Goal: Task Accomplishment & Management: Complete application form

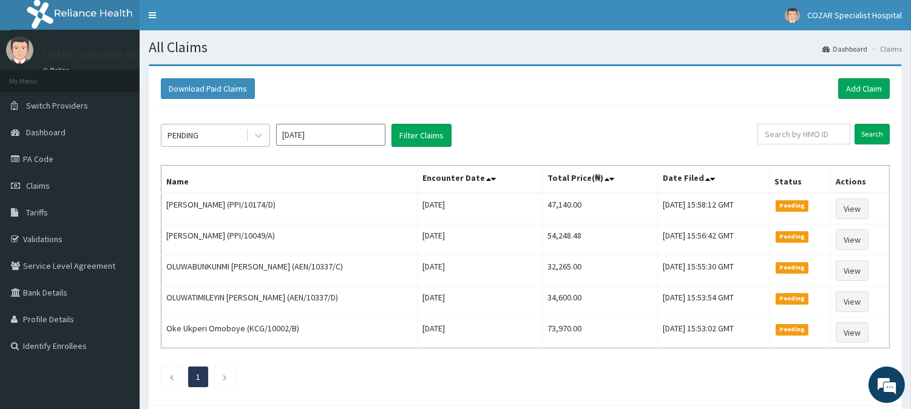
click at [238, 135] on div "PENDING" at bounding box center [203, 135] width 84 height 19
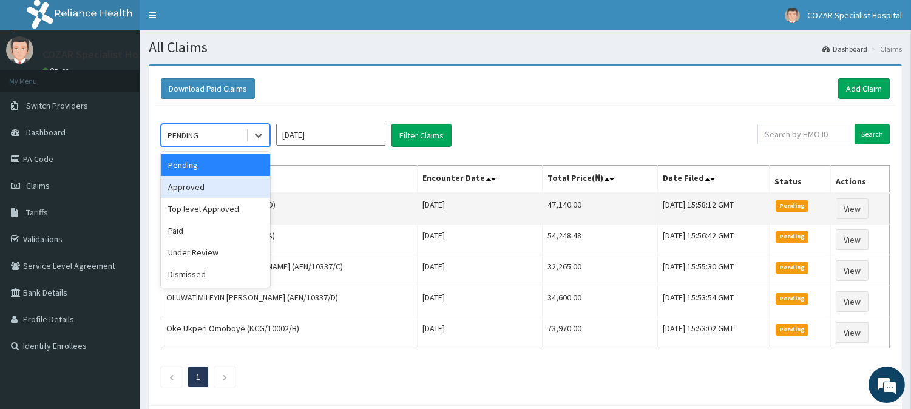
click at [233, 197] on div "Approved" at bounding box center [215, 187] width 109 height 22
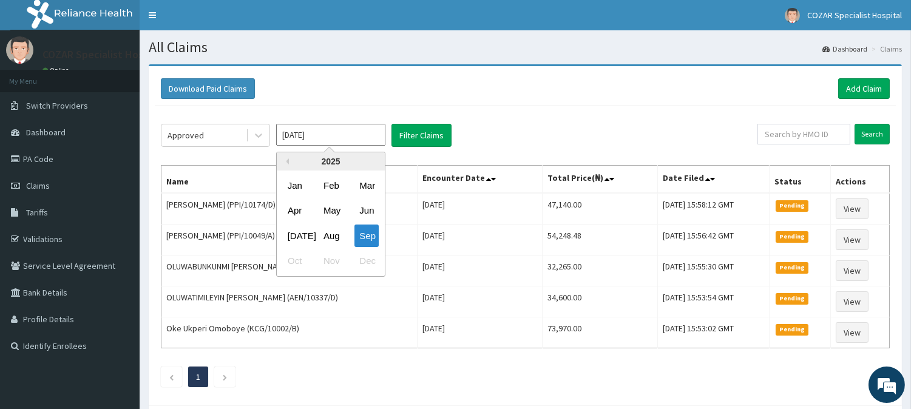
click at [347, 136] on input "Sep 2025" at bounding box center [330, 135] width 109 height 22
click at [332, 234] on div "Aug" at bounding box center [330, 235] width 24 height 22
type input "Aug 2025"
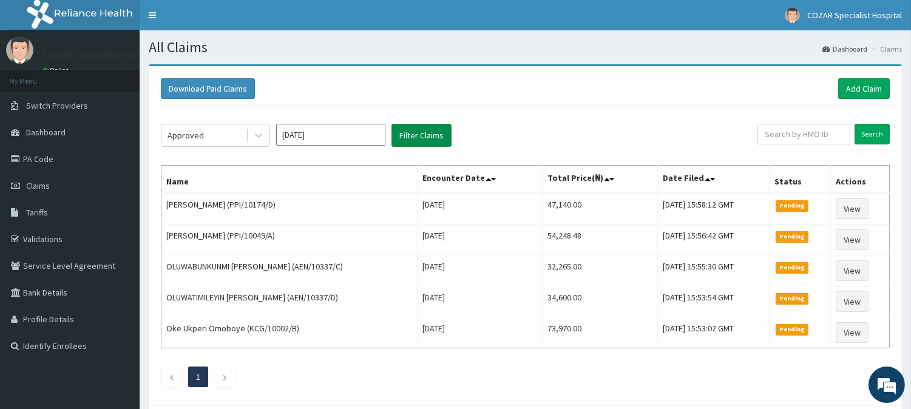
click at [428, 141] on button "Filter Claims" at bounding box center [421, 135] width 60 height 23
click at [217, 135] on div "Approved" at bounding box center [203, 135] width 84 height 19
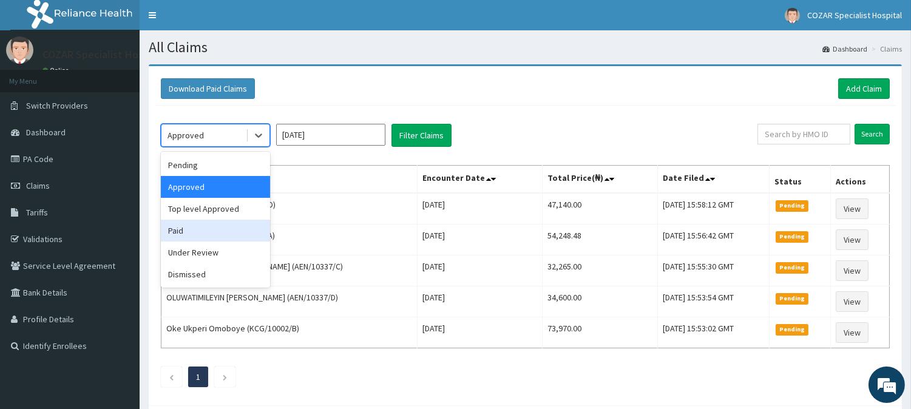
click at [227, 234] on div "Paid" at bounding box center [215, 231] width 109 height 22
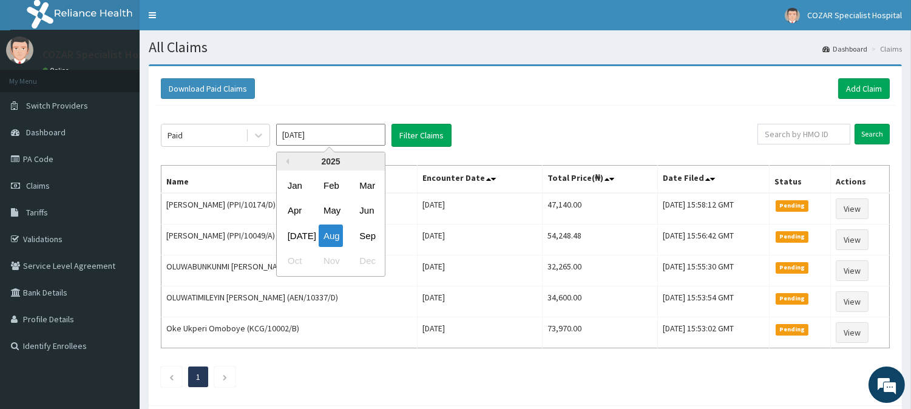
click at [374, 136] on input "Aug 2025" at bounding box center [330, 135] width 109 height 22
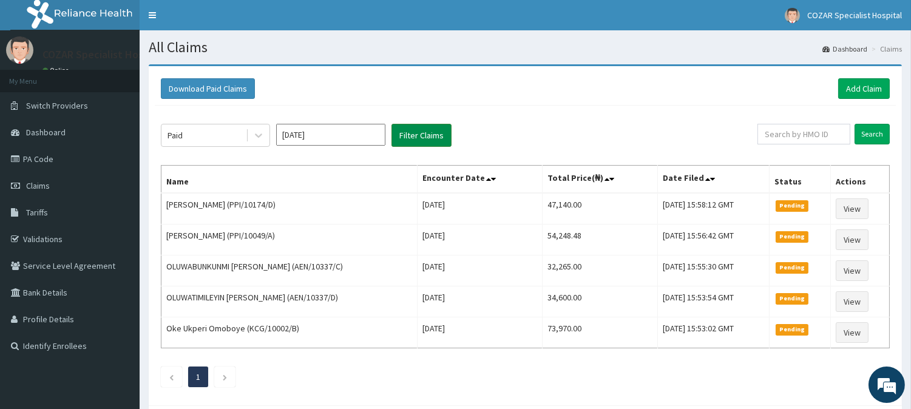
click at [434, 130] on button "Filter Claims" at bounding box center [421, 135] width 60 height 23
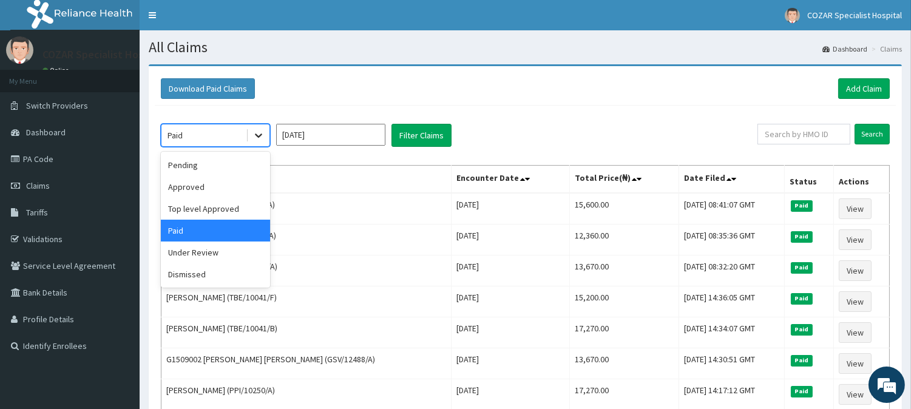
click at [263, 143] on div at bounding box center [259, 135] width 22 height 22
click at [233, 250] on div "Under Review" at bounding box center [215, 252] width 109 height 22
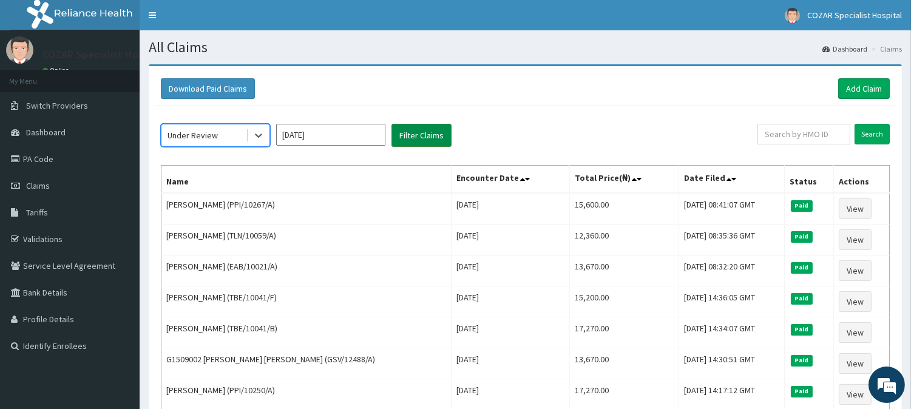
click at [437, 146] on button "Filter Claims" at bounding box center [421, 135] width 60 height 23
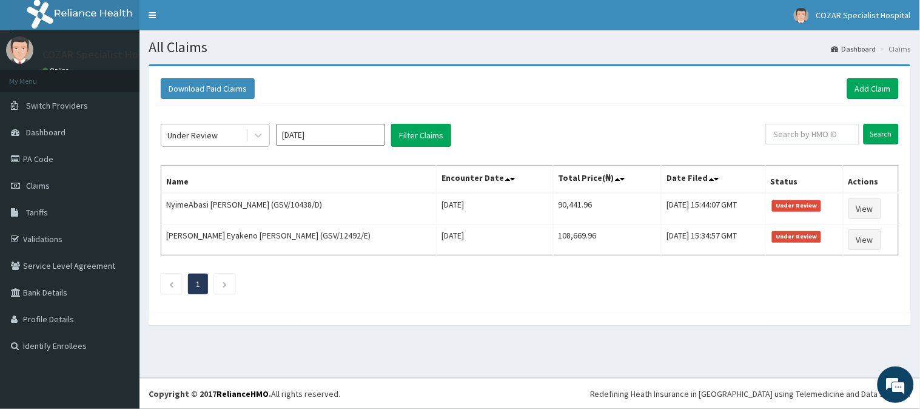
click at [235, 135] on div "Under Review" at bounding box center [203, 135] width 84 height 19
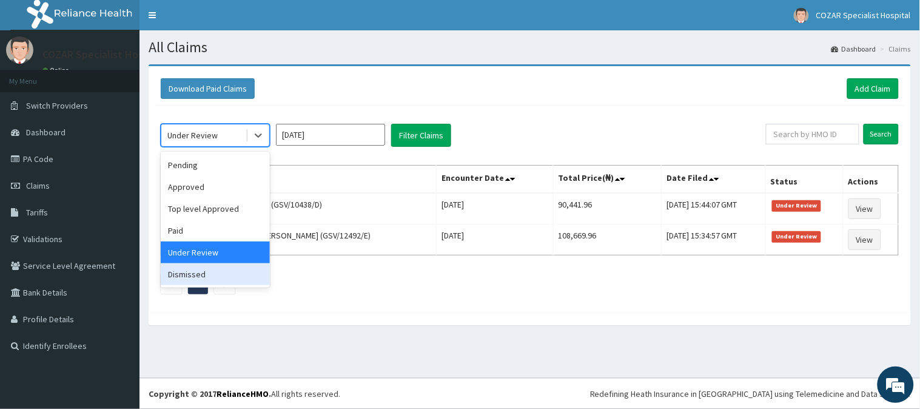
click at [240, 268] on div "Dismissed" at bounding box center [215, 274] width 109 height 22
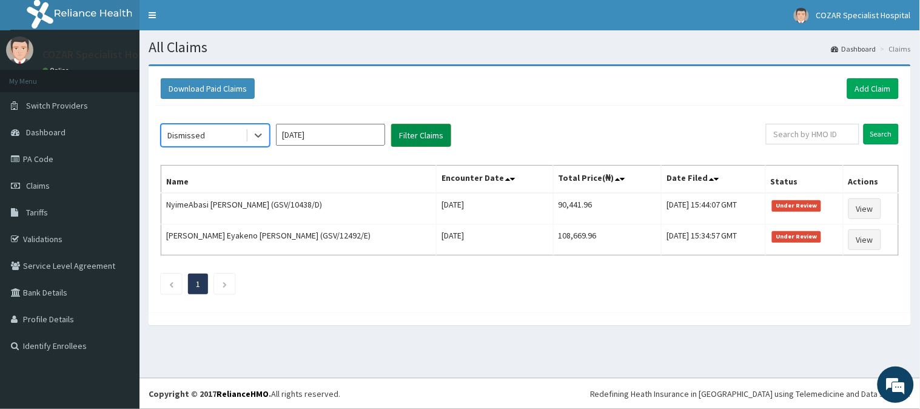
click at [439, 141] on button "Filter Claims" at bounding box center [421, 135] width 60 height 23
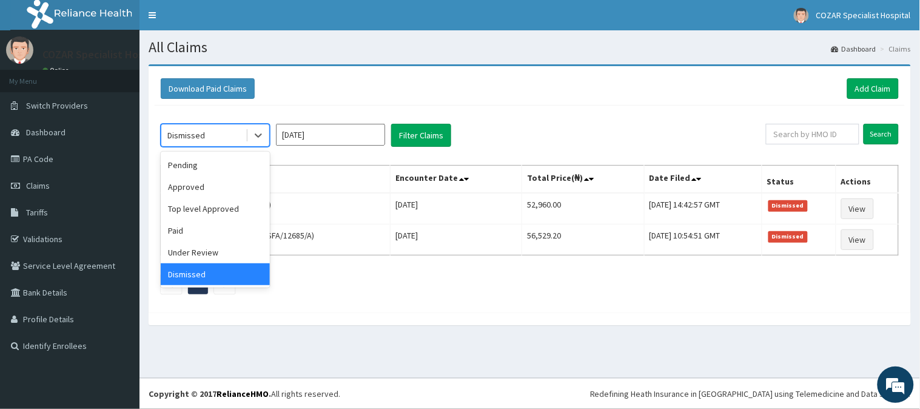
click at [227, 130] on div "Dismissed" at bounding box center [203, 135] width 84 height 19
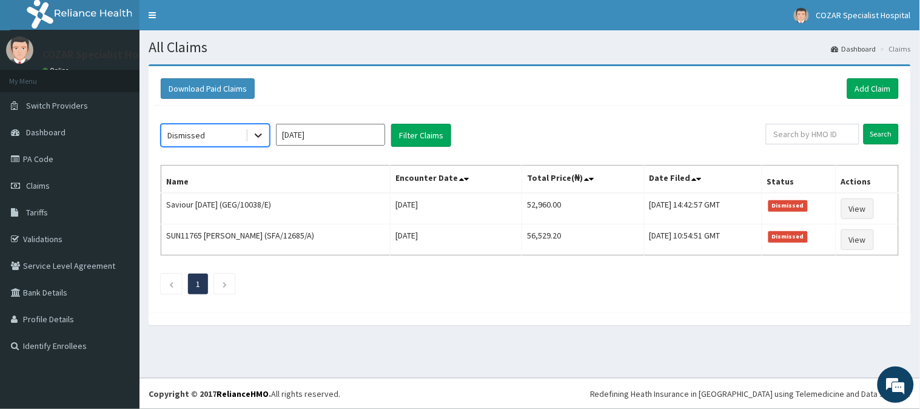
click at [251, 141] on div at bounding box center [259, 135] width 22 height 22
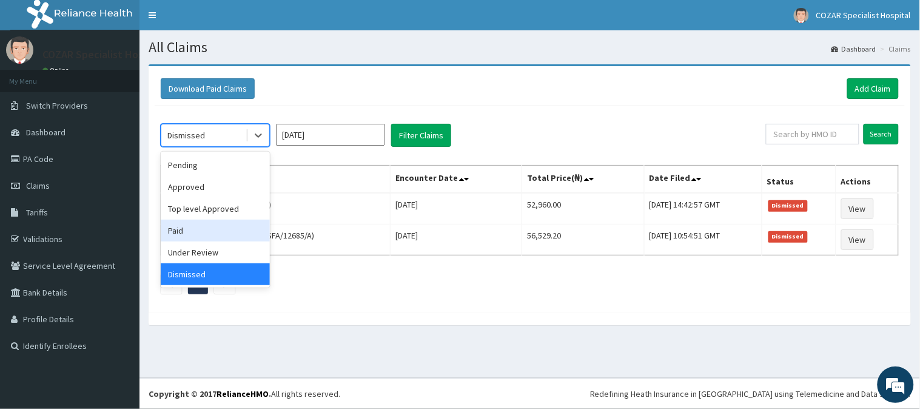
click at [217, 235] on div "Paid" at bounding box center [215, 231] width 109 height 22
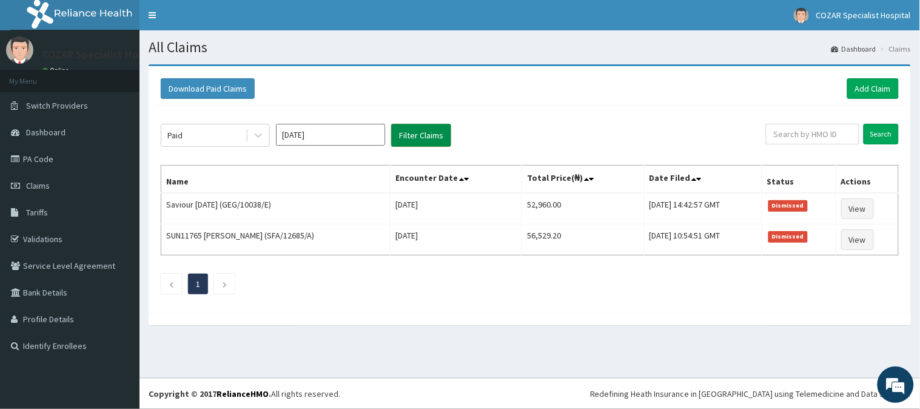
click at [428, 144] on button "Filter Claims" at bounding box center [421, 135] width 60 height 23
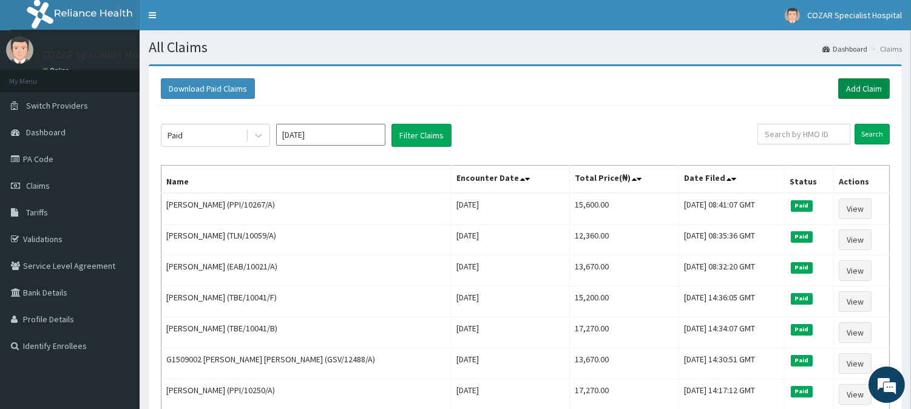
click at [875, 86] on link "Add Claim" at bounding box center [864, 88] width 52 height 21
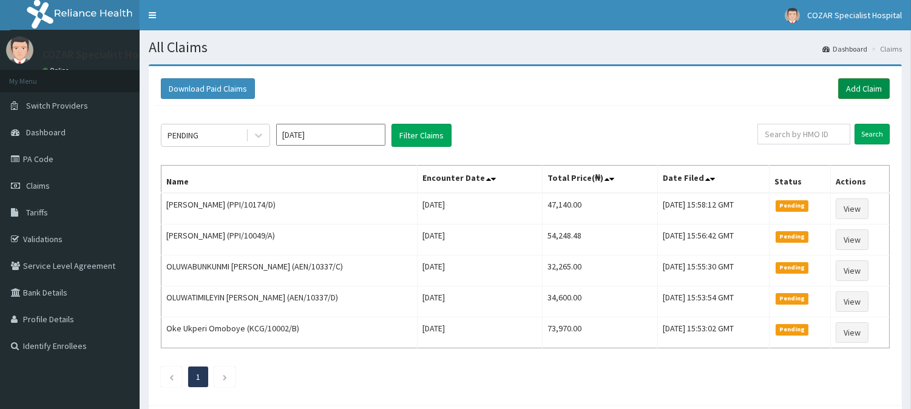
click at [870, 87] on link "Add Claim" at bounding box center [864, 88] width 52 height 21
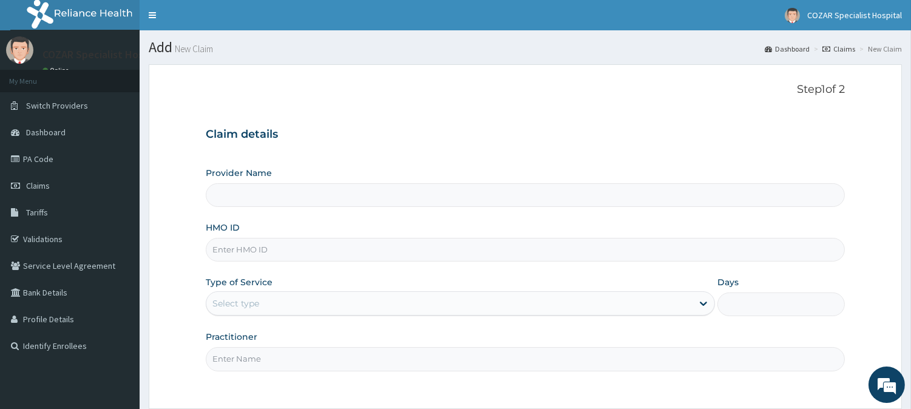
click at [326, 246] on input "HMO ID" at bounding box center [525, 250] width 639 height 24
paste input "SFA/15586/A"
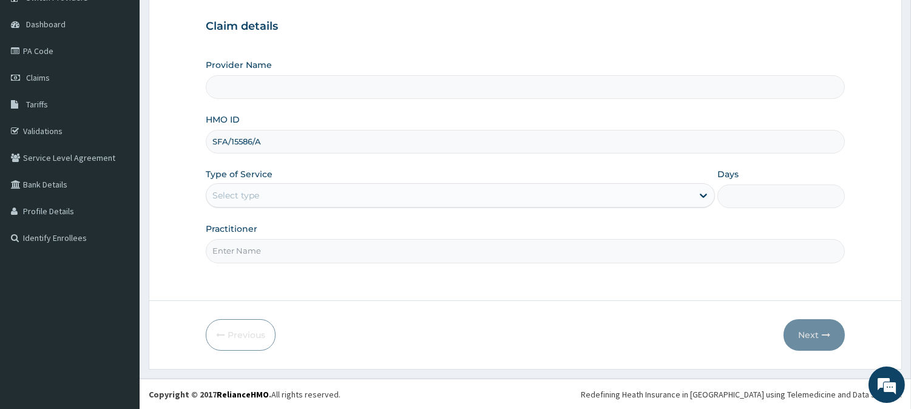
type input "SFA/15586/A"
click at [344, 178] on div "Type of Service Select type" at bounding box center [460, 188] width 509 height 40
click at [344, 193] on div "Select type" at bounding box center [449, 195] width 486 height 19
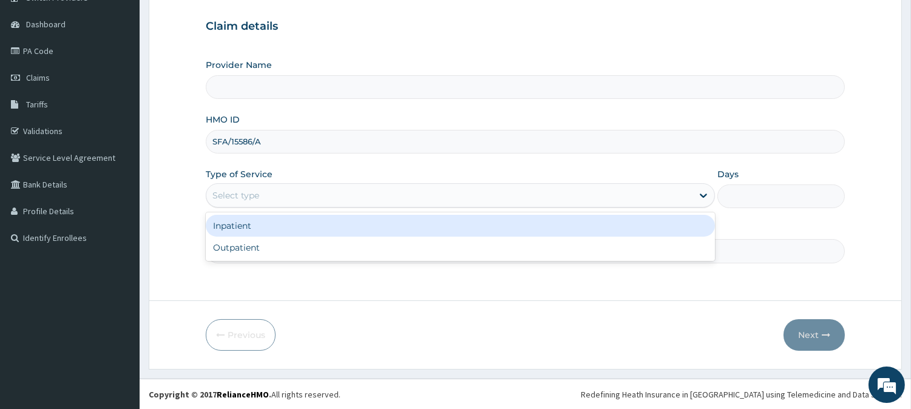
type input "Cozar Specialist Hospital"
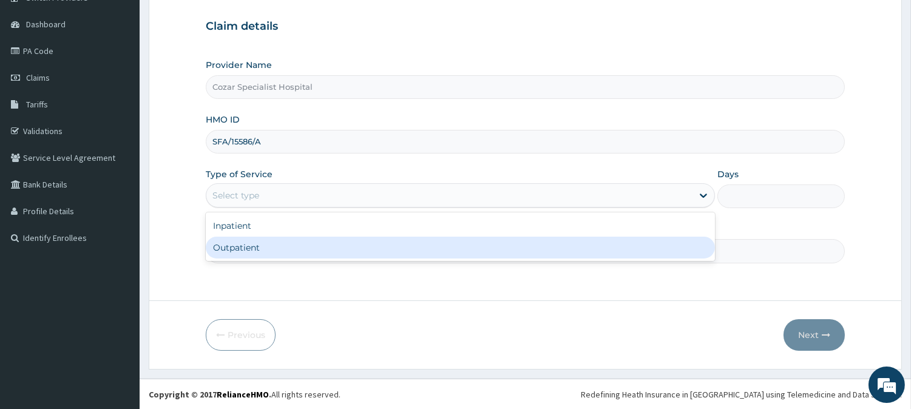
click at [318, 249] on div "Outpatient" at bounding box center [460, 248] width 509 height 22
type input "1"
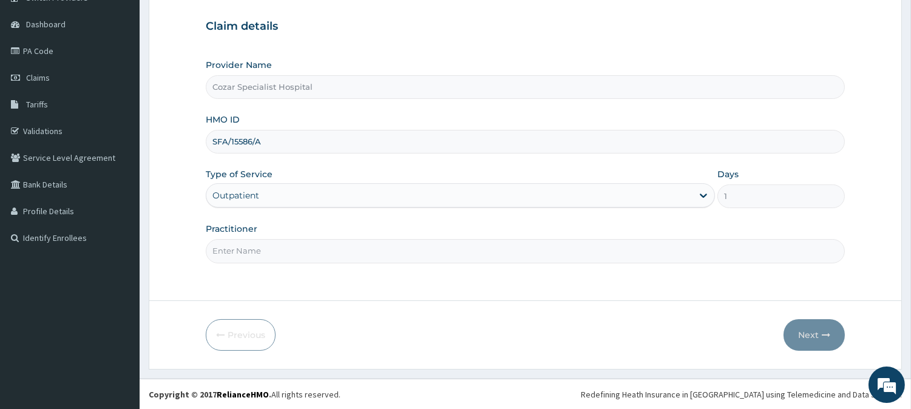
click at [303, 255] on input "Practitioner" at bounding box center [525, 251] width 639 height 24
type input "Olatunde Oseni"
click at [832, 343] on button "Next" at bounding box center [813, 335] width 61 height 32
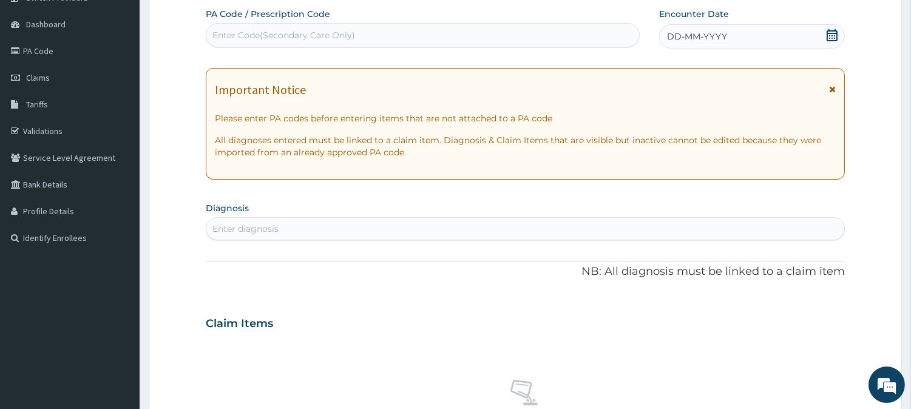
scroll to position [0, 0]
click at [834, 32] on icon at bounding box center [832, 35] width 12 height 12
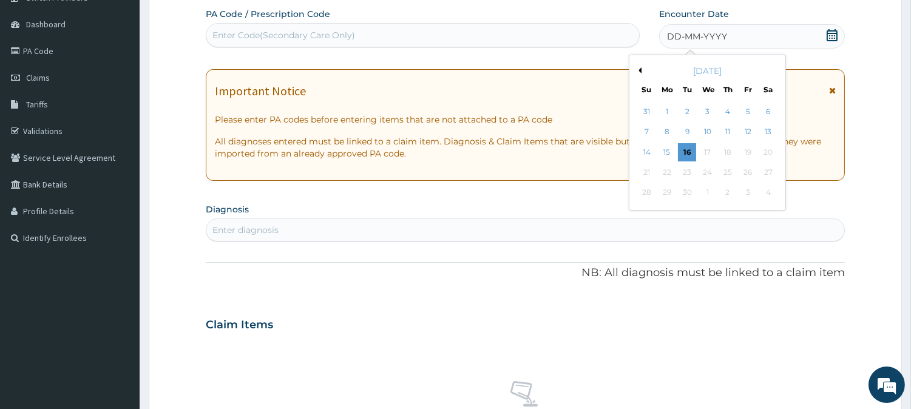
click at [638, 71] on button "Previous Month" at bounding box center [638, 70] width 6 height 6
click at [687, 147] on div "12" at bounding box center [687, 152] width 18 height 18
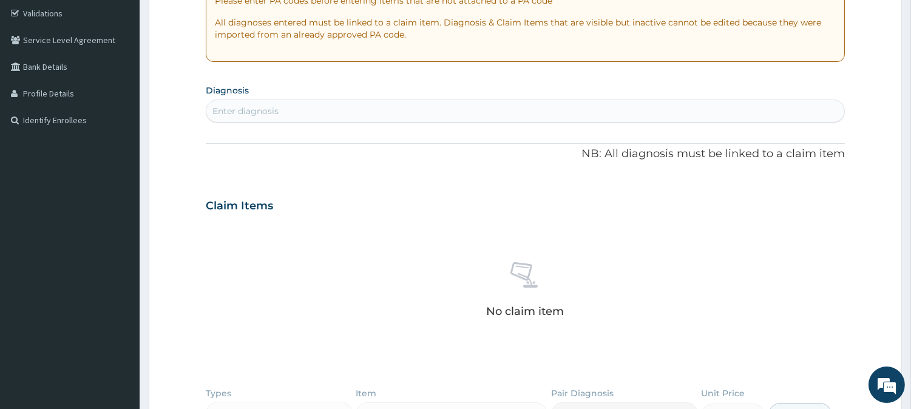
scroll to position [240, 0]
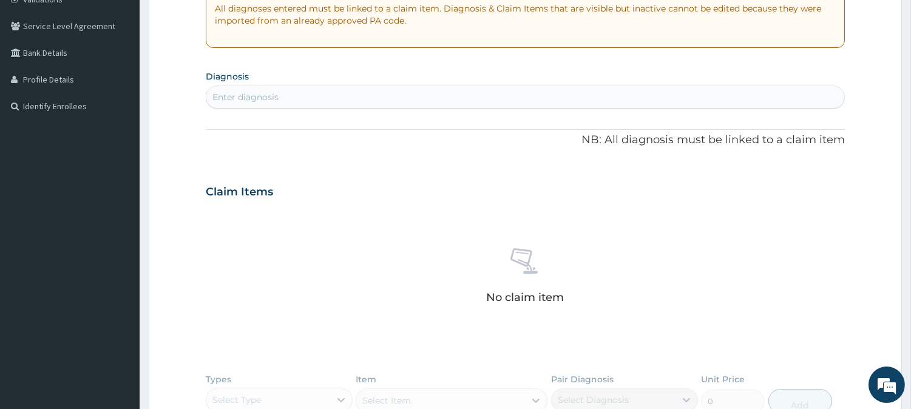
click at [281, 96] on div "Enter diagnosis" at bounding box center [525, 96] width 638 height 19
type input "MALARIA"
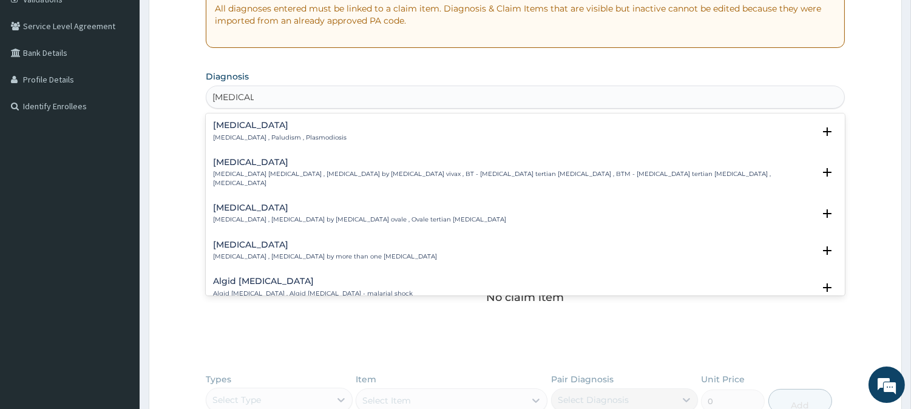
click at [341, 138] on div "Malaria Malaria , Paludism , Plasmodiosis" at bounding box center [525, 131] width 624 height 21
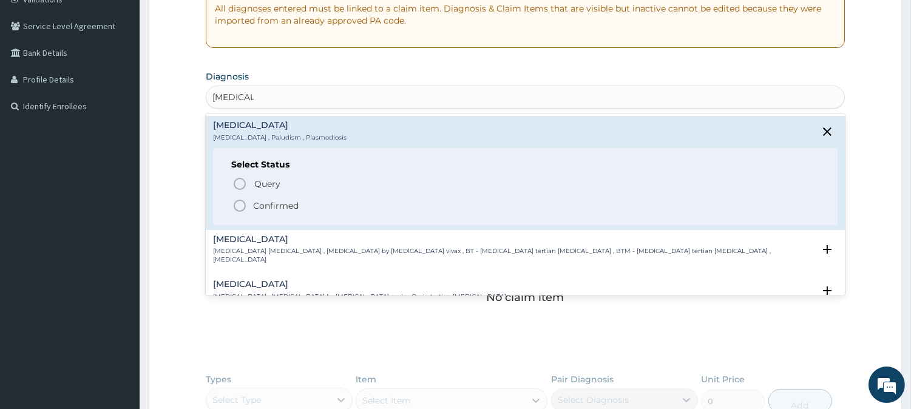
click at [254, 201] on p "Confirmed" at bounding box center [275, 206] width 45 height 12
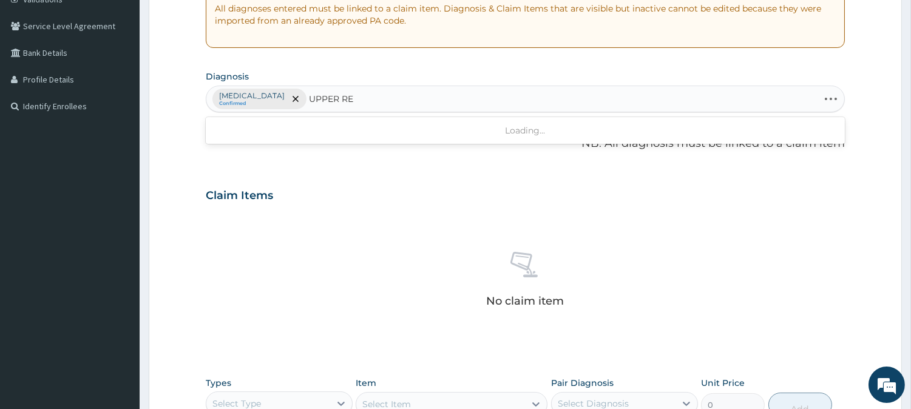
type input "UPPER RES"
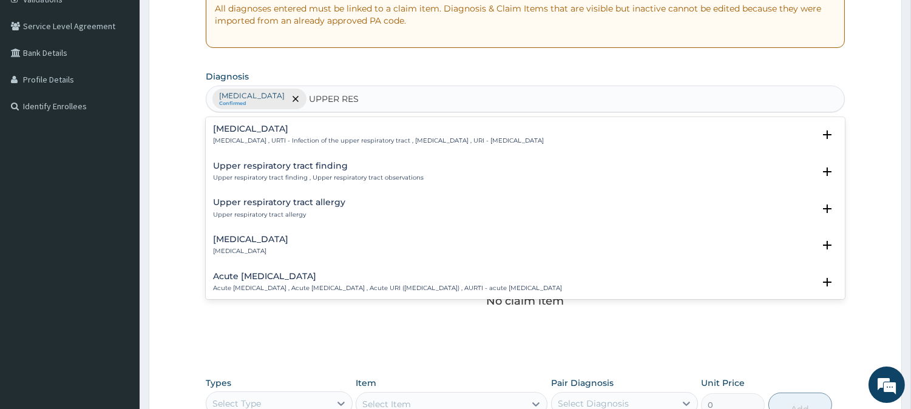
click at [358, 130] on h4 "Upper respiratory infection" at bounding box center [378, 128] width 331 height 9
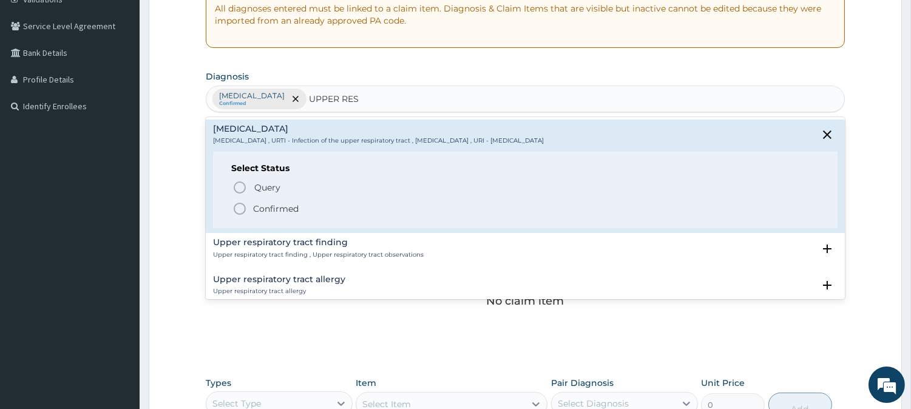
click at [287, 204] on p "Confirmed" at bounding box center [275, 209] width 45 height 12
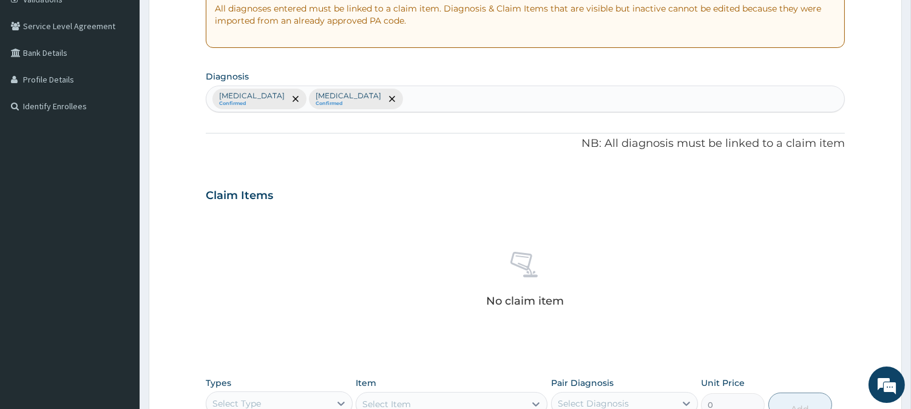
scroll to position [465, 0]
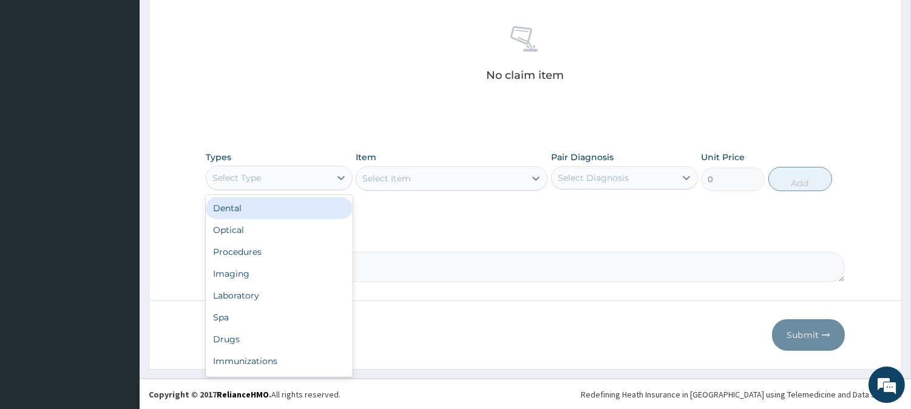
click at [308, 178] on div "Select Type" at bounding box center [268, 177] width 124 height 19
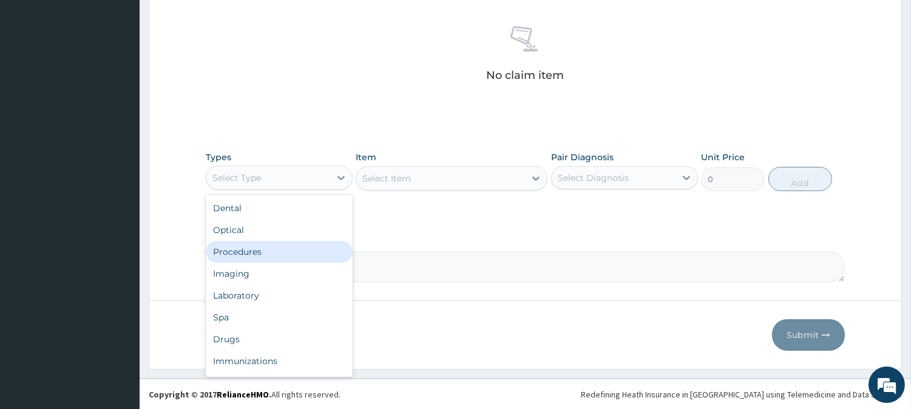
click at [323, 252] on div "Procedures" at bounding box center [279, 252] width 147 height 22
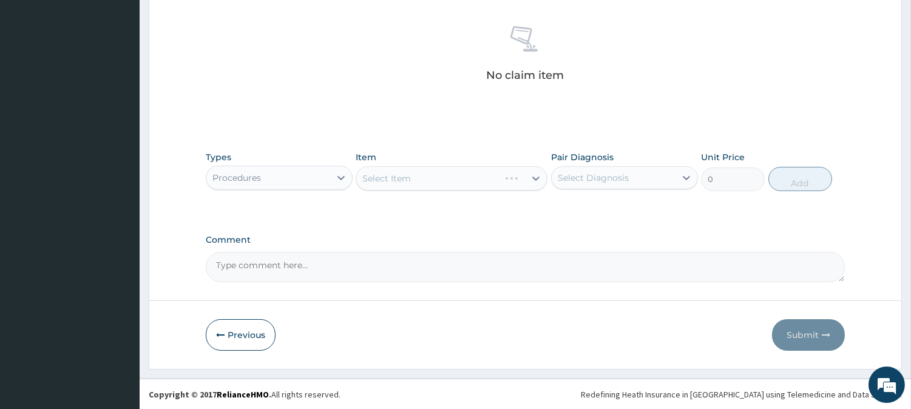
click at [522, 177] on div "Select Item" at bounding box center [451, 178] width 192 height 24
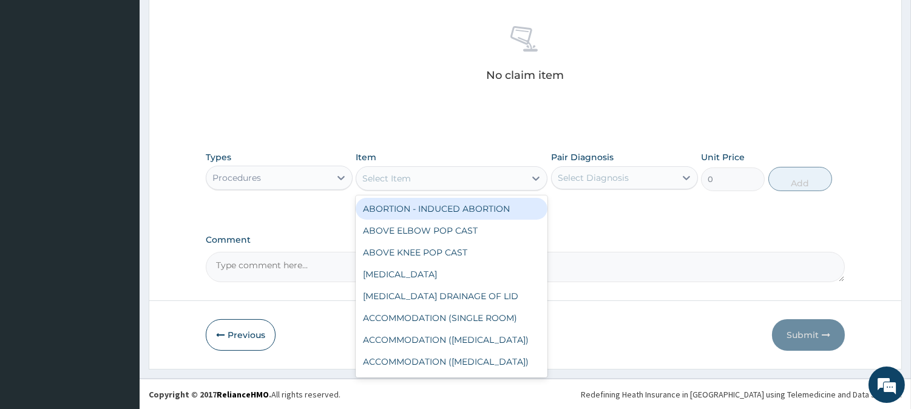
click at [522, 177] on div "Select Item" at bounding box center [440, 178] width 169 height 19
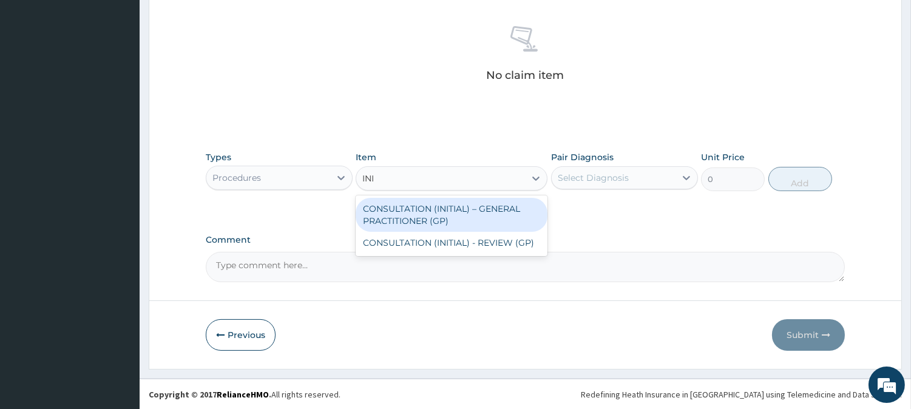
type input "INIT"
click at [520, 207] on div "CONSULTATION (INITIAL) – GENERAL PRACTITIONER (GP)" at bounding box center [451, 215] width 192 height 34
type input "3000"
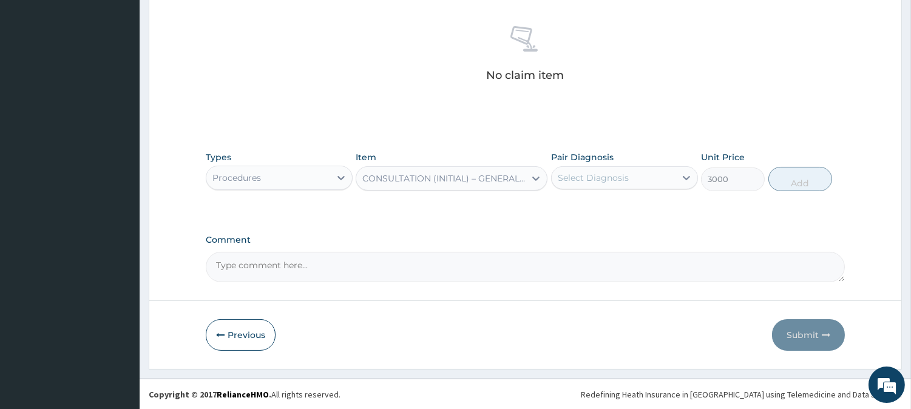
click at [598, 180] on div "Select Diagnosis" at bounding box center [592, 178] width 71 height 12
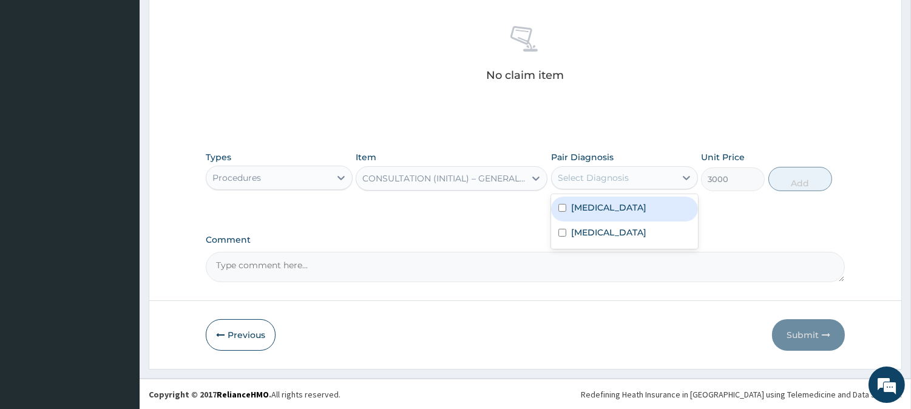
click at [604, 204] on div "Malaria" at bounding box center [624, 209] width 147 height 25
checkbox input "true"
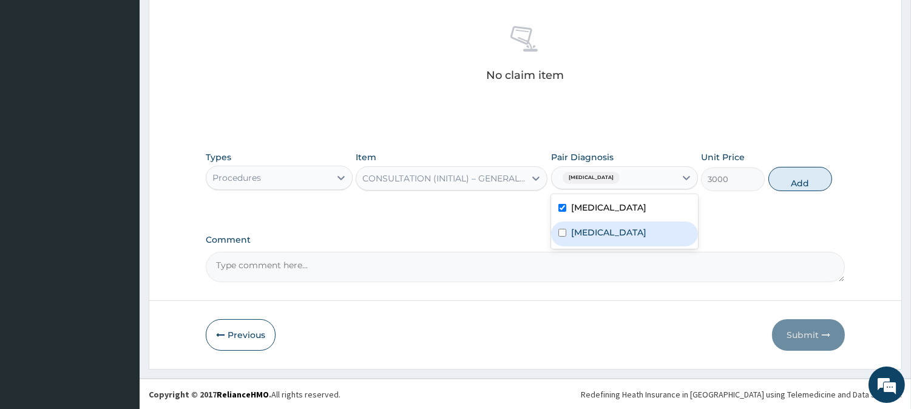
click at [621, 233] on label "Upper respiratory infection" at bounding box center [608, 232] width 75 height 12
checkbox input "true"
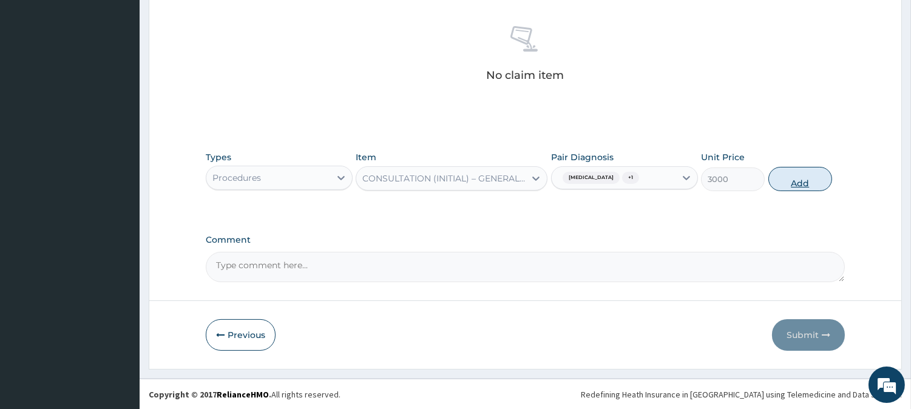
click at [805, 180] on button "Add" at bounding box center [800, 179] width 64 height 24
type input "0"
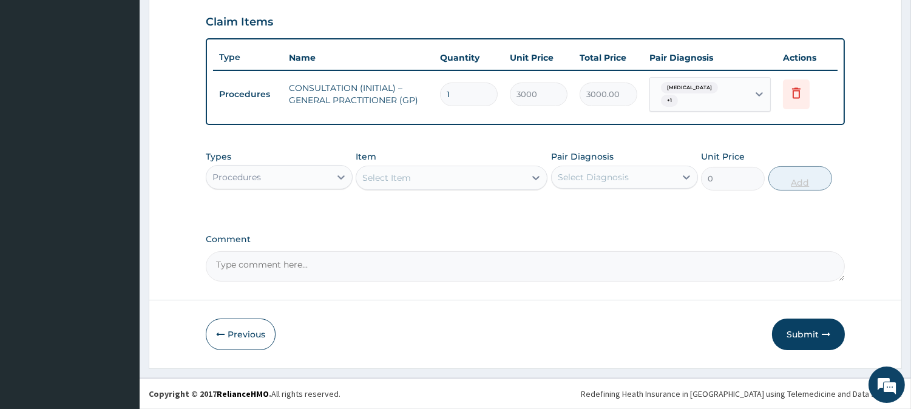
scroll to position [407, 0]
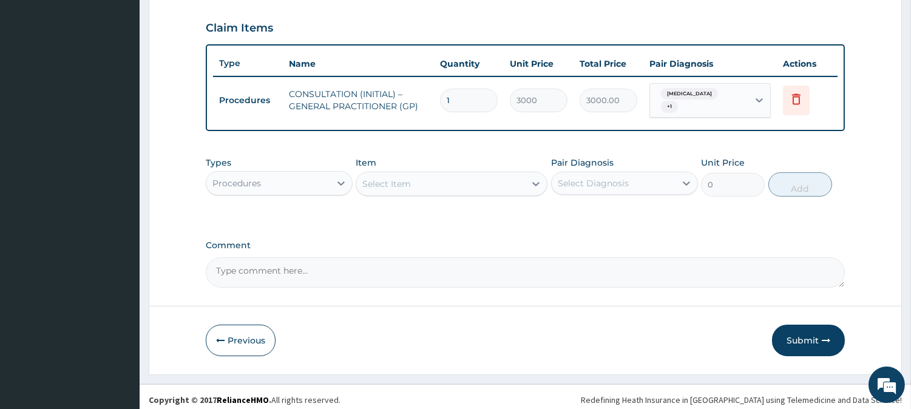
click at [324, 182] on div "Procedures" at bounding box center [268, 182] width 124 height 19
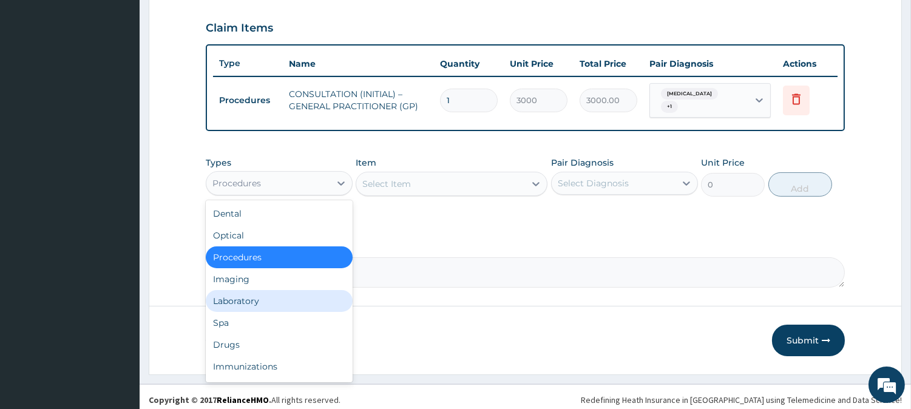
click at [298, 290] on div "Laboratory" at bounding box center [279, 301] width 147 height 22
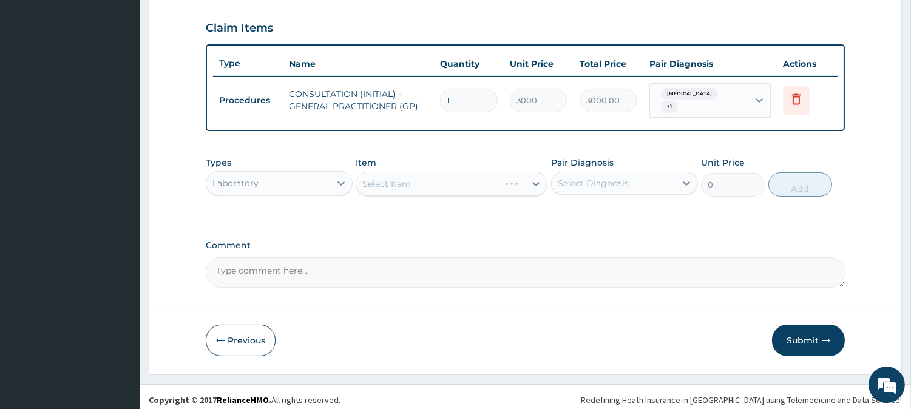
click at [501, 181] on div "Select Item" at bounding box center [451, 184] width 192 height 24
click at [499, 181] on div "Select Item" at bounding box center [427, 183] width 143 height 19
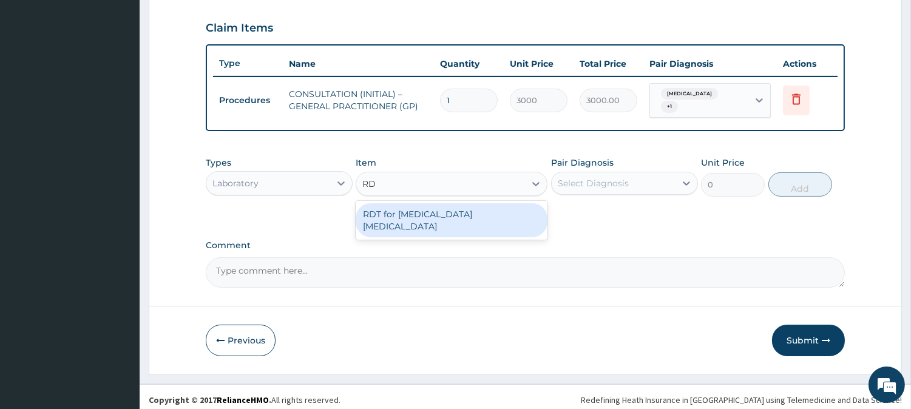
type input "RDT"
click at [505, 205] on div "RDT for Malaria Parasite" at bounding box center [451, 220] width 192 height 34
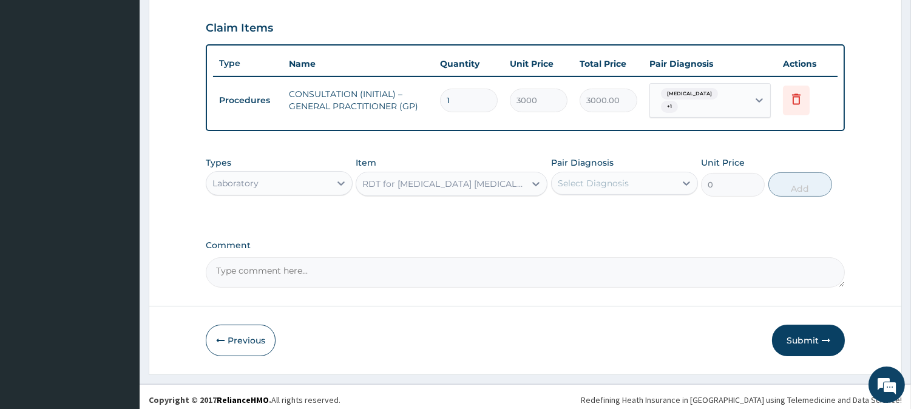
type input "1300"
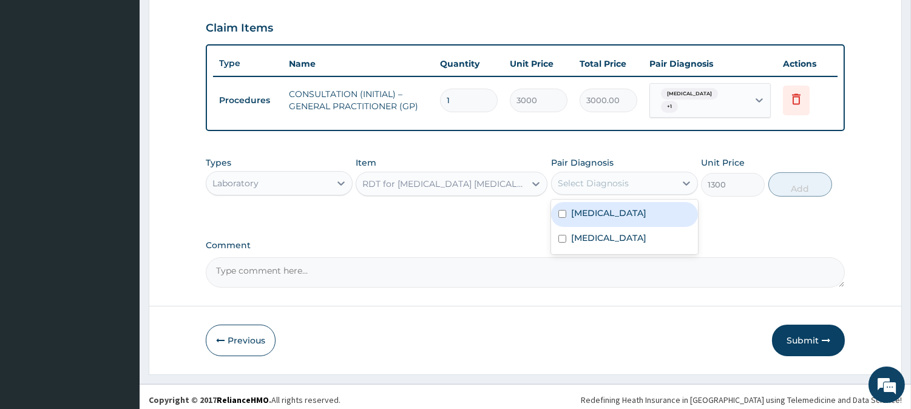
click at [613, 184] on div "Select Diagnosis" at bounding box center [613, 182] width 124 height 19
click at [672, 202] on div "Malaria" at bounding box center [624, 214] width 147 height 25
checkbox input "true"
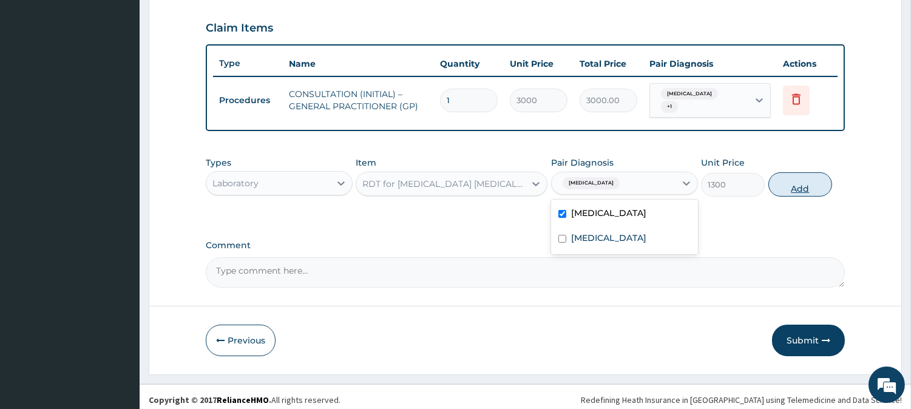
click at [796, 188] on button "Add" at bounding box center [800, 184] width 64 height 24
type input "0"
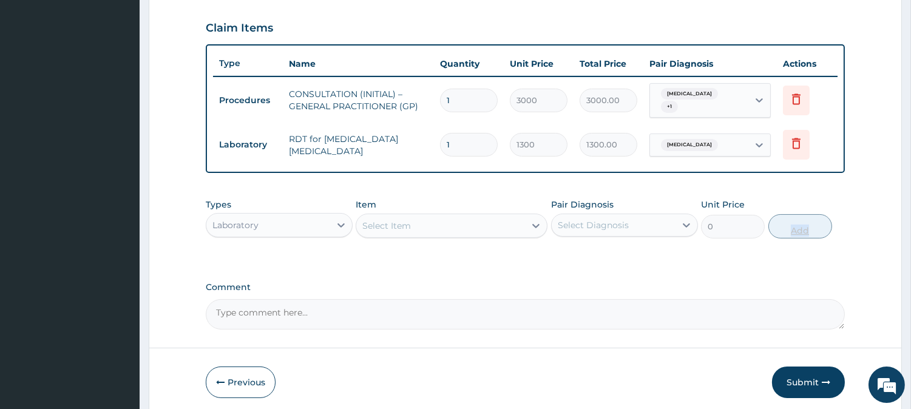
click at [796, 192] on div "Types Laboratory Item Select Item Pair Diagnosis Select Diagnosis Unit Price 0 …" at bounding box center [525, 218] width 639 height 52
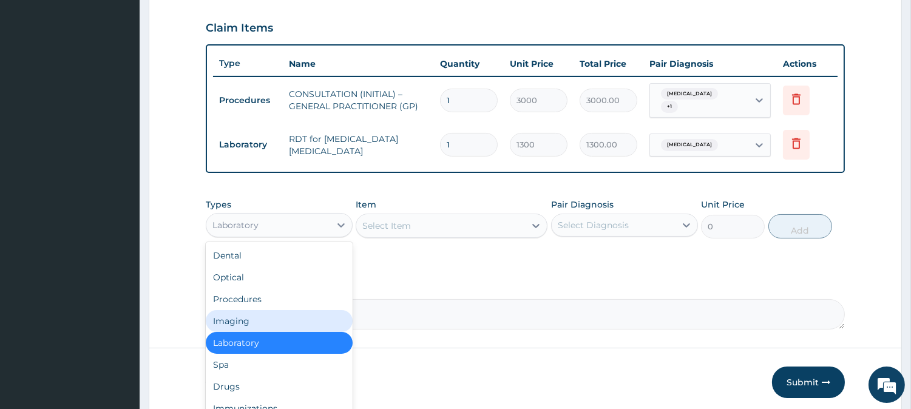
drag, startPoint x: 307, startPoint y: 217, endPoint x: 268, endPoint y: 349, distance: 138.4
click at [268, 237] on div "option Laboratory, selected. option Imaging focused, 4 of 10. 10 results availa…" at bounding box center [279, 225] width 147 height 24
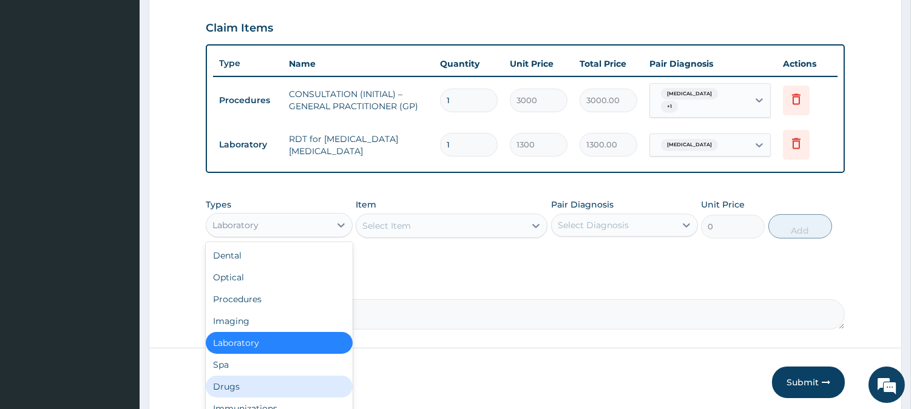
click at [275, 385] on div "Drugs" at bounding box center [279, 387] width 147 height 22
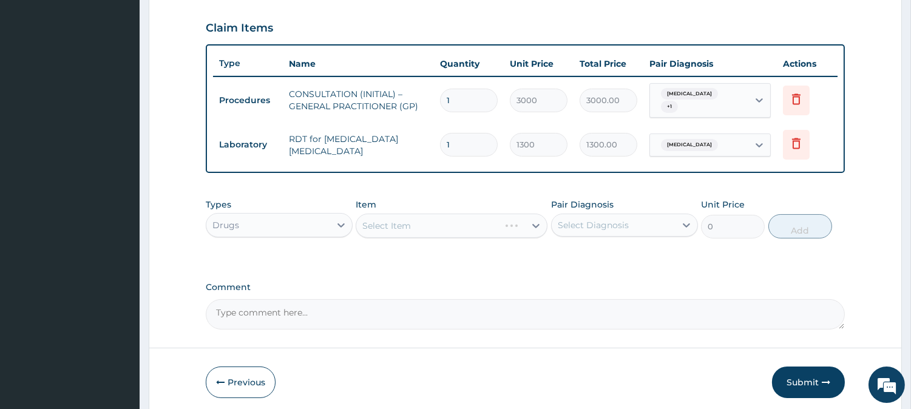
click at [505, 214] on div "Select Item" at bounding box center [451, 226] width 192 height 24
click at [511, 218] on div "Select Item" at bounding box center [451, 226] width 192 height 24
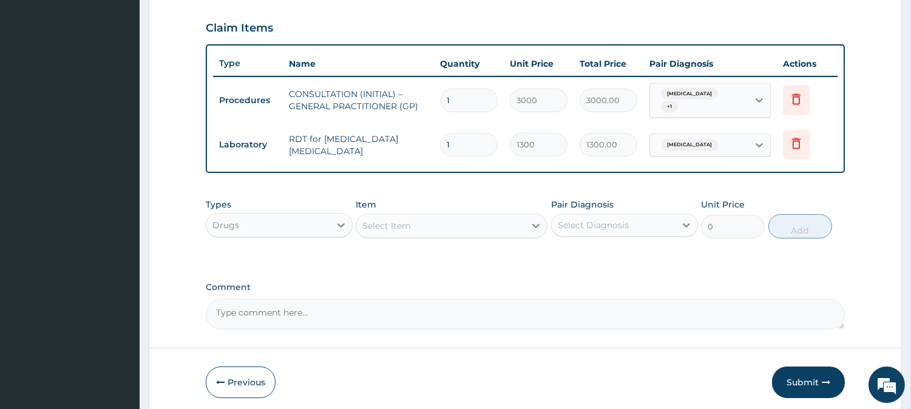
click at [511, 218] on div "Select Item" at bounding box center [440, 225] width 169 height 19
type input "A"
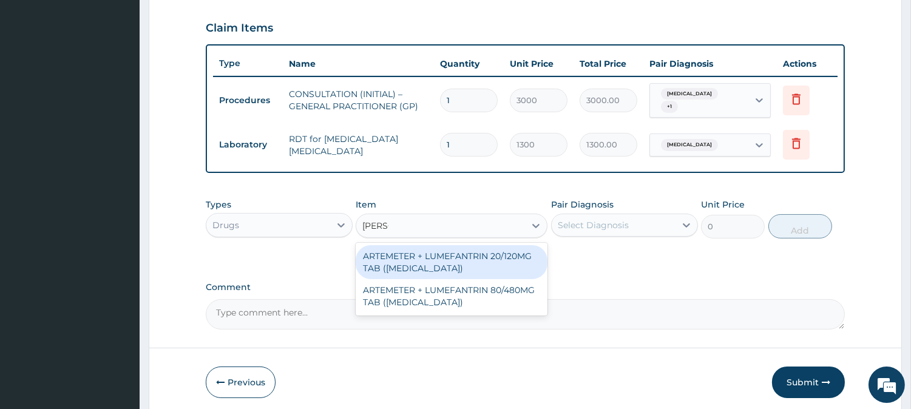
type input "COART"
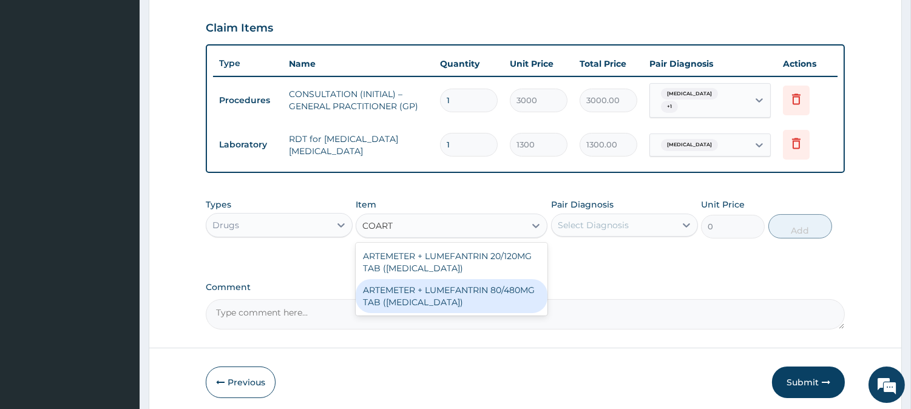
click at [502, 294] on div "ARTEMETER + LUMEFANTRIN 80/480MG TAB (COARTEM)" at bounding box center [451, 296] width 192 height 34
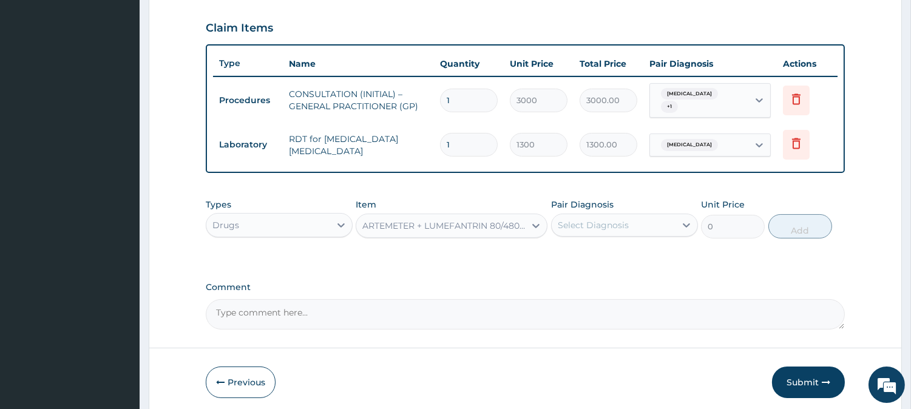
type input "500"
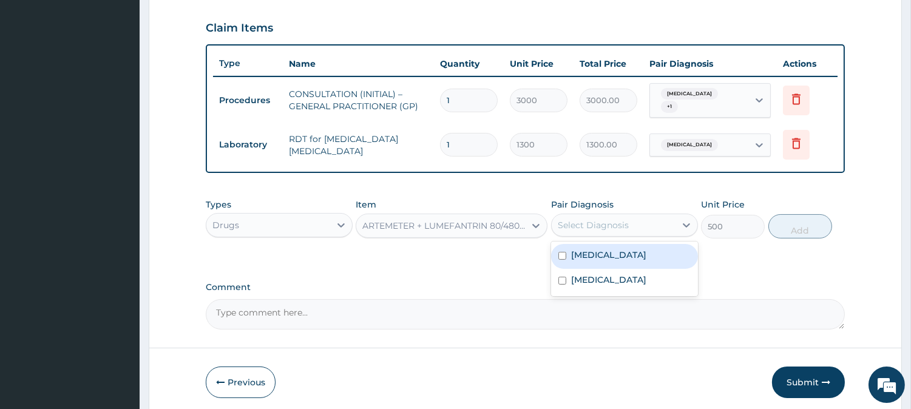
click at [611, 223] on div "Select Diagnosis" at bounding box center [592, 225] width 71 height 12
click at [615, 248] on div "Malaria" at bounding box center [624, 256] width 147 height 25
checkbox input "true"
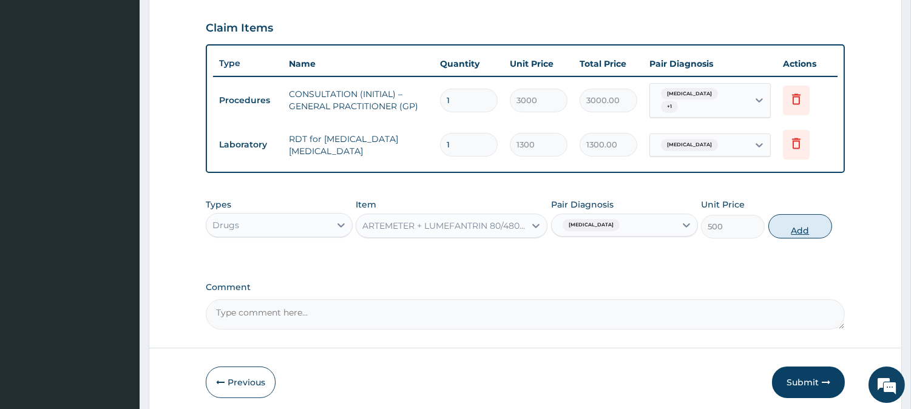
click at [812, 221] on button "Add" at bounding box center [800, 226] width 64 height 24
type input "0"
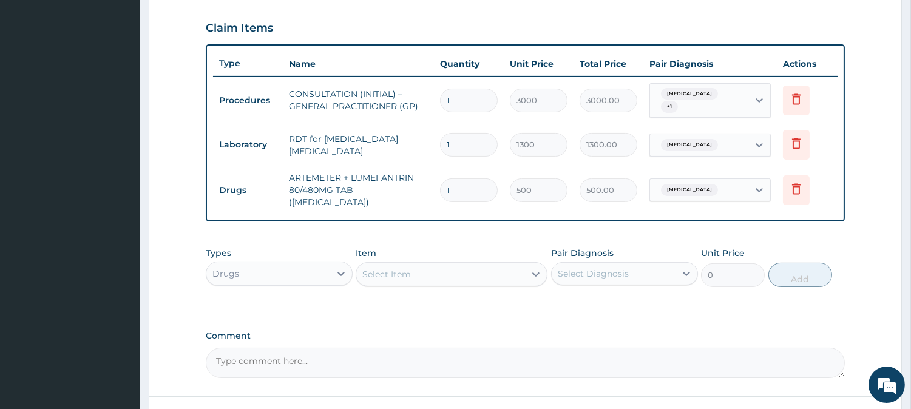
type input "0.00"
type input "6"
type input "3000.00"
type input "6"
click at [405, 268] on div "Select Item" at bounding box center [386, 274] width 49 height 12
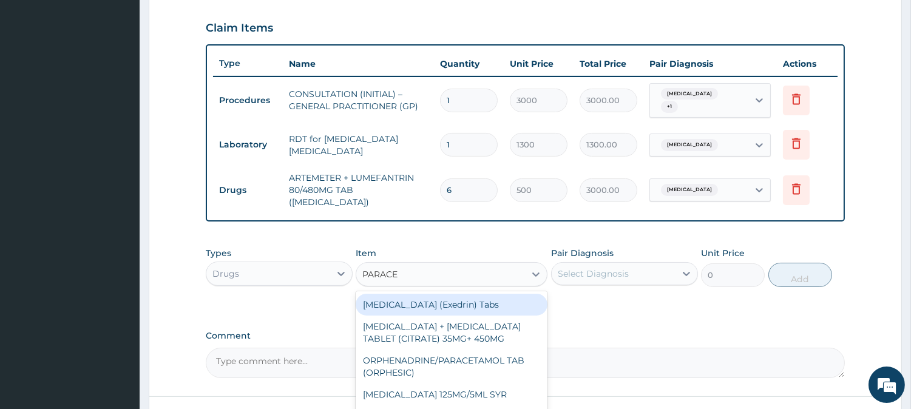
type input "PARACET"
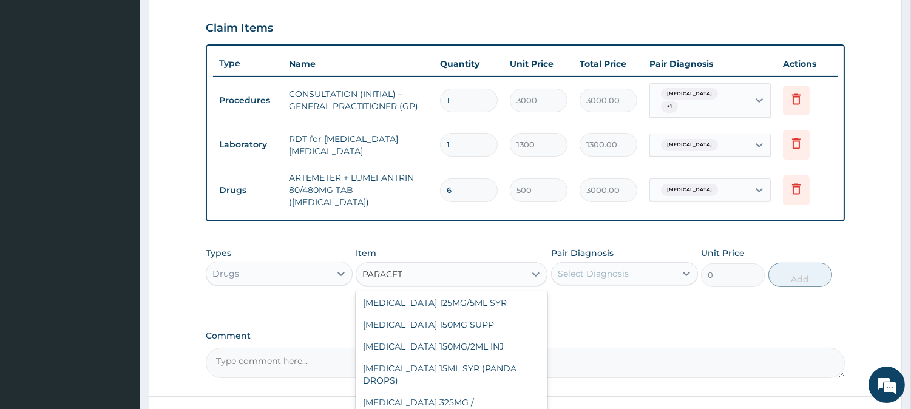
scroll to position [195, 0]
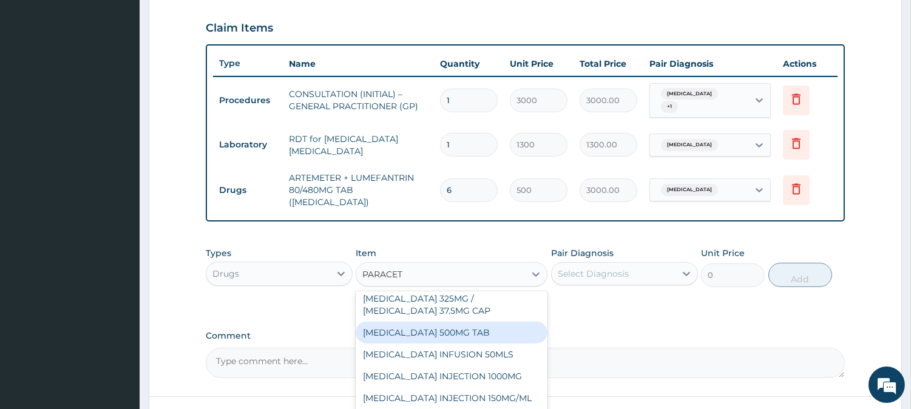
click at [456, 335] on div "PARACETAMOL 500MG TAB" at bounding box center [451, 333] width 192 height 22
type input "65"
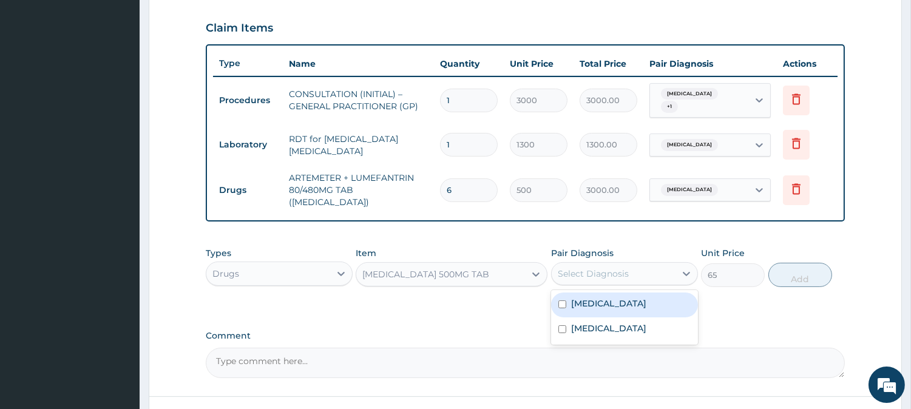
click at [598, 268] on div "Select Diagnosis" at bounding box center [592, 274] width 71 height 12
click at [604, 292] on div "Malaria" at bounding box center [624, 304] width 147 height 25
checkbox input "true"
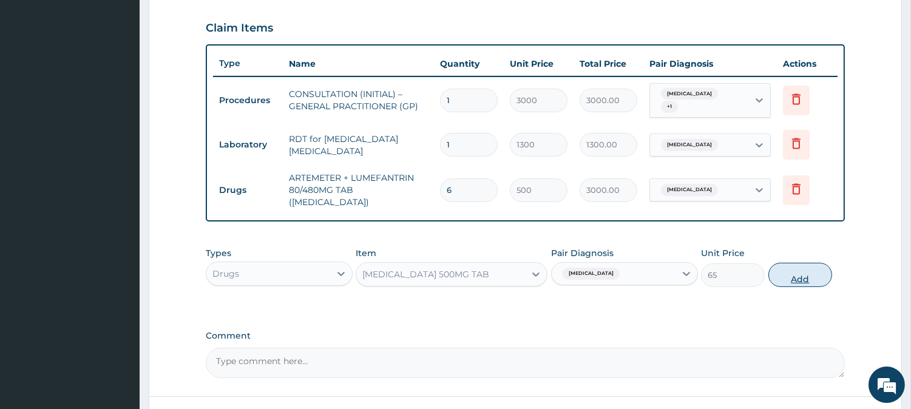
click at [789, 264] on button "Add" at bounding box center [800, 275] width 64 height 24
type input "0"
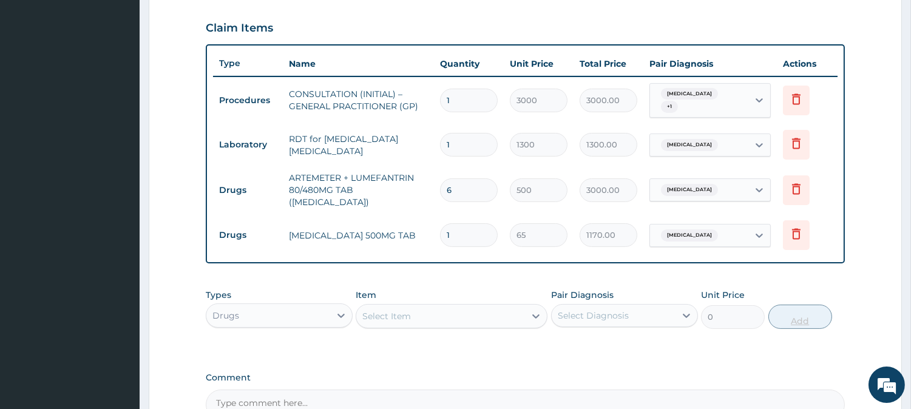
type input "18"
type input "1170.00"
type input "18"
click at [483, 306] on div "Select Item" at bounding box center [440, 315] width 169 height 19
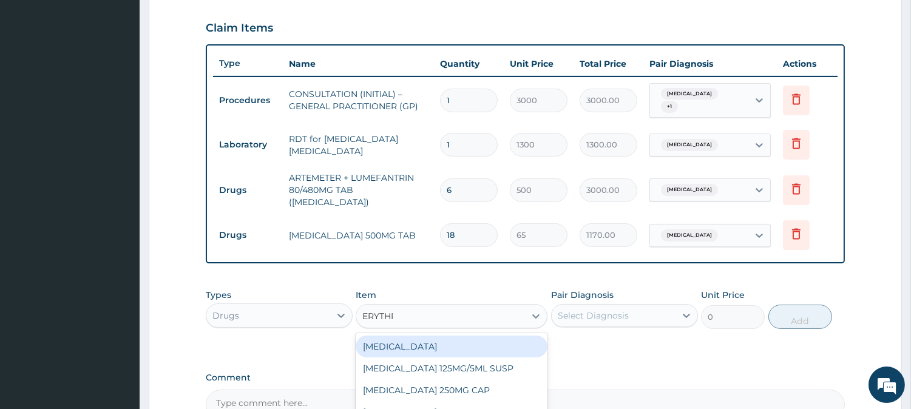
type input "ERYTHRO"
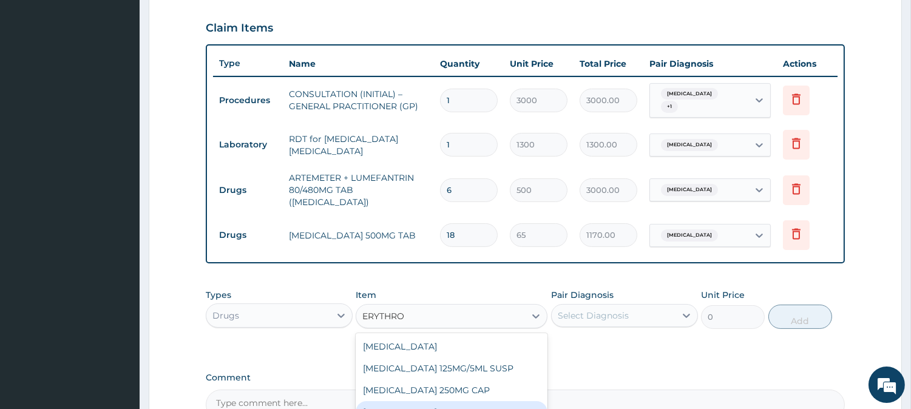
click at [476, 403] on div "[MEDICAL_DATA] 500MG CAP" at bounding box center [451, 412] width 192 height 22
type input "130"
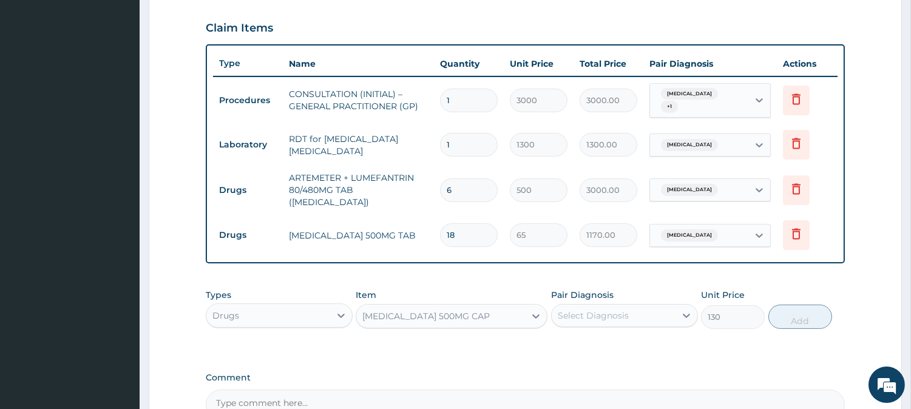
click at [644, 306] on div "Select Diagnosis" at bounding box center [613, 315] width 124 height 19
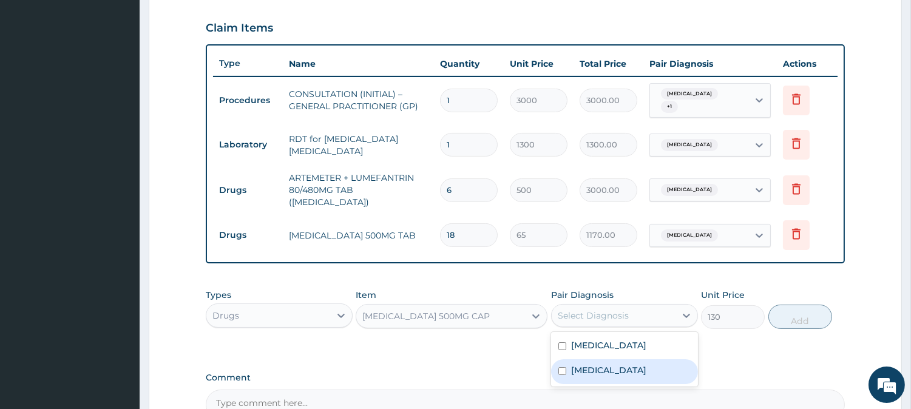
click at [631, 364] on label "[MEDICAL_DATA]" at bounding box center [608, 370] width 75 height 12
checkbox input "true"
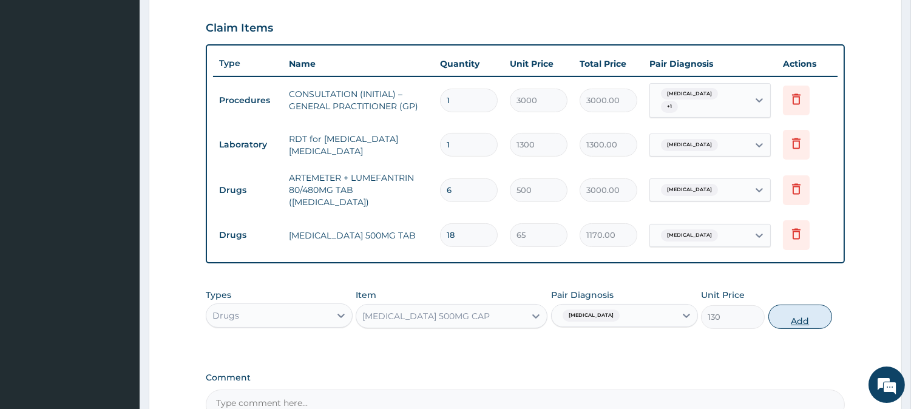
click at [799, 305] on button "Add" at bounding box center [800, 317] width 64 height 24
type input "0"
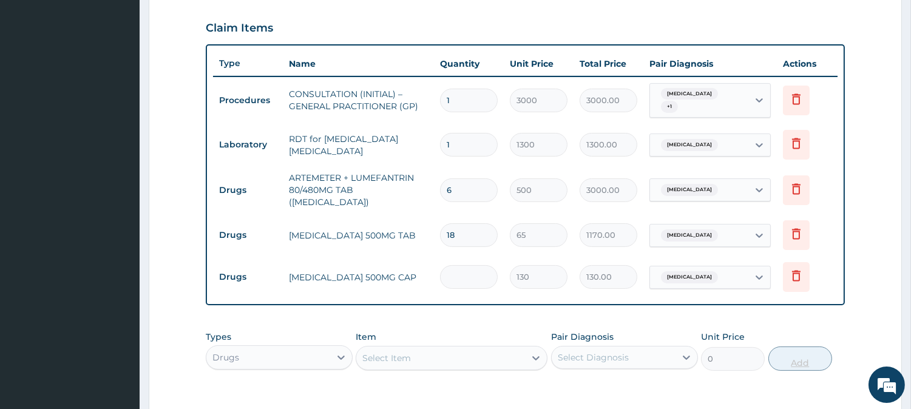
type input "0.00"
type input "2"
type input "260.00"
type input "21"
type input "2730.00"
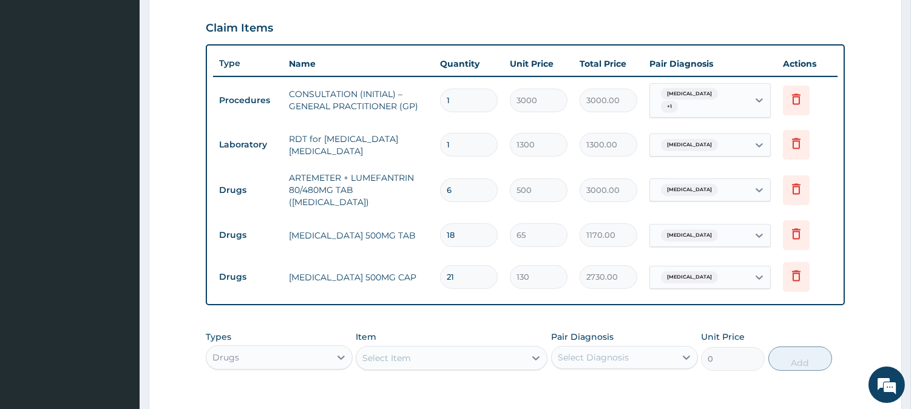
type input "21"
click at [470, 348] on div "Select Item" at bounding box center [440, 357] width 169 height 19
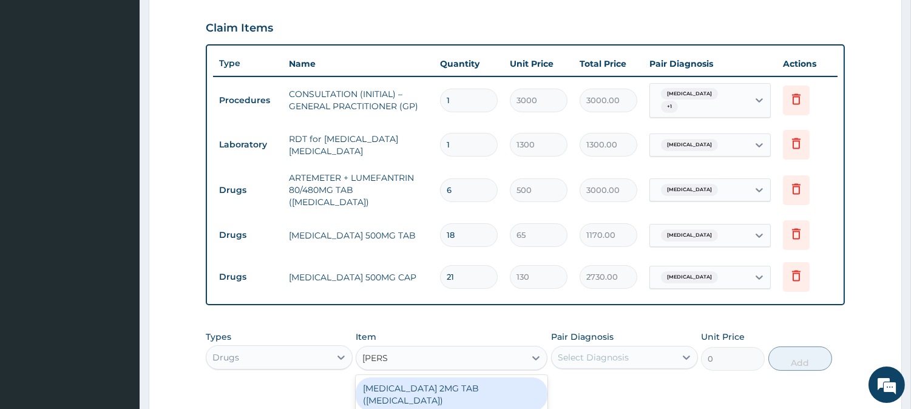
type input "LORAT"
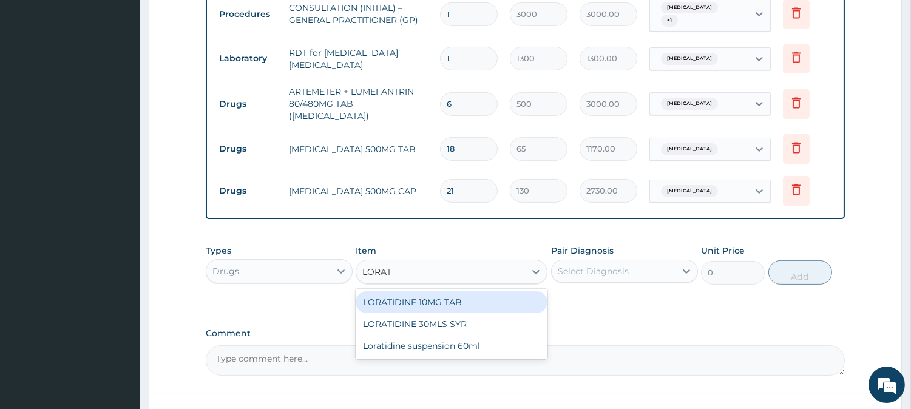
scroll to position [496, 0]
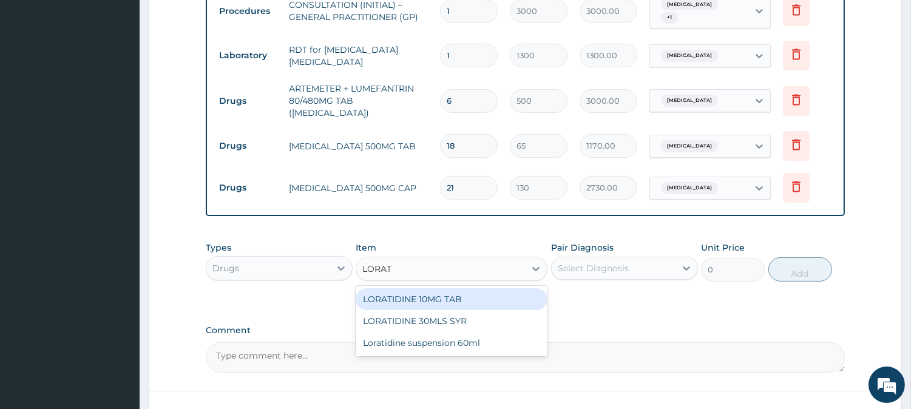
click at [504, 288] on div "LORATIDINE 10MG TAB" at bounding box center [451, 299] width 192 height 22
type input "110"
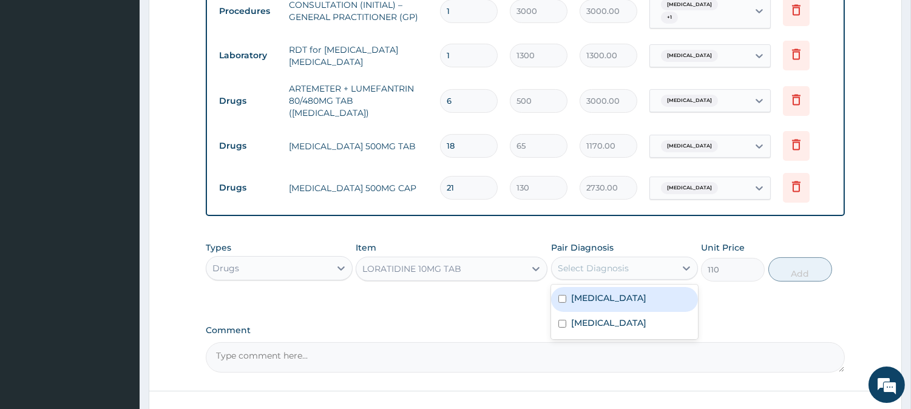
click at [598, 262] on div "Select Diagnosis" at bounding box center [592, 268] width 71 height 12
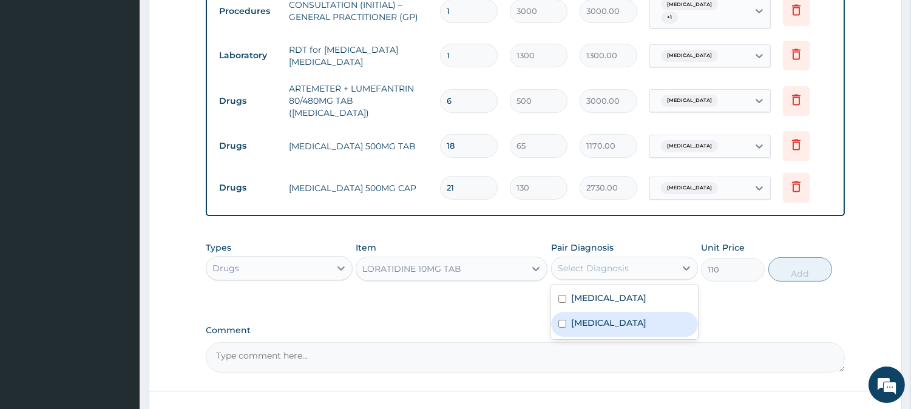
click at [607, 317] on div "[MEDICAL_DATA]" at bounding box center [624, 324] width 147 height 25
checkbox input "true"
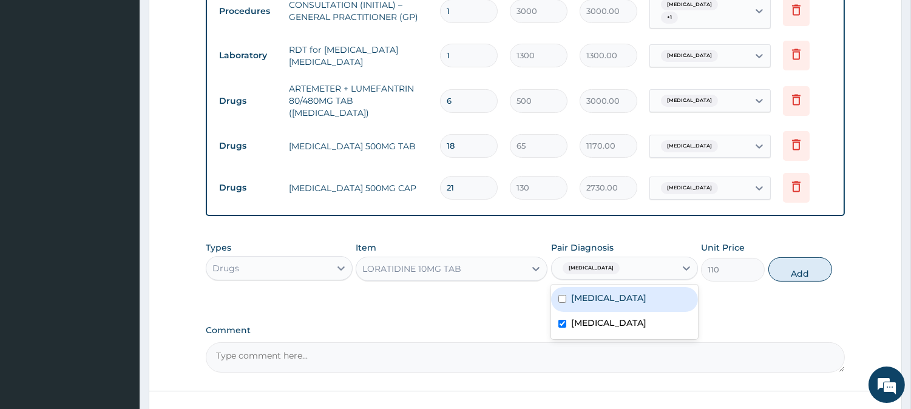
click at [792, 274] on div "Types Drugs Item LORATIDINE 10MG TAB Pair Diagnosis option Upper respiratory in…" at bounding box center [525, 261] width 639 height 52
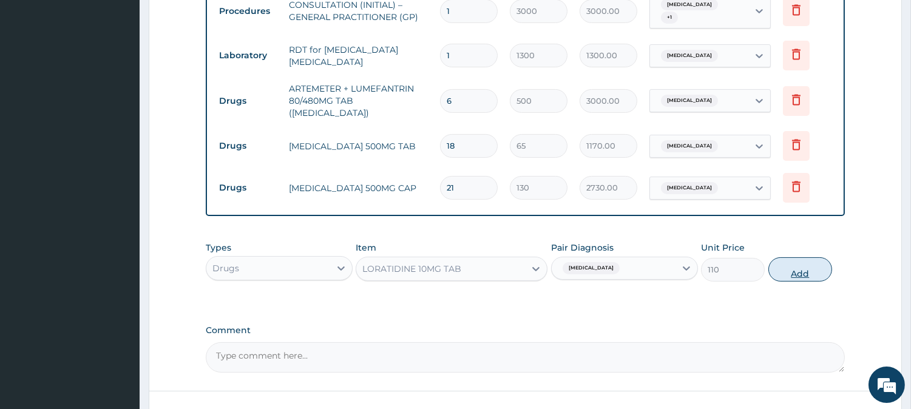
click at [799, 257] on button "Add" at bounding box center [800, 269] width 64 height 24
type input "0"
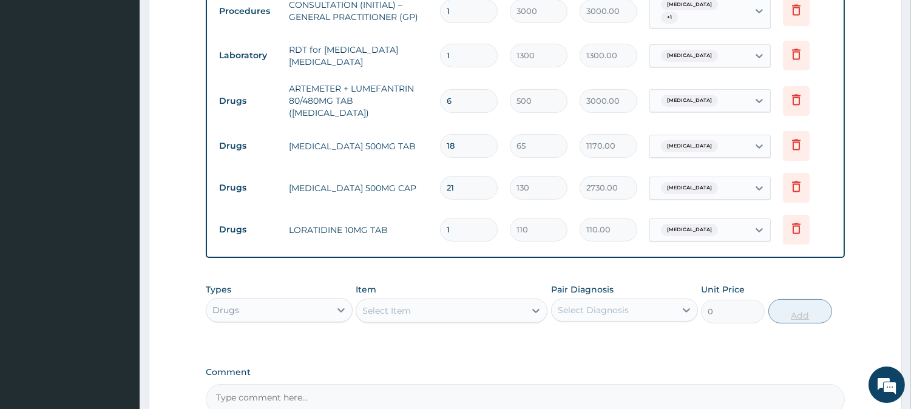
type input "10"
type input "1100.00"
type input "10"
click at [431, 301] on div "Select Item" at bounding box center [440, 310] width 169 height 19
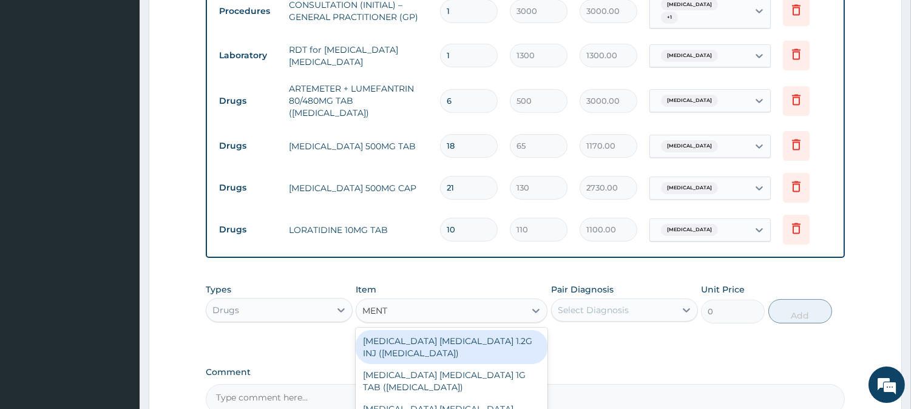
type input "MENTH"
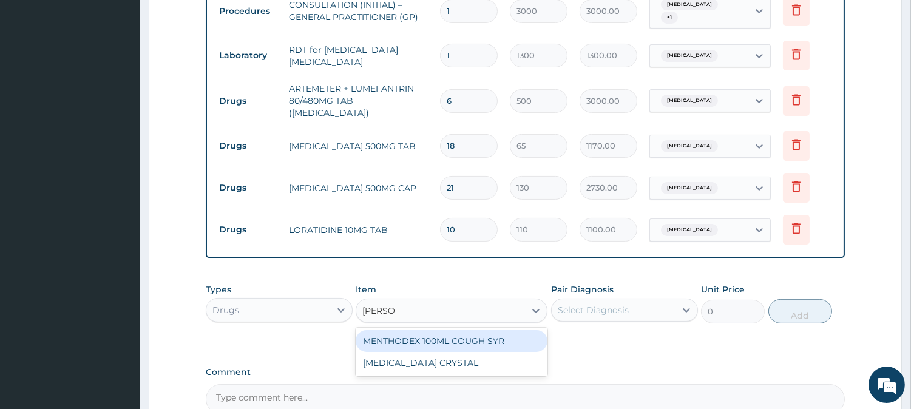
click at [439, 330] on div "MENTHODEX 100ML COUGH SYR" at bounding box center [451, 341] width 192 height 22
type input "1400"
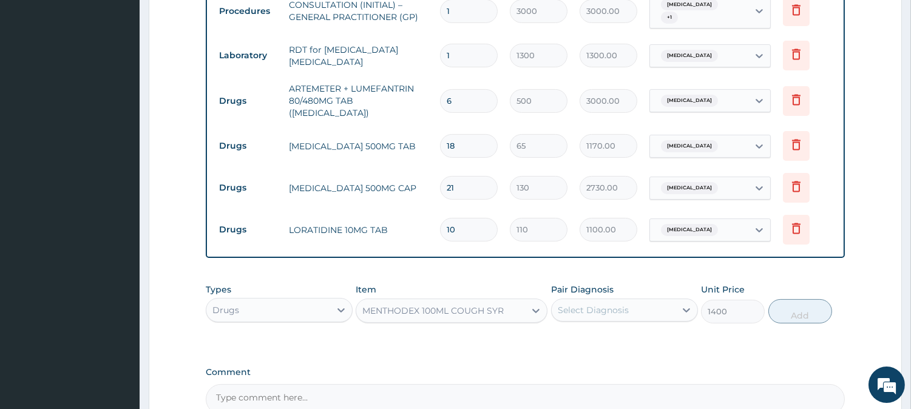
click at [626, 304] on div "Select Diagnosis" at bounding box center [592, 310] width 71 height 12
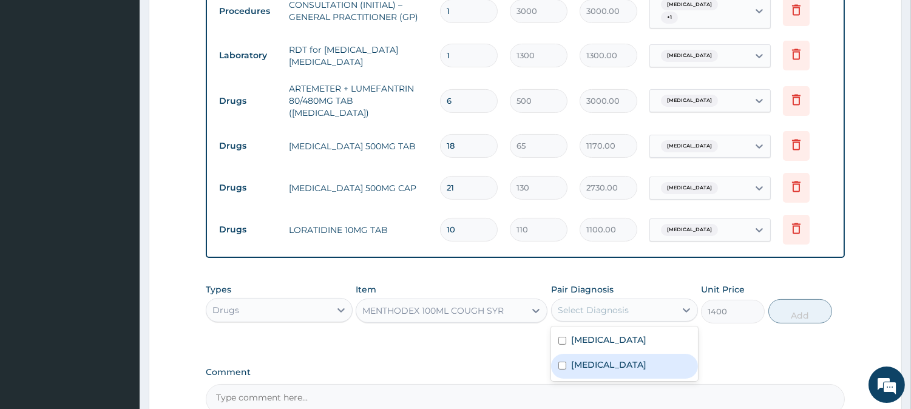
click at [638, 359] on label "[MEDICAL_DATA]" at bounding box center [608, 365] width 75 height 12
checkbox input "true"
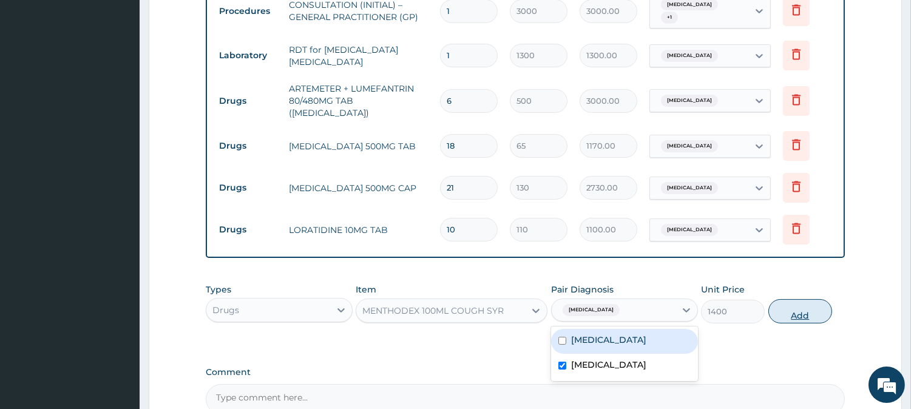
click at [791, 299] on button "Add" at bounding box center [800, 311] width 64 height 24
type input "0"
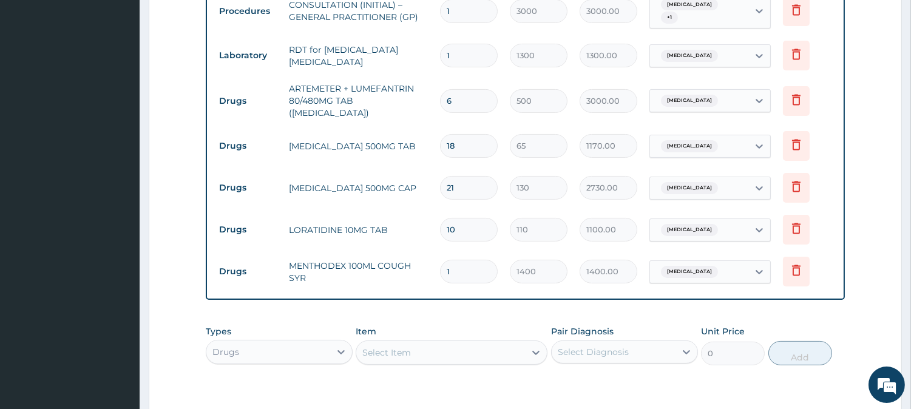
scroll to position [659, 0]
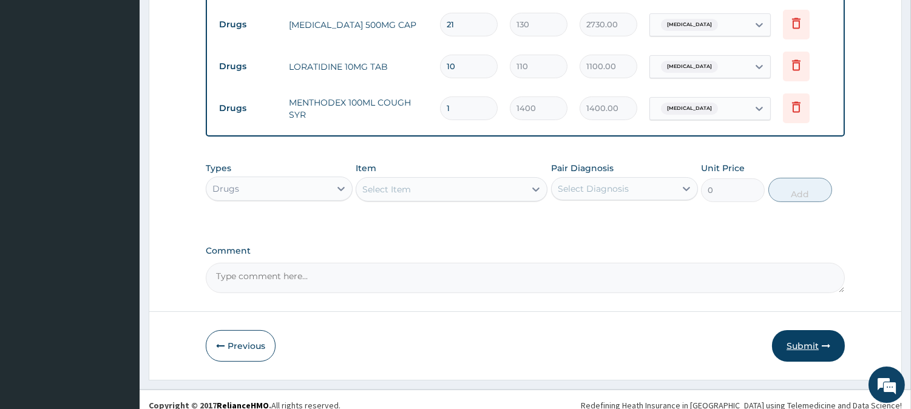
click at [801, 330] on button "Submit" at bounding box center [808, 346] width 73 height 32
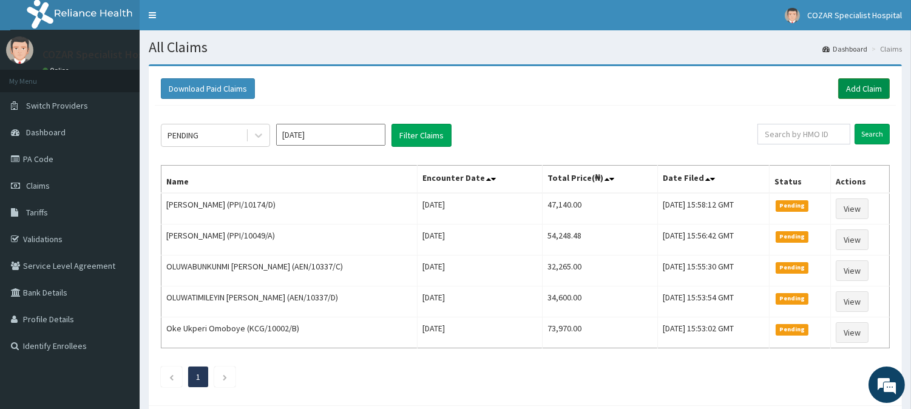
click at [869, 82] on link "Add Claim" at bounding box center [864, 88] width 52 height 21
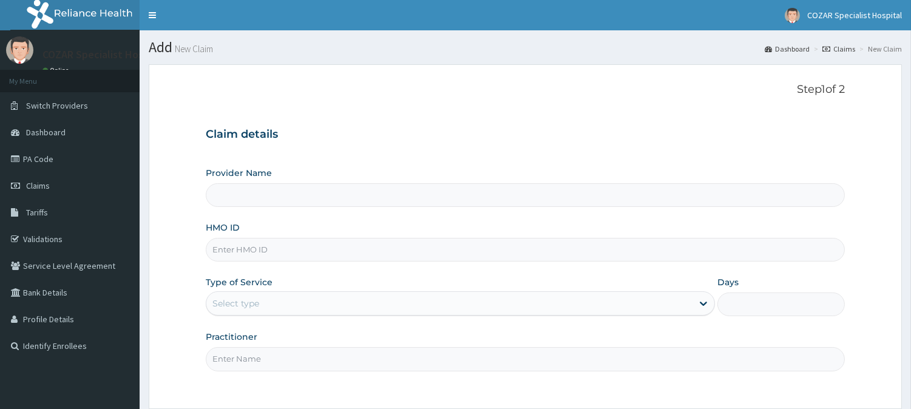
click at [389, 250] on input "HMO ID" at bounding box center [525, 250] width 639 height 24
paste input "TBE/10041/C"
type input "TBE/10041/C"
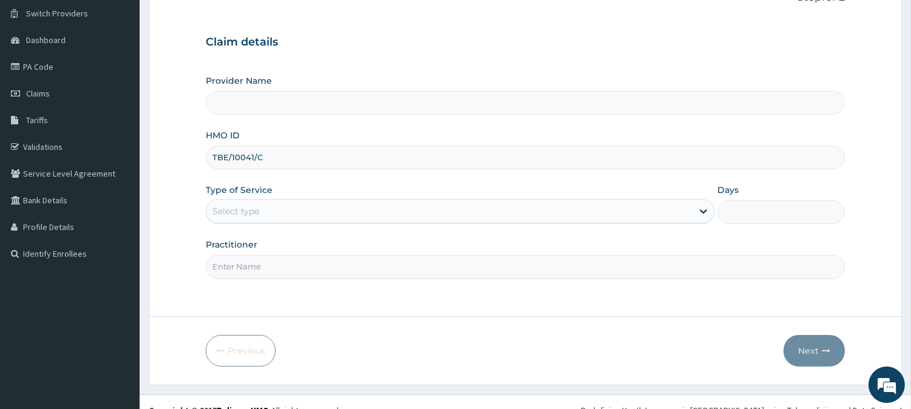
type input "Cozar Specialist Hospital"
type input "TBE/10041/C"
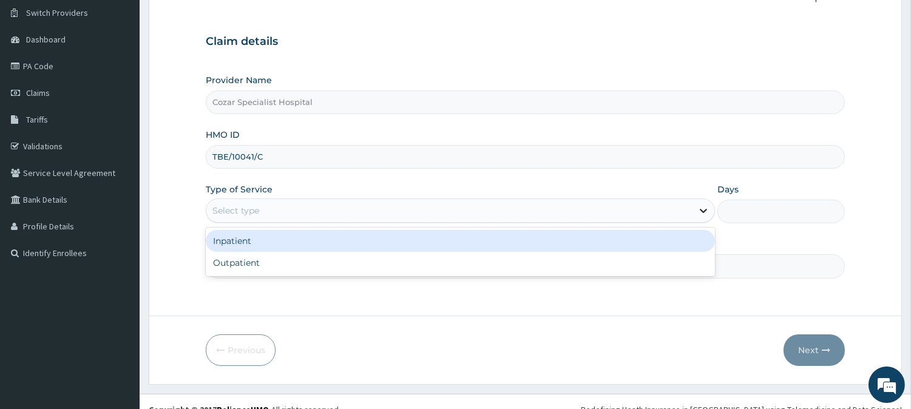
click at [702, 212] on icon at bounding box center [702, 211] width 7 height 4
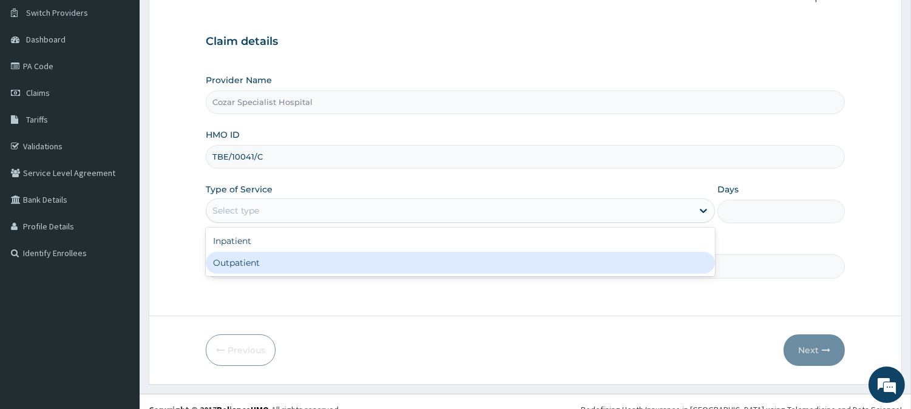
click at [670, 262] on div "Outpatient" at bounding box center [460, 263] width 509 height 22
type input "1"
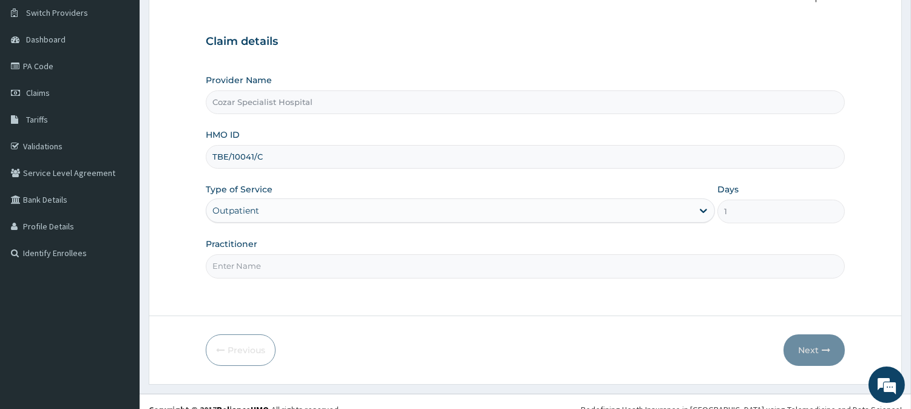
click at [617, 273] on input "Practitioner" at bounding box center [525, 266] width 639 height 24
type input "DR OSENI"
click at [807, 347] on button "Next" at bounding box center [813, 350] width 61 height 32
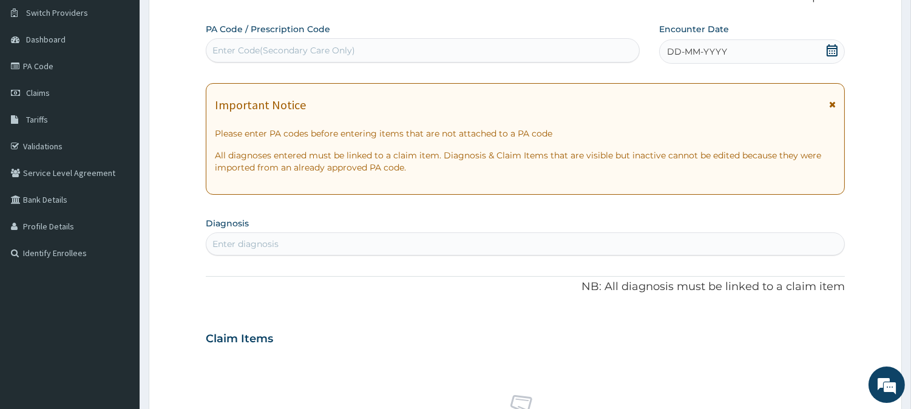
scroll to position [0, 0]
click at [828, 49] on icon at bounding box center [831, 50] width 11 height 12
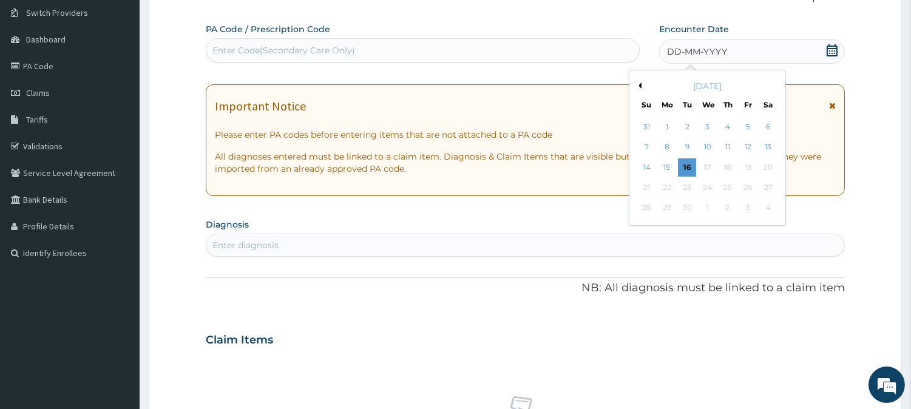
click at [639, 88] on button "Previous Month" at bounding box center [638, 86] width 6 height 6
click at [688, 165] on div "12" at bounding box center [687, 167] width 18 height 18
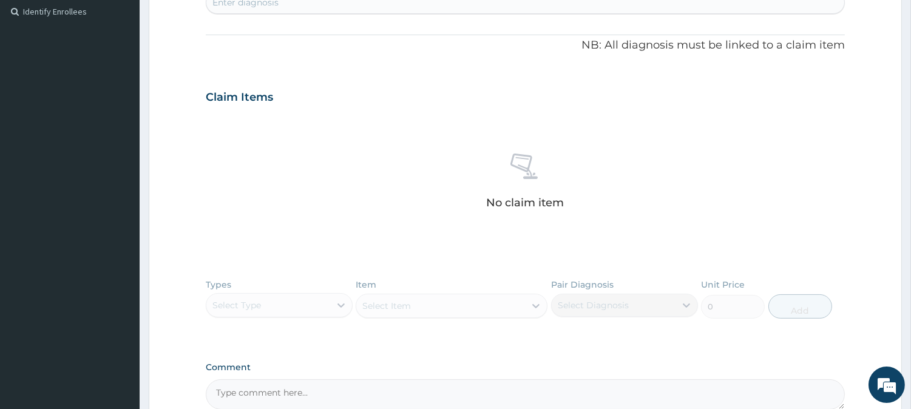
scroll to position [311, 0]
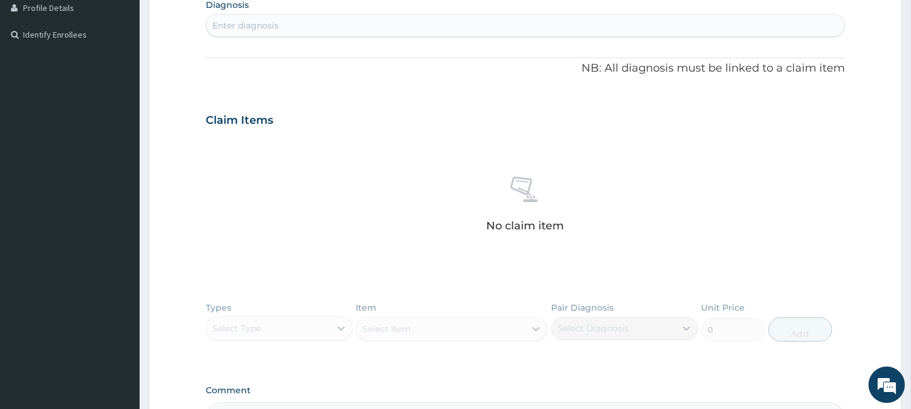
click at [421, 23] on div "Enter diagnosis" at bounding box center [525, 25] width 638 height 19
type input "MALARIA"
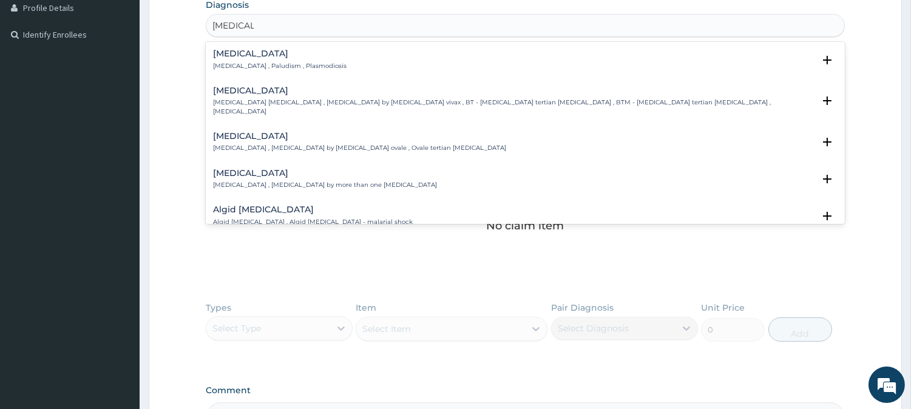
click at [496, 59] on div "Malaria Malaria , Paludism , Plasmodiosis" at bounding box center [525, 59] width 624 height 21
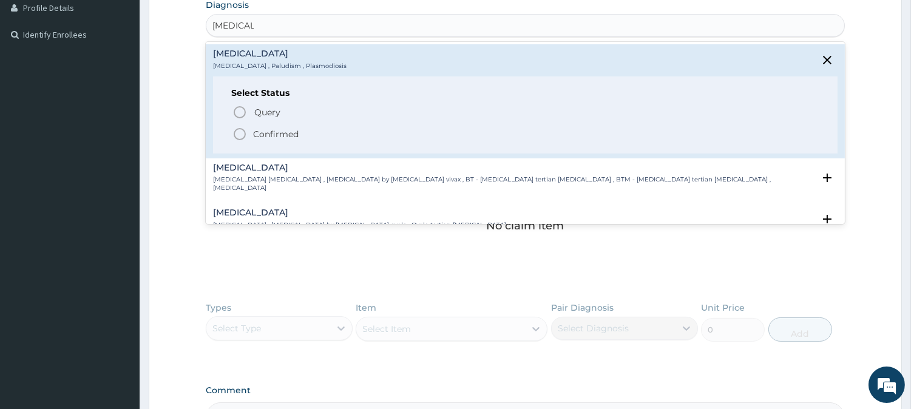
click at [281, 129] on p "Confirmed" at bounding box center [275, 134] width 45 height 12
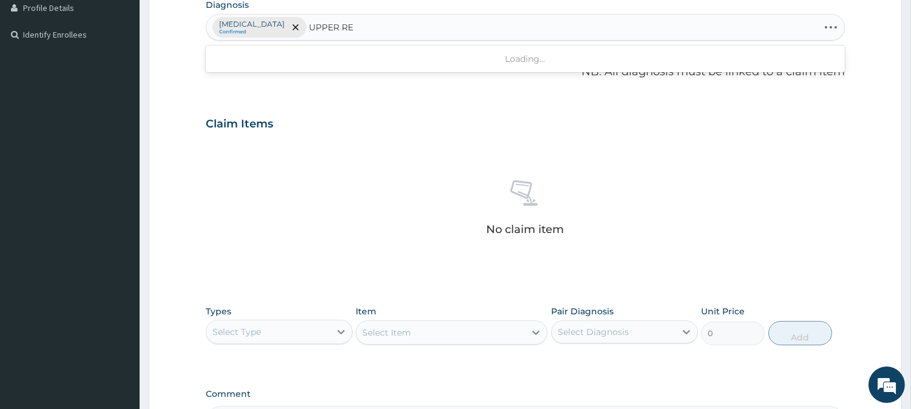
type input "UPPER RES"
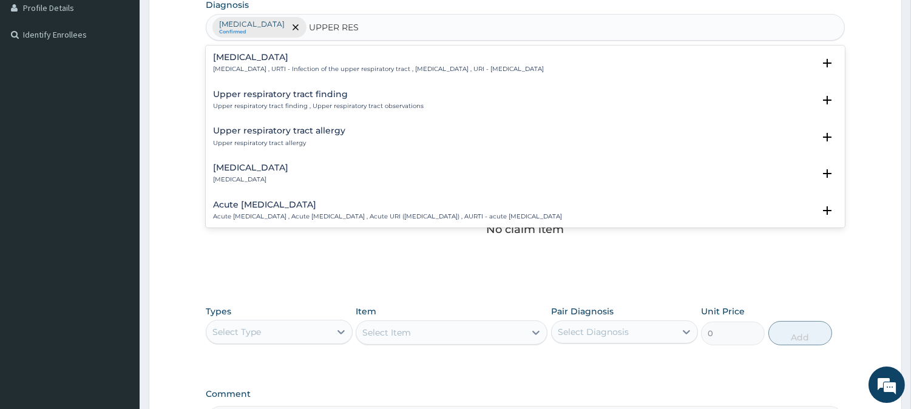
click at [537, 58] on h4 "Upper respiratory infection" at bounding box center [378, 57] width 331 height 9
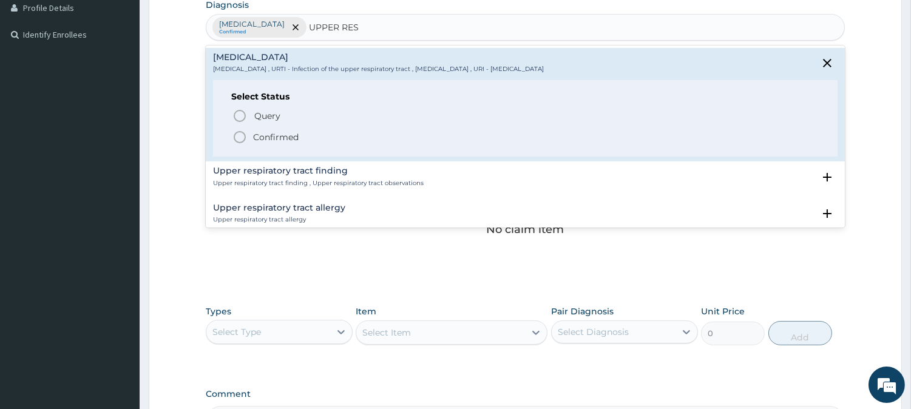
click at [271, 136] on p "Confirmed" at bounding box center [275, 137] width 45 height 12
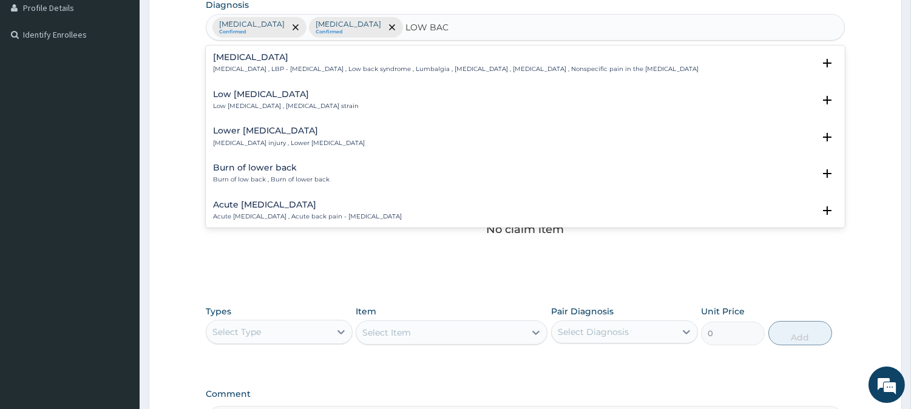
type input "LOW BACK"
click at [463, 59] on h4 "Low back pain" at bounding box center [455, 57] width 485 height 9
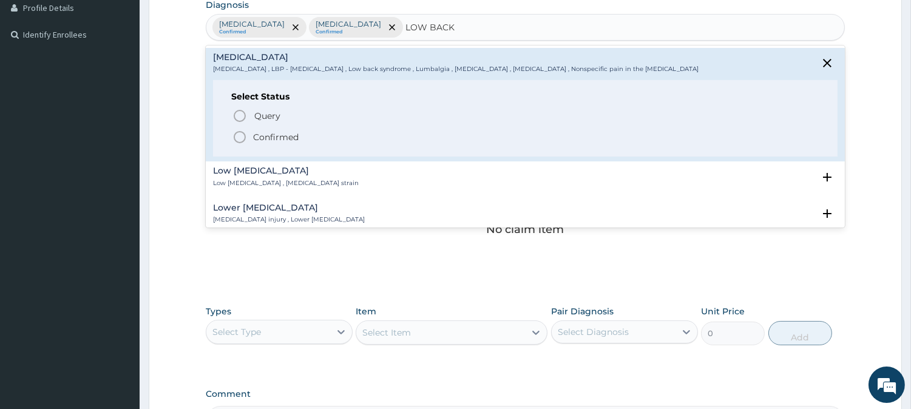
click at [296, 137] on p "Confirmed" at bounding box center [275, 137] width 45 height 12
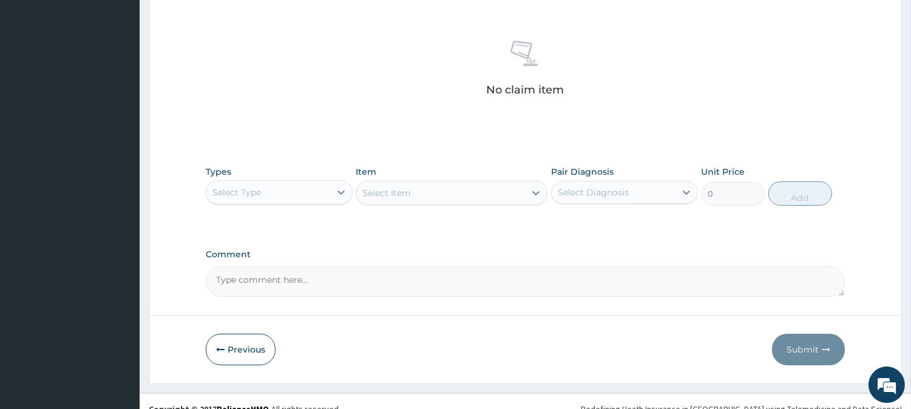
scroll to position [465, 0]
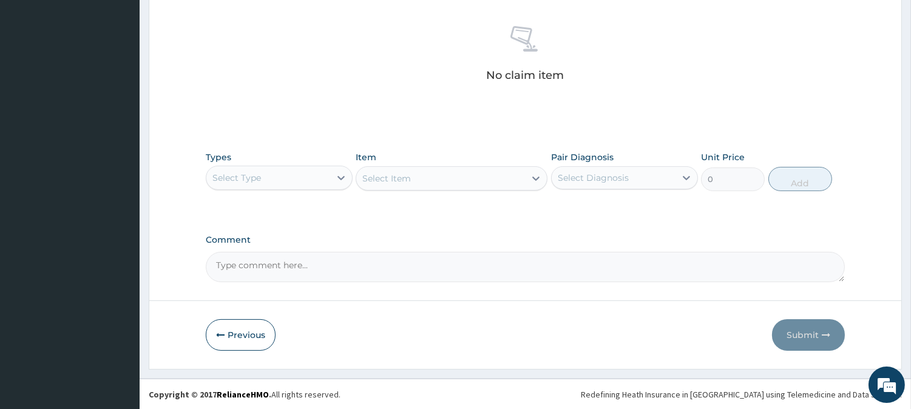
click at [322, 169] on div "Select Type" at bounding box center [268, 177] width 124 height 19
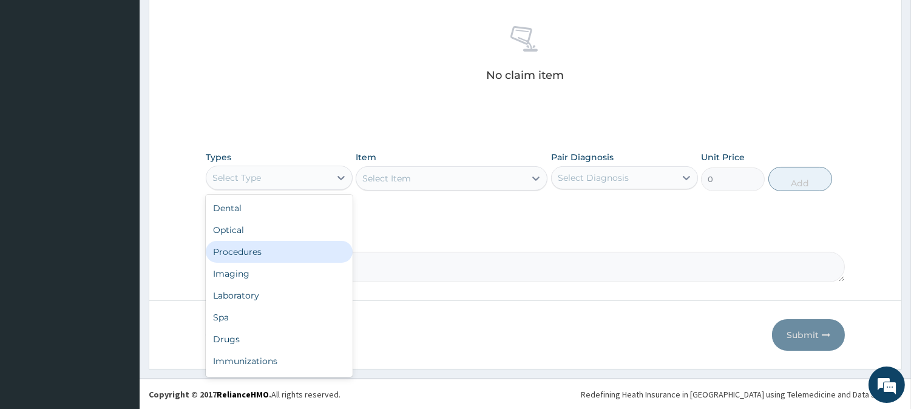
click at [318, 248] on div "Procedures" at bounding box center [279, 252] width 147 height 22
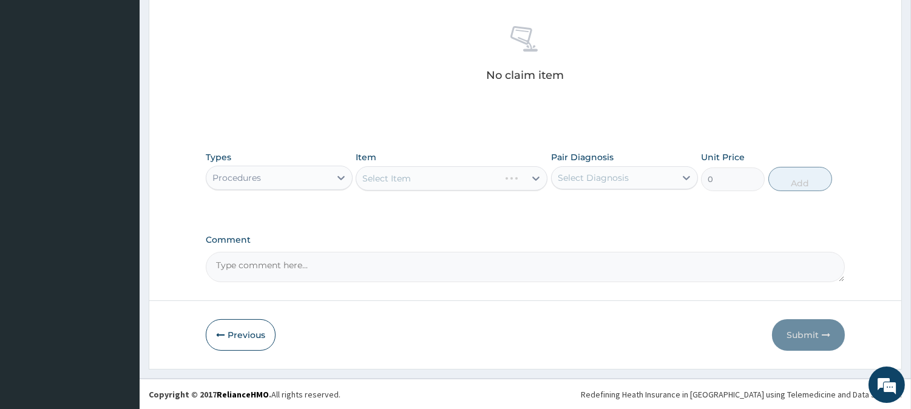
click at [513, 181] on div "Select Item" at bounding box center [451, 178] width 192 height 24
click at [513, 181] on div "Select Item" at bounding box center [440, 178] width 169 height 19
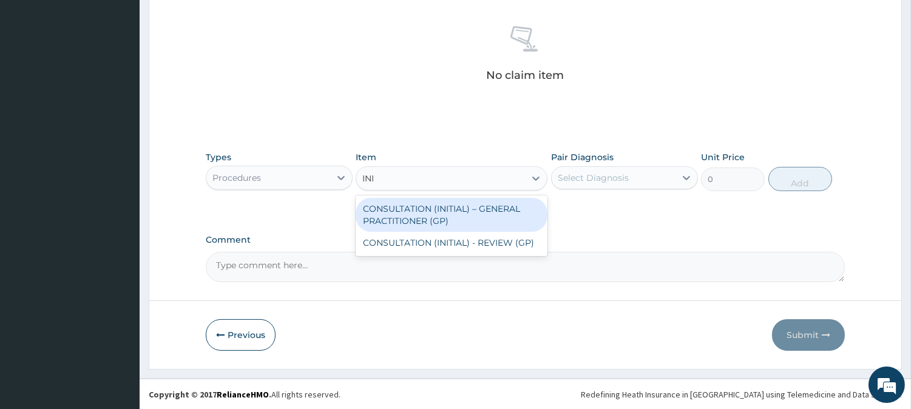
type input "INIT"
click at [519, 209] on div "CONSULTATION (INITIAL) – GENERAL PRACTITIONER (GP)" at bounding box center [451, 215] width 192 height 34
type input "3000"
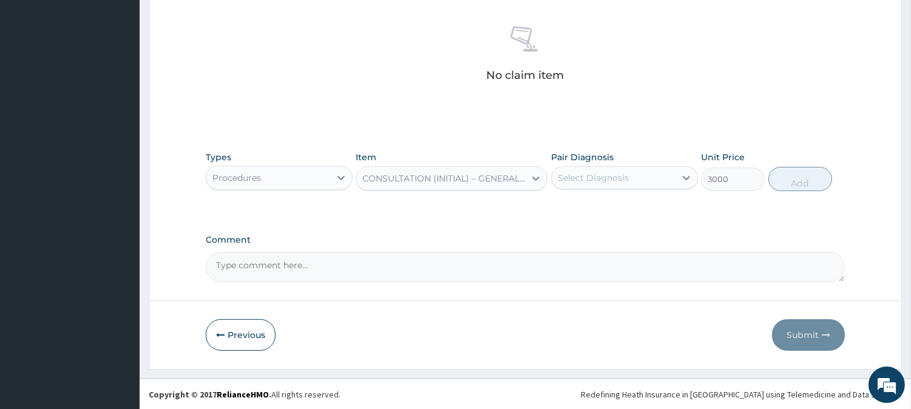
click at [596, 173] on div "Select Diagnosis" at bounding box center [592, 178] width 71 height 12
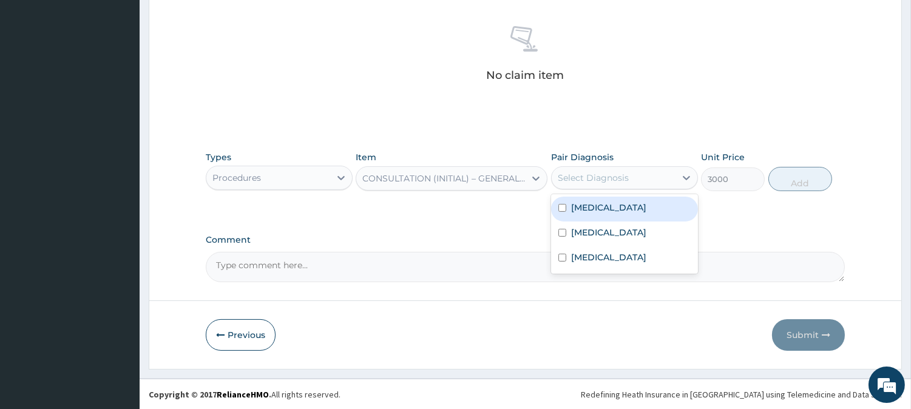
click at [599, 205] on label "Malaria" at bounding box center [608, 207] width 75 height 12
checkbox input "true"
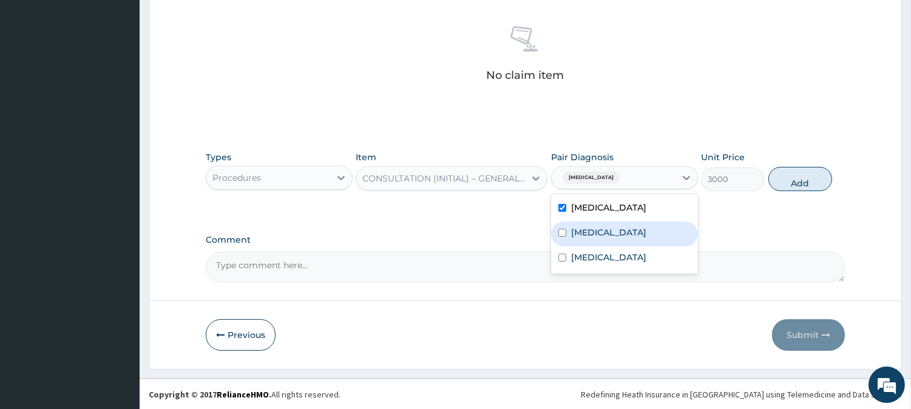
click at [637, 241] on div "Upper respiratory infection" at bounding box center [624, 233] width 147 height 25
checkbox input "true"
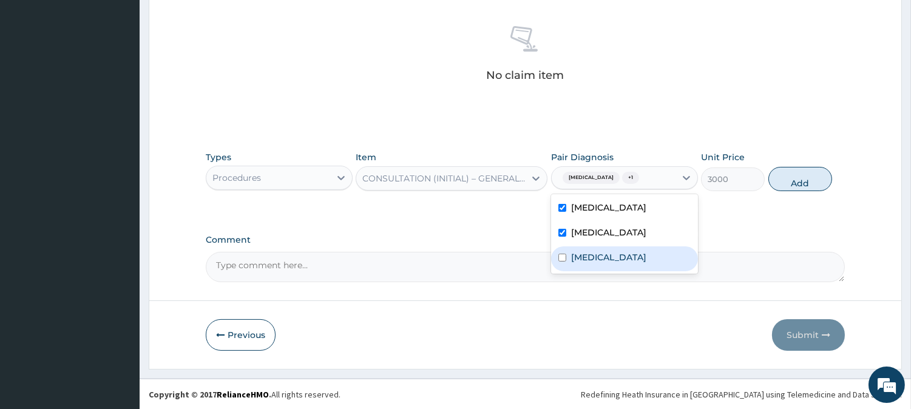
click at [637, 255] on div "Low back pain" at bounding box center [624, 258] width 147 height 25
checkbox input "true"
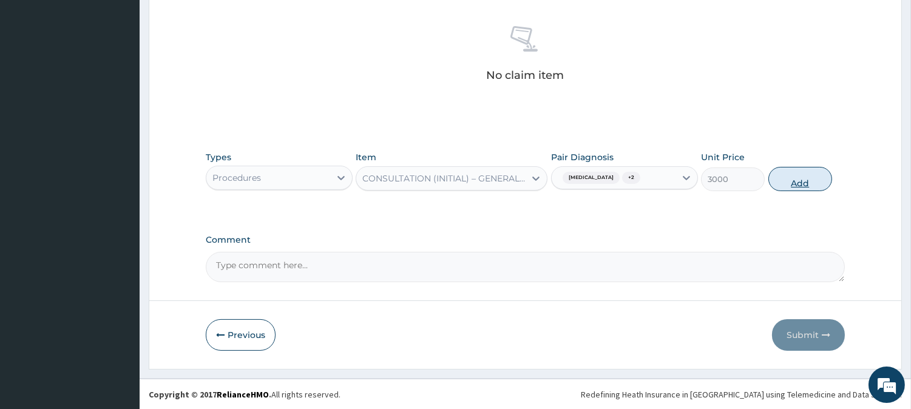
click at [796, 175] on button "Add" at bounding box center [800, 179] width 64 height 24
type input "0"
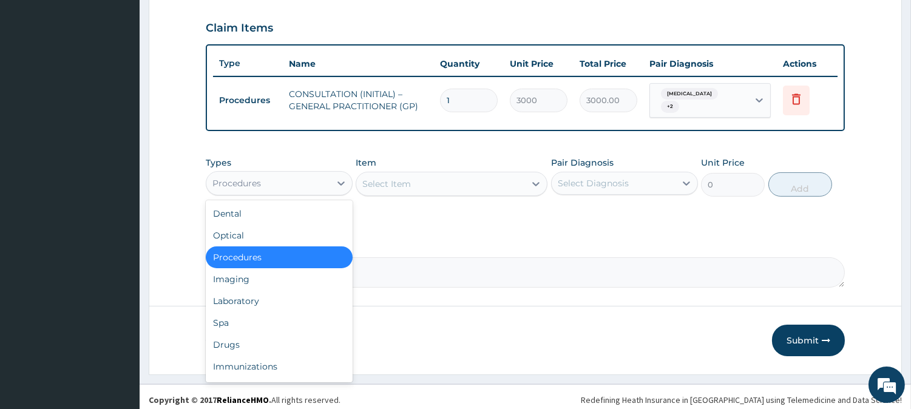
click at [270, 181] on div "Procedures" at bounding box center [268, 182] width 124 height 19
click at [277, 291] on div "Laboratory" at bounding box center [279, 301] width 147 height 22
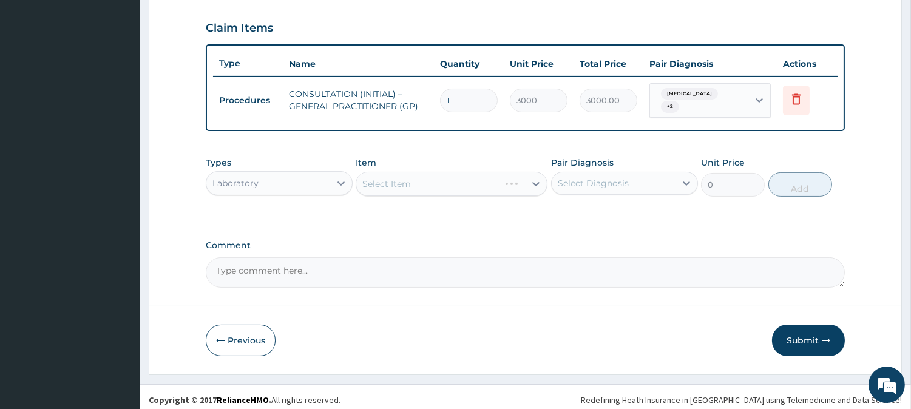
click at [441, 177] on div "Select Item" at bounding box center [451, 184] width 192 height 24
click at [441, 177] on div "Select Item" at bounding box center [440, 183] width 169 height 19
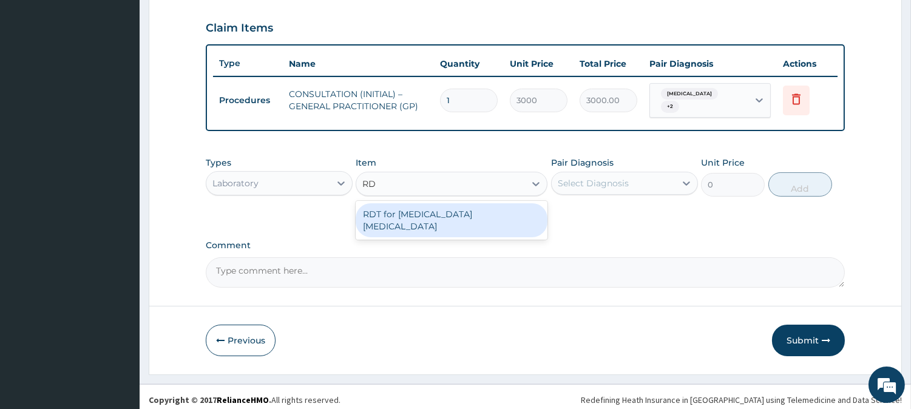
type input "RDT"
click at [511, 204] on div "RDT for Malaria Parasite" at bounding box center [451, 220] width 192 height 34
type input "1300"
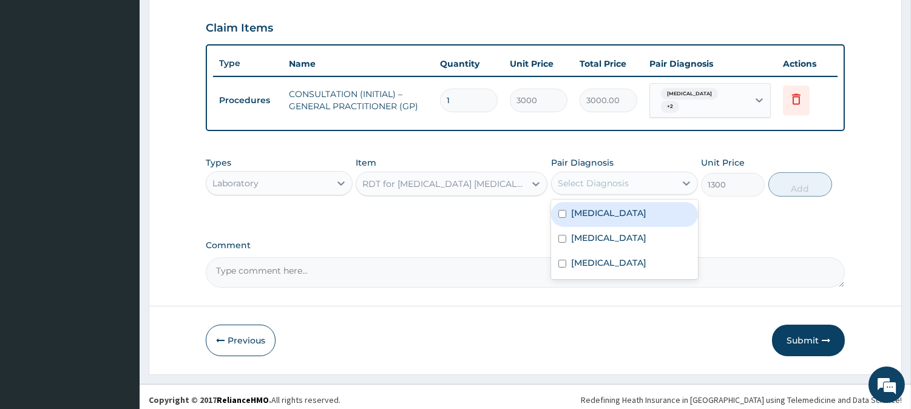
click at [646, 178] on div "Select Diagnosis" at bounding box center [613, 182] width 124 height 19
click at [644, 209] on div "Malaria" at bounding box center [624, 214] width 147 height 25
checkbox input "true"
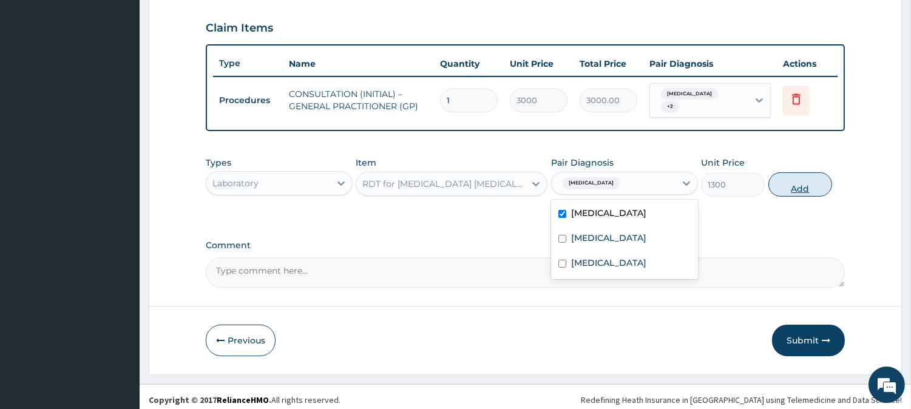
click at [789, 183] on button "Add" at bounding box center [800, 184] width 64 height 24
type input "0"
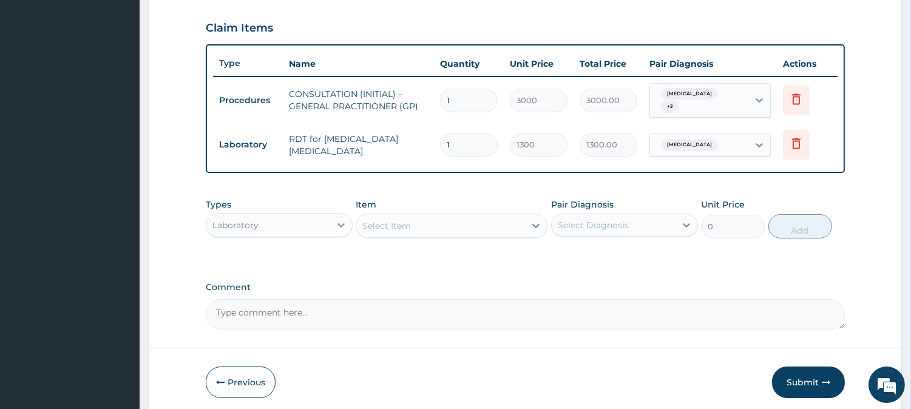
scroll to position [449, 0]
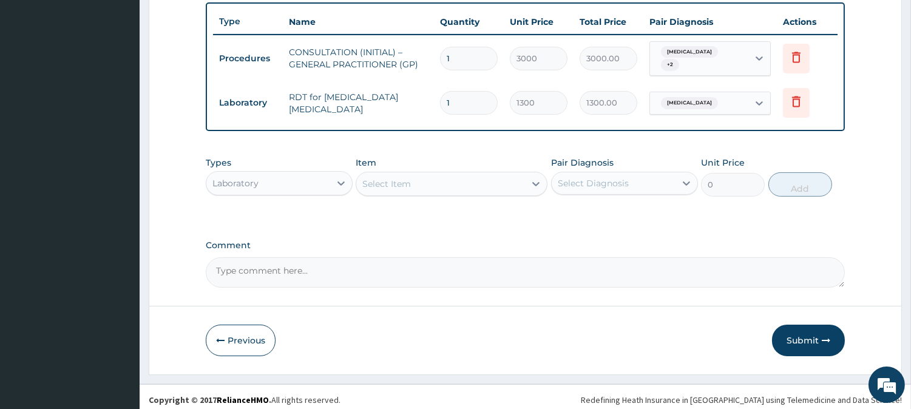
click at [323, 181] on div "Laboratory" at bounding box center [268, 182] width 124 height 19
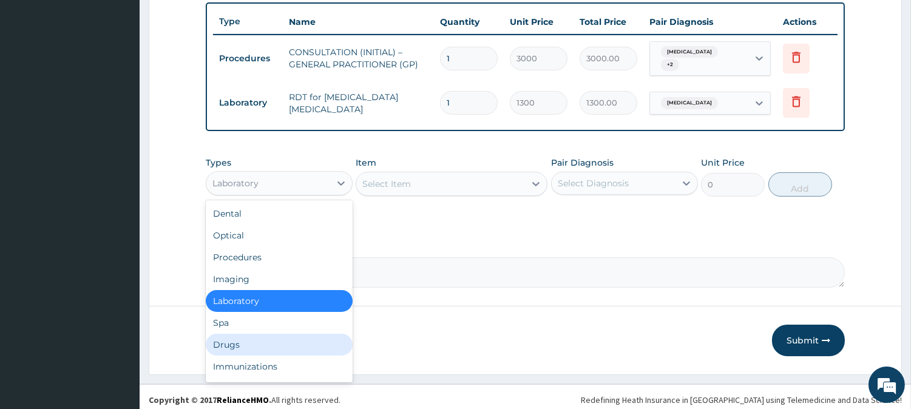
click at [322, 334] on div "Drugs" at bounding box center [279, 345] width 147 height 22
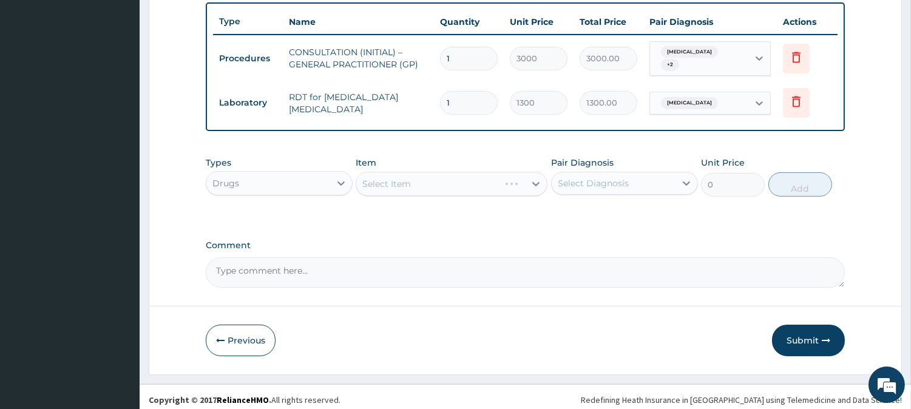
click at [529, 177] on div "Select Item" at bounding box center [451, 184] width 192 height 24
click at [530, 178] on icon at bounding box center [536, 184] width 12 height 12
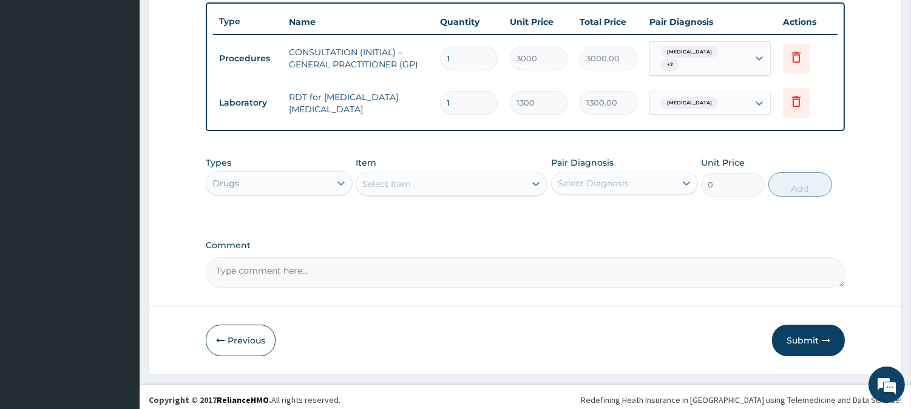
click at [530, 178] on icon at bounding box center [536, 184] width 12 height 12
click at [483, 174] on div "Select Item" at bounding box center [440, 183] width 169 height 19
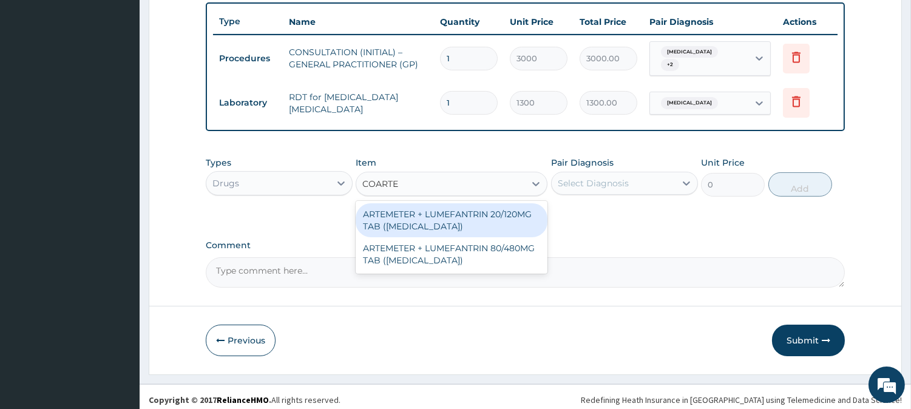
type input "COARTEM"
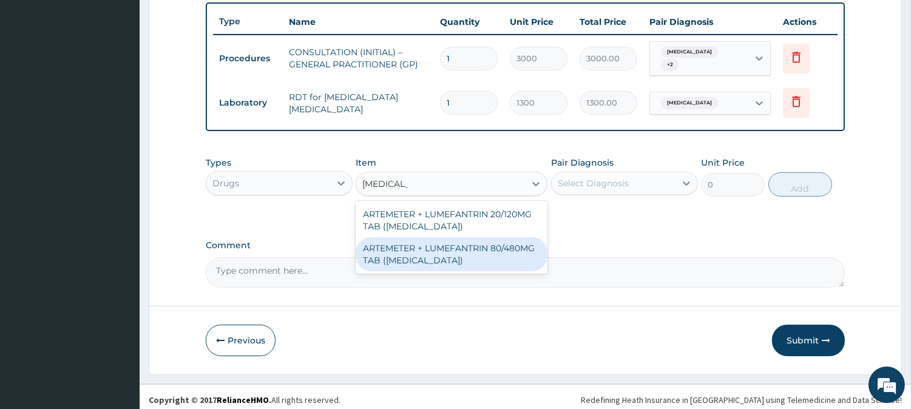
click at [513, 247] on div "ARTEMETER + LUMEFANTRIN 80/480MG TAB ([MEDICAL_DATA])" at bounding box center [451, 254] width 192 height 34
type input "500"
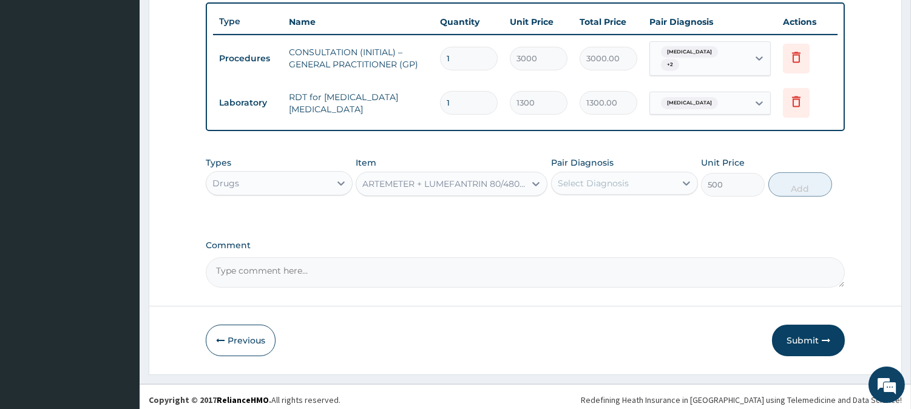
click at [662, 185] on div "Select Diagnosis" at bounding box center [613, 182] width 124 height 19
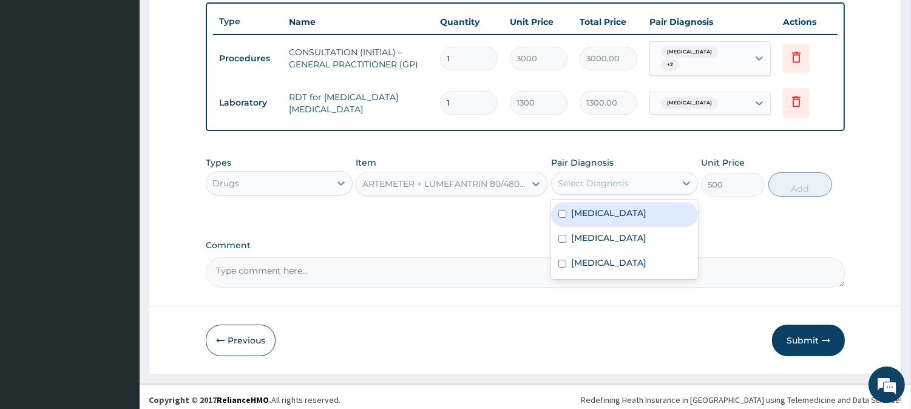
click at [663, 209] on div "Malaria" at bounding box center [624, 214] width 147 height 25
checkbox input "true"
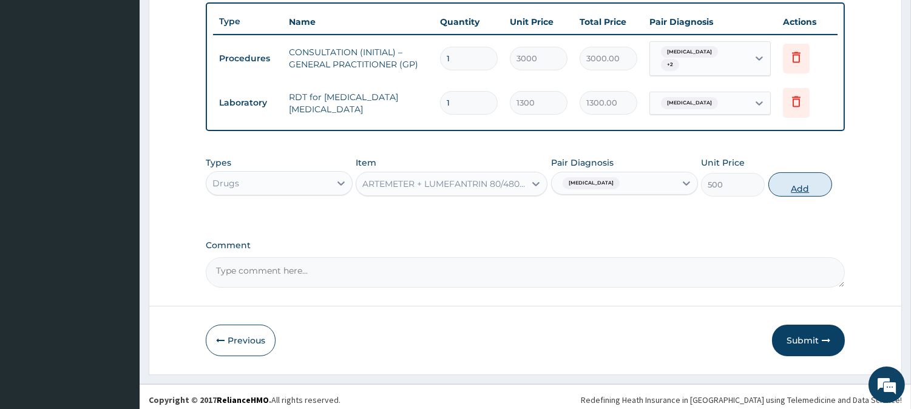
click at [823, 186] on button "Add" at bounding box center [800, 184] width 64 height 24
type input "0"
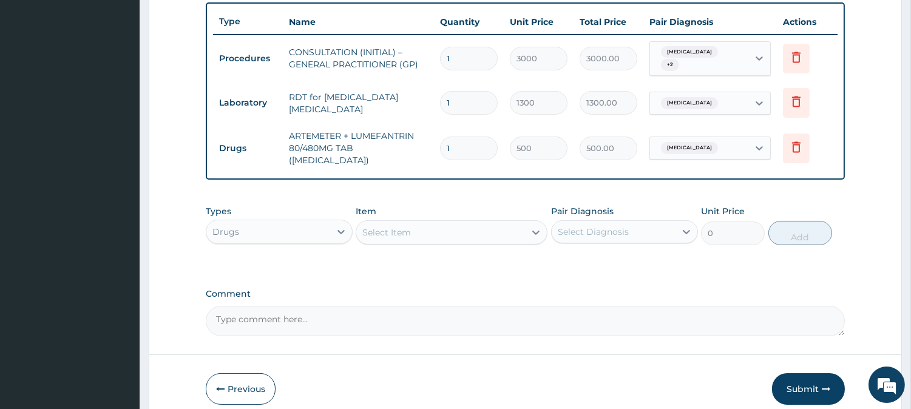
type input "0.00"
type input "6"
type input "3000.00"
type input "6"
click at [477, 223] on div "Select Item" at bounding box center [440, 232] width 169 height 19
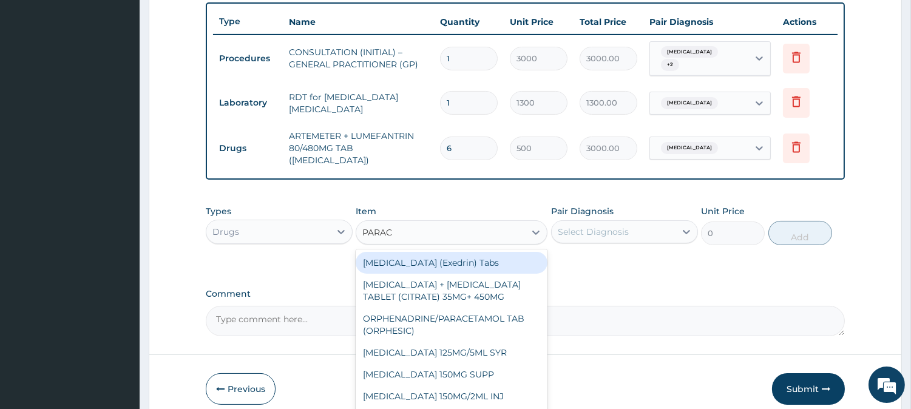
type input "PARACE"
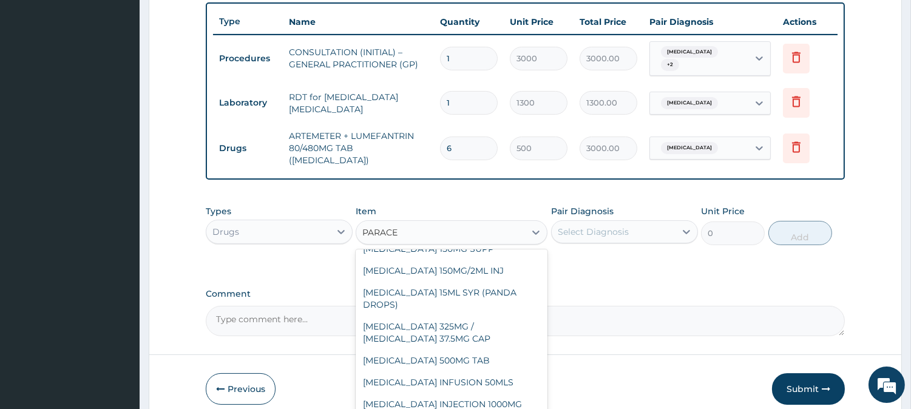
scroll to position [136, 0]
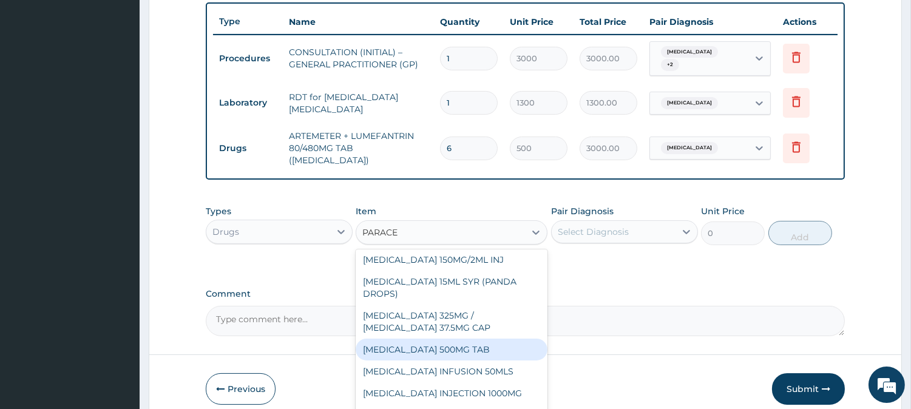
click at [505, 346] on div "PARACETAMOL 500MG TAB" at bounding box center [451, 349] width 192 height 22
type input "65"
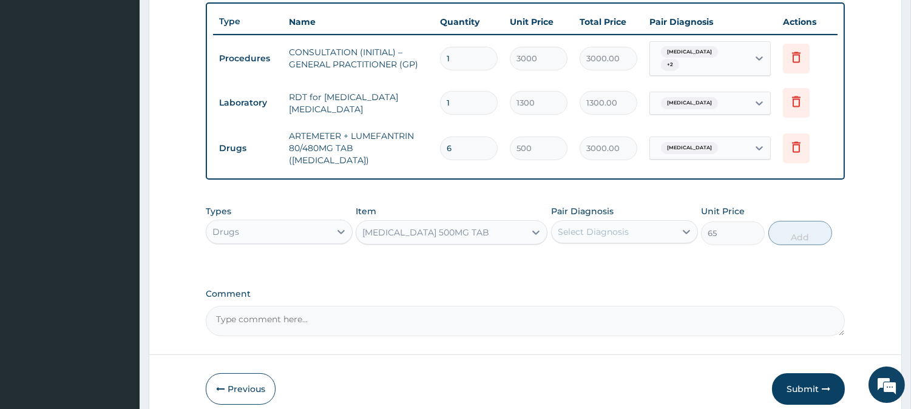
click at [658, 222] on div "Select Diagnosis" at bounding box center [613, 231] width 124 height 19
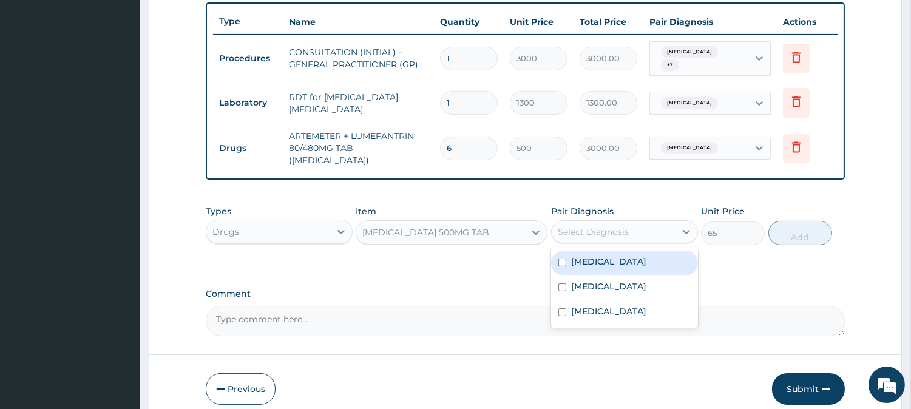
click at [654, 251] on div "Malaria" at bounding box center [624, 263] width 147 height 25
checkbox input "true"
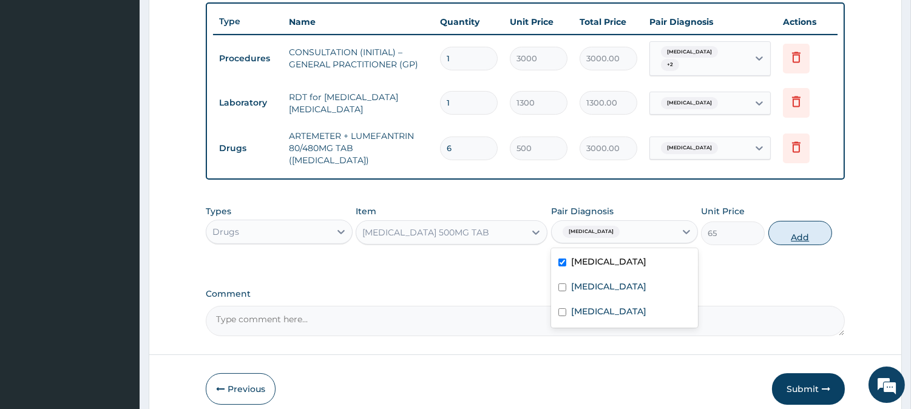
click at [793, 227] on button "Add" at bounding box center [800, 233] width 64 height 24
type input "0"
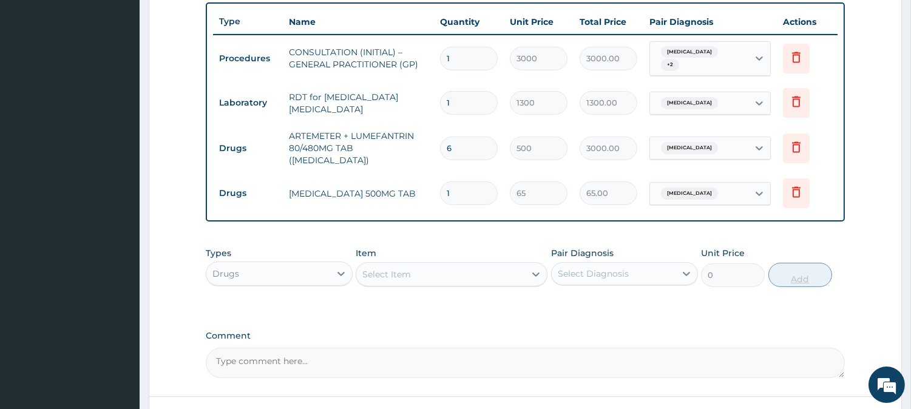
type input "18"
type input "1170.00"
type input "18"
click at [422, 264] on div "Select Item" at bounding box center [440, 273] width 169 height 19
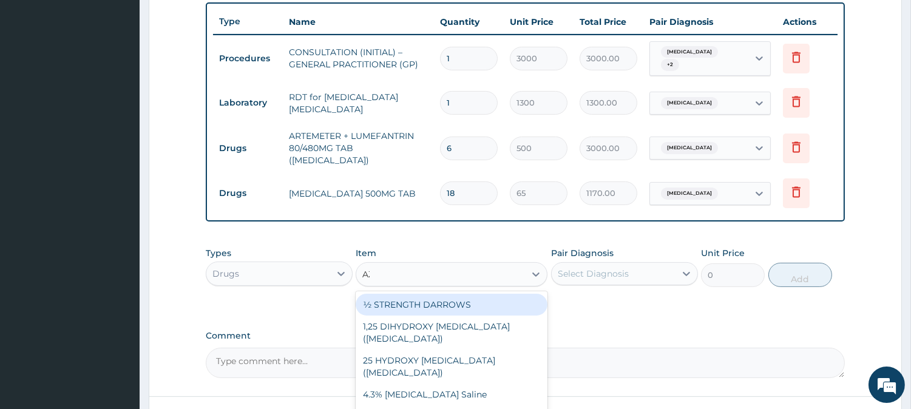
type input "AZITHRO"
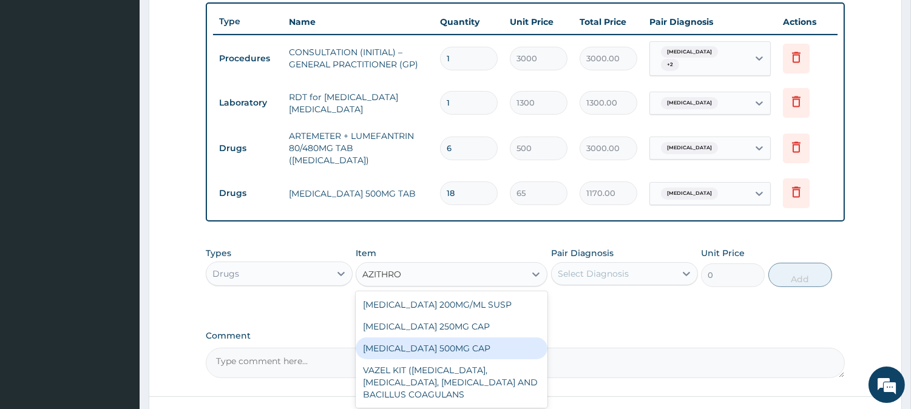
click at [490, 337] on div "[MEDICAL_DATA] 500MG CAP" at bounding box center [451, 348] width 192 height 22
type input "450"
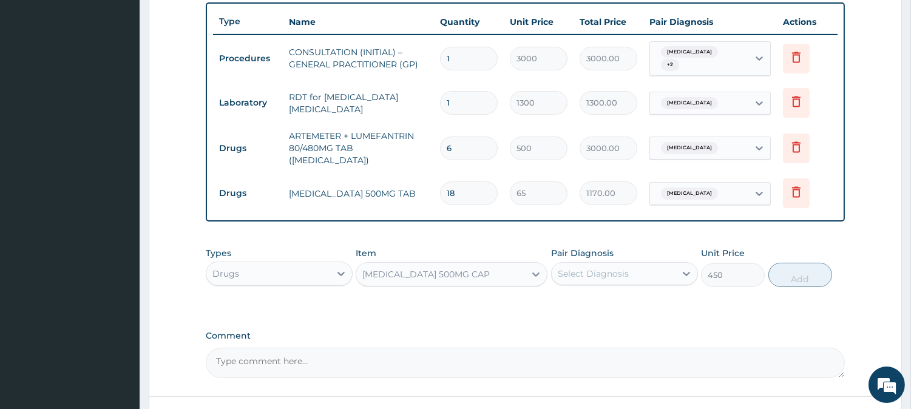
click at [650, 272] on div "Select Diagnosis" at bounding box center [624, 273] width 147 height 23
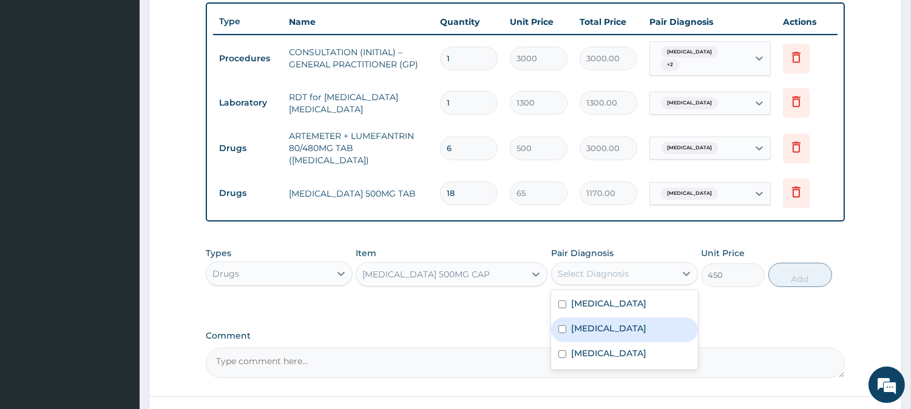
click at [646, 322] on label "[MEDICAL_DATA]" at bounding box center [608, 328] width 75 height 12
checkbox input "true"
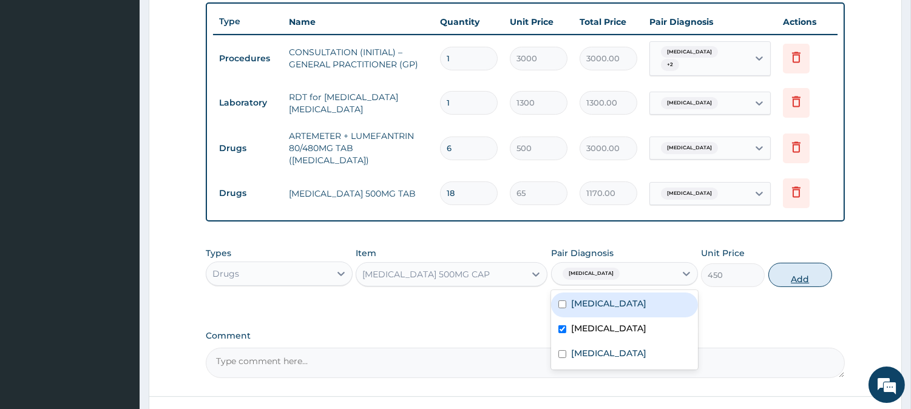
click at [817, 264] on button "Add" at bounding box center [800, 275] width 64 height 24
type input "0"
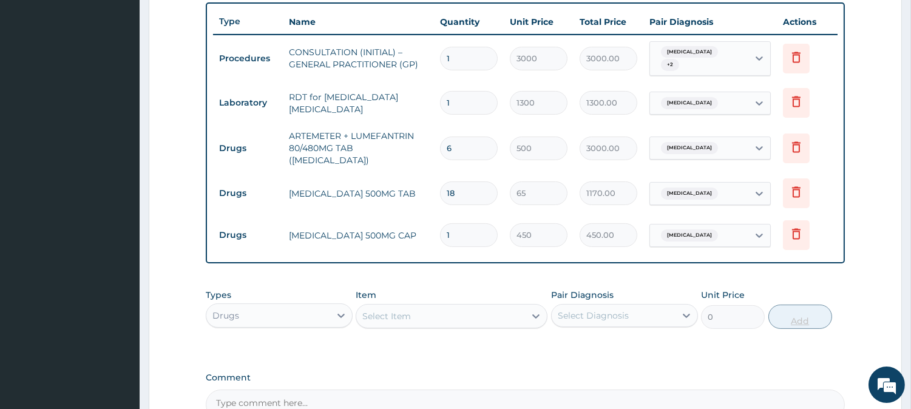
type input "0.00"
type input "6"
type input "2700.00"
type input "6"
click at [429, 306] on div "Select Item" at bounding box center [440, 315] width 169 height 19
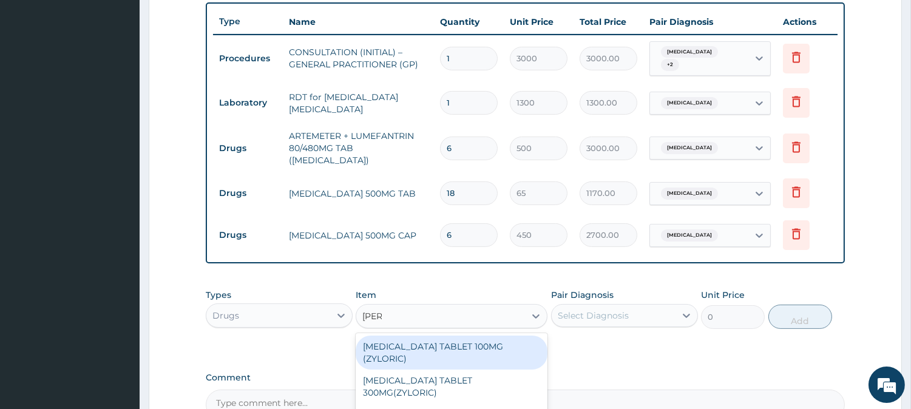
type input "LORAT"
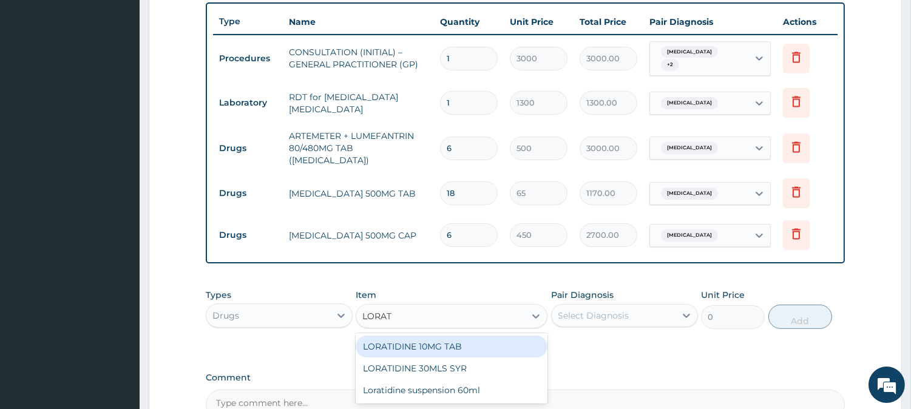
click at [497, 337] on div "LORATIDINE 10MG TAB" at bounding box center [451, 346] width 192 height 22
type input "110"
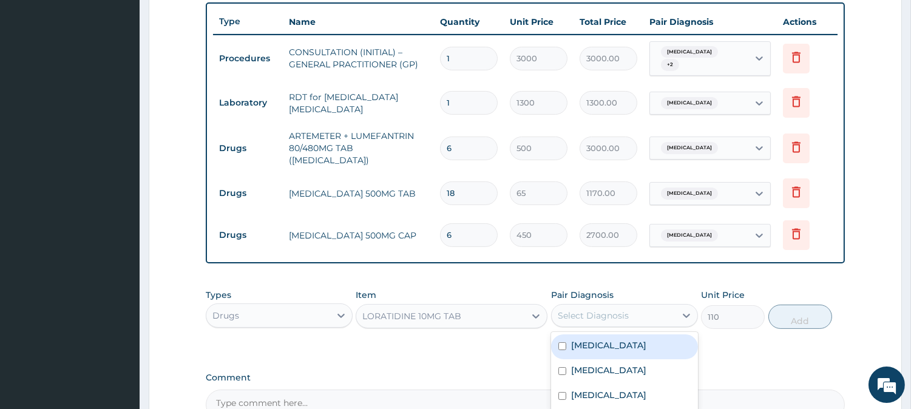
click at [663, 310] on div "Select Diagnosis" at bounding box center [613, 315] width 124 height 19
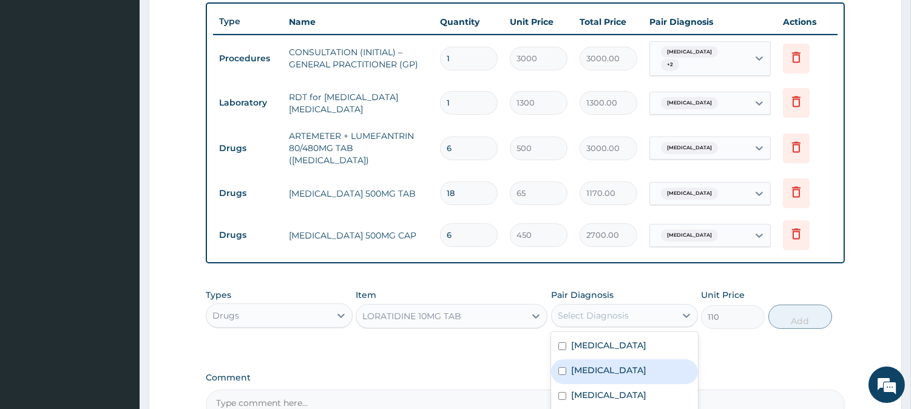
click at [646, 364] on label "[MEDICAL_DATA]" at bounding box center [608, 370] width 75 height 12
checkbox input "true"
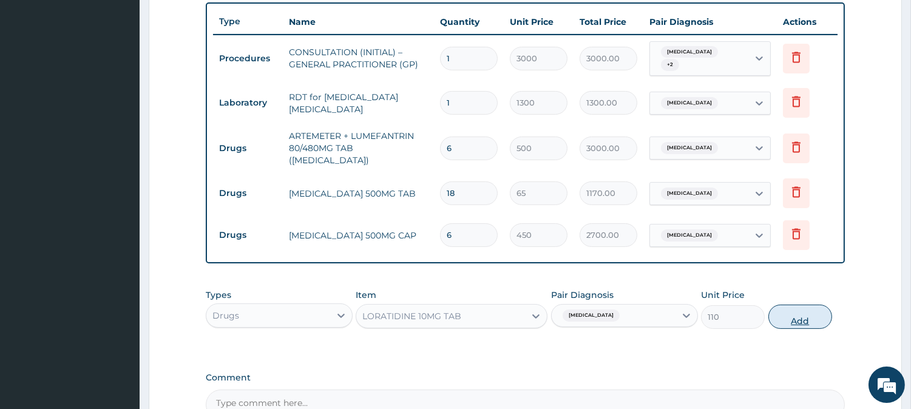
click at [801, 306] on button "Add" at bounding box center [800, 317] width 64 height 24
type input "0"
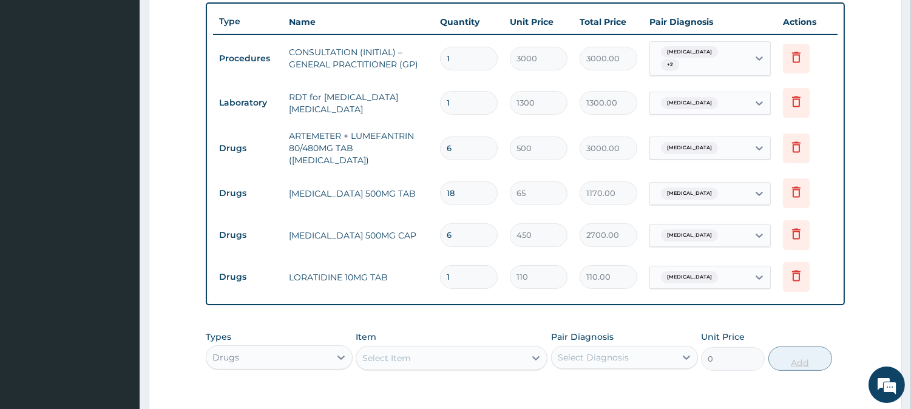
type input "10"
type input "1100.00"
type input "10"
click at [482, 348] on div "Select Item" at bounding box center [440, 357] width 169 height 19
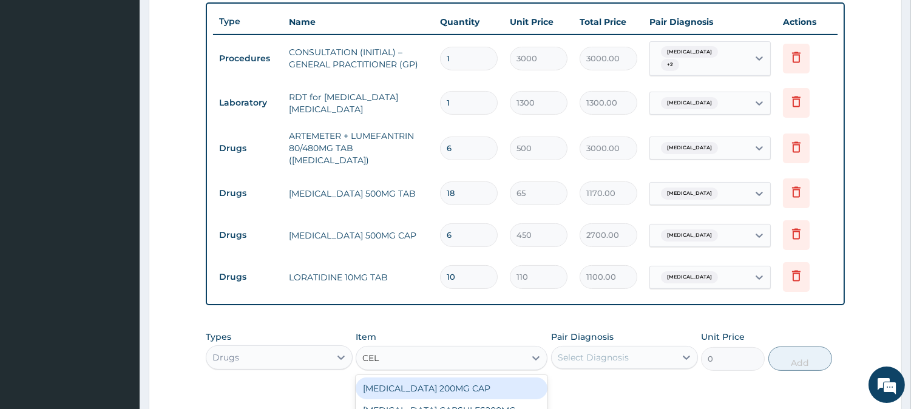
type input "CELE"
click at [497, 377] on div "[MEDICAL_DATA] 200MG CAP" at bounding box center [451, 388] width 192 height 22
type input "500"
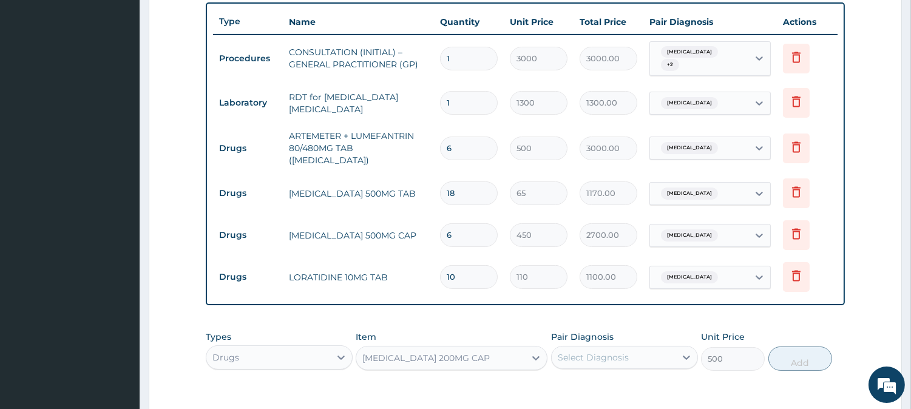
click at [592, 351] on div "Select Diagnosis" at bounding box center [592, 357] width 71 height 12
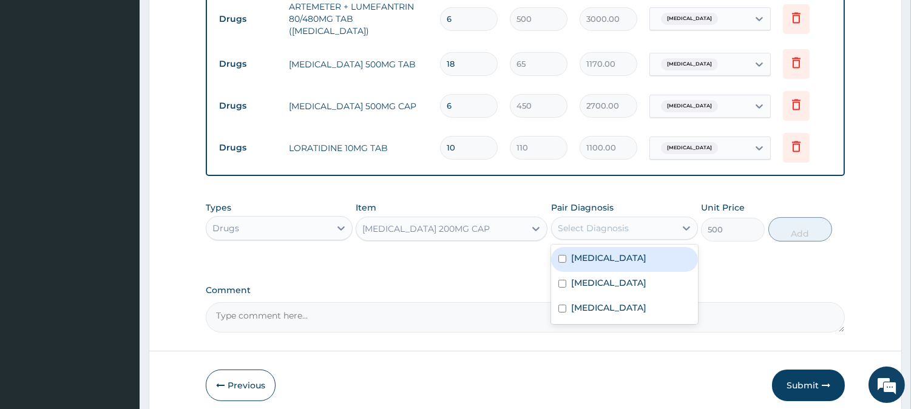
scroll to position [618, 0]
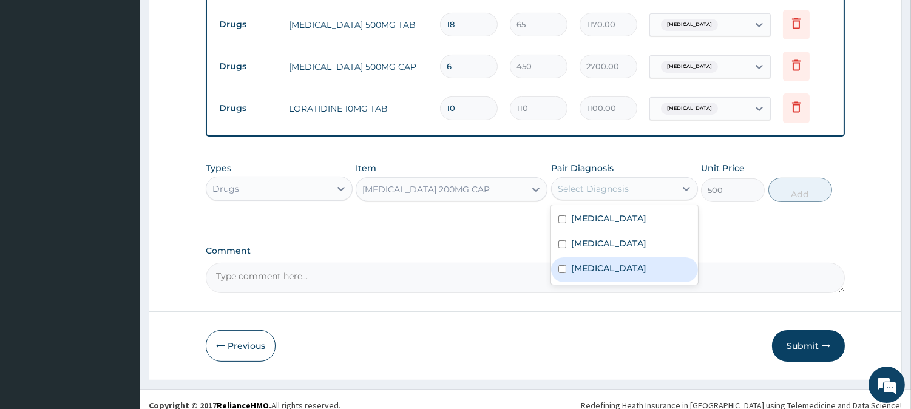
click at [616, 262] on label "Low back pain" at bounding box center [608, 268] width 75 height 12
checkbox input "true"
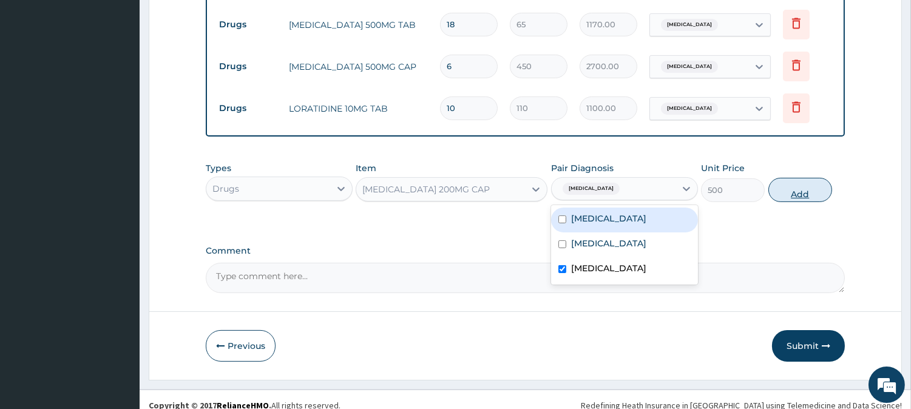
click at [810, 179] on button "Add" at bounding box center [800, 190] width 64 height 24
type input "0"
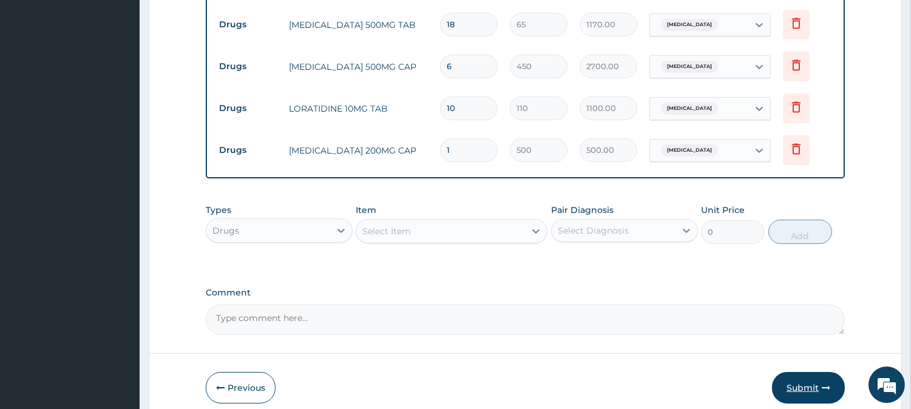
click at [780, 372] on button "Submit" at bounding box center [808, 388] width 73 height 32
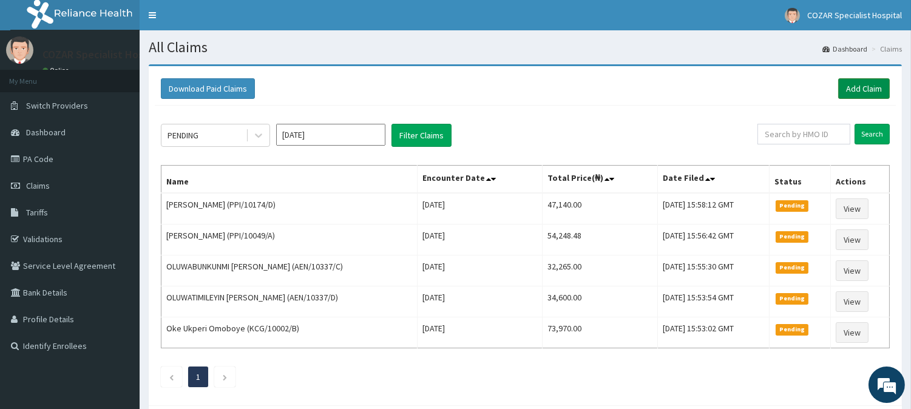
click at [866, 81] on link "Add Claim" at bounding box center [864, 88] width 52 height 21
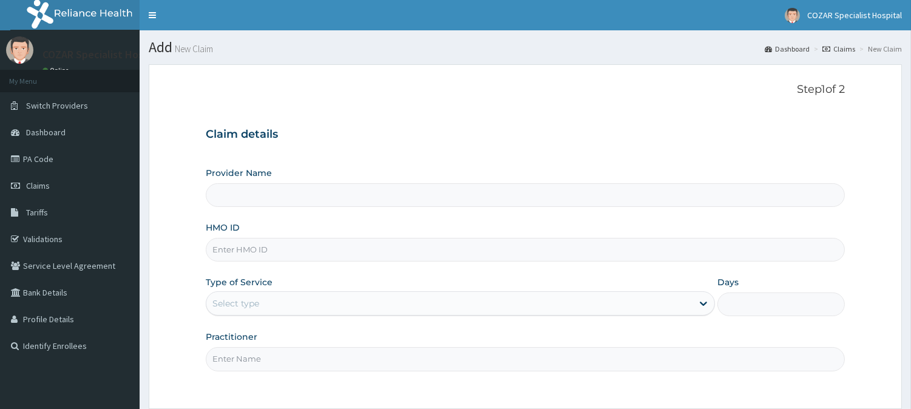
click at [249, 246] on input "HMO ID" at bounding box center [525, 250] width 639 height 24
paste input "KSB/10189/A"
type input "KSB/10189/A"
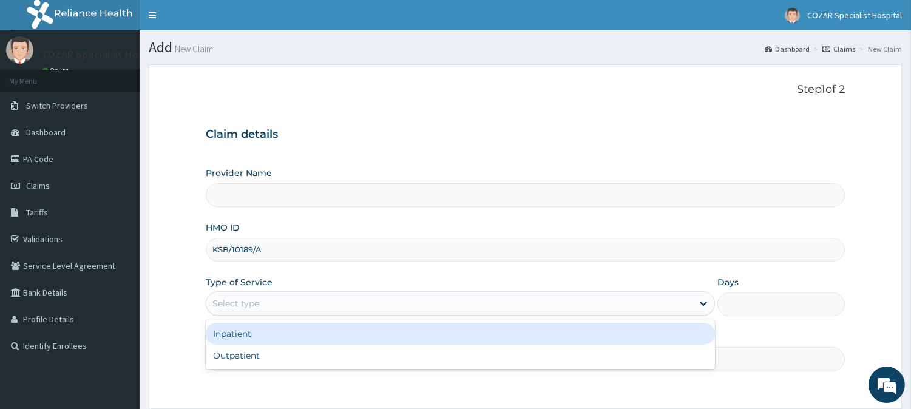
click at [289, 299] on div "Select type" at bounding box center [449, 303] width 486 height 19
type input "Cozar Specialist Hospital"
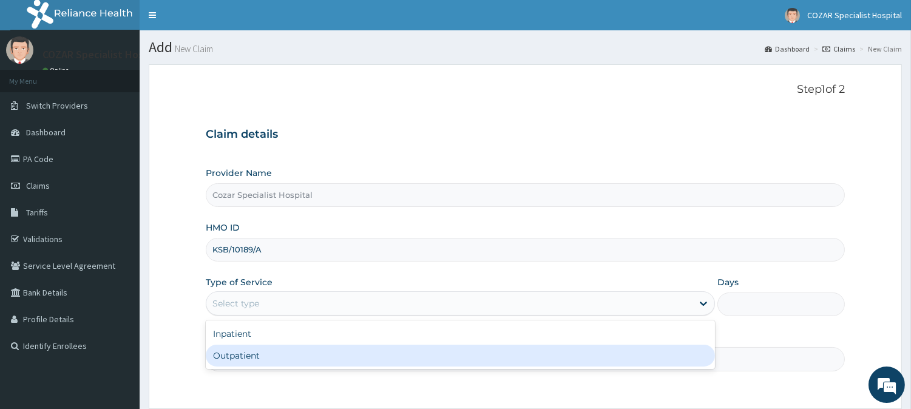
click at [302, 360] on div "Outpatient" at bounding box center [460, 356] width 509 height 22
type input "1"
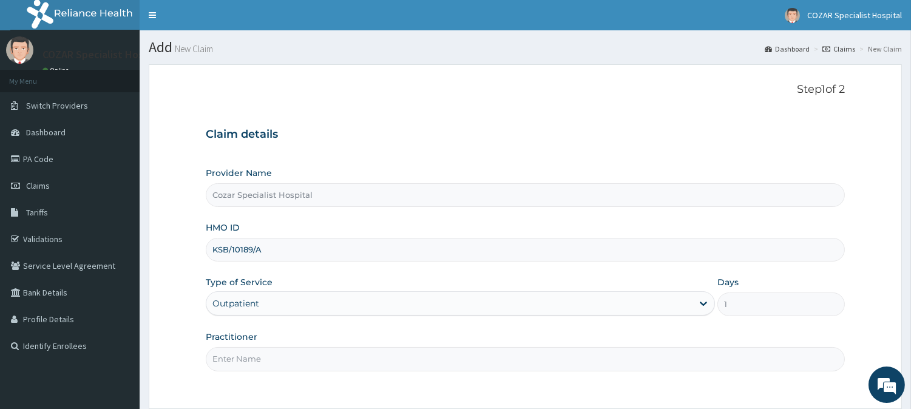
scroll to position [108, 0]
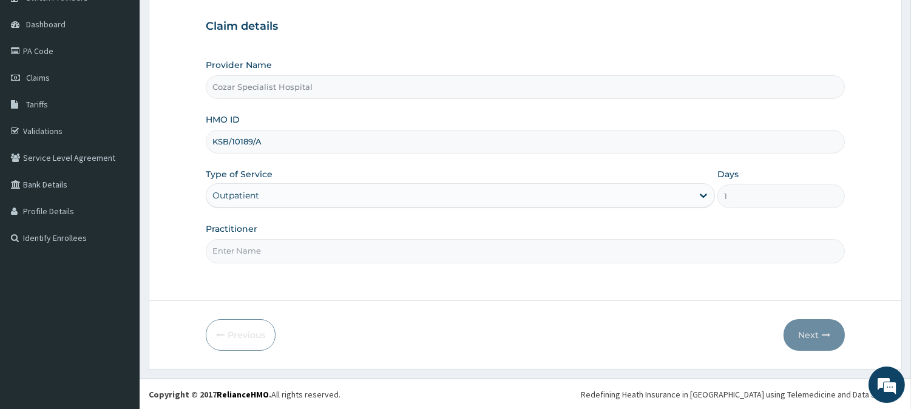
click at [414, 255] on input "Practitioner" at bounding box center [525, 251] width 639 height 24
type input "DR OSENI"
click at [820, 331] on button "Next" at bounding box center [813, 335] width 61 height 32
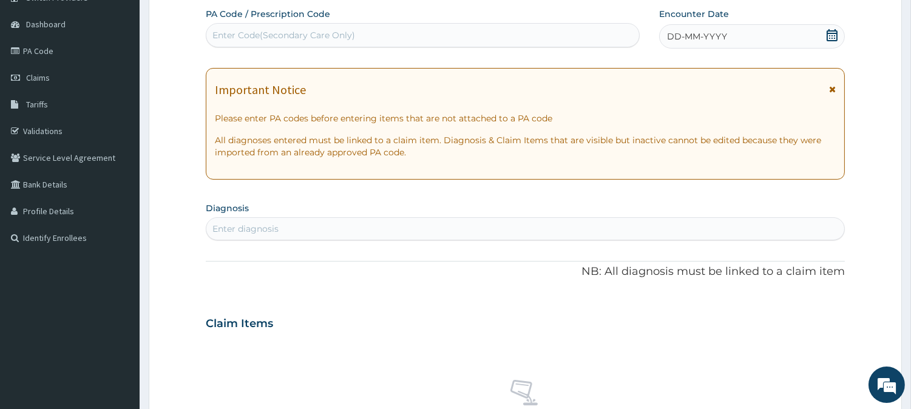
scroll to position [0, 0]
click at [829, 38] on icon at bounding box center [832, 35] width 12 height 12
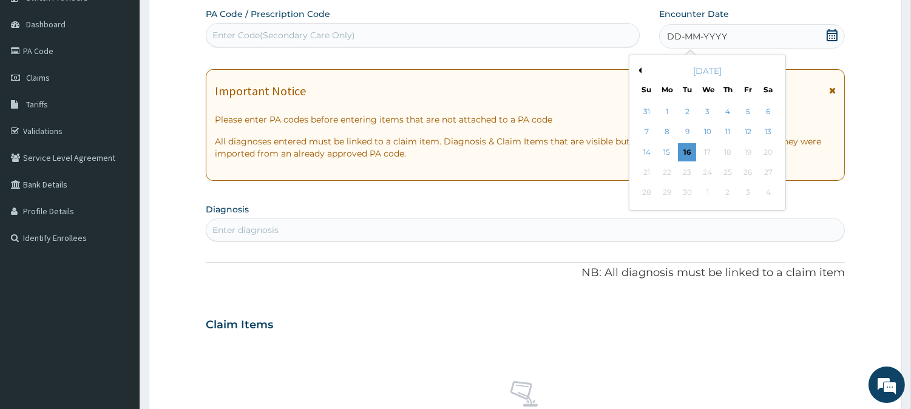
click at [641, 69] on div "September 2025" at bounding box center [707, 71] width 146 height 12
click at [638, 70] on button "Previous Month" at bounding box center [638, 70] width 6 height 6
click at [688, 148] on div "12" at bounding box center [687, 152] width 18 height 18
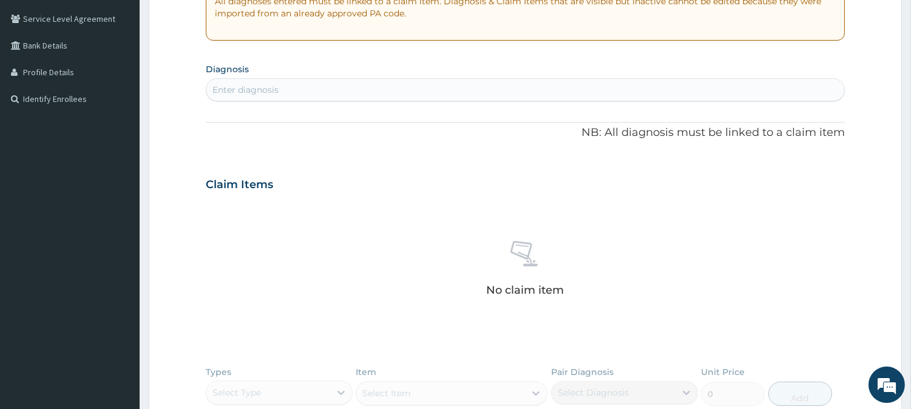
scroll to position [259, 0]
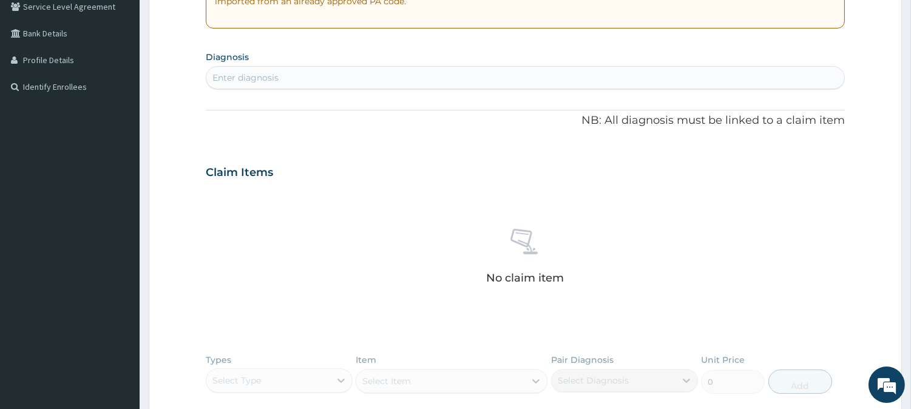
click at [449, 78] on div "Enter diagnosis" at bounding box center [525, 77] width 638 height 19
type input "S"
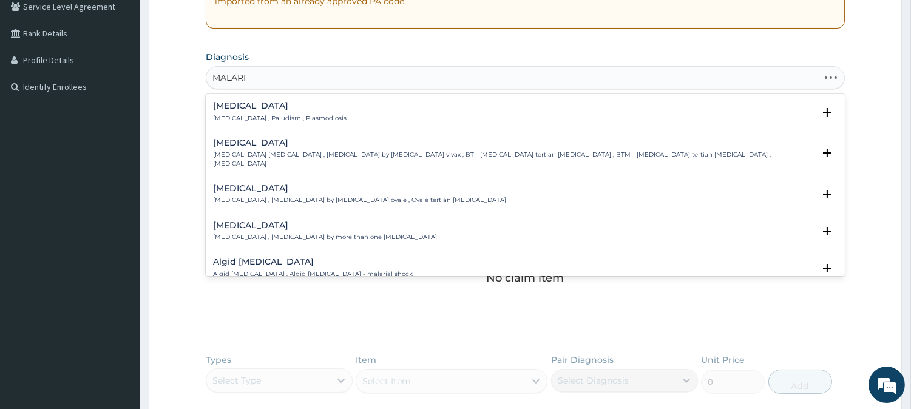
type input "[MEDICAL_DATA]"
click at [393, 102] on div "[MEDICAL_DATA] [MEDICAL_DATA] , Paludism , Plasmodiosis" at bounding box center [525, 111] width 624 height 21
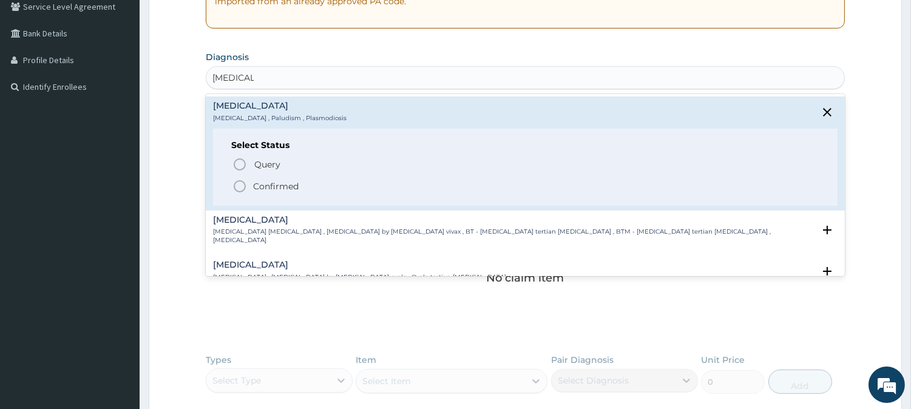
click at [308, 185] on span "Confirmed" at bounding box center [525, 186] width 587 height 15
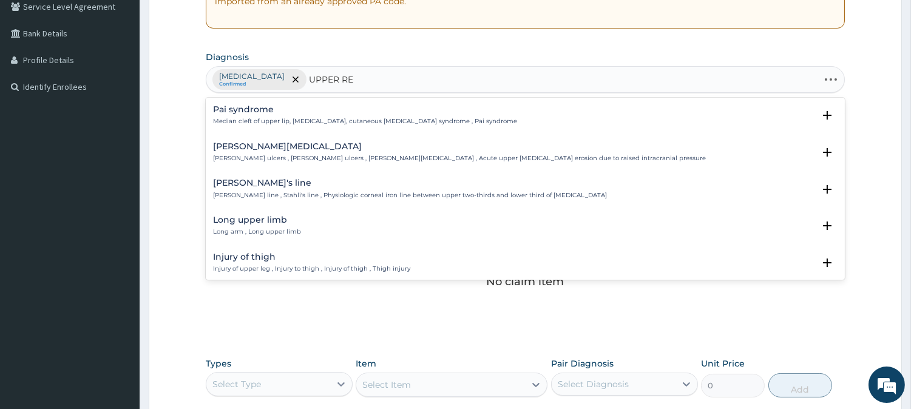
type input "UPPER RES"
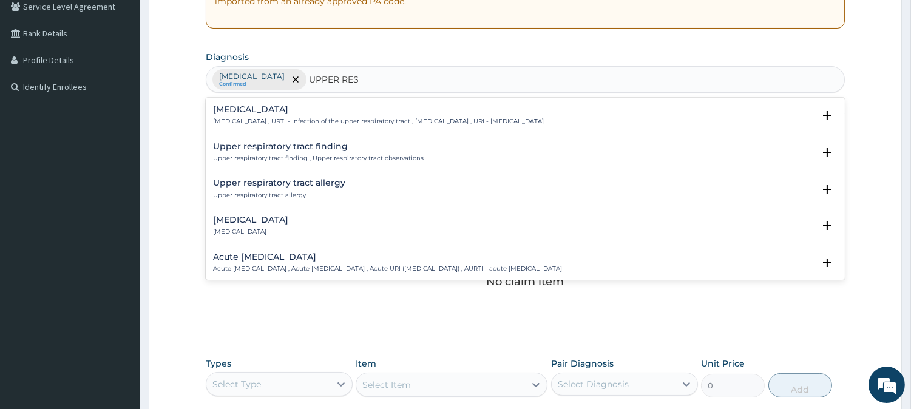
click at [389, 116] on div "Upper respiratory infection Upper respiratory infection , URTI - Infection of t…" at bounding box center [378, 115] width 331 height 21
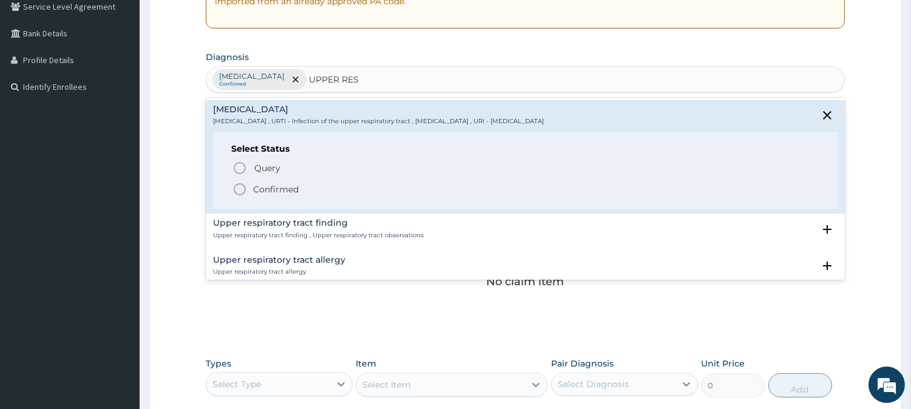
click at [255, 184] on p "Confirmed" at bounding box center [275, 189] width 45 height 12
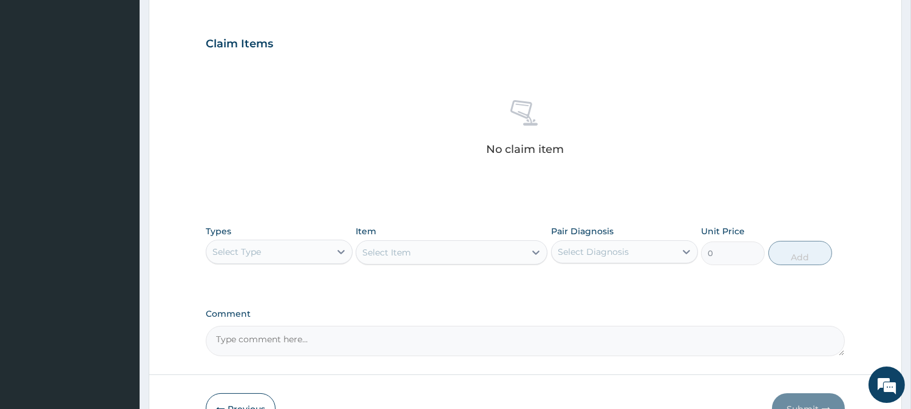
scroll to position [465, 0]
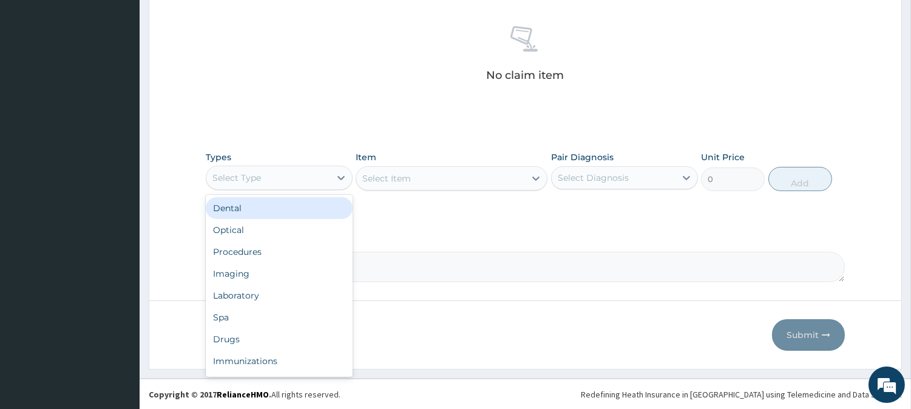
click at [306, 172] on div "Select Type" at bounding box center [268, 177] width 124 height 19
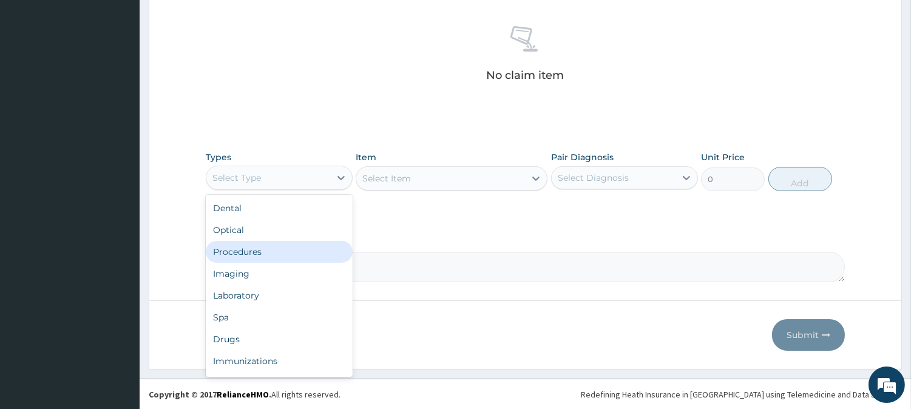
click at [299, 250] on div "Procedures" at bounding box center [279, 252] width 147 height 22
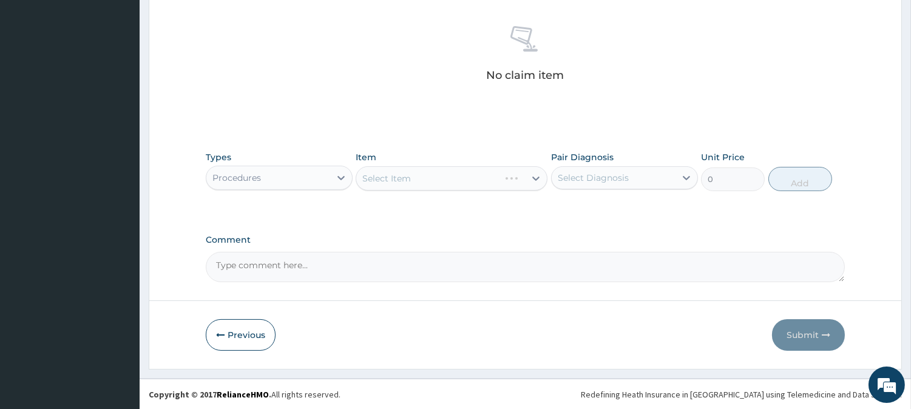
click at [468, 180] on div "Select Item" at bounding box center [451, 178] width 192 height 24
click at [488, 173] on div "Select Item" at bounding box center [440, 178] width 169 height 19
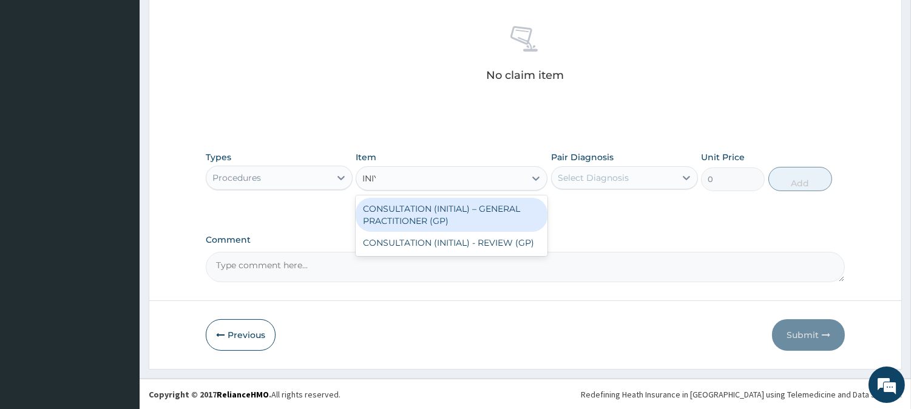
type input "INI"
click at [494, 202] on div "CONSULTATION (INITIAL) – GENERAL PRACTITIONER (GP)" at bounding box center [451, 215] width 192 height 34
type input "3000"
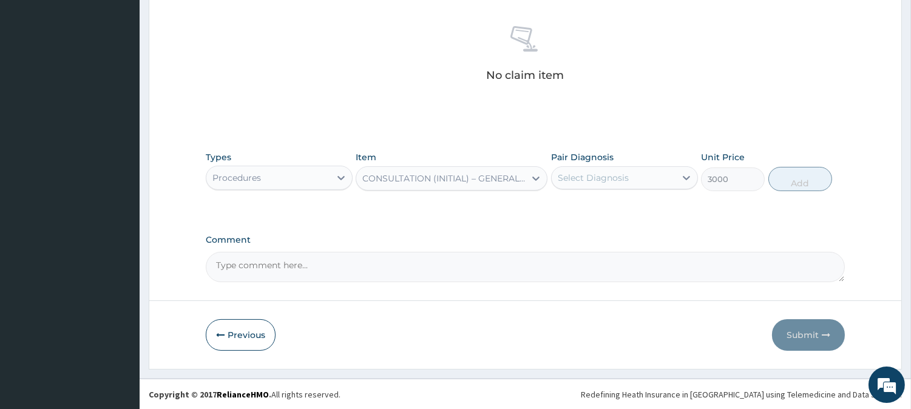
click at [610, 164] on div "Pair Diagnosis Select Diagnosis" at bounding box center [624, 171] width 147 height 40
click at [614, 173] on div "Select Diagnosis" at bounding box center [592, 178] width 71 height 12
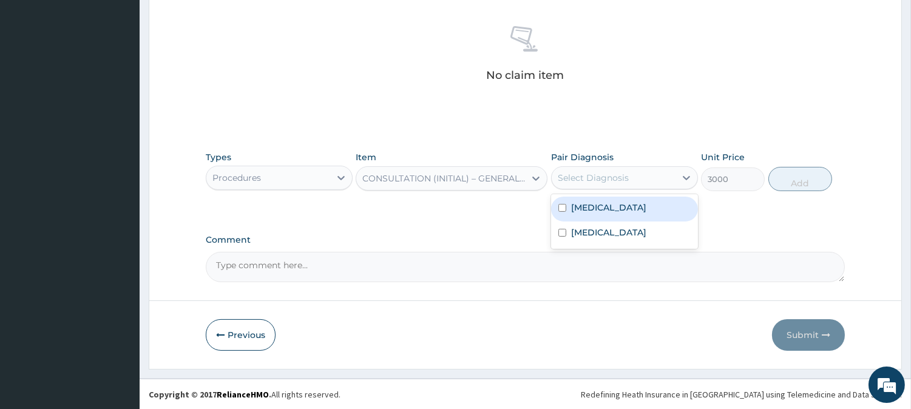
click at [622, 208] on div "[MEDICAL_DATA]" at bounding box center [624, 209] width 147 height 25
checkbox input "true"
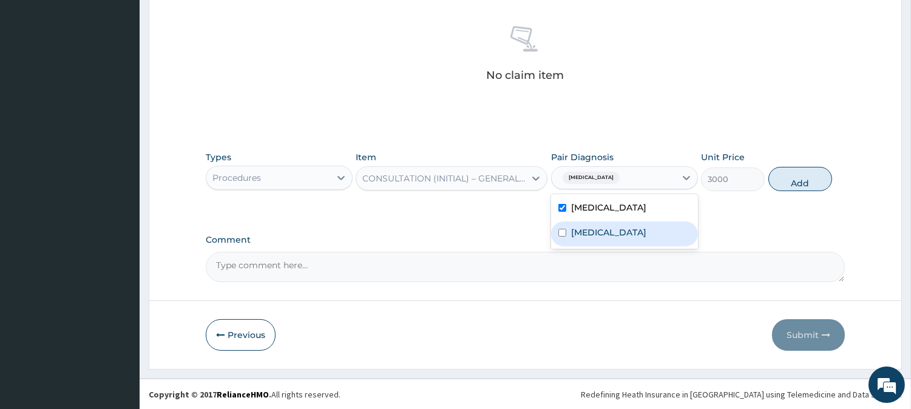
click at [646, 234] on label "[MEDICAL_DATA]" at bounding box center [608, 232] width 75 height 12
checkbox input "true"
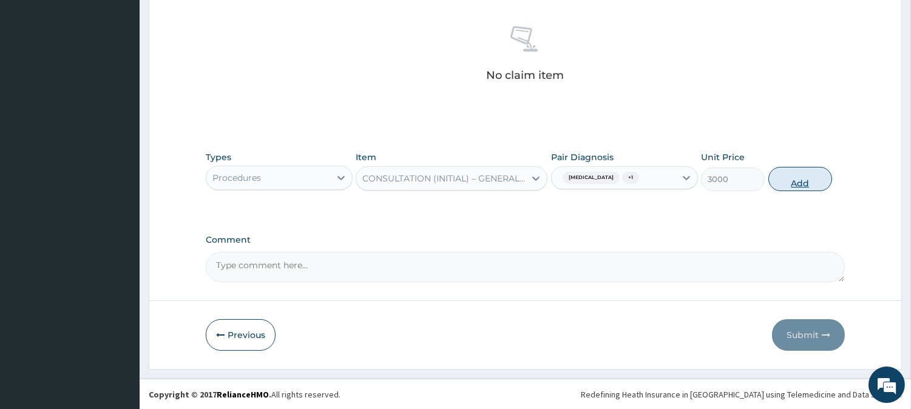
click at [805, 177] on button "Add" at bounding box center [800, 179] width 64 height 24
type input "0"
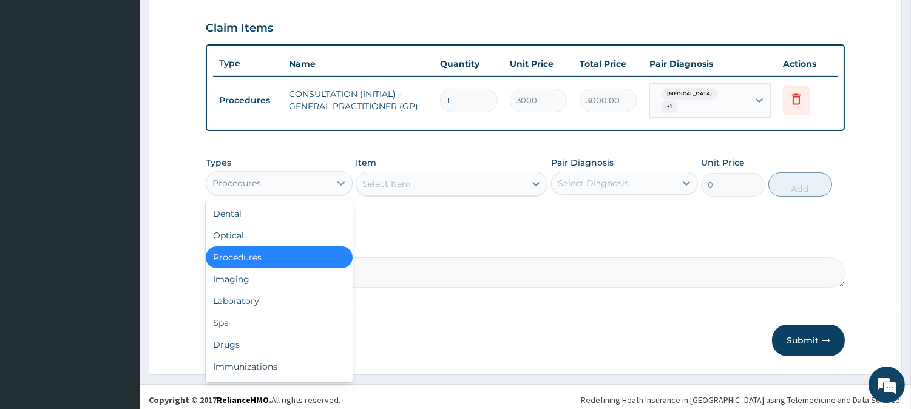
click at [306, 180] on div "Procedures" at bounding box center [268, 182] width 124 height 19
click at [297, 298] on div "Laboratory" at bounding box center [279, 301] width 147 height 22
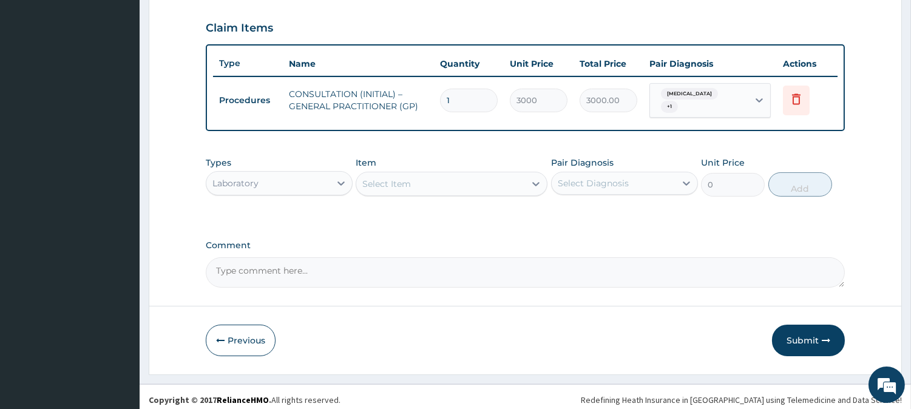
click at [402, 178] on div "Select Item" at bounding box center [386, 184] width 49 height 12
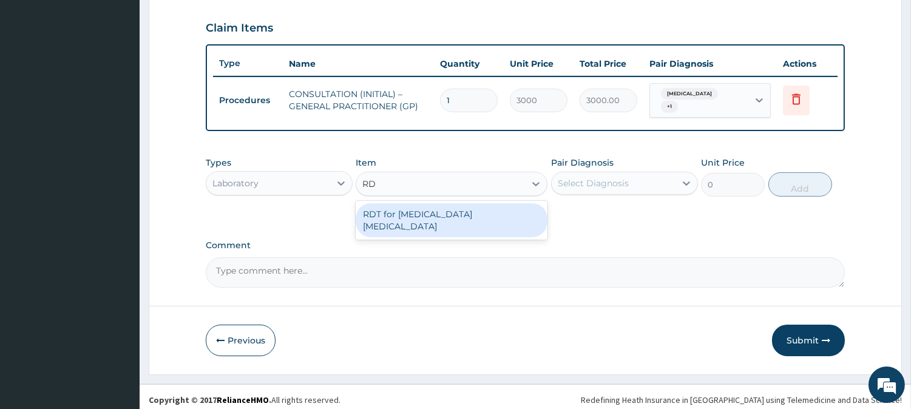
type input "RDT"
click at [437, 203] on div "RDT for Malaria Parasite" at bounding box center [451, 220] width 192 height 34
type input "1300"
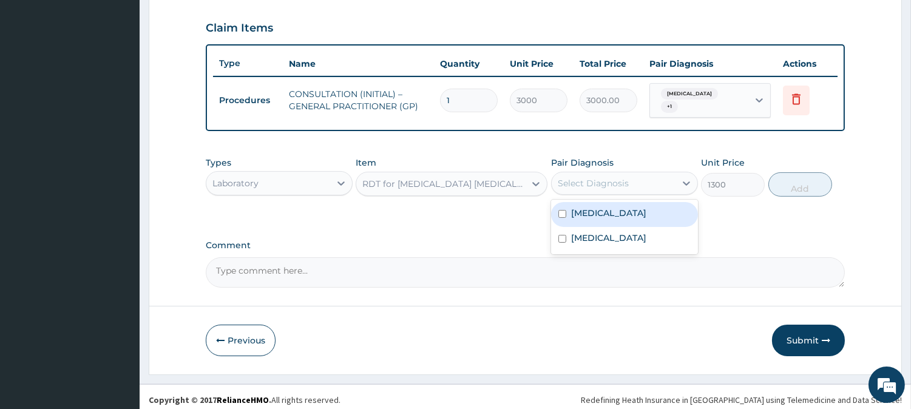
click at [640, 177] on div "Select Diagnosis" at bounding box center [613, 182] width 124 height 19
click at [649, 214] on div "Malaria" at bounding box center [624, 214] width 147 height 25
checkbox input "true"
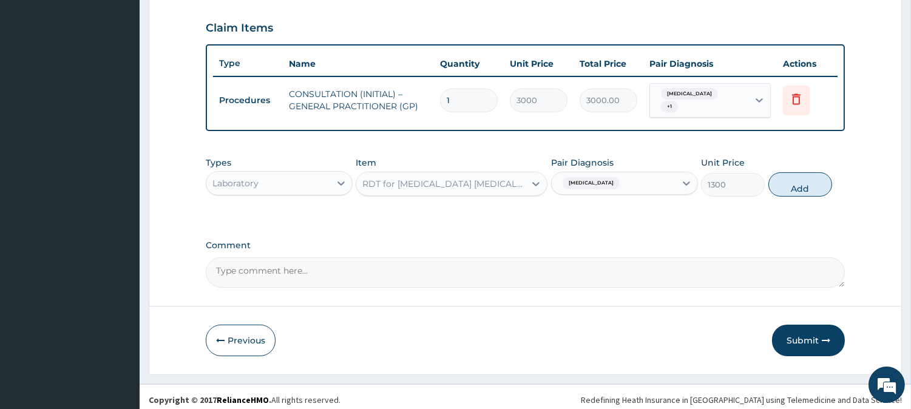
click at [835, 195] on div "Types Laboratory Item RDT for Malaria Parasite Pair Diagnosis Malaria Unit Pric…" at bounding box center [525, 176] width 639 height 52
click at [801, 178] on button "Add" at bounding box center [800, 184] width 64 height 24
type input "0"
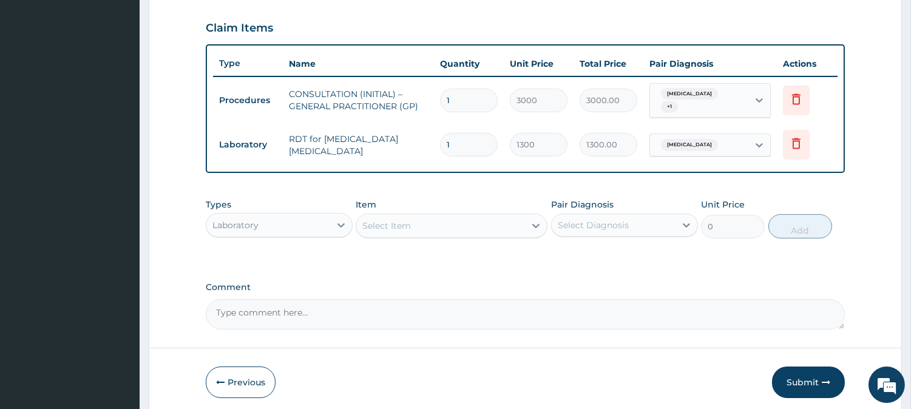
click at [303, 217] on div "Laboratory" at bounding box center [268, 224] width 124 height 19
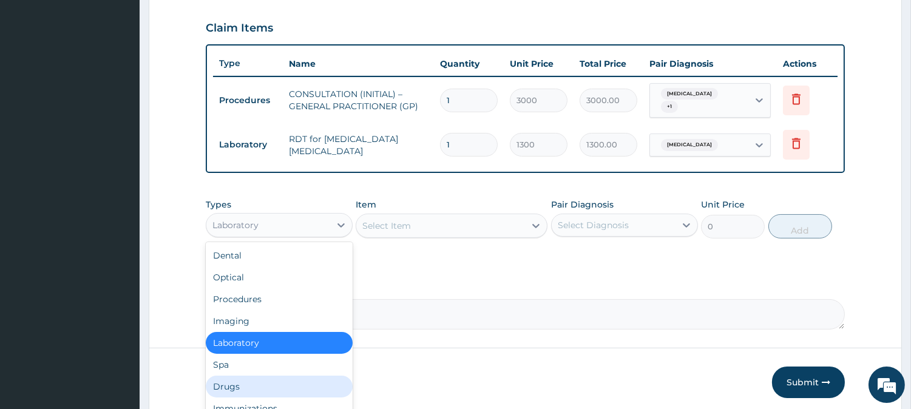
click at [312, 377] on div "Drugs" at bounding box center [279, 387] width 147 height 22
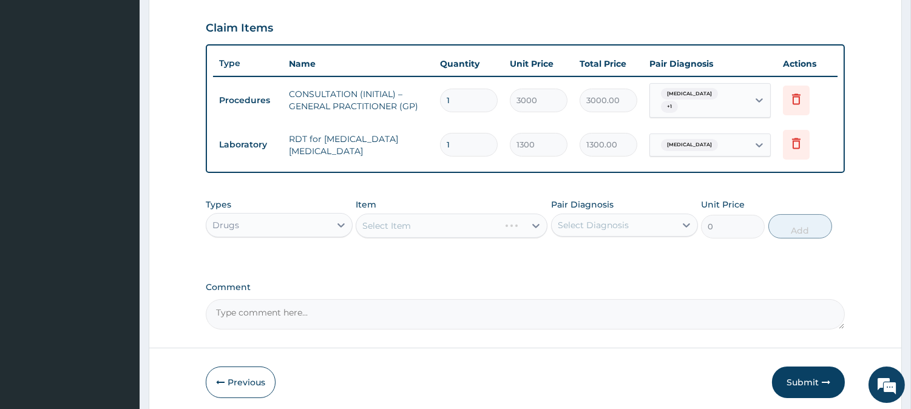
click at [482, 220] on div "Select Item" at bounding box center [451, 226] width 192 height 24
click at [448, 222] on div "Select Item" at bounding box center [440, 225] width 169 height 19
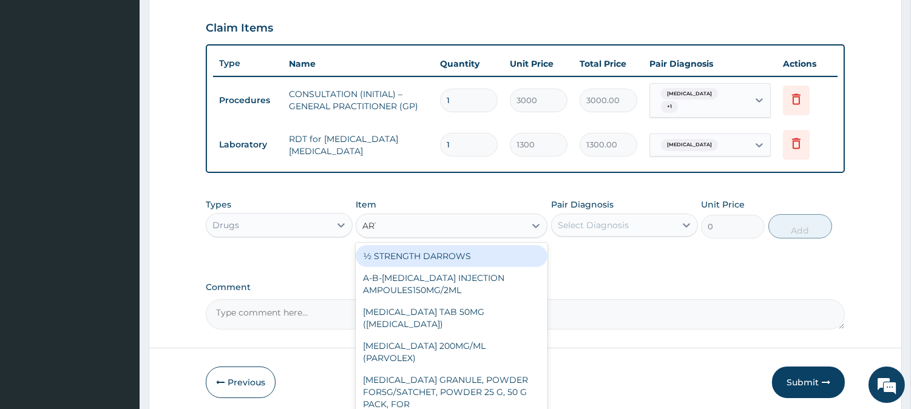
type input "ARTEM"
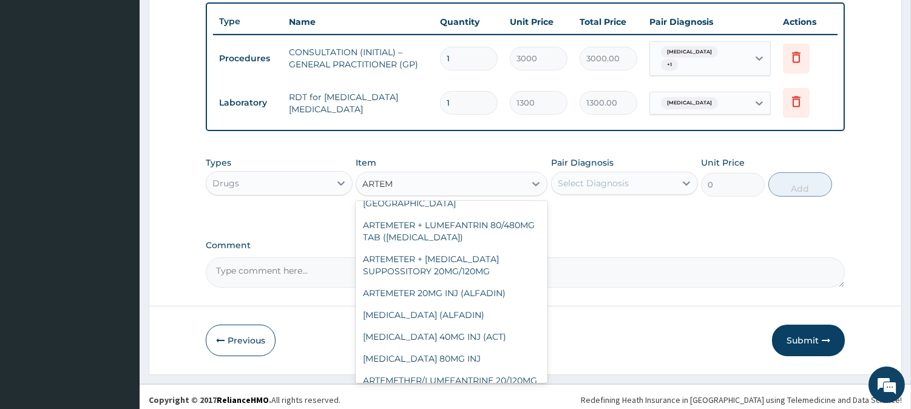
scroll to position [150, 0]
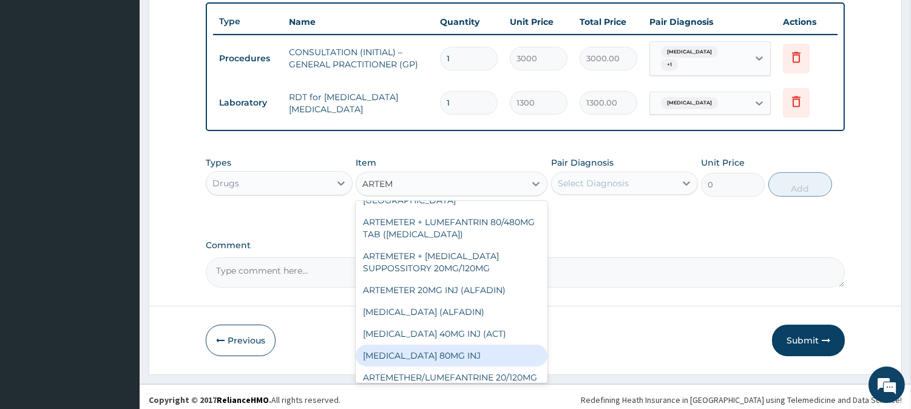
click at [475, 345] on div "ARTEMETHER 80MG INJ" at bounding box center [451, 356] width 192 height 22
type input "750"
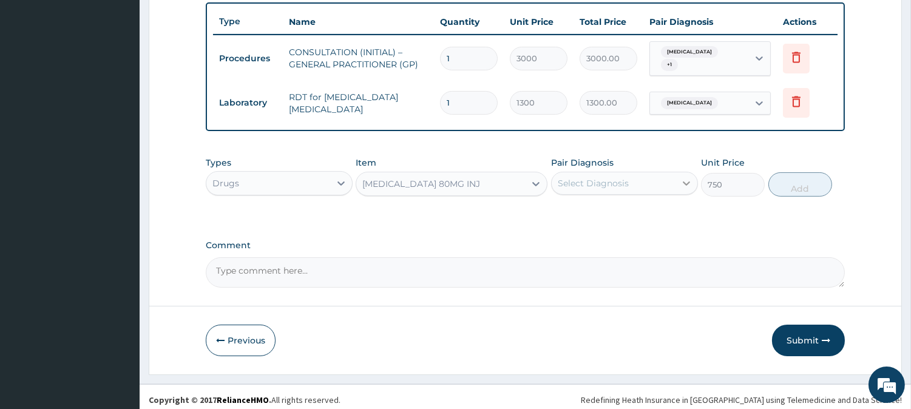
click at [677, 173] on div at bounding box center [686, 183] width 22 height 22
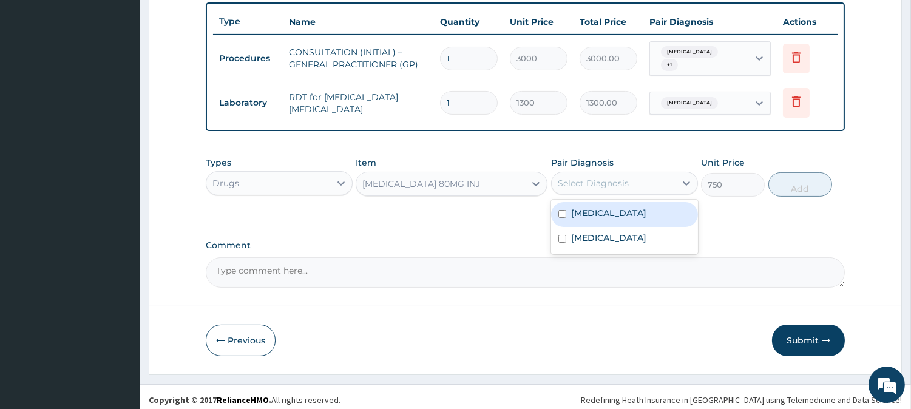
click at [655, 215] on div "Malaria" at bounding box center [624, 214] width 147 height 25
checkbox input "true"
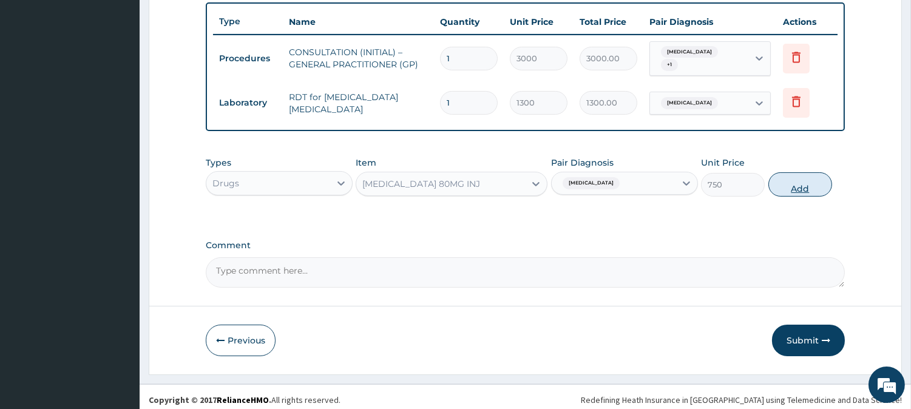
click at [801, 172] on button "Add" at bounding box center [800, 184] width 64 height 24
type input "0"
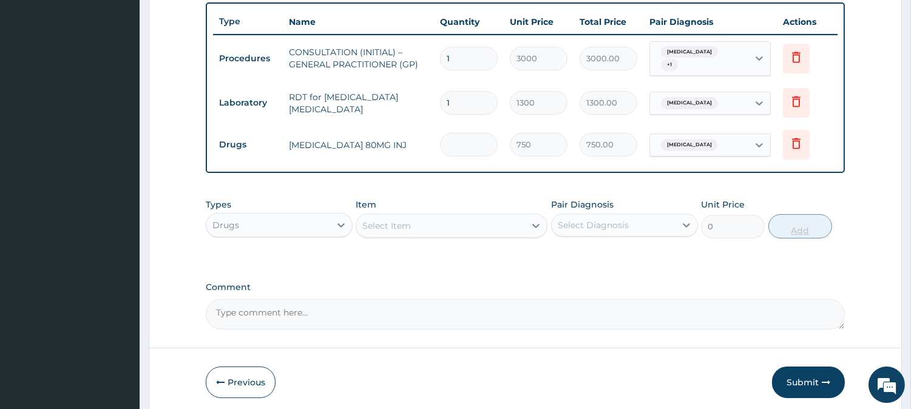
type input "0.00"
type input "6"
type input "4500.00"
type input "6"
click at [437, 217] on div "Select Item" at bounding box center [440, 225] width 169 height 19
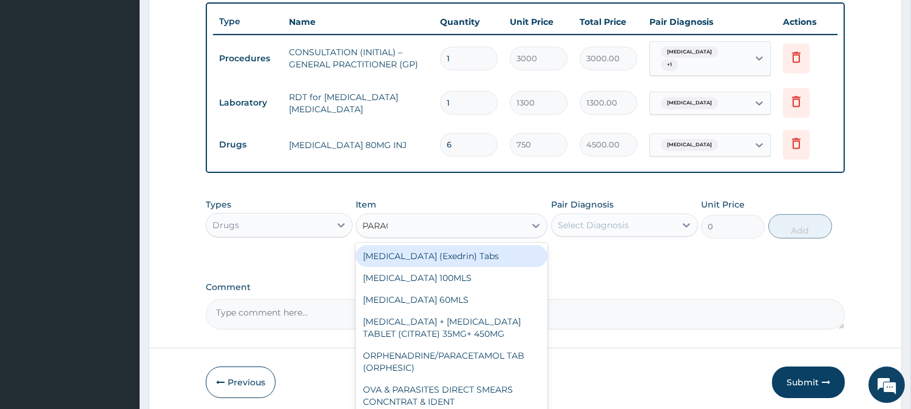
type input "PARACE"
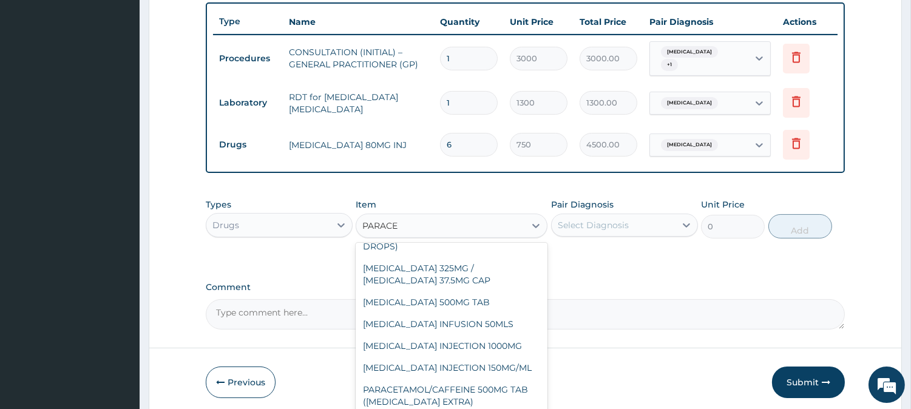
scroll to position [203, 0]
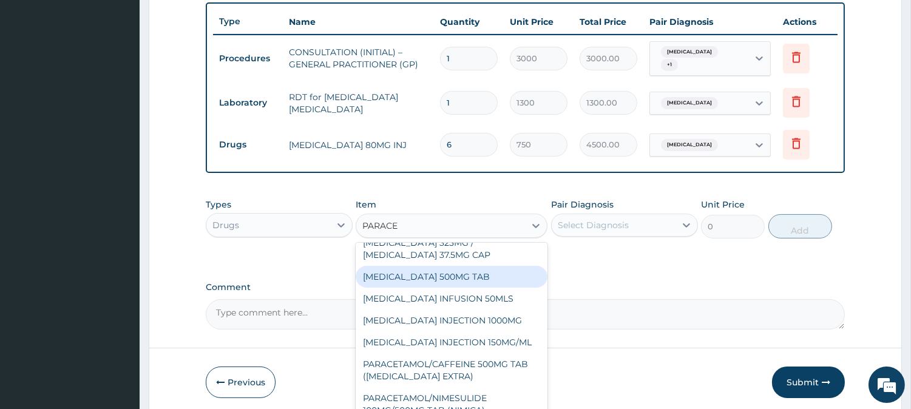
click at [501, 277] on div "PARACETAMOL 500MG TAB" at bounding box center [451, 277] width 192 height 22
type input "65"
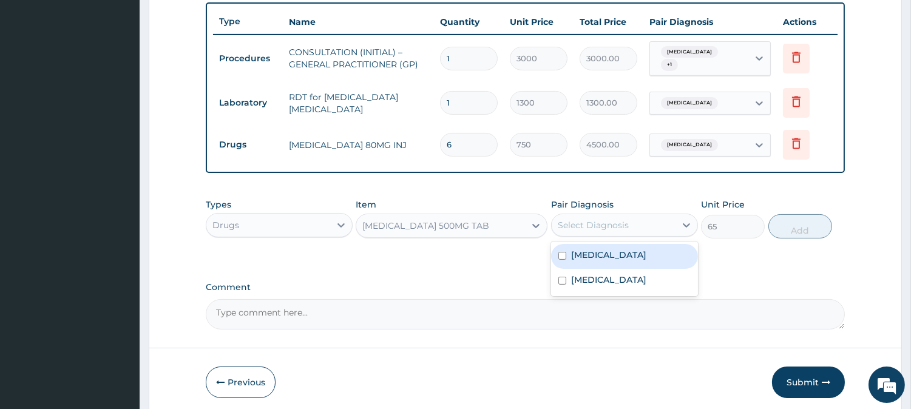
click at [595, 219] on div "Select Diagnosis" at bounding box center [592, 225] width 71 height 12
click at [639, 252] on div "Malaria" at bounding box center [624, 256] width 147 height 25
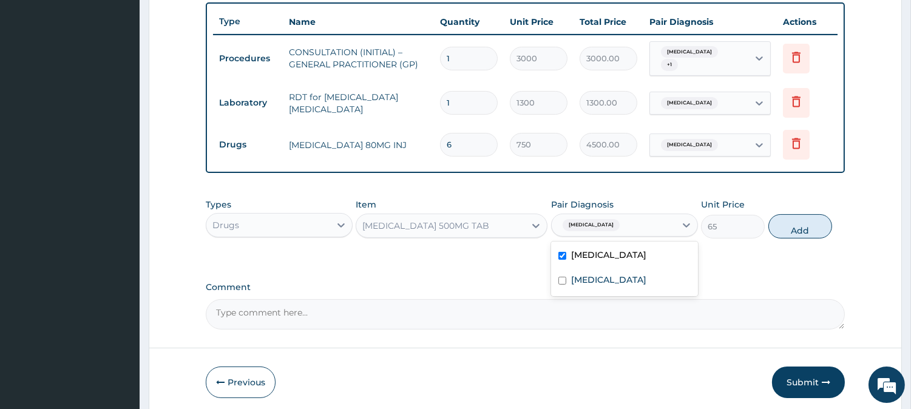
checkbox input "true"
click at [809, 221] on button "Add" at bounding box center [800, 226] width 64 height 24
type input "0"
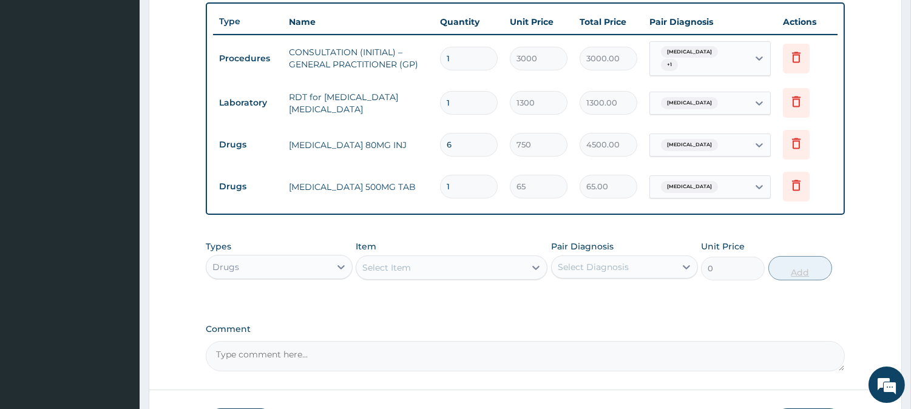
type input "18"
type input "1170.00"
type input "18"
click at [405, 261] on div "Select Item" at bounding box center [386, 267] width 49 height 12
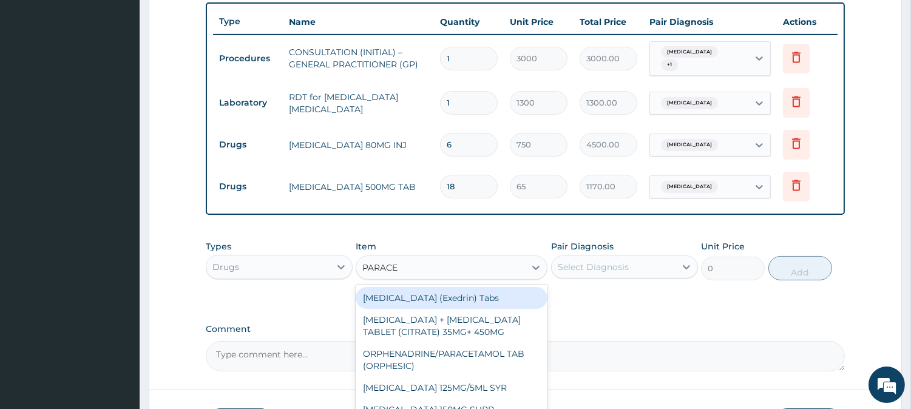
type input "PARACET"
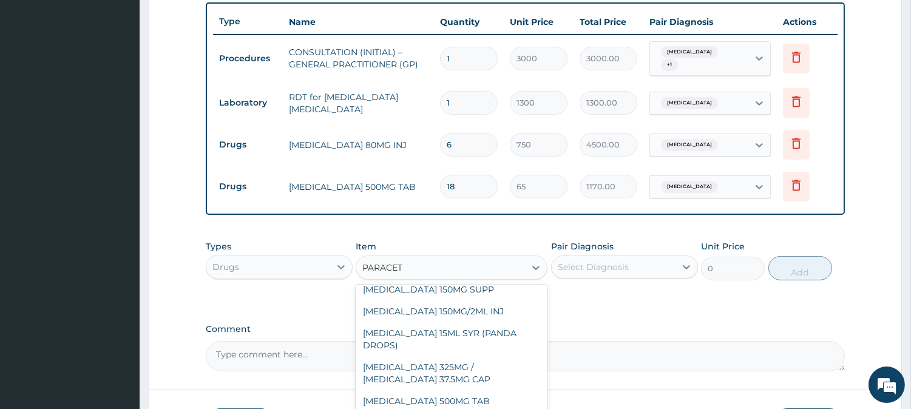
scroll to position [129, 0]
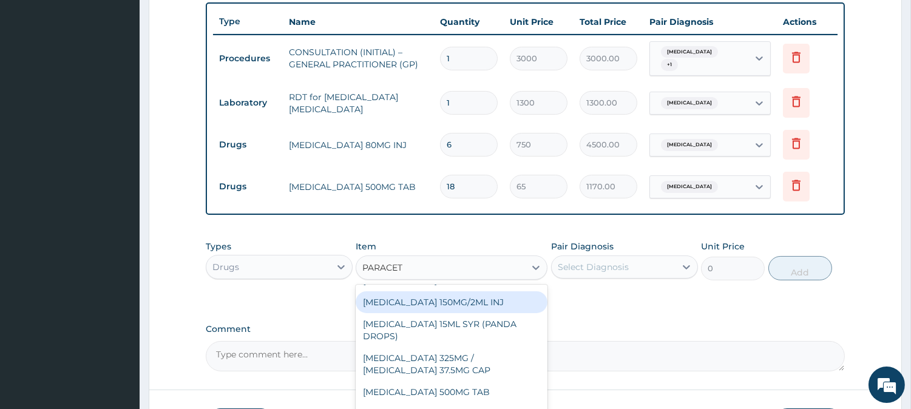
click at [496, 312] on div "[MEDICAL_DATA] 150MG/2ML INJ" at bounding box center [451, 302] width 192 height 22
type input "450"
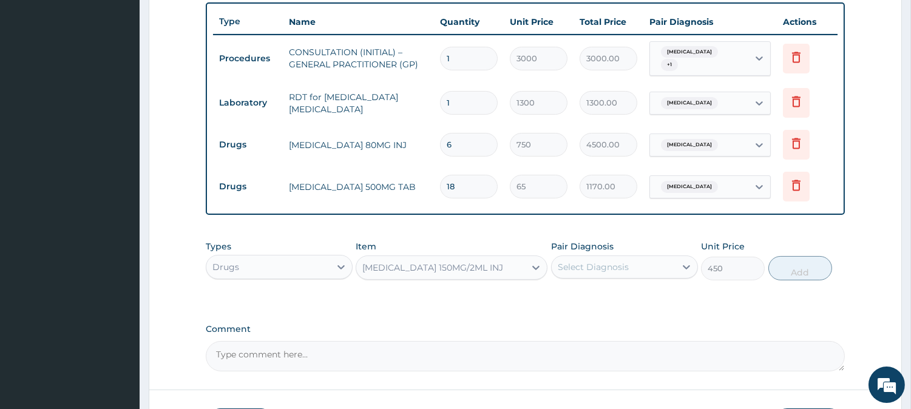
click at [649, 257] on div "Select Diagnosis" at bounding box center [613, 266] width 124 height 19
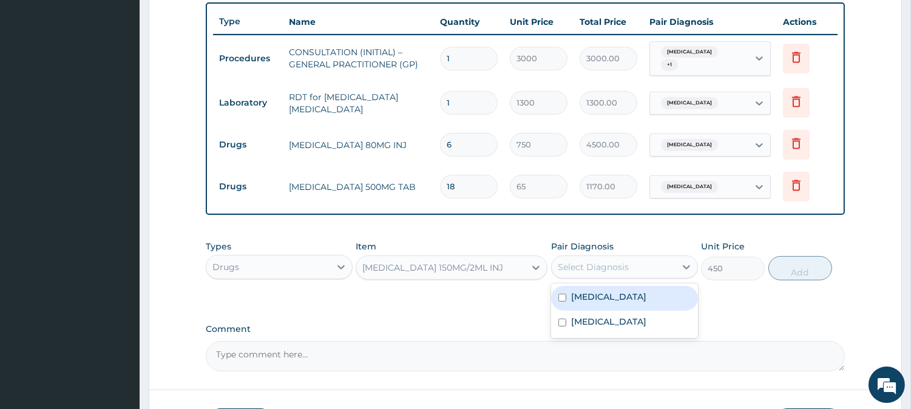
click at [664, 298] on div "Malaria" at bounding box center [624, 298] width 147 height 25
checkbox input "true"
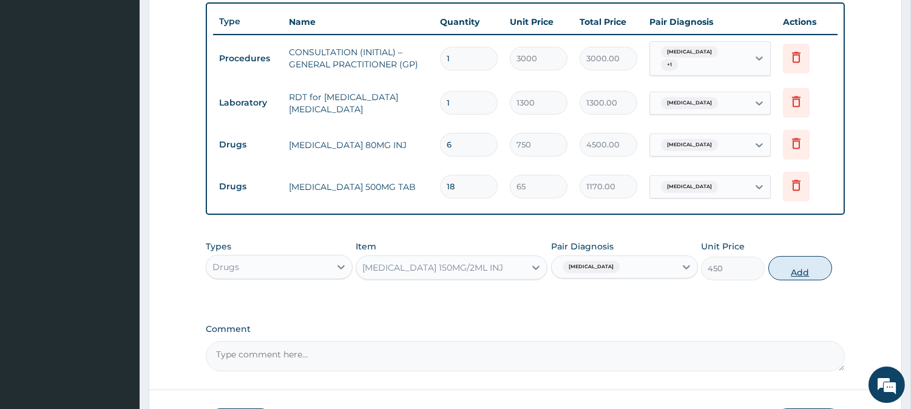
click at [787, 269] on button "Add" at bounding box center [800, 268] width 64 height 24
type input "0"
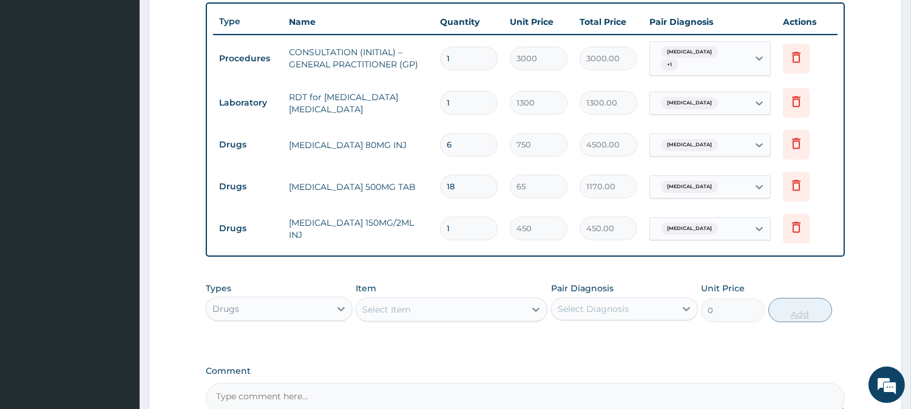
type input "0.00"
type input "4"
type input "1800.00"
type input "4"
click at [441, 302] on div "Select Item" at bounding box center [440, 309] width 169 height 19
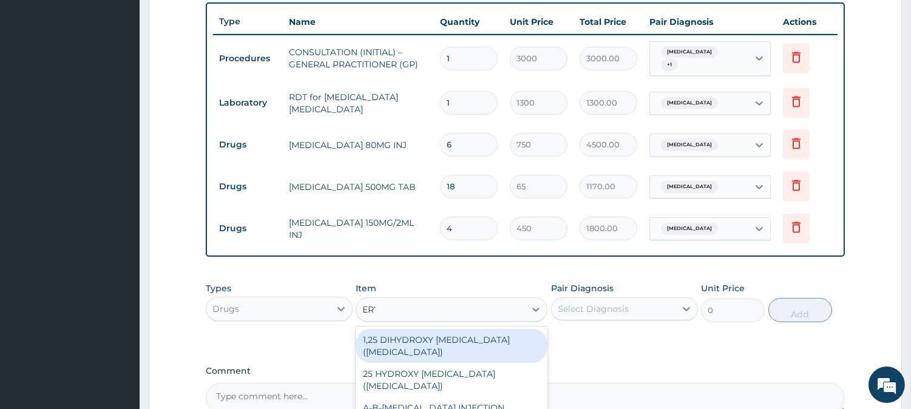
type input "ERYTH"
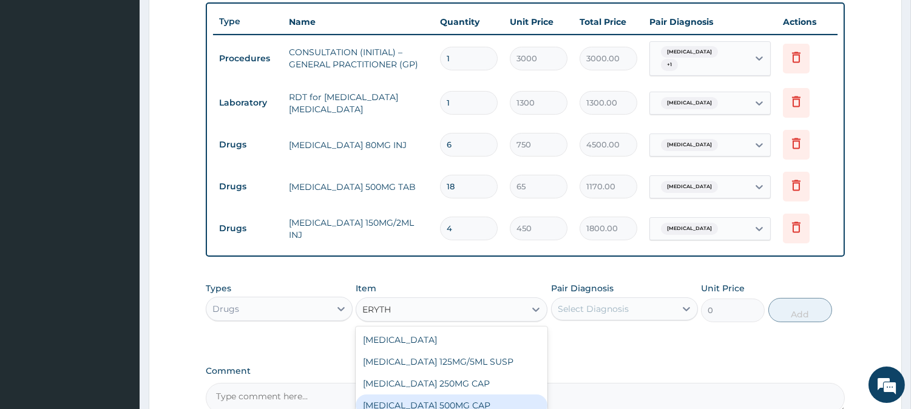
click at [512, 402] on div "[MEDICAL_DATA] 500MG CAP" at bounding box center [451, 405] width 192 height 22
type input "130"
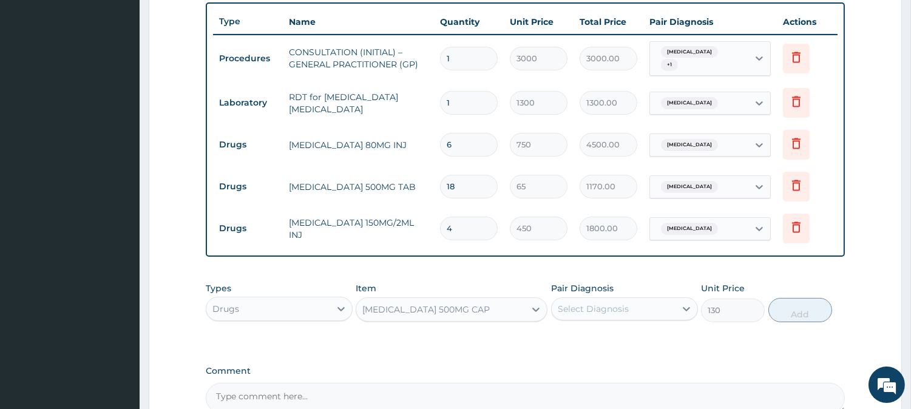
click at [625, 312] on div "Select Diagnosis" at bounding box center [613, 308] width 124 height 19
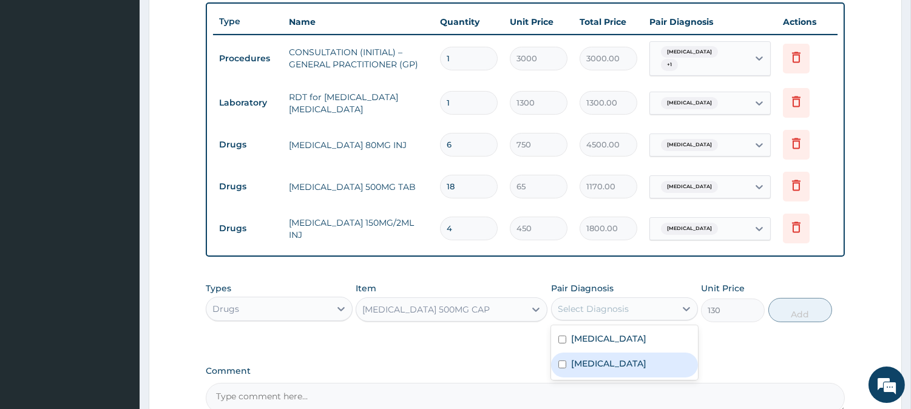
click at [638, 357] on label "[MEDICAL_DATA]" at bounding box center [608, 363] width 75 height 12
checkbox input "true"
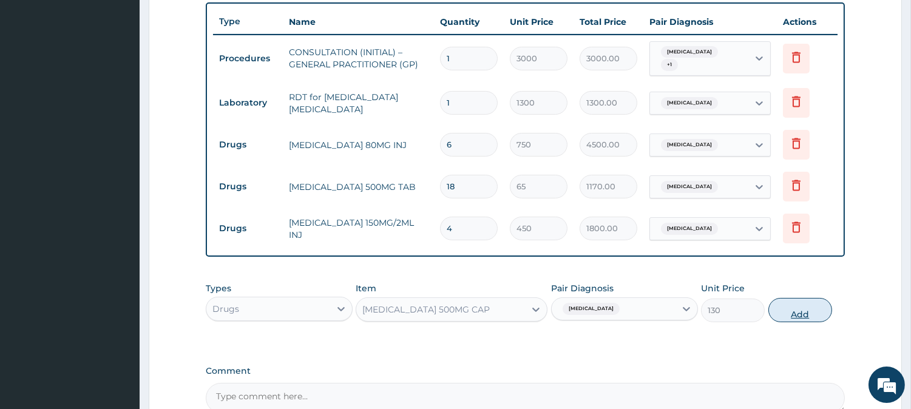
click at [821, 312] on button "Add" at bounding box center [800, 310] width 64 height 24
type input "0"
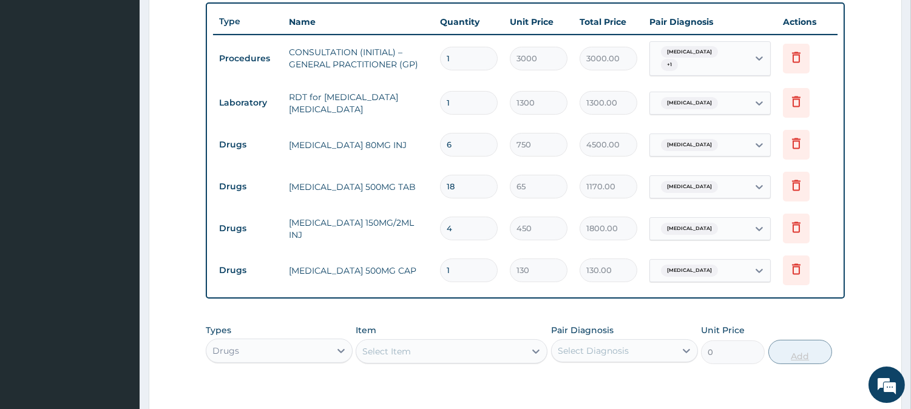
type input "21"
type input "2730.00"
type input "21"
click at [458, 349] on div "Select Item" at bounding box center [440, 351] width 169 height 19
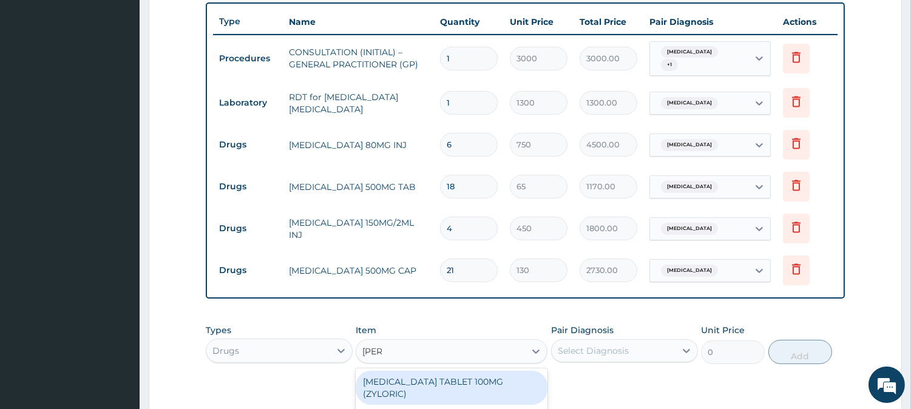
type input "LORAT"
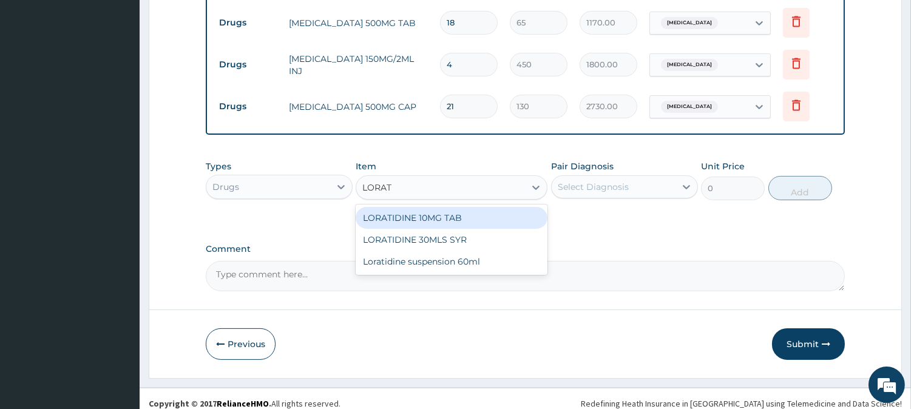
scroll to position [618, 0]
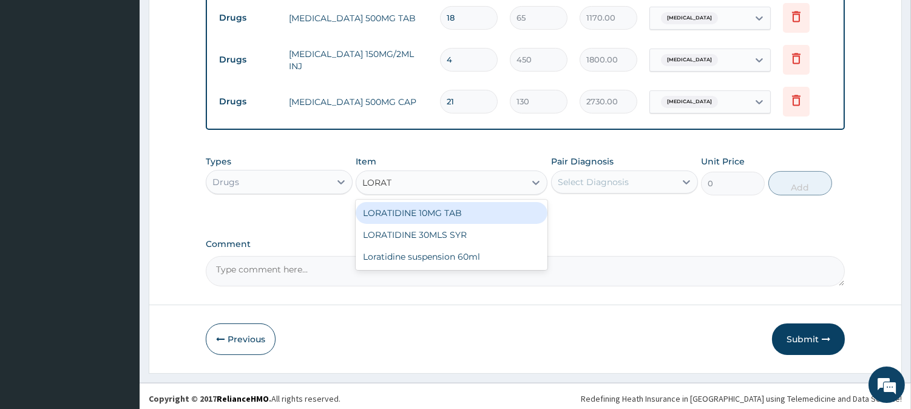
click at [513, 211] on div "LORATIDINE 10MG TAB" at bounding box center [451, 213] width 192 height 22
type input "110"
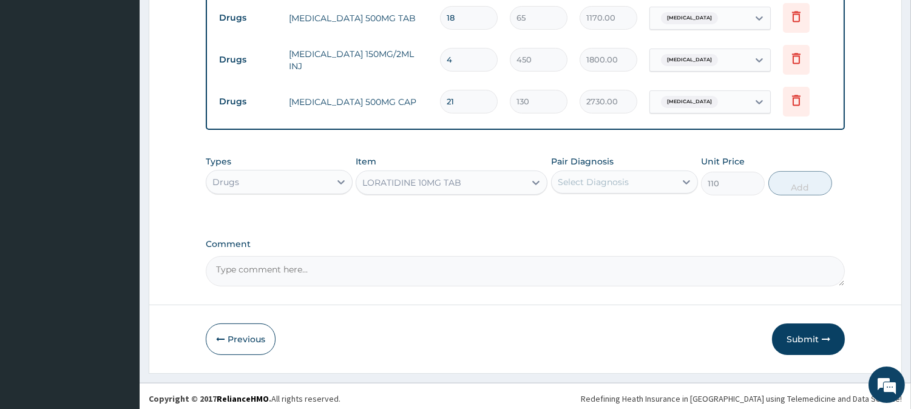
click at [602, 172] on div "Select Diagnosis" at bounding box center [613, 181] width 124 height 19
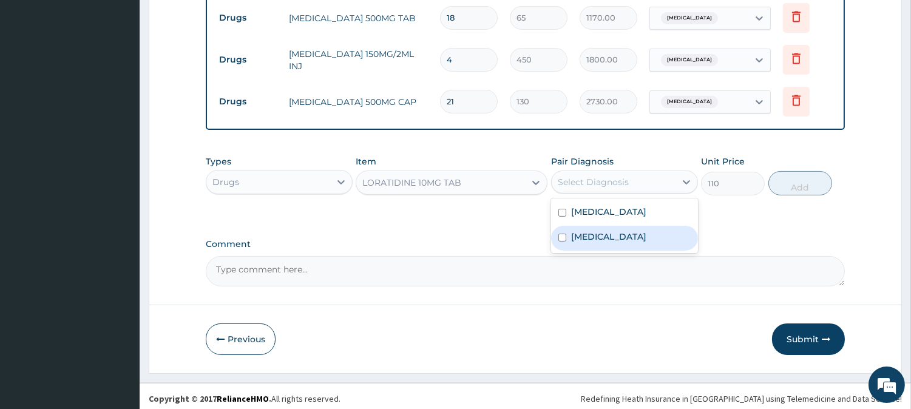
click at [610, 238] on div "[MEDICAL_DATA]" at bounding box center [624, 238] width 147 height 25
checkbox input "true"
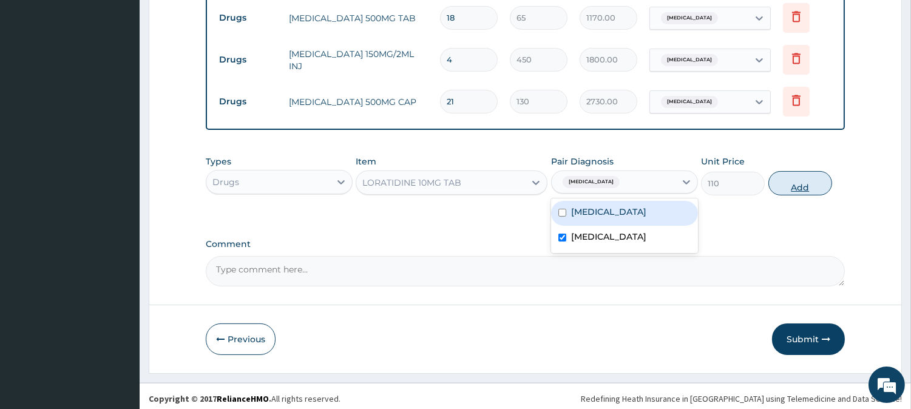
click at [803, 182] on button "Add" at bounding box center [800, 183] width 64 height 24
type input "0"
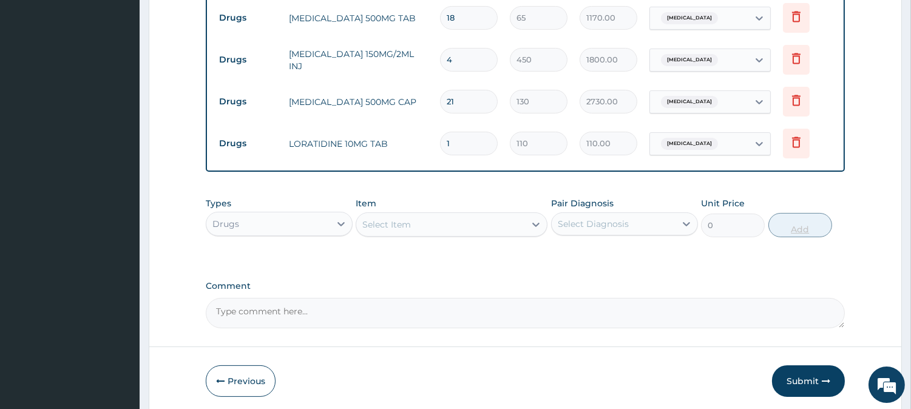
type input "10"
type input "1100.00"
type input "10"
click at [814, 380] on button "Submit" at bounding box center [808, 381] width 73 height 32
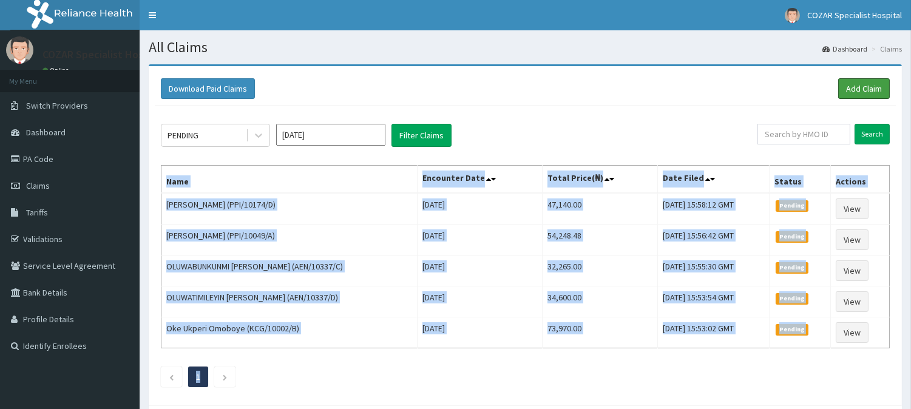
click at [869, 88] on link "Add Claim" at bounding box center [864, 88] width 52 height 21
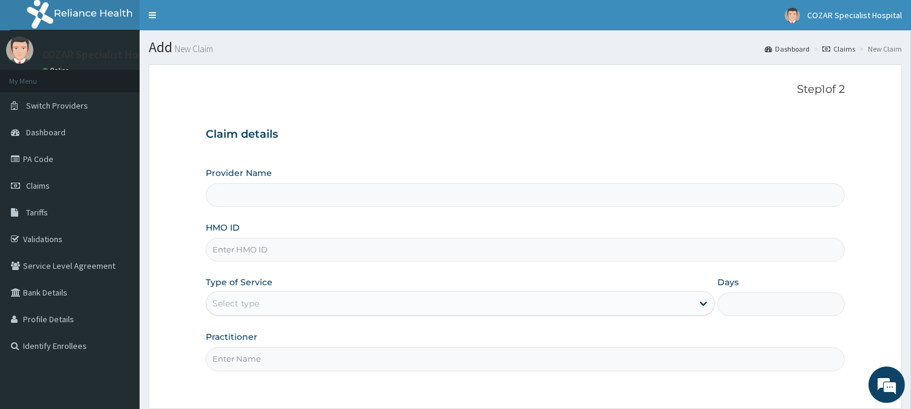
click at [376, 249] on input "HMO ID" at bounding box center [525, 250] width 639 height 24
type input "Cozar Specialist Hospital"
paste input "TBE/10049/F"
type input "TBE/10049/F"
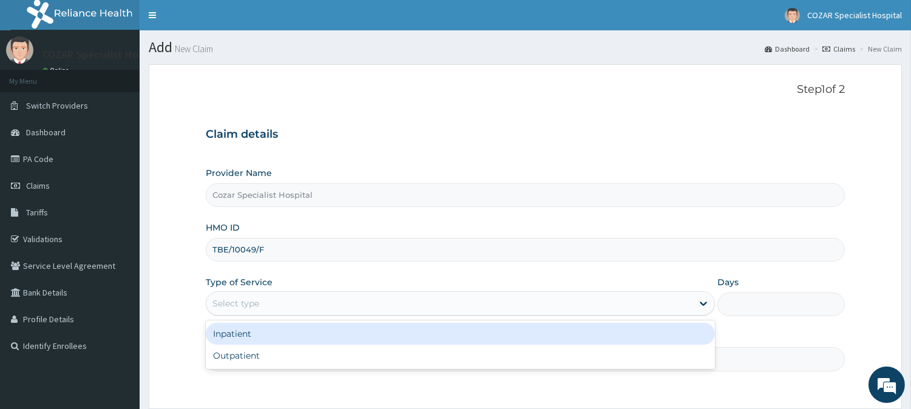
click at [570, 309] on div "Select type" at bounding box center [449, 303] width 486 height 19
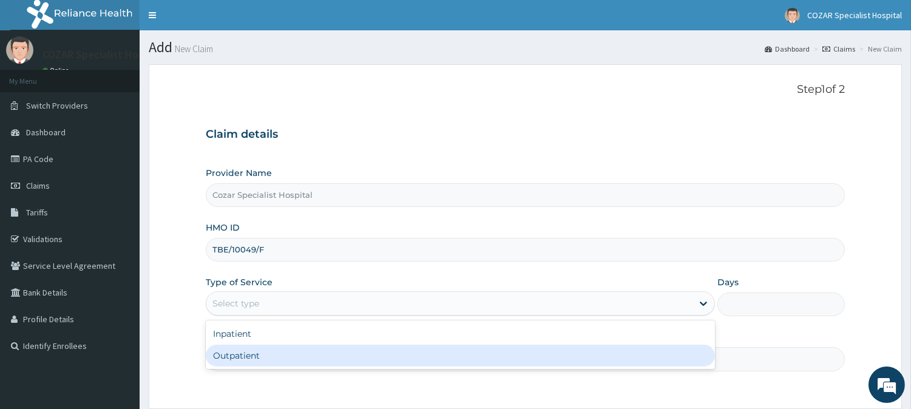
click at [560, 355] on div "Outpatient" at bounding box center [460, 356] width 509 height 22
type input "1"
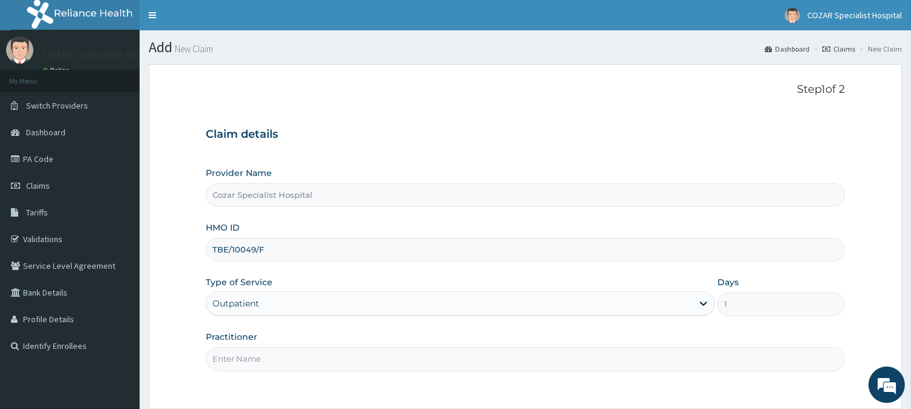
scroll to position [108, 0]
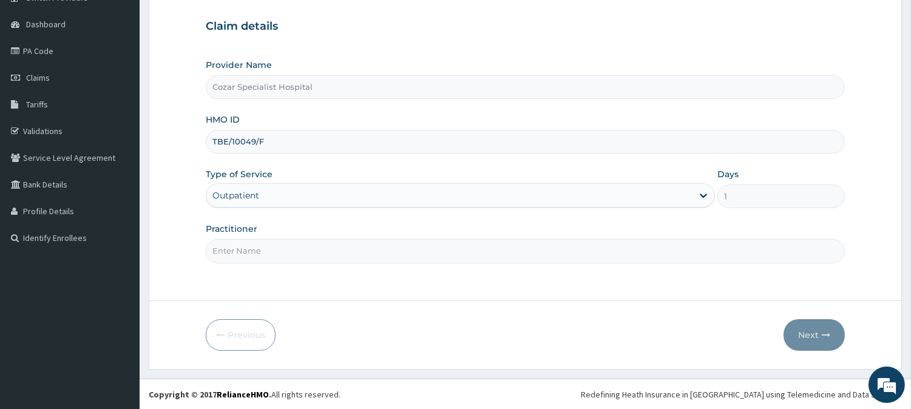
click at [328, 254] on input "Practitioner" at bounding box center [525, 251] width 639 height 24
type input "DR OSENI"
click at [804, 337] on button "Next" at bounding box center [813, 335] width 61 height 32
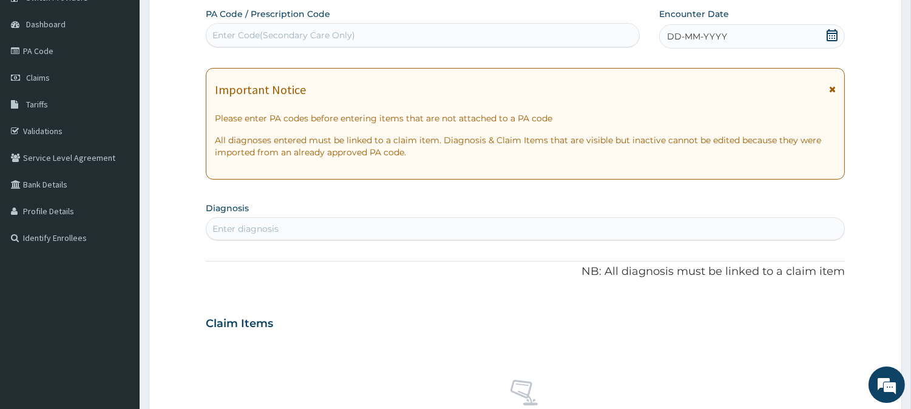
scroll to position [0, 0]
click at [828, 33] on icon at bounding box center [832, 35] width 12 height 12
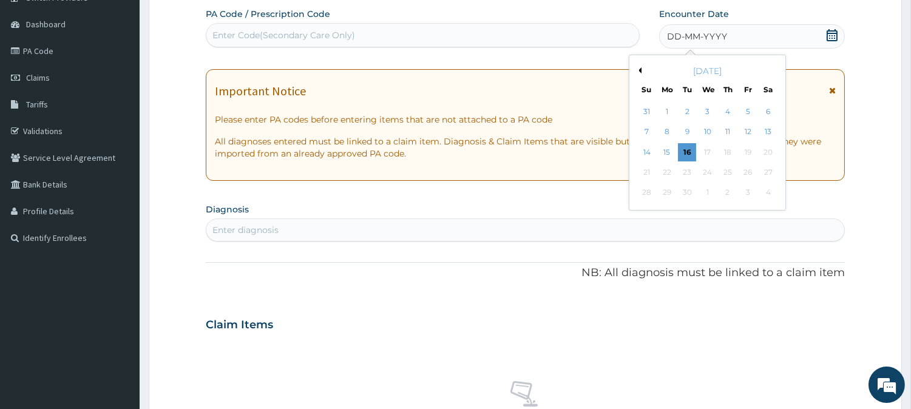
click at [637, 69] on button "Previous Month" at bounding box center [638, 70] width 6 height 6
click at [710, 146] on div "13" at bounding box center [707, 152] width 18 height 18
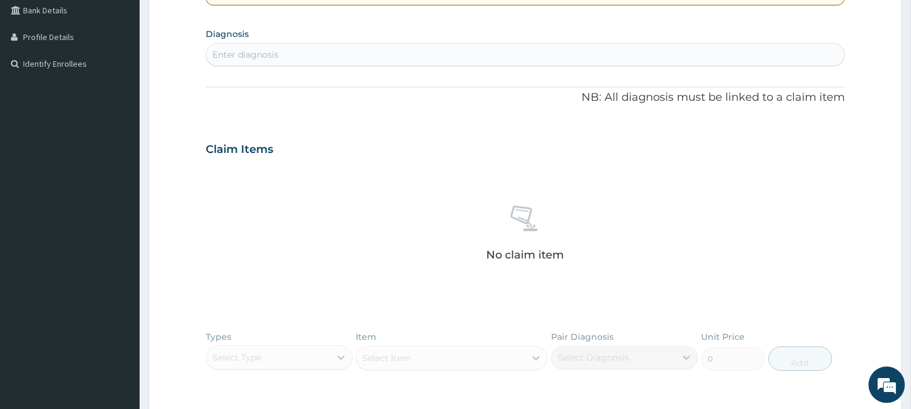
scroll to position [262, 0]
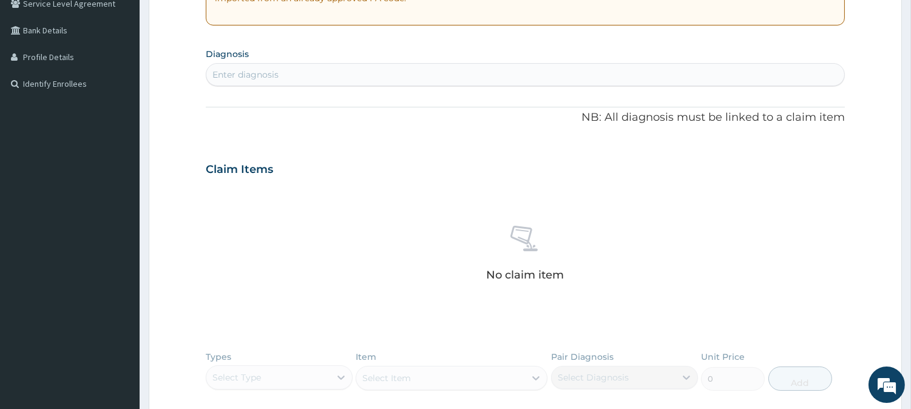
click at [366, 76] on div "Enter diagnosis" at bounding box center [525, 74] width 638 height 19
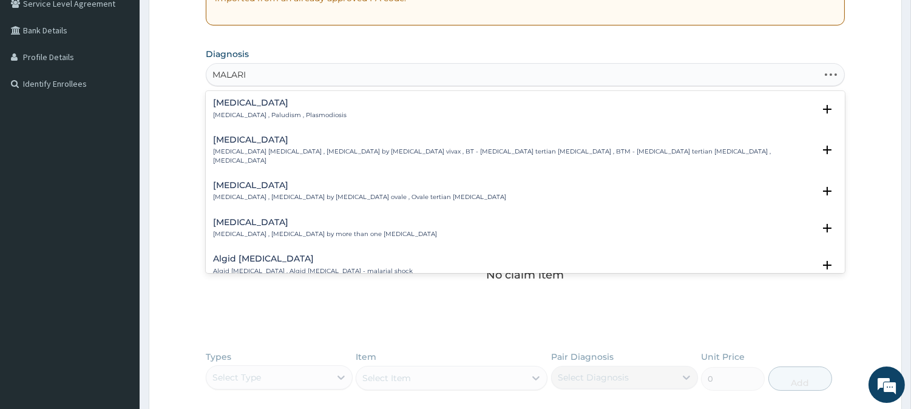
type input "MALARIA"
click at [366, 107] on div "Malaria Malaria , Paludism , Plasmodiosis" at bounding box center [525, 108] width 624 height 21
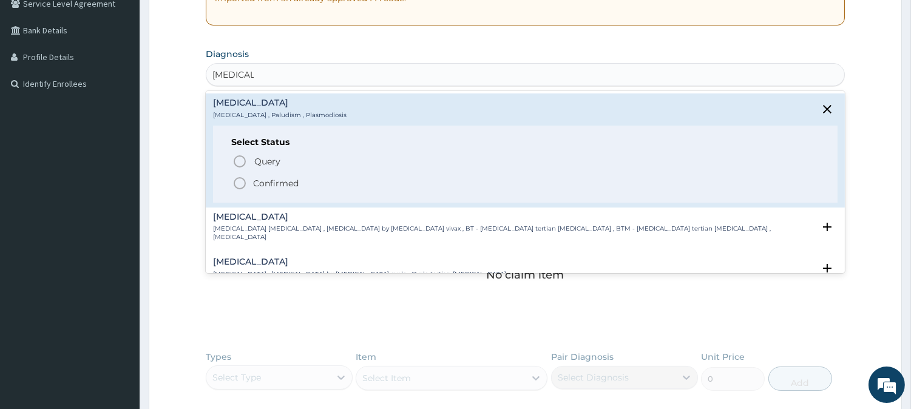
click at [263, 183] on p "Confirmed" at bounding box center [275, 183] width 45 height 12
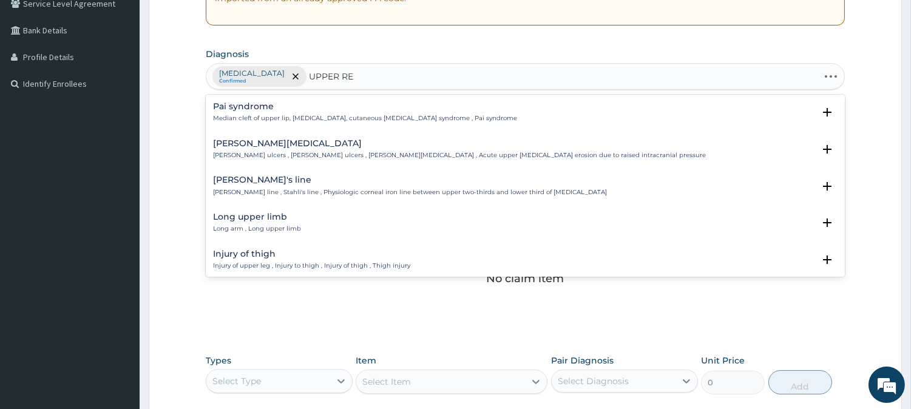
type input "UPPER RES"
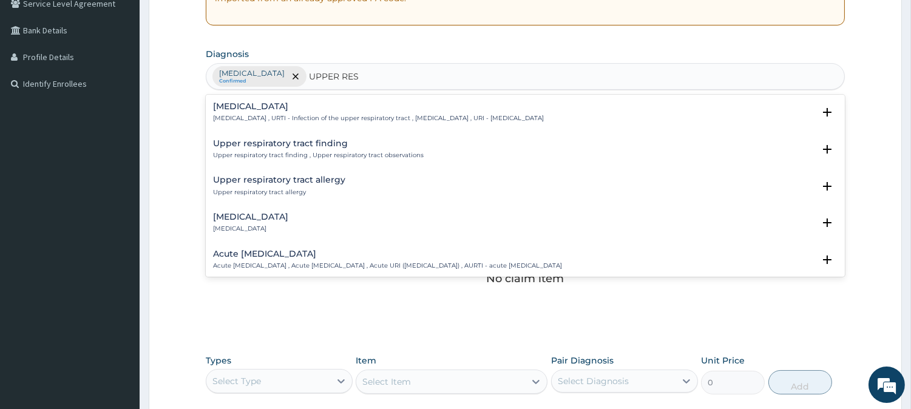
click at [384, 123] on p "[MEDICAL_DATA] , URTI - Infection of the upper respiratory tract , [MEDICAL_DAT…" at bounding box center [378, 118] width 331 height 8
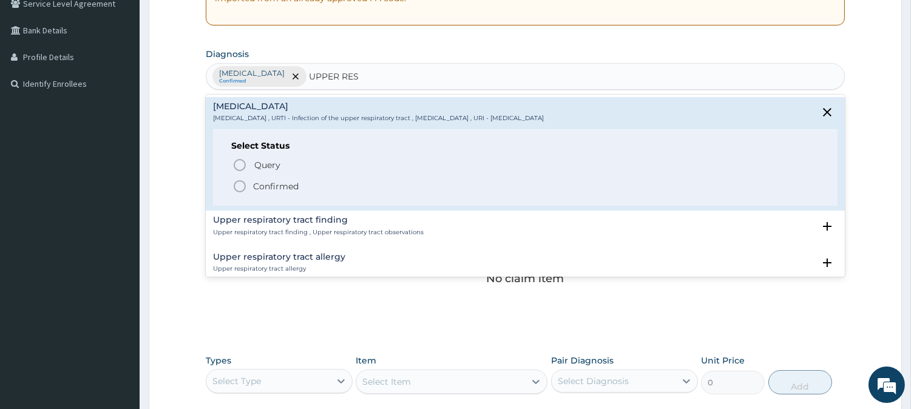
click at [295, 190] on p "Confirmed" at bounding box center [275, 186] width 45 height 12
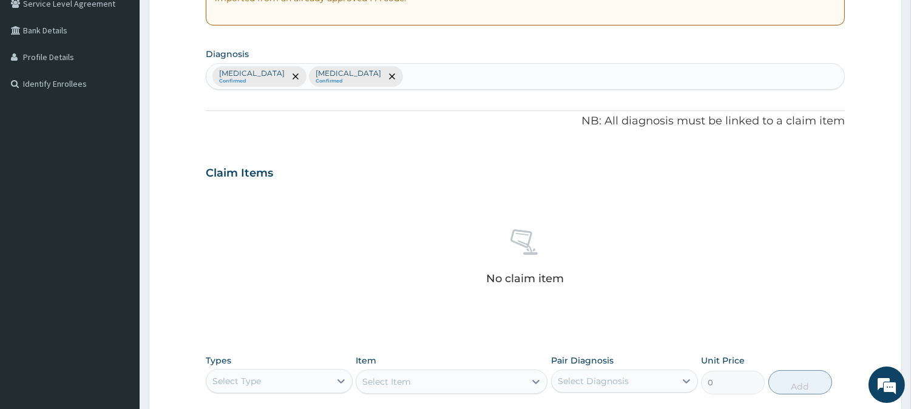
scroll to position [465, 0]
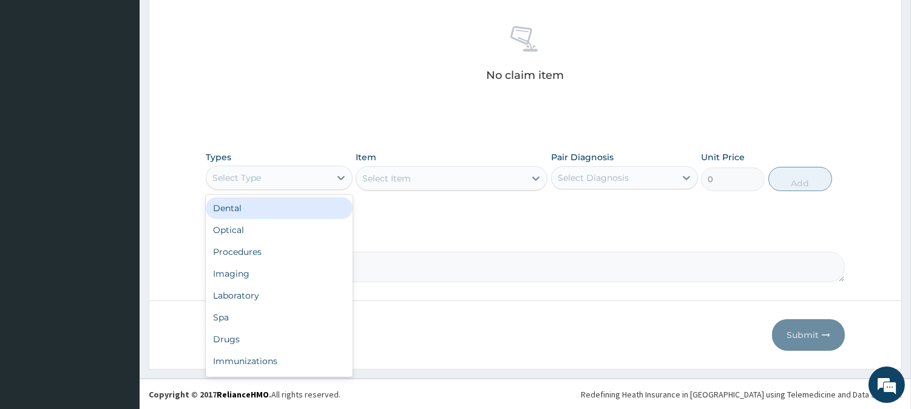
click at [305, 174] on div "Select Type" at bounding box center [268, 177] width 124 height 19
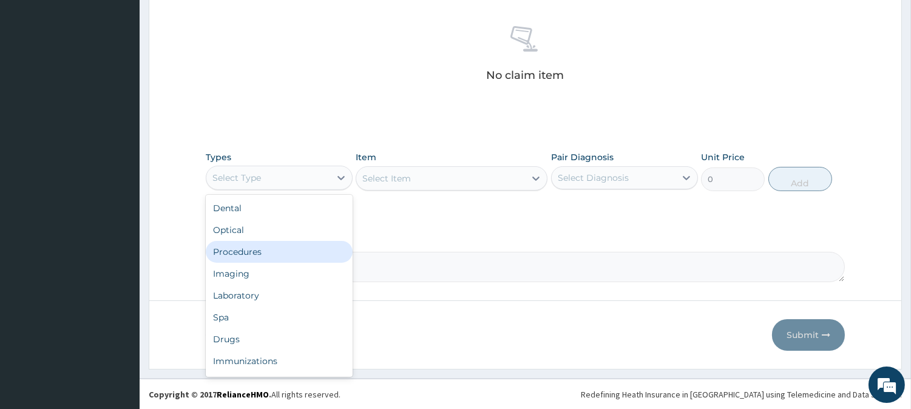
click at [311, 255] on div "Procedures" at bounding box center [279, 252] width 147 height 22
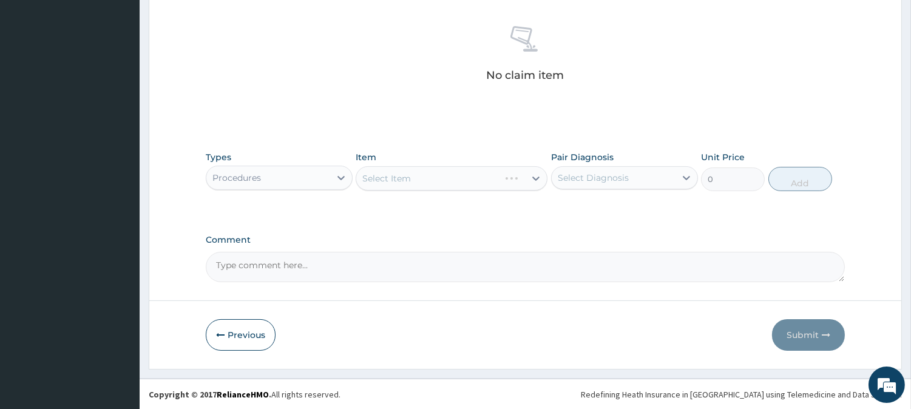
click at [462, 183] on div "Select Item" at bounding box center [451, 178] width 192 height 24
click at [470, 178] on div "Select Item" at bounding box center [440, 178] width 169 height 19
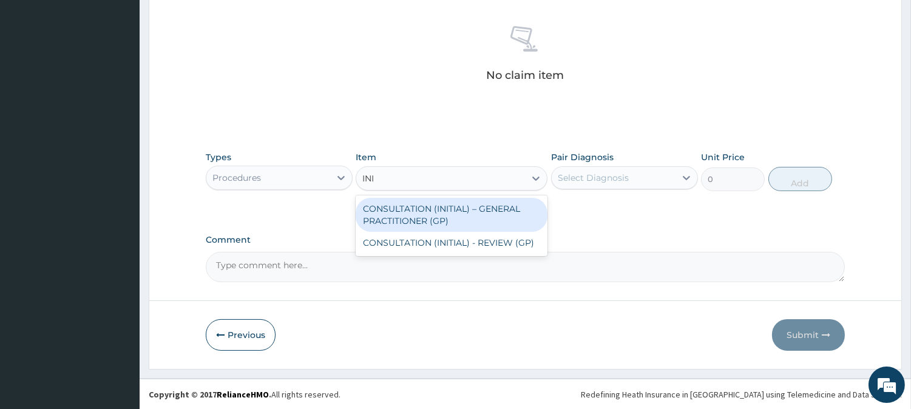
type input "INIT"
click at [505, 219] on div "CONSULTATION (INITIAL) – GENERAL PRACTITIONER (GP)" at bounding box center [451, 215] width 192 height 34
type input "3000"
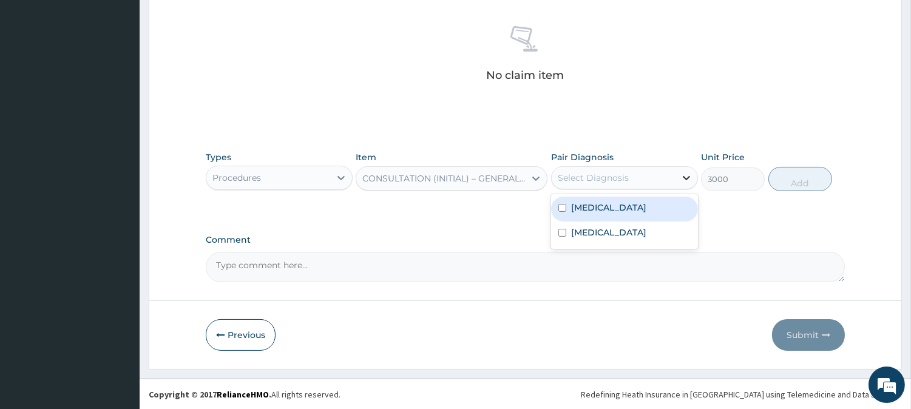
click at [682, 180] on icon at bounding box center [686, 178] width 12 height 12
click at [660, 207] on div "[MEDICAL_DATA]" at bounding box center [624, 209] width 147 height 25
checkbox input "true"
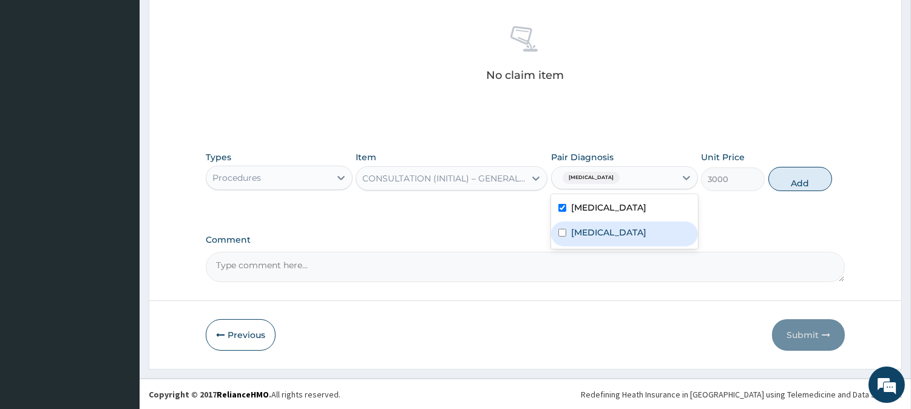
click at [664, 240] on div "[MEDICAL_DATA]" at bounding box center [624, 233] width 147 height 25
checkbox input "true"
click at [803, 175] on button "Add" at bounding box center [800, 179] width 64 height 24
type input "0"
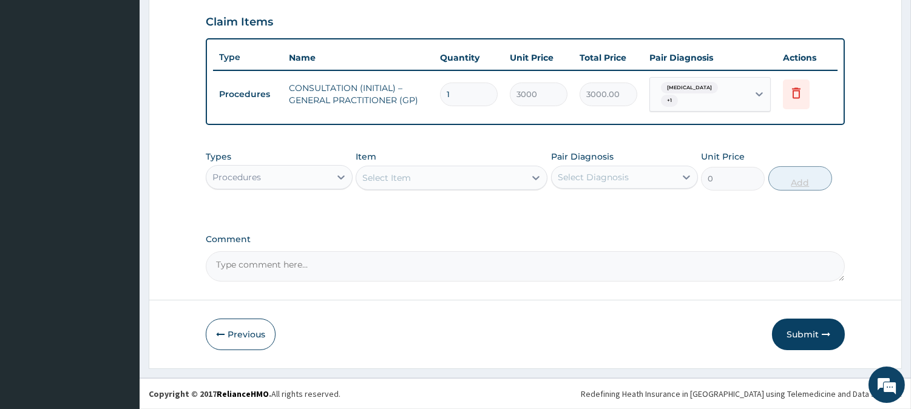
scroll to position [407, 0]
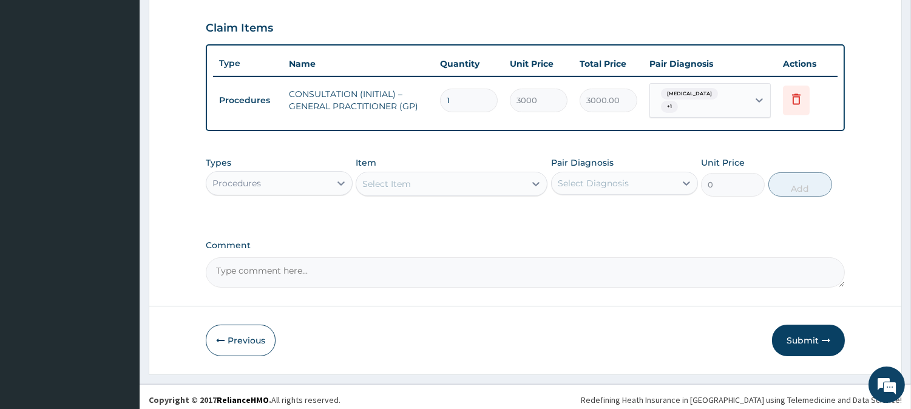
click at [310, 173] on div "Procedures" at bounding box center [268, 182] width 124 height 19
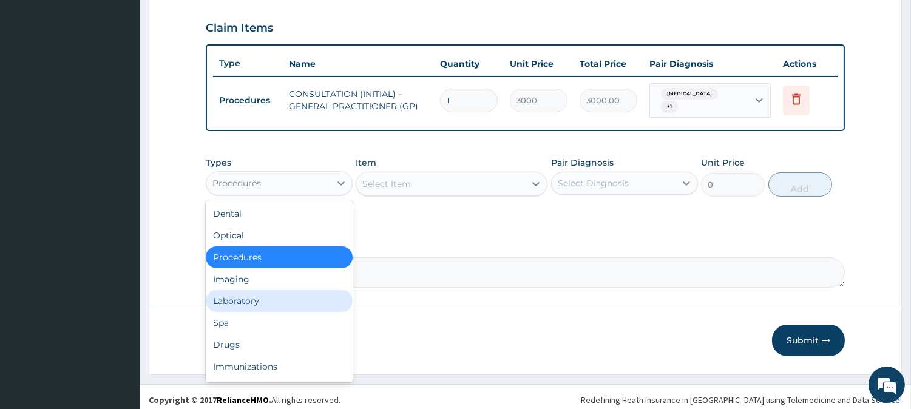
click at [286, 290] on div "Laboratory" at bounding box center [279, 301] width 147 height 22
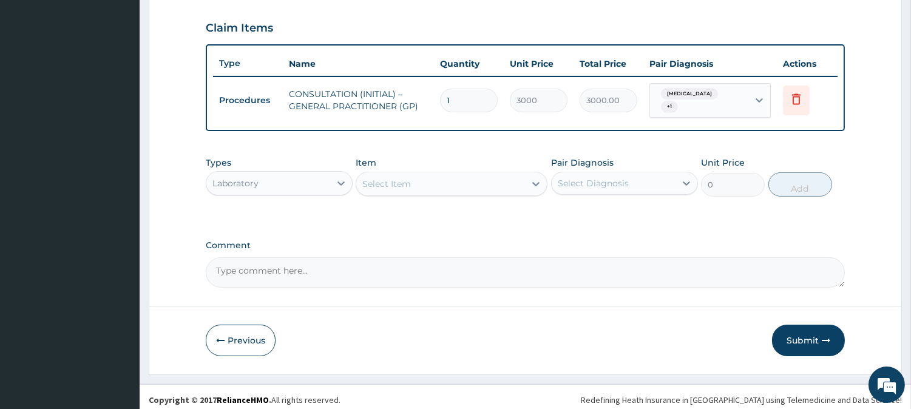
click at [469, 186] on div "Select Item" at bounding box center [440, 183] width 169 height 19
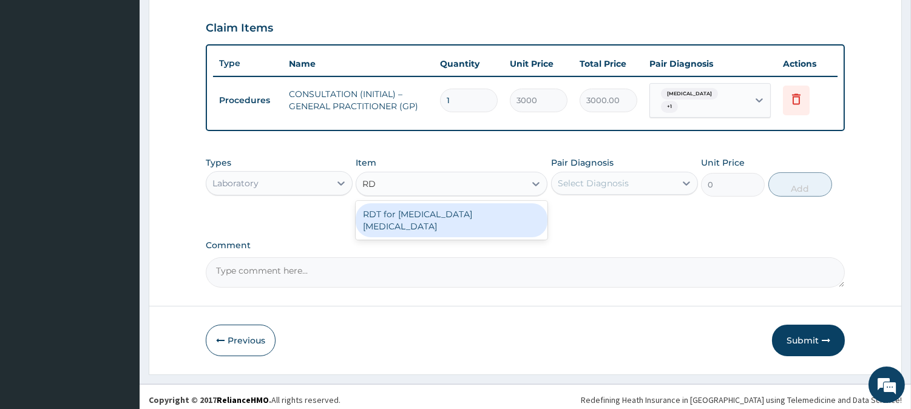
type input "RDT"
click at [494, 209] on div "RDT for [MEDICAL_DATA] [MEDICAL_DATA]" at bounding box center [451, 220] width 192 height 34
type input "1300"
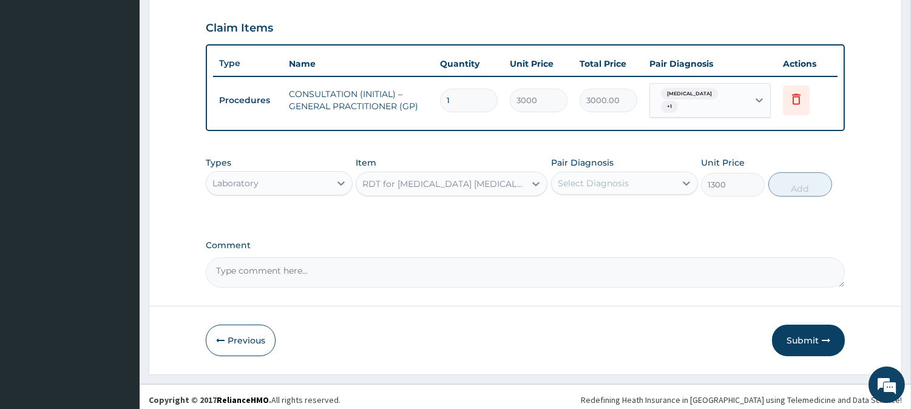
click at [661, 173] on div "Select Diagnosis" at bounding box center [613, 182] width 124 height 19
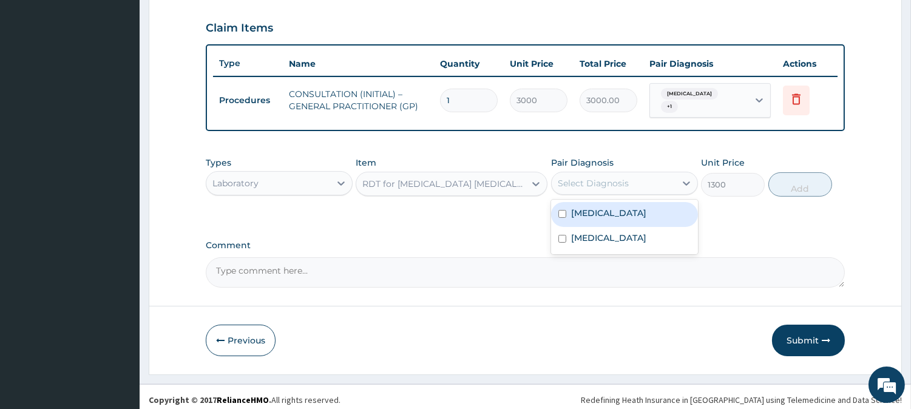
click at [663, 215] on div "[MEDICAL_DATA]" at bounding box center [624, 214] width 147 height 25
checkbox input "true"
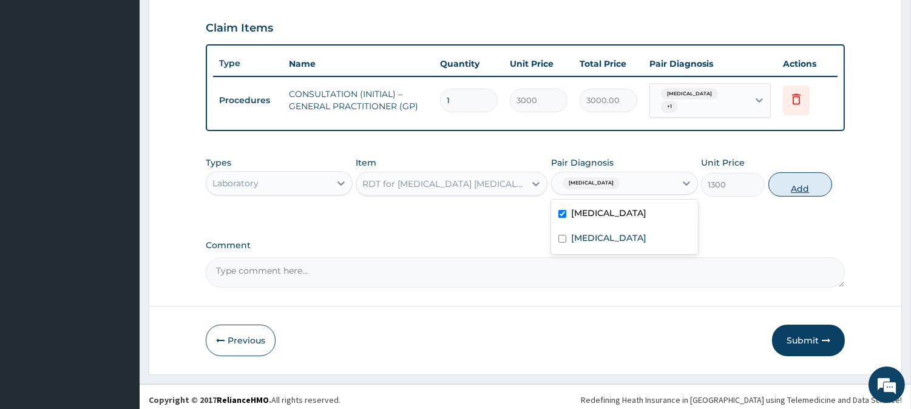
click at [827, 174] on button "Add" at bounding box center [800, 184] width 64 height 24
type input "0"
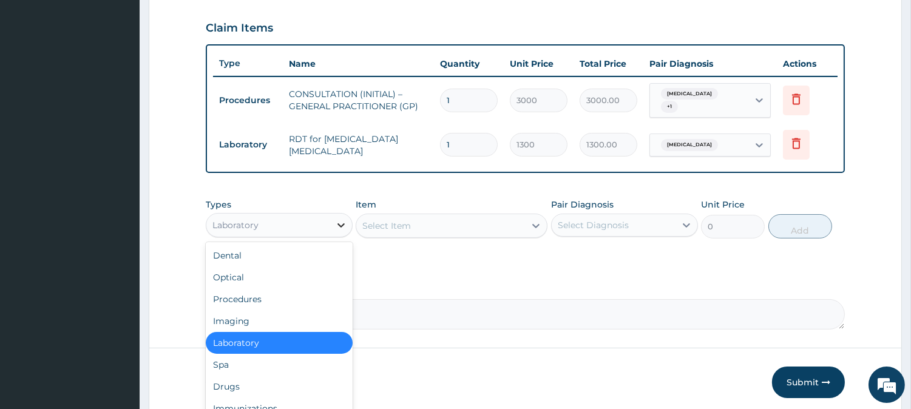
click at [330, 220] on div at bounding box center [341, 225] width 22 height 22
click at [286, 376] on div "Drugs" at bounding box center [279, 387] width 147 height 22
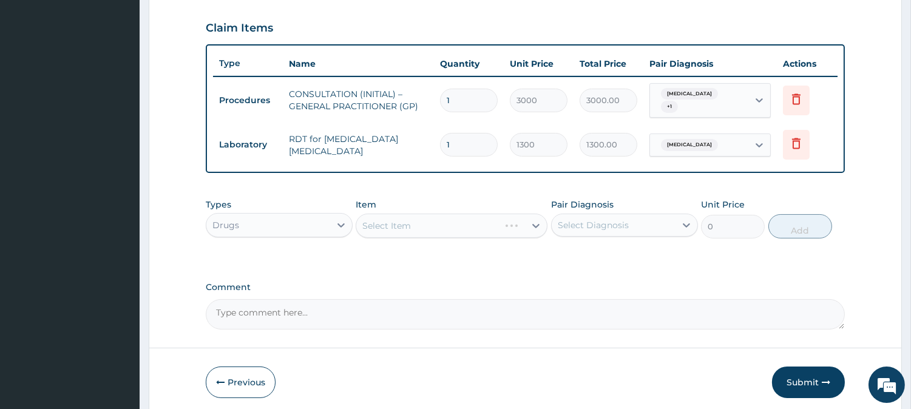
click at [533, 214] on div "Select Item" at bounding box center [451, 226] width 192 height 24
click at [528, 217] on div "Select Item" at bounding box center [451, 226] width 192 height 24
click at [528, 217] on div at bounding box center [536, 226] width 22 height 22
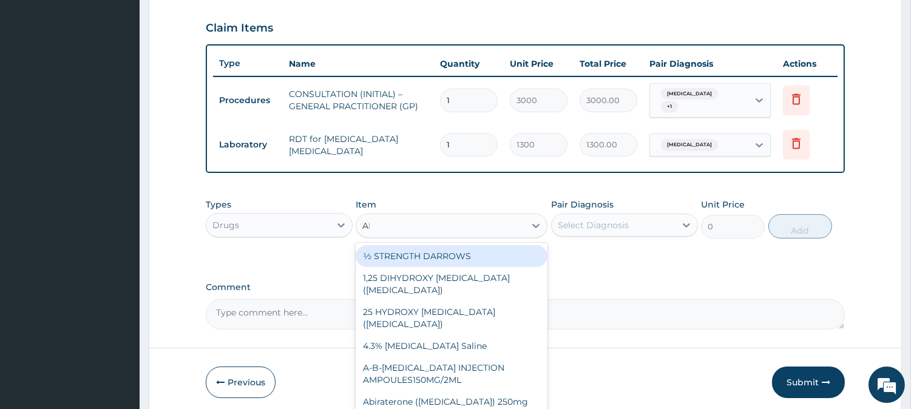
type input "ARTEMETH"
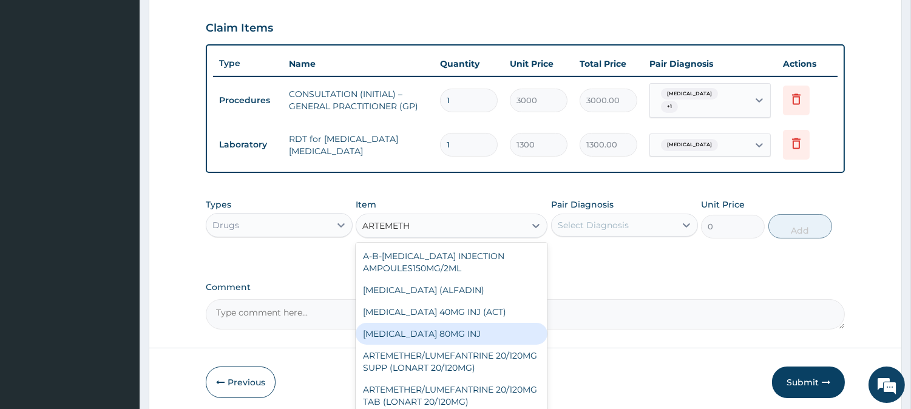
click at [502, 326] on div "[MEDICAL_DATA] 80MG INJ" at bounding box center [451, 334] width 192 height 22
type input "750"
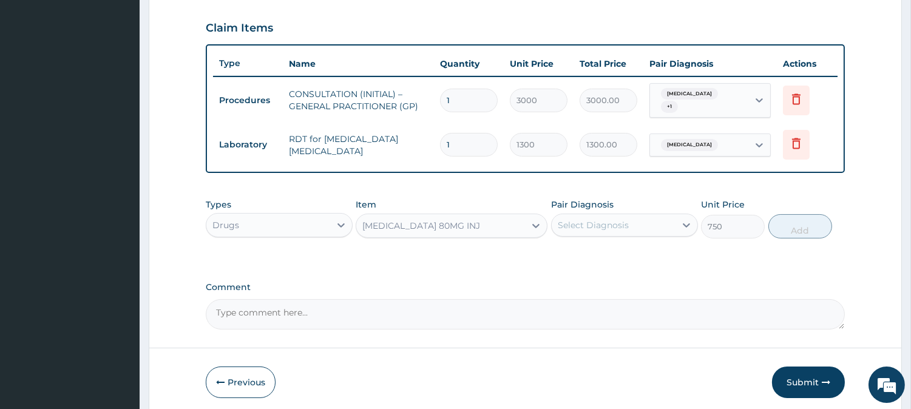
click at [621, 219] on div "Select Diagnosis" at bounding box center [592, 225] width 71 height 12
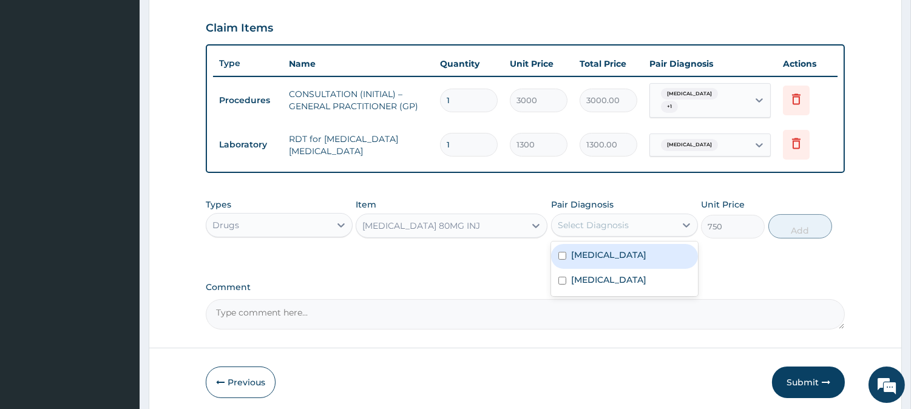
click at [629, 252] on div "[MEDICAL_DATA]" at bounding box center [624, 256] width 147 height 25
checkbox input "true"
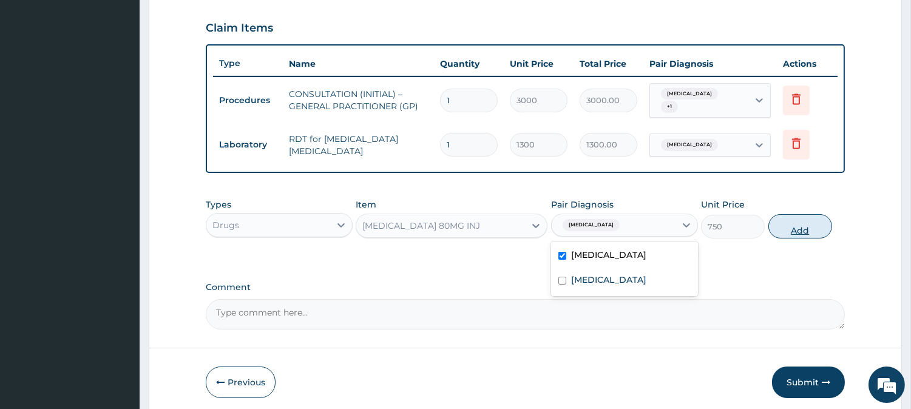
click at [821, 222] on button "Add" at bounding box center [800, 226] width 64 height 24
type input "0"
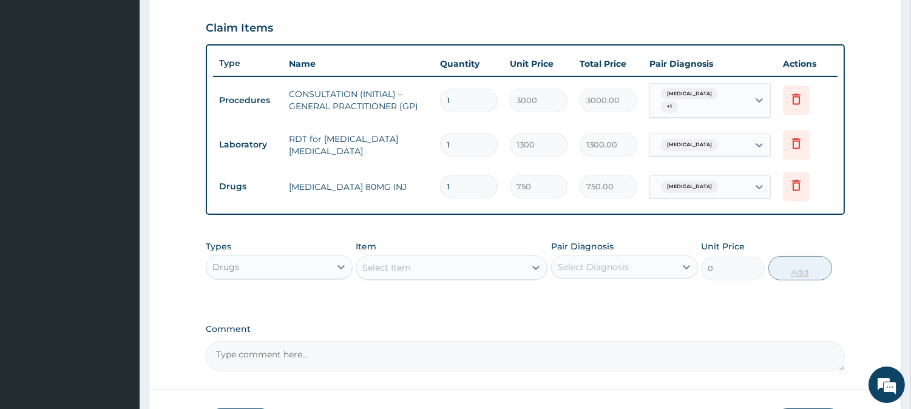
type input "0.00"
type input "6"
type input "4500.00"
type input "6"
click at [387, 258] on div "Select Item" at bounding box center [440, 267] width 169 height 19
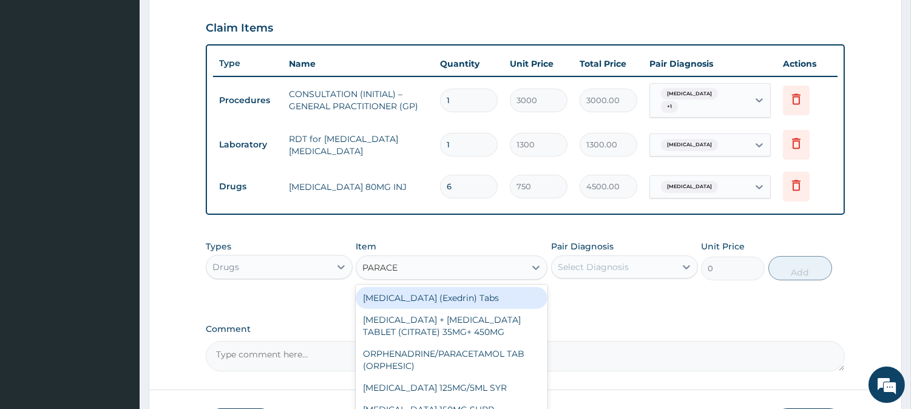
type input "PARACET"
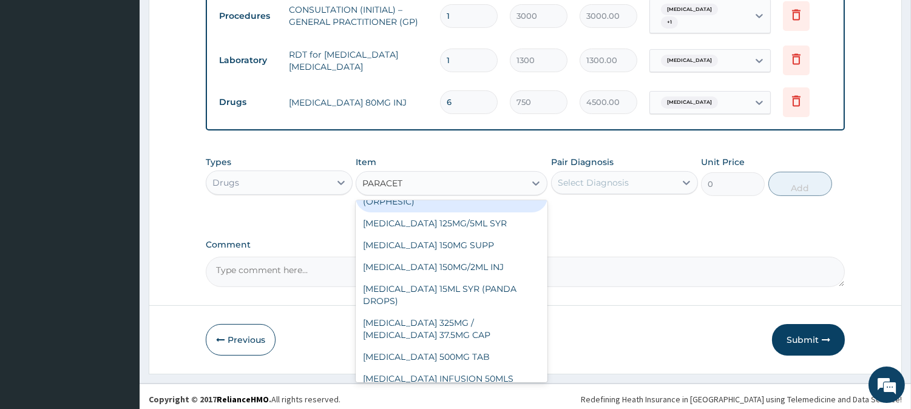
scroll to position [92, 0]
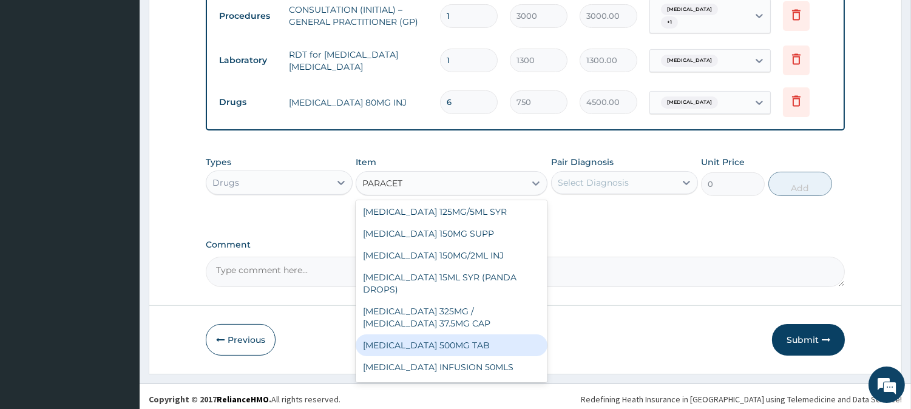
click at [496, 351] on div "PARACETAMOL 500MG TAB" at bounding box center [451, 345] width 192 height 22
type input "65"
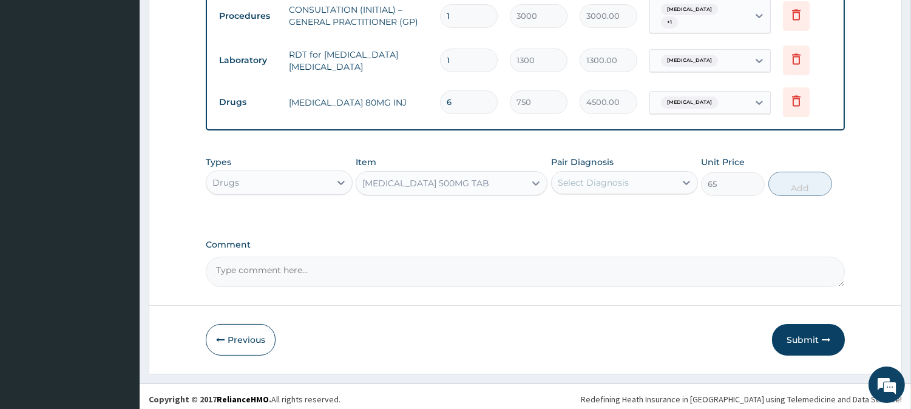
click at [668, 183] on div "Select Diagnosis" at bounding box center [613, 182] width 124 height 19
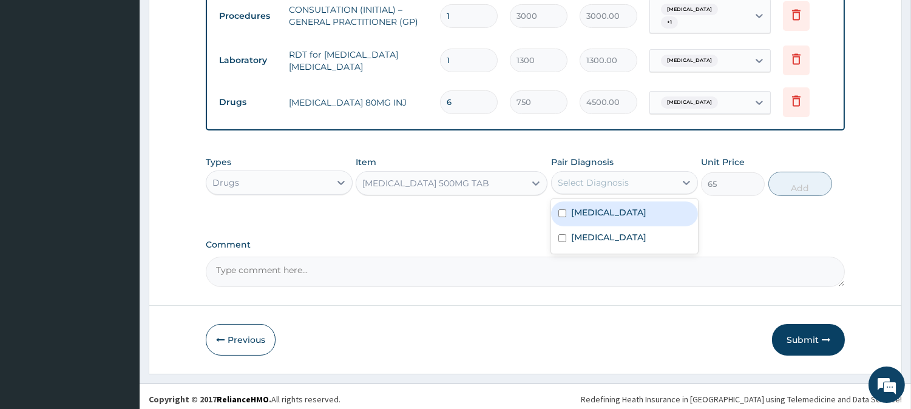
click at [668, 214] on div "Malaria" at bounding box center [624, 213] width 147 height 25
checkbox input "true"
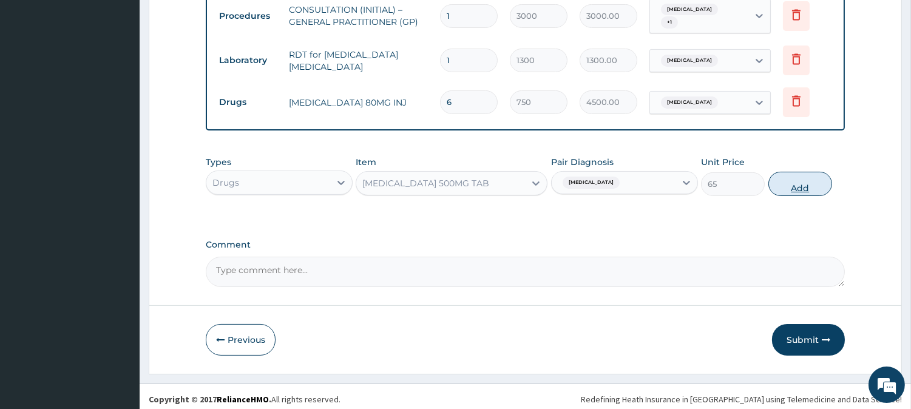
click at [798, 188] on button "Add" at bounding box center [800, 184] width 64 height 24
type input "0"
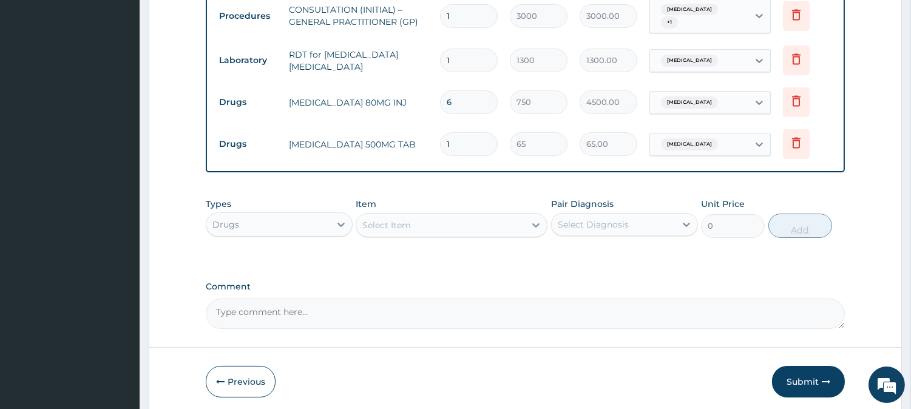
type input "18"
type input "1170.00"
type input "18"
click at [465, 226] on div "Select Item" at bounding box center [440, 224] width 169 height 19
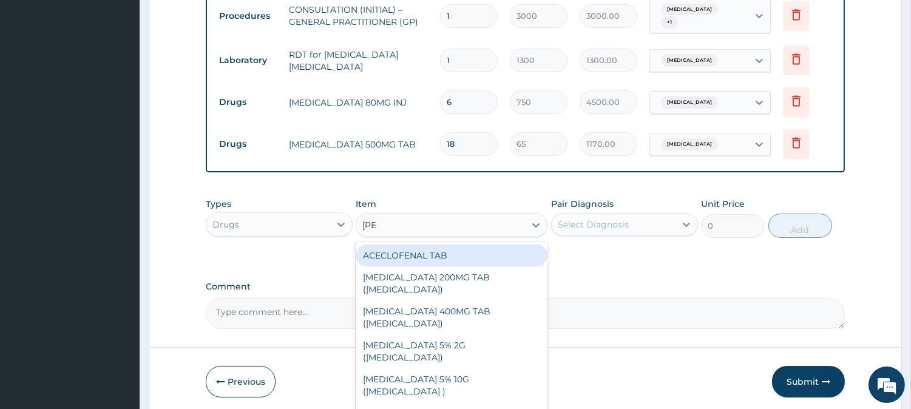
type input "LORAT"
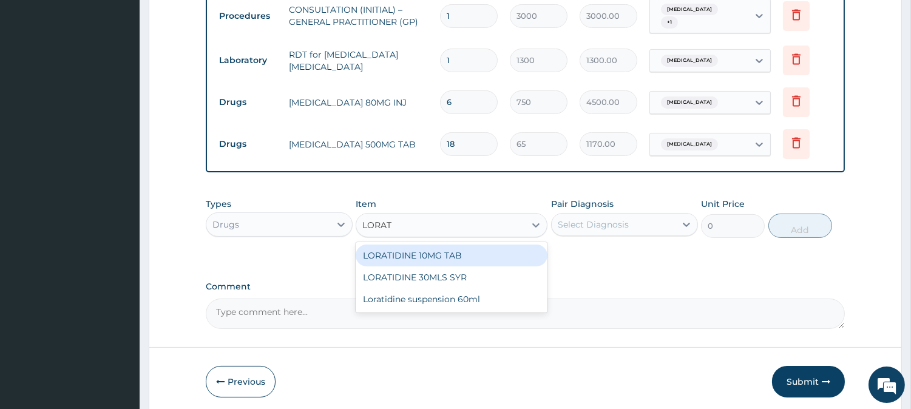
click at [520, 248] on div "LORATIDINE 10MG TAB" at bounding box center [451, 255] width 192 height 22
type input "110"
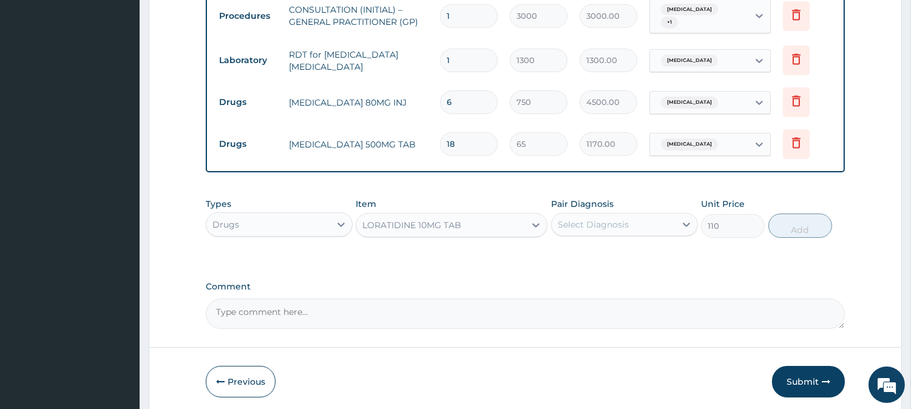
click at [658, 220] on div "Select Diagnosis" at bounding box center [613, 224] width 124 height 19
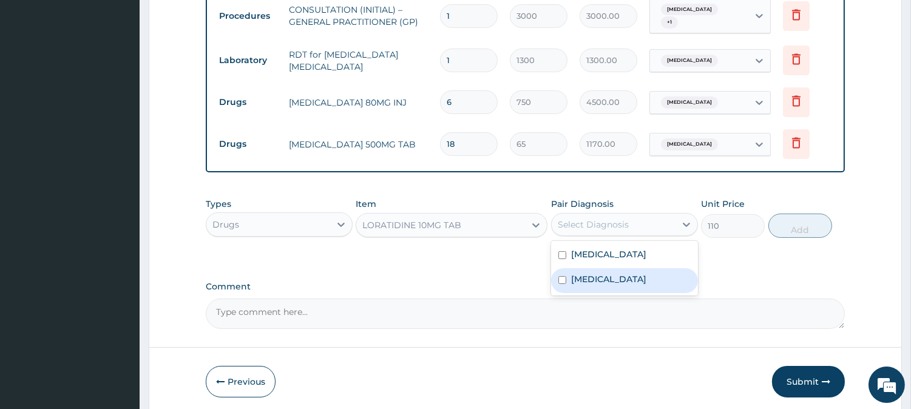
click at [646, 273] on label "[MEDICAL_DATA]" at bounding box center [608, 279] width 75 height 12
checkbox input "true"
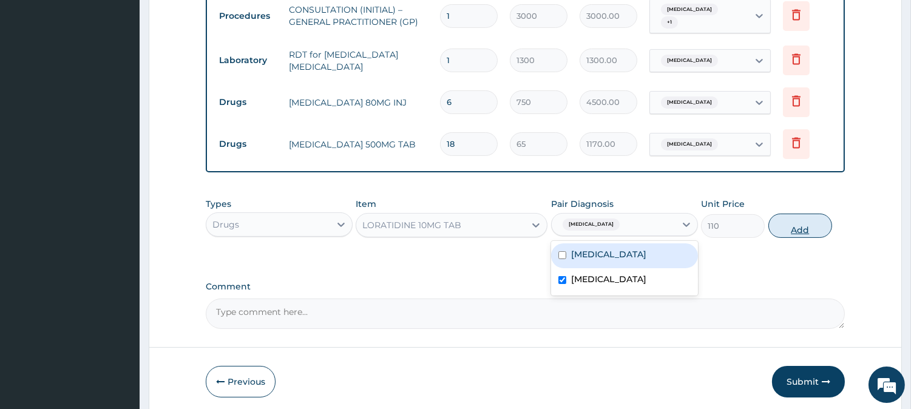
click at [807, 229] on button "Add" at bounding box center [800, 226] width 64 height 24
type input "0"
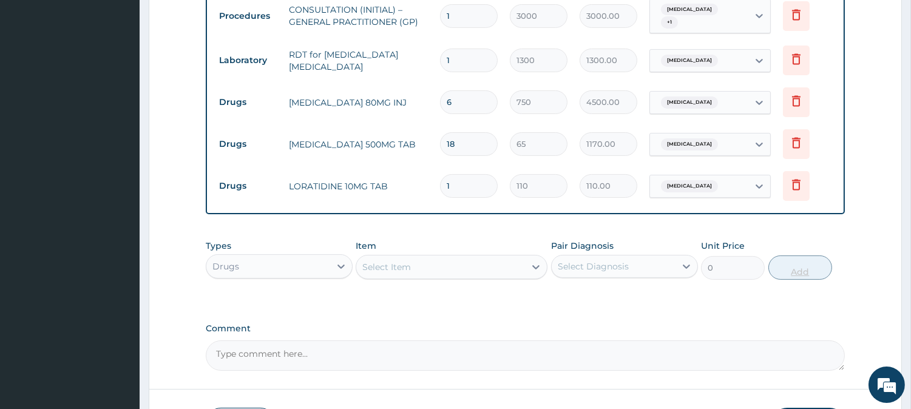
type input "10"
type input "1100.00"
type input "10"
click at [401, 261] on div "Select Item" at bounding box center [386, 267] width 49 height 12
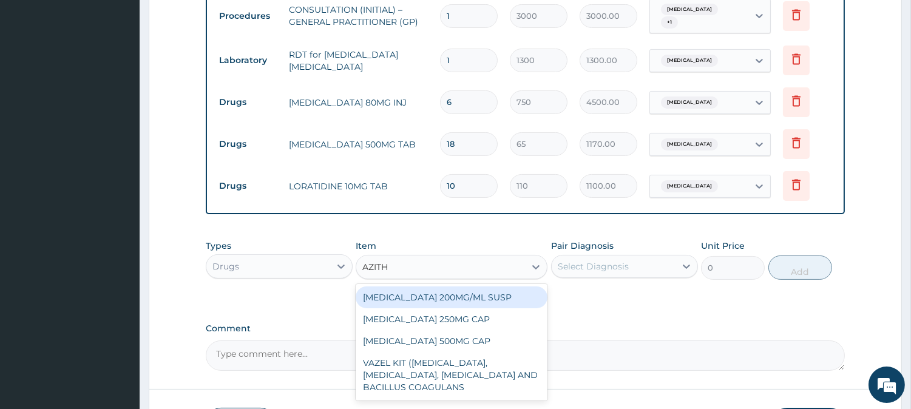
type input "AZITHR"
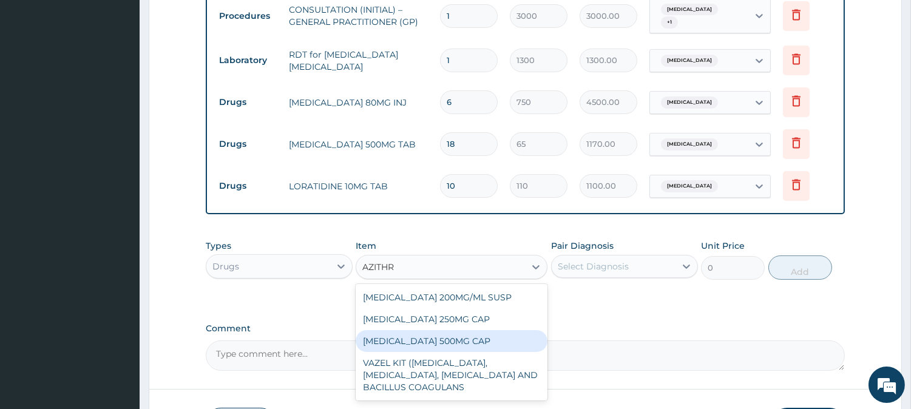
click at [449, 331] on div "AZITHROMYCIN 500MG CAP" at bounding box center [451, 341] width 192 height 22
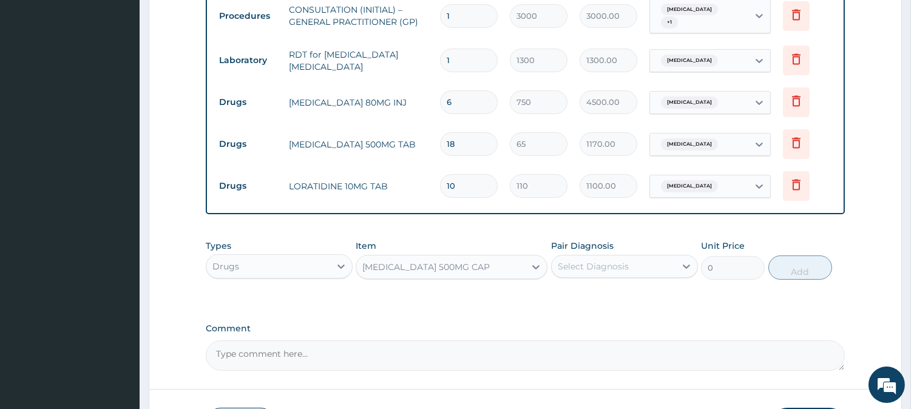
type input "450"
click at [684, 264] on icon at bounding box center [685, 266] width 7 height 4
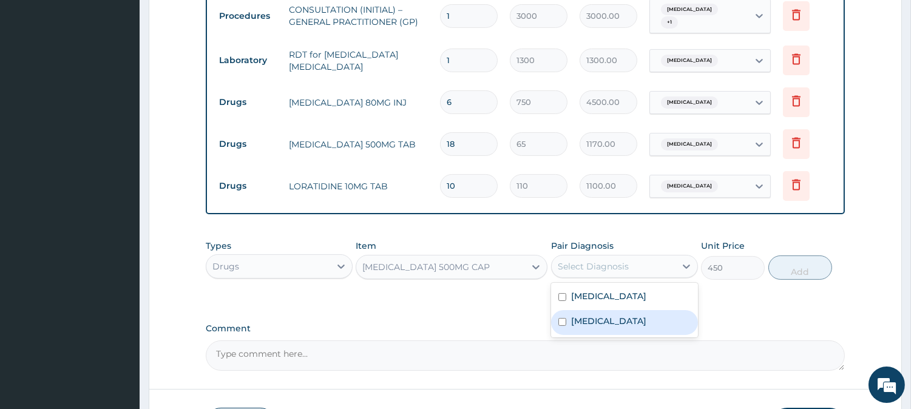
click at [646, 322] on label "Upper respiratory infection" at bounding box center [608, 321] width 75 height 12
checkbox input "true"
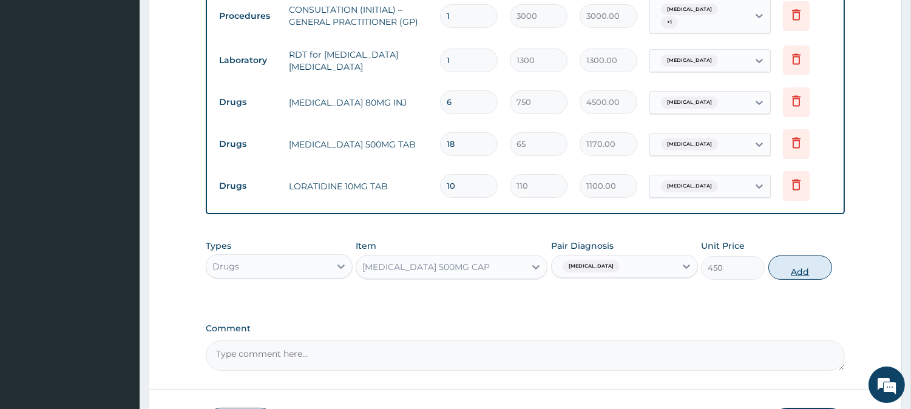
click at [797, 268] on button "Add" at bounding box center [800, 267] width 64 height 24
type input "0"
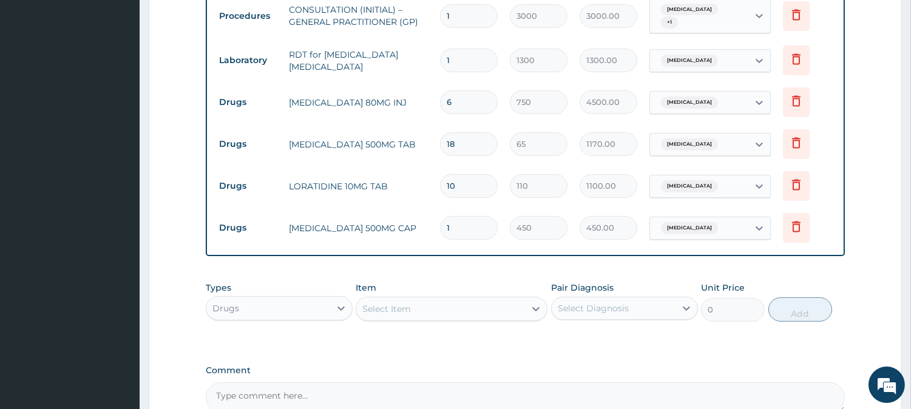
type input "0.00"
type input "6"
type input "2700.00"
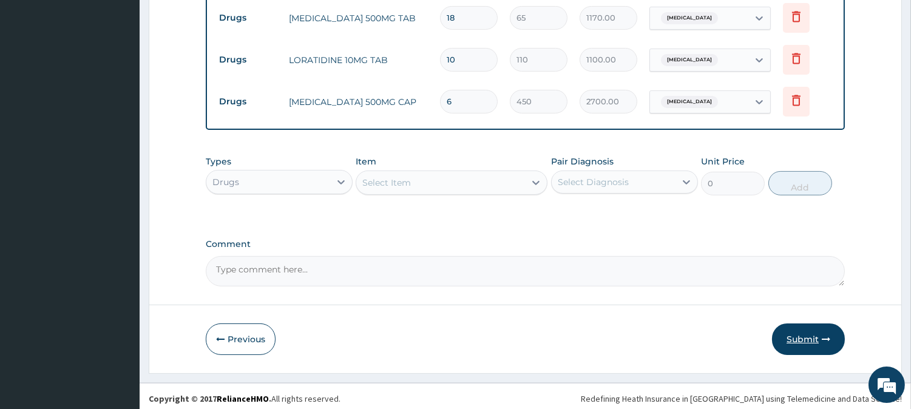
type input "6"
click at [823, 326] on button "Submit" at bounding box center [808, 339] width 73 height 32
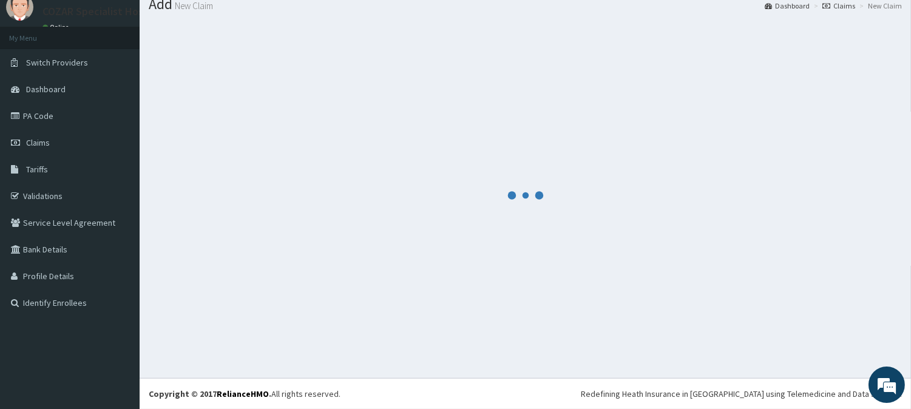
scroll to position [43, 0]
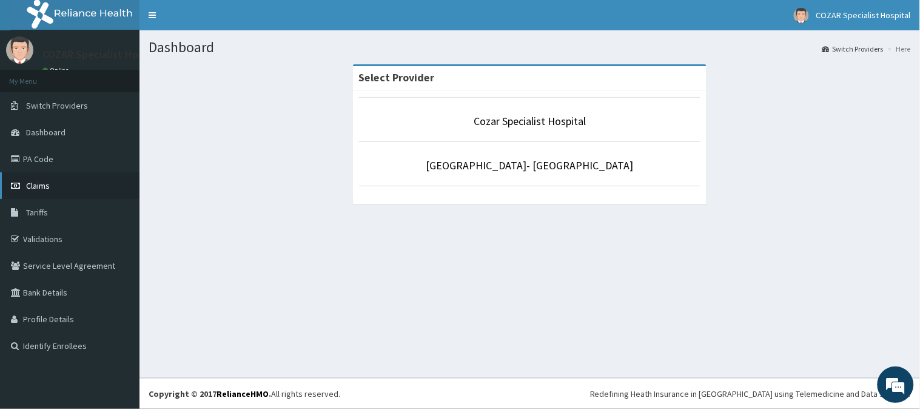
click at [98, 183] on link "Claims" at bounding box center [70, 185] width 140 height 27
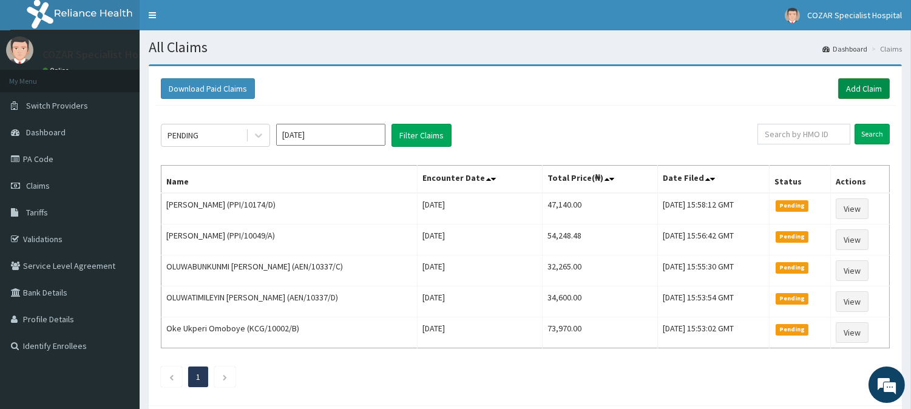
click at [866, 80] on link "Add Claim" at bounding box center [864, 88] width 52 height 21
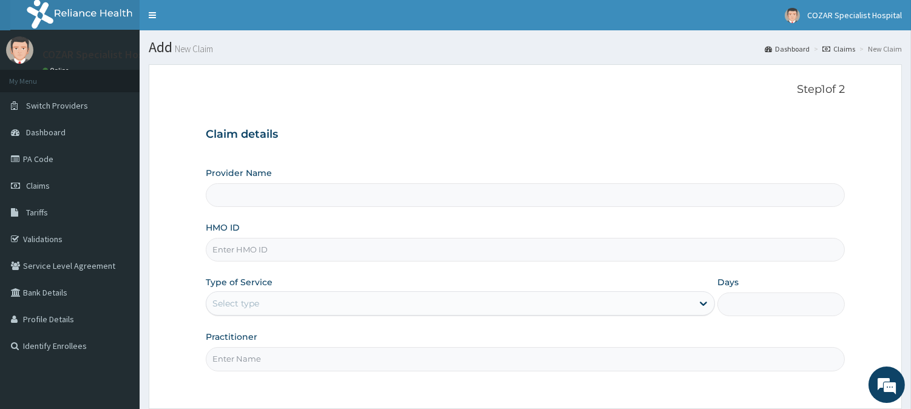
type input "Cozar Specialist Hospital"
click at [294, 255] on input "HMO ID" at bounding box center [525, 250] width 639 height 24
paste input "TBE/10041/A"
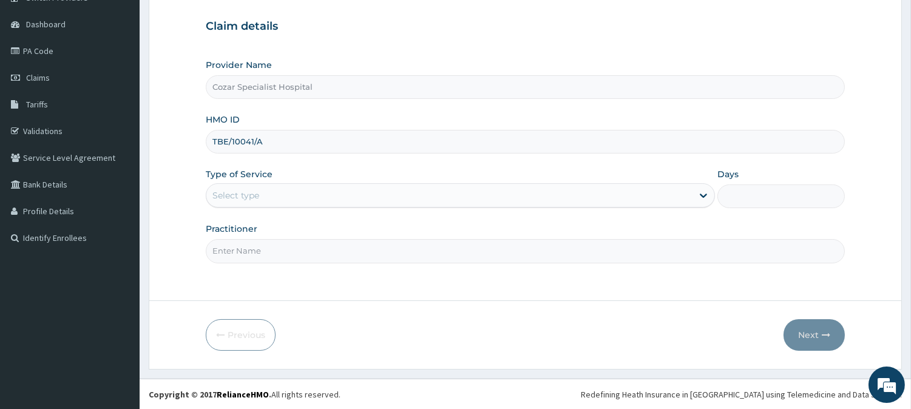
type input "TBE/10041/A"
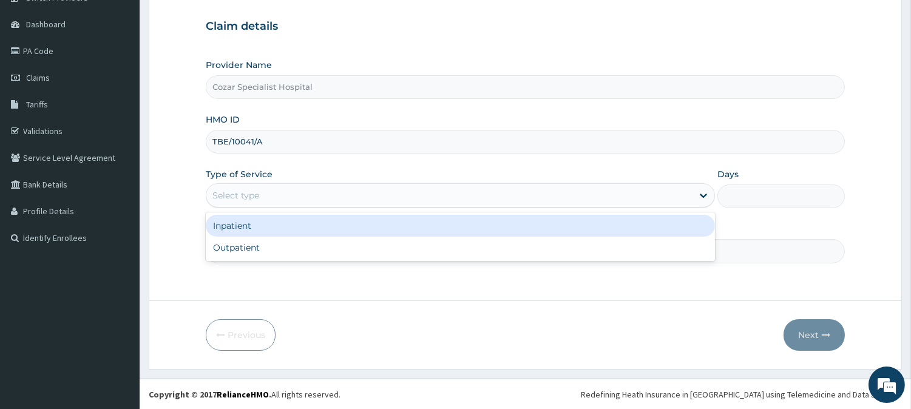
click at [416, 196] on div "Select type" at bounding box center [449, 195] width 486 height 19
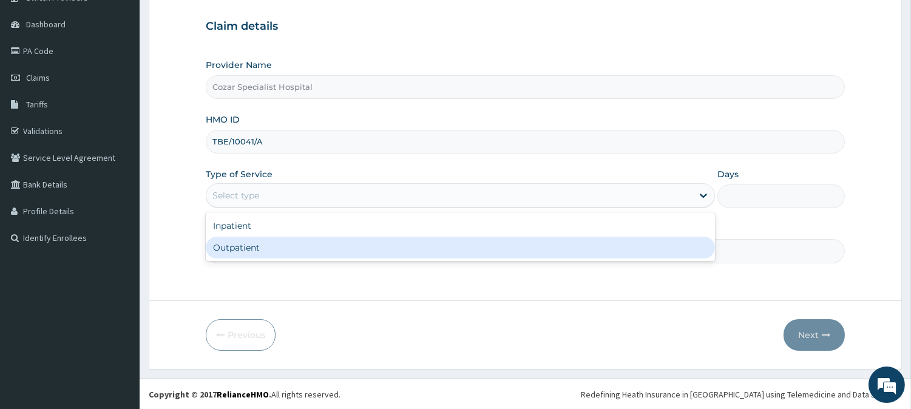
click at [359, 244] on div "Outpatient" at bounding box center [460, 248] width 509 height 22
type input "1"
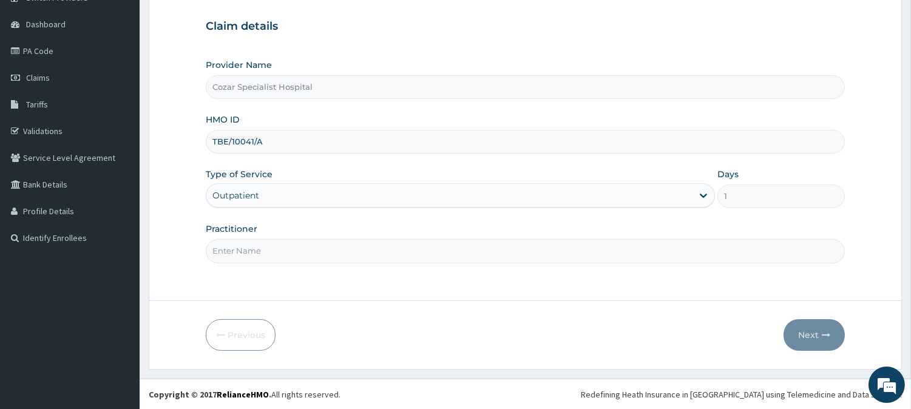
click at [340, 252] on input "Practitioner" at bounding box center [525, 251] width 639 height 24
type input "[PERSON_NAME][MEDICAL_DATA]"
click at [823, 337] on icon "button" at bounding box center [825, 335] width 8 height 8
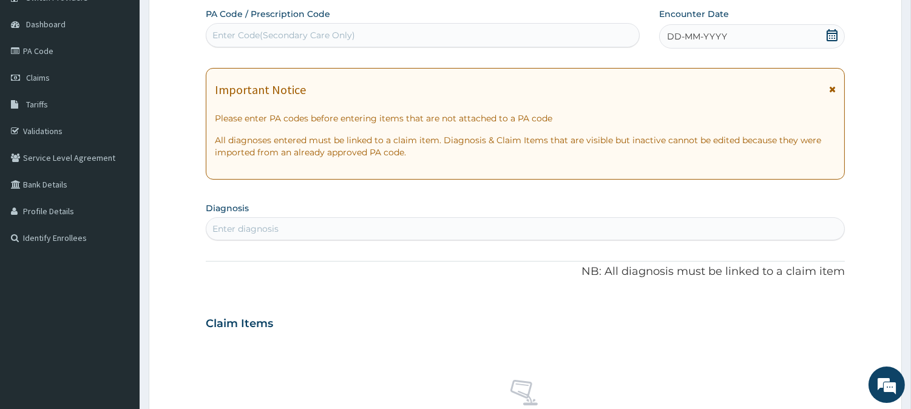
click at [834, 34] on icon at bounding box center [832, 35] width 12 height 12
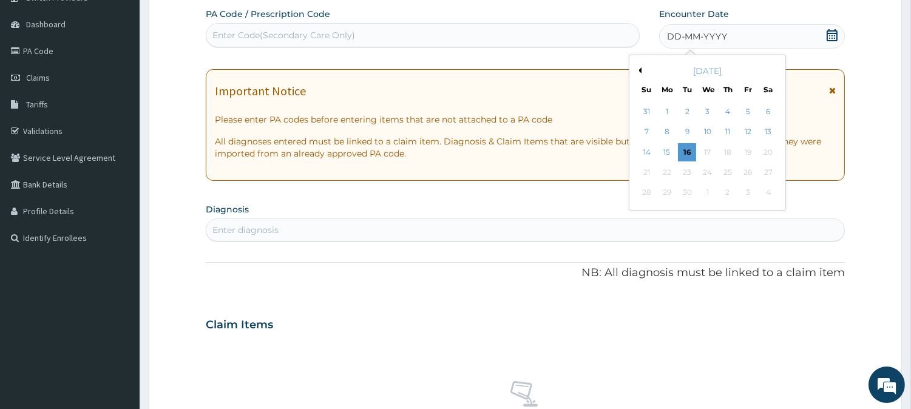
click at [639, 73] on div "September 2025" at bounding box center [707, 71] width 146 height 12
click at [639, 70] on button "Previous Month" at bounding box center [638, 70] width 6 height 6
click at [709, 150] on div "13" at bounding box center [707, 152] width 18 height 18
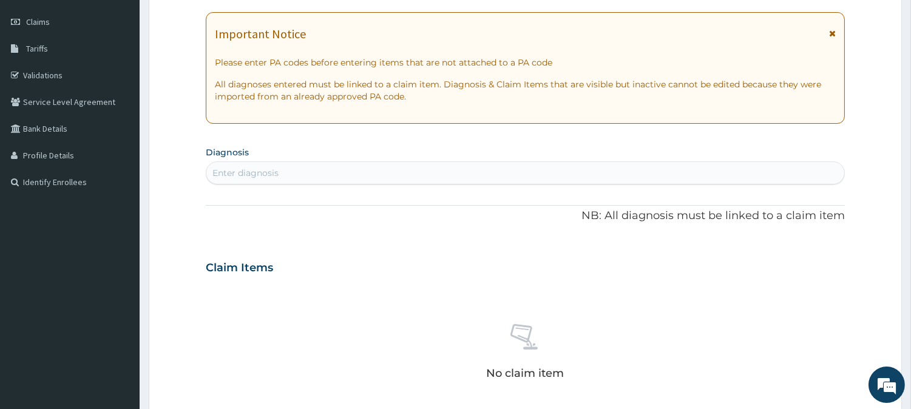
scroll to position [211, 0]
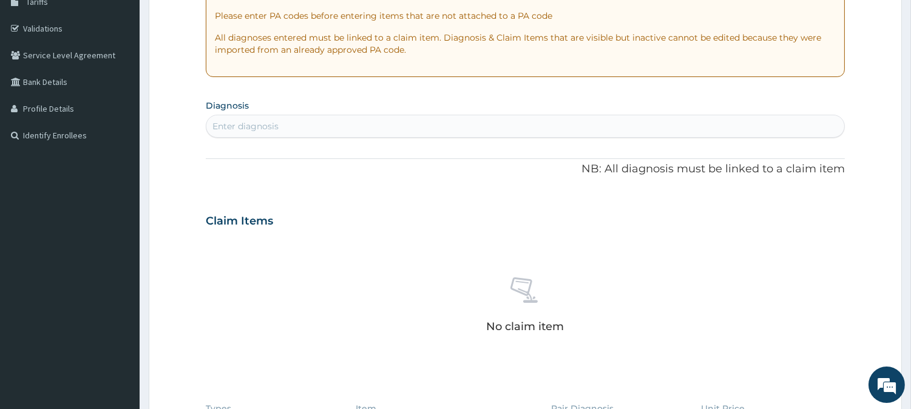
click at [338, 122] on div "Enter diagnosis" at bounding box center [525, 125] width 638 height 19
type input "[MEDICAL_DATA]"
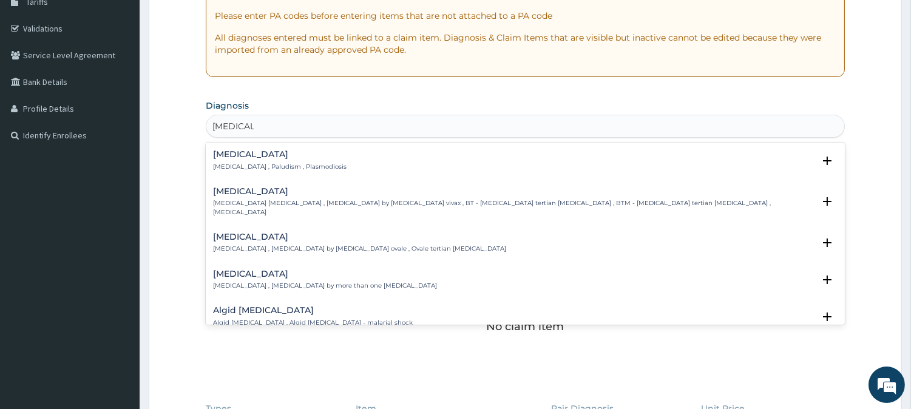
click at [337, 158] on div "[MEDICAL_DATA] [MEDICAL_DATA] , Paludism , Plasmodiosis" at bounding box center [525, 160] width 624 height 21
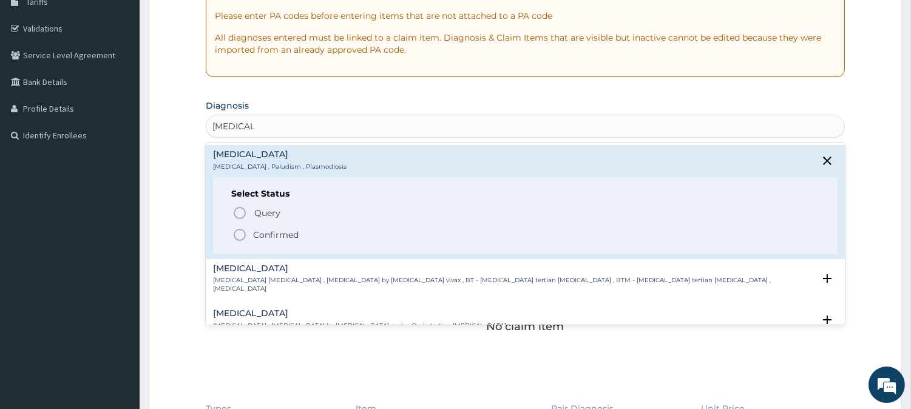
click at [275, 238] on p "Confirmed" at bounding box center [275, 235] width 45 height 12
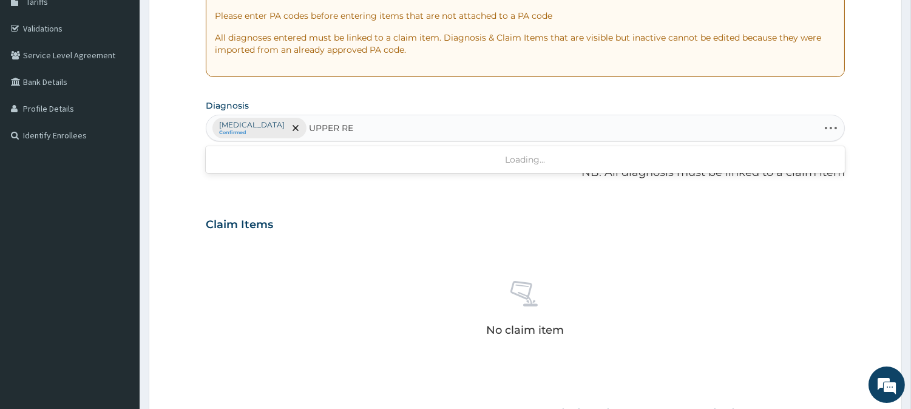
type input "UPPER RES"
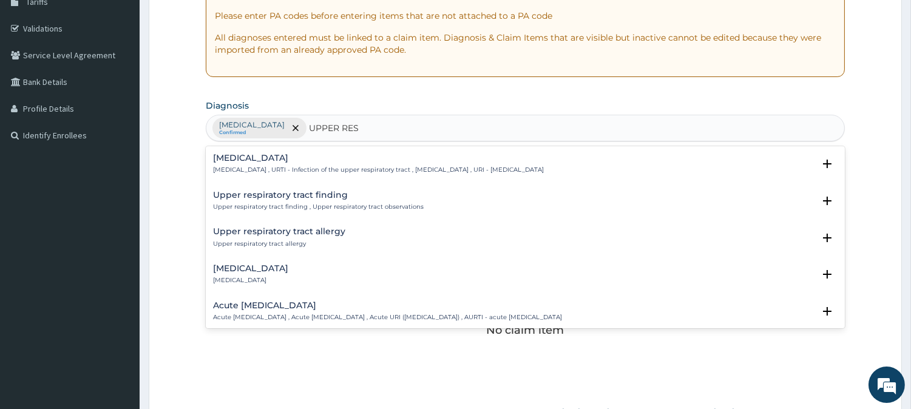
click at [429, 167] on p "Upper respiratory infection , URTI - Infection of the upper respiratory tract ,…" at bounding box center [378, 170] width 331 height 8
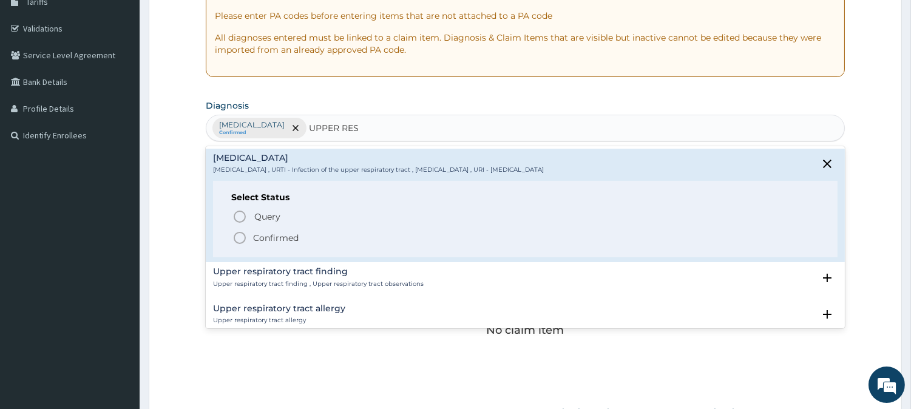
click at [338, 237] on span "Confirmed" at bounding box center [525, 238] width 587 height 15
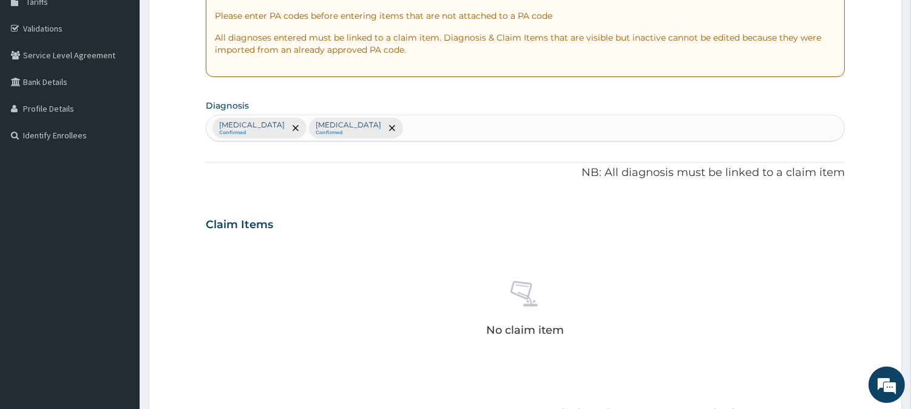
scroll to position [465, 0]
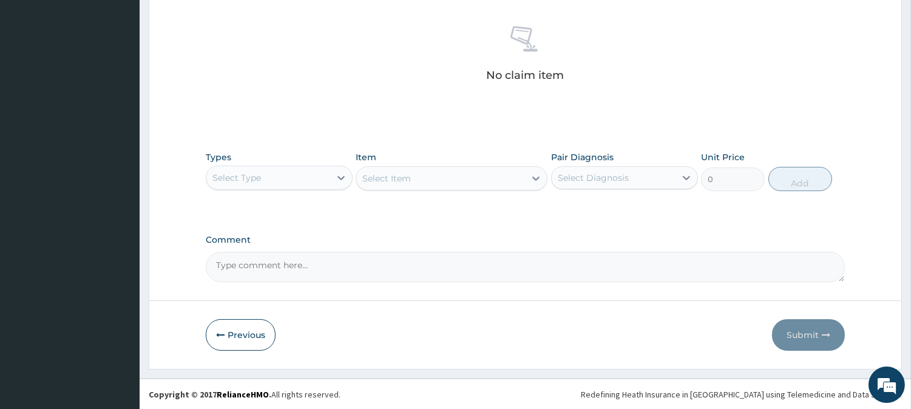
click at [297, 178] on div "Select Type" at bounding box center [268, 177] width 124 height 19
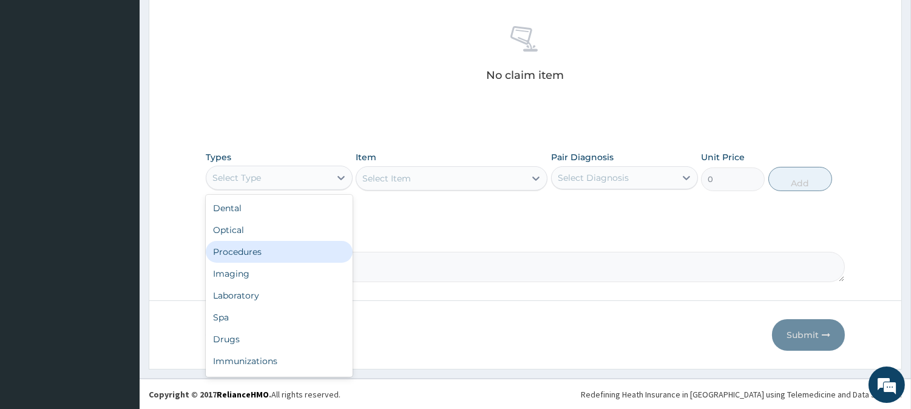
click at [300, 257] on div "Procedures" at bounding box center [279, 252] width 147 height 22
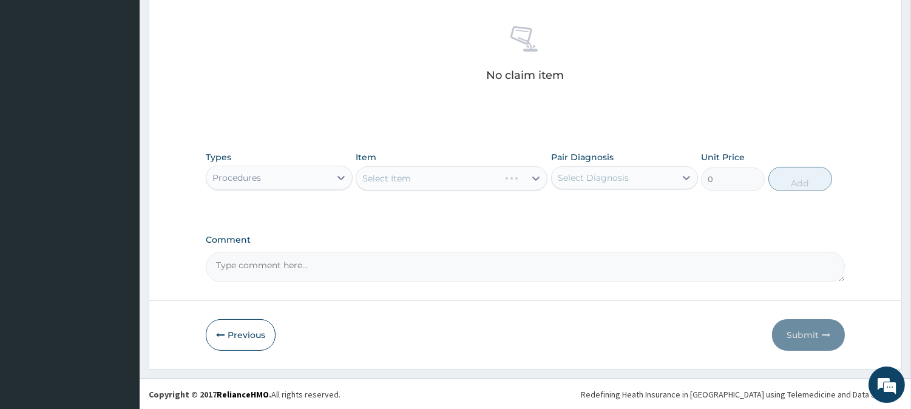
click at [510, 180] on div "Select Item" at bounding box center [451, 178] width 192 height 24
click at [510, 180] on div "Select Item" at bounding box center [440, 178] width 169 height 19
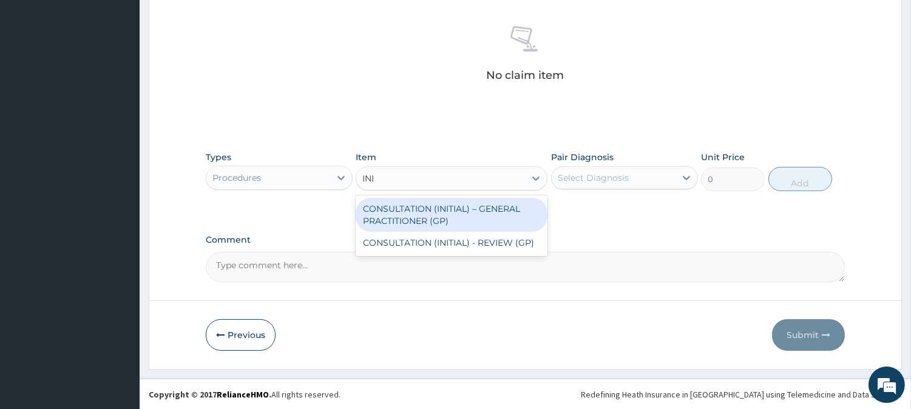
type input "INIT"
click at [513, 211] on div "CONSULTATION (INITIAL) – GENERAL PRACTITIONER (GP)" at bounding box center [451, 215] width 192 height 34
type input "3000"
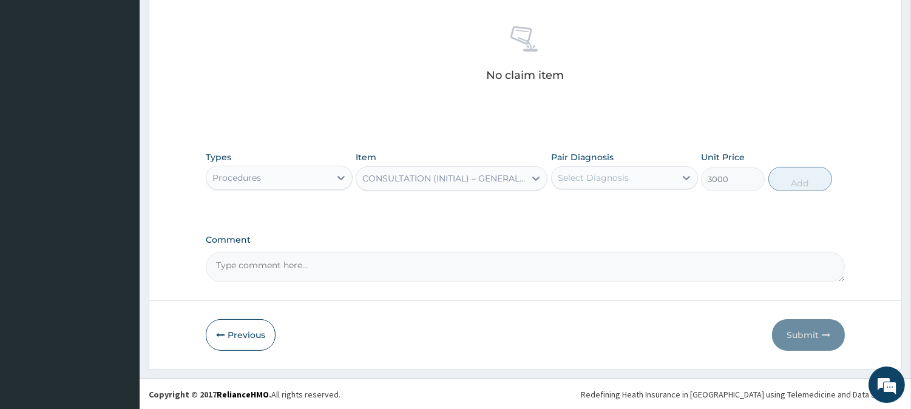
click at [644, 182] on div "Select Diagnosis" at bounding box center [613, 177] width 124 height 19
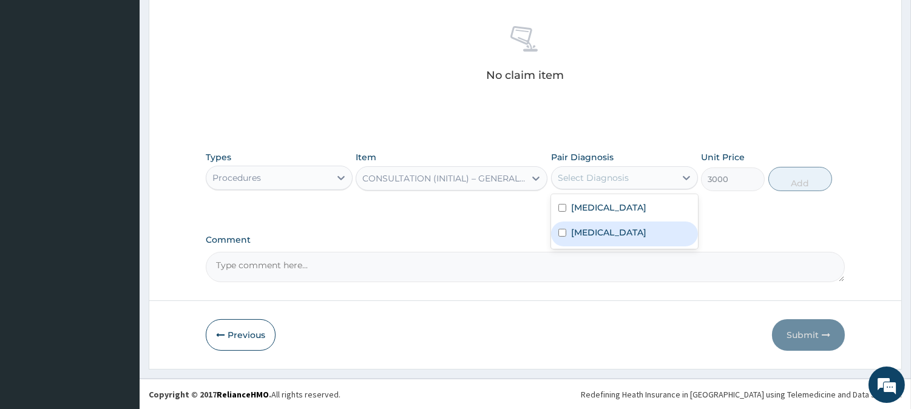
click at [661, 221] on div "[MEDICAL_DATA]" at bounding box center [624, 233] width 147 height 25
checkbox input "true"
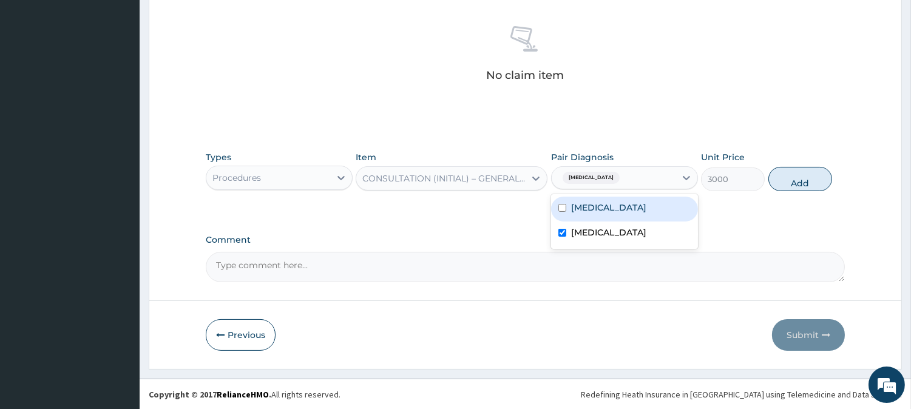
click at [664, 207] on div "[MEDICAL_DATA]" at bounding box center [624, 209] width 147 height 25
checkbox input "true"
click at [802, 185] on button "Add" at bounding box center [800, 179] width 64 height 24
type input "0"
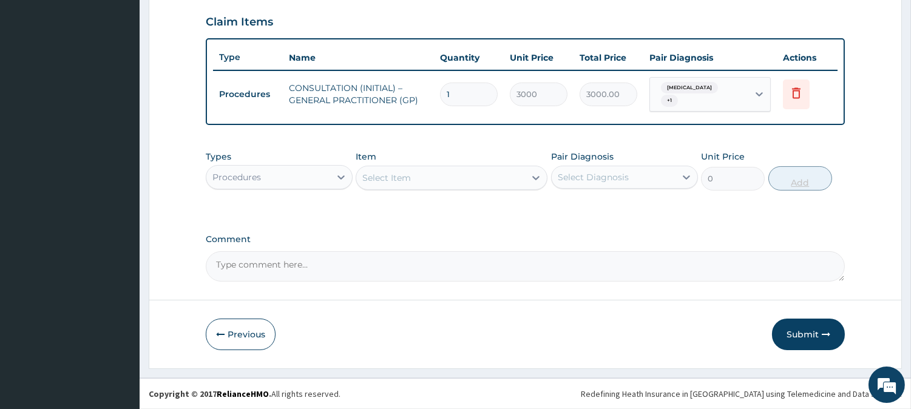
scroll to position [411, 0]
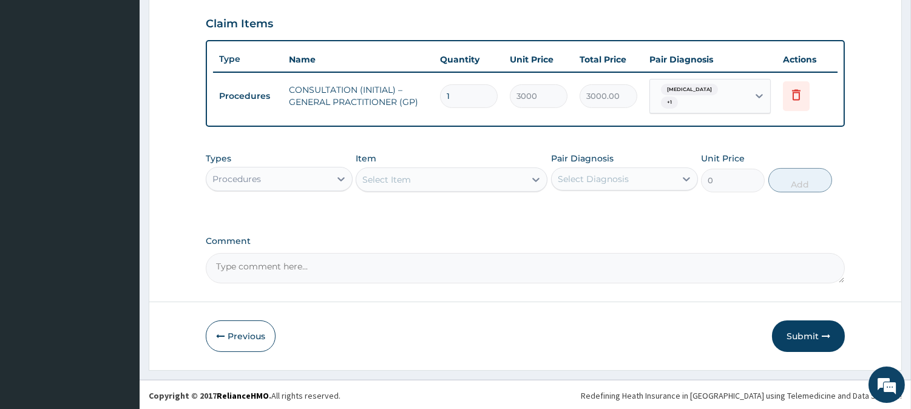
click at [318, 180] on div "Procedures" at bounding box center [268, 178] width 124 height 19
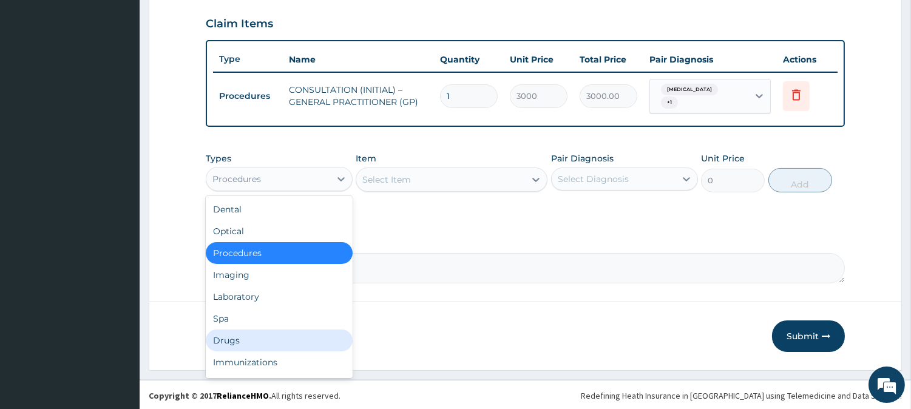
click at [302, 338] on div "Drugs" at bounding box center [279, 340] width 147 height 22
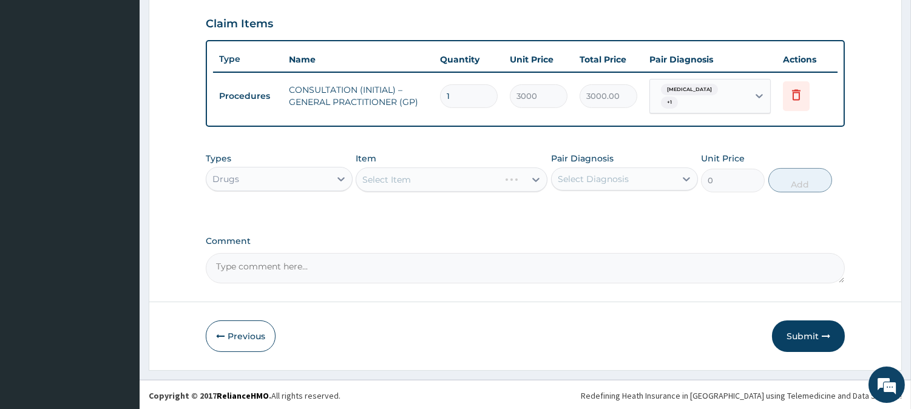
click at [441, 180] on div "Select Item" at bounding box center [451, 179] width 192 height 24
click at [442, 176] on div "Select Item" at bounding box center [451, 179] width 192 height 24
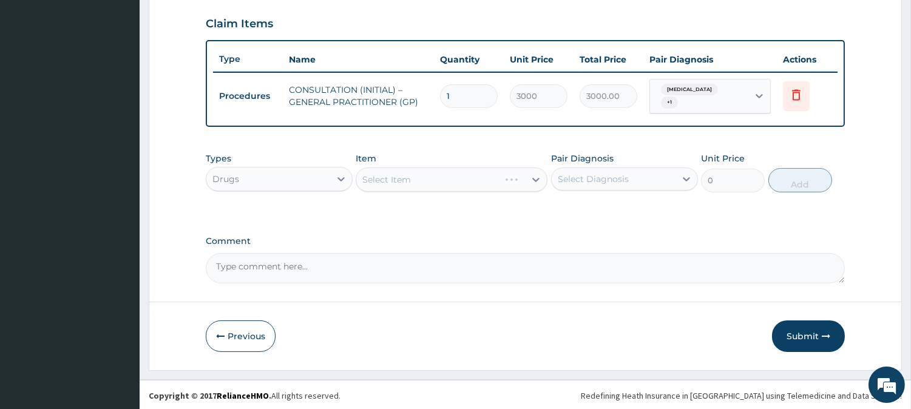
click at [459, 182] on div "Select Item" at bounding box center [451, 179] width 192 height 24
click at [508, 176] on div "Select Item" at bounding box center [451, 179] width 192 height 24
click at [508, 176] on div "Select Item" at bounding box center [440, 179] width 169 height 19
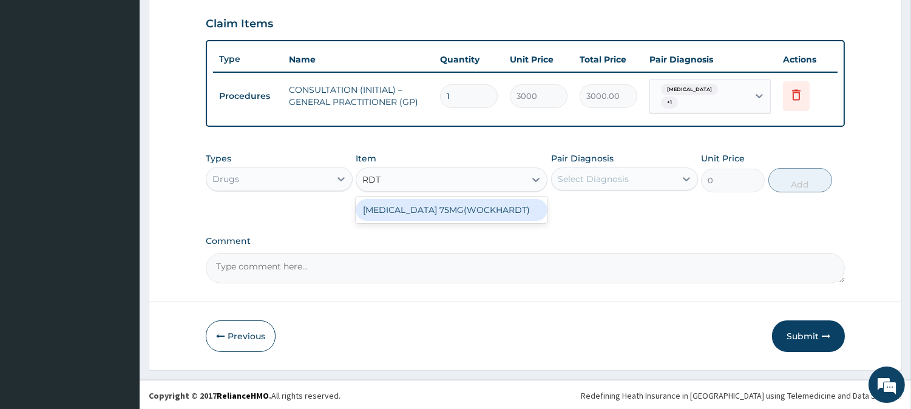
type input "RDT"
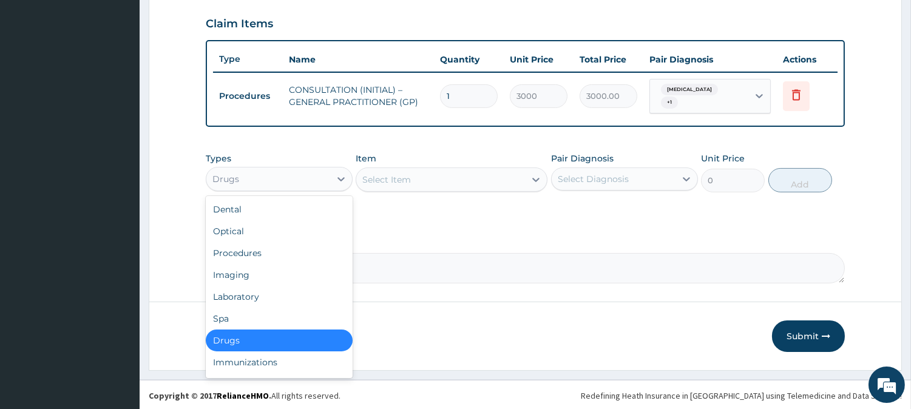
click at [314, 178] on div "Drugs" at bounding box center [268, 178] width 124 height 19
click at [288, 291] on div "Laboratory" at bounding box center [279, 297] width 147 height 22
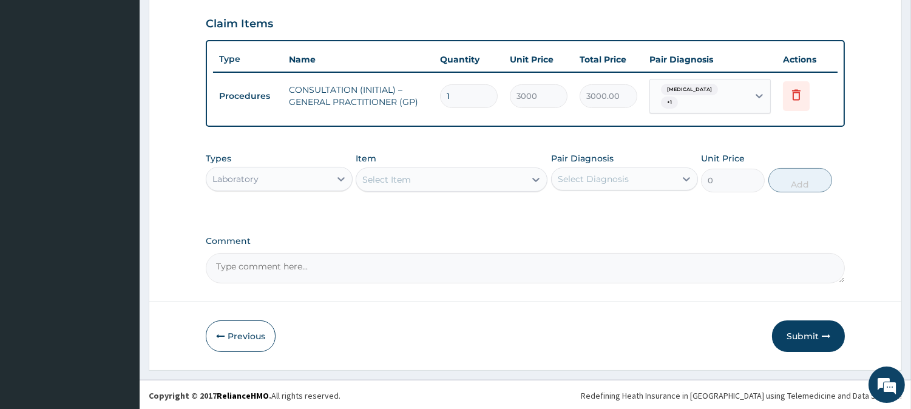
click at [507, 180] on div "Select Item" at bounding box center [440, 179] width 169 height 19
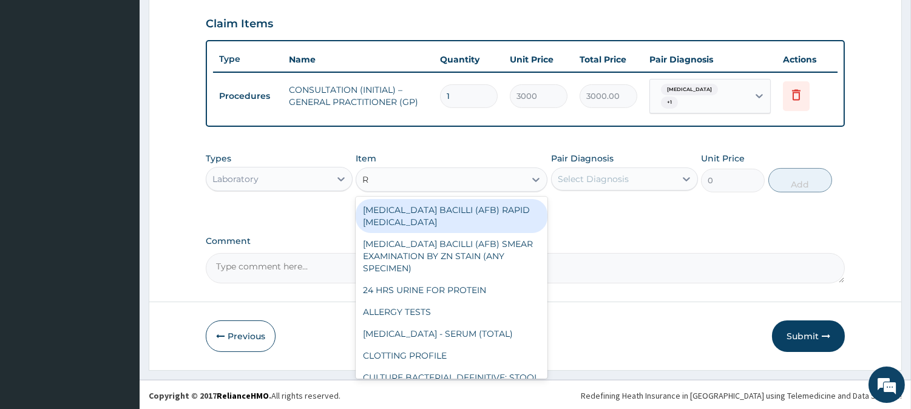
type input "RD"
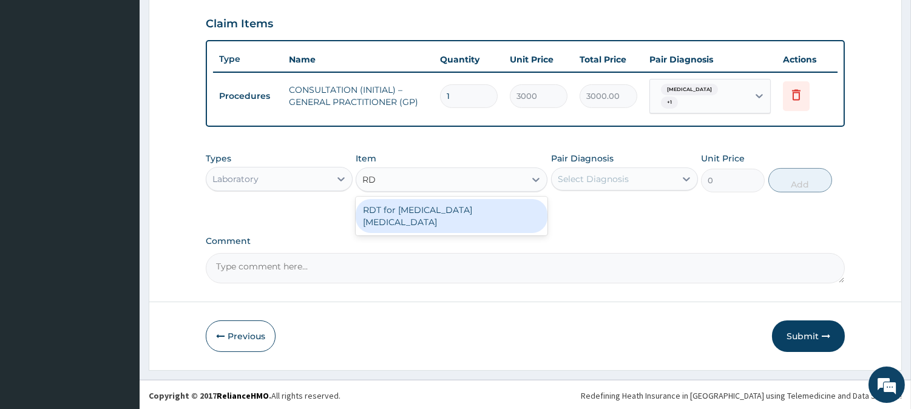
click at [504, 206] on div "RDT for Malaria Parasite" at bounding box center [451, 216] width 192 height 34
type input "1300"
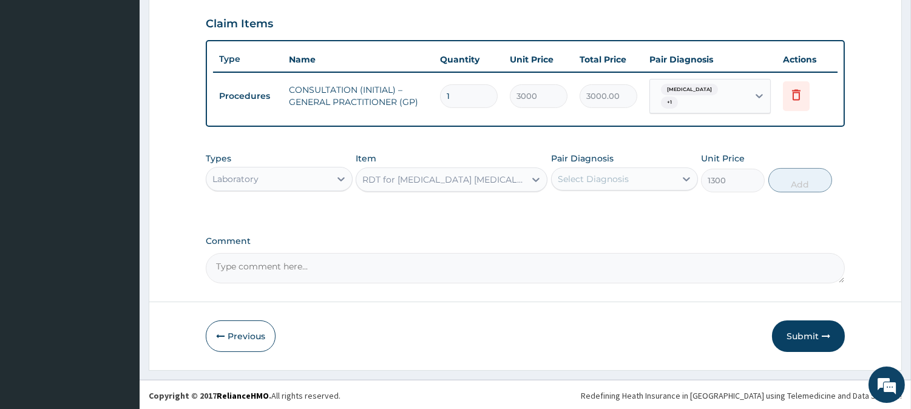
click at [604, 181] on div "Select Diagnosis" at bounding box center [592, 179] width 71 height 12
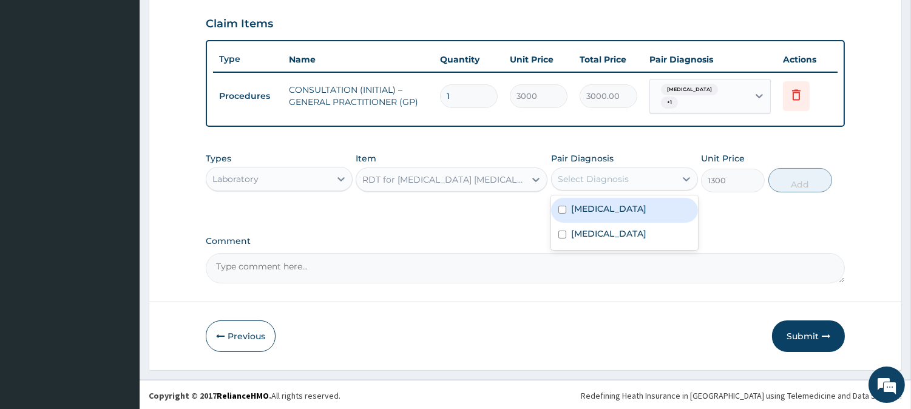
click at [610, 205] on div "[MEDICAL_DATA]" at bounding box center [624, 210] width 147 height 25
checkbox input "true"
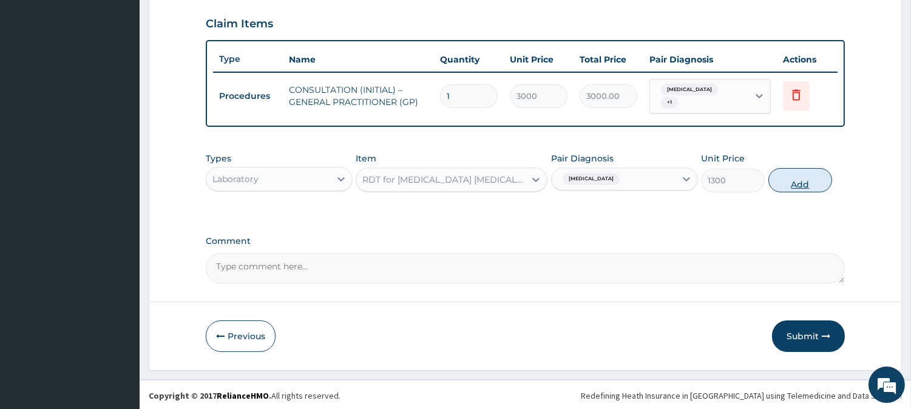
click at [808, 177] on button "Add" at bounding box center [800, 180] width 64 height 24
type input "0"
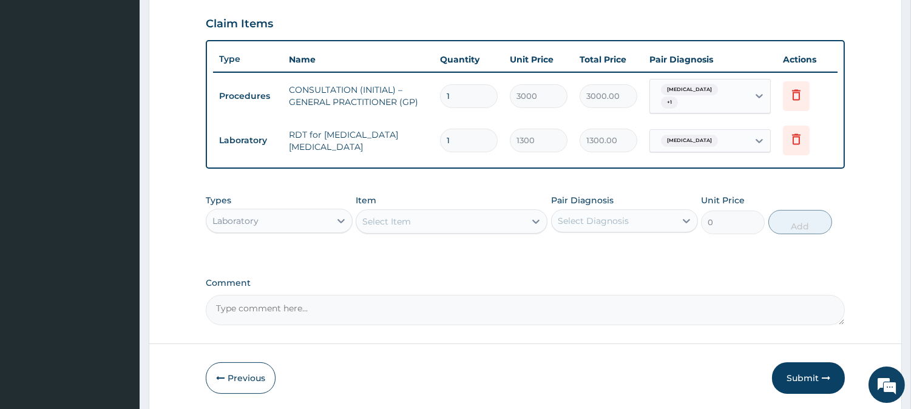
click at [288, 221] on div "Laboratory" at bounding box center [268, 220] width 124 height 19
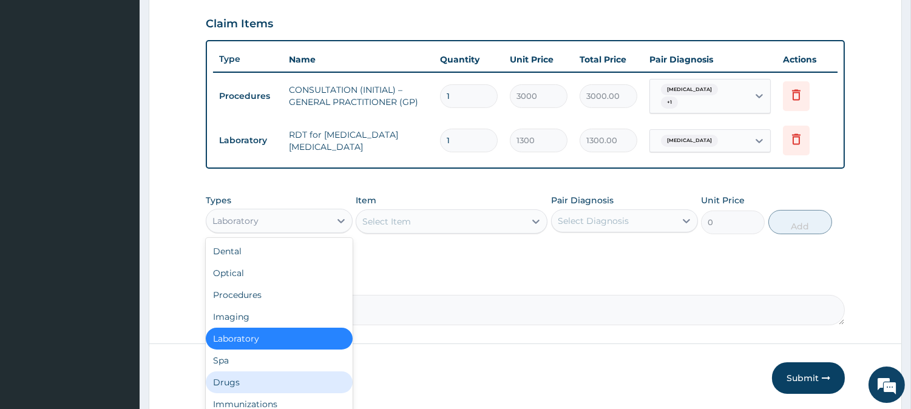
click at [269, 382] on div "Drugs" at bounding box center [279, 382] width 147 height 22
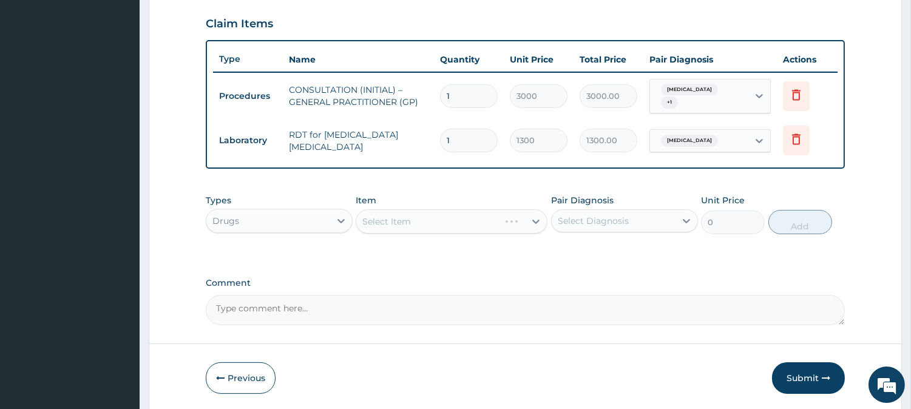
click at [518, 223] on div "Select Item" at bounding box center [451, 221] width 192 height 24
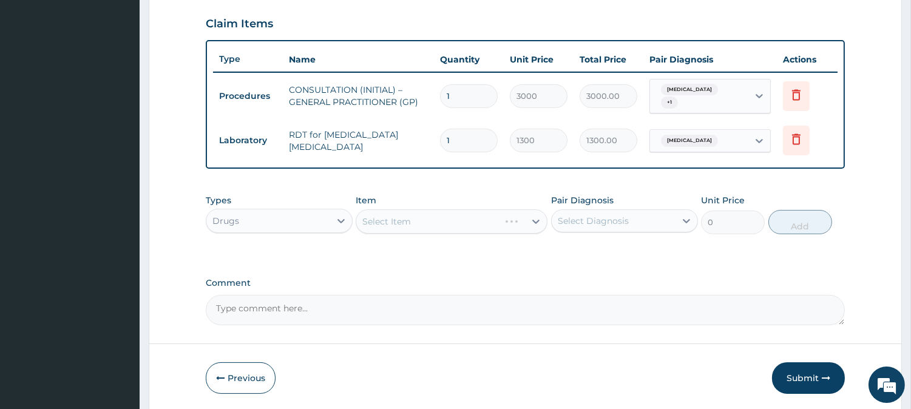
click at [518, 223] on div "Select Item" at bounding box center [451, 221] width 192 height 24
click at [518, 223] on div "Select Item" at bounding box center [440, 221] width 169 height 19
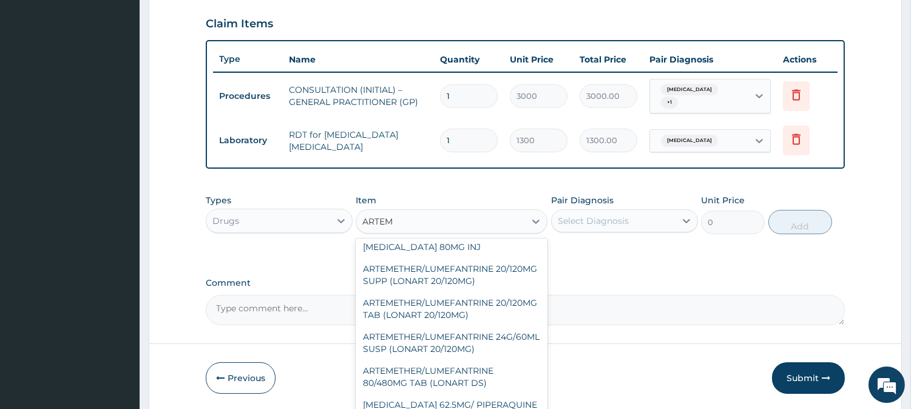
scroll to position [294, 0]
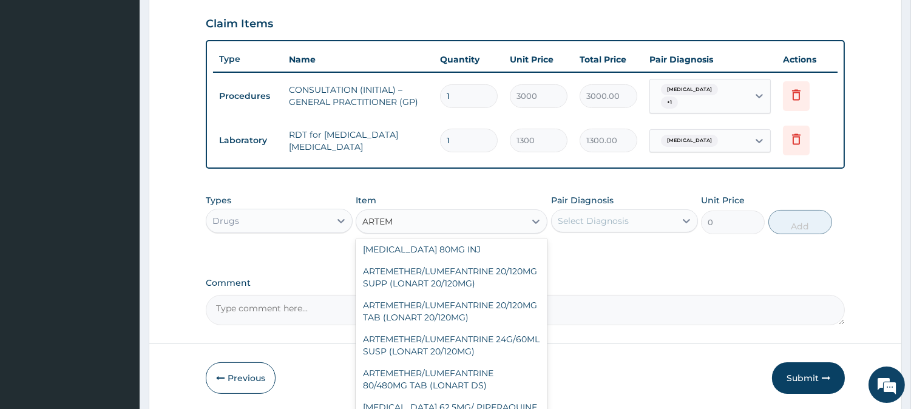
type input "ARTEM"
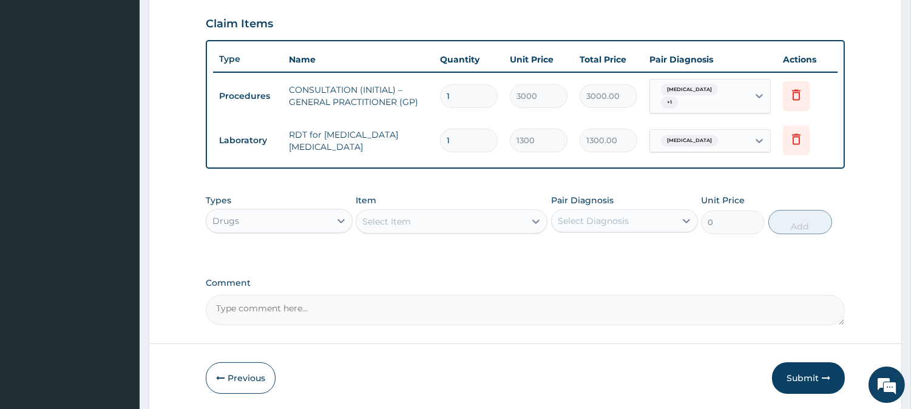
click at [548, 345] on form "Step 2 of 2 PA Code / Prescription Code Enter Code(Secondary Care Only) Encount…" at bounding box center [525, 33] width 753 height 760
click at [519, 215] on div "Select Item" at bounding box center [440, 221] width 169 height 19
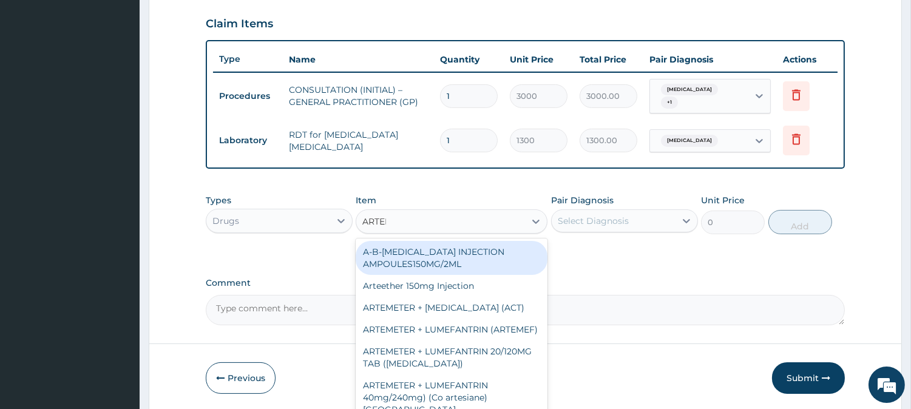
type input "ARTEME"
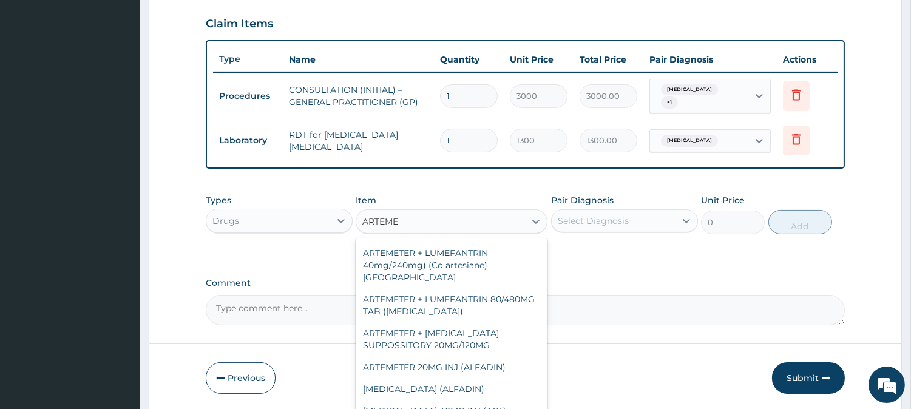
scroll to position [137, 0]
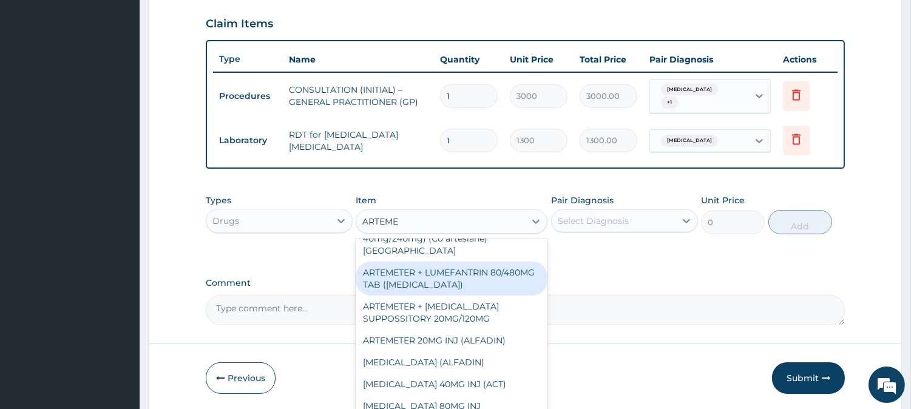
click at [456, 278] on div "ARTEMETER + LUMEFANTRIN 80/480MG TAB (COARTEM)" at bounding box center [451, 278] width 192 height 34
type input "500"
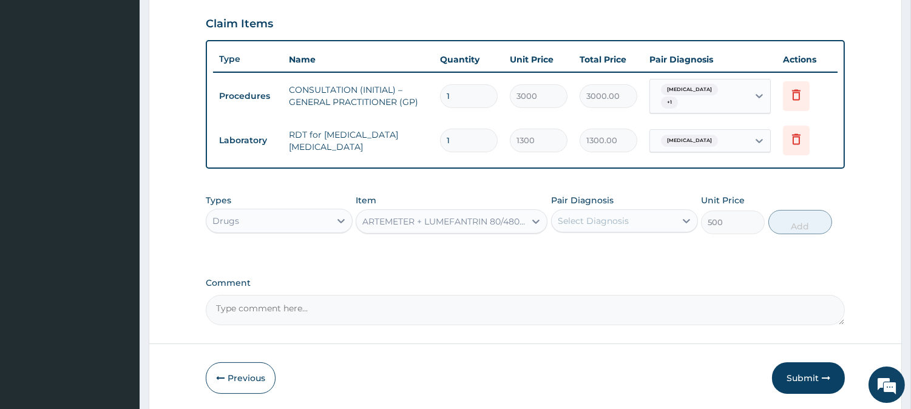
click at [647, 229] on div "Select Diagnosis" at bounding box center [624, 220] width 147 height 23
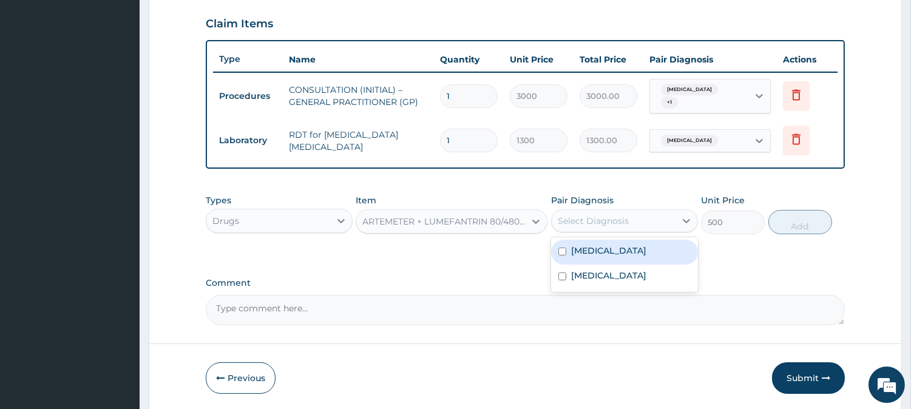
click at [653, 258] on div "[MEDICAL_DATA]" at bounding box center [624, 252] width 147 height 25
checkbox input "true"
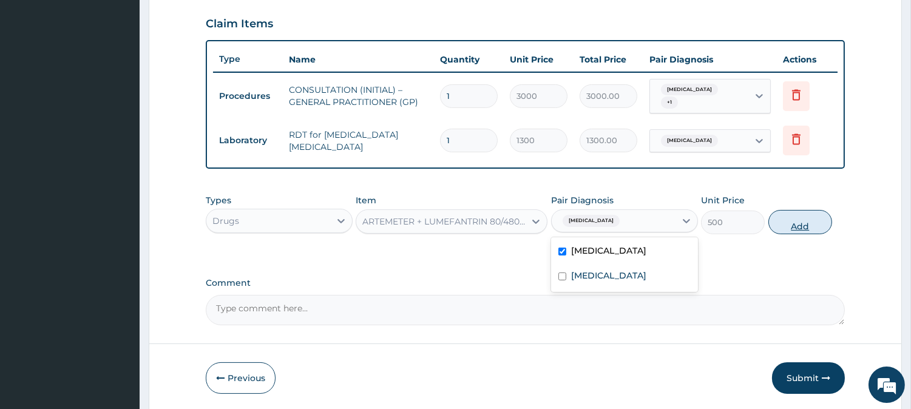
click at [811, 224] on button "Add" at bounding box center [800, 222] width 64 height 24
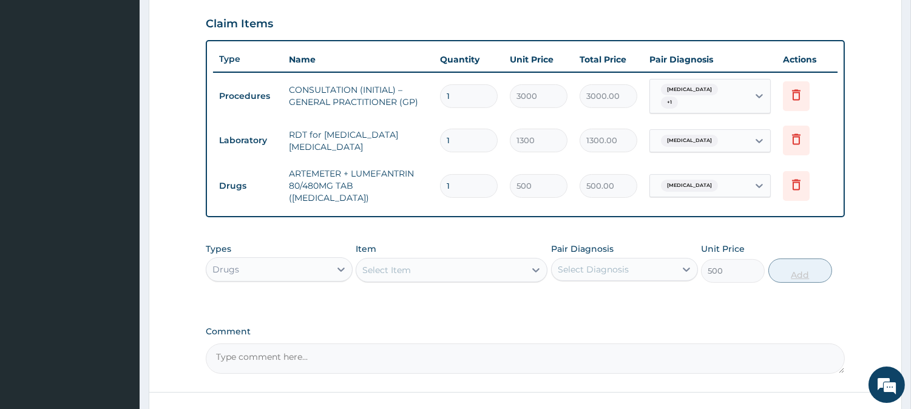
type input "0"
type input "0.00"
type input "6"
type input "3000.00"
type input "6"
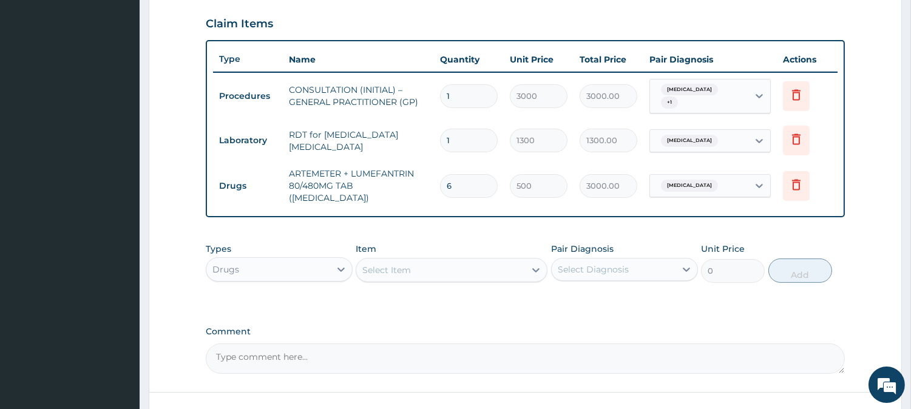
click at [456, 261] on div "Select Item" at bounding box center [440, 269] width 169 height 19
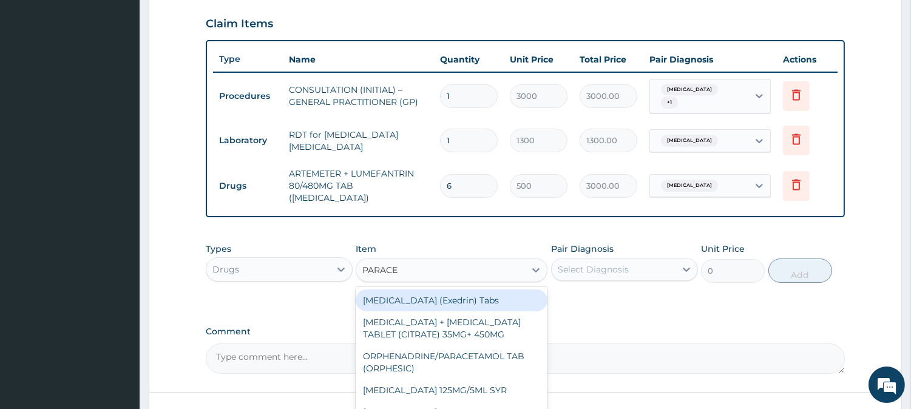
type input "PARACET"
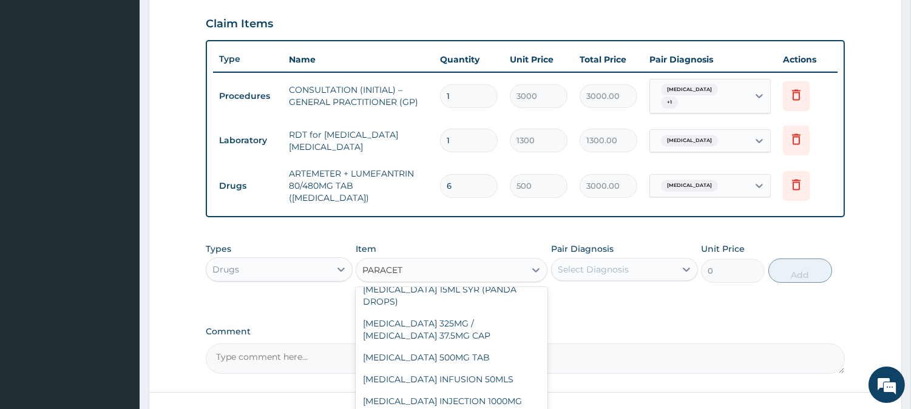
scroll to position [181, 0]
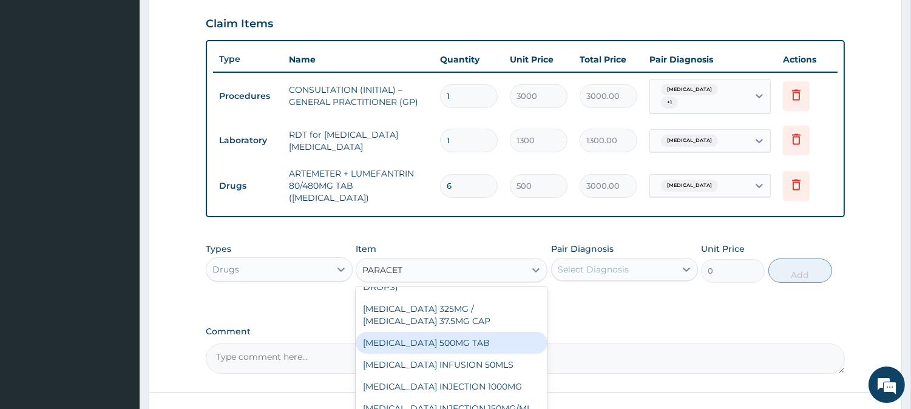
click at [511, 343] on div "[MEDICAL_DATA] 500MG TAB" at bounding box center [451, 343] width 192 height 22
type input "65"
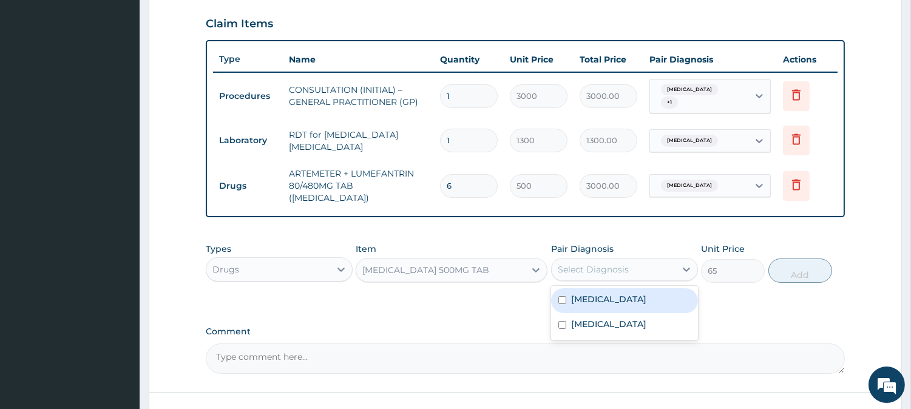
click at [660, 260] on div "Select Diagnosis" at bounding box center [613, 269] width 124 height 19
click at [657, 300] on div "Malaria" at bounding box center [624, 300] width 147 height 25
checkbox input "true"
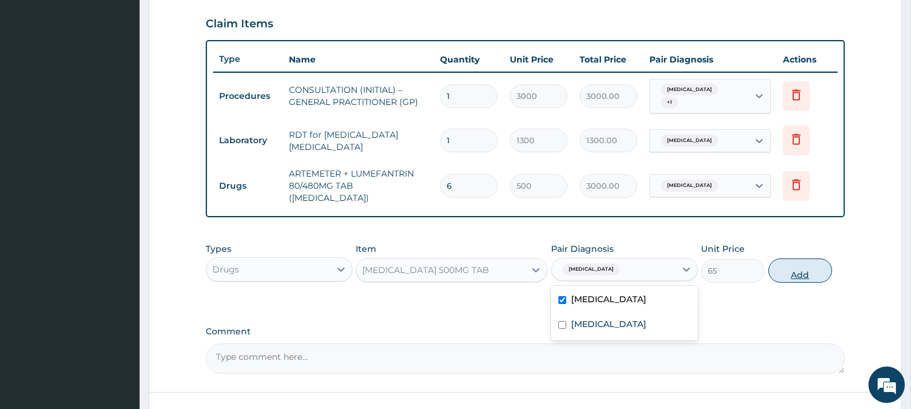
click at [795, 260] on button "Add" at bounding box center [800, 270] width 64 height 24
type input "0"
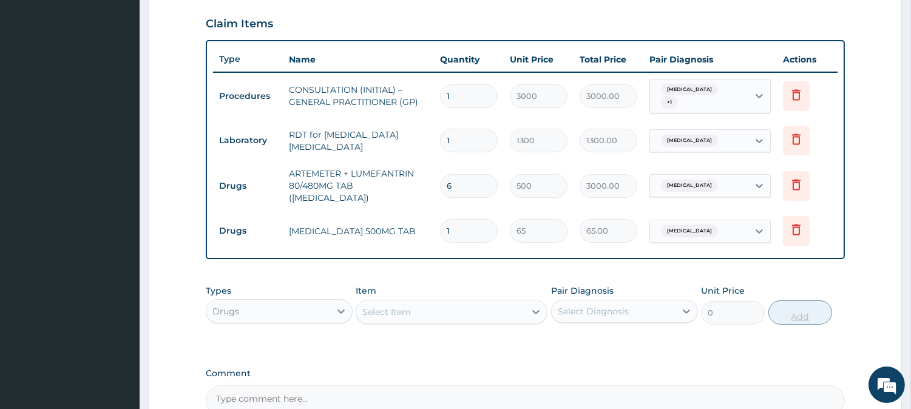
type input "18"
type input "1170.00"
type input "18"
click at [452, 304] on div "Select Item" at bounding box center [440, 311] width 169 height 19
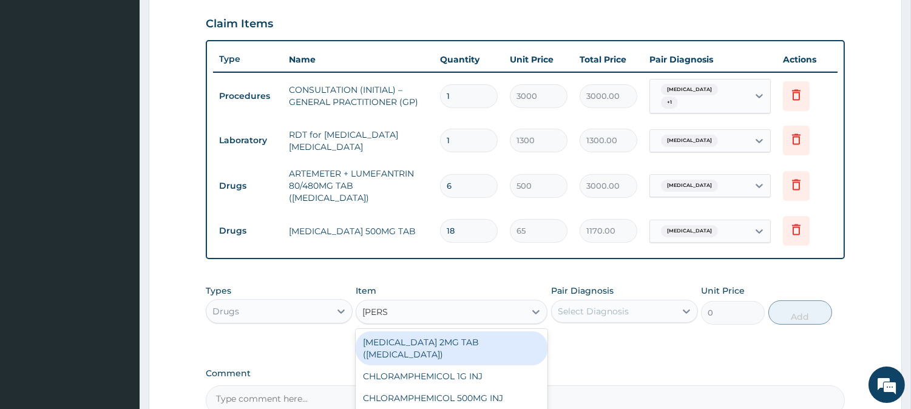
type input "LORAT"
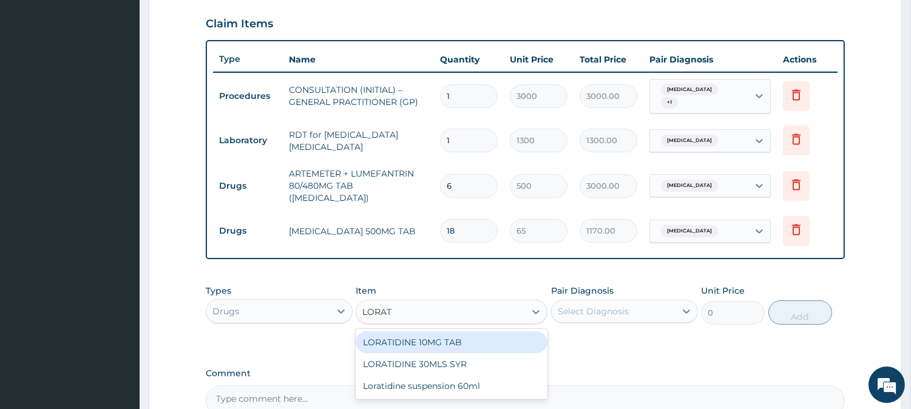
click at [473, 336] on div "LORATIDINE 10MG TAB" at bounding box center [451, 342] width 192 height 22
type input "110"
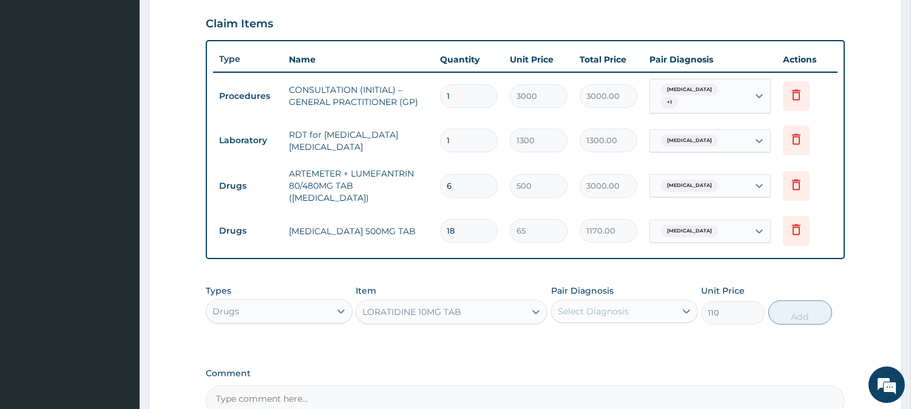
click at [654, 306] on div "Select Diagnosis" at bounding box center [613, 310] width 124 height 19
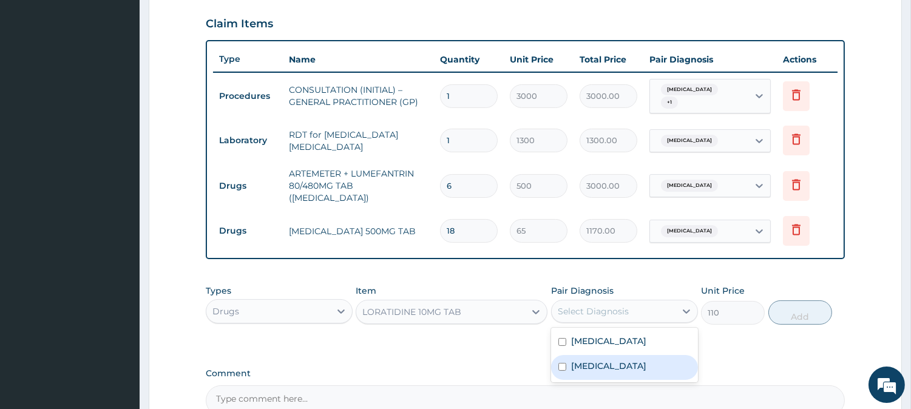
click at [646, 360] on label "[MEDICAL_DATA]" at bounding box center [608, 366] width 75 height 12
checkbox input "true"
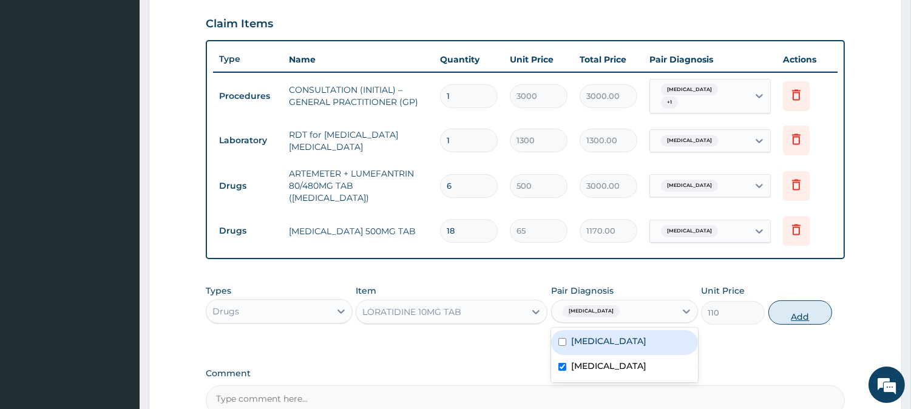
click at [798, 300] on button "Add" at bounding box center [800, 312] width 64 height 24
type input "0"
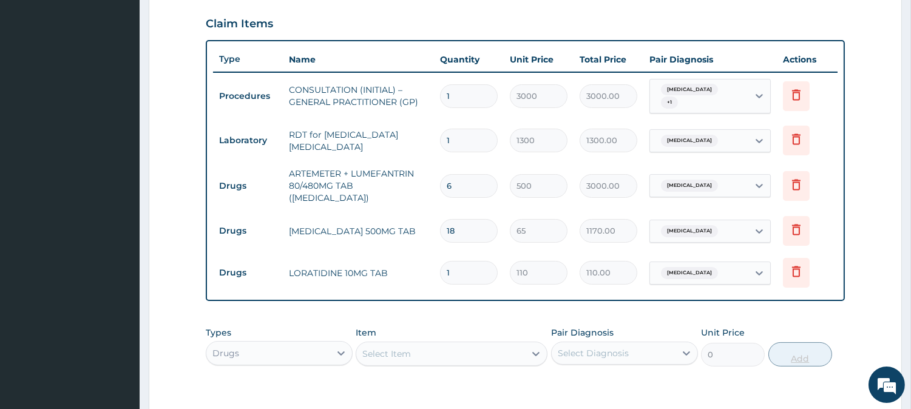
type input "10"
type input "1100.00"
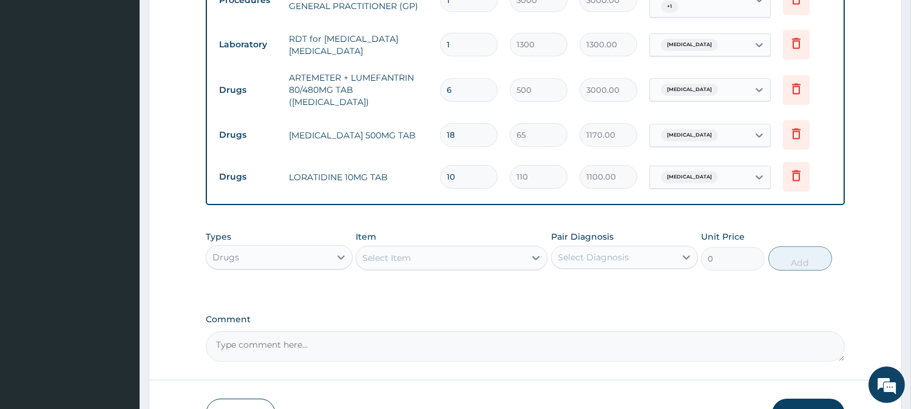
scroll to position [544, 0]
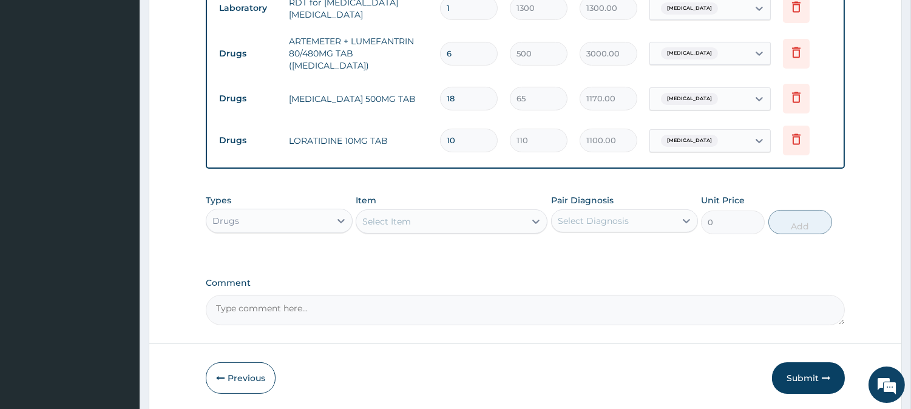
type input "10"
click at [403, 215] on div "Select Item" at bounding box center [386, 221] width 49 height 12
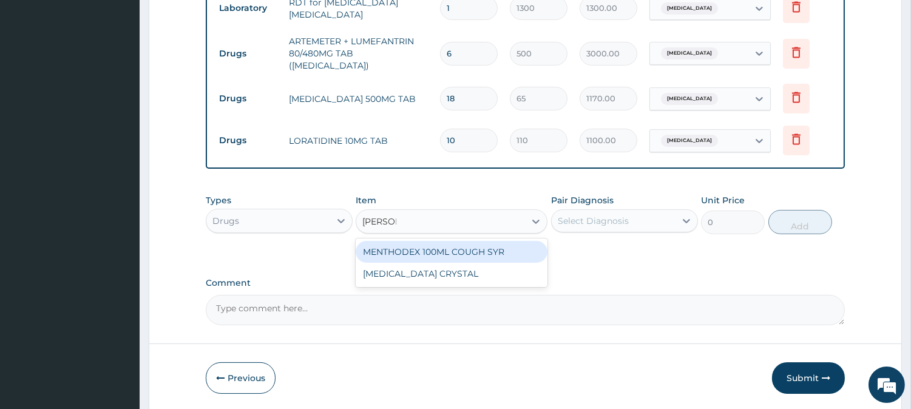
type input "MENTHO"
click at [405, 250] on div "MENTHODEX 100ML COUGH SYR" at bounding box center [451, 252] width 192 height 22
type input "1400"
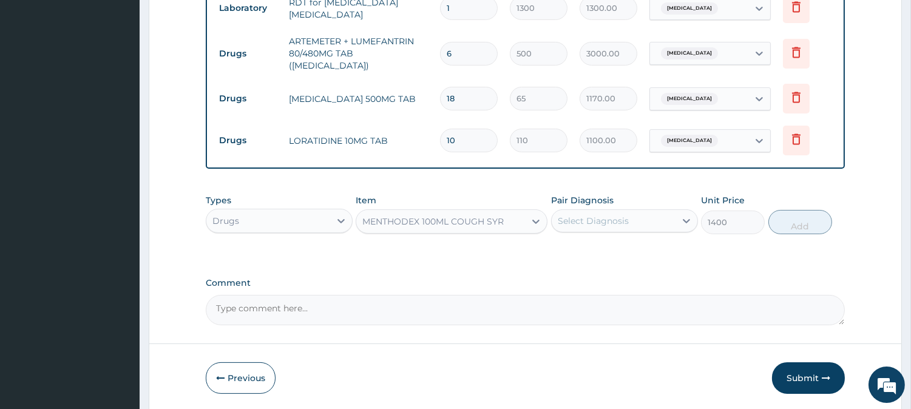
click at [608, 219] on div "Select Diagnosis" at bounding box center [592, 221] width 71 height 12
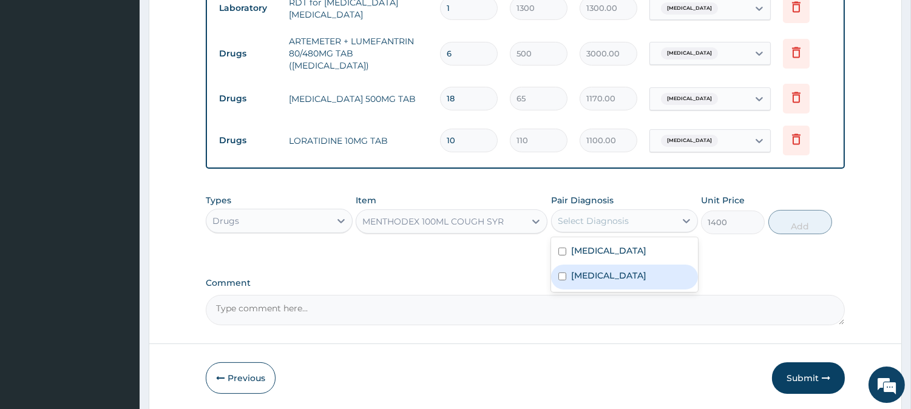
click at [639, 279] on div "[MEDICAL_DATA]" at bounding box center [624, 276] width 147 height 25
checkbox input "true"
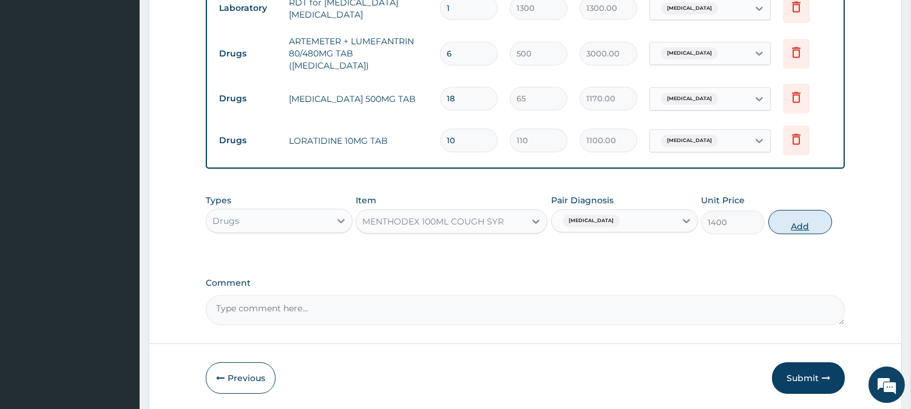
click at [808, 216] on button "Add" at bounding box center [800, 222] width 64 height 24
type input "0"
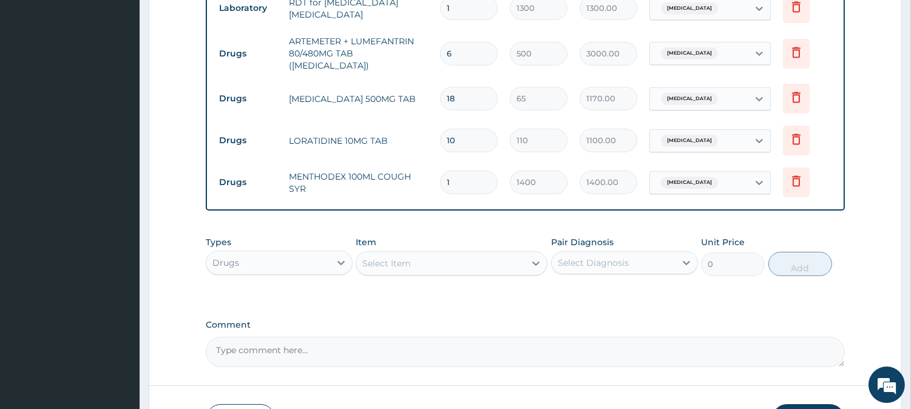
scroll to position [622, 0]
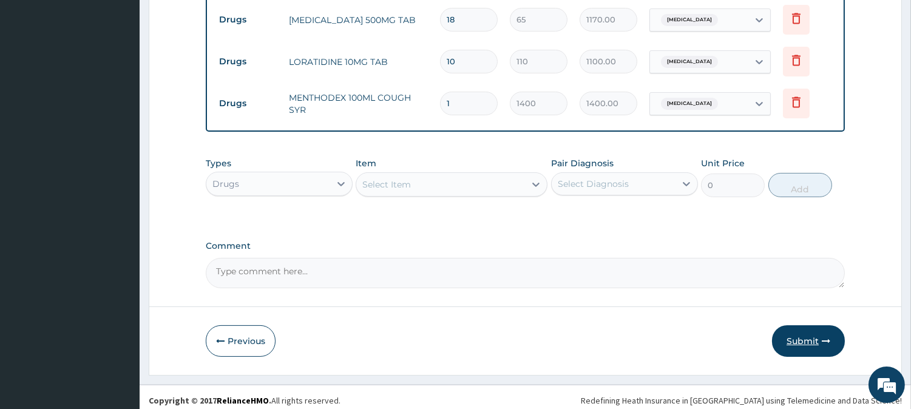
click at [802, 335] on button "Submit" at bounding box center [808, 341] width 73 height 32
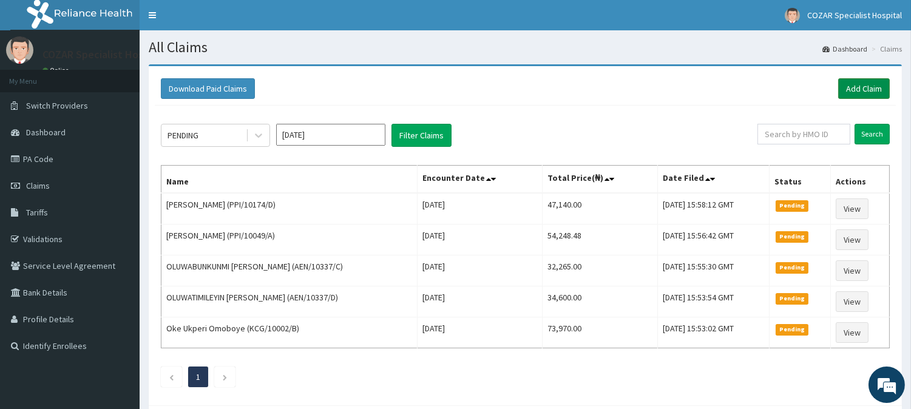
click at [872, 89] on link "Add Claim" at bounding box center [864, 88] width 52 height 21
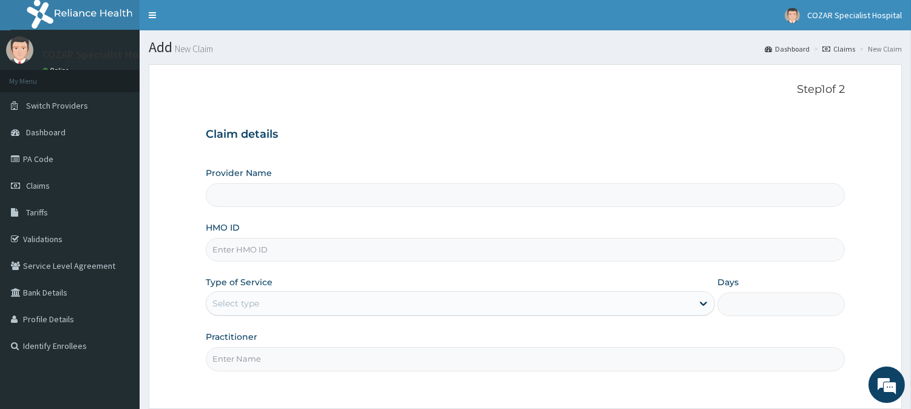
type input "Cozar Specialist Hospital"
click at [433, 249] on input "HMO ID" at bounding box center [525, 250] width 639 height 24
paste input "GSV/12578/B"
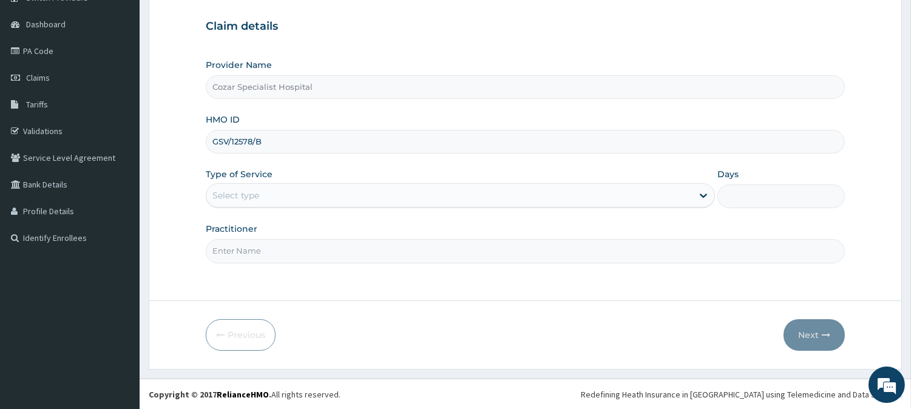
type input "GSV/12578/B"
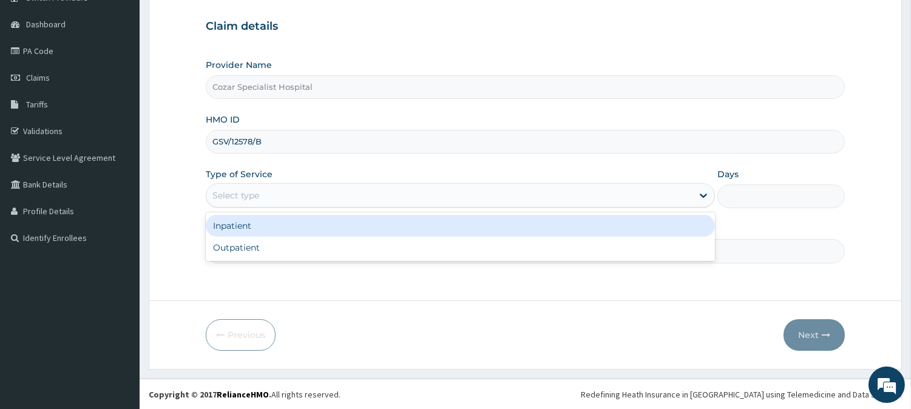
click at [365, 184] on div "Select type" at bounding box center [460, 195] width 509 height 24
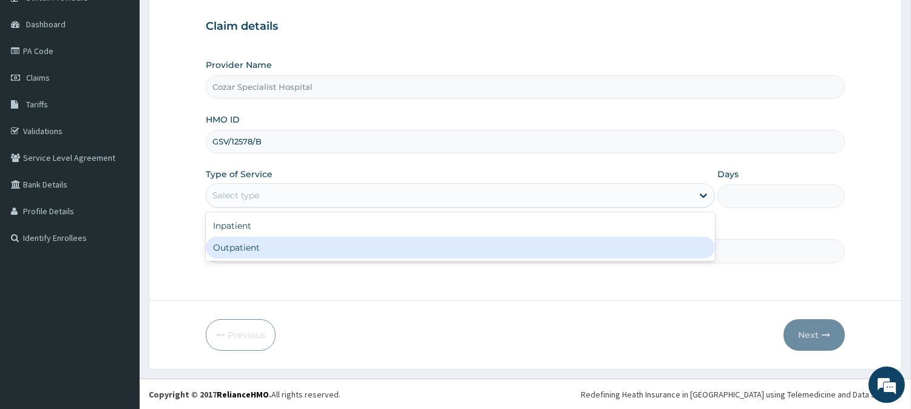
click at [324, 247] on div "Outpatient" at bounding box center [460, 248] width 509 height 22
type input "1"
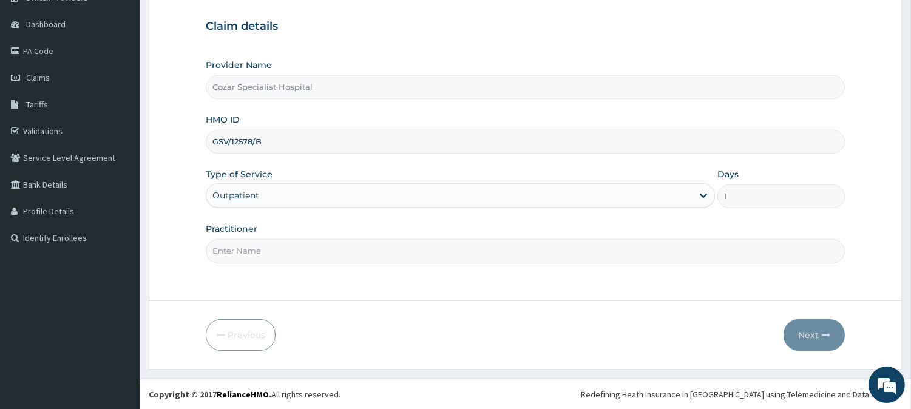
click at [317, 251] on input "Practitioner" at bounding box center [525, 251] width 639 height 24
type input "[PERSON_NAME][MEDICAL_DATA]"
click at [805, 338] on button "Next" at bounding box center [813, 335] width 61 height 32
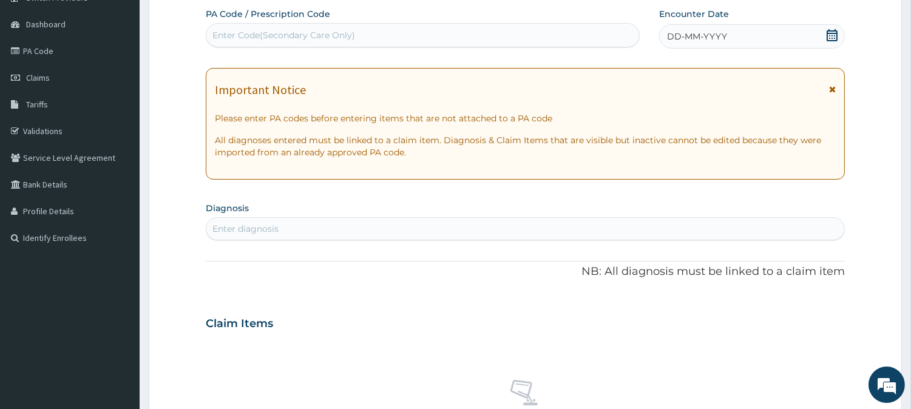
click at [826, 37] on icon at bounding box center [832, 35] width 12 height 12
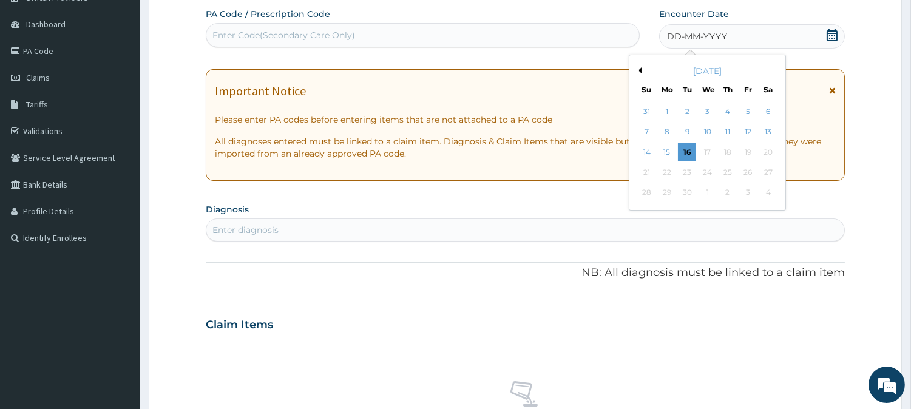
click at [638, 70] on button "Previous Month" at bounding box center [638, 70] width 6 height 6
click at [709, 150] on div "13" at bounding box center [707, 152] width 18 height 18
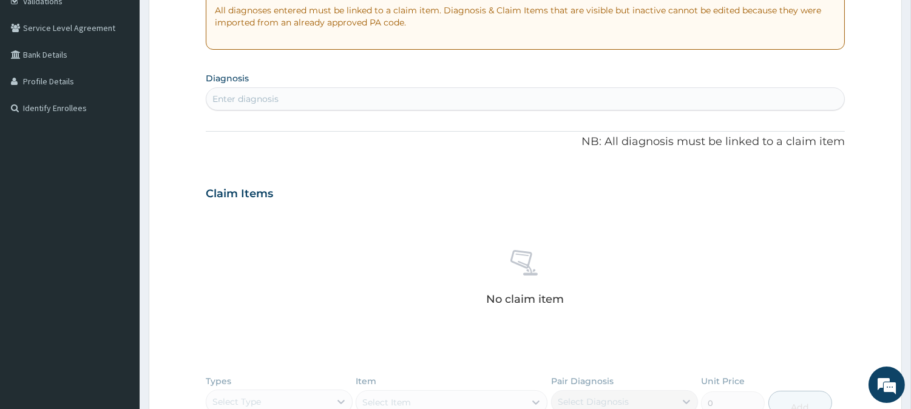
scroll to position [274, 0]
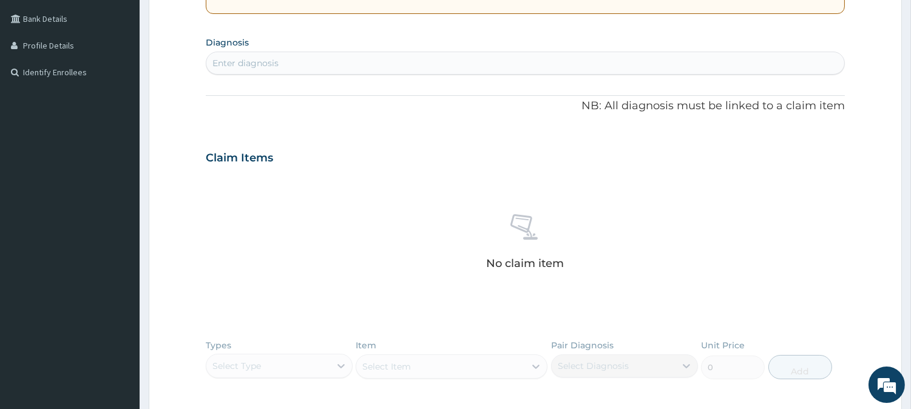
click at [473, 68] on div "Enter diagnosis" at bounding box center [525, 62] width 638 height 19
type input "LOW BACK PAI"
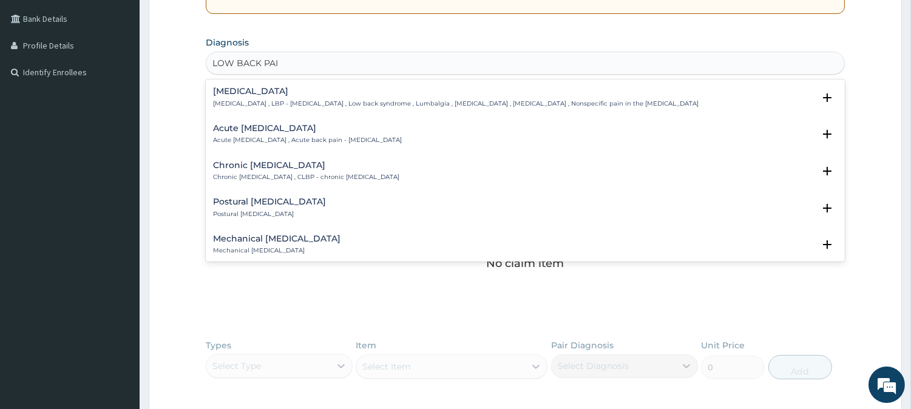
click at [524, 100] on p "[MEDICAL_DATA] , LBP - [MEDICAL_DATA] , Low back syndrome , Lumbalgia , [MEDICA…" at bounding box center [455, 103] width 485 height 8
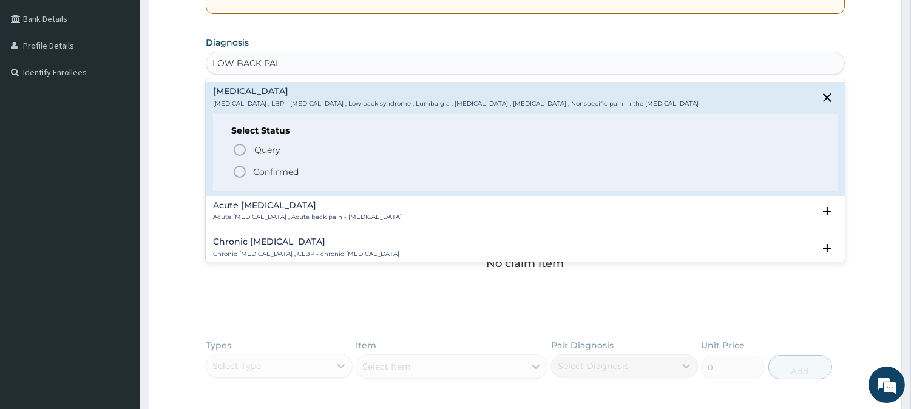
click at [389, 164] on span "Confirmed" at bounding box center [525, 171] width 587 height 15
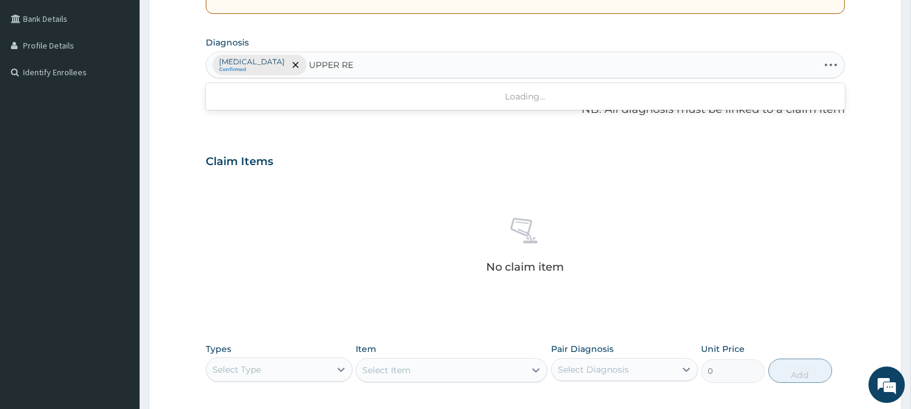
type input "UPPER RES"
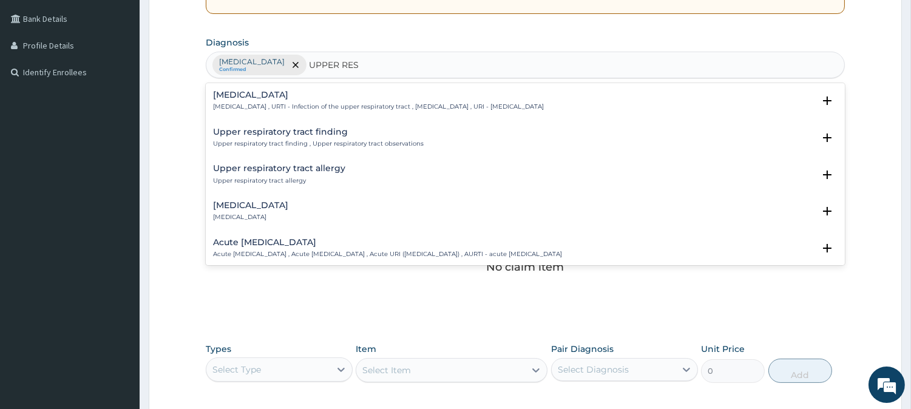
click at [459, 95] on h4 "[MEDICAL_DATA]" at bounding box center [378, 94] width 331 height 9
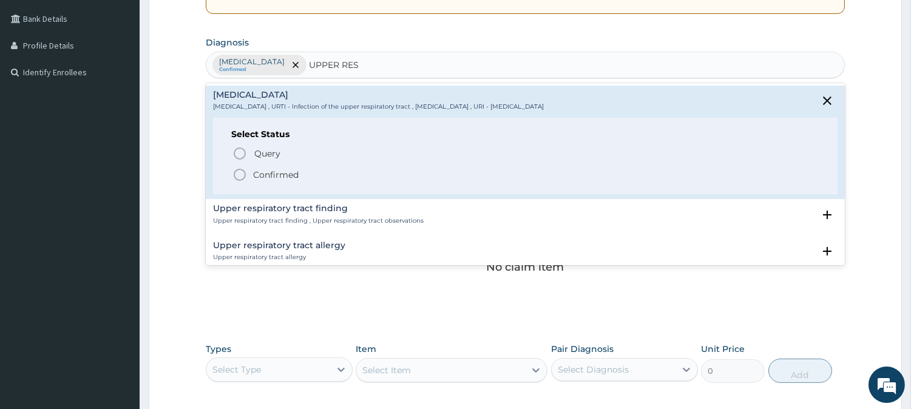
click at [330, 178] on span "Confirmed" at bounding box center [525, 174] width 587 height 15
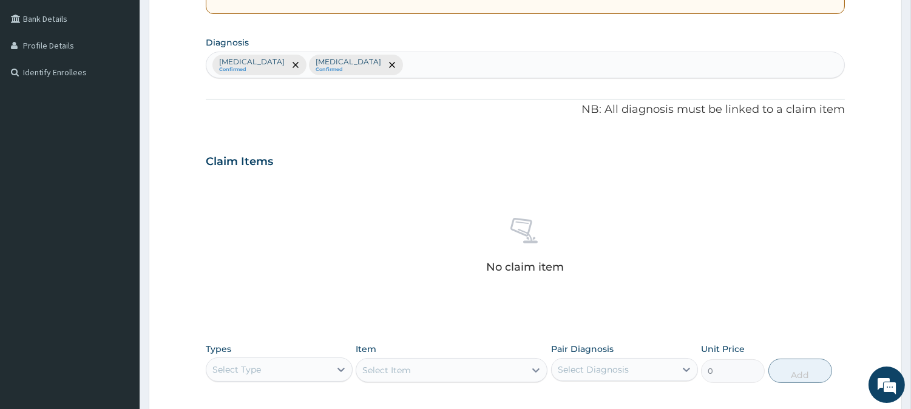
scroll to position [465, 0]
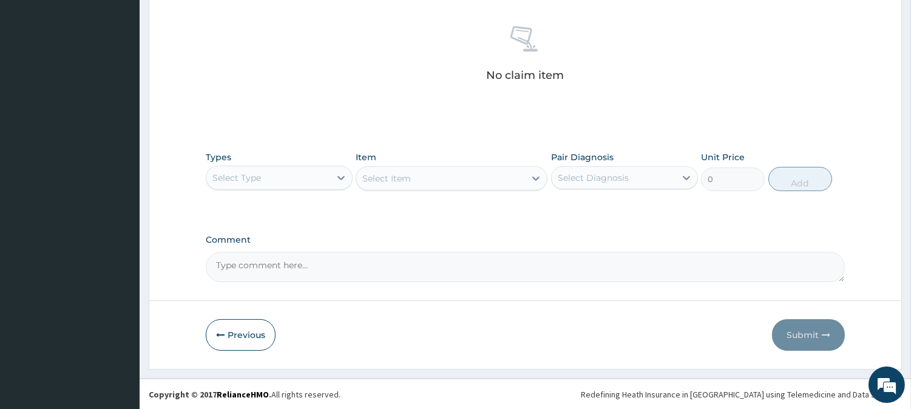
click at [323, 173] on div "Select Type" at bounding box center [268, 177] width 124 height 19
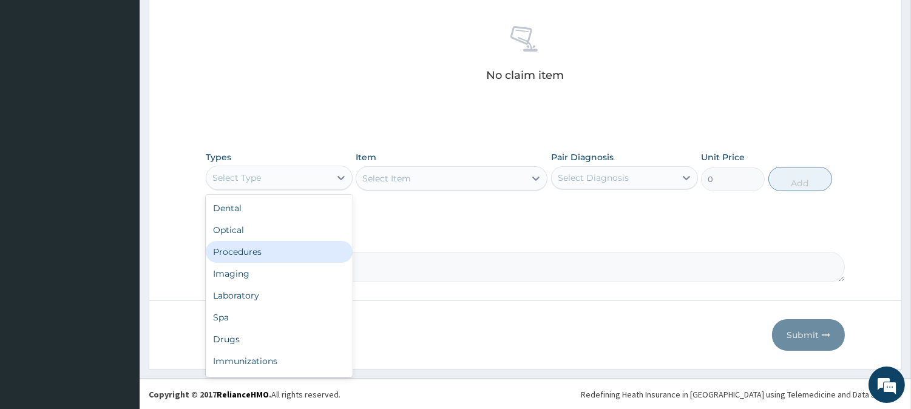
click at [315, 244] on div "Procedures" at bounding box center [279, 252] width 147 height 22
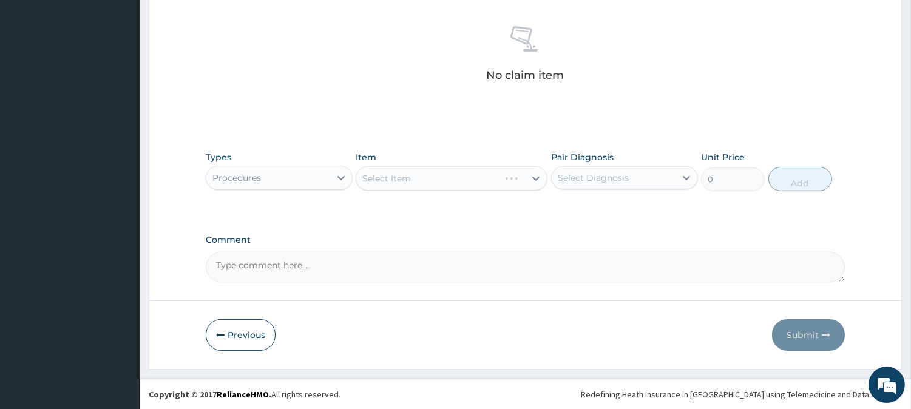
click at [524, 175] on div "Select Item" at bounding box center [451, 178] width 192 height 24
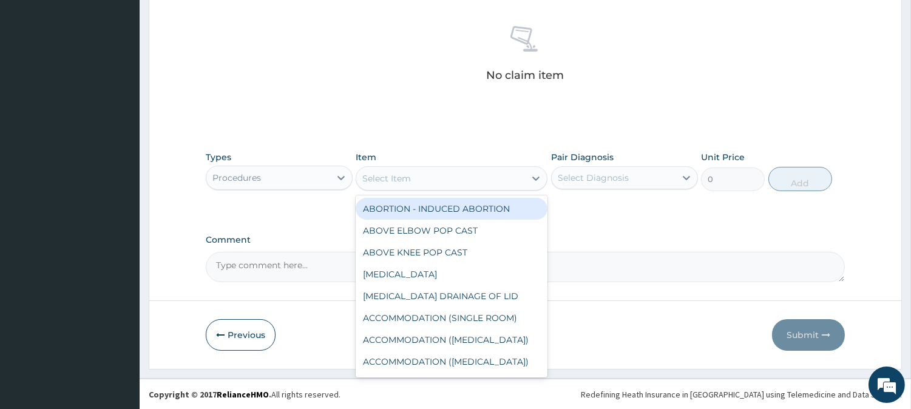
click at [524, 175] on div "Select Item" at bounding box center [440, 178] width 169 height 19
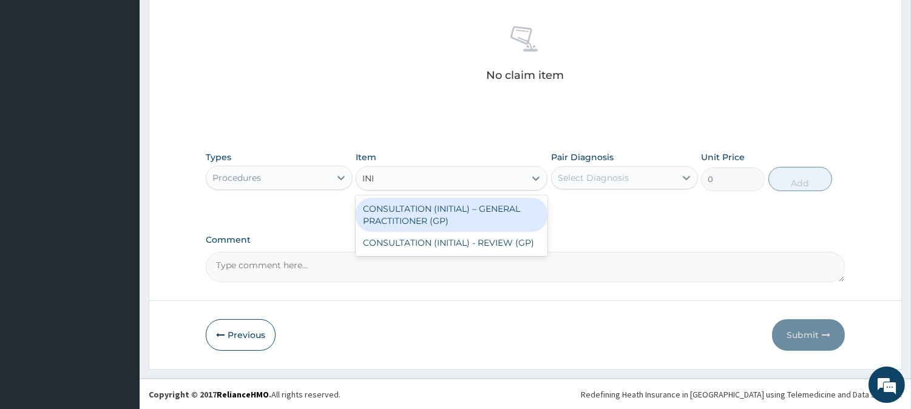
type input "INIT"
click at [494, 211] on div "CONSULTATION (INITIAL) – GENERAL PRACTITIONER (GP)" at bounding box center [451, 215] width 192 height 34
type input "3000"
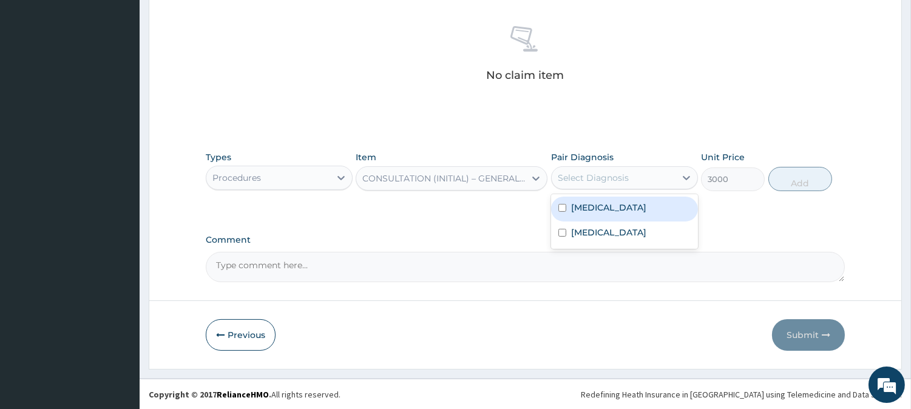
click at [625, 174] on div "Select Diagnosis" at bounding box center [592, 178] width 71 height 12
click at [623, 207] on label "[MEDICAL_DATA]" at bounding box center [608, 207] width 75 height 12
checkbox input "true"
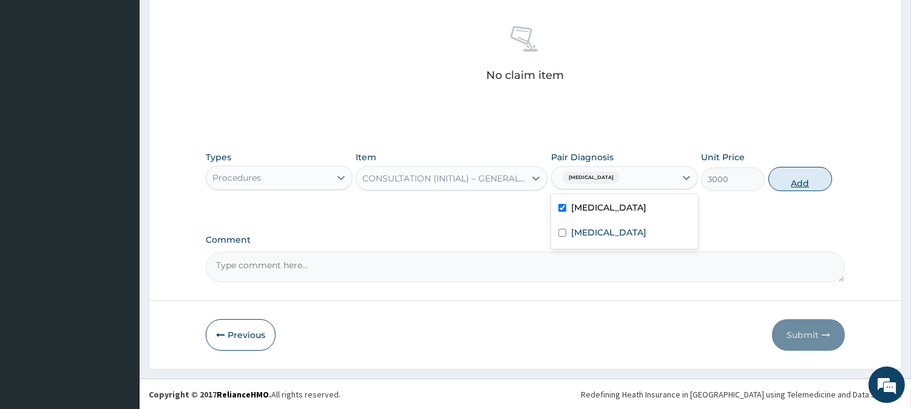
drag, startPoint x: 625, startPoint y: 234, endPoint x: 799, endPoint y: 175, distance: 183.2
click at [799, 175] on div "Types Procedures Item CONSULTATION (INITIAL) – GENERAL PRACTITIONER (GP) Pair D…" at bounding box center [525, 171] width 639 height 52
click at [799, 175] on button "Add" at bounding box center [800, 179] width 64 height 24
type input "0"
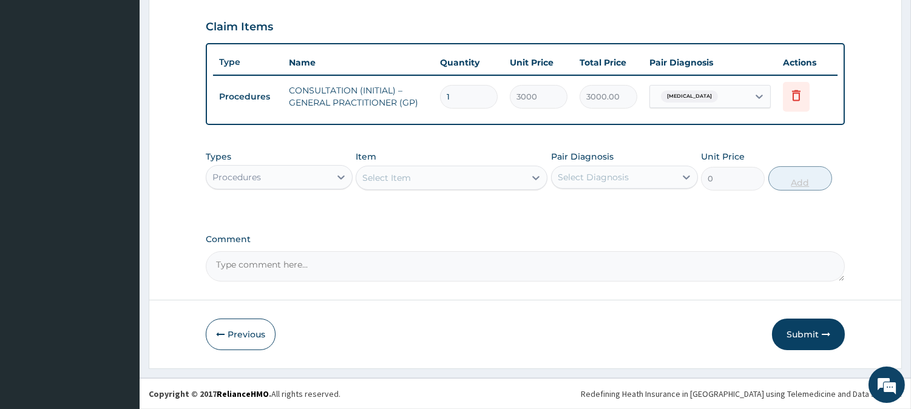
scroll to position [407, 0]
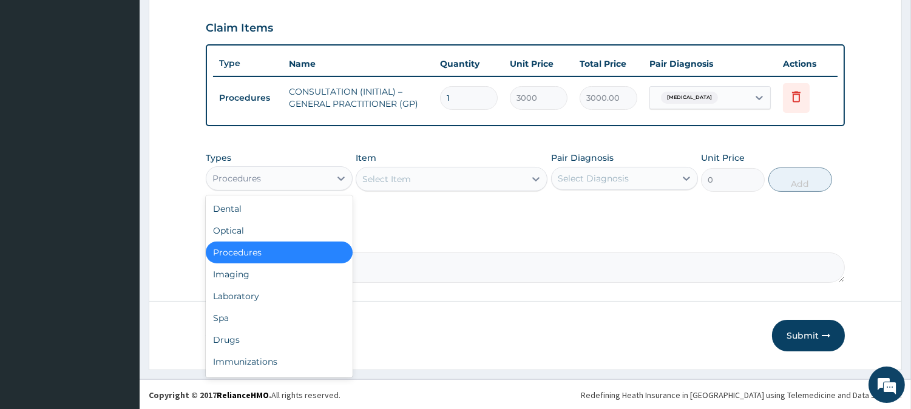
click at [274, 169] on div "Procedures" at bounding box center [268, 178] width 124 height 19
click at [296, 336] on div "Drugs" at bounding box center [279, 340] width 147 height 22
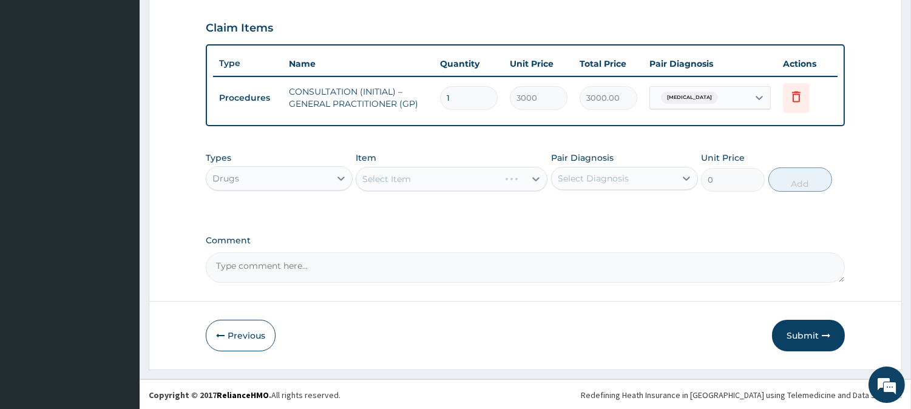
click at [487, 181] on div "Select Item" at bounding box center [451, 179] width 192 height 24
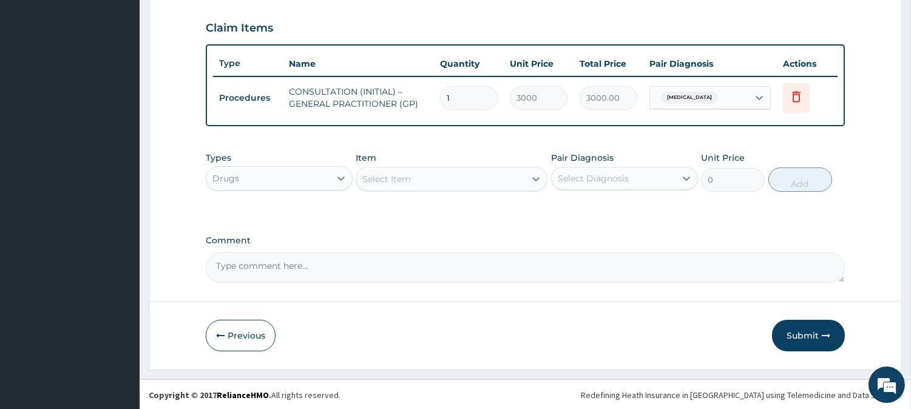
click at [487, 181] on div "Select Item" at bounding box center [440, 178] width 169 height 19
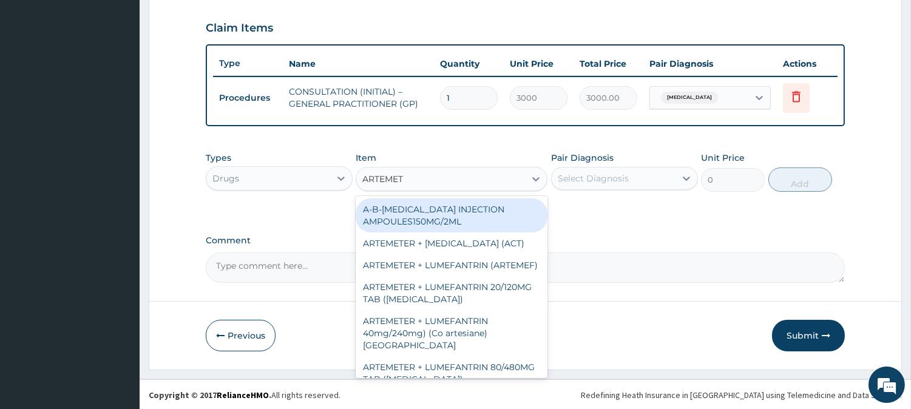
type input "ARTEMETH"
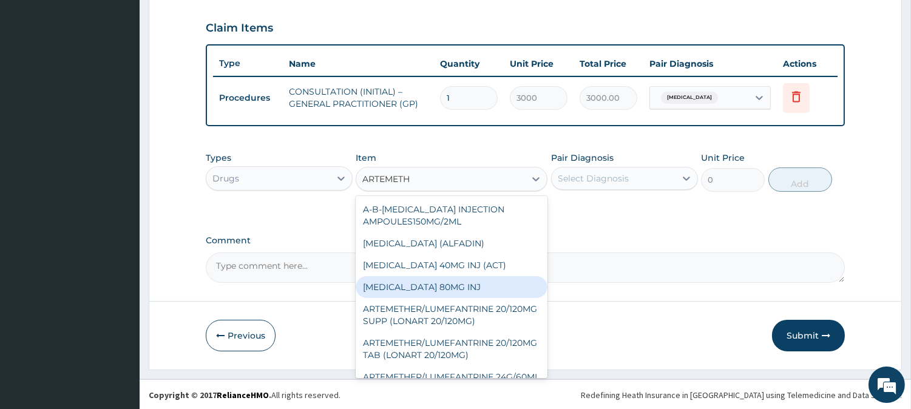
click at [439, 288] on div "[MEDICAL_DATA] 80MG INJ" at bounding box center [451, 287] width 192 height 22
type input "750"
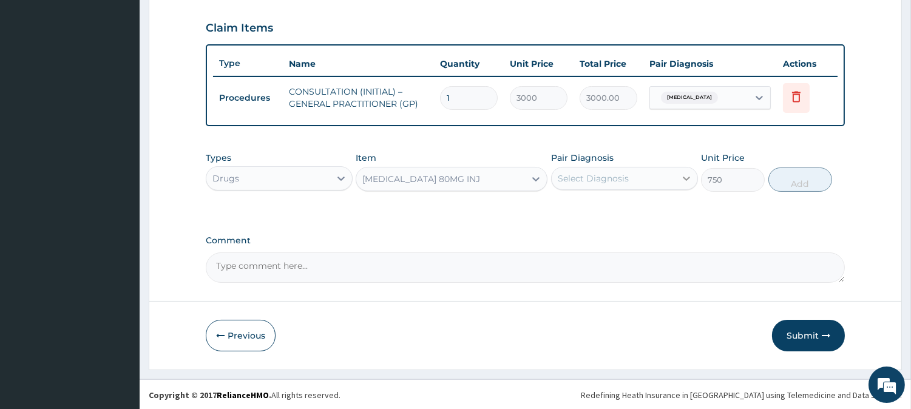
click at [677, 172] on div at bounding box center [686, 178] width 22 height 22
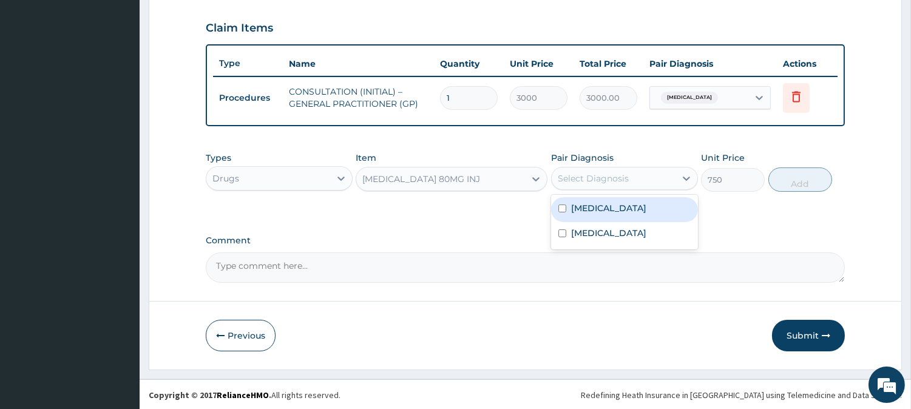
click at [486, 170] on div "ARTEMETHER 80MG INJ" at bounding box center [440, 178] width 169 height 19
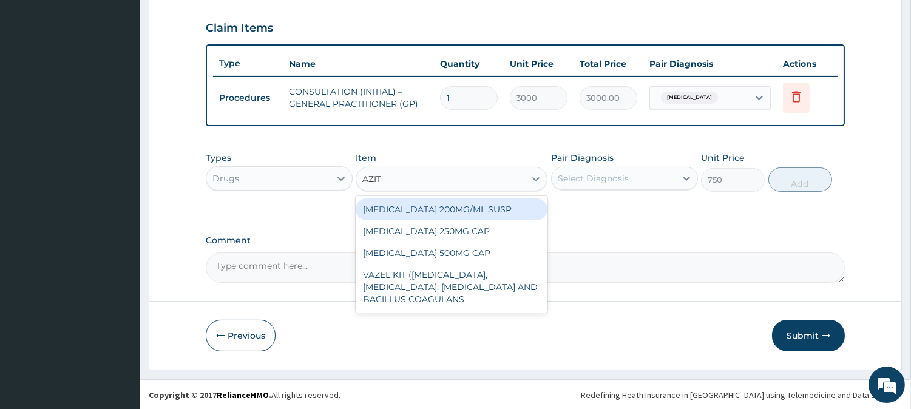
scroll to position [0, 0]
type input "AZITHR"
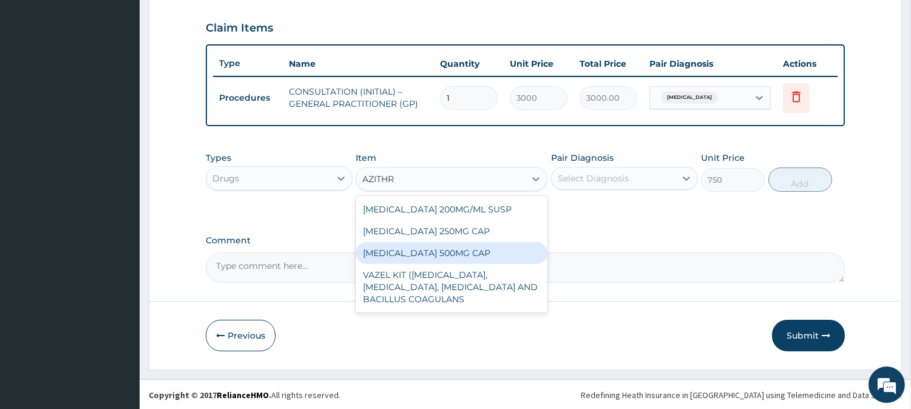
click at [512, 255] on div "AZITHROMYCIN 500MG CAP" at bounding box center [451, 253] width 192 height 22
type input "450"
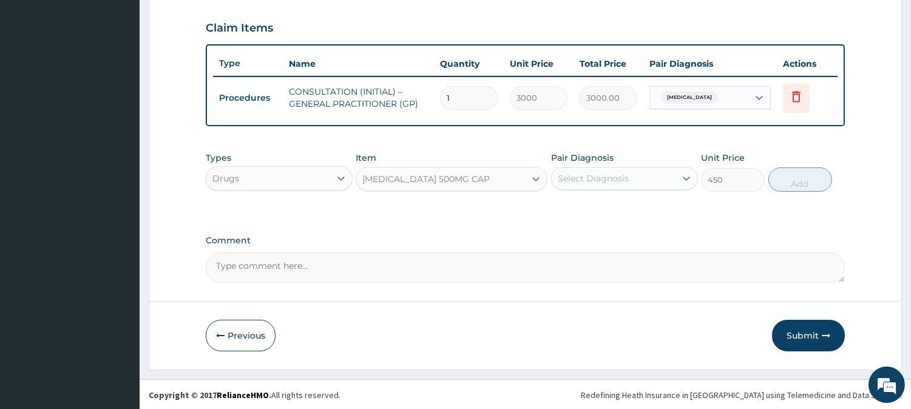
click at [637, 181] on div "Select Diagnosis" at bounding box center [613, 178] width 124 height 19
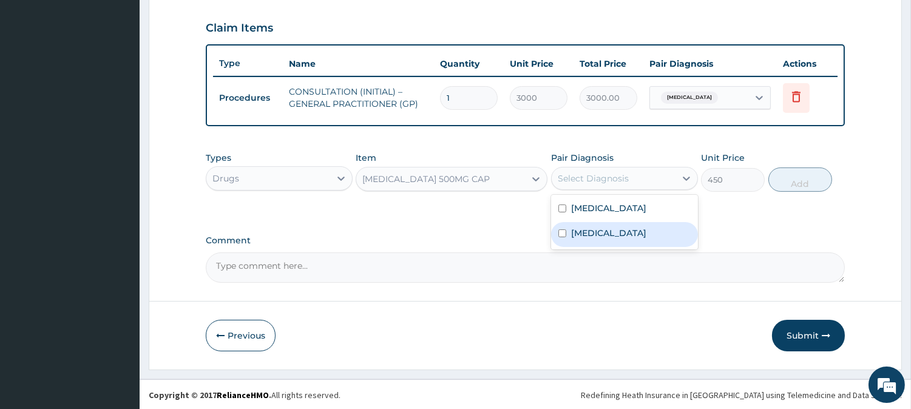
click at [646, 231] on label "Upper respiratory infection" at bounding box center [608, 233] width 75 height 12
checkbox input "true"
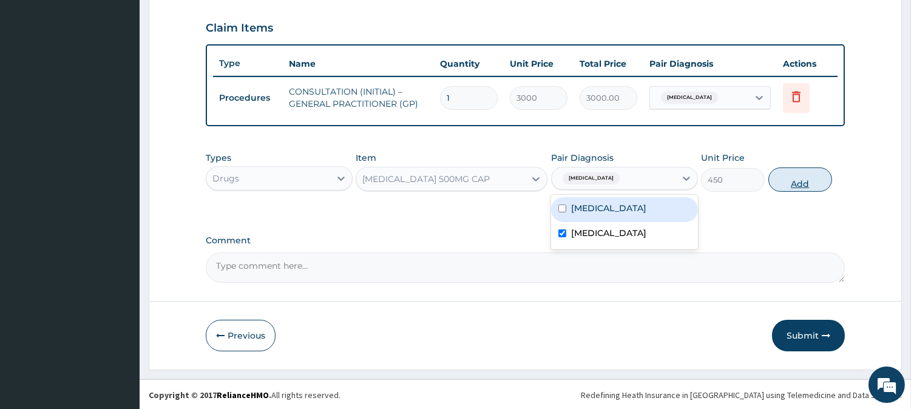
click at [803, 180] on button "Add" at bounding box center [800, 179] width 64 height 24
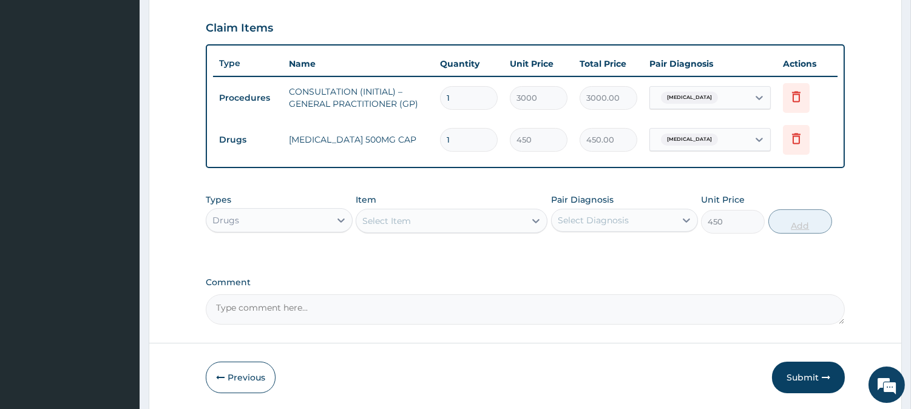
type input "0"
type input "0.00"
type input "6"
type input "2700.00"
type input "6"
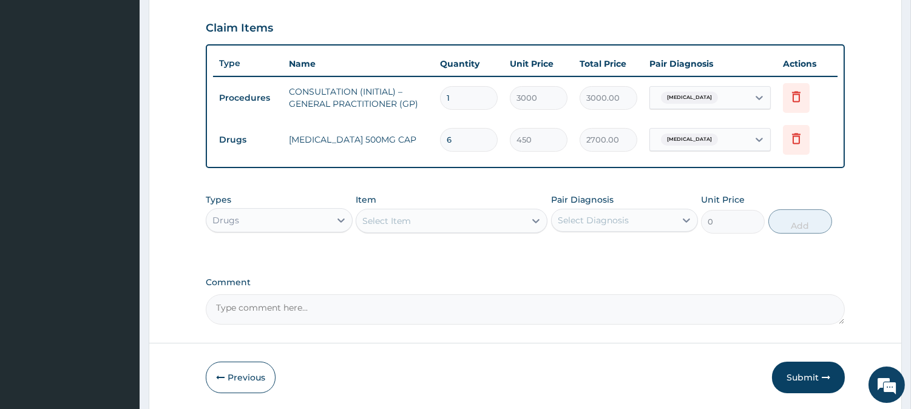
click at [431, 217] on div "Select Item" at bounding box center [440, 220] width 169 height 19
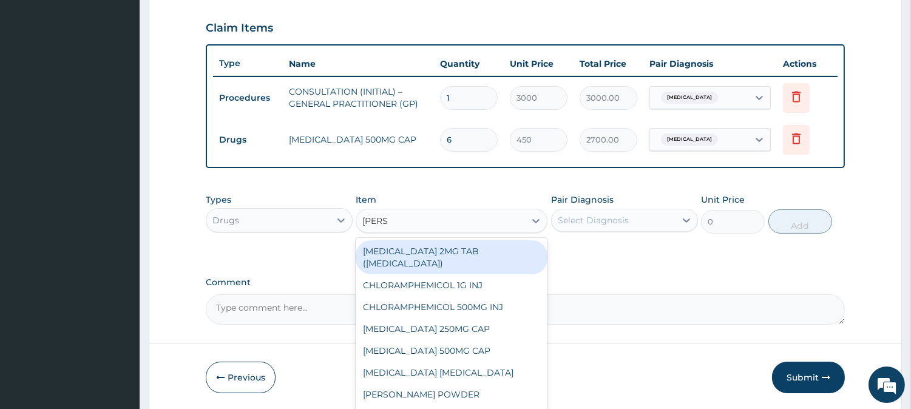
type input "LORAT"
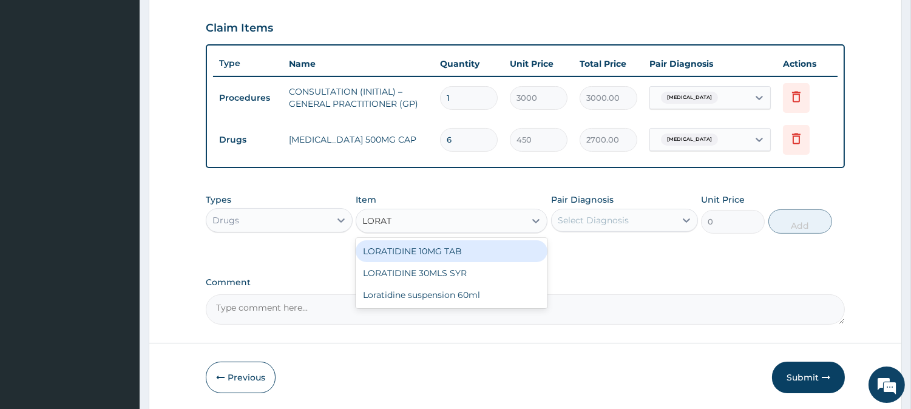
click at [480, 251] on div "LORATIDINE 10MG TAB" at bounding box center [451, 251] width 192 height 22
type input "110"
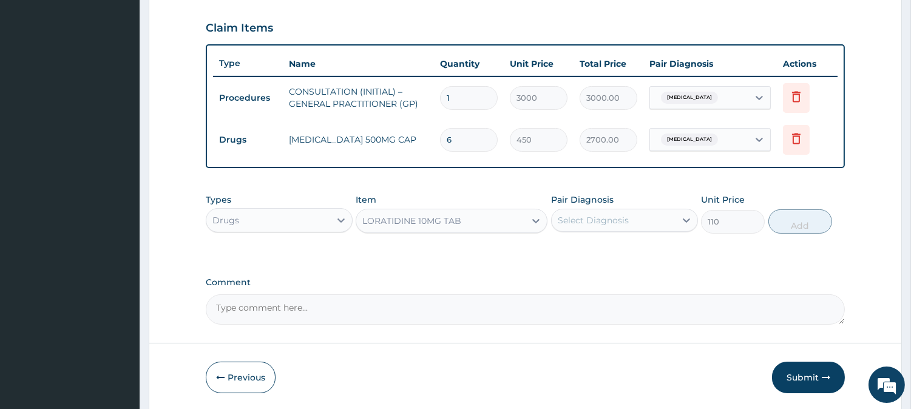
click at [658, 218] on div "Select Diagnosis" at bounding box center [613, 220] width 124 height 19
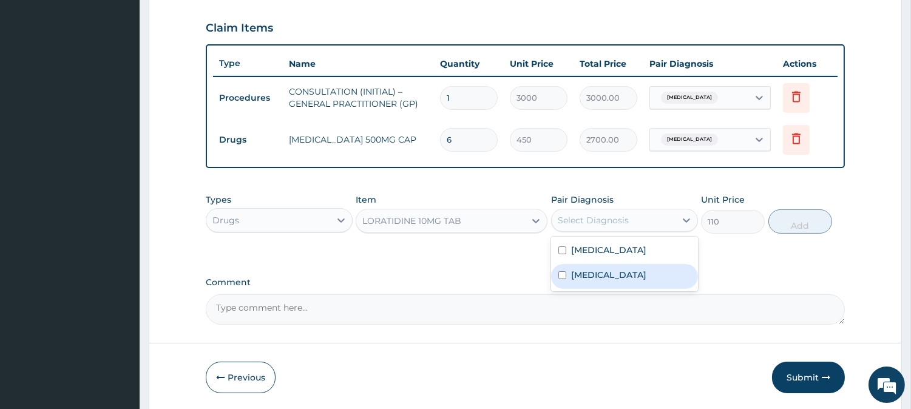
click at [646, 275] on label "Upper respiratory infection" at bounding box center [608, 275] width 75 height 12
checkbox input "true"
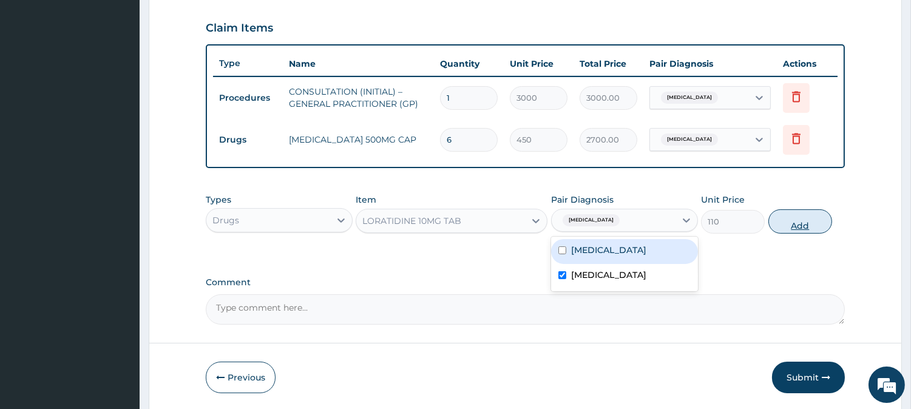
click at [821, 218] on button "Add" at bounding box center [800, 221] width 64 height 24
type input "0"
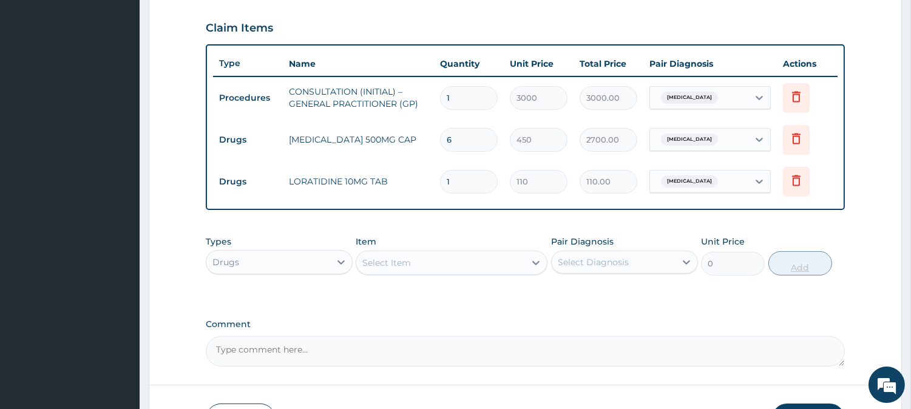
type input "10"
type input "1100.00"
type input "10"
click at [478, 262] on div "Select Item" at bounding box center [440, 262] width 169 height 19
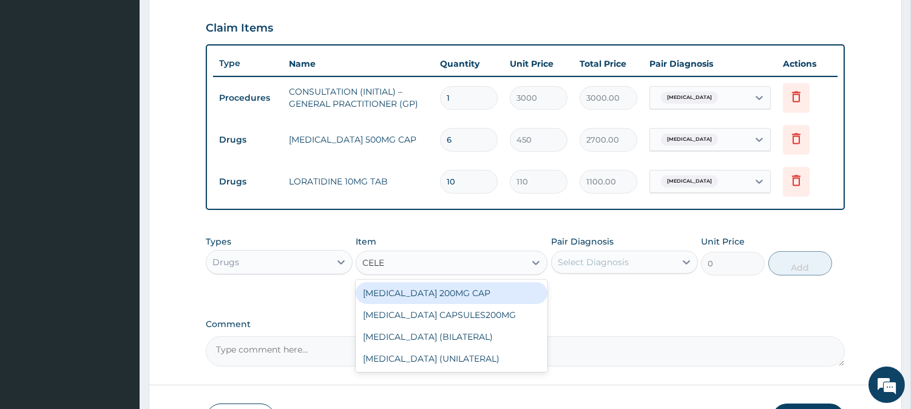
type input "CELEB"
click at [486, 292] on div "CELEBREX 200MG CAP" at bounding box center [451, 293] width 192 height 22
type input "500"
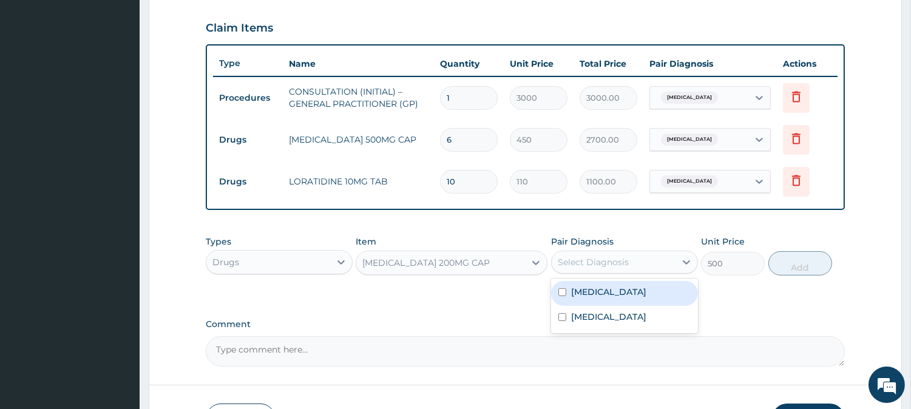
click at [630, 266] on div "Select Diagnosis" at bounding box center [613, 261] width 124 height 19
click at [652, 281] on div "Low back pain" at bounding box center [624, 293] width 147 height 25
checkbox input "true"
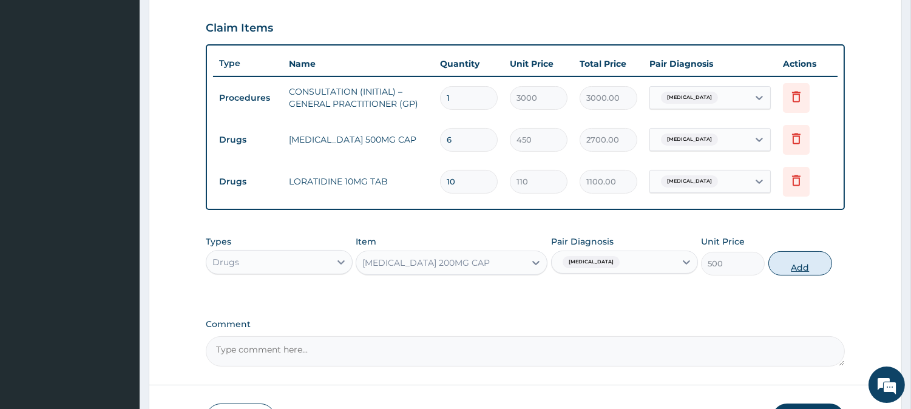
click at [816, 267] on button "Add" at bounding box center [800, 263] width 64 height 24
type input "0"
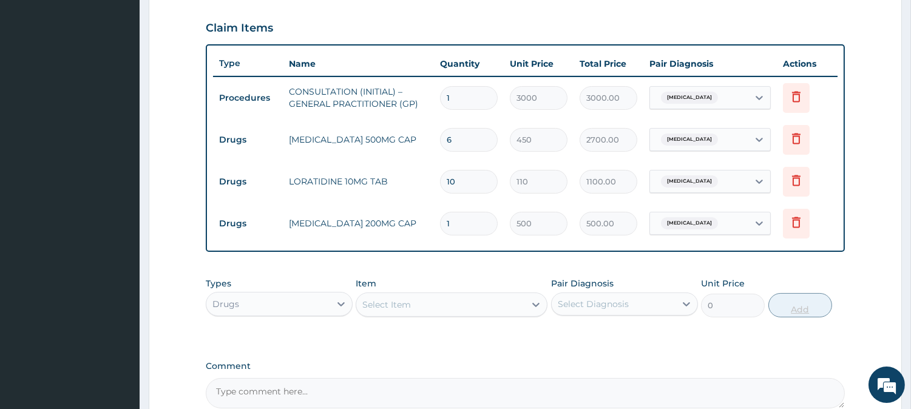
type input "10"
type input "5000.00"
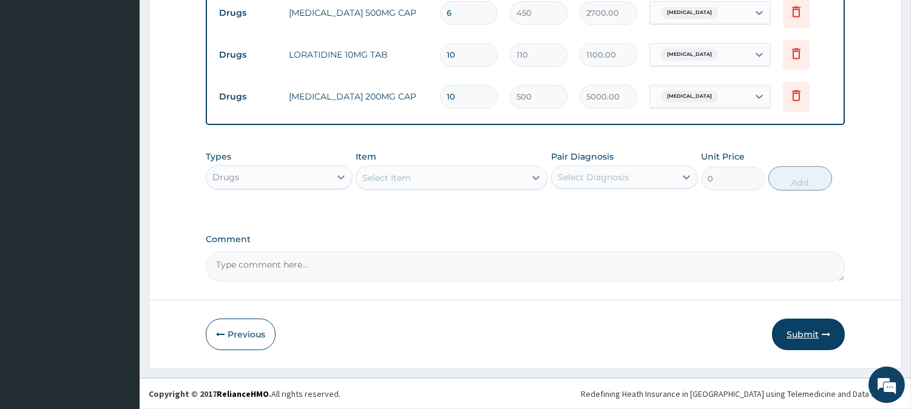
type input "10"
click at [800, 340] on button "Submit" at bounding box center [808, 334] width 73 height 32
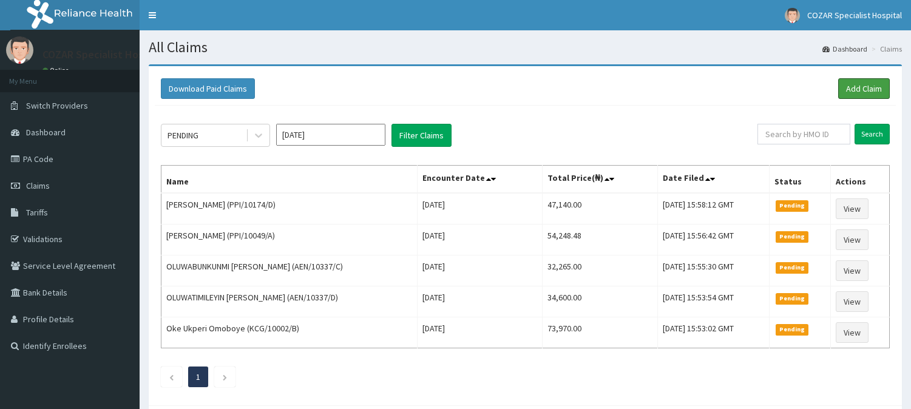
click at [855, 86] on link "Add Claim" at bounding box center [864, 88] width 52 height 21
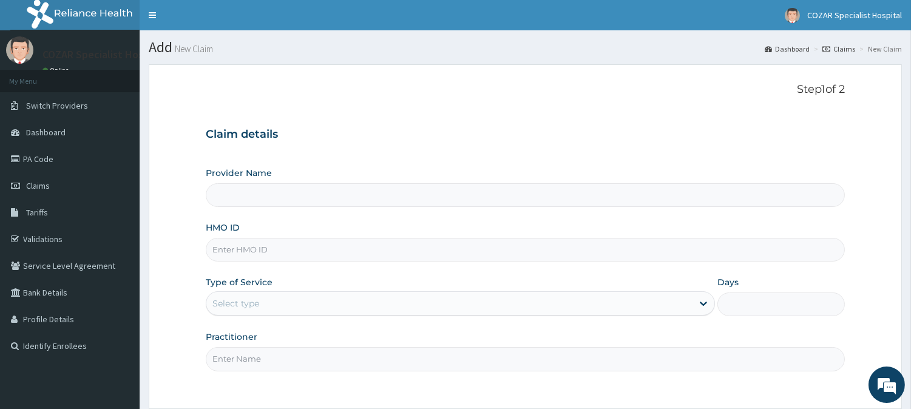
type input "Cozar Specialist Hospital"
click at [290, 253] on input "HMO ID" at bounding box center [525, 250] width 639 height 24
paste input "ETS/10048/A"
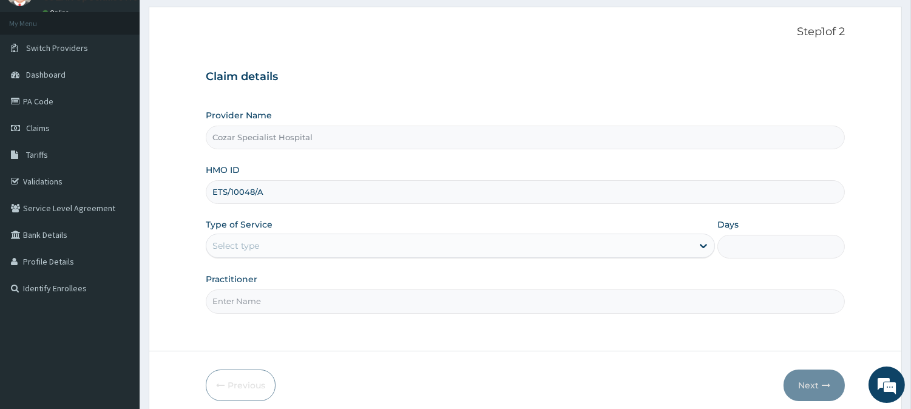
scroll to position [108, 0]
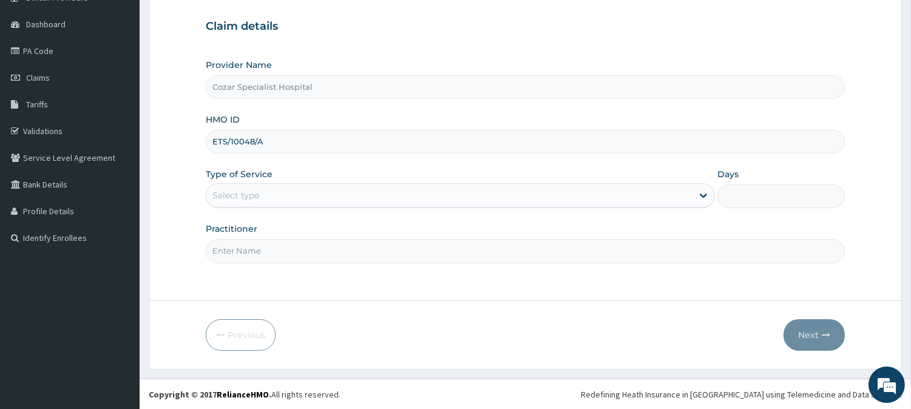
type input "ETS/10048/A"
click at [382, 197] on div "Select type" at bounding box center [449, 195] width 486 height 19
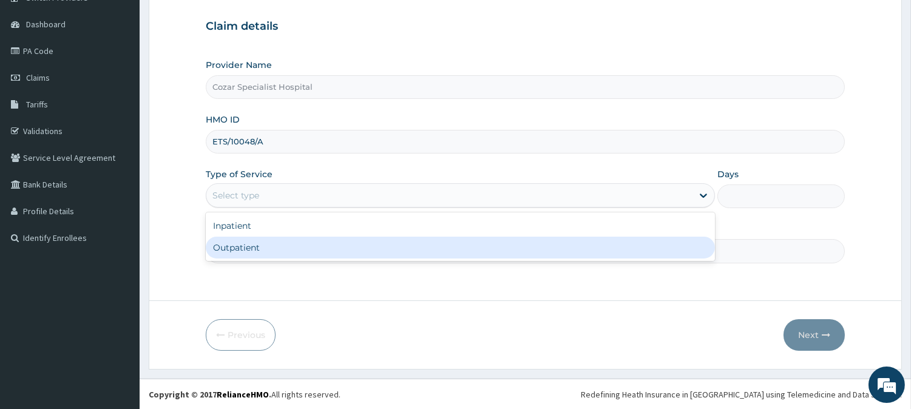
click at [366, 243] on div "Outpatient" at bounding box center [460, 248] width 509 height 22
type input "1"
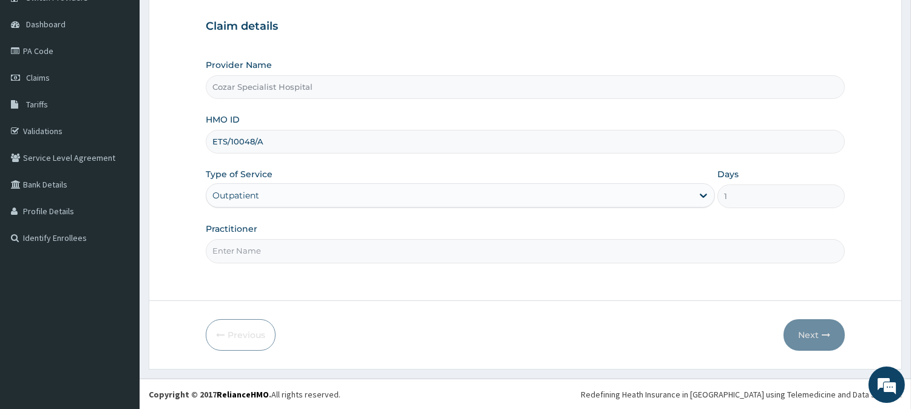
click at [368, 257] on input "Practitioner" at bounding box center [525, 251] width 639 height 24
type input "DR OSENI"
click at [818, 334] on button "Next" at bounding box center [813, 335] width 61 height 32
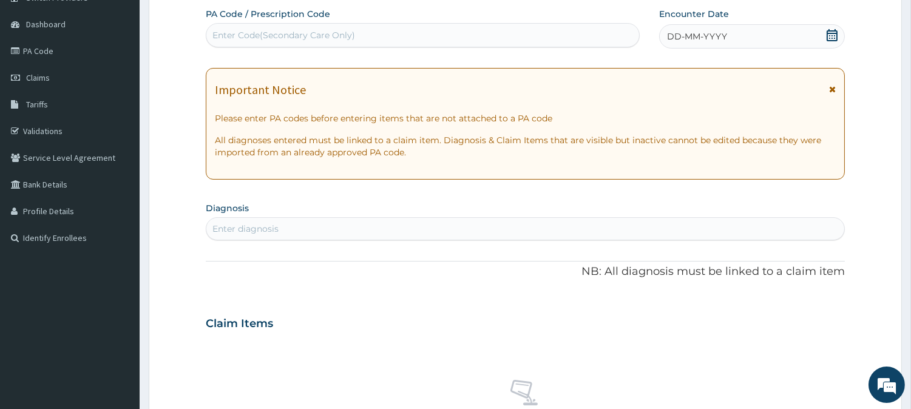
click at [831, 33] on icon at bounding box center [832, 35] width 12 height 12
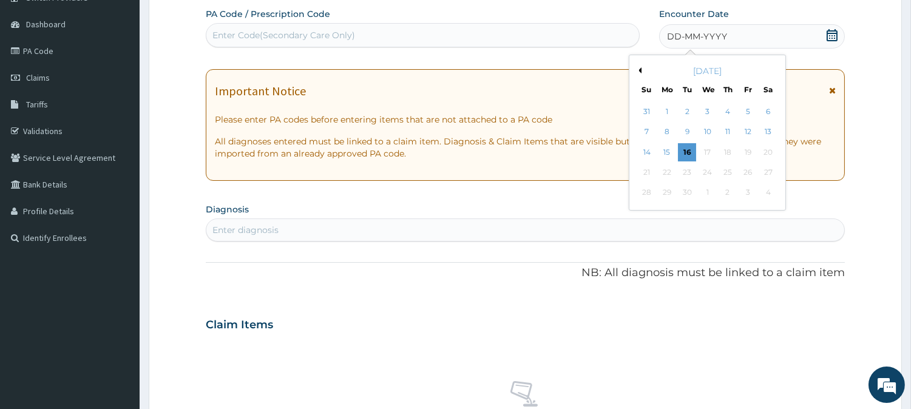
click at [641, 68] on div "September 2025" at bounding box center [707, 71] width 146 height 12
click at [639, 71] on button "Previous Month" at bounding box center [638, 70] width 6 height 6
click at [710, 150] on div "13" at bounding box center [707, 152] width 18 height 18
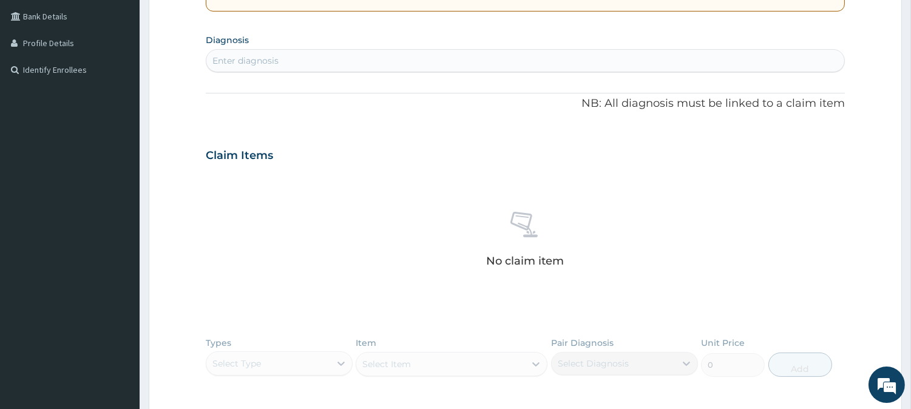
scroll to position [275, 0]
click at [326, 61] on div "Enter diagnosis" at bounding box center [525, 61] width 638 height 19
type input "[MEDICAL_DATA]"
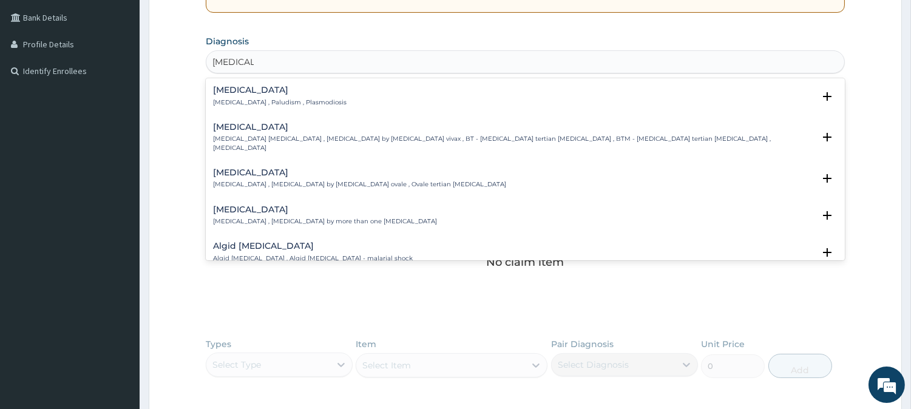
click at [336, 103] on div "[MEDICAL_DATA] [MEDICAL_DATA] , Paludism , Plasmodiosis" at bounding box center [525, 96] width 624 height 21
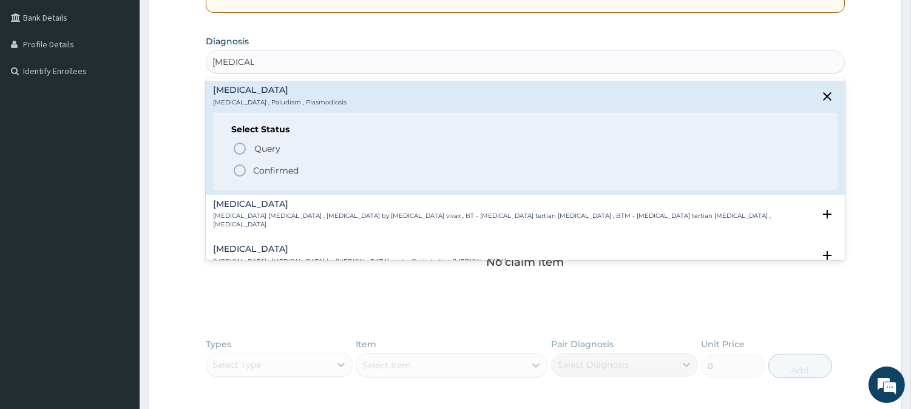
click at [298, 177] on span "Confirmed" at bounding box center [525, 170] width 587 height 15
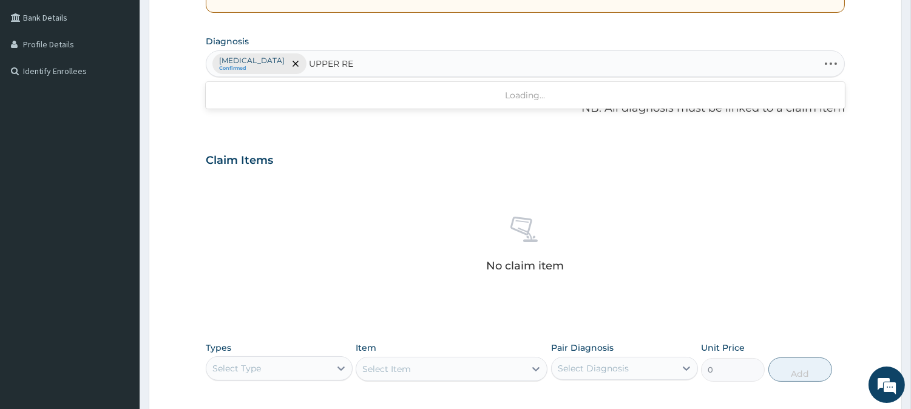
type input "UPPER RES"
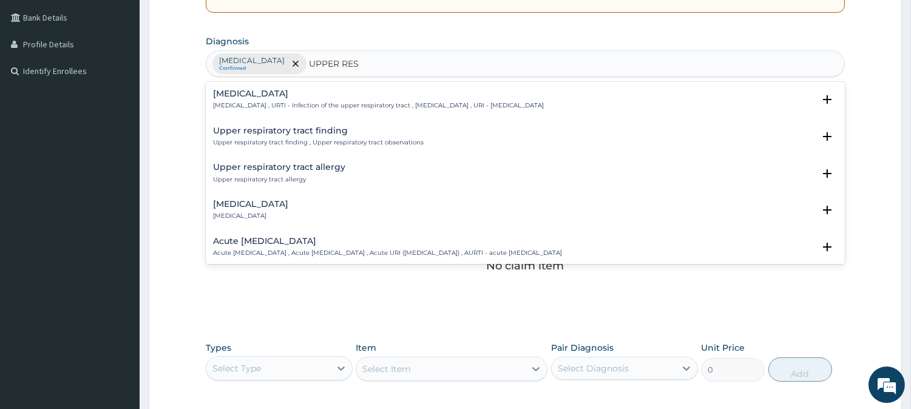
click at [345, 98] on h4 "[MEDICAL_DATA]" at bounding box center [378, 93] width 331 height 9
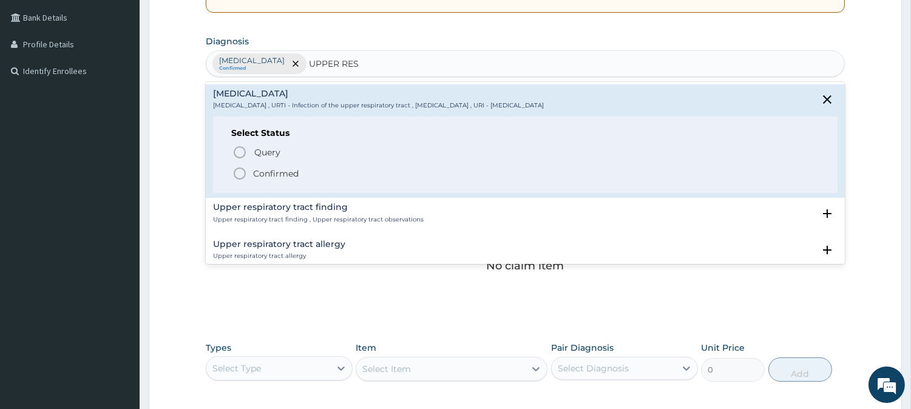
click at [280, 176] on p "Confirmed" at bounding box center [275, 173] width 45 height 12
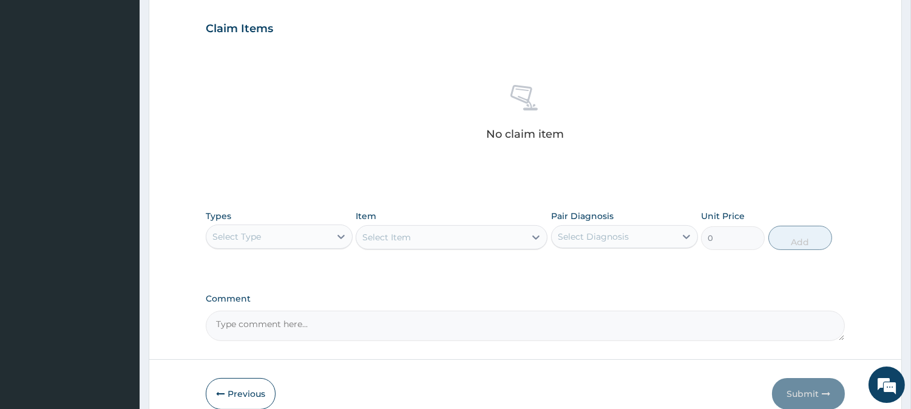
scroll to position [465, 0]
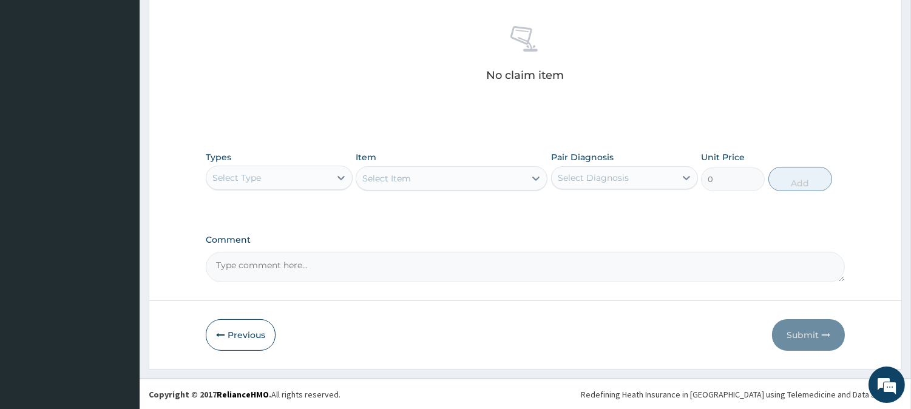
click at [316, 177] on div "Select Type" at bounding box center [268, 177] width 124 height 19
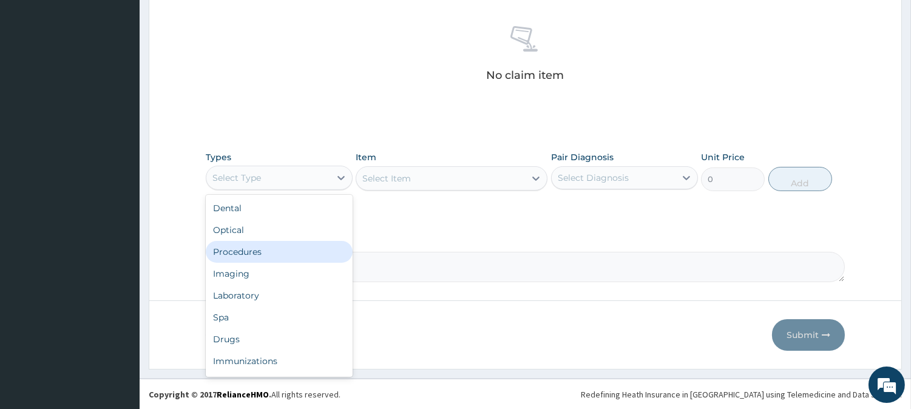
click at [314, 246] on div "Procedures" at bounding box center [279, 252] width 147 height 22
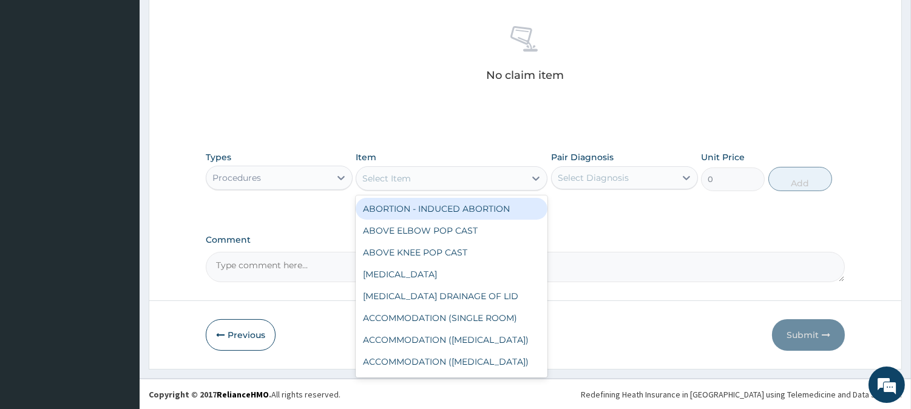
click at [490, 176] on div "Select Item" at bounding box center [440, 178] width 169 height 19
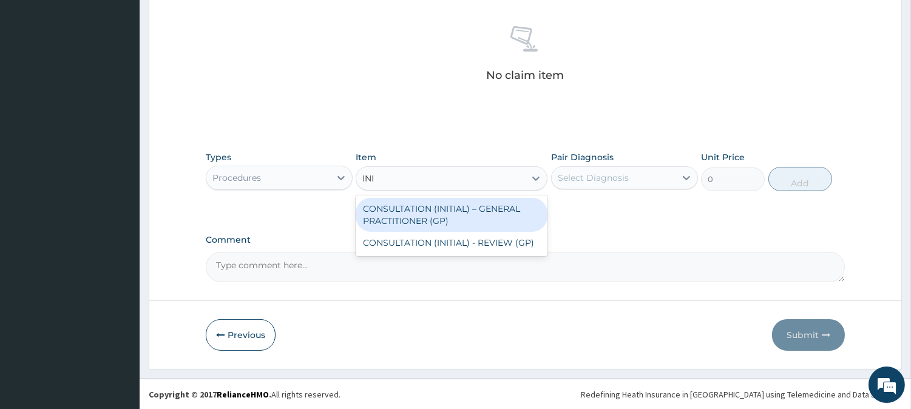
type input "INIT"
click at [516, 207] on div "CONSULTATION (INITIAL) – GENERAL PRACTITIONER (GP)" at bounding box center [451, 215] width 192 height 34
type input "3000"
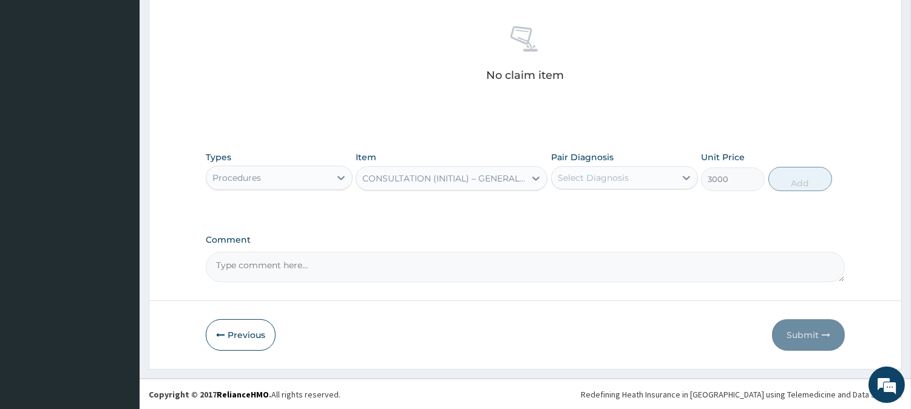
click at [603, 179] on div "Select Diagnosis" at bounding box center [592, 178] width 71 height 12
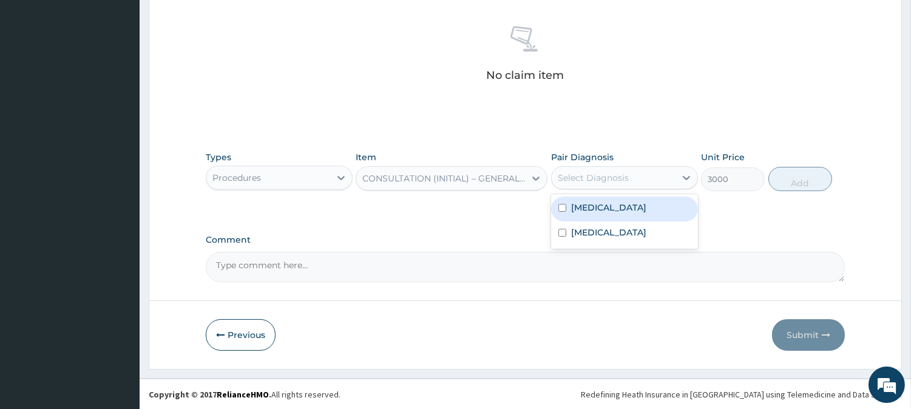
click at [613, 207] on div "[MEDICAL_DATA]" at bounding box center [624, 209] width 147 height 25
checkbox input "true"
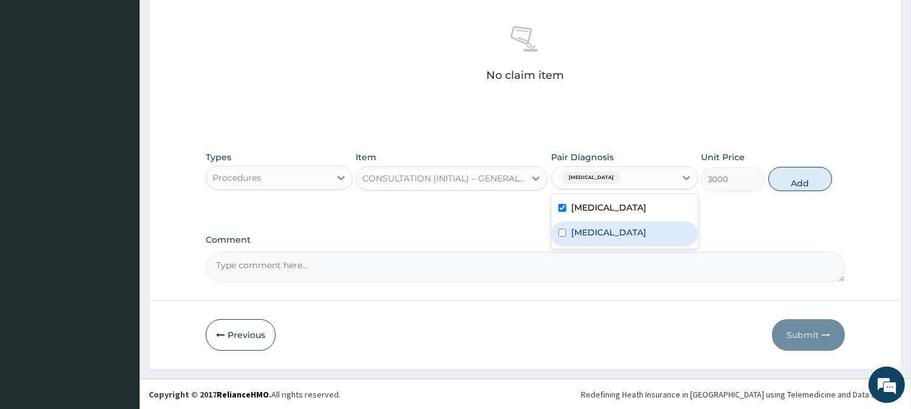
click at [621, 233] on label "[MEDICAL_DATA]" at bounding box center [608, 232] width 75 height 12
checkbox input "true"
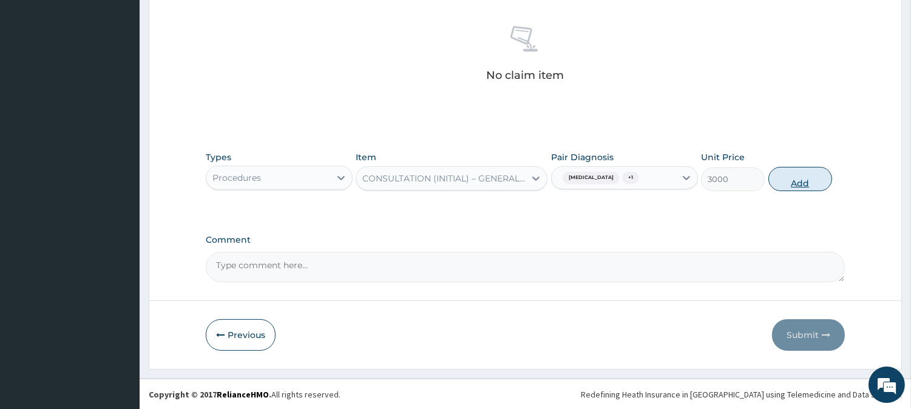
click at [795, 178] on button "Add" at bounding box center [800, 179] width 64 height 24
type input "0"
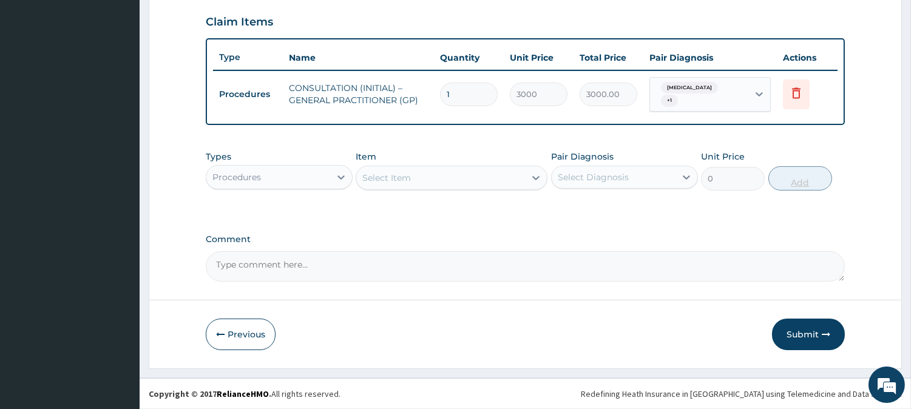
scroll to position [407, 0]
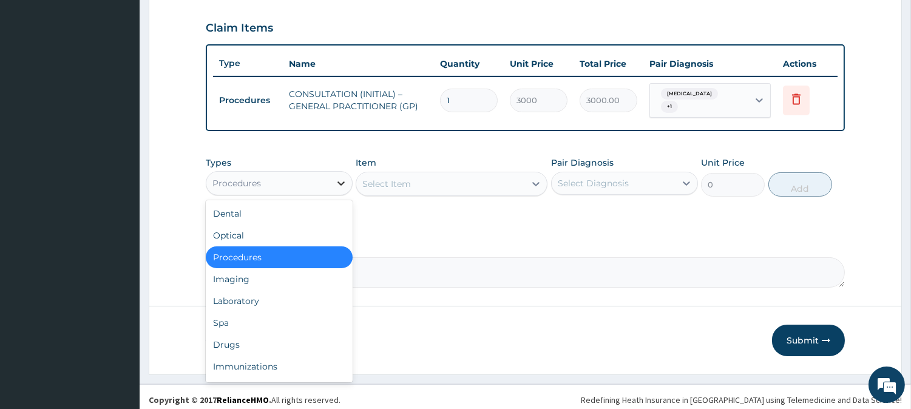
click at [331, 179] on div at bounding box center [341, 183] width 22 height 22
click at [308, 295] on div "Laboratory" at bounding box center [279, 301] width 147 height 22
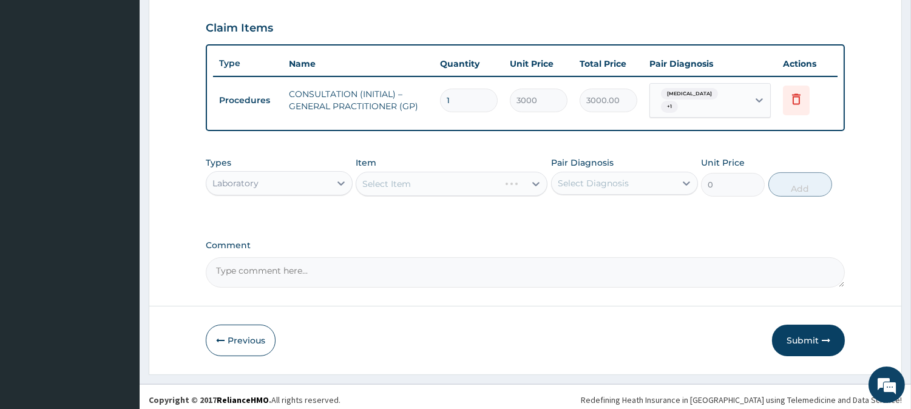
click at [514, 178] on div "Select Item" at bounding box center [451, 184] width 192 height 24
click at [514, 178] on div "Select Item" at bounding box center [440, 183] width 169 height 19
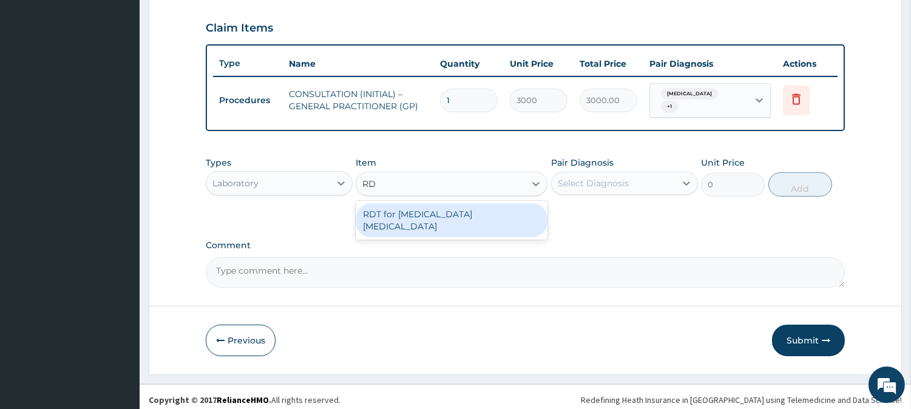
type input "RDT"
click at [514, 209] on div "RDT for [MEDICAL_DATA] [MEDICAL_DATA]" at bounding box center [451, 220] width 192 height 34
type input "1300"
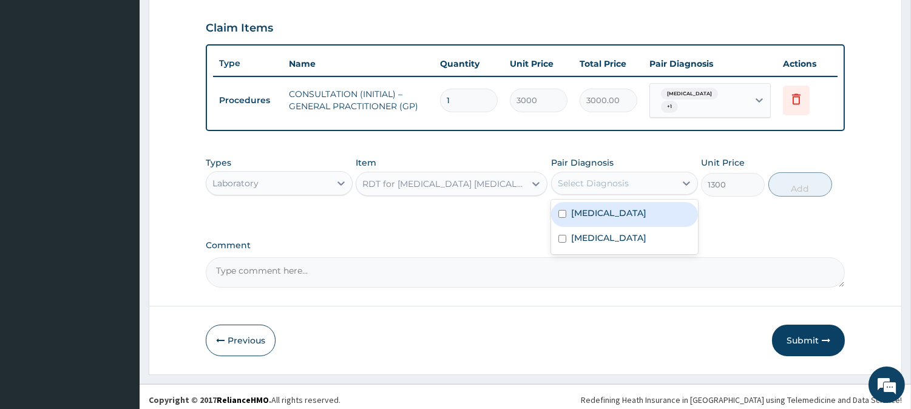
click at [607, 179] on div "Select Diagnosis" at bounding box center [592, 183] width 71 height 12
click at [611, 204] on div "[MEDICAL_DATA]" at bounding box center [624, 214] width 147 height 25
checkbox input "true"
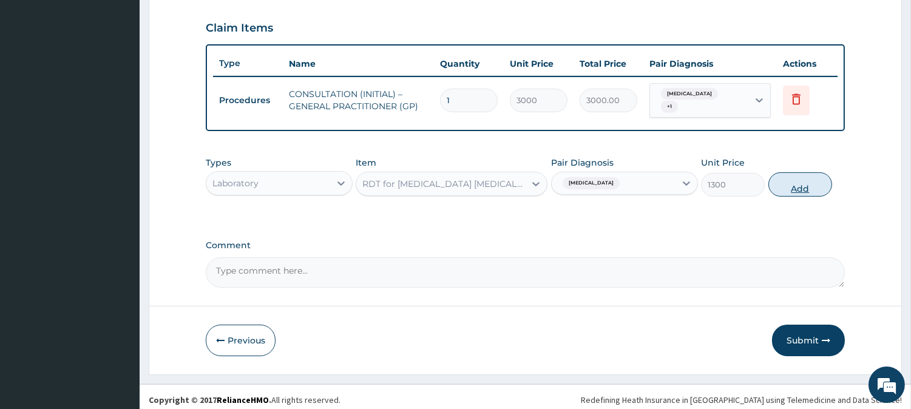
click at [799, 175] on button "Add" at bounding box center [800, 184] width 64 height 24
type input "0"
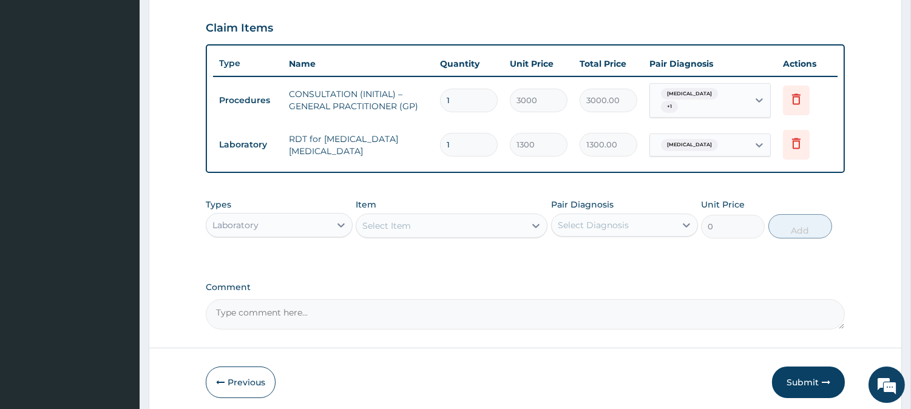
click at [293, 224] on div "Laboratory" at bounding box center [268, 224] width 124 height 19
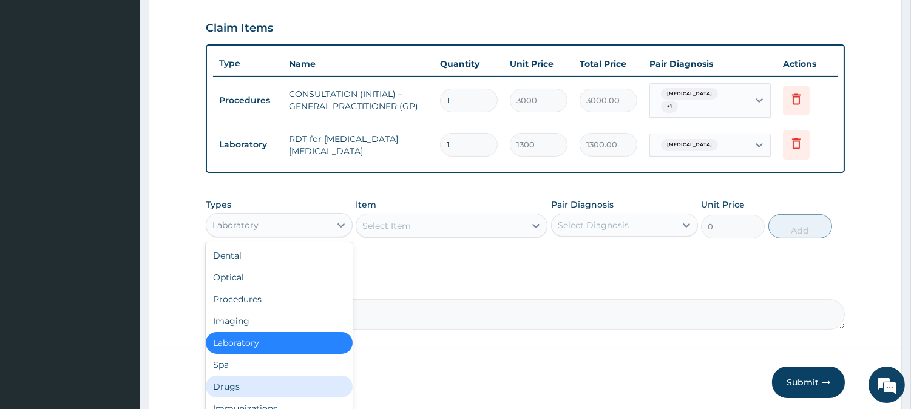
click at [251, 379] on div "Drugs" at bounding box center [279, 387] width 147 height 22
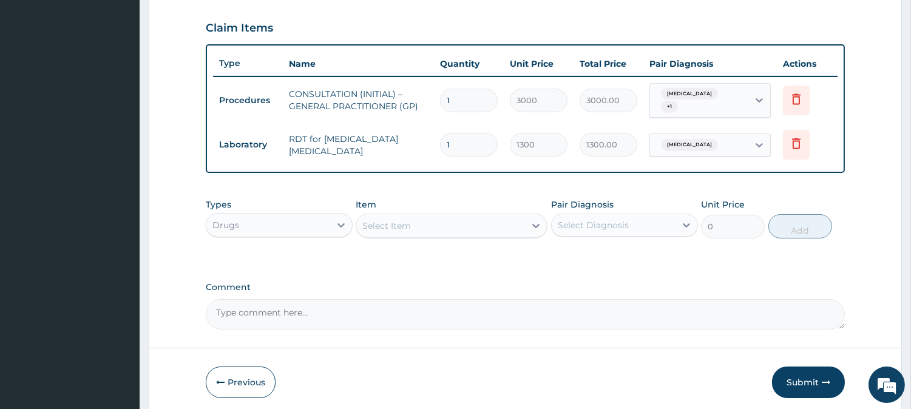
click at [453, 226] on div "Select Item" at bounding box center [440, 225] width 169 height 19
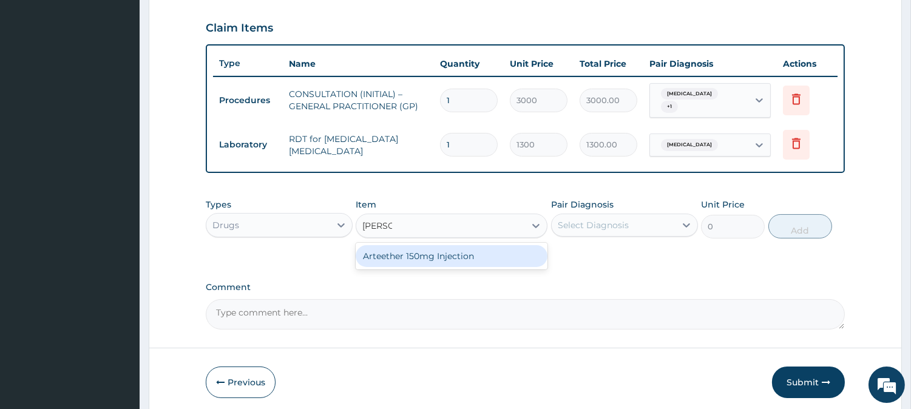
type input "ARTE"
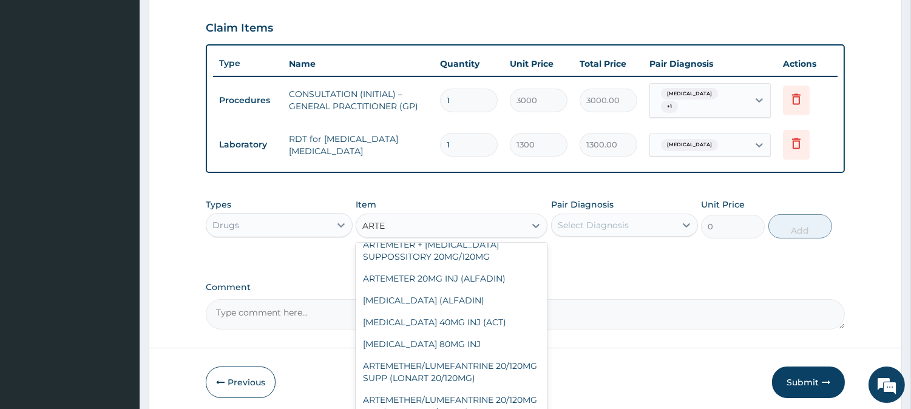
scroll to position [237, 0]
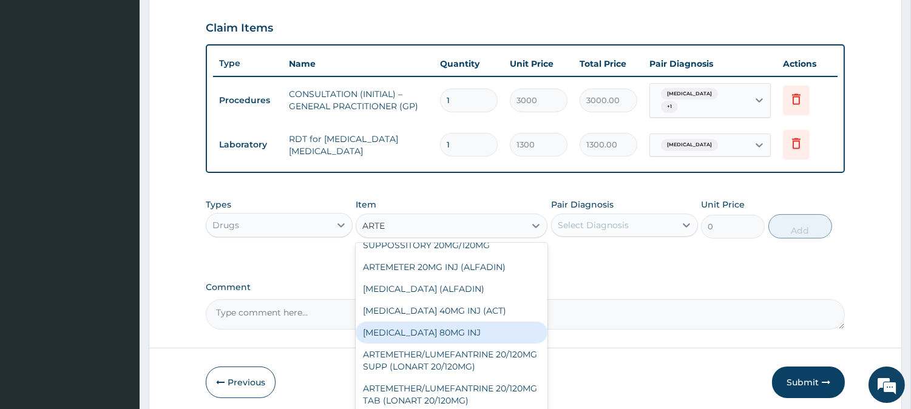
click at [528, 325] on div "[MEDICAL_DATA] 80MG INJ" at bounding box center [451, 333] width 192 height 22
type input "750"
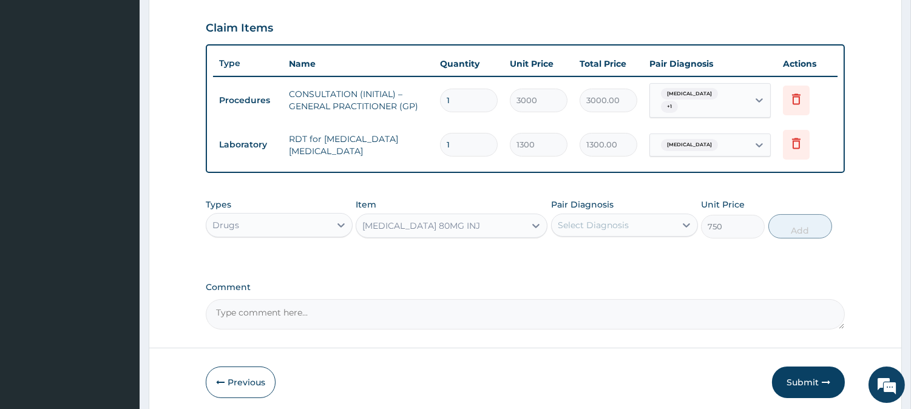
click at [598, 226] on div "Select Diagnosis" at bounding box center [613, 224] width 124 height 19
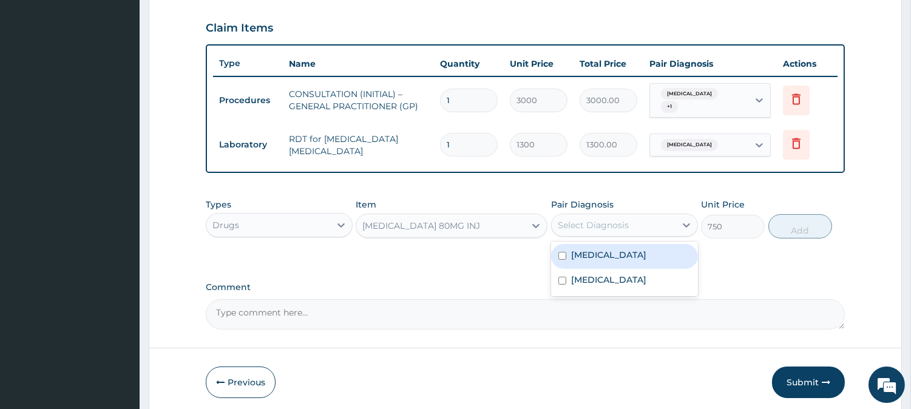
click at [598, 249] on label "[MEDICAL_DATA]" at bounding box center [608, 255] width 75 height 12
checkbox input "true"
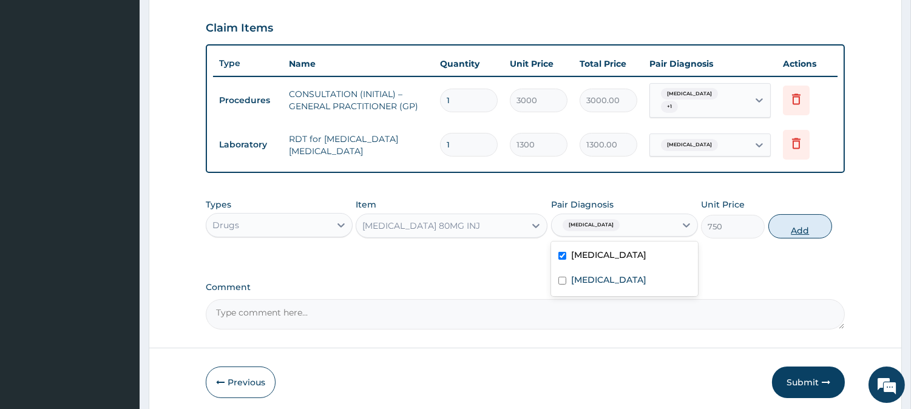
click at [797, 221] on button "Add" at bounding box center [800, 226] width 64 height 24
type input "0"
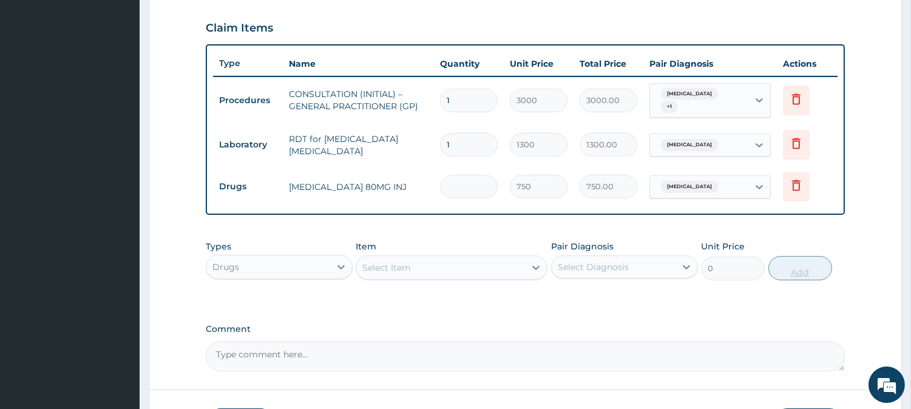
type input "0.00"
type input "6"
type input "4500.00"
type input "6"
click at [573, 261] on div "Select Diagnosis" at bounding box center [592, 267] width 71 height 12
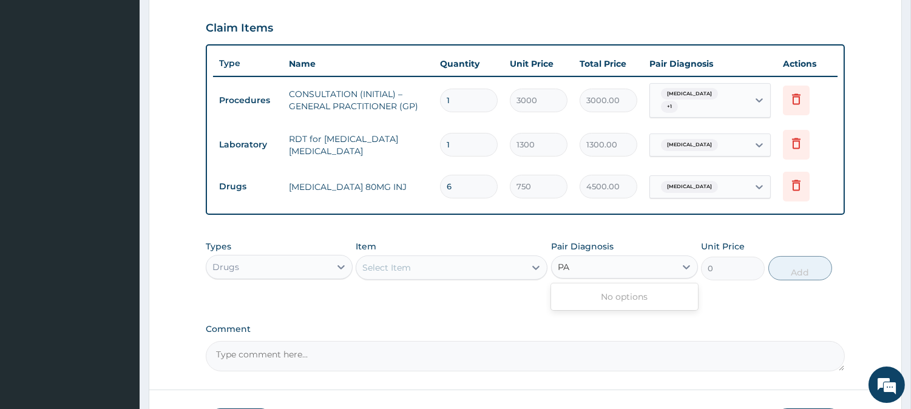
type input "P"
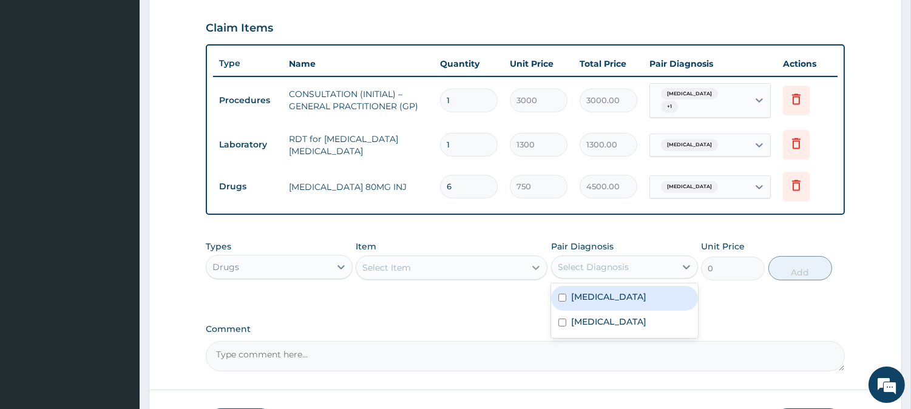
click at [525, 262] on div at bounding box center [536, 268] width 22 height 22
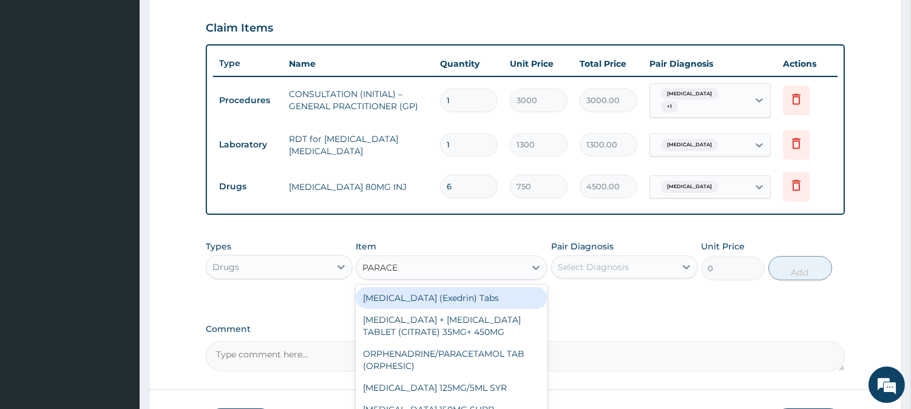
type input "PARACET"
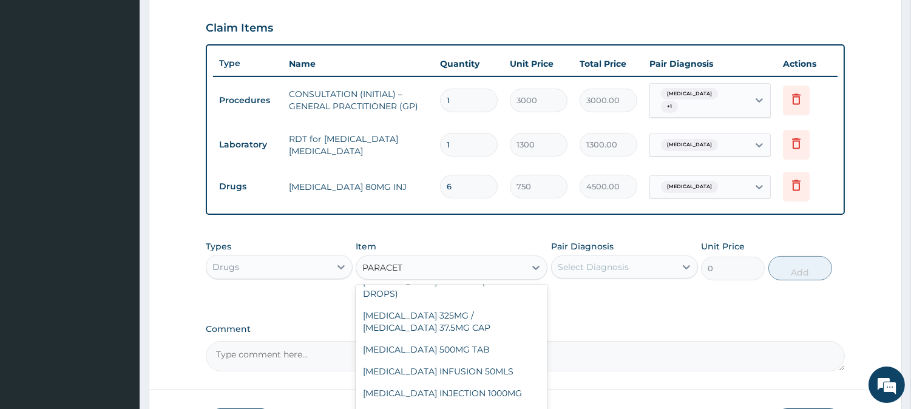
scroll to position [179, 0]
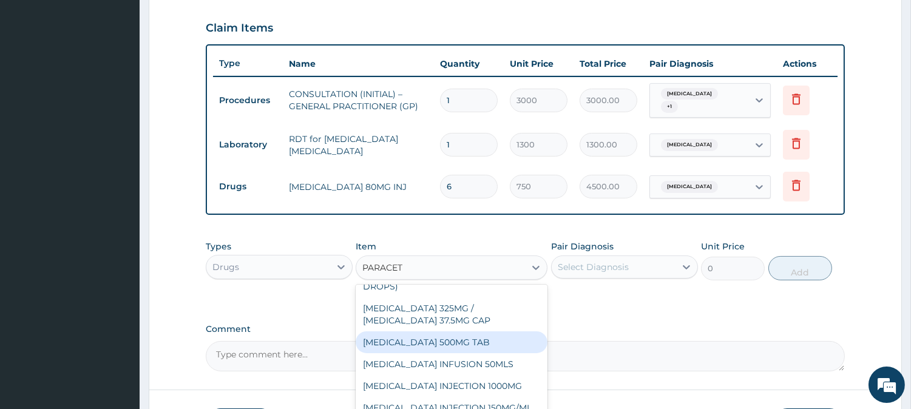
click at [526, 352] on div "[MEDICAL_DATA] 500MG TAB" at bounding box center [451, 342] width 192 height 22
type input "65"
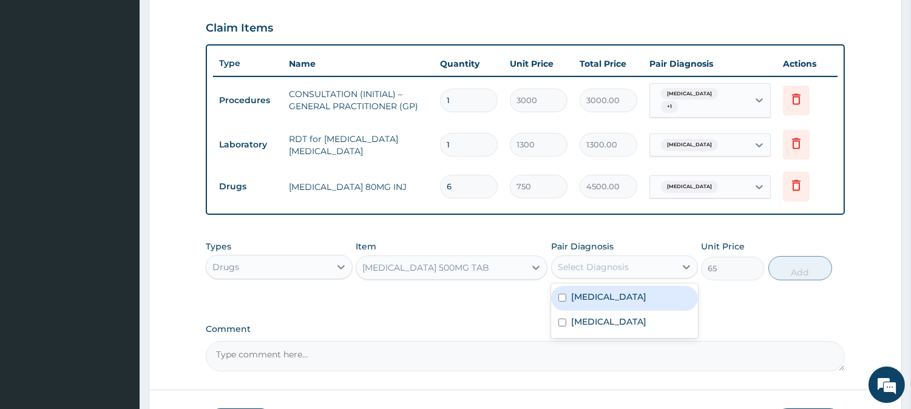
click at [613, 261] on div "Select Diagnosis" at bounding box center [592, 267] width 71 height 12
click at [616, 288] on div "[MEDICAL_DATA]" at bounding box center [624, 298] width 147 height 25
checkbox input "true"
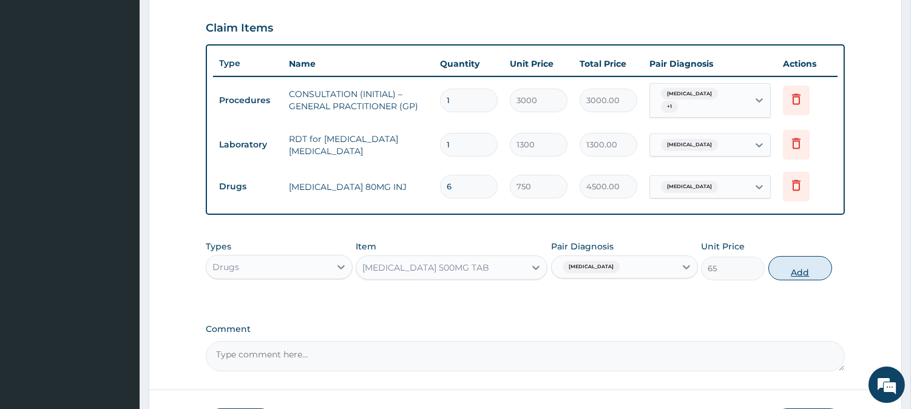
click at [789, 257] on button "Add" at bounding box center [800, 268] width 64 height 24
type input "0"
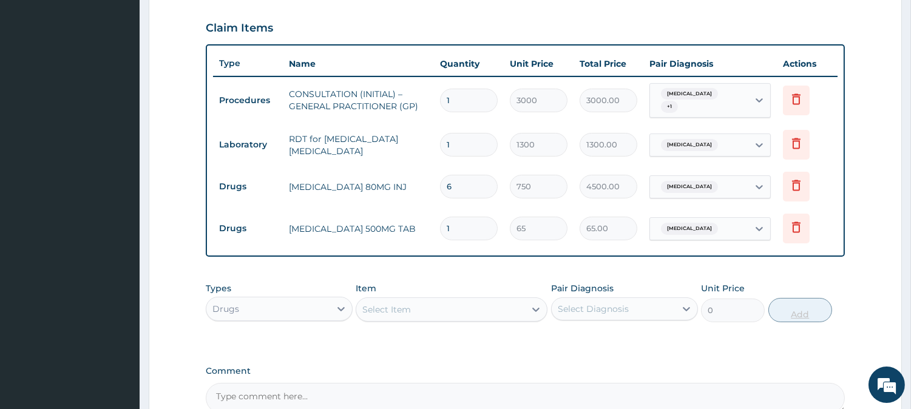
type input "18"
type input "1170.00"
type input "18"
click at [398, 303] on div "Select Item" at bounding box center [386, 309] width 49 height 12
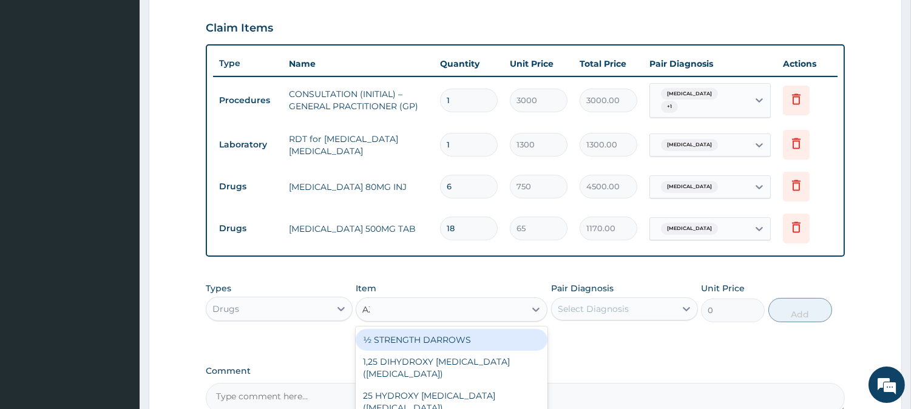
type input "AZITHRO"
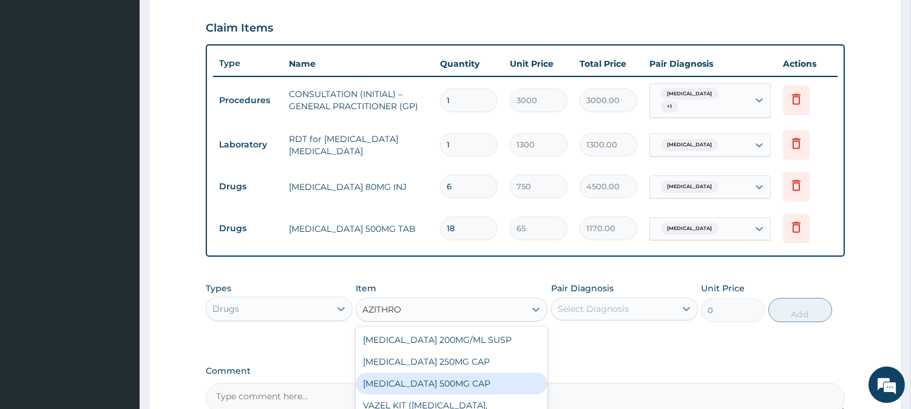
click at [466, 377] on div "[MEDICAL_DATA] 500MG CAP" at bounding box center [451, 383] width 192 height 22
type input "450"
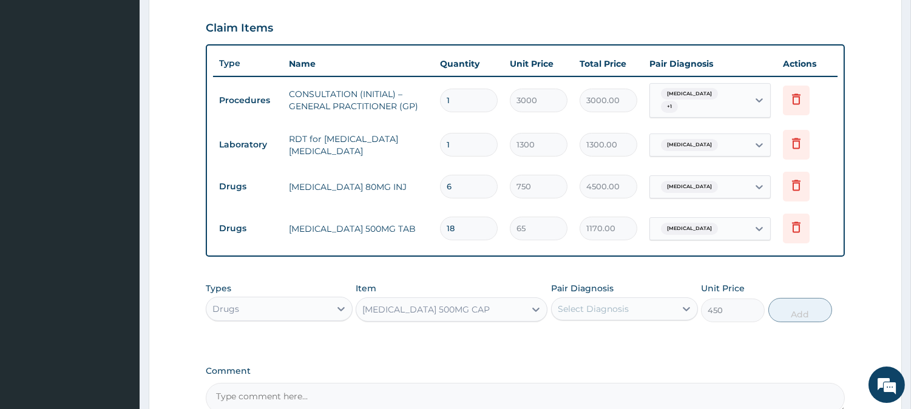
click at [640, 299] on div "Select Diagnosis" at bounding box center [613, 308] width 124 height 19
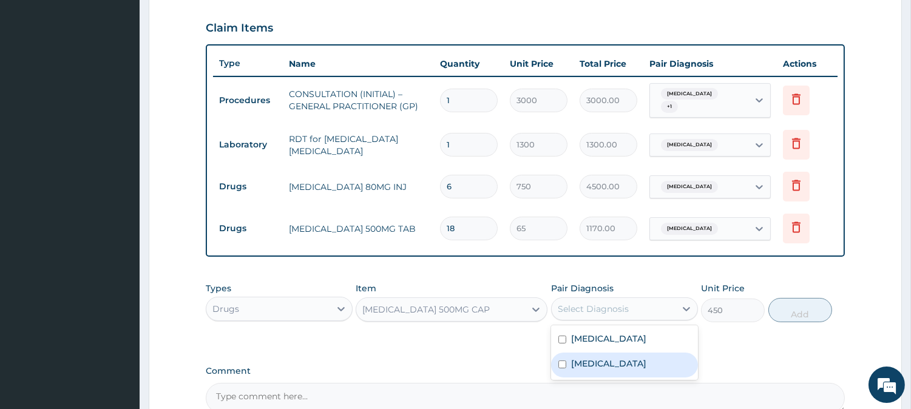
click at [633, 357] on label "[MEDICAL_DATA]" at bounding box center [608, 363] width 75 height 12
checkbox input "true"
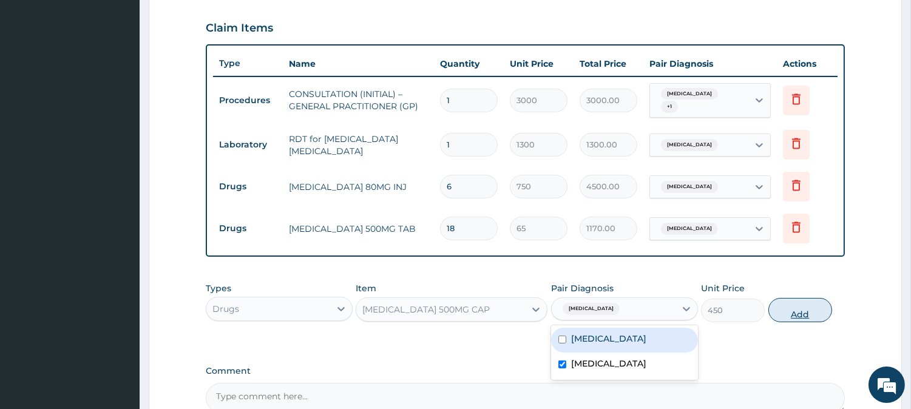
click at [813, 309] on button "Add" at bounding box center [800, 310] width 64 height 24
type input "0"
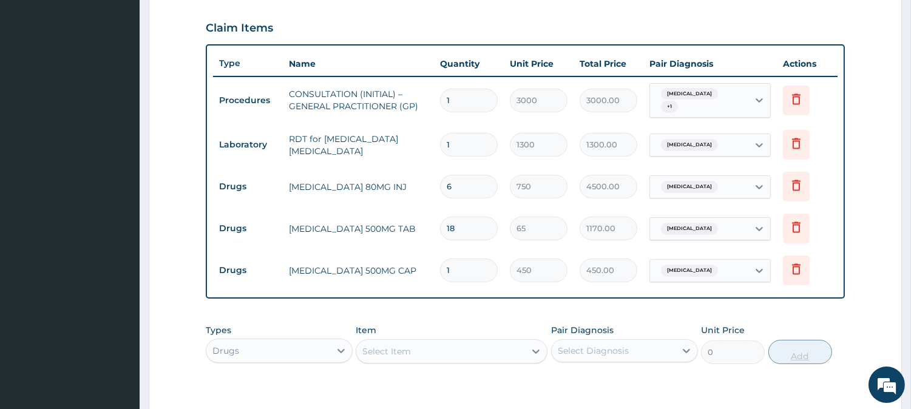
type input "0.00"
type input "6"
type input "2700.00"
type input "6"
click at [511, 346] on div "Select Item" at bounding box center [440, 351] width 169 height 19
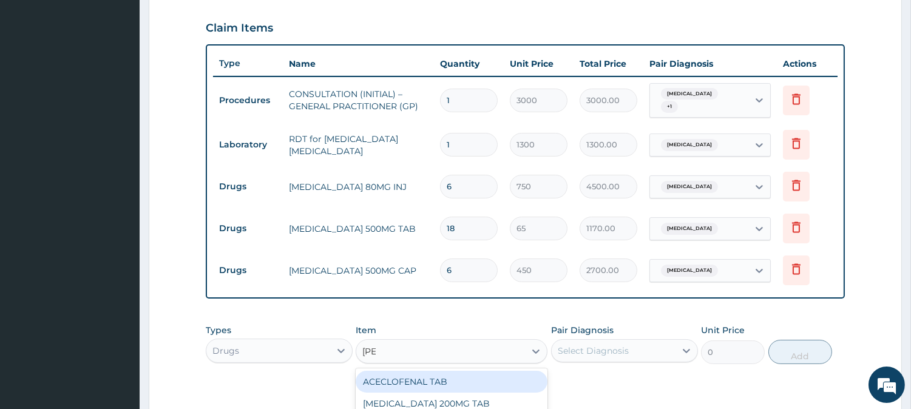
type input "LORAT"
click at [528, 371] on div "LORATIDINE 10MG TAB" at bounding box center [451, 382] width 192 height 22
type input "110"
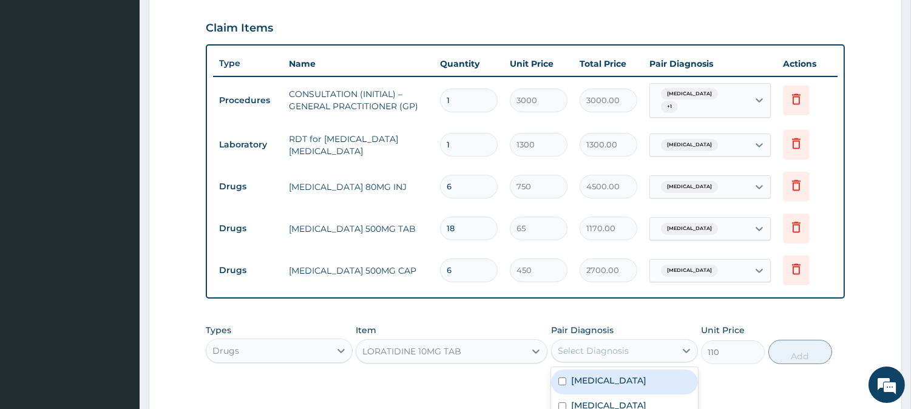
click at [636, 347] on div "Select Diagnosis" at bounding box center [613, 350] width 124 height 19
click at [644, 404] on label "[MEDICAL_DATA]" at bounding box center [608, 405] width 75 height 12
checkbox input "true"
click at [829, 348] on button "Add" at bounding box center [800, 352] width 64 height 24
type input "0"
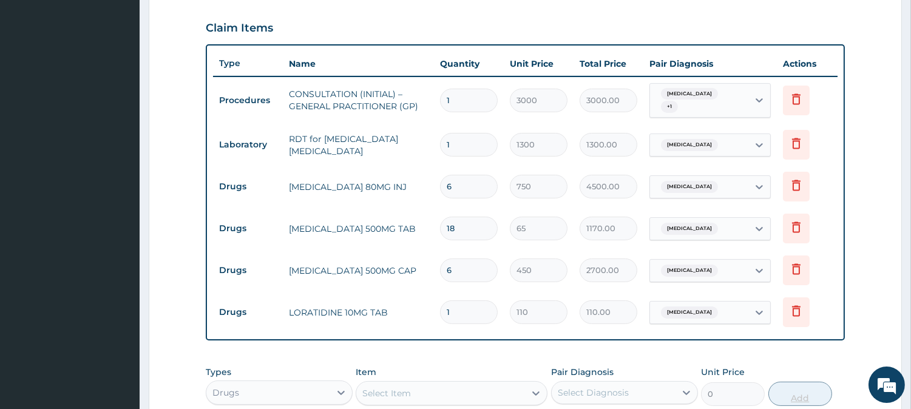
type input "10"
type input "1100.00"
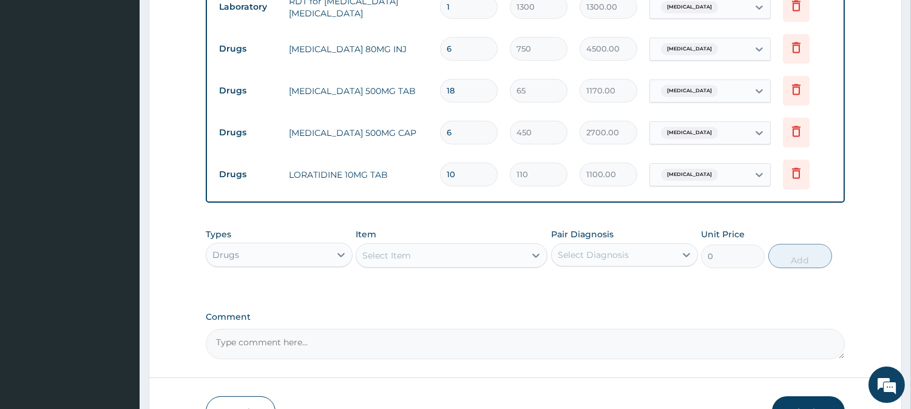
scroll to position [618, 0]
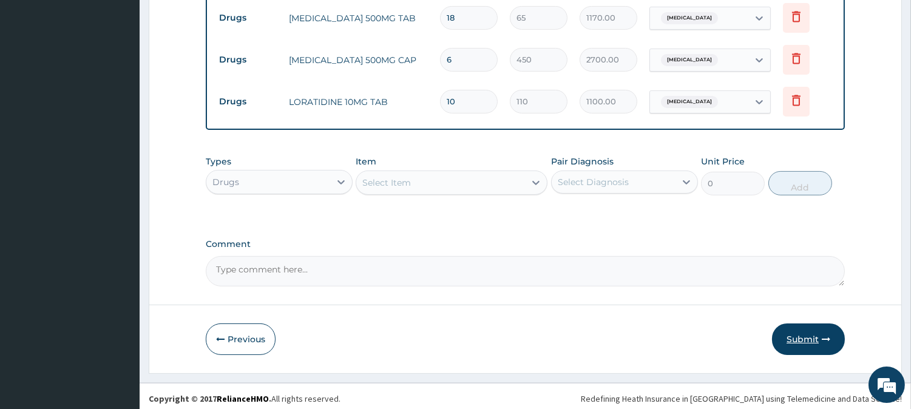
type input "10"
click at [797, 335] on button "Submit" at bounding box center [808, 339] width 73 height 32
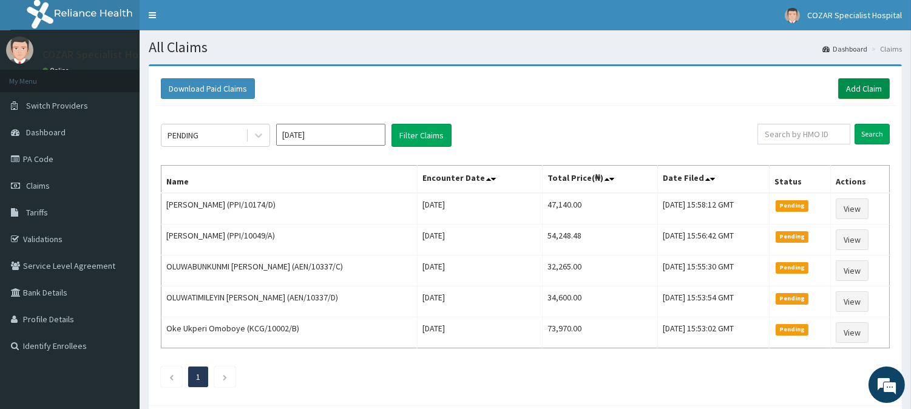
click at [863, 89] on link "Add Claim" at bounding box center [864, 88] width 52 height 21
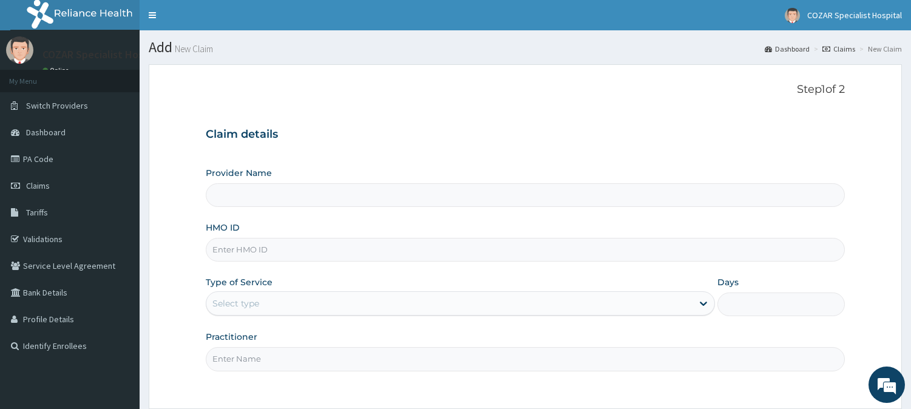
type input "Cozar Specialist Hospital"
click at [451, 248] on input "HMO ID" at bounding box center [525, 250] width 639 height 24
paste input "EAB/100004/A"
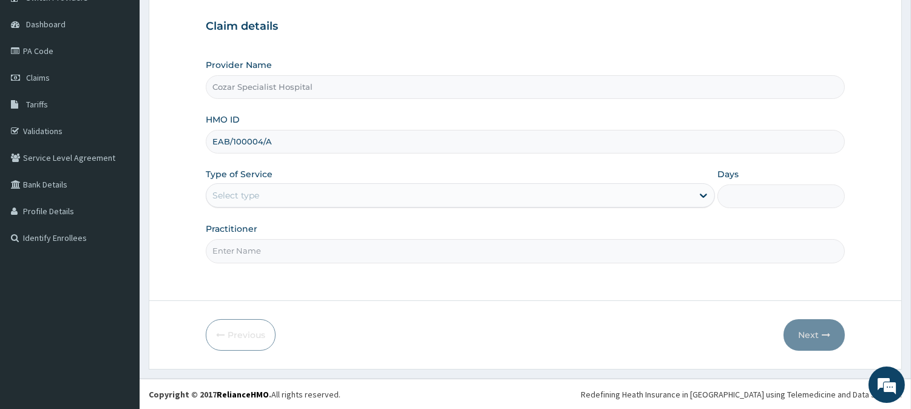
type input "EAB/100004/A"
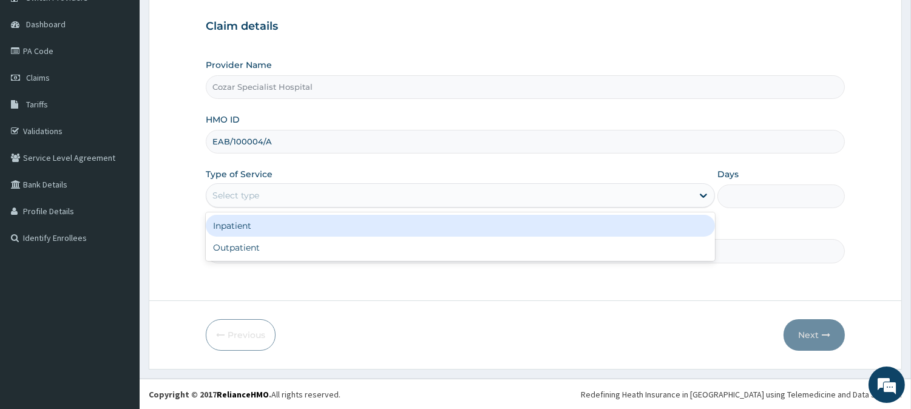
drag, startPoint x: 605, startPoint y: 197, endPoint x: 611, endPoint y: 219, distance: 22.7
click at [611, 207] on div "option Inpatient focused, 1 of 2. 2 results available. Use Up and Down to choos…" at bounding box center [460, 195] width 509 height 24
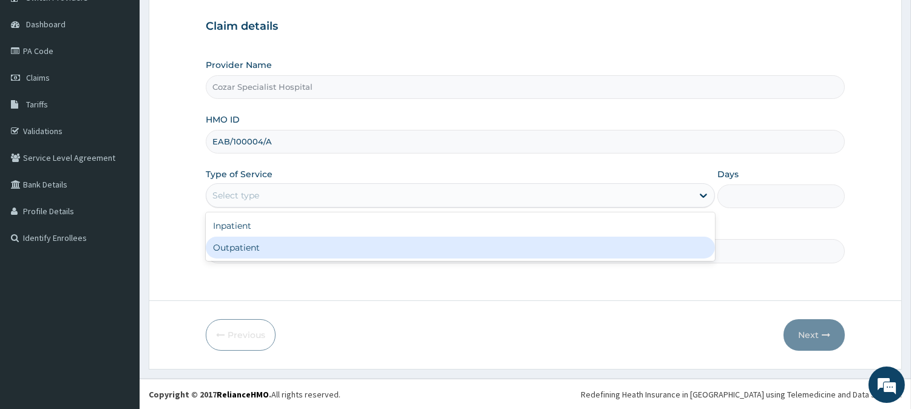
click at [605, 255] on div "Outpatient" at bounding box center [460, 248] width 509 height 22
type input "1"
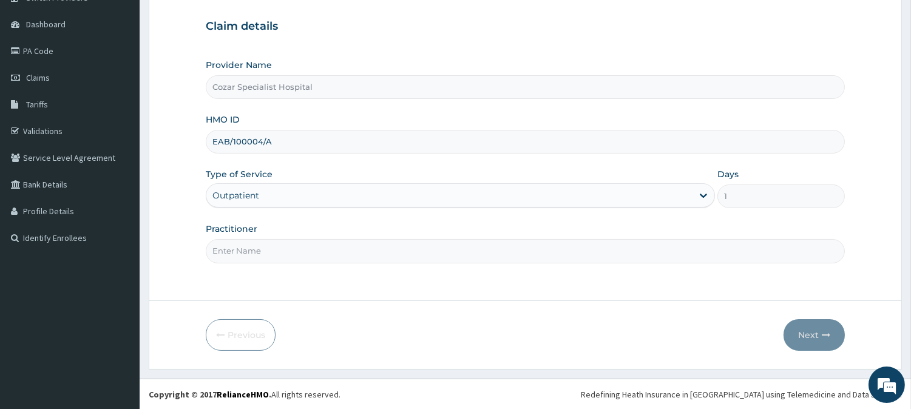
click at [575, 257] on input "Practitioner" at bounding box center [525, 251] width 639 height 24
type input "[PERSON_NAME][MEDICAL_DATA]"
click at [821, 326] on button "Next" at bounding box center [813, 335] width 61 height 32
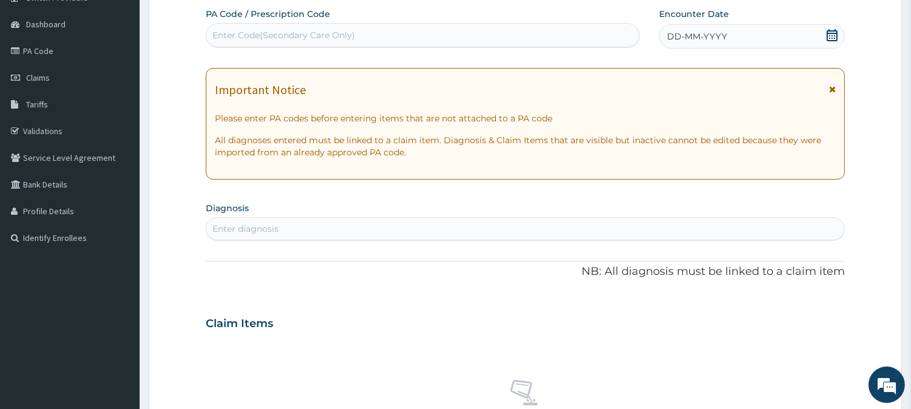
click at [826, 32] on icon at bounding box center [832, 35] width 12 height 12
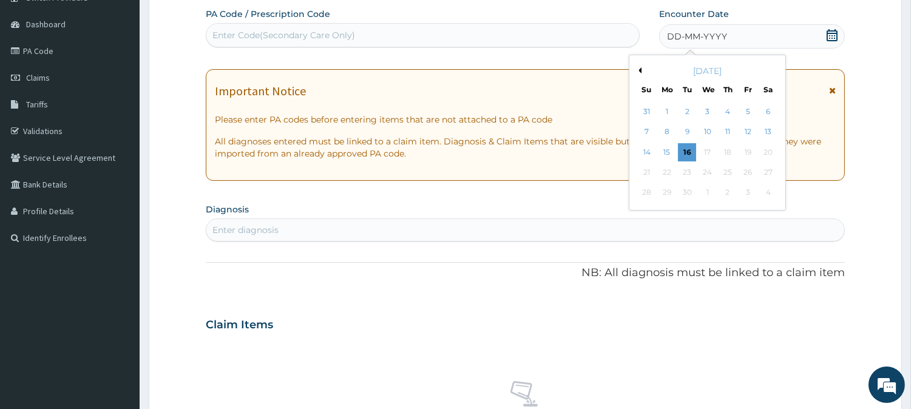
click at [638, 67] on button "Previous Month" at bounding box center [638, 70] width 6 height 6
click at [707, 146] on div "13" at bounding box center [707, 152] width 18 height 18
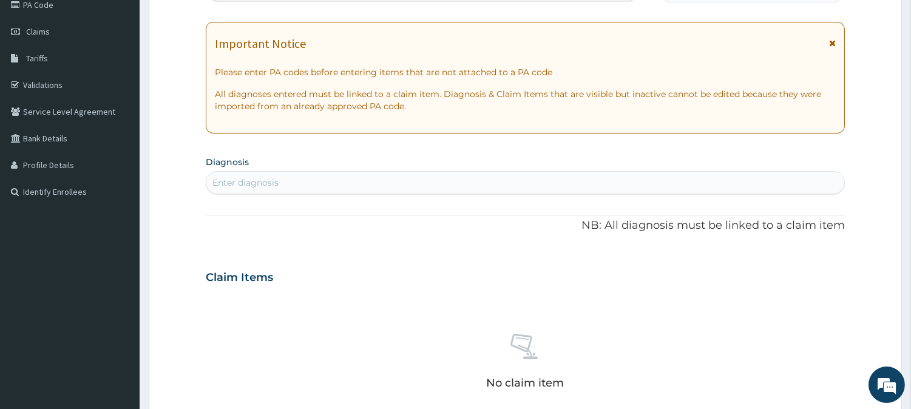
scroll to position [253, 0]
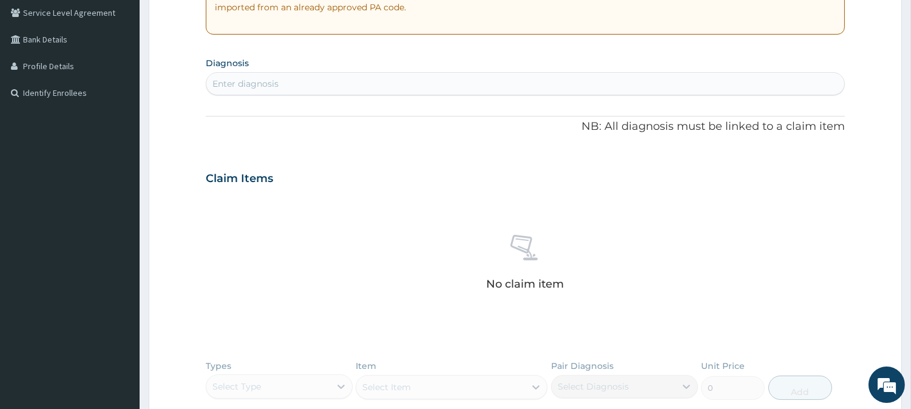
click at [402, 93] on div "Enter diagnosis" at bounding box center [525, 83] width 638 height 19
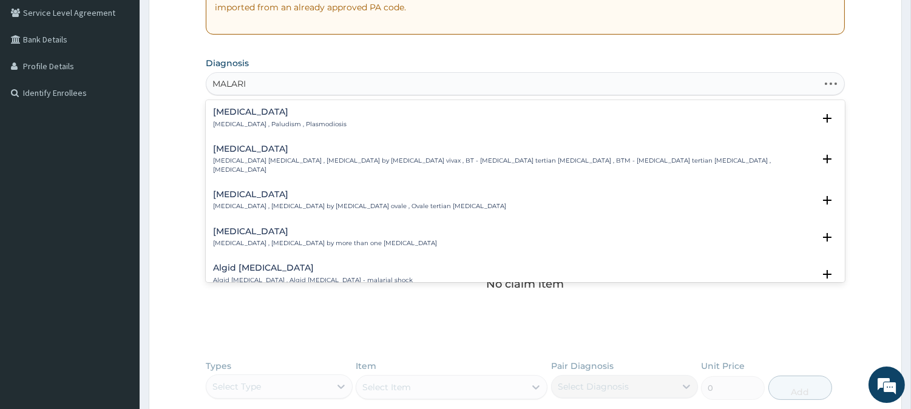
type input "[MEDICAL_DATA]"
click at [374, 124] on div "[MEDICAL_DATA] [MEDICAL_DATA] , Paludism , Plasmodiosis" at bounding box center [525, 117] width 624 height 21
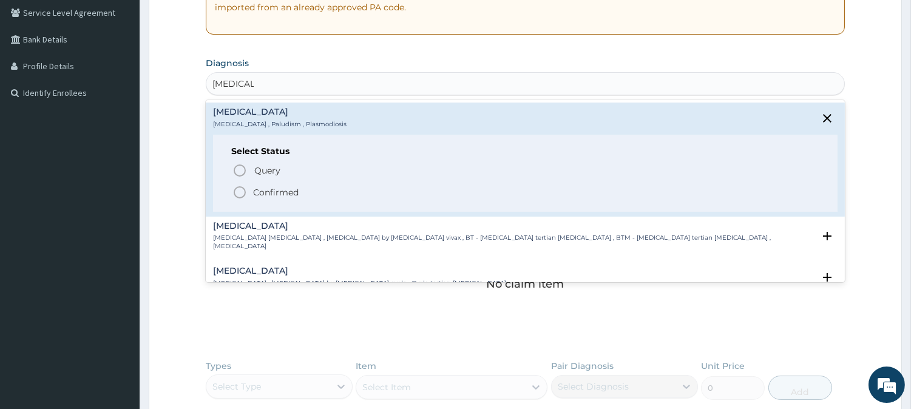
click at [283, 185] on span "Confirmed" at bounding box center [525, 192] width 587 height 15
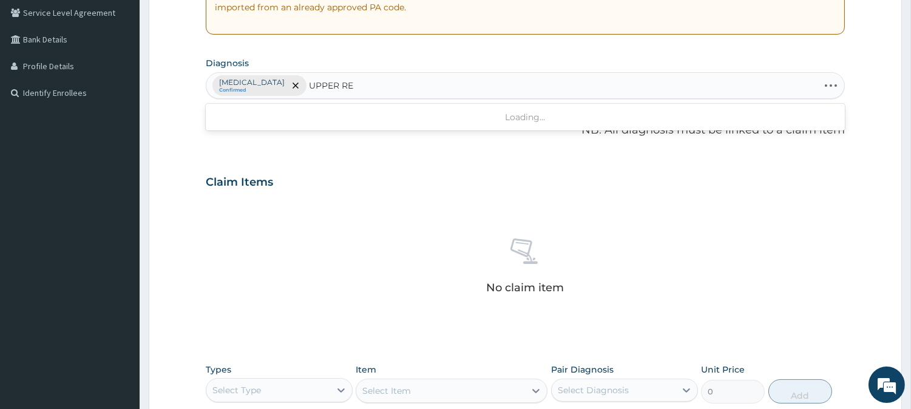
type input "UPPER RES"
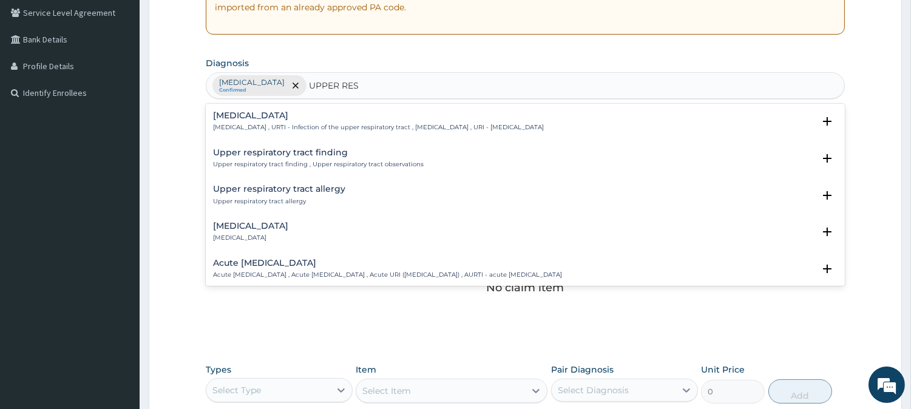
click at [513, 115] on h4 "[MEDICAL_DATA]" at bounding box center [378, 115] width 331 height 9
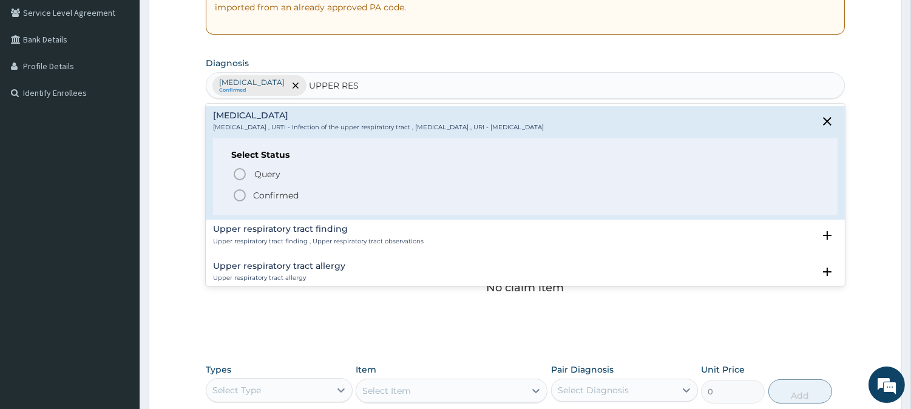
click at [357, 194] on span "Confirmed" at bounding box center [525, 195] width 587 height 15
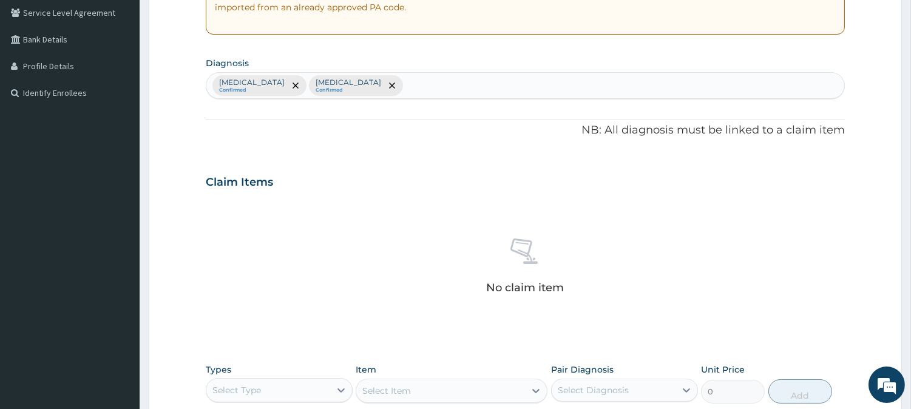
scroll to position [465, 0]
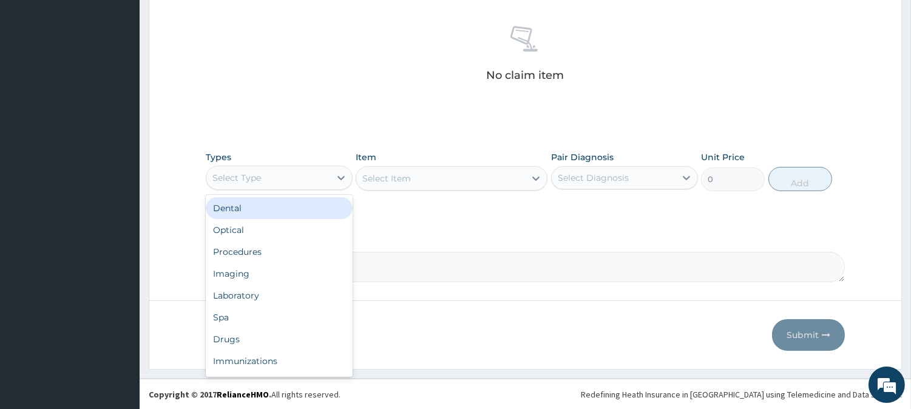
click at [293, 178] on div "Select Type" at bounding box center [268, 177] width 124 height 19
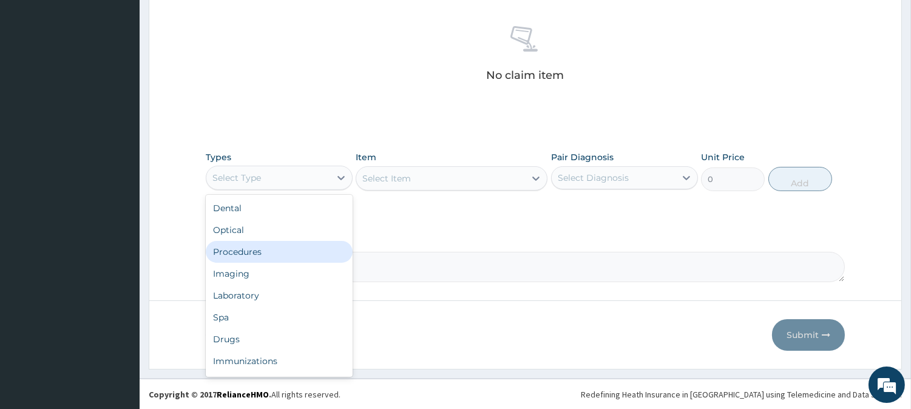
click at [329, 252] on div "Procedures" at bounding box center [279, 252] width 147 height 22
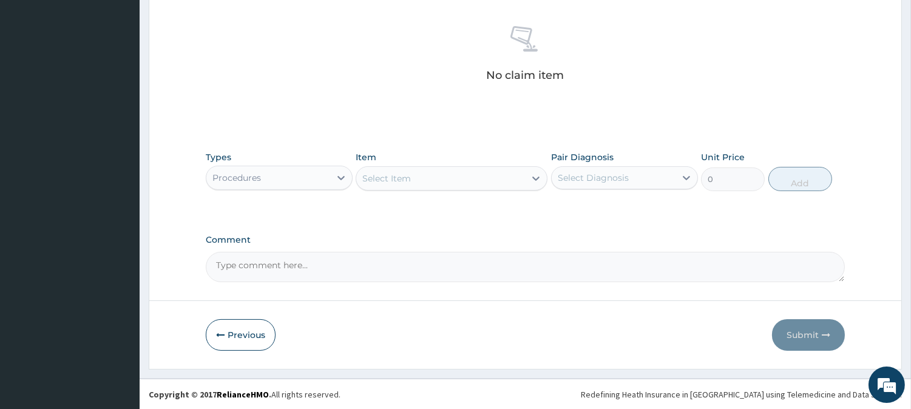
click at [387, 175] on div "Select Item" at bounding box center [386, 178] width 49 height 12
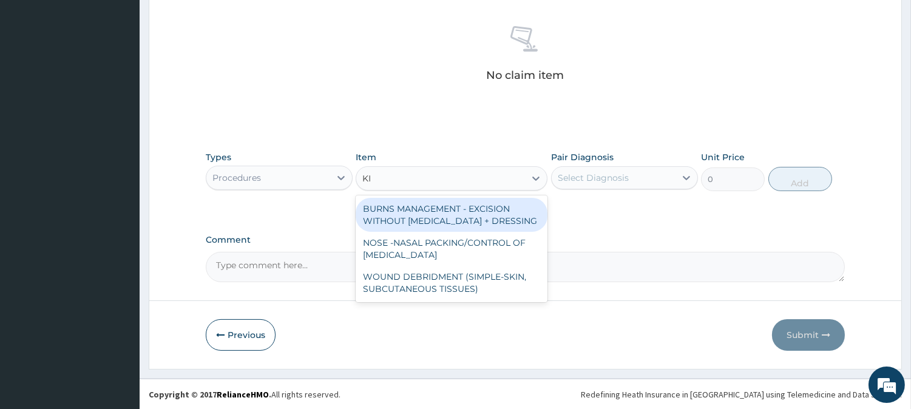
type input "K"
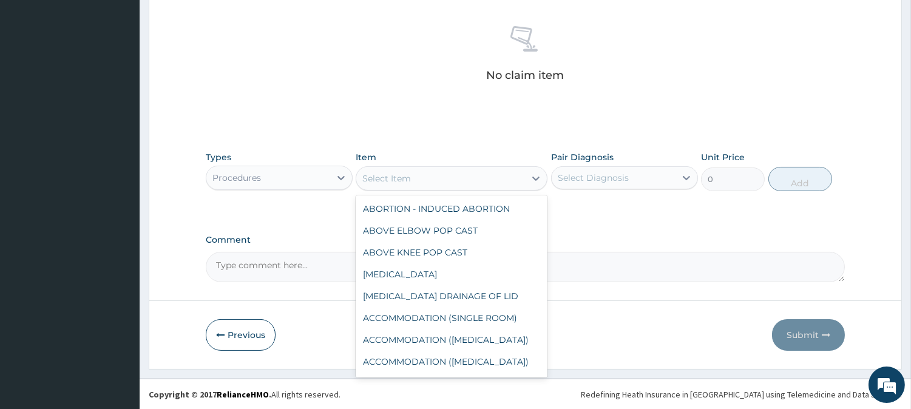
type input "O"
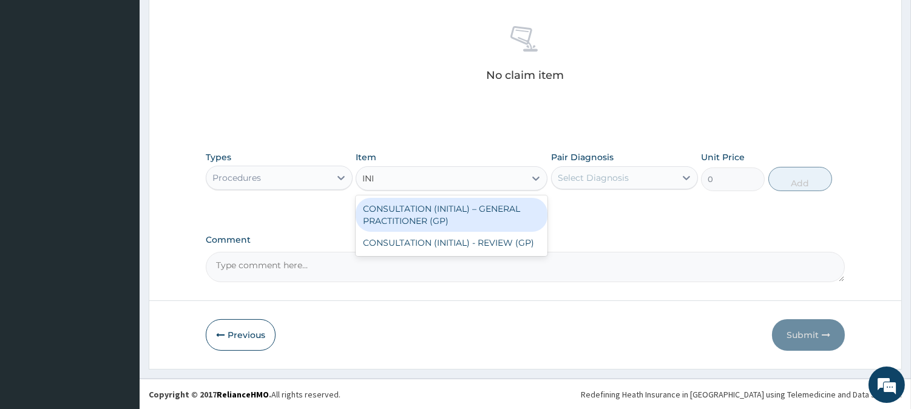
type input "INIT"
click at [470, 226] on div "CONSULTATION (INITIAL) – GENERAL PRACTITIONER (GP)" at bounding box center [451, 215] width 192 height 34
type input "3000"
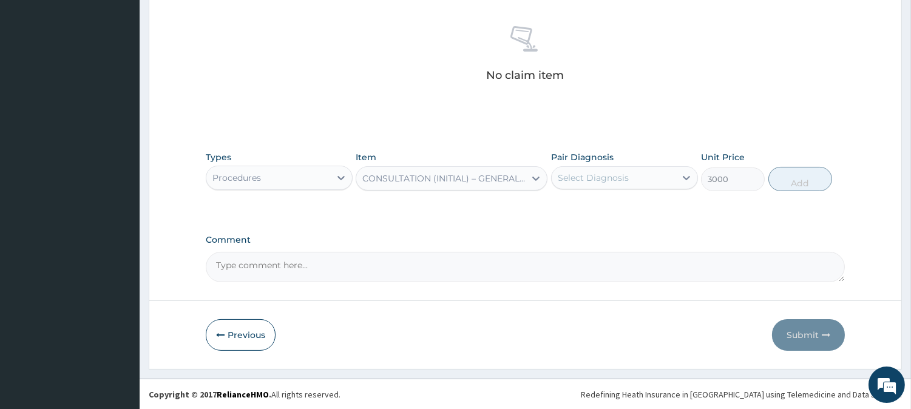
click at [647, 183] on div "Select Diagnosis" at bounding box center [613, 177] width 124 height 19
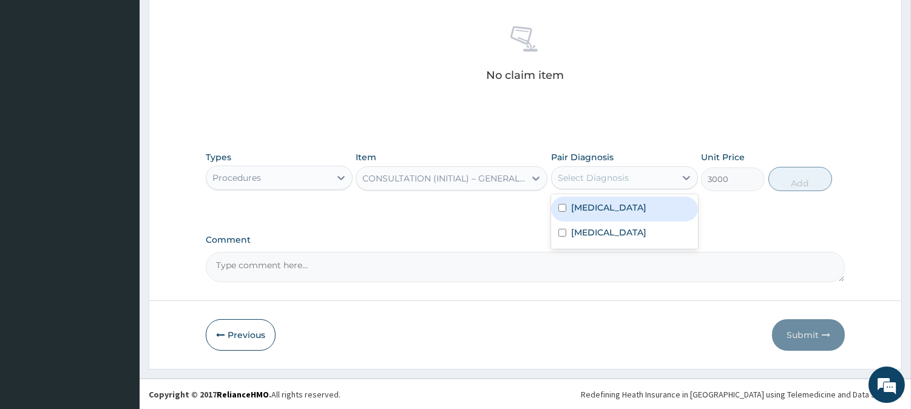
click at [641, 207] on div "[MEDICAL_DATA]" at bounding box center [624, 209] width 147 height 25
checkbox input "true"
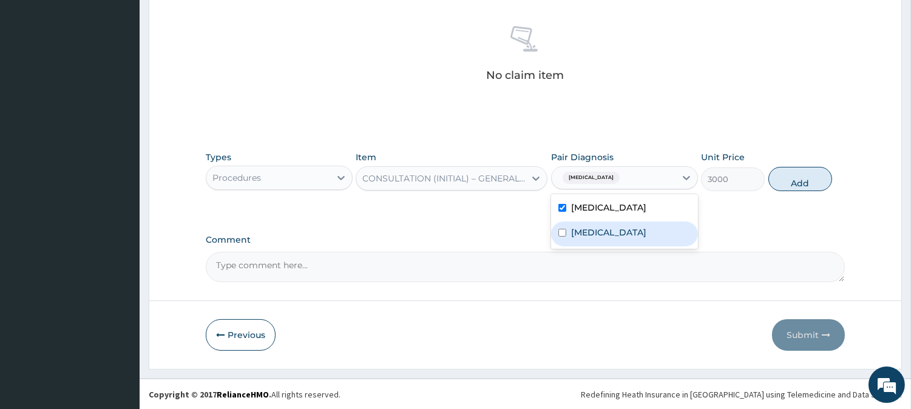
click at [646, 237] on label "[MEDICAL_DATA]" at bounding box center [608, 232] width 75 height 12
checkbox input "true"
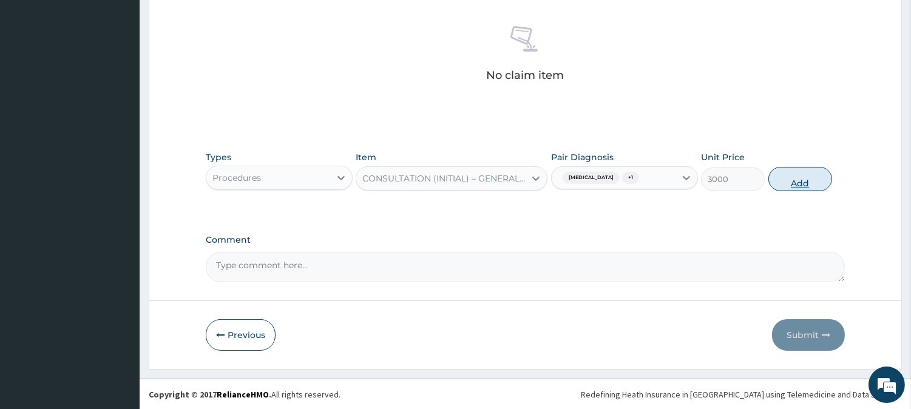
click at [792, 177] on button "Add" at bounding box center [800, 179] width 64 height 24
type input "0"
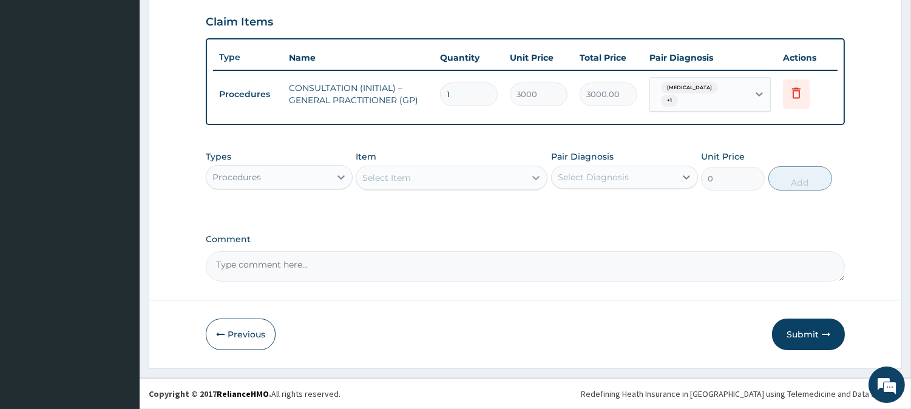
scroll to position [407, 0]
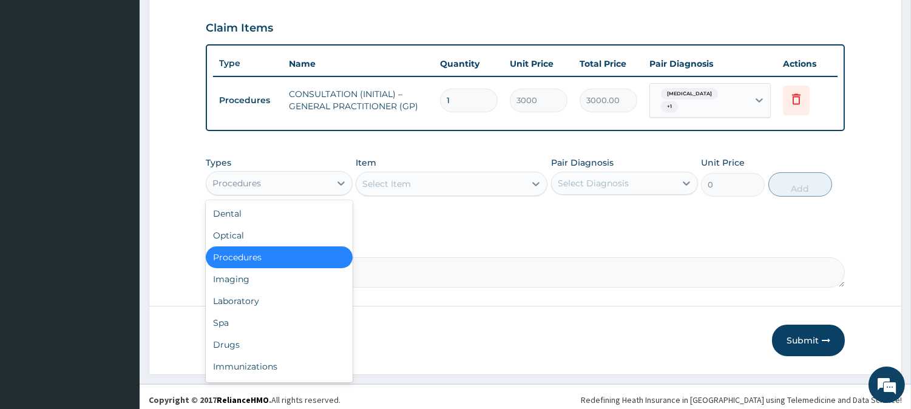
click at [319, 178] on div "Procedures" at bounding box center [268, 182] width 124 height 19
click at [300, 292] on div "Laboratory" at bounding box center [279, 301] width 147 height 22
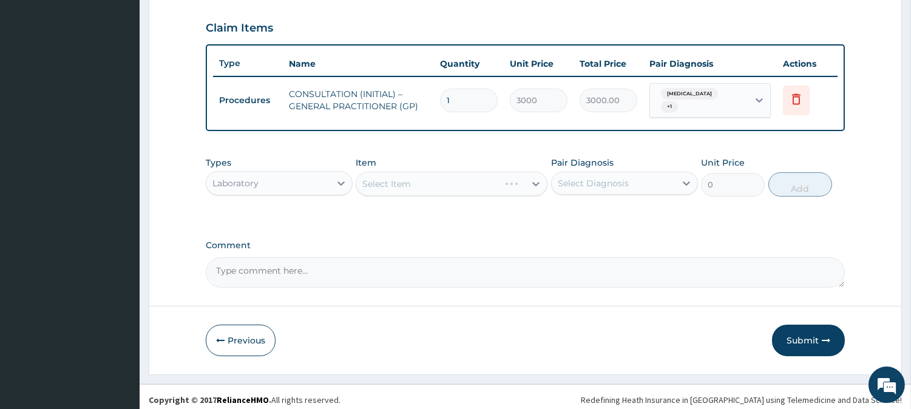
click at [492, 184] on div "Select Item" at bounding box center [451, 184] width 192 height 24
click at [506, 175] on div "Select Item" at bounding box center [440, 183] width 169 height 19
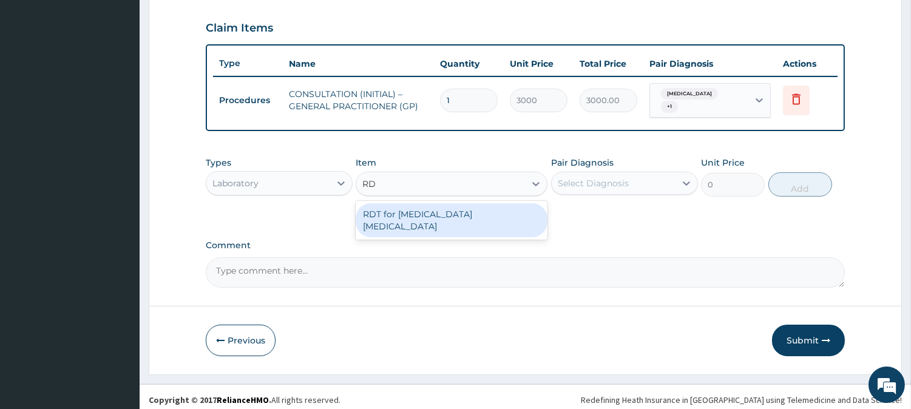
type input "RDT"
click at [519, 217] on div "RDT for [MEDICAL_DATA] [MEDICAL_DATA]" at bounding box center [451, 220] width 192 height 34
type input "1300"
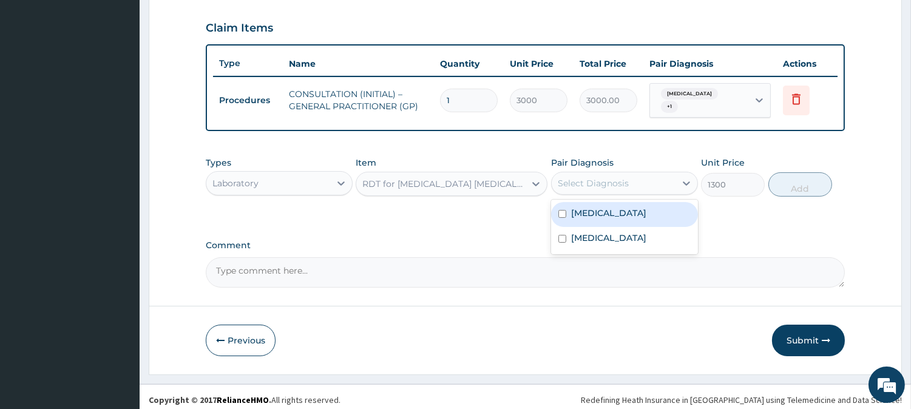
click at [652, 183] on div "Select Diagnosis" at bounding box center [613, 182] width 124 height 19
click at [649, 205] on div "[MEDICAL_DATA]" at bounding box center [624, 214] width 147 height 25
checkbox input "true"
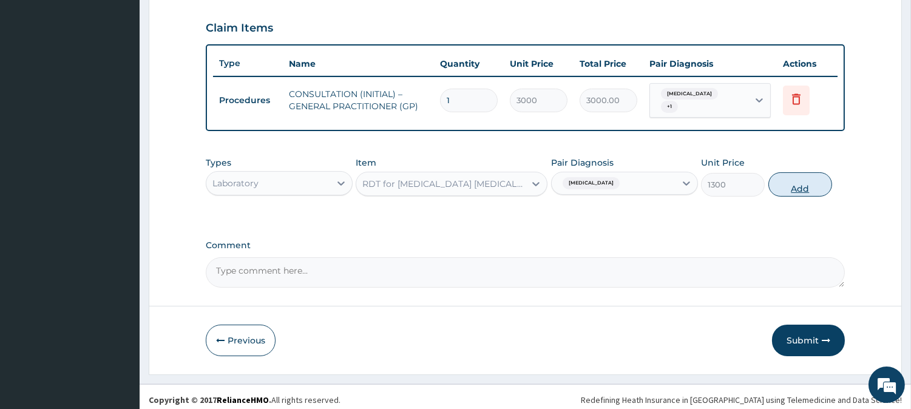
click at [803, 189] on button "Add" at bounding box center [800, 184] width 64 height 24
type input "0"
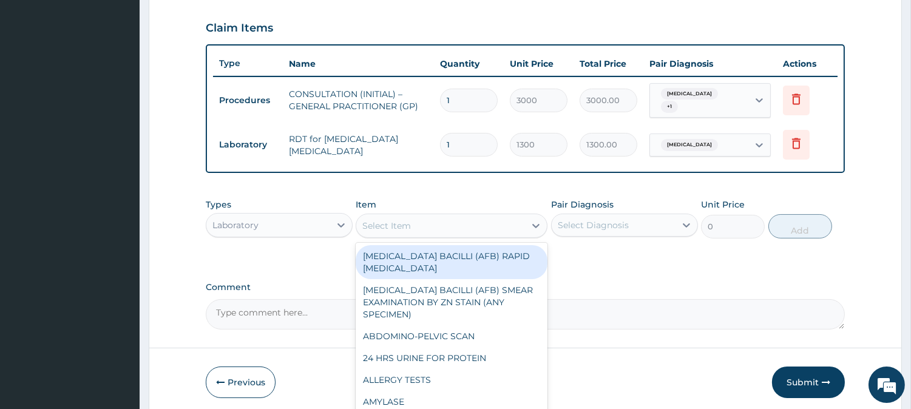
click at [478, 223] on div "Select Item" at bounding box center [440, 225] width 169 height 19
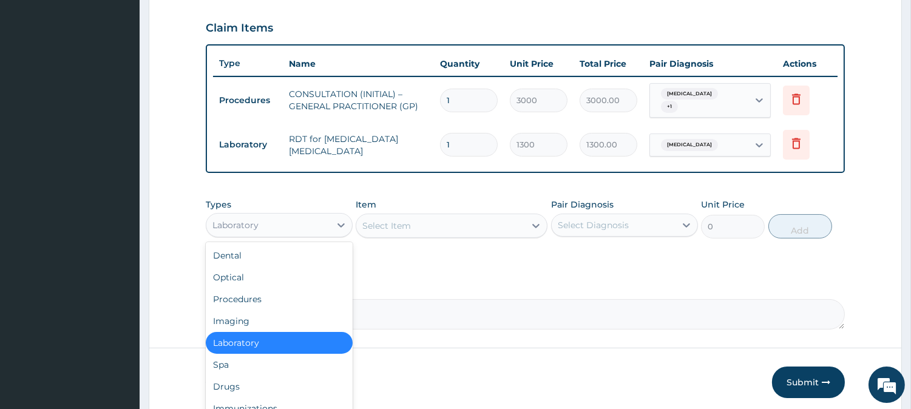
click at [305, 217] on div "Laboratory" at bounding box center [268, 224] width 124 height 19
click at [293, 380] on div "Drugs" at bounding box center [279, 387] width 147 height 22
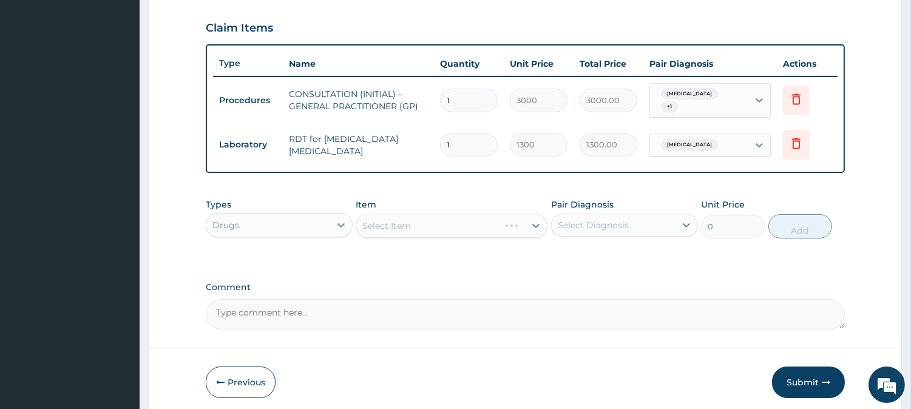
click at [447, 214] on div "Select Item" at bounding box center [451, 226] width 192 height 24
click at [447, 216] on div "Select Item" at bounding box center [440, 225] width 169 height 19
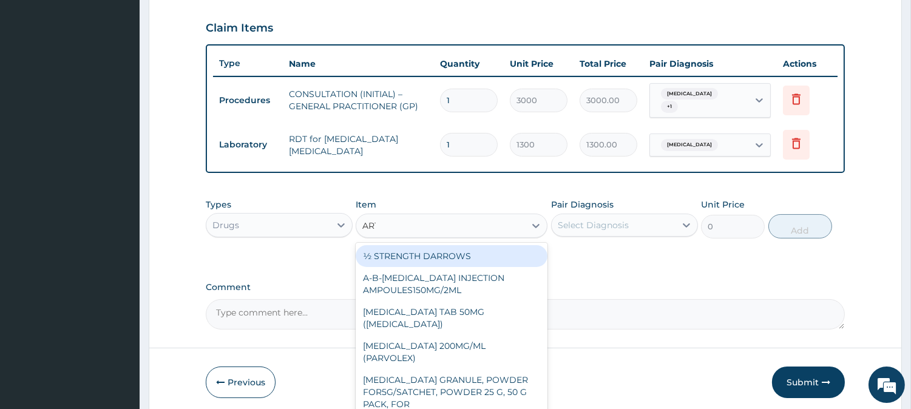
type input "ARTEMET"
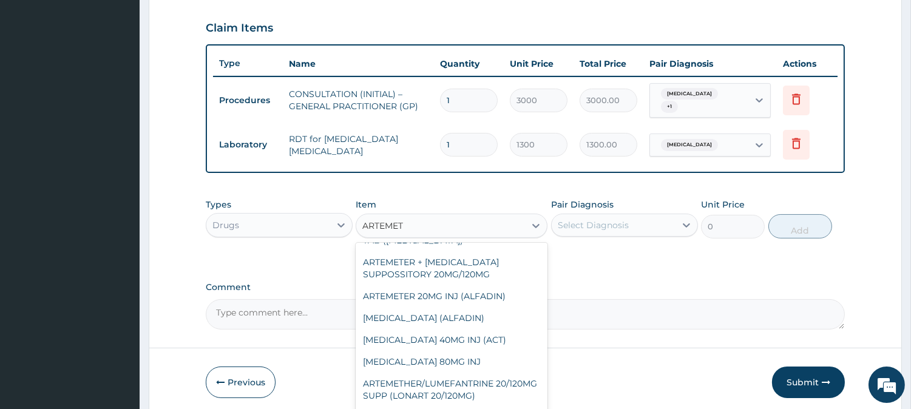
scroll to position [196, 0]
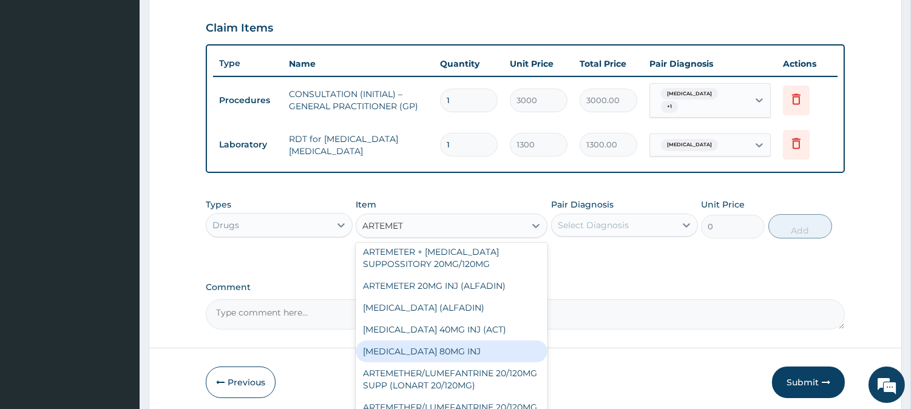
click at [498, 343] on div "[MEDICAL_DATA] 80MG INJ" at bounding box center [451, 351] width 192 height 22
type input "750"
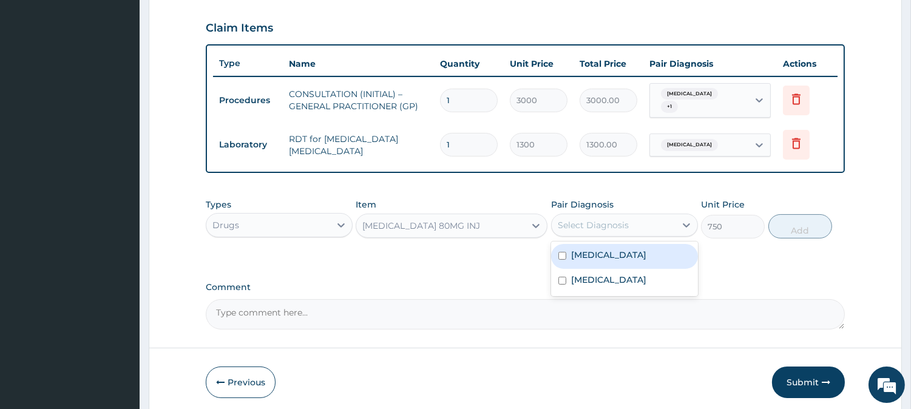
click at [661, 215] on div "Select Diagnosis" at bounding box center [613, 224] width 124 height 19
click at [647, 251] on div "[MEDICAL_DATA]" at bounding box center [624, 256] width 147 height 25
checkbox input "true"
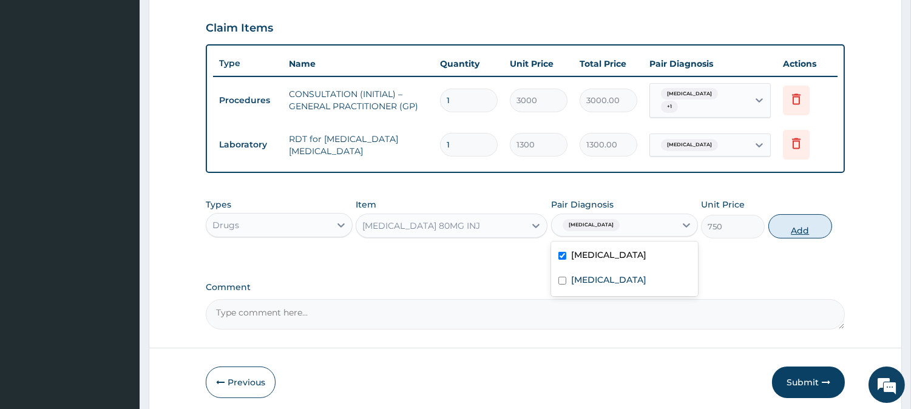
click at [798, 220] on button "Add" at bounding box center [800, 226] width 64 height 24
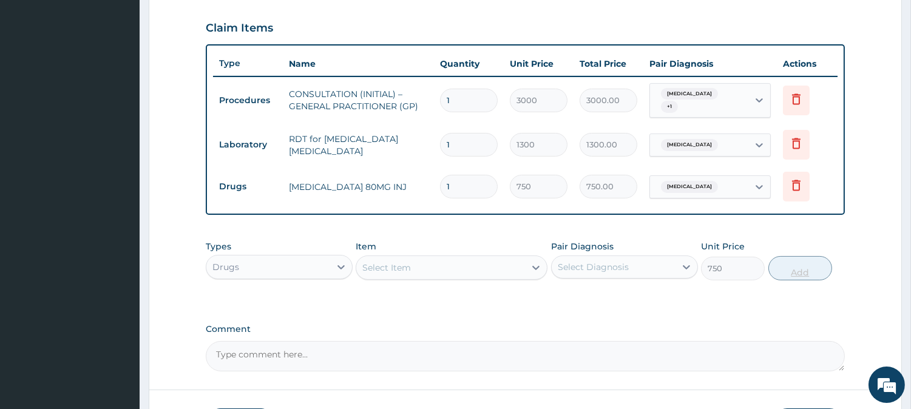
type input "0"
type input "0.00"
type input "6"
type input "4500.00"
type input "6"
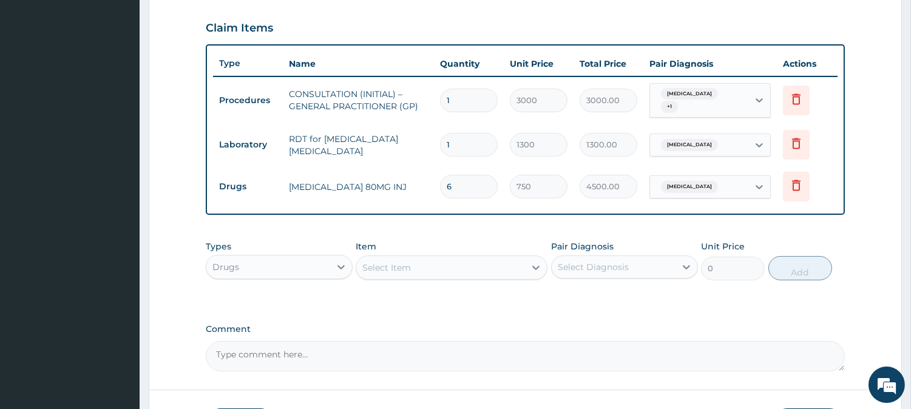
click at [470, 264] on div "Select Item" at bounding box center [440, 267] width 169 height 19
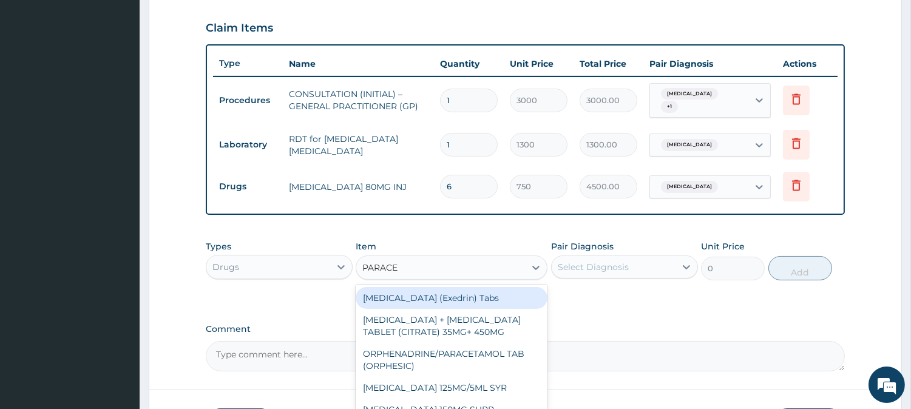
type input "PARACET"
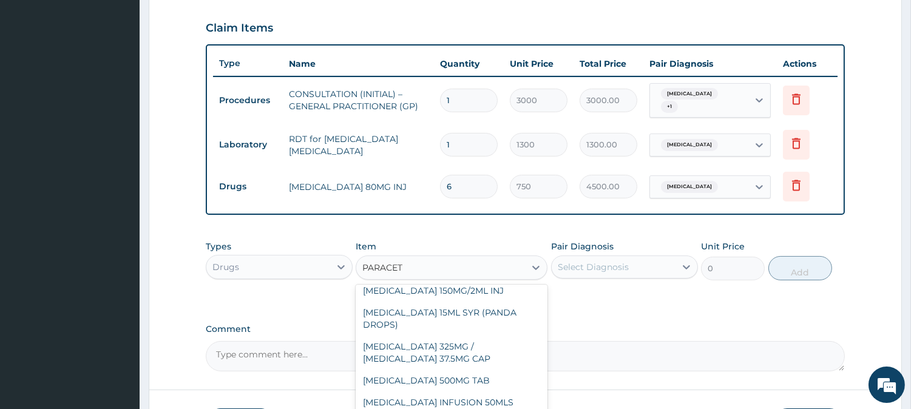
scroll to position [144, 0]
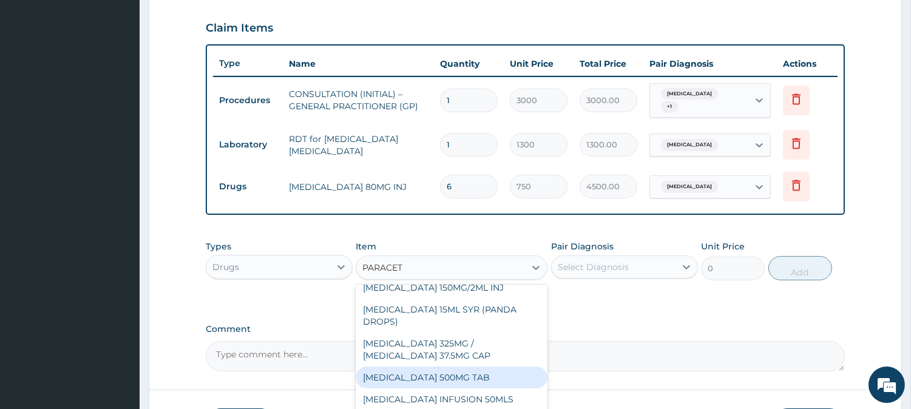
click at [506, 383] on div "[MEDICAL_DATA] 500MG TAB" at bounding box center [451, 377] width 192 height 22
type input "65"
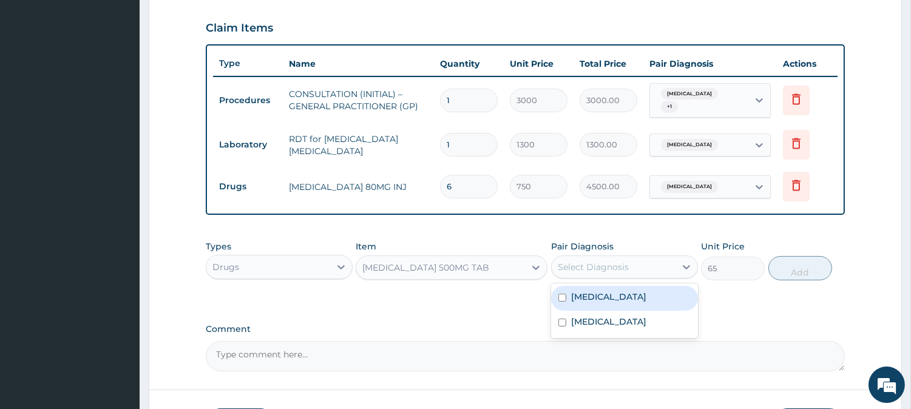
click at [653, 261] on div "Select Diagnosis" at bounding box center [613, 266] width 124 height 19
click at [662, 286] on div "[MEDICAL_DATA]" at bounding box center [624, 298] width 147 height 25
checkbox input "true"
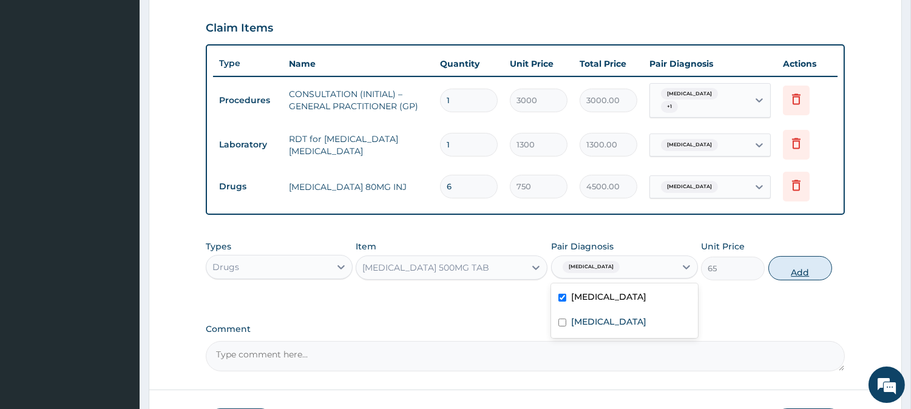
click at [797, 267] on button "Add" at bounding box center [800, 268] width 64 height 24
type input "0"
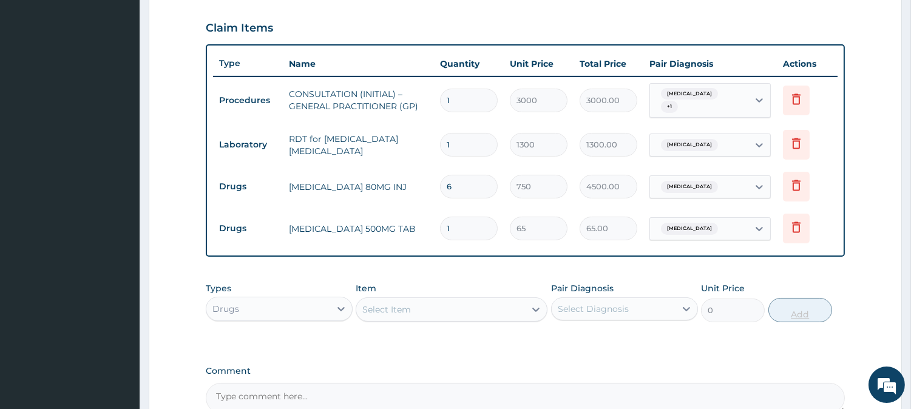
type input "18"
type input "1170.00"
type input "18"
click at [403, 308] on div "Select Item" at bounding box center [386, 309] width 49 height 12
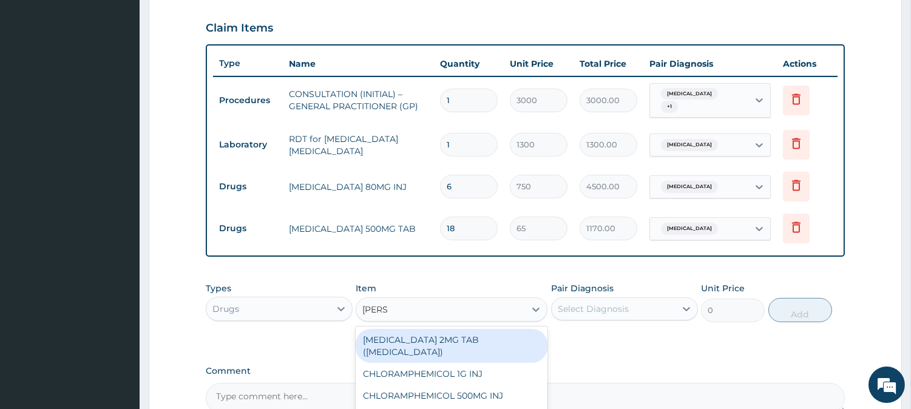
type input "LORAT"
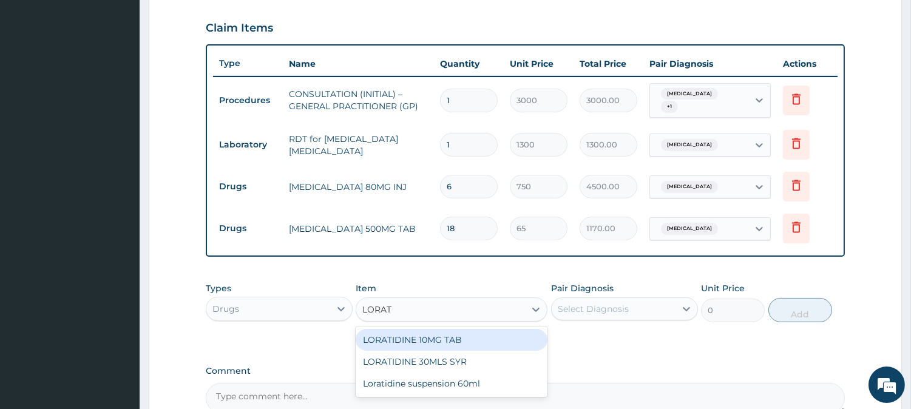
click at [423, 329] on div "LORATIDINE 10MG TAB" at bounding box center [451, 340] width 192 height 22
type input "110"
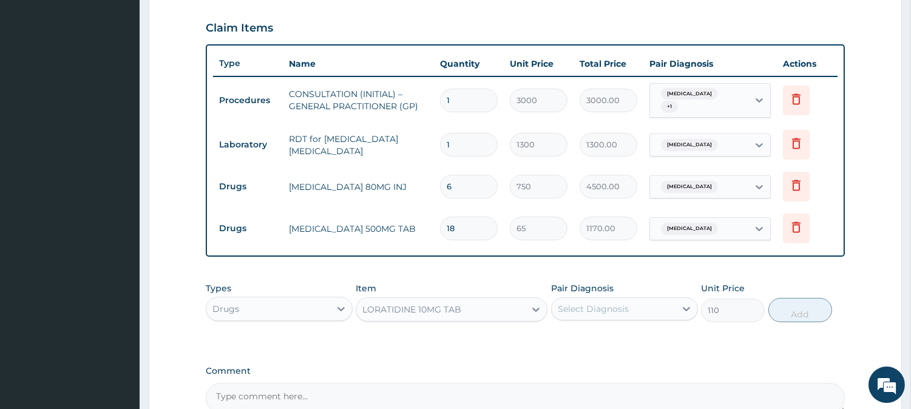
click at [658, 300] on div "Select Diagnosis" at bounding box center [613, 308] width 124 height 19
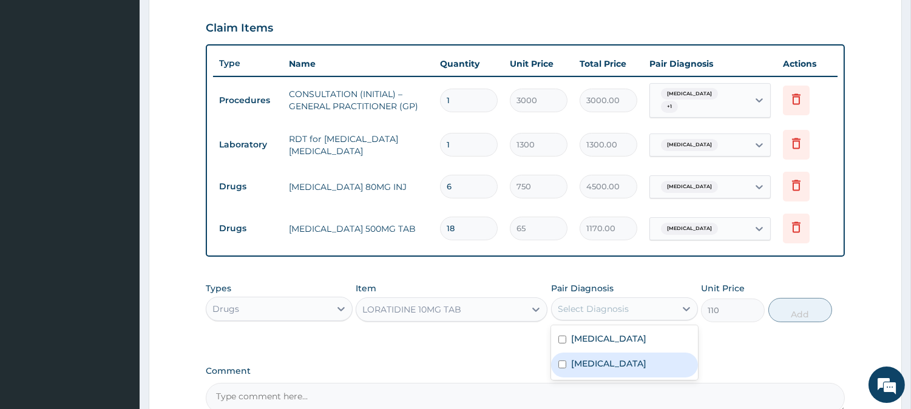
click at [646, 362] on label "Upper respiratory infection" at bounding box center [608, 363] width 75 height 12
checkbox input "true"
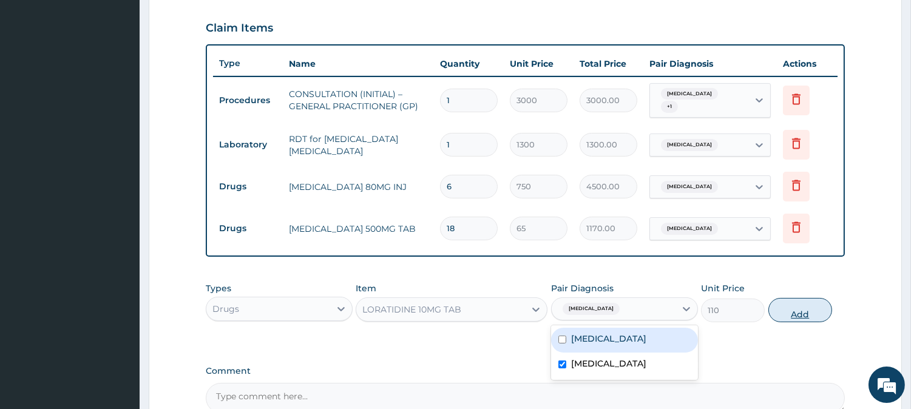
click at [801, 302] on button "Add" at bounding box center [800, 310] width 64 height 24
type input "0"
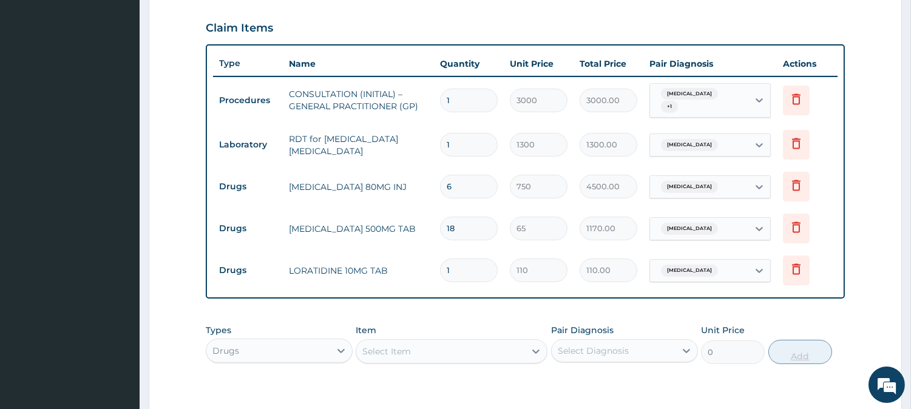
type input "10"
type input "1100.00"
type input "10"
click at [450, 347] on div "Select Item" at bounding box center [440, 351] width 169 height 19
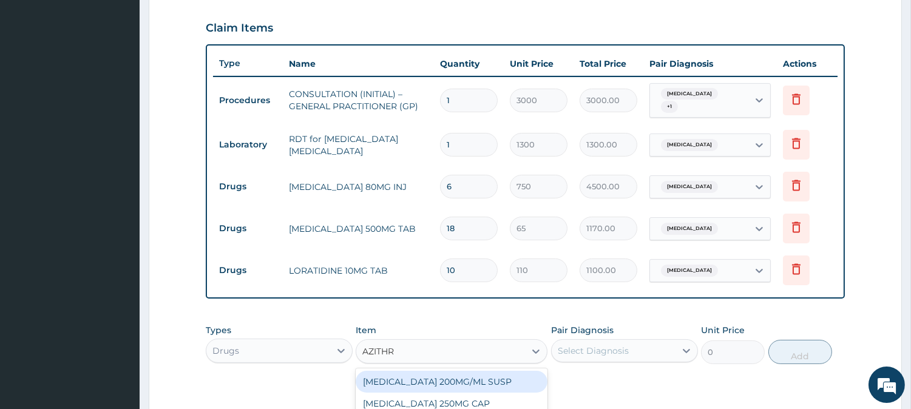
type input "AZITHRO"
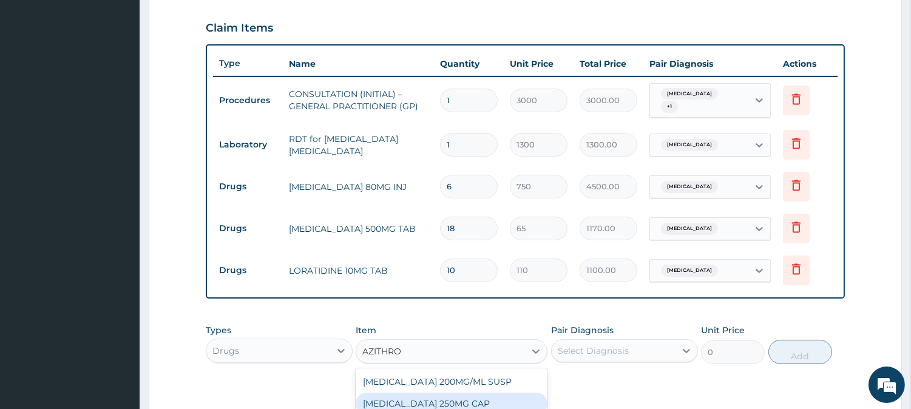
scroll to position [575, 0]
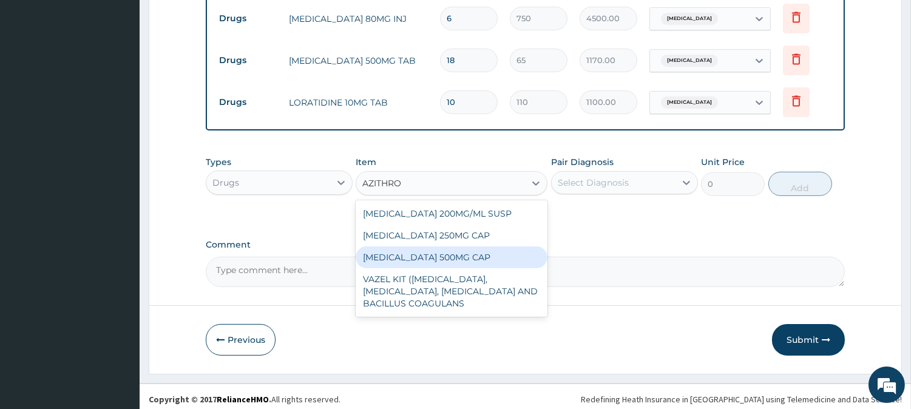
click at [479, 251] on div "[MEDICAL_DATA] 500MG CAP" at bounding box center [451, 257] width 192 height 22
type input "450"
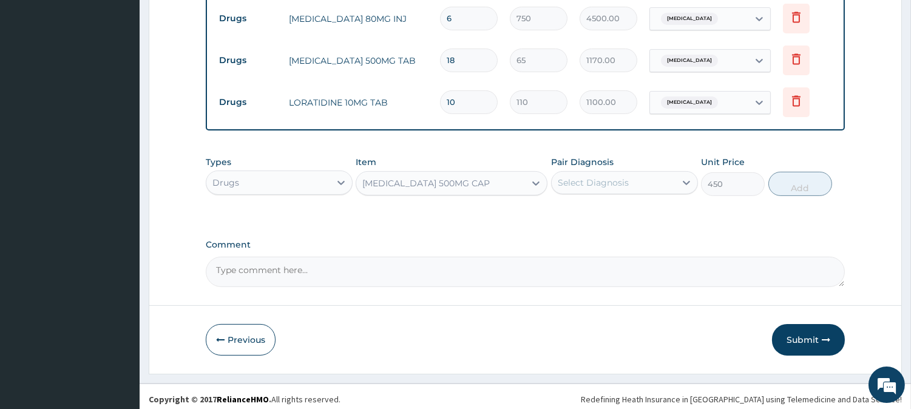
click at [633, 173] on div "Select Diagnosis" at bounding box center [613, 182] width 124 height 19
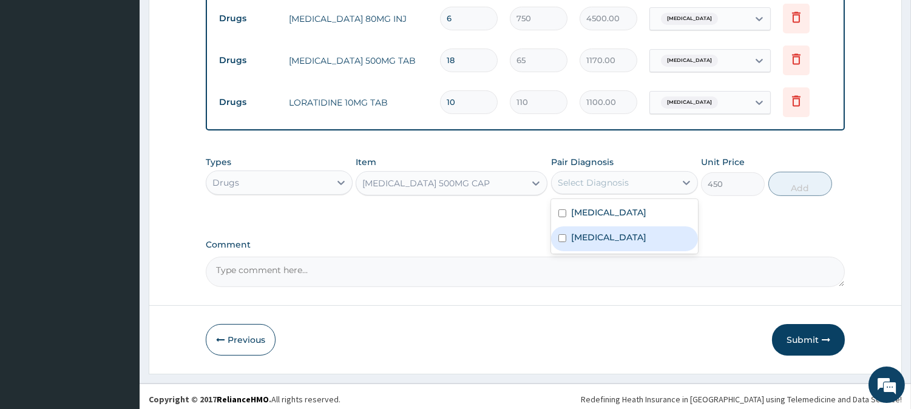
click at [628, 231] on label "[MEDICAL_DATA]" at bounding box center [608, 237] width 75 height 12
checkbox input "true"
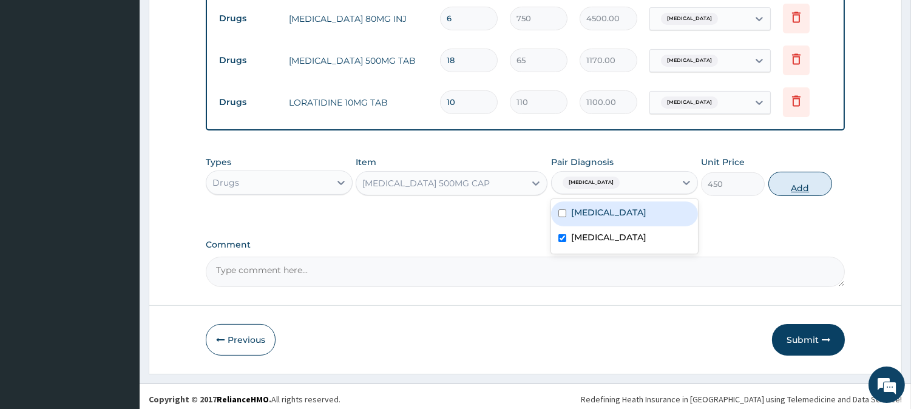
click at [790, 183] on button "Add" at bounding box center [800, 184] width 64 height 24
type input "0"
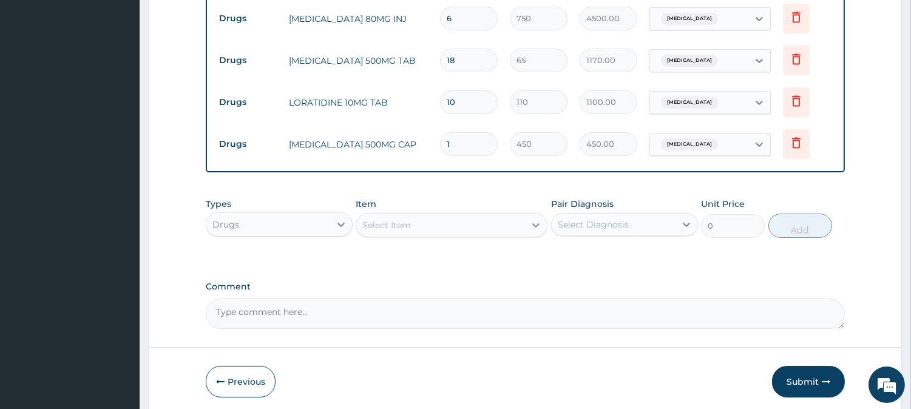
type input "0.00"
type input "6"
type input "2700.00"
type input "6"
click at [402, 219] on div "Select Item" at bounding box center [386, 225] width 49 height 12
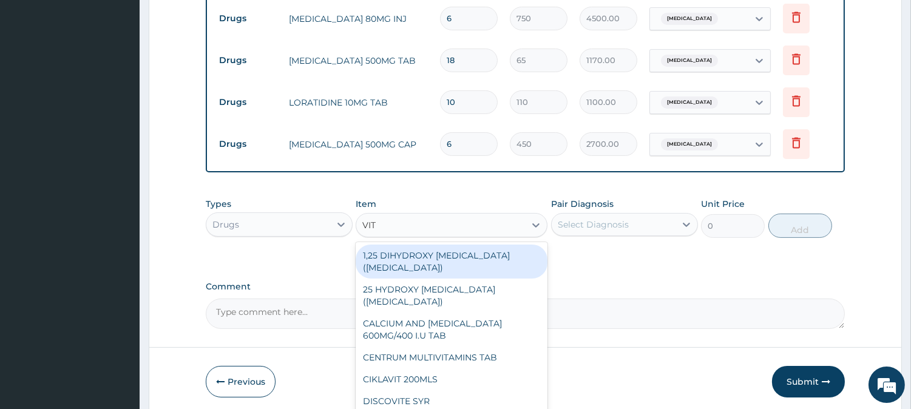
type input "VIT C"
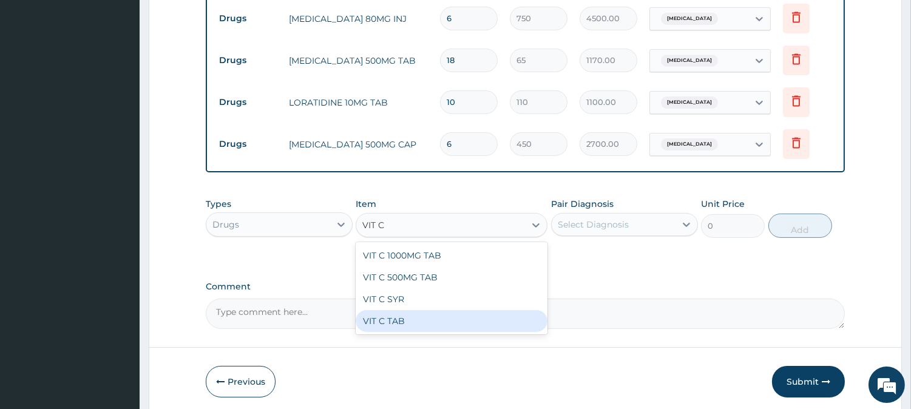
click at [505, 314] on div "VIT C TAB" at bounding box center [451, 321] width 192 height 22
type input "60"
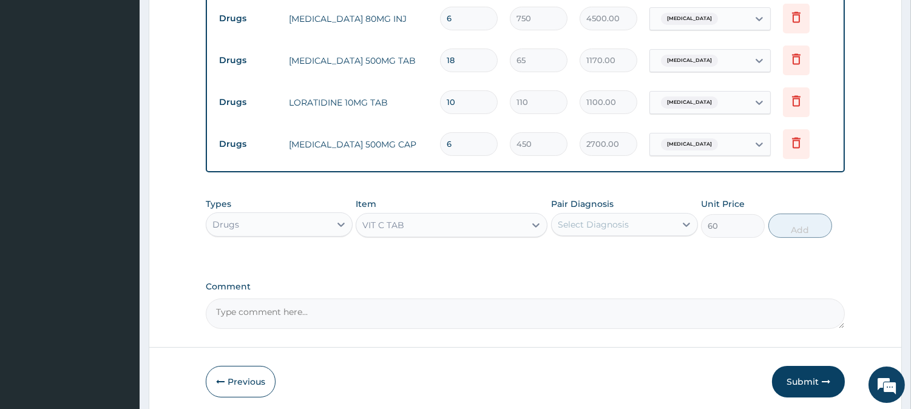
click at [669, 219] on div "Select Diagnosis" at bounding box center [613, 224] width 124 height 19
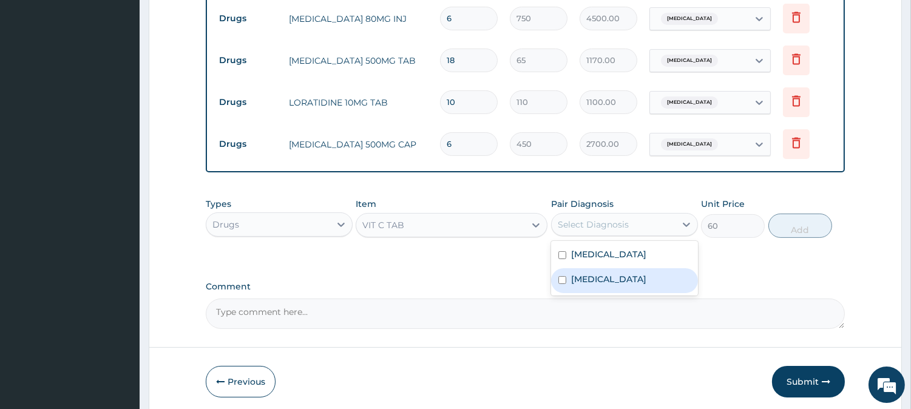
click at [638, 273] on label "[MEDICAL_DATA]" at bounding box center [608, 279] width 75 height 12
checkbox input "true"
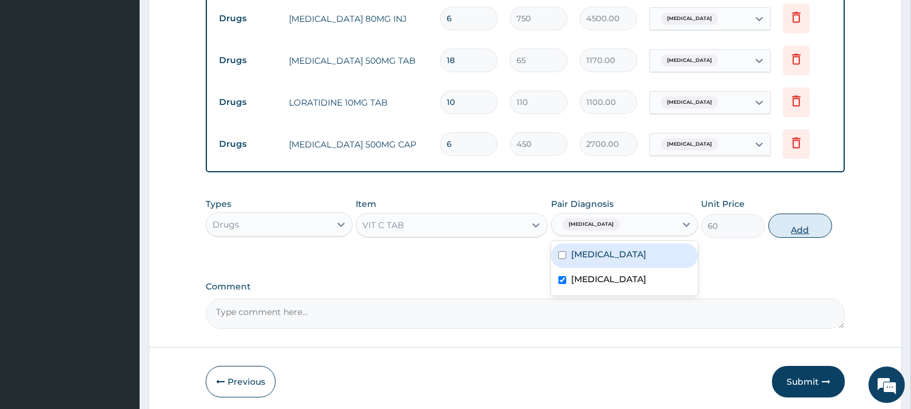
click at [804, 220] on button "Add" at bounding box center [800, 226] width 64 height 24
type input "0"
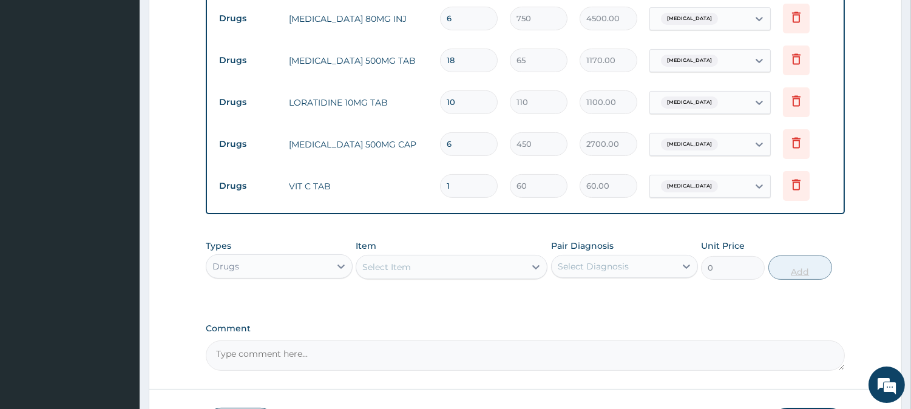
type input "0.00"
type input "3"
type input "180.00"
type input "30"
type input "1800.00"
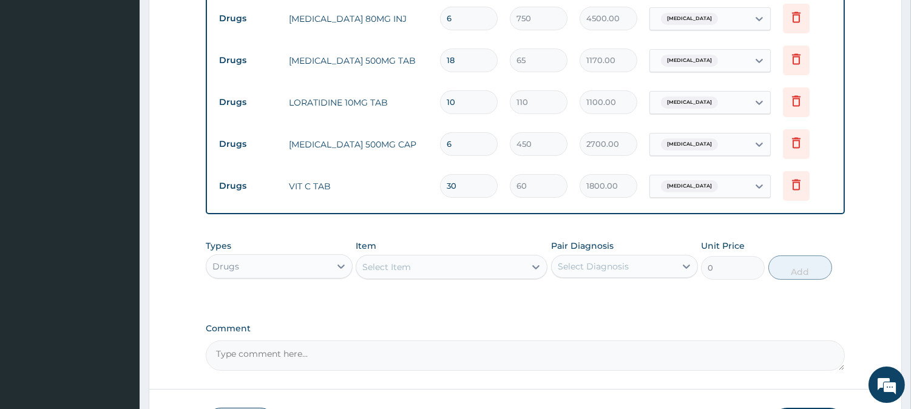
scroll to position [659, 0]
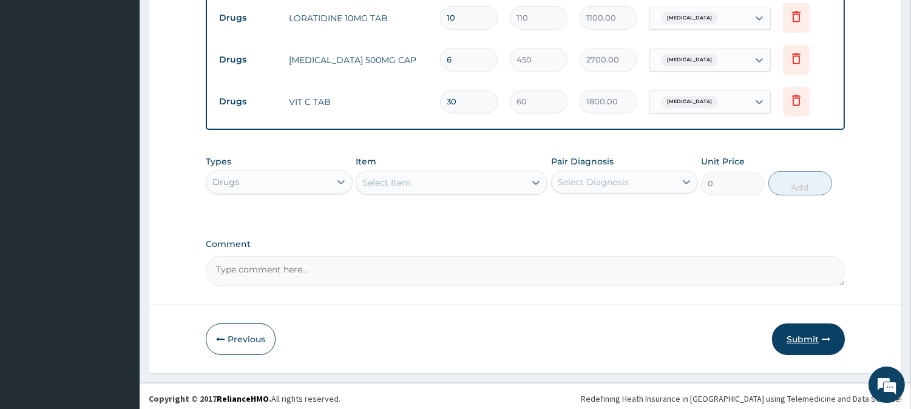
type input "30"
click at [804, 335] on button "Submit" at bounding box center [808, 339] width 73 height 32
click at [805, 325] on button "Submit" at bounding box center [808, 339] width 73 height 32
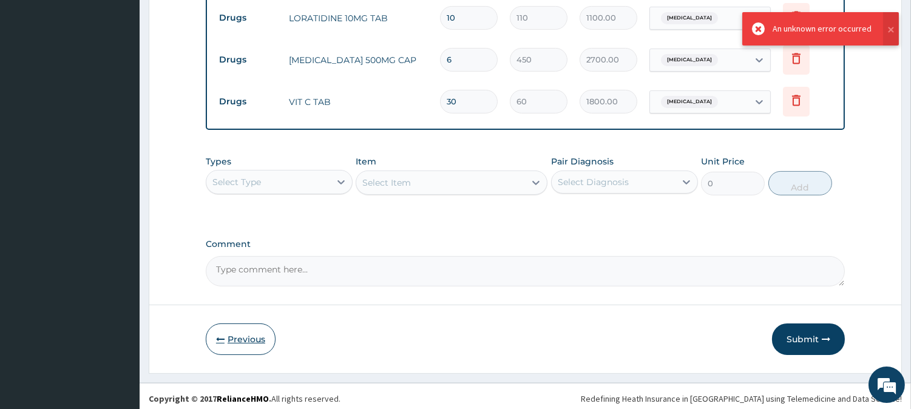
click at [256, 332] on button "Previous" at bounding box center [241, 339] width 70 height 32
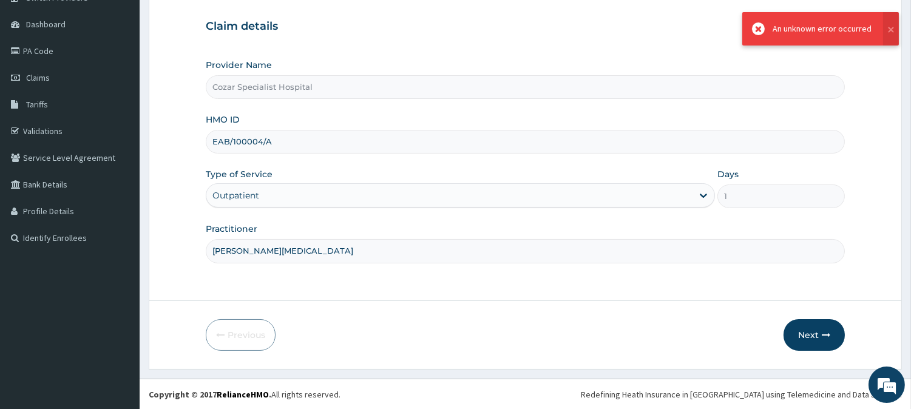
click at [249, 138] on input "EAB/100004/A" at bounding box center [525, 142] width 639 height 24
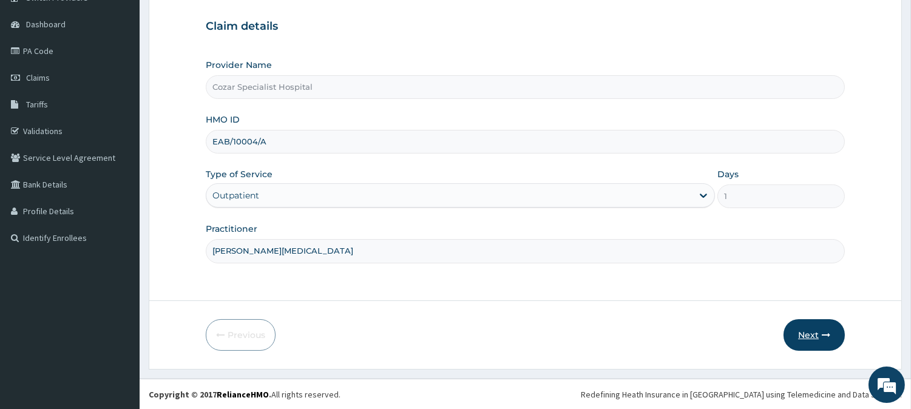
type input "EAB/10004/A"
click at [823, 340] on button "Next" at bounding box center [813, 335] width 61 height 32
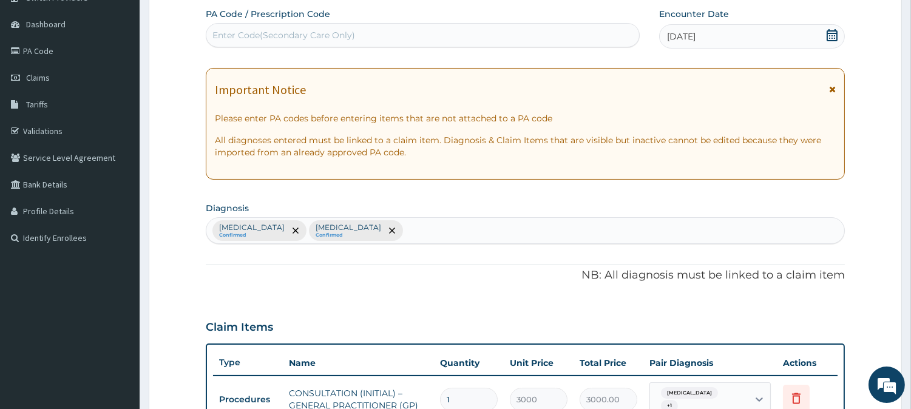
scroll to position [639, 0]
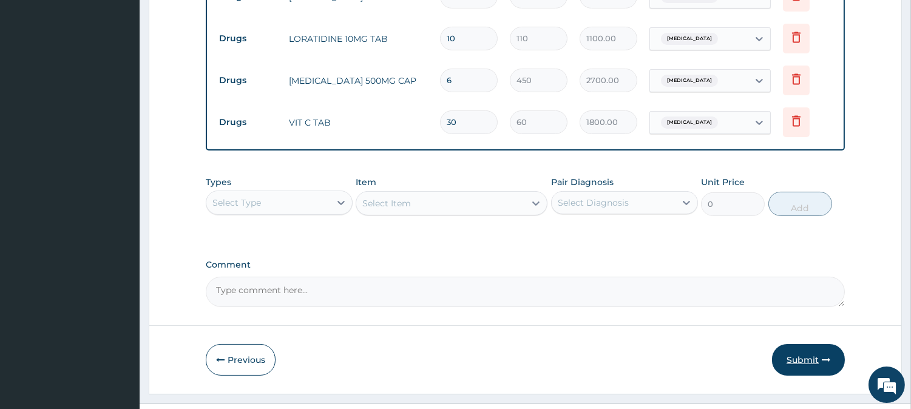
click at [811, 350] on button "Submit" at bounding box center [808, 360] width 73 height 32
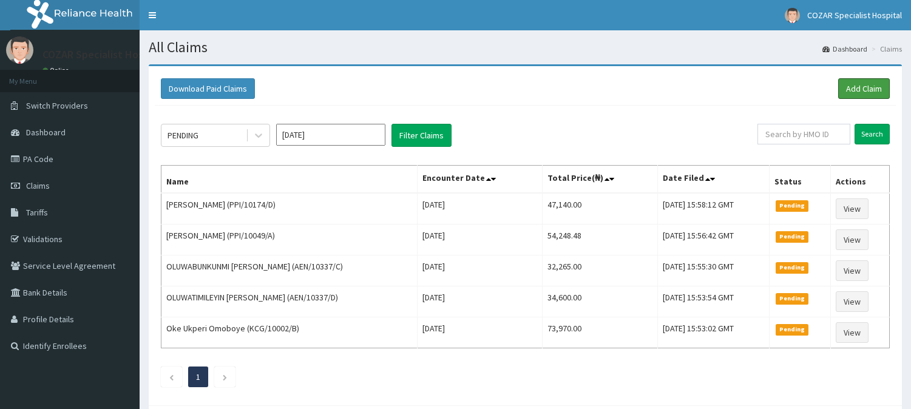
click at [865, 86] on link "Add Claim" at bounding box center [864, 88] width 52 height 21
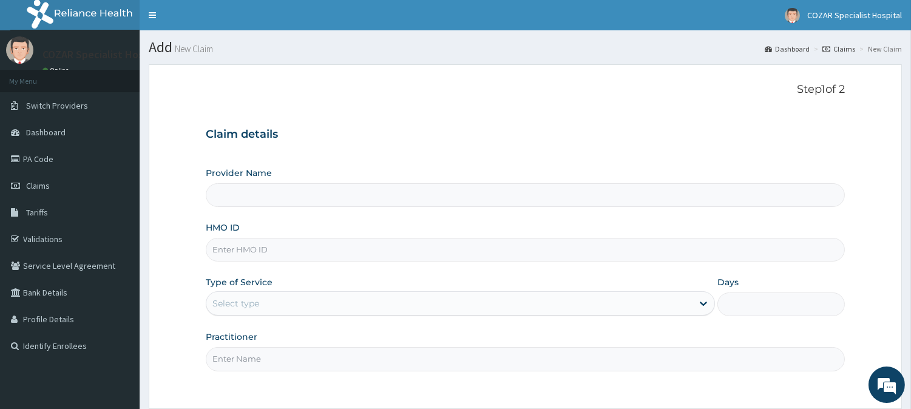
click at [275, 247] on input "HMO ID" at bounding box center [525, 250] width 639 height 24
paste input "DNE/10003/E"
type input "DNE/10003/E"
type input "Cozar Specialist Hospital"
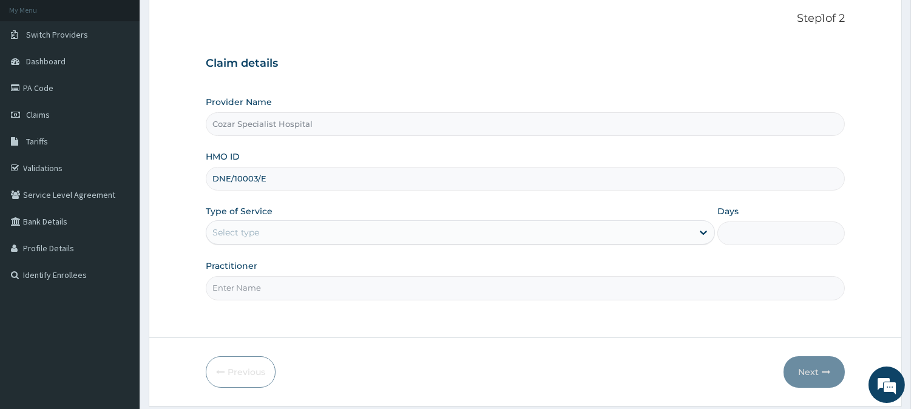
scroll to position [108, 0]
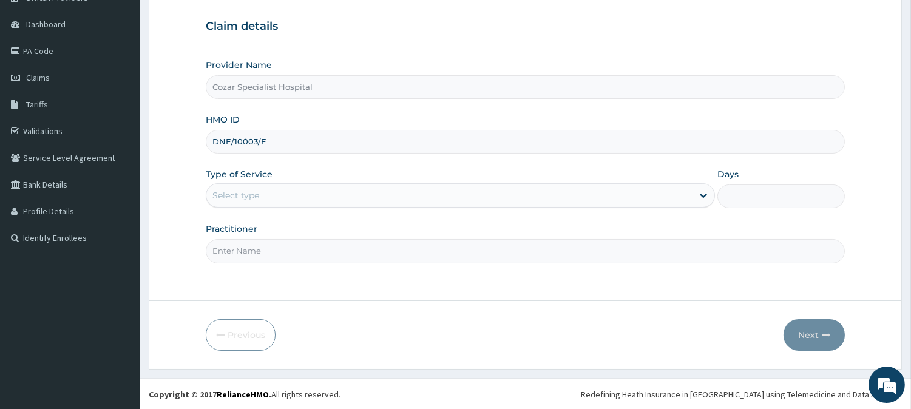
type input "DNE/10003/E"
click at [317, 196] on div "Select type" at bounding box center [449, 195] width 486 height 19
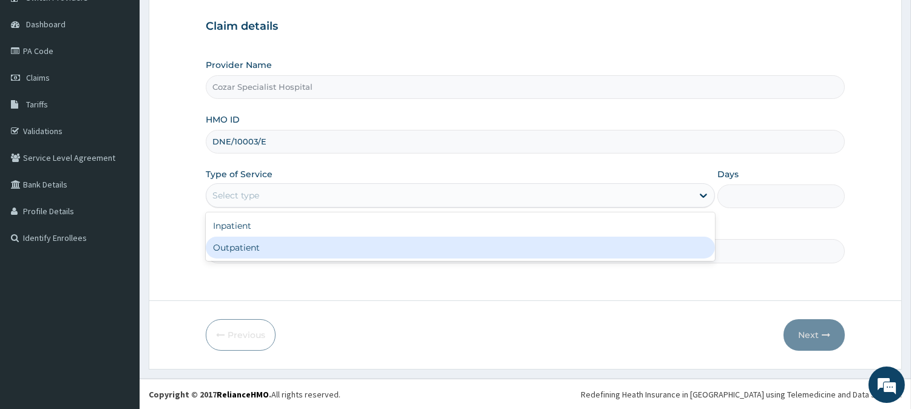
click at [288, 256] on div "Outpatient" at bounding box center [460, 248] width 509 height 22
type input "1"
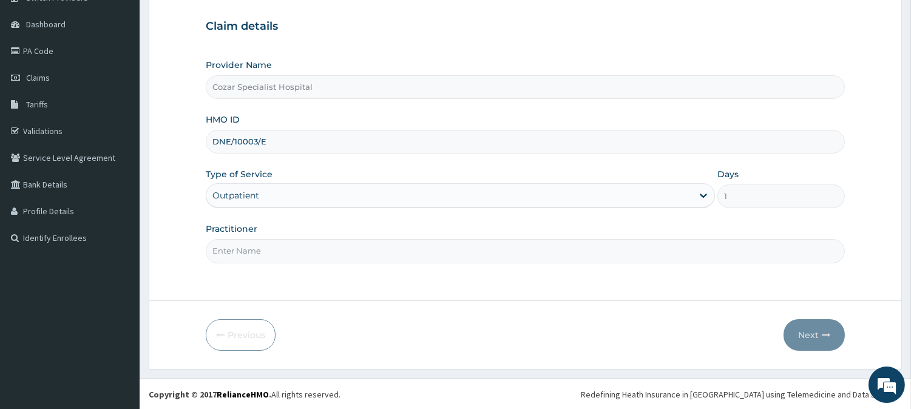
click at [282, 257] on input "Practitioner" at bounding box center [525, 251] width 639 height 24
type input "[PERSON_NAME][MEDICAL_DATA]"
click at [822, 322] on button "Next" at bounding box center [813, 335] width 61 height 32
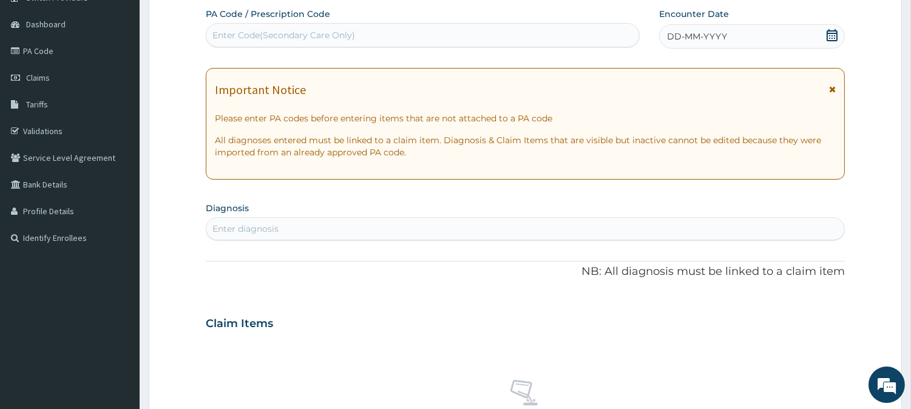
click at [829, 41] on span at bounding box center [832, 36] width 12 height 15
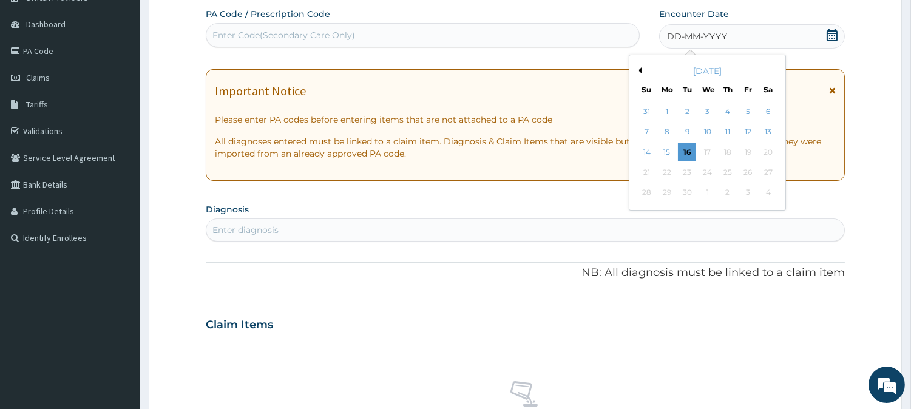
scroll to position [0, 0]
click at [639, 70] on button "Previous Month" at bounding box center [638, 70] width 6 height 6
click at [705, 152] on div "13" at bounding box center [707, 152] width 18 height 18
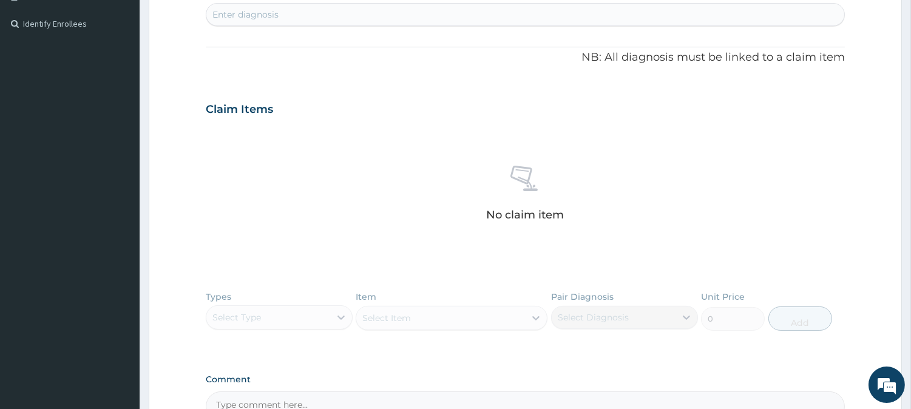
scroll to position [316, 0]
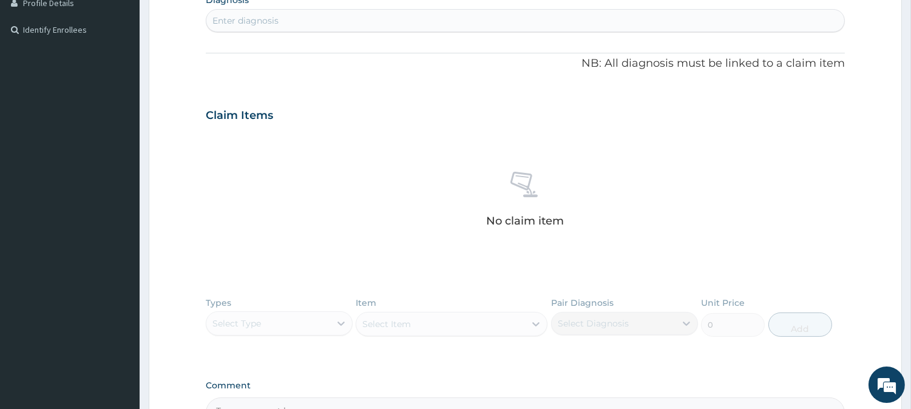
click at [385, 22] on div "Enter diagnosis" at bounding box center [525, 20] width 638 height 19
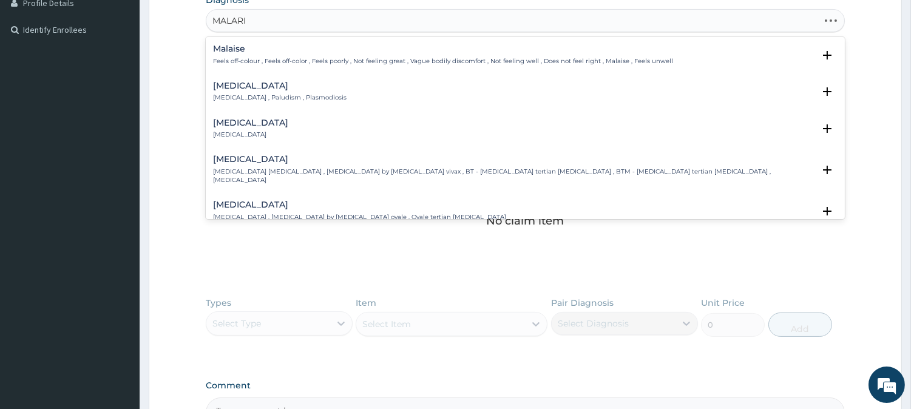
type input "[MEDICAL_DATA]"
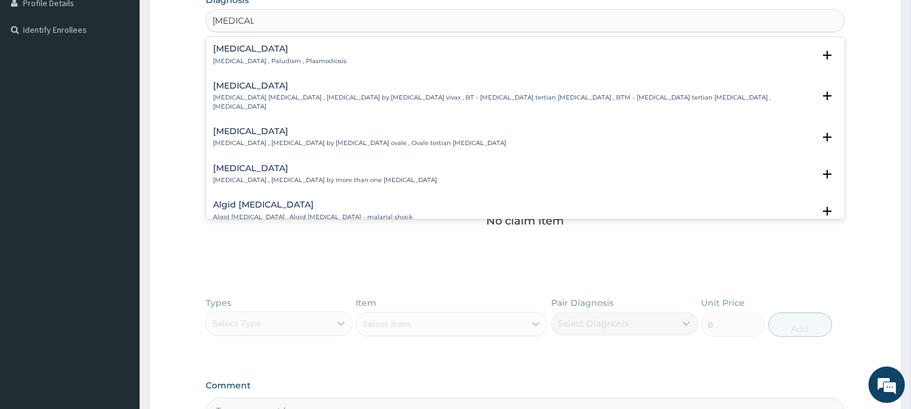
click at [403, 67] on div "[MEDICAL_DATA] [MEDICAL_DATA] , Paludism , Plasmodiosis Select Status Query Que…" at bounding box center [525, 57] width 624 height 27
click at [369, 51] on div "[MEDICAL_DATA] [MEDICAL_DATA] , Paludism , Plasmodiosis" at bounding box center [525, 54] width 624 height 21
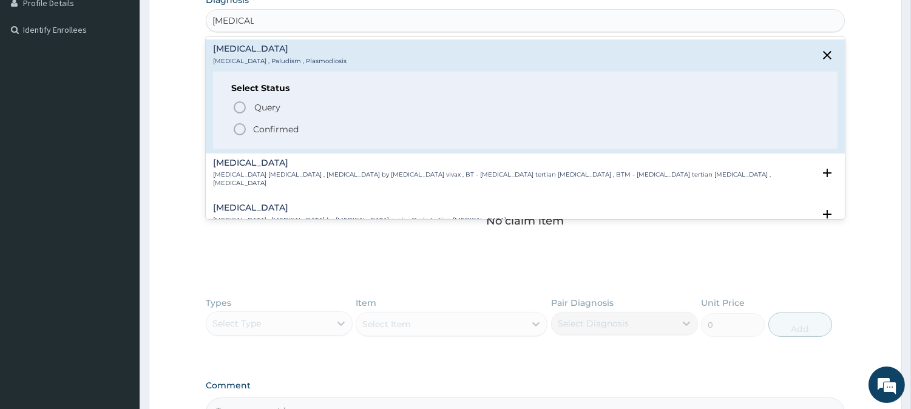
click at [264, 126] on p "Confirmed" at bounding box center [275, 129] width 45 height 12
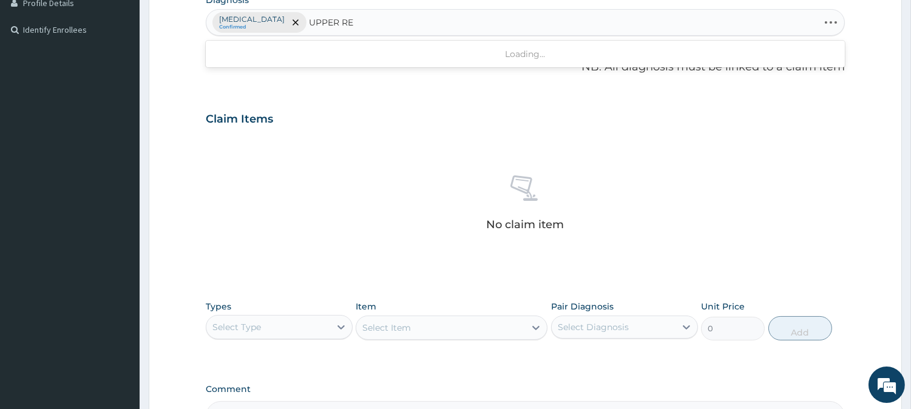
type input "UPPER RES"
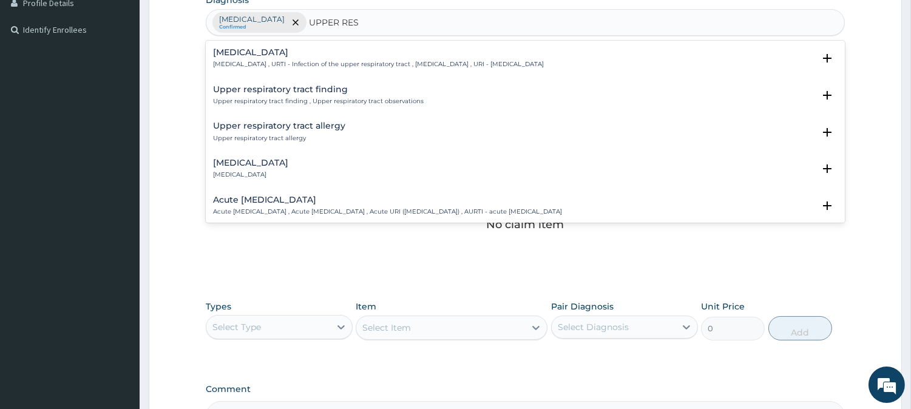
click at [444, 64] on p "[MEDICAL_DATA] , URTI - Infection of the upper respiratory tract , [MEDICAL_DAT…" at bounding box center [378, 64] width 331 height 8
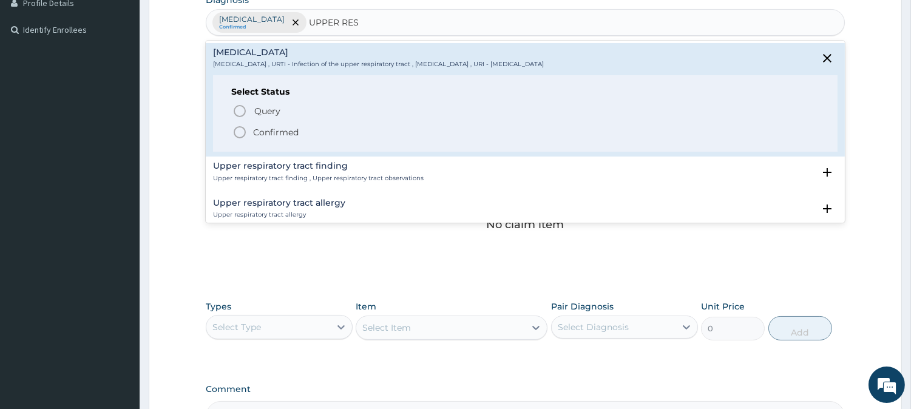
click at [298, 126] on p "Confirmed" at bounding box center [275, 132] width 45 height 12
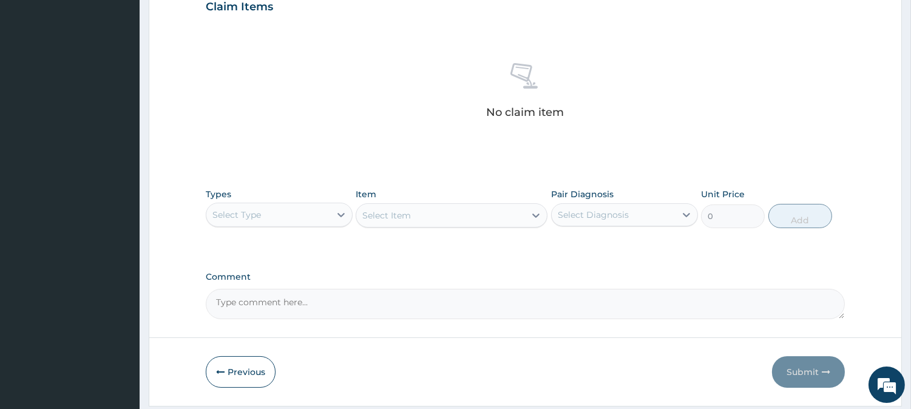
scroll to position [465, 0]
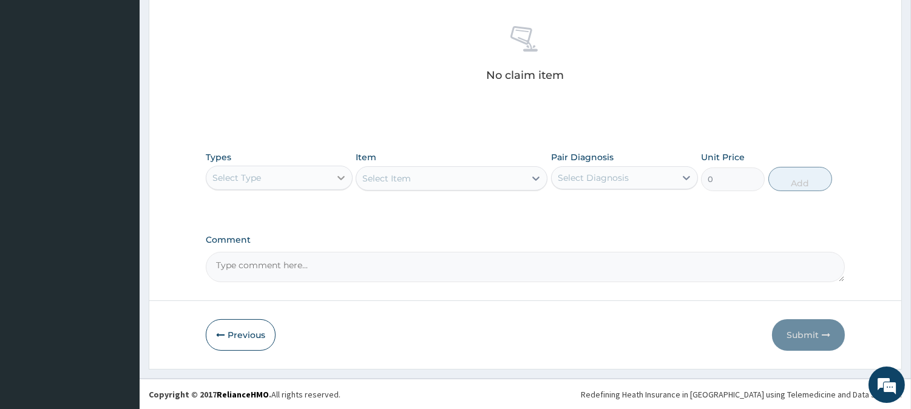
click at [342, 175] on icon at bounding box center [341, 178] width 12 height 12
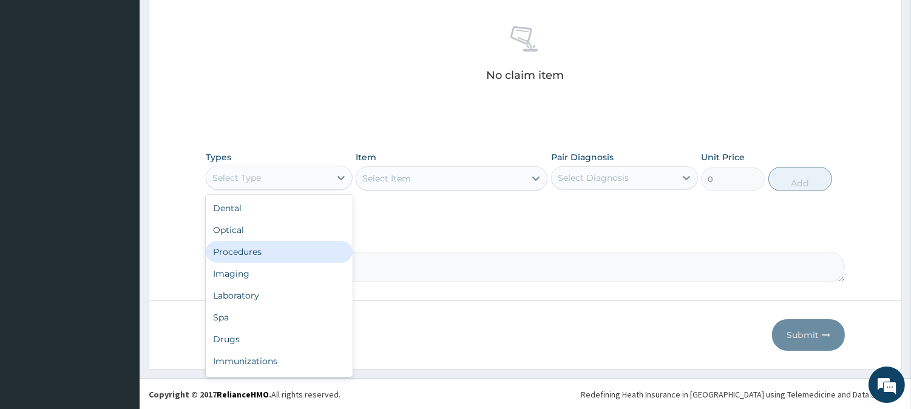
click at [322, 252] on div "Procedures" at bounding box center [279, 252] width 147 height 22
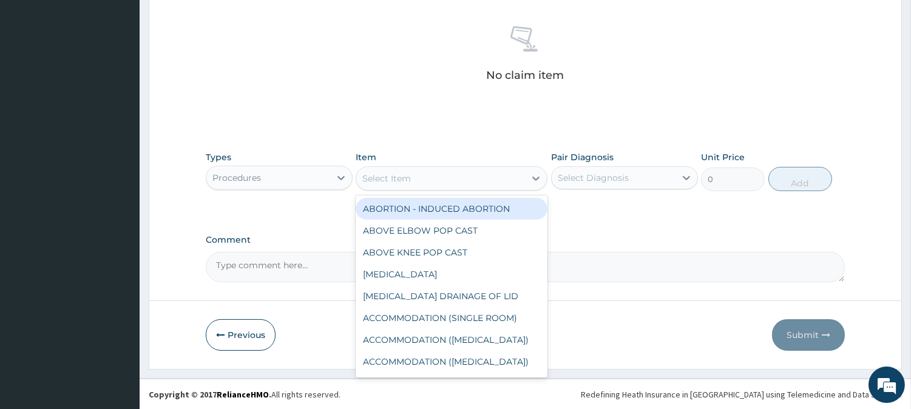
click at [525, 179] on div at bounding box center [536, 178] width 22 height 22
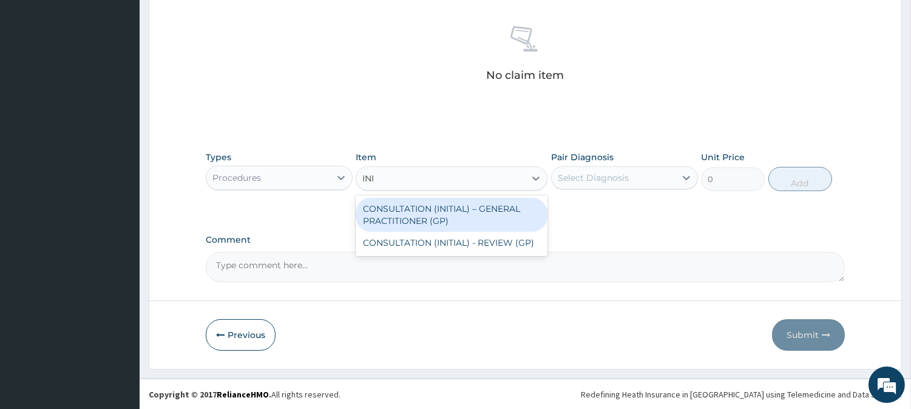
type input "INIT"
click at [530, 203] on div "CONSULTATION (INITIAL) – GENERAL PRACTITIONER (GP)" at bounding box center [451, 215] width 192 height 34
type input "3000"
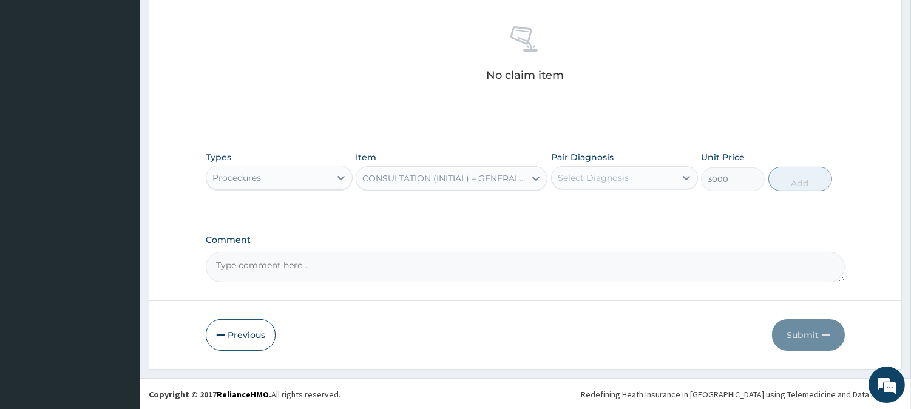
click at [597, 180] on div "Select Diagnosis" at bounding box center [592, 178] width 71 height 12
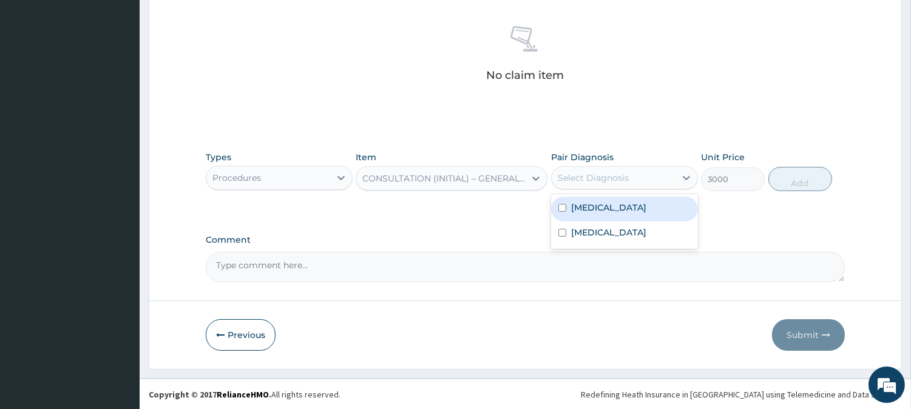
click at [602, 209] on label "[MEDICAL_DATA]" at bounding box center [608, 207] width 75 height 12
checkbox input "true"
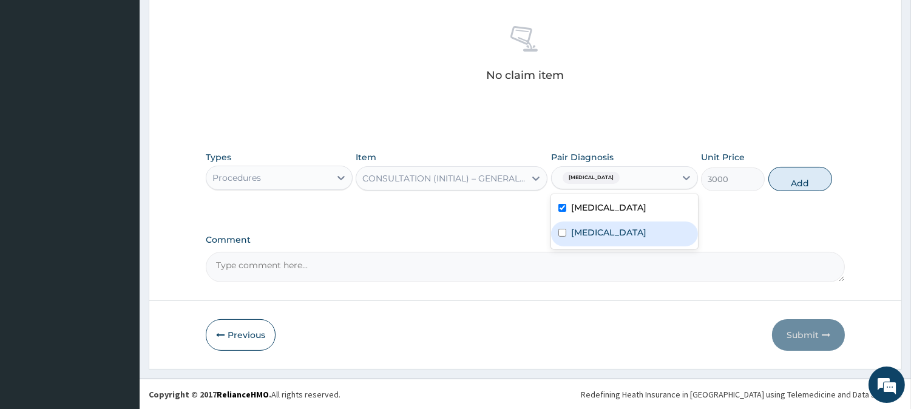
click at [633, 231] on label "[MEDICAL_DATA]" at bounding box center [608, 232] width 75 height 12
checkbox input "true"
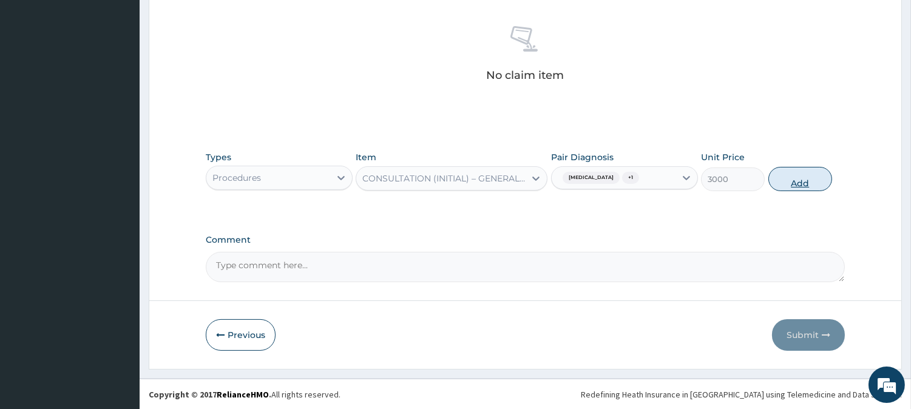
click at [797, 177] on button "Add" at bounding box center [800, 179] width 64 height 24
type input "0"
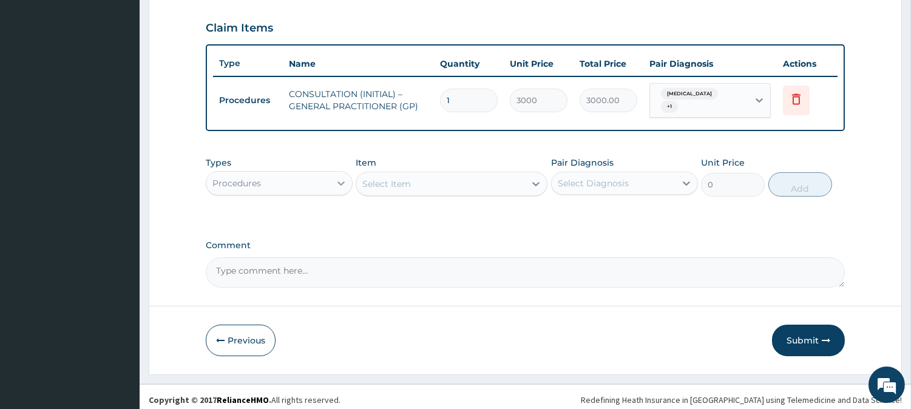
click at [337, 177] on icon at bounding box center [341, 183] width 12 height 12
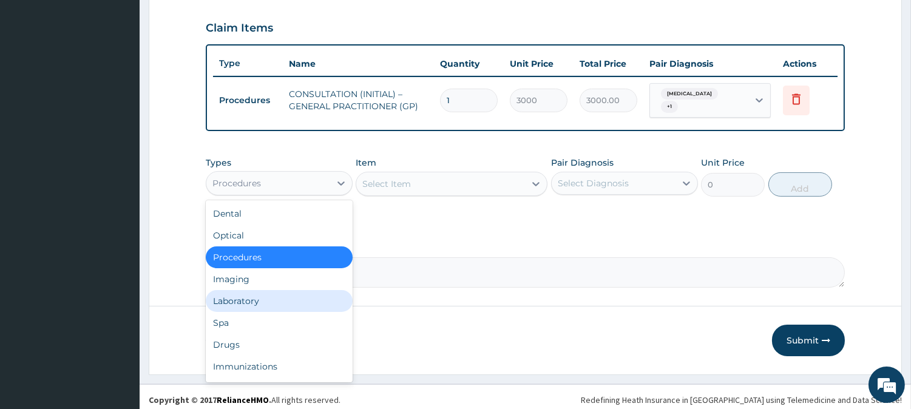
click at [308, 300] on div "Laboratory" at bounding box center [279, 301] width 147 height 22
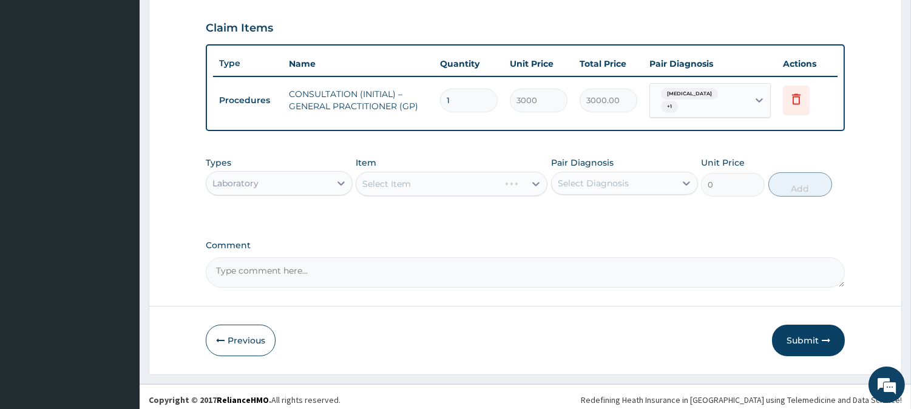
click at [530, 184] on div "Select Item" at bounding box center [451, 184] width 192 height 24
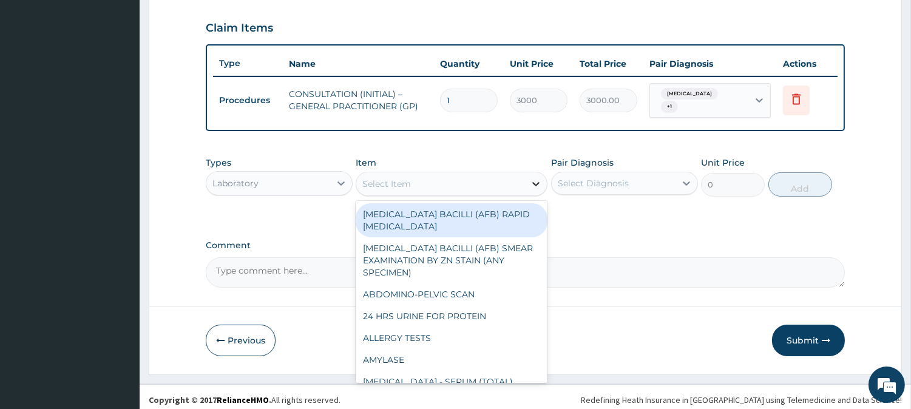
click at [533, 178] on icon at bounding box center [536, 184] width 12 height 12
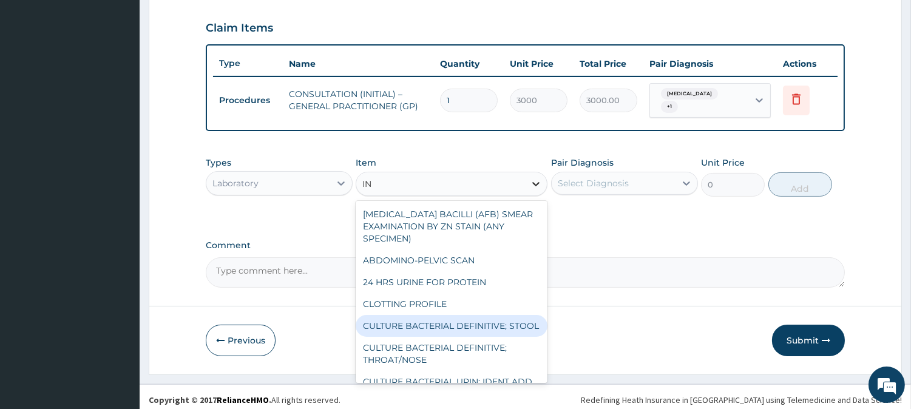
type input "I"
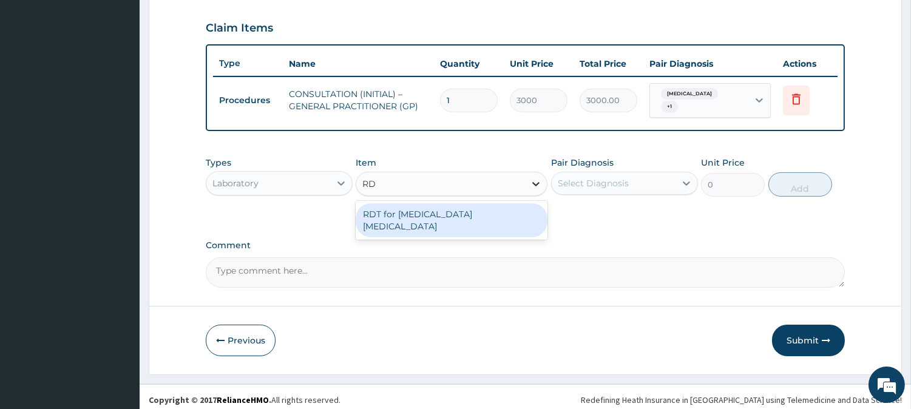
type input "RDT"
click at [534, 211] on div "RDT for Malaria Parasite" at bounding box center [451, 220] width 192 height 34
type input "1300"
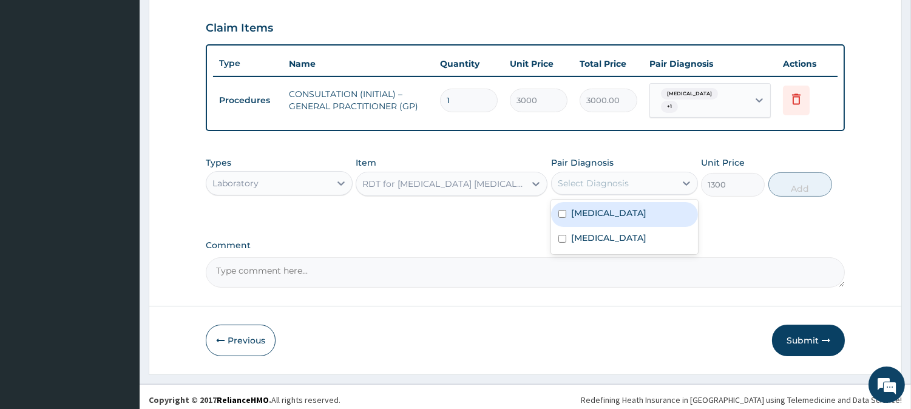
click at [636, 176] on div "Select Diagnosis" at bounding box center [613, 182] width 124 height 19
click at [656, 207] on div "Malaria" at bounding box center [624, 214] width 147 height 25
checkbox input "true"
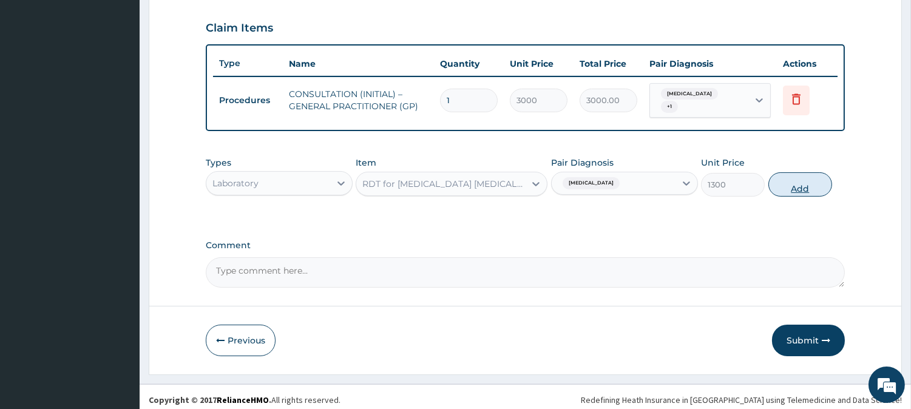
click at [804, 180] on button "Add" at bounding box center [800, 184] width 64 height 24
type input "0"
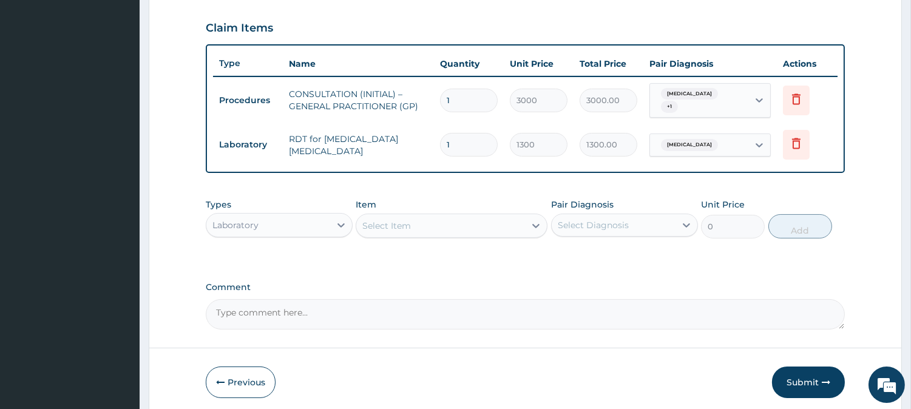
click at [294, 217] on div "Laboratory" at bounding box center [268, 224] width 124 height 19
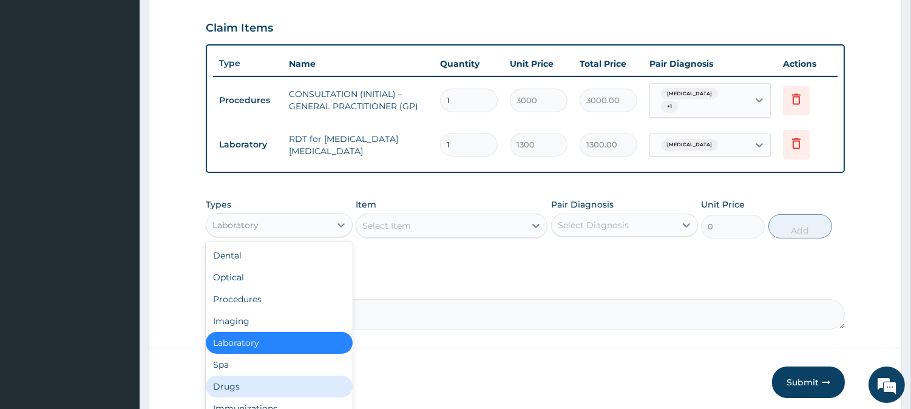
click at [292, 385] on div "Drugs" at bounding box center [279, 387] width 147 height 22
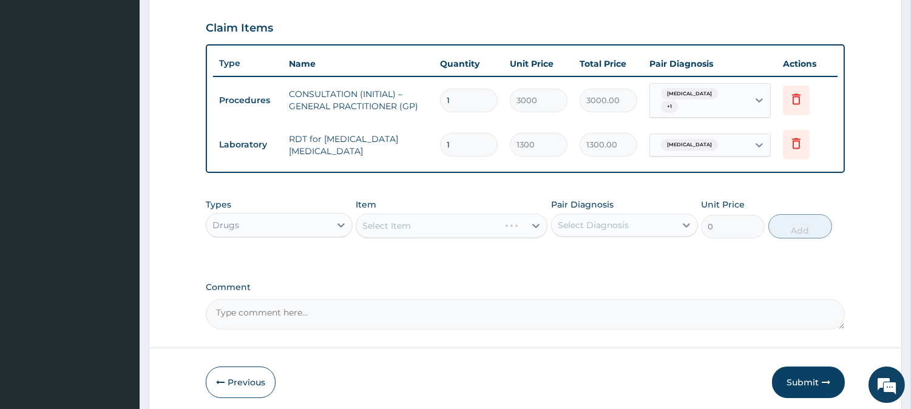
click at [513, 215] on div "Select Item" at bounding box center [451, 226] width 192 height 24
click at [513, 216] on div "Select Item" at bounding box center [440, 225] width 169 height 19
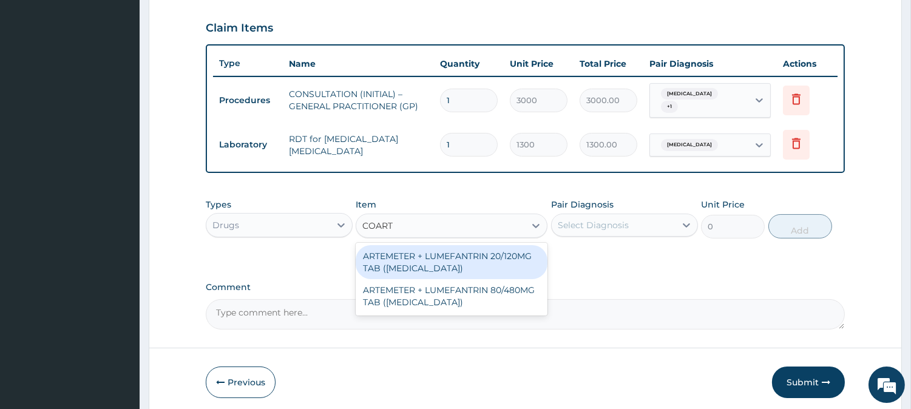
type input "COARTE"
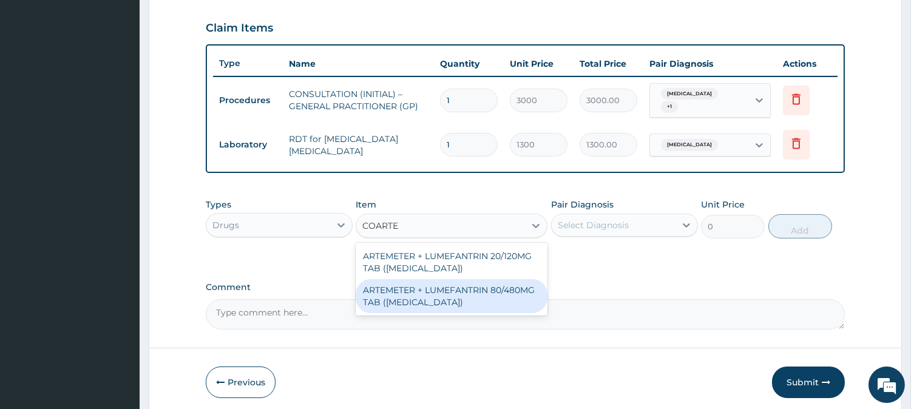
click at [506, 288] on div "ARTEMETER + LUMEFANTRIN 80/480MG TAB (COARTEM)" at bounding box center [451, 296] width 192 height 34
type input "500"
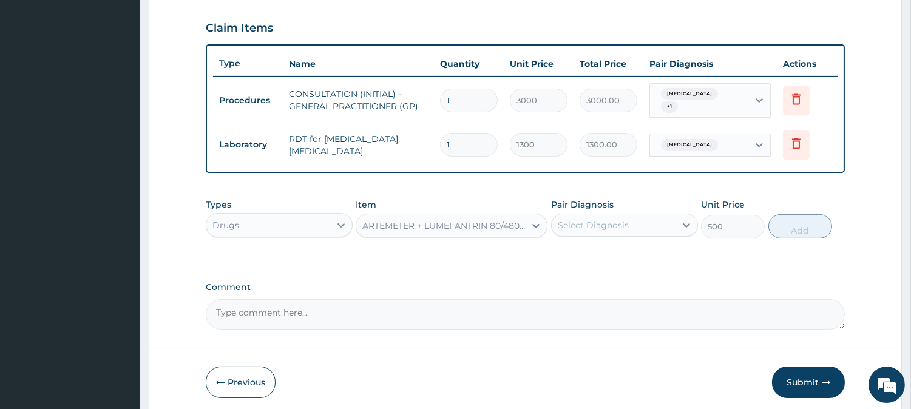
click at [656, 225] on div "Select Diagnosis" at bounding box center [613, 224] width 124 height 19
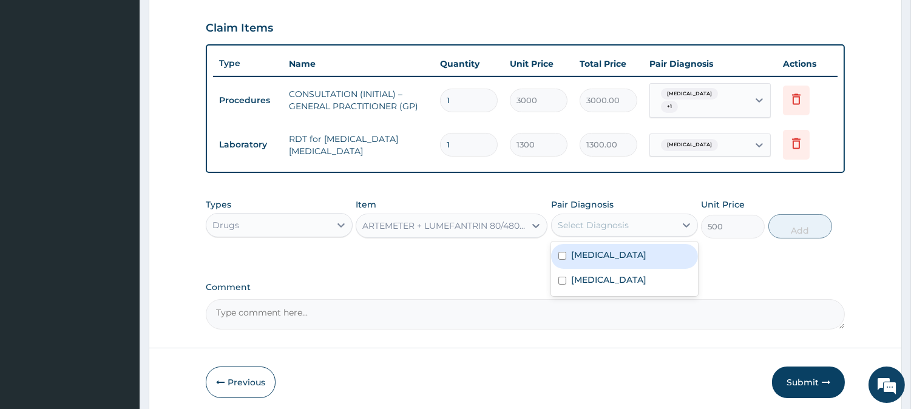
click at [659, 256] on div "Malaria" at bounding box center [624, 256] width 147 height 25
checkbox input "true"
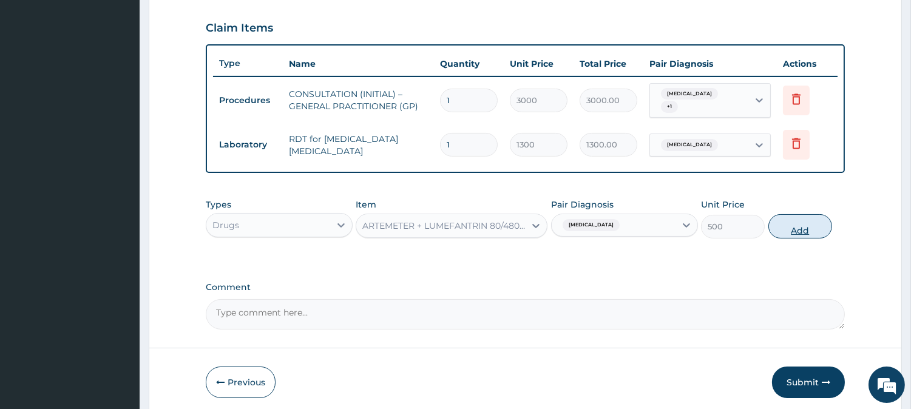
click at [812, 218] on button "Add" at bounding box center [800, 226] width 64 height 24
type input "0"
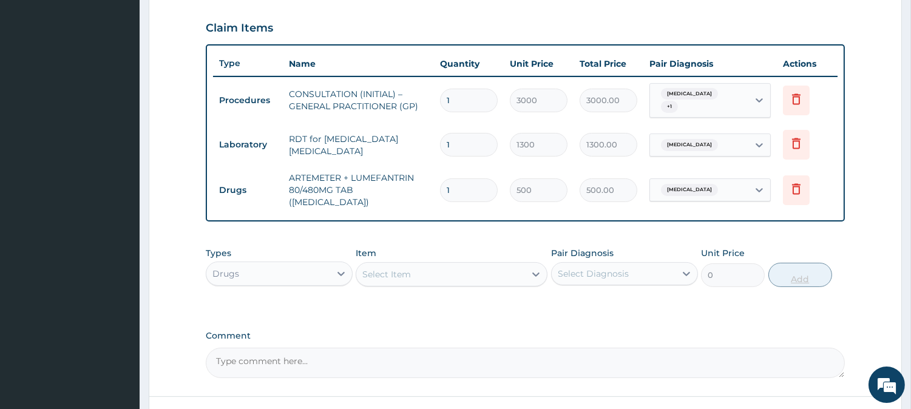
type input "0.00"
type input "6"
type input "3000.00"
type input "6"
click at [404, 268] on div "Select Item" at bounding box center [386, 274] width 49 height 12
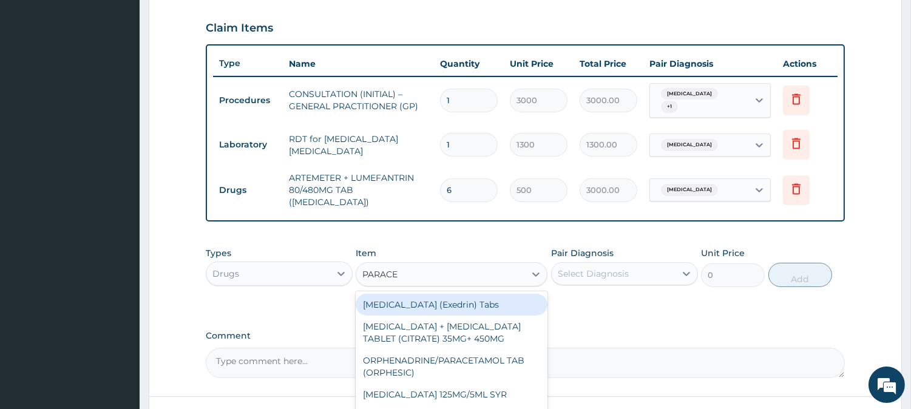
type input "PARACET"
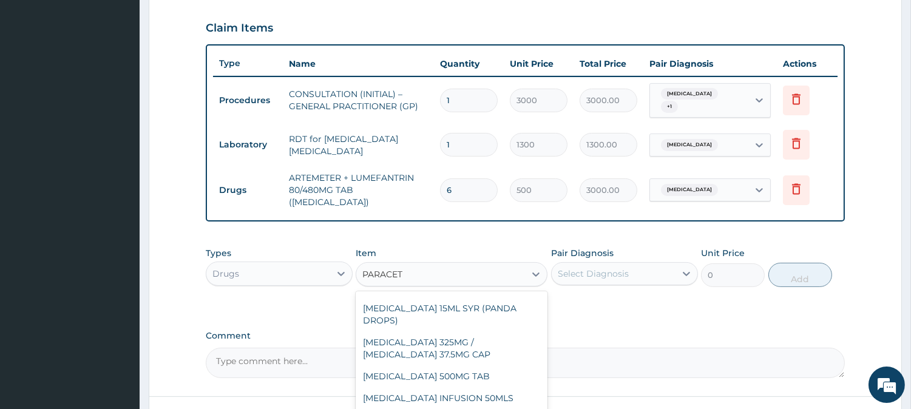
scroll to position [167, 0]
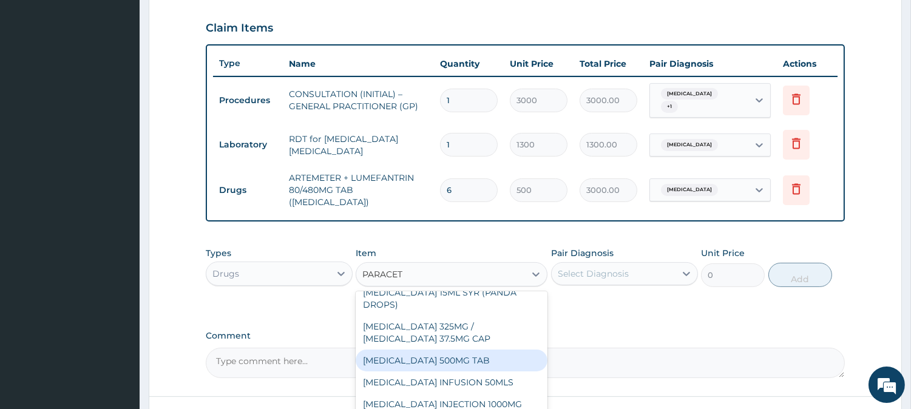
click at [490, 359] on div "PARACETAMOL 500MG TAB" at bounding box center [451, 360] width 192 height 22
type input "65"
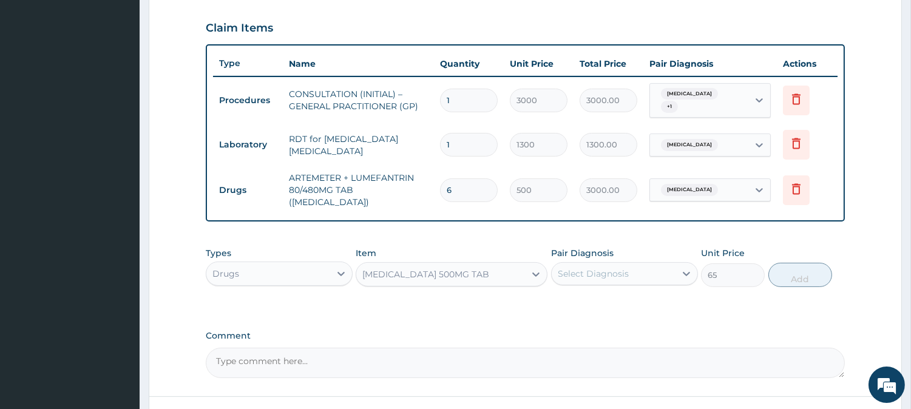
click at [639, 264] on div "Select Diagnosis" at bounding box center [613, 273] width 124 height 19
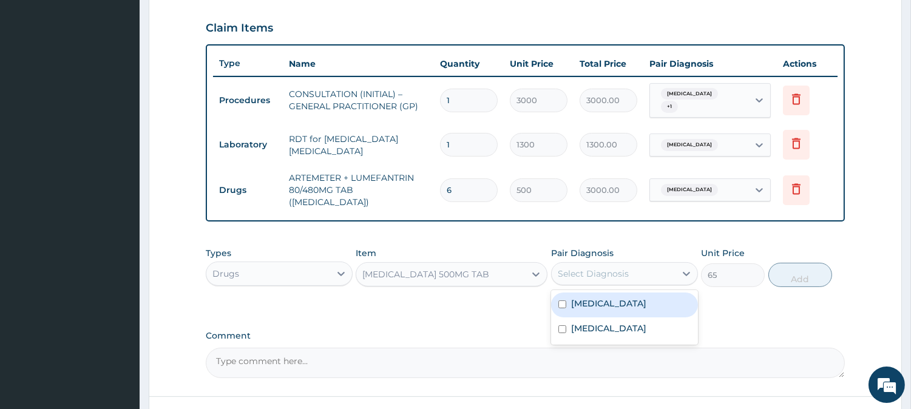
click at [641, 292] on div "Malaria" at bounding box center [624, 304] width 147 height 25
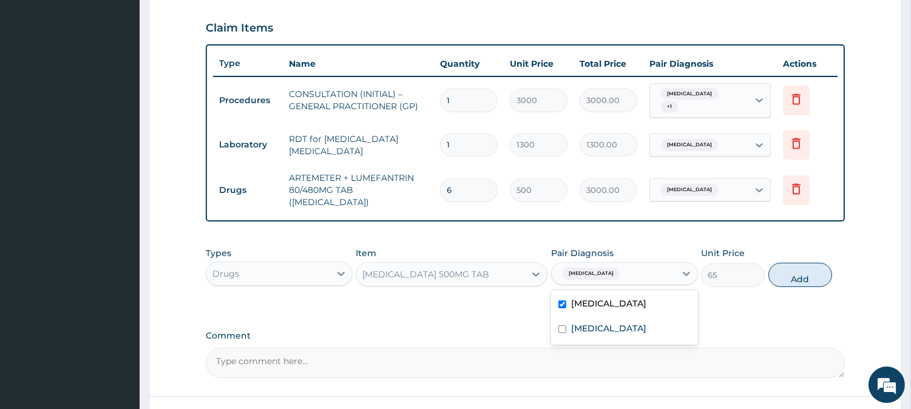
checkbox input "true"
click at [811, 269] on button "Add" at bounding box center [800, 275] width 64 height 24
type input "0"
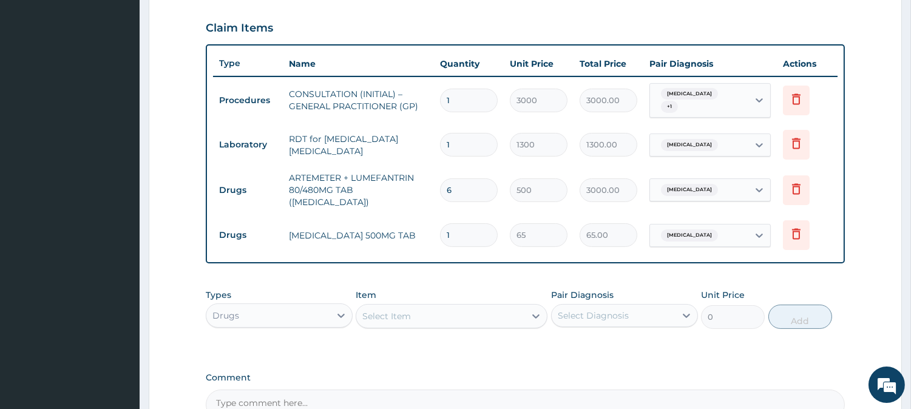
type input "18"
type input "1170.00"
type input "18"
click at [379, 310] on div "Select Item" at bounding box center [386, 316] width 49 height 12
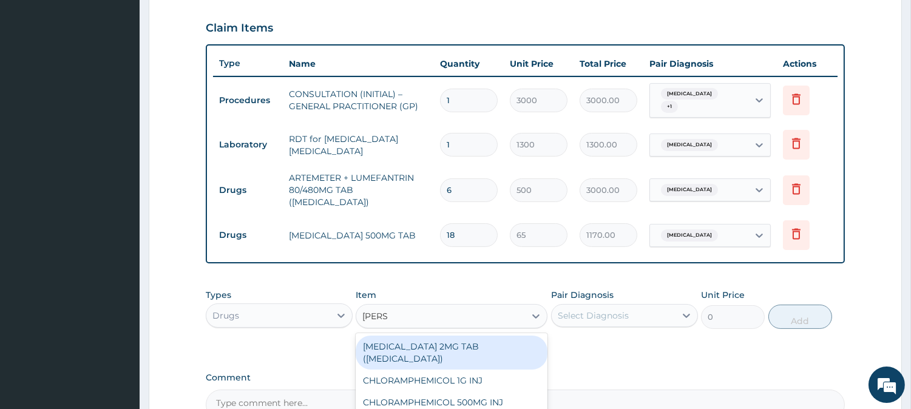
type input "LORAT"
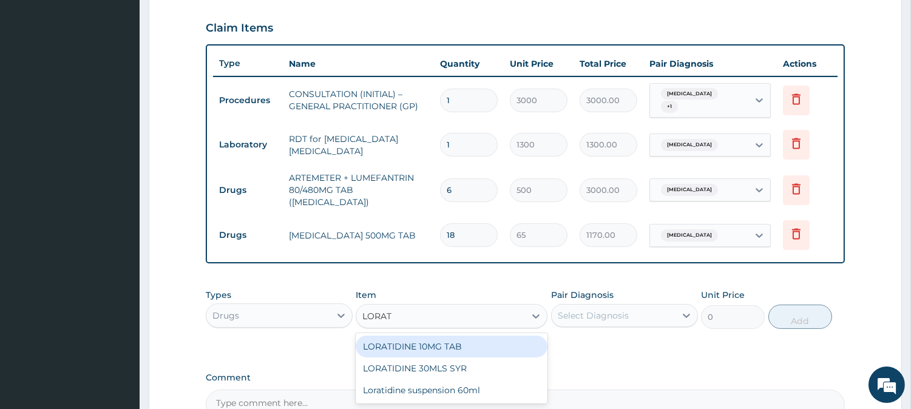
click at [466, 340] on div "LORATIDINE 10MG TAB" at bounding box center [451, 346] width 192 height 22
type input "110"
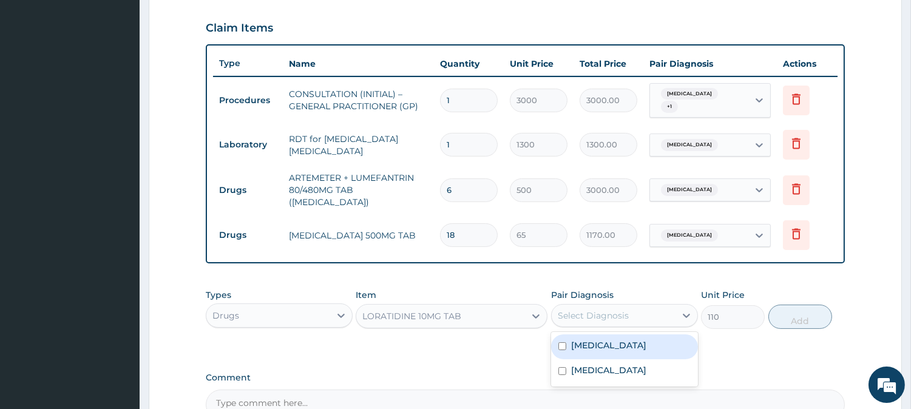
click at [610, 310] on div "Select Diagnosis" at bounding box center [613, 315] width 124 height 19
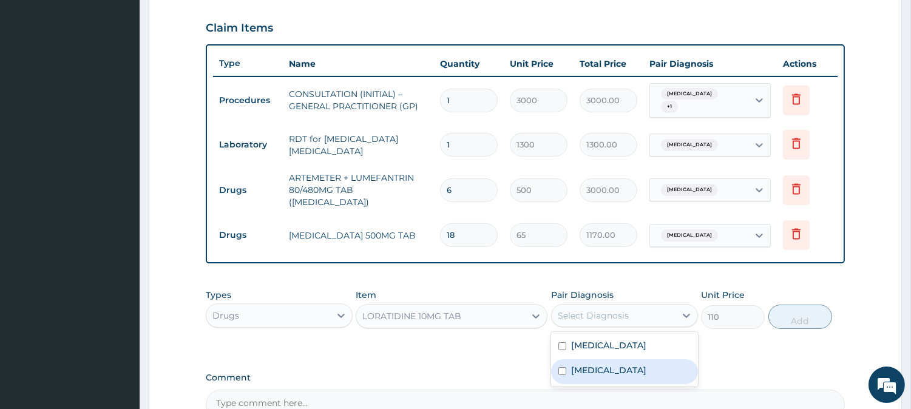
click at [660, 368] on div "Upper respiratory infection" at bounding box center [624, 371] width 147 height 25
checkbox input "true"
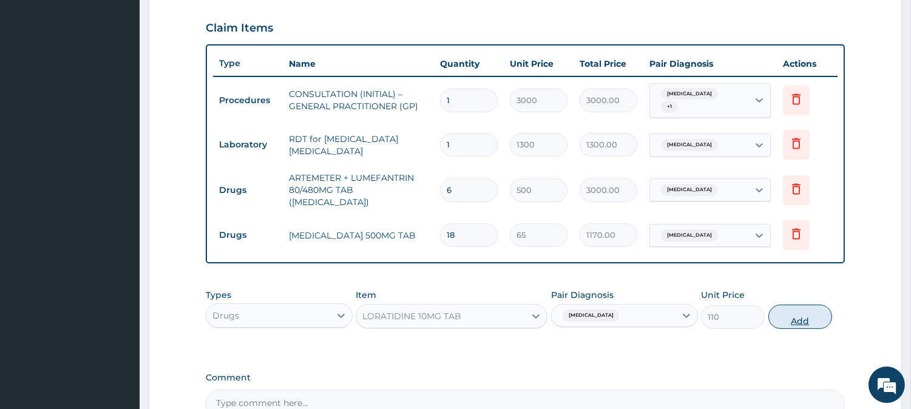
click at [807, 310] on button "Add" at bounding box center [800, 317] width 64 height 24
type input "0"
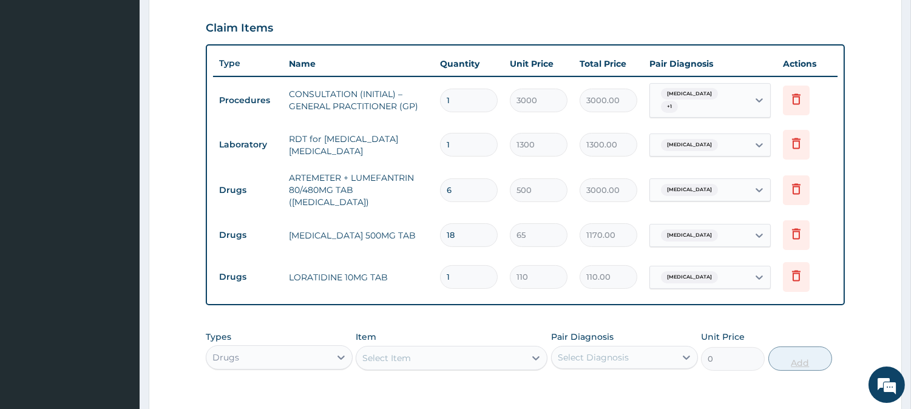
type input "10"
type input "1100.00"
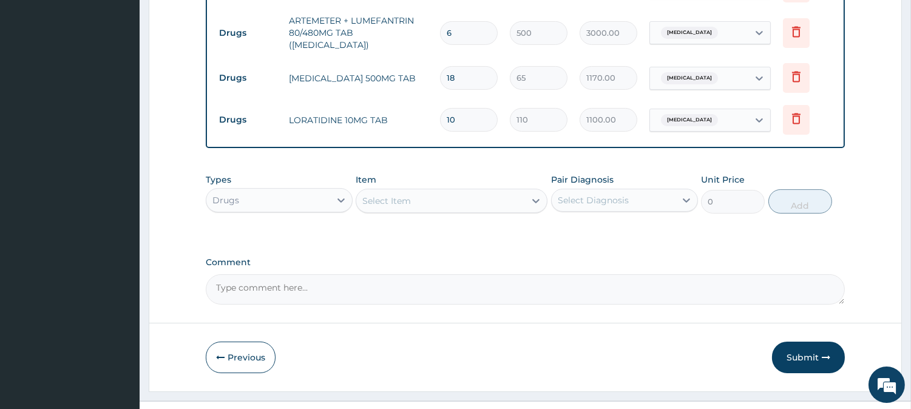
scroll to position [567, 0]
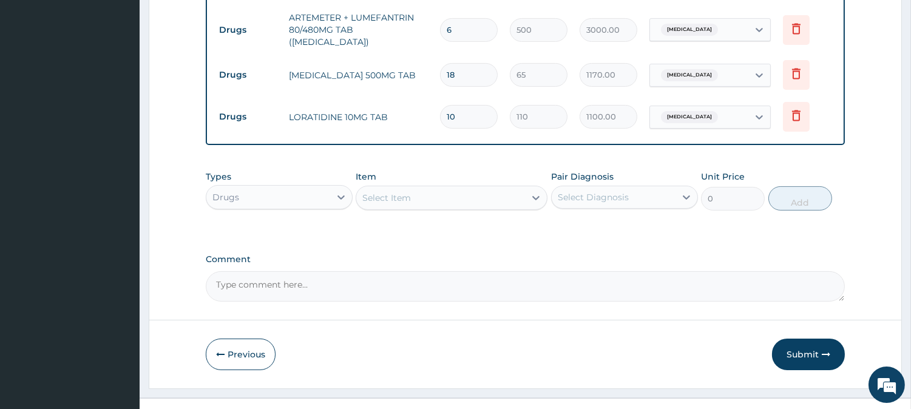
type input "10"
click at [435, 189] on div "Select Item" at bounding box center [440, 197] width 169 height 19
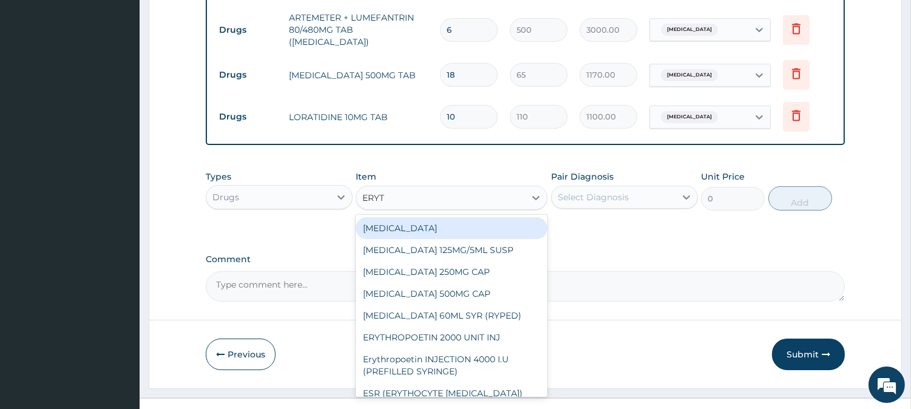
type input "ERYTH"
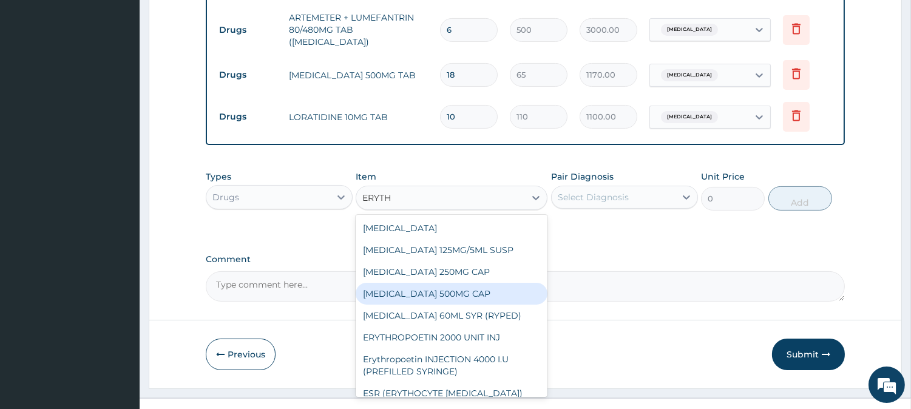
click at [504, 283] on div "[MEDICAL_DATA] 500MG CAP" at bounding box center [451, 294] width 192 height 22
type input "130"
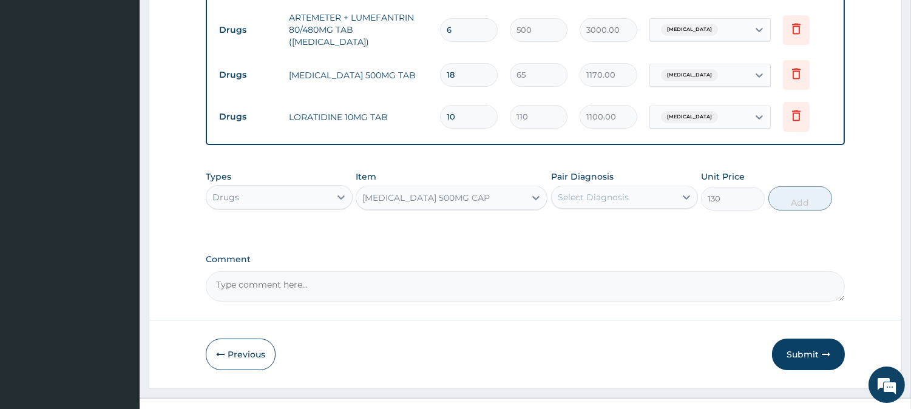
click at [662, 187] on div "Select Diagnosis" at bounding box center [613, 196] width 124 height 19
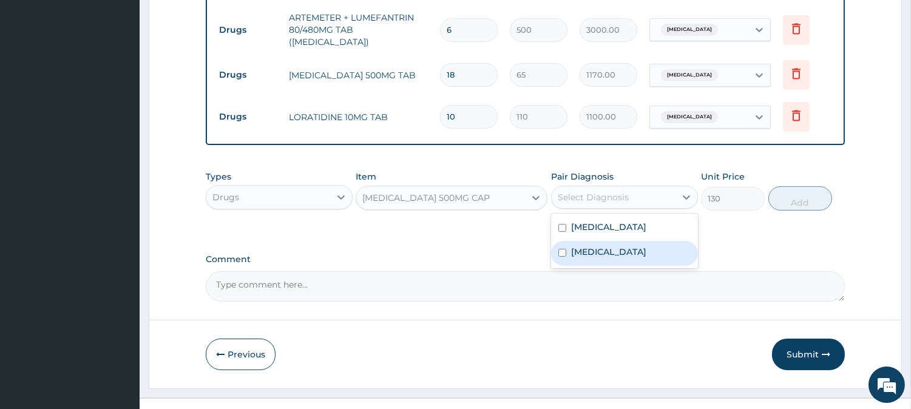
click at [646, 246] on label "[MEDICAL_DATA]" at bounding box center [608, 252] width 75 height 12
checkbox input "true"
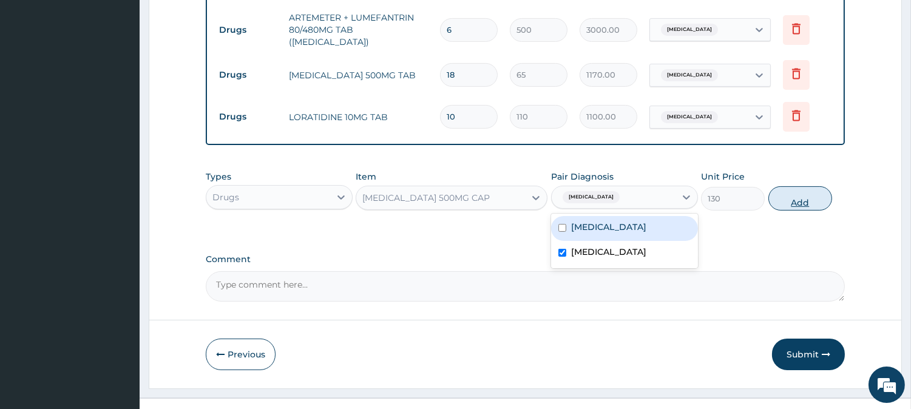
click at [813, 186] on button "Add" at bounding box center [800, 198] width 64 height 24
type input "0"
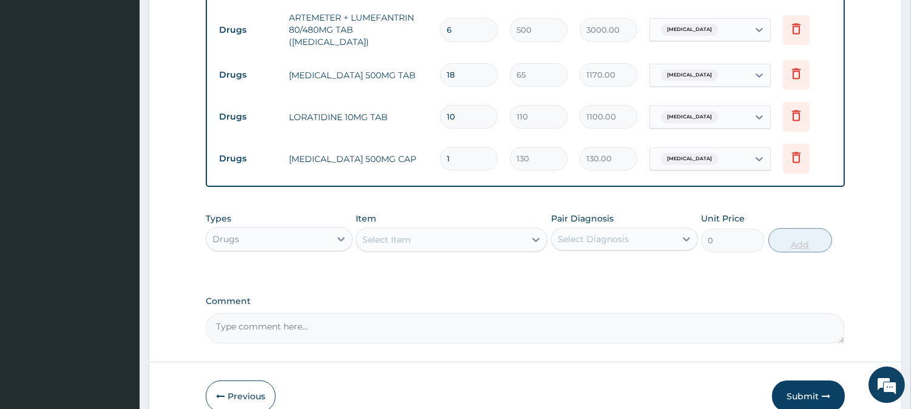
type input "21"
type input "2730.00"
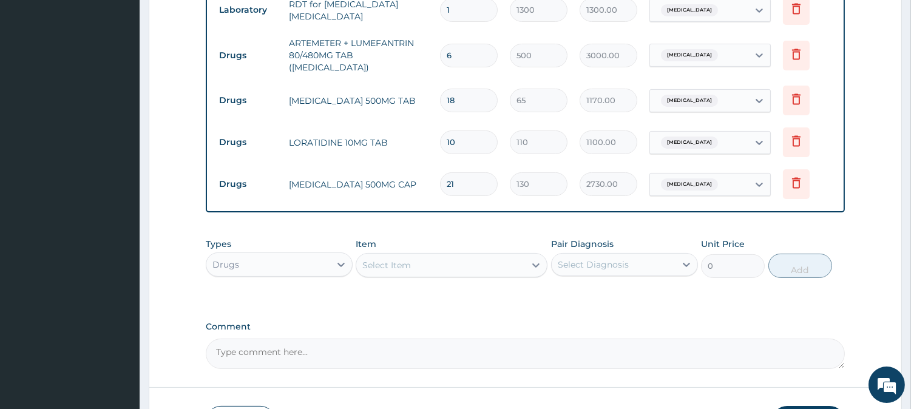
scroll to position [553, 0]
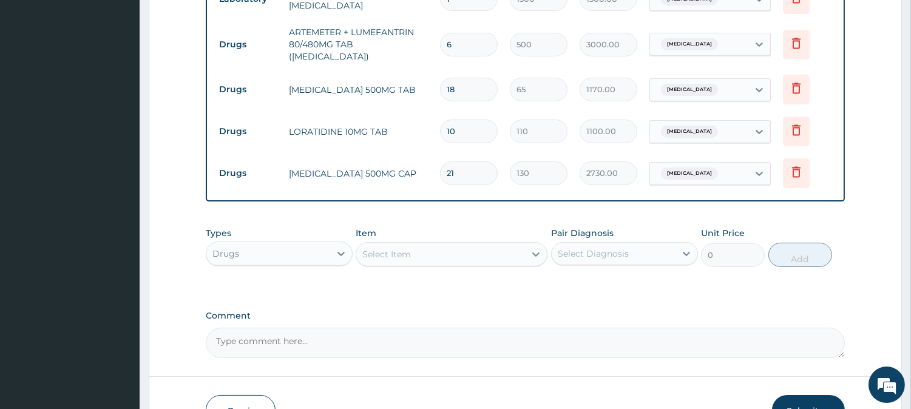
type input "21"
click at [443, 253] on div "Select Item" at bounding box center [451, 254] width 192 height 24
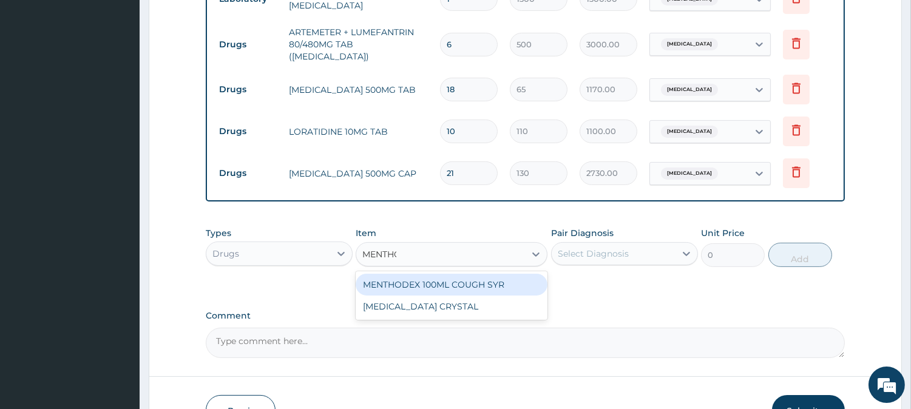
type input "MENTHOD"
click at [458, 274] on div "MENTHODEX 100ML COUGH SYR" at bounding box center [451, 285] width 192 height 22
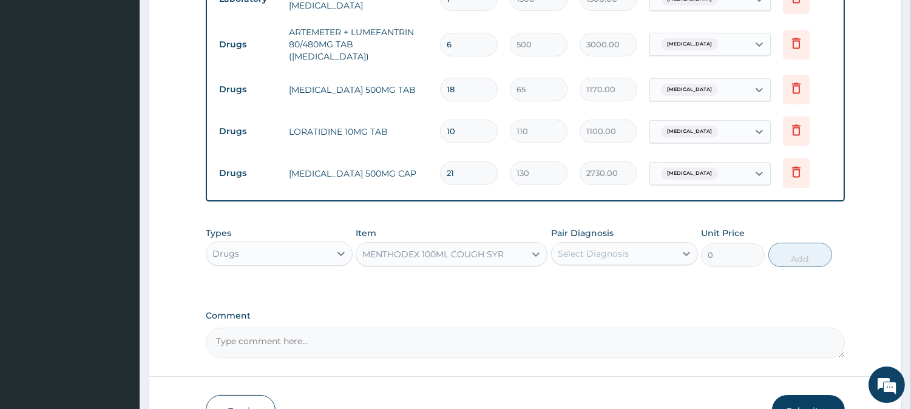
type input "1400"
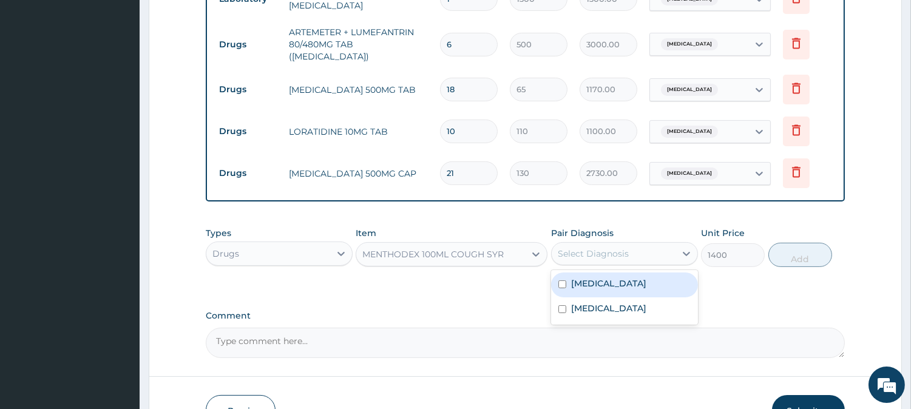
click at [622, 248] on div "Select Diagnosis" at bounding box center [592, 254] width 71 height 12
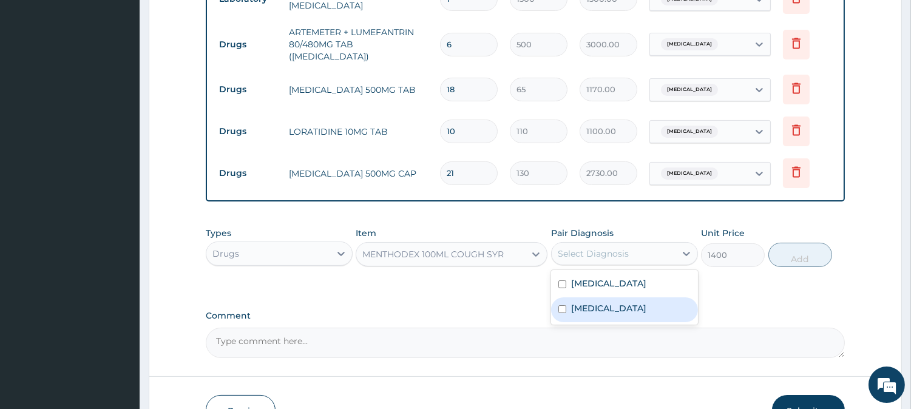
click at [633, 302] on label "[MEDICAL_DATA]" at bounding box center [608, 308] width 75 height 12
checkbox input "true"
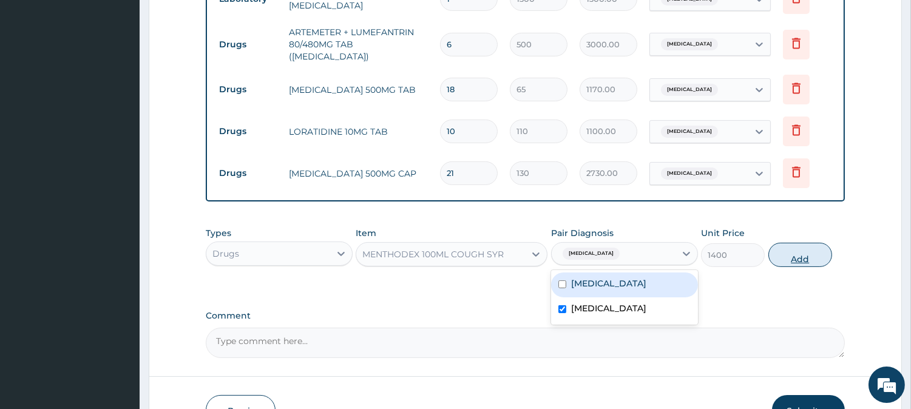
click at [823, 246] on button "Add" at bounding box center [800, 255] width 64 height 24
type input "0"
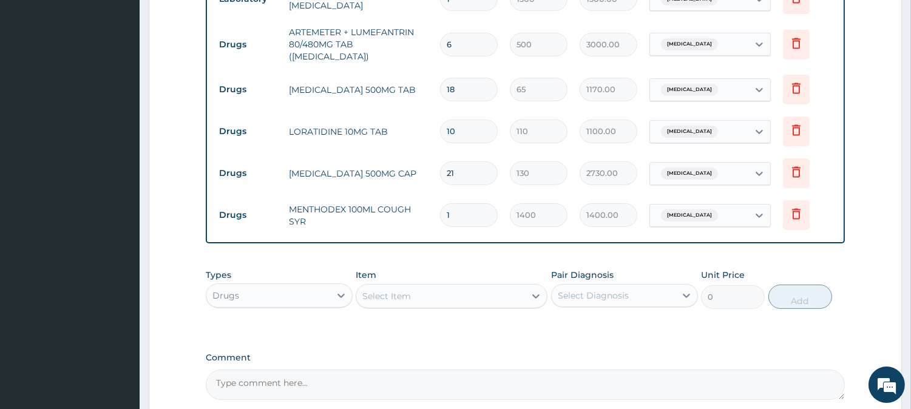
scroll to position [659, 0]
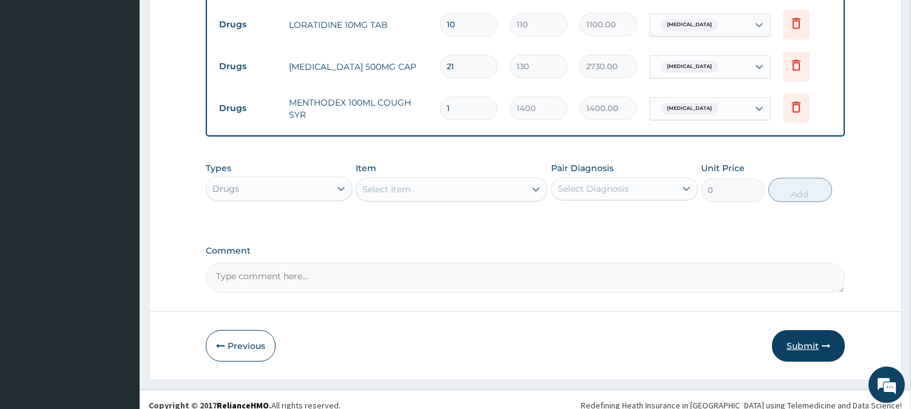
click at [805, 330] on button "Submit" at bounding box center [808, 346] width 73 height 32
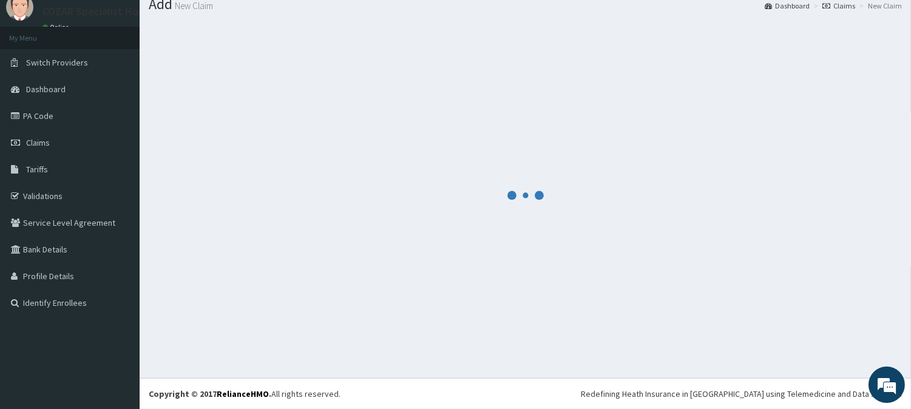
click at [577, 90] on div at bounding box center [525, 195] width 753 height 348
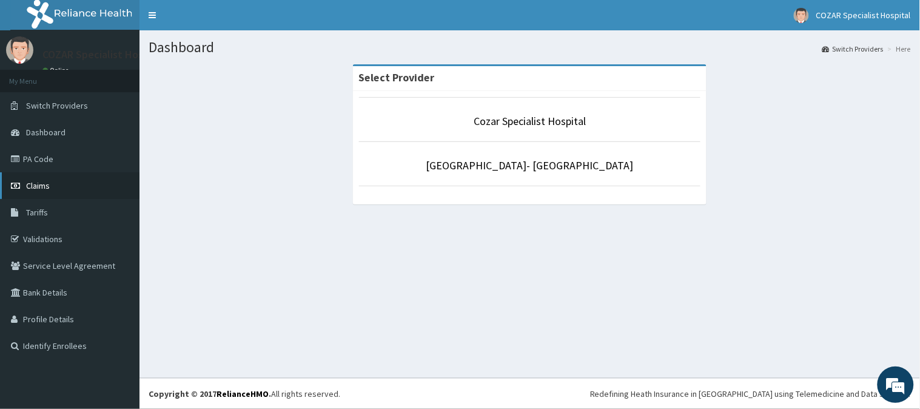
click at [62, 183] on link "Claims" at bounding box center [70, 185] width 140 height 27
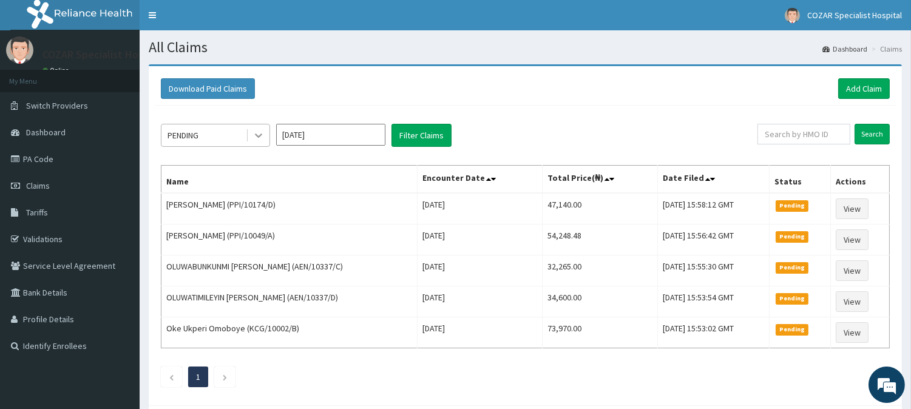
click at [255, 136] on icon at bounding box center [258, 135] width 12 height 12
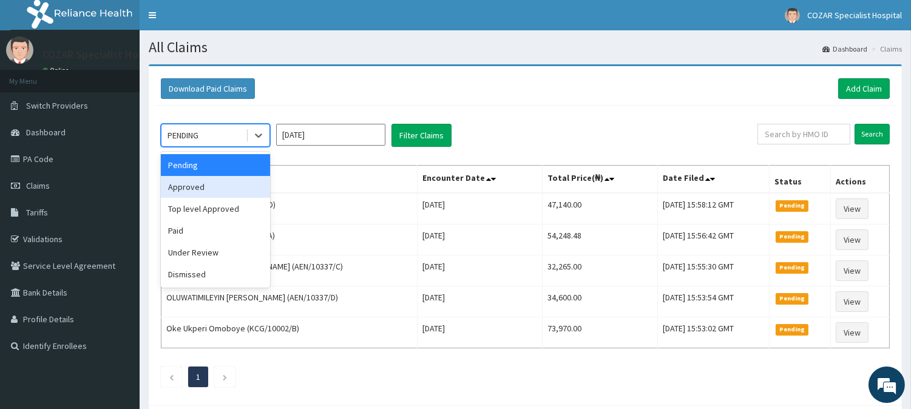
click at [253, 188] on div "Approved" at bounding box center [215, 187] width 109 height 22
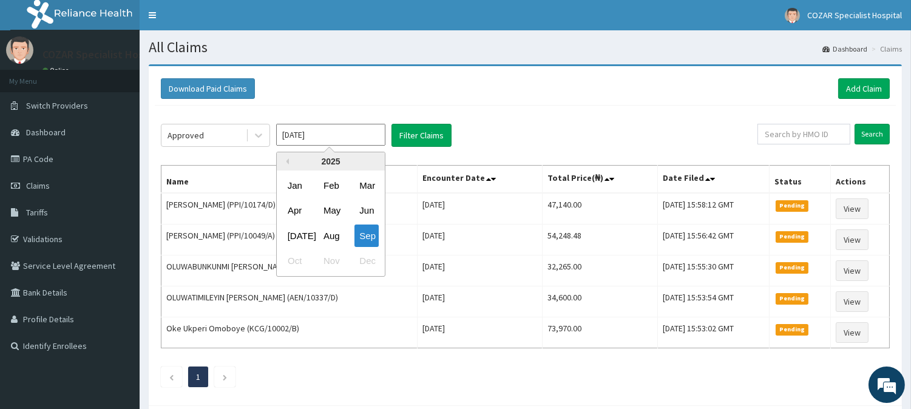
click at [384, 138] on input "Sep 2025" at bounding box center [330, 135] width 109 height 22
click at [329, 235] on div "Aug" at bounding box center [330, 235] width 24 height 22
type input "Aug 2025"
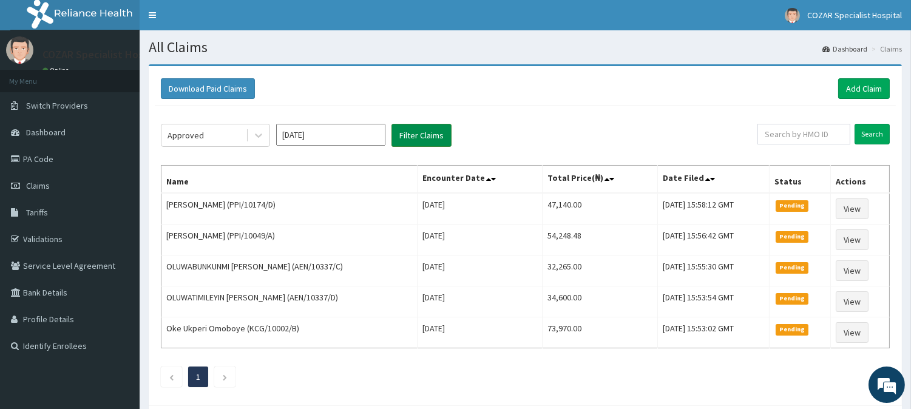
click at [439, 126] on button "Filter Claims" at bounding box center [421, 135] width 60 height 23
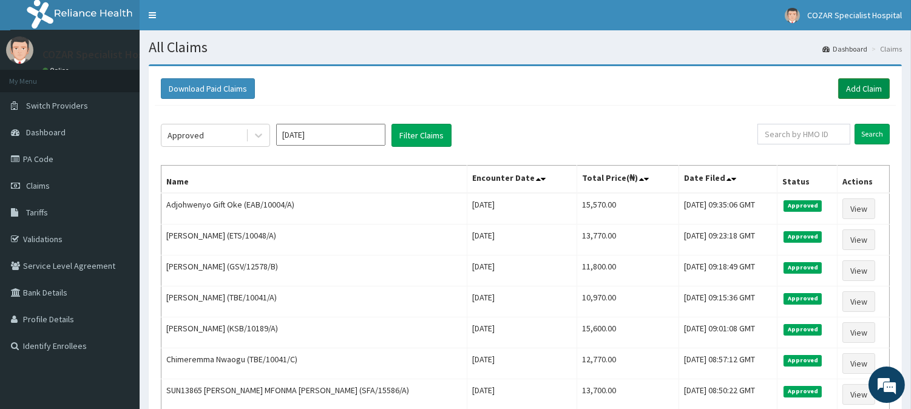
click at [864, 79] on link "Add Claim" at bounding box center [864, 88] width 52 height 21
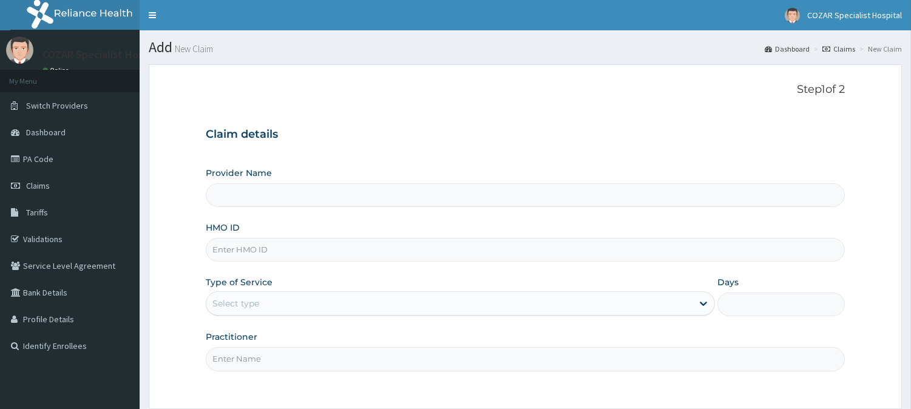
drag, startPoint x: 0, startPoint y: 0, endPoint x: 294, endPoint y: 243, distance: 381.4
click at [294, 243] on input "HMO ID" at bounding box center [525, 250] width 639 height 24
paste input "DNE/10003/E"
type input "DNE/10003/E"
click at [353, 305] on div "Select type" at bounding box center [449, 303] width 486 height 19
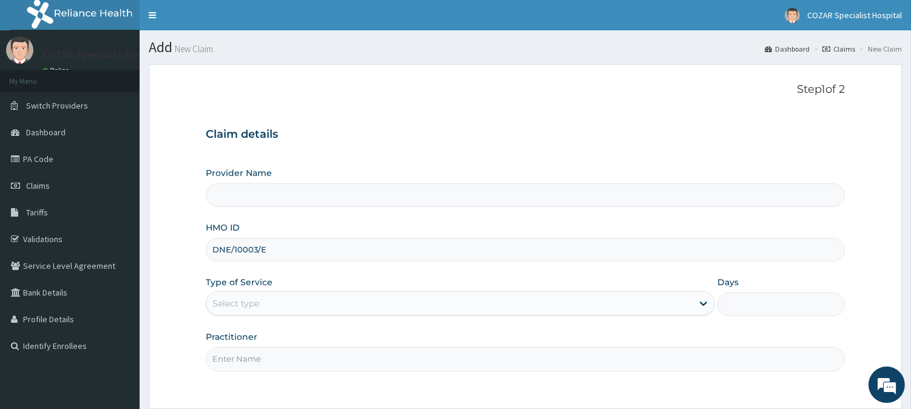
click at [351, 305] on div "Select type" at bounding box center [449, 303] width 486 height 19
type input "Cozar Specialist Hospital"
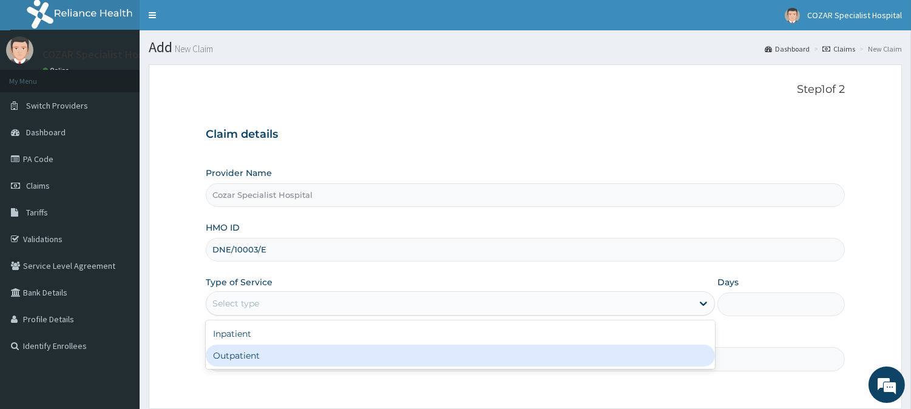
drag, startPoint x: 351, startPoint y: 305, endPoint x: 338, endPoint y: 356, distance: 53.1
click at [338, 315] on div "option Outpatient focused, 2 of 2. 2 results available. Use Up and Down to choo…" at bounding box center [460, 303] width 509 height 24
click at [470, 366] on div "Outpatient" at bounding box center [460, 356] width 509 height 22
type input "1"
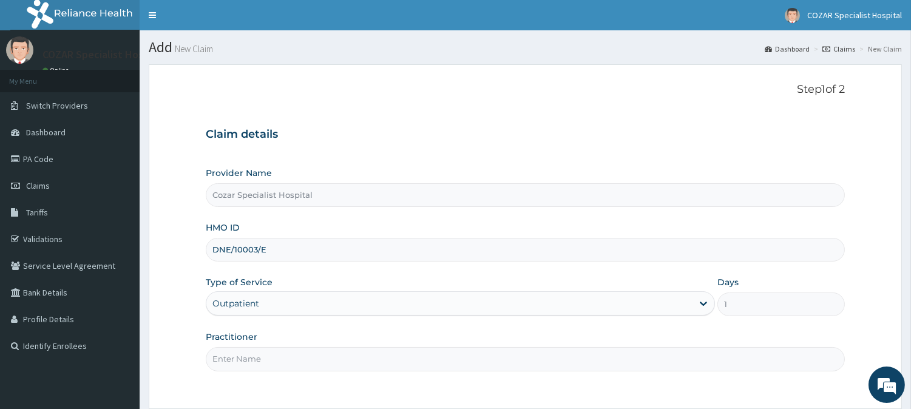
scroll to position [108, 0]
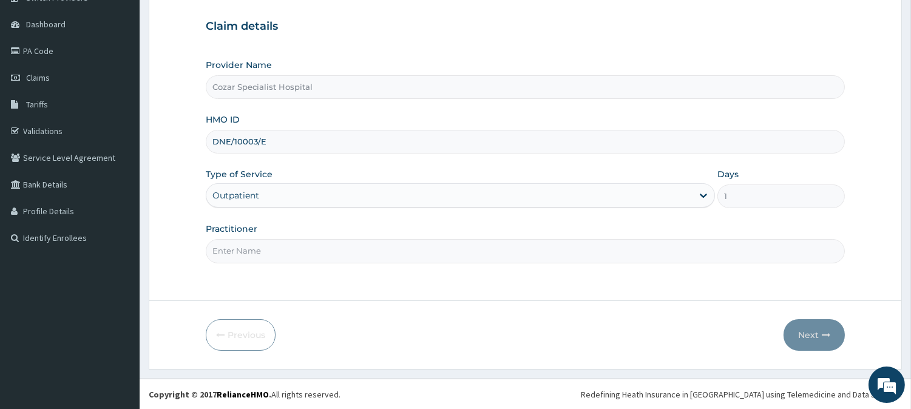
drag, startPoint x: 314, startPoint y: 251, endPoint x: 314, endPoint y: 261, distance: 10.3
click at [314, 251] on input "Practitioner" at bounding box center [525, 251] width 639 height 24
type input "[PERSON_NAME][MEDICAL_DATA]"
click at [809, 331] on button "Next" at bounding box center [813, 335] width 61 height 32
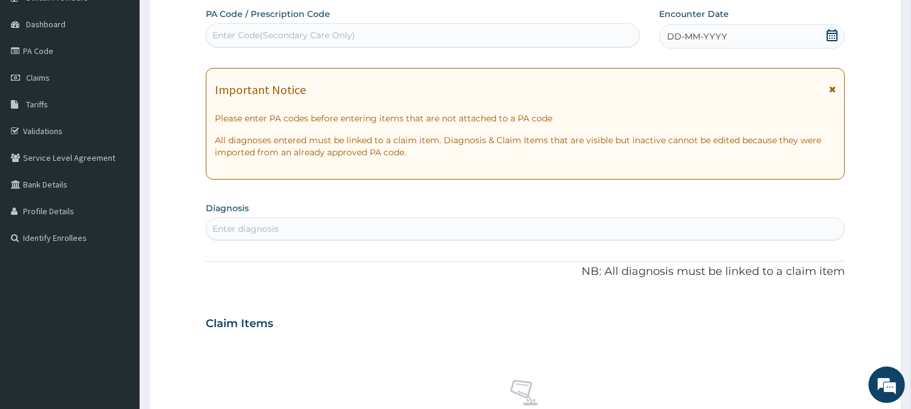
click at [829, 39] on icon at bounding box center [831, 35] width 11 height 12
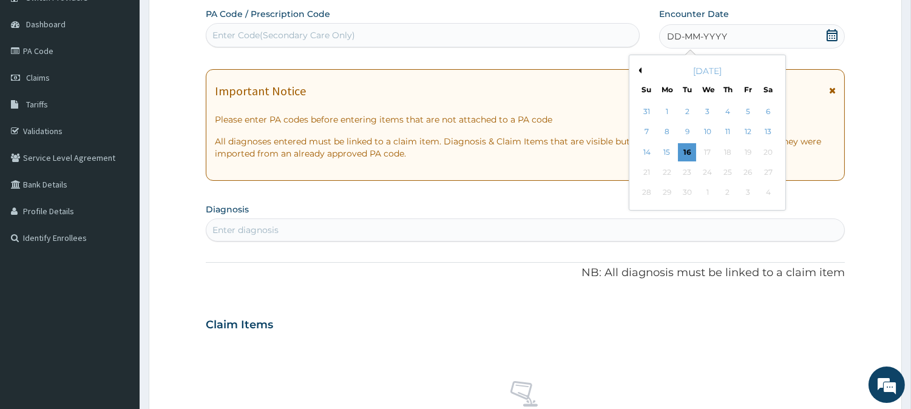
click at [639, 72] on button "Previous Month" at bounding box center [638, 70] width 6 height 6
click at [706, 149] on div "13" at bounding box center [707, 152] width 18 height 18
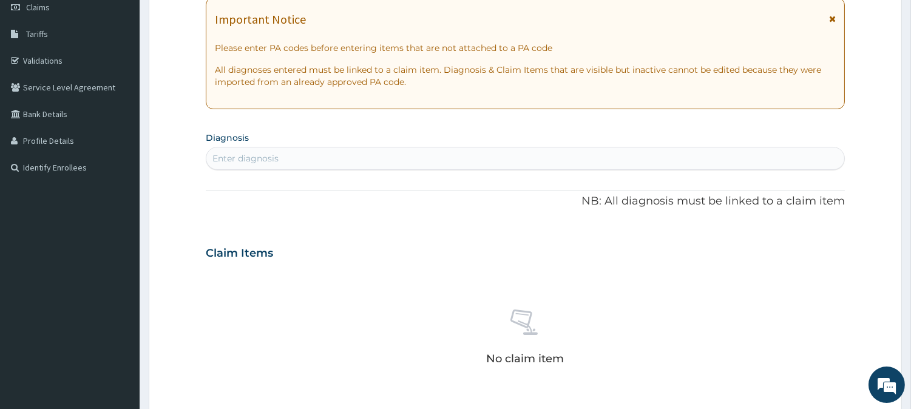
scroll to position [206, 0]
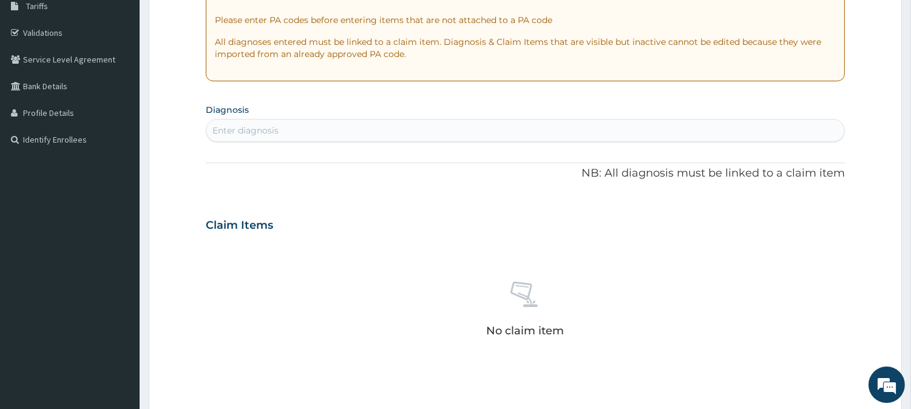
click at [342, 135] on div "Enter diagnosis" at bounding box center [525, 130] width 638 height 19
type input "[MEDICAL_DATA]"
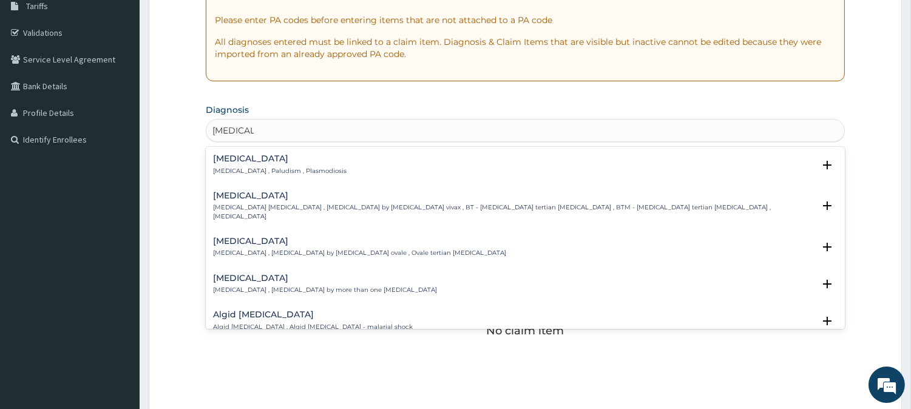
click at [340, 166] on div "[MEDICAL_DATA] [MEDICAL_DATA] , Paludism , Plasmodiosis" at bounding box center [525, 164] width 624 height 21
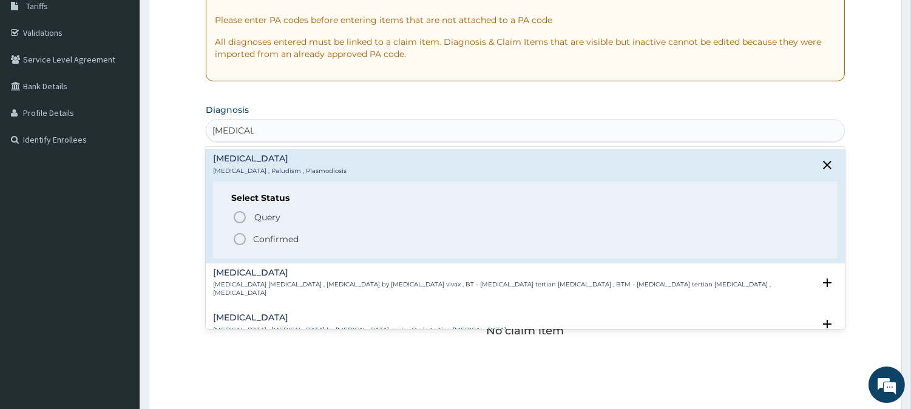
click at [275, 240] on p "Confirmed" at bounding box center [275, 239] width 45 height 12
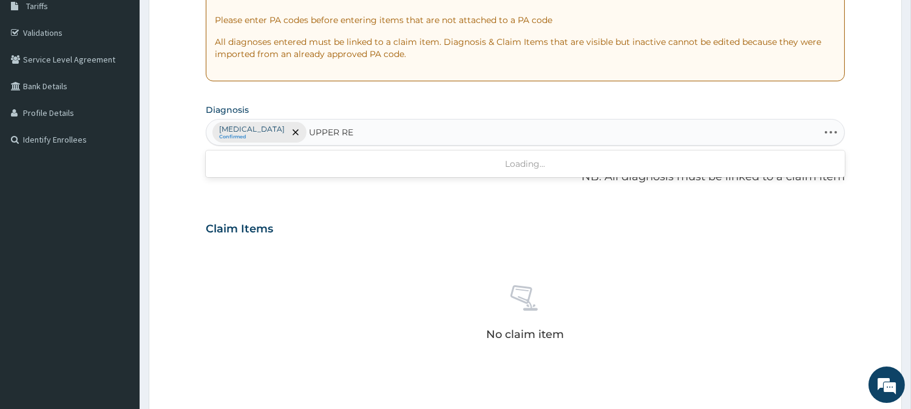
type input "UPPER RES"
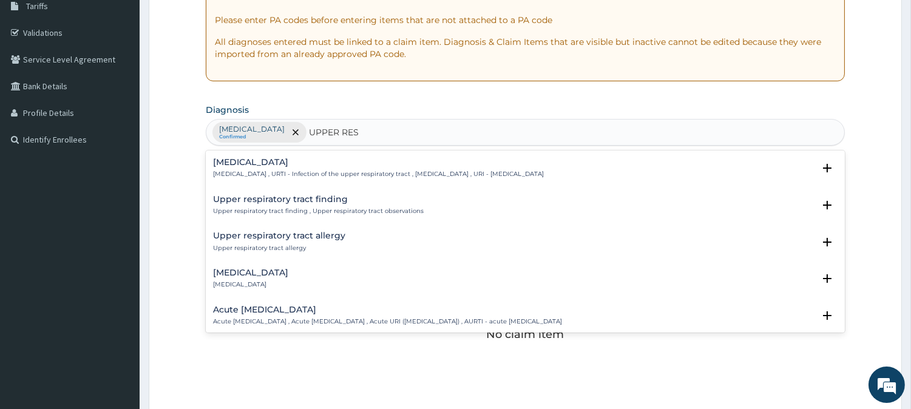
click at [362, 165] on h4 "[MEDICAL_DATA]" at bounding box center [378, 162] width 331 height 9
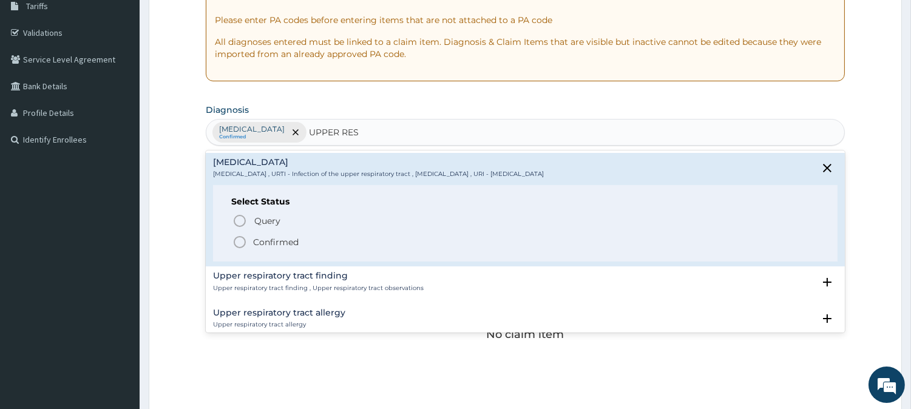
click at [309, 243] on span "Confirmed" at bounding box center [525, 242] width 587 height 15
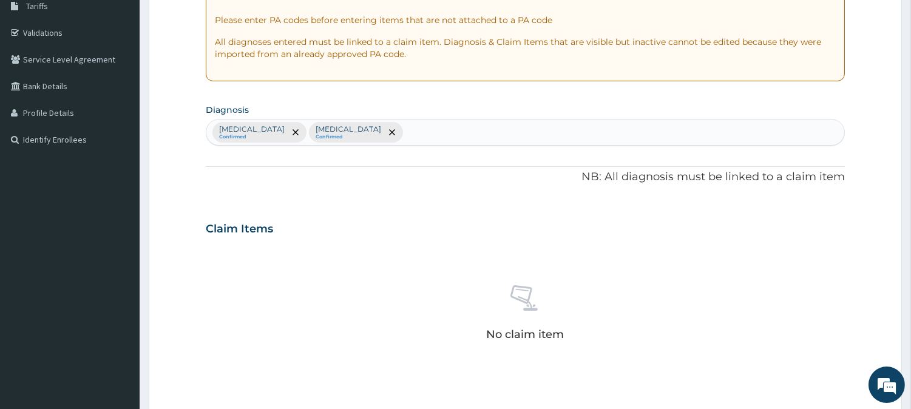
scroll to position [465, 0]
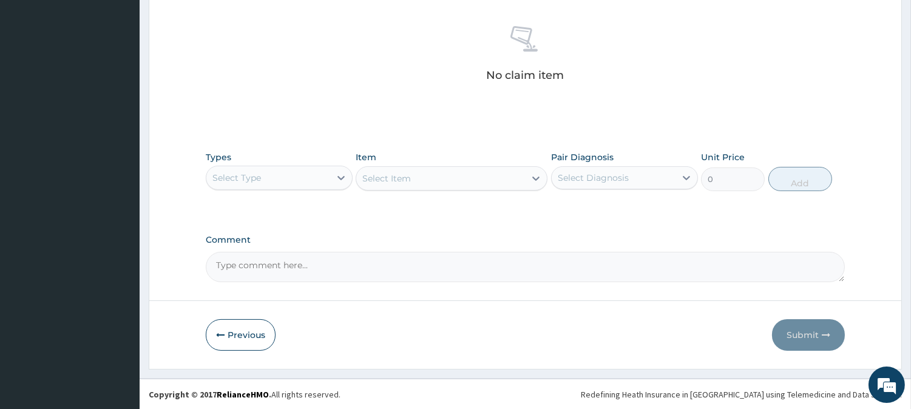
click at [264, 166] on div "Select Type" at bounding box center [279, 178] width 147 height 24
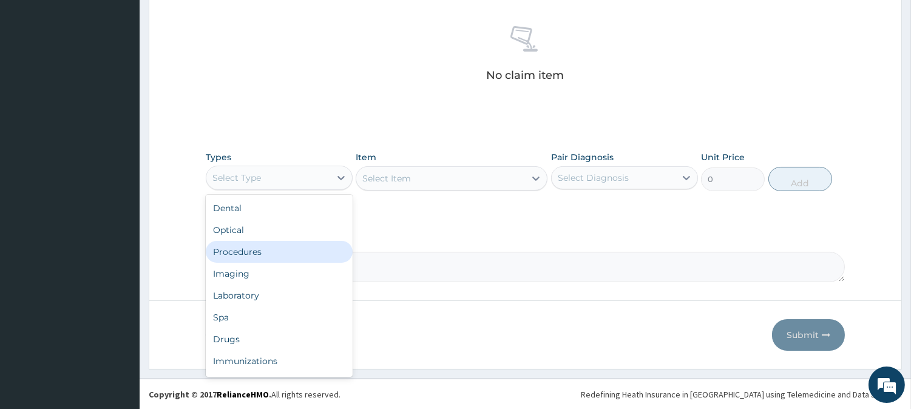
click at [278, 251] on div "Procedures" at bounding box center [279, 252] width 147 height 22
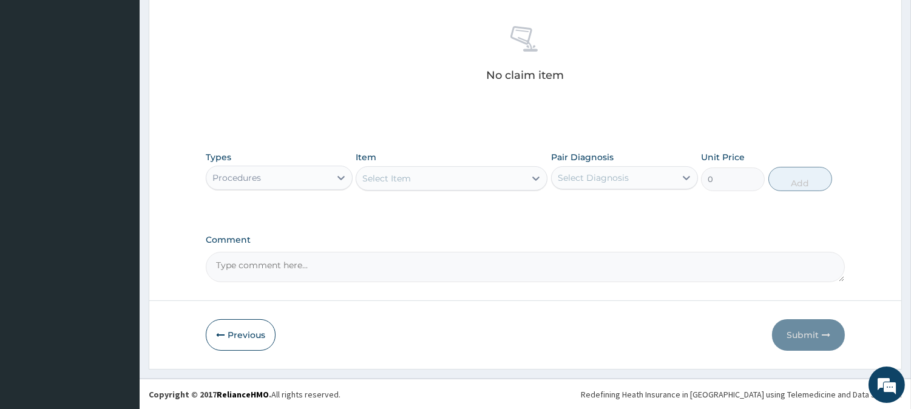
click at [522, 181] on div "Select Item" at bounding box center [440, 178] width 169 height 19
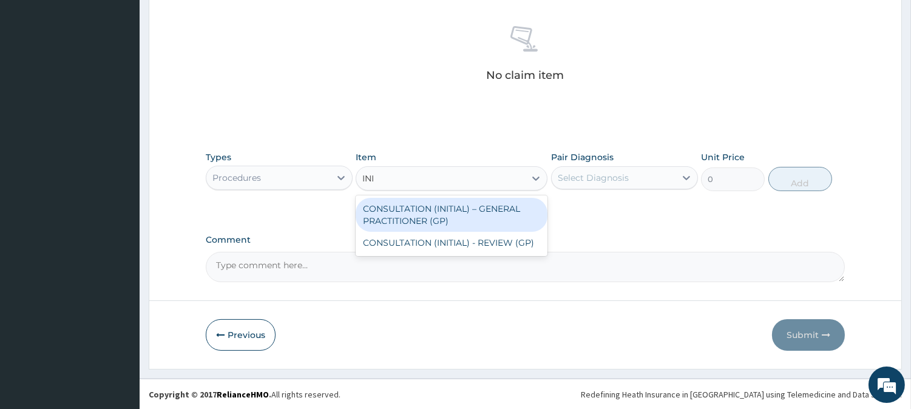
type input "INIT"
click at [508, 211] on div "CONSULTATION (INITIAL) – GENERAL PRACTITIONER (GP)" at bounding box center [451, 215] width 192 height 34
type input "3000"
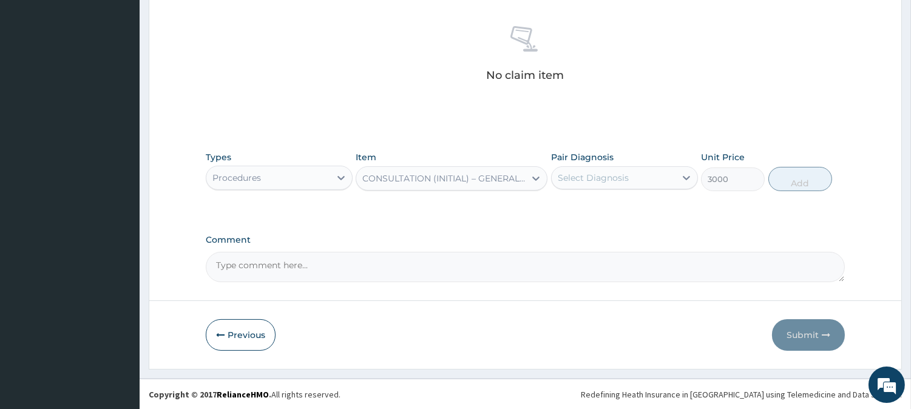
click at [592, 176] on div "Select Diagnosis" at bounding box center [592, 178] width 71 height 12
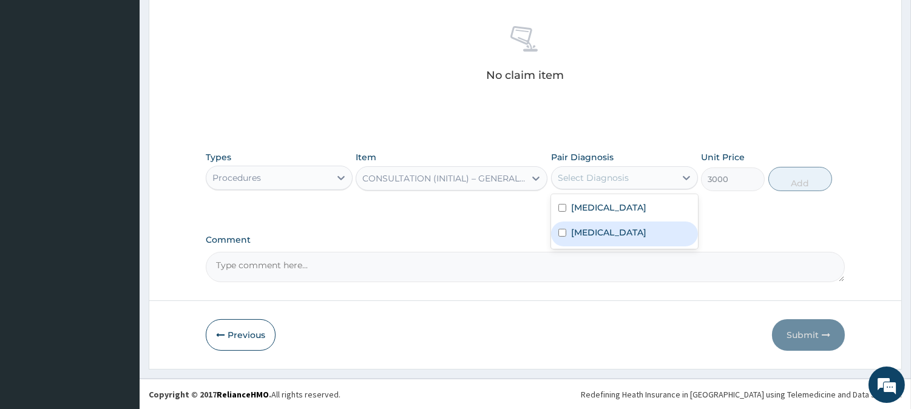
click at [608, 223] on div "[MEDICAL_DATA]" at bounding box center [624, 233] width 147 height 25
checkbox input "true"
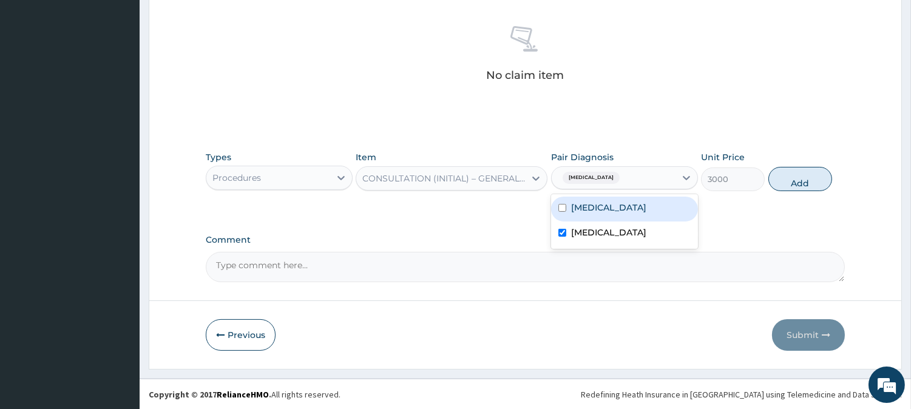
click at [620, 207] on div "[MEDICAL_DATA]" at bounding box center [624, 209] width 147 height 25
checkbox input "true"
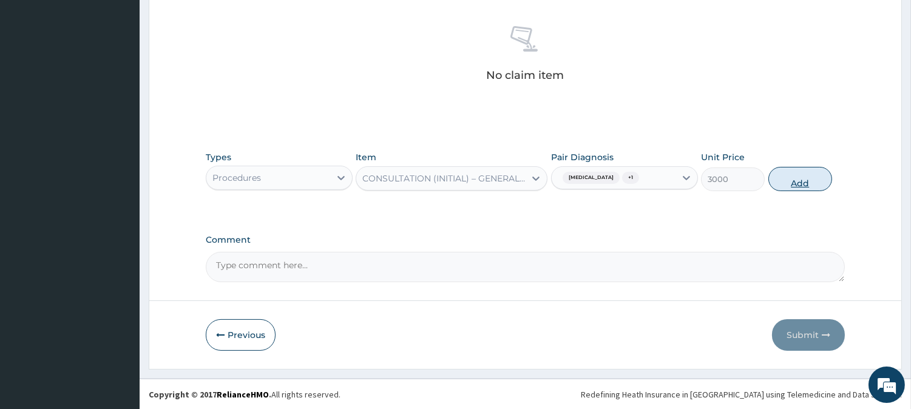
click at [803, 175] on button "Add" at bounding box center [800, 179] width 64 height 24
type input "0"
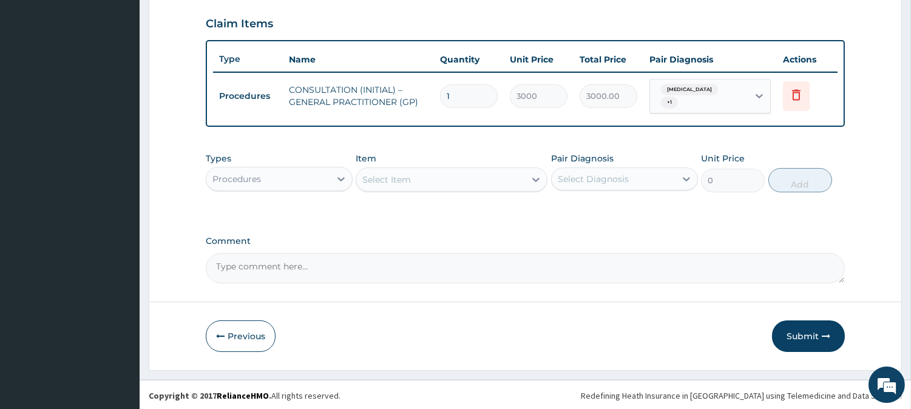
click at [310, 176] on div "Procedures" at bounding box center [268, 178] width 124 height 19
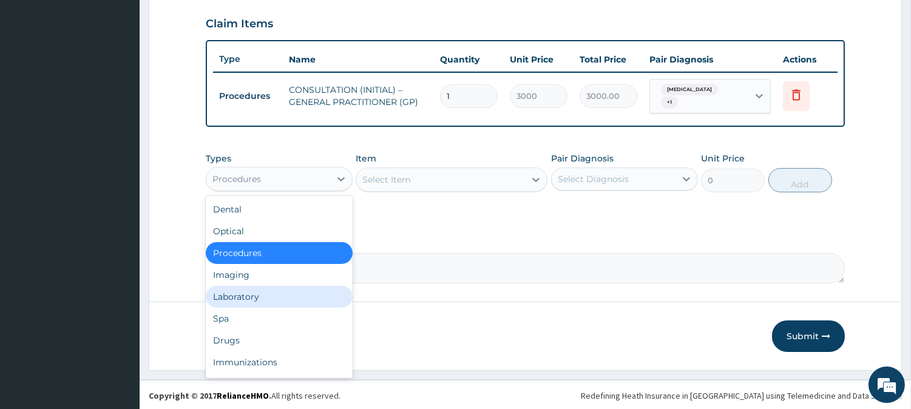
click at [311, 293] on div "Laboratory" at bounding box center [279, 297] width 147 height 22
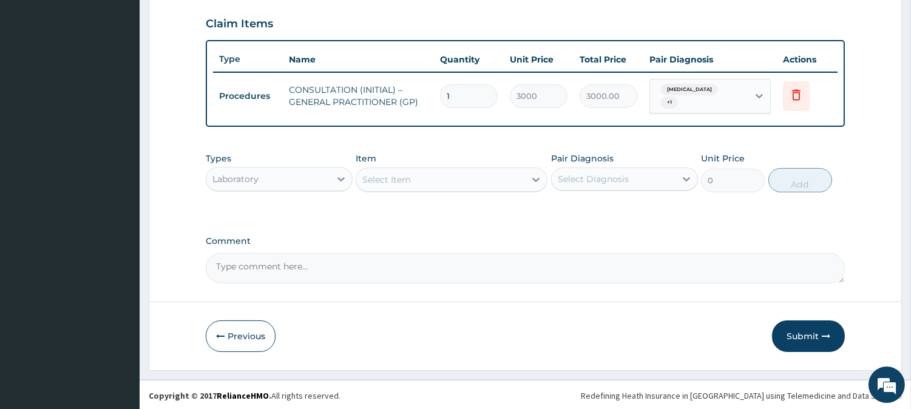
click at [529, 179] on div "Select Item" at bounding box center [451, 179] width 192 height 24
click at [416, 175] on div "Select Item" at bounding box center [440, 179] width 169 height 19
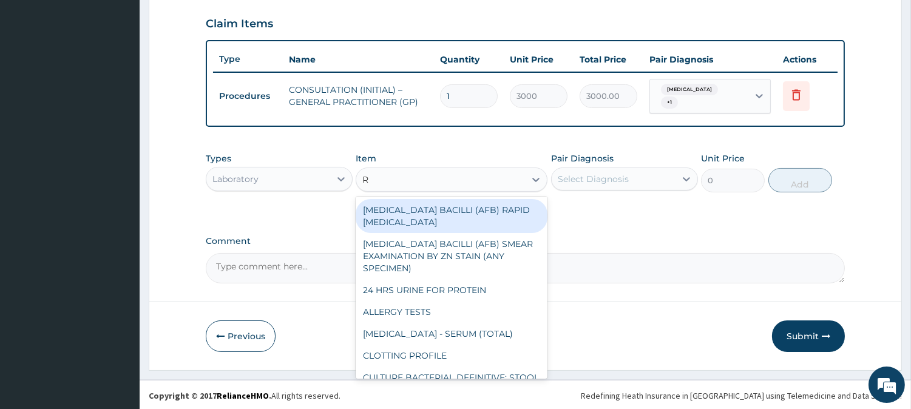
type input "RD"
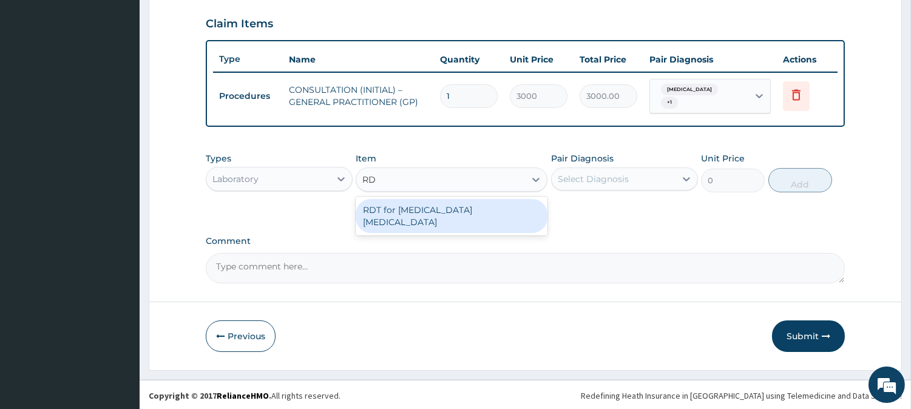
click at [450, 209] on div "RDT for [MEDICAL_DATA] [MEDICAL_DATA]" at bounding box center [451, 216] width 192 height 34
type input "1300"
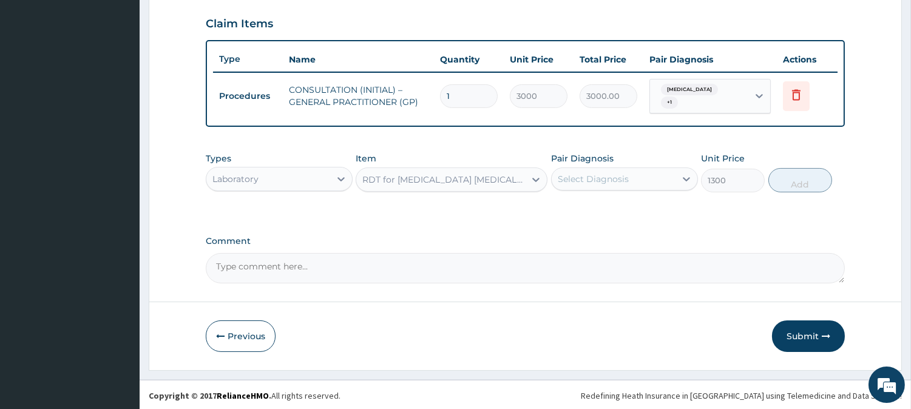
click at [656, 182] on div "Select Diagnosis" at bounding box center [613, 178] width 124 height 19
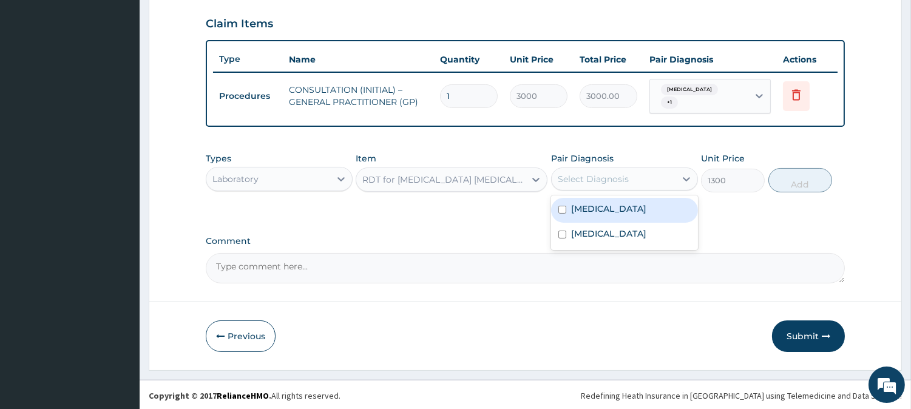
click at [658, 210] on div "[MEDICAL_DATA]" at bounding box center [624, 210] width 147 height 25
checkbox input "true"
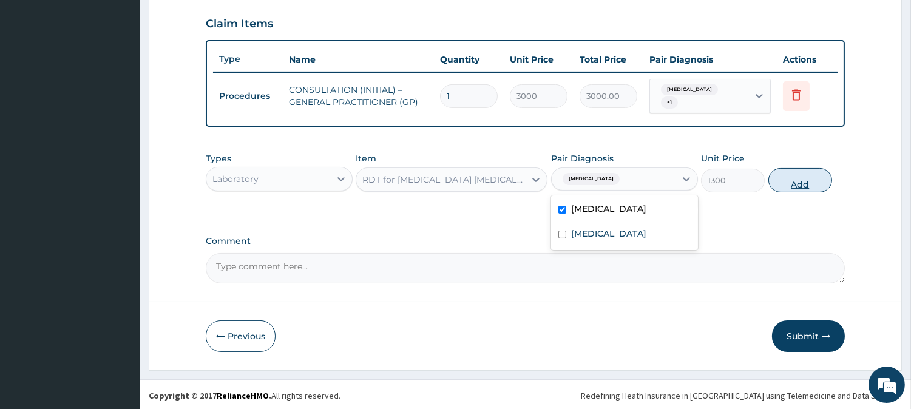
click at [801, 179] on button "Add" at bounding box center [800, 180] width 64 height 24
type input "0"
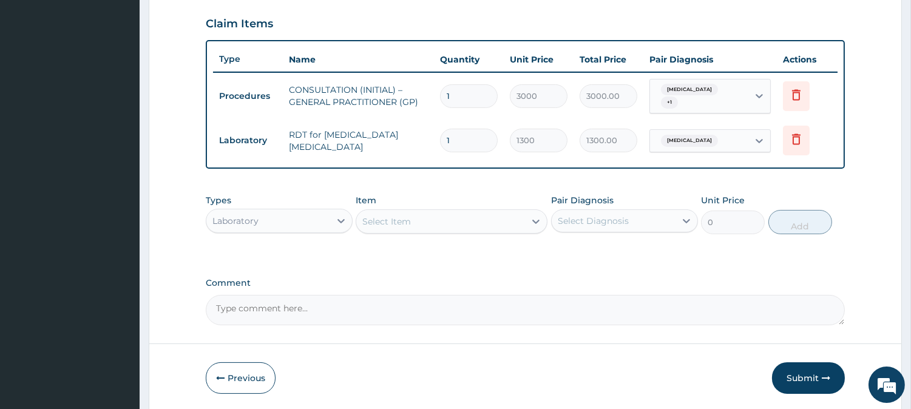
click at [268, 221] on div "Laboratory" at bounding box center [268, 220] width 124 height 19
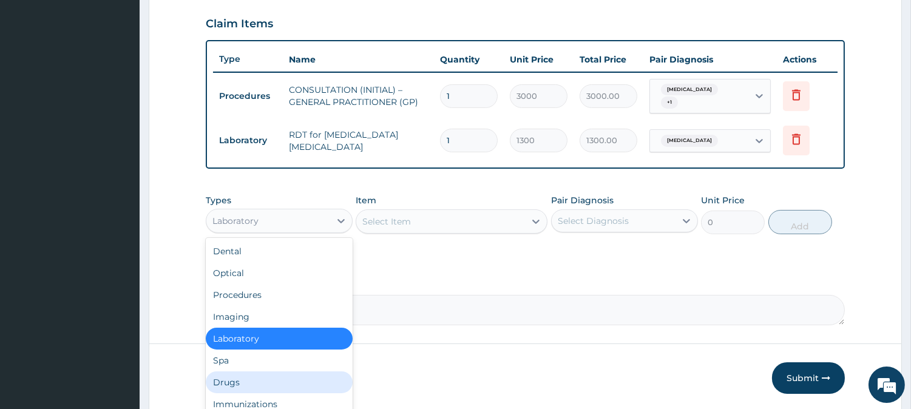
click at [289, 372] on div "Drugs" at bounding box center [279, 382] width 147 height 22
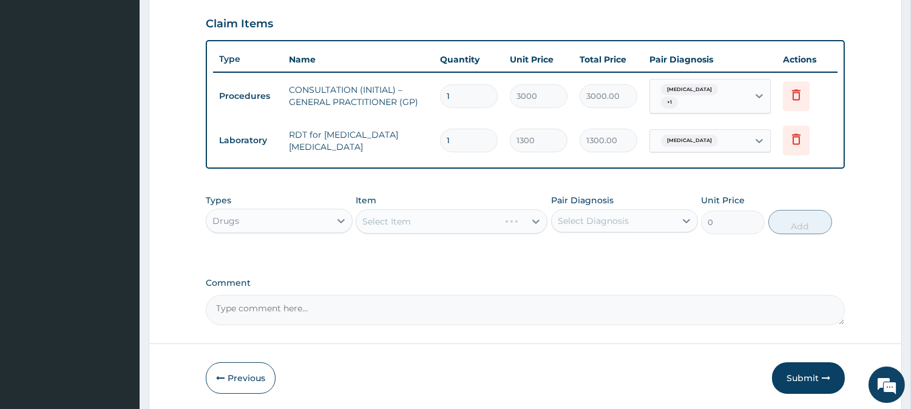
click at [451, 217] on div "Select Item" at bounding box center [451, 221] width 192 height 24
click at [451, 217] on div "Select Item" at bounding box center [440, 221] width 169 height 19
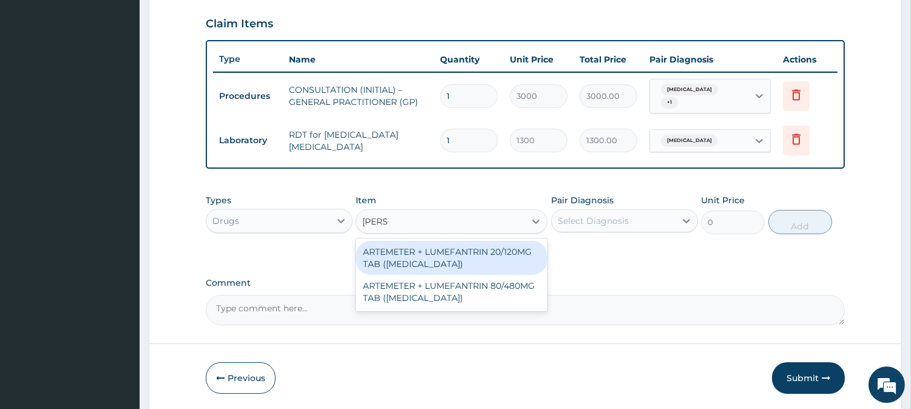
type input "COART"
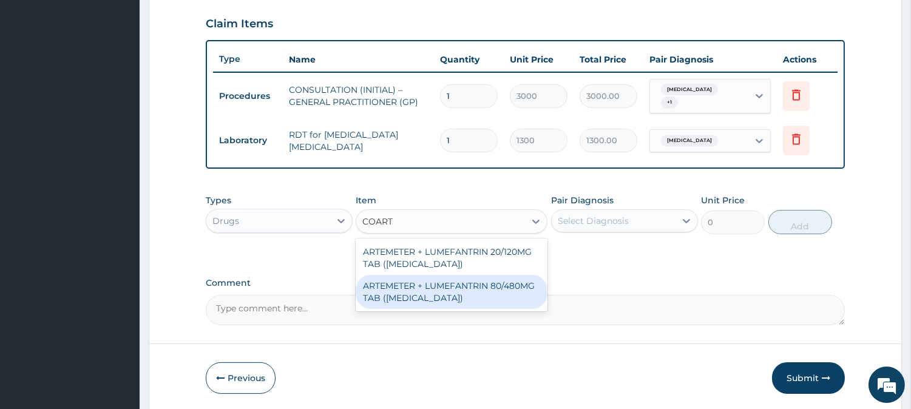
click at [499, 293] on div "ARTEMETER + LUMEFANTRIN 80/480MG TAB ([MEDICAL_DATA])" at bounding box center [451, 292] width 192 height 34
type input "500"
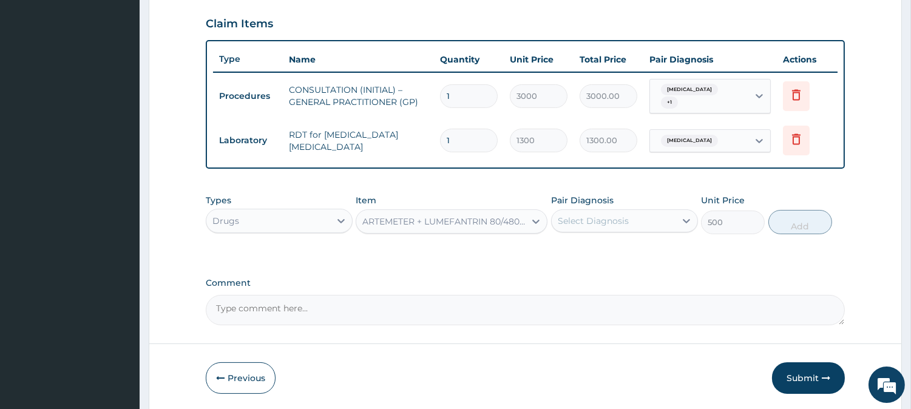
click at [670, 226] on div "Select Diagnosis" at bounding box center [613, 220] width 124 height 19
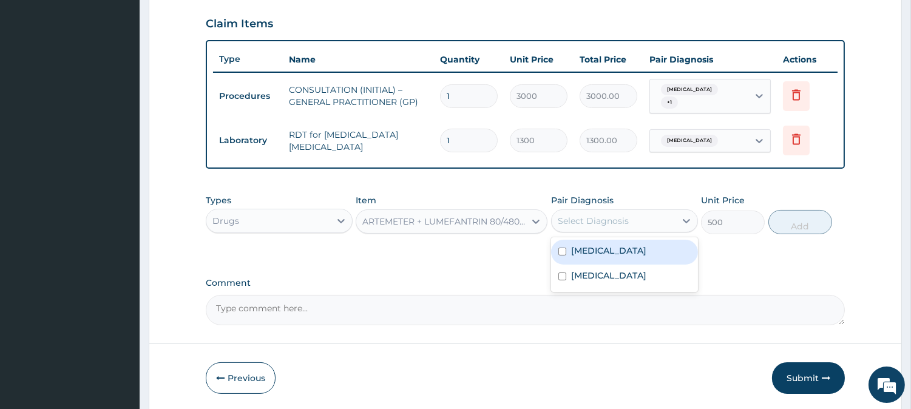
click at [675, 256] on div "[MEDICAL_DATA]" at bounding box center [624, 252] width 147 height 25
checkbox input "true"
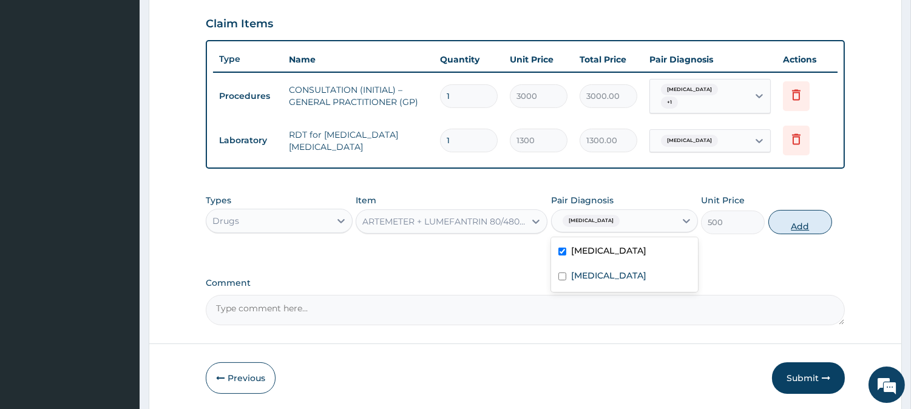
click at [784, 221] on button "Add" at bounding box center [800, 222] width 64 height 24
type input "0"
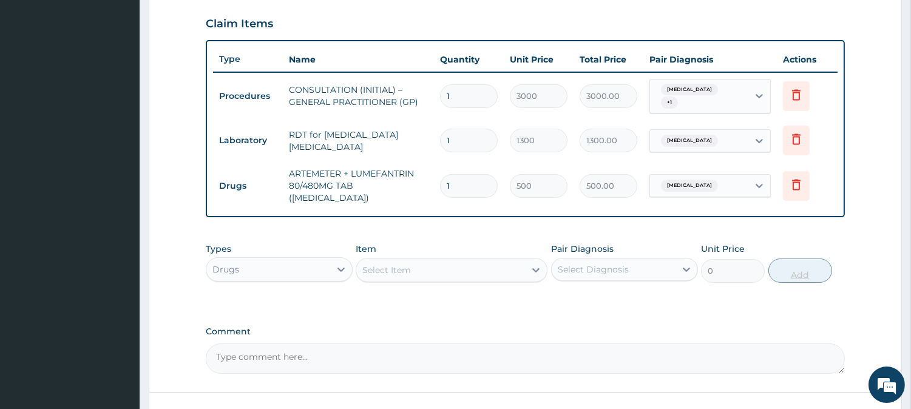
type input "16"
type input "8000.00"
type input "6"
type input "3000.00"
type input "6"
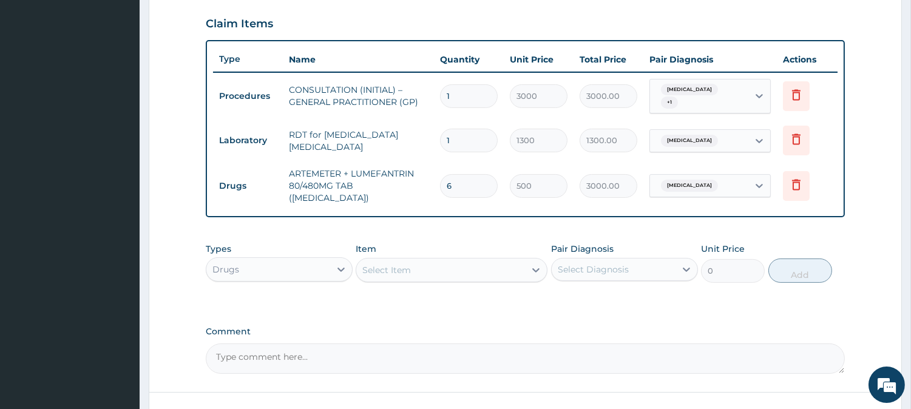
click at [490, 262] on div "Select Item" at bounding box center [440, 269] width 169 height 19
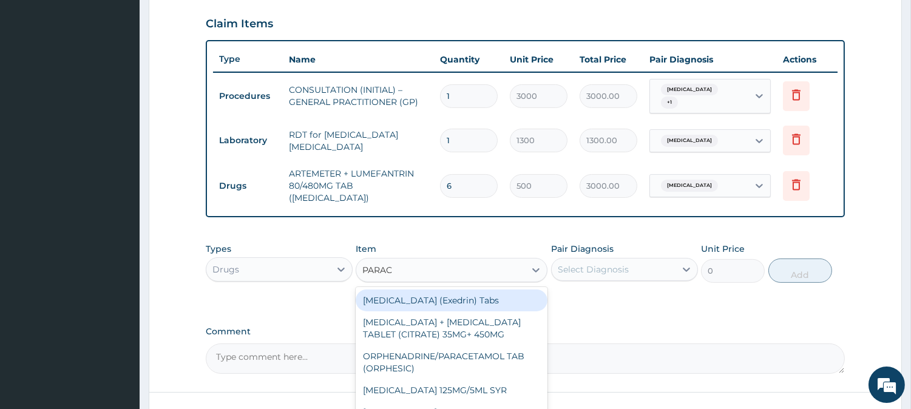
type input "PARACE"
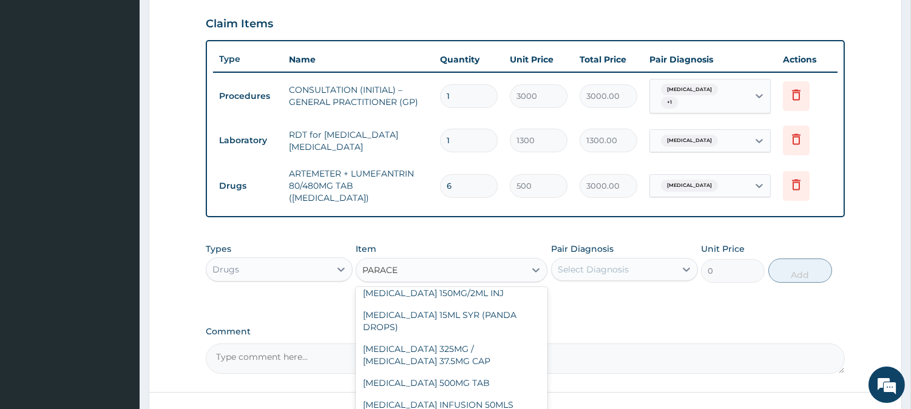
scroll to position [143, 0]
click at [517, 386] on div "[MEDICAL_DATA] 500MG TAB" at bounding box center [451, 381] width 192 height 22
type input "65"
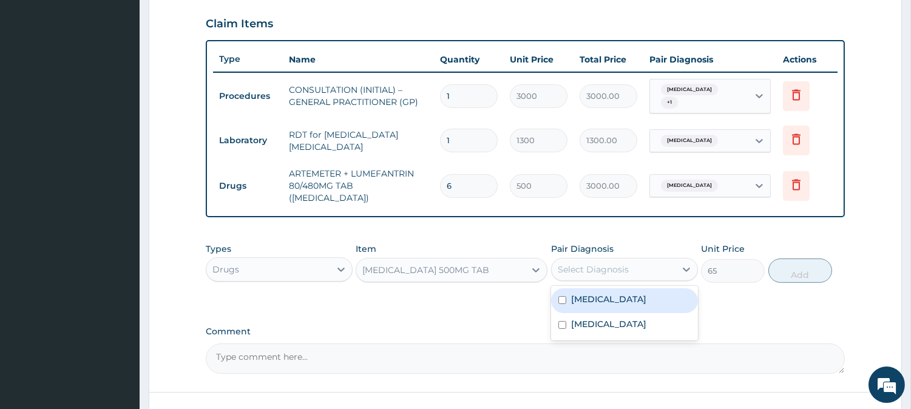
click at [638, 260] on div "Select Diagnosis" at bounding box center [613, 269] width 124 height 19
click at [627, 298] on div "[MEDICAL_DATA]" at bounding box center [624, 300] width 147 height 25
checkbox input "true"
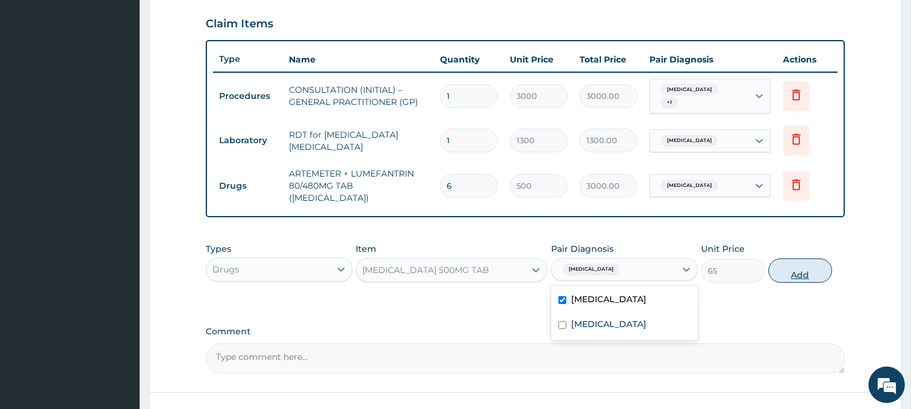
click at [781, 268] on button "Add" at bounding box center [800, 270] width 64 height 24
type input "0"
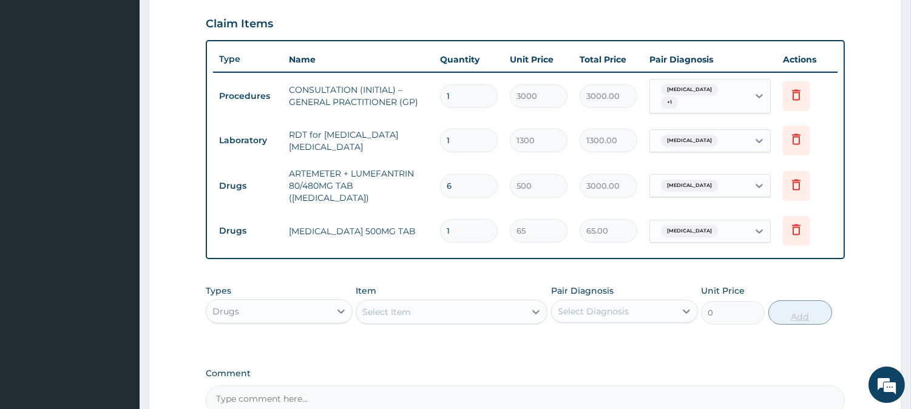
type input "18"
type input "1170.00"
type input "18"
click at [482, 306] on div "Select Item" at bounding box center [440, 311] width 169 height 19
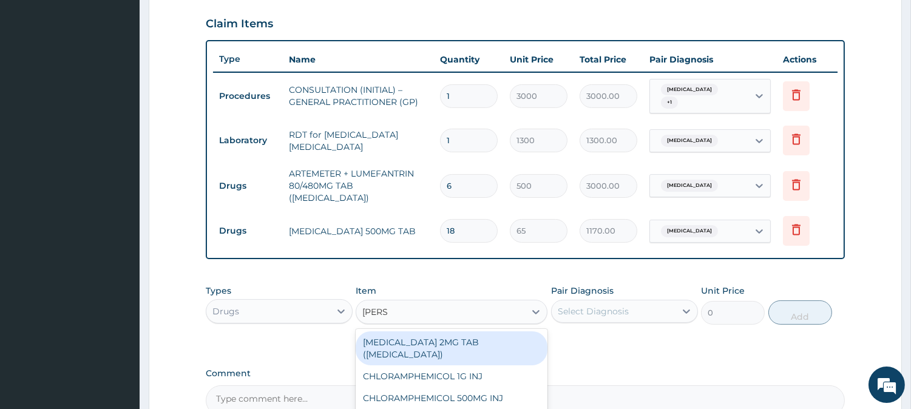
type input "LORAT"
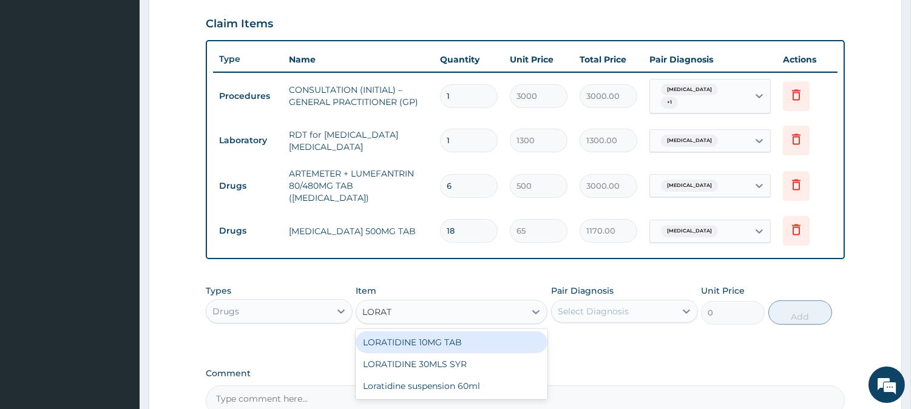
click at [520, 335] on div "LORATIDINE 10MG TAB" at bounding box center [451, 342] width 192 height 22
type input "110"
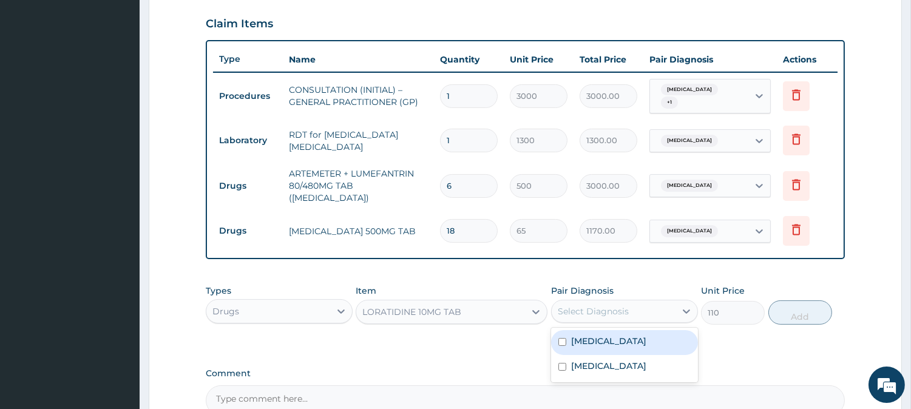
click at [656, 301] on div "Select Diagnosis" at bounding box center [613, 310] width 124 height 19
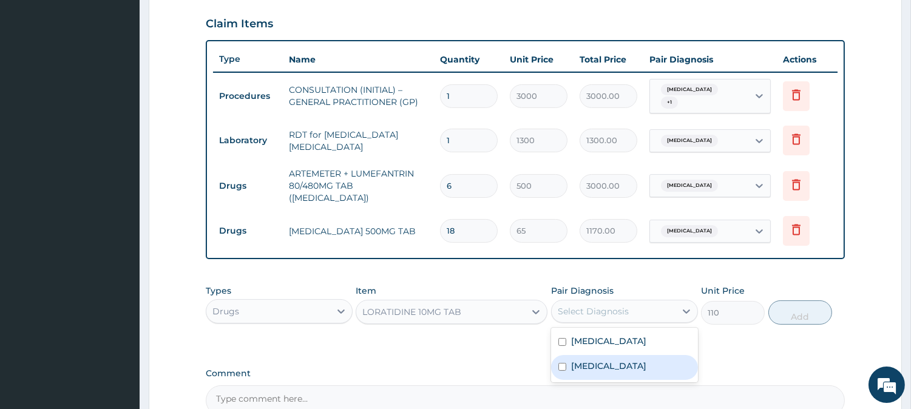
click at [646, 361] on label "[MEDICAL_DATA]" at bounding box center [608, 366] width 75 height 12
checkbox input "true"
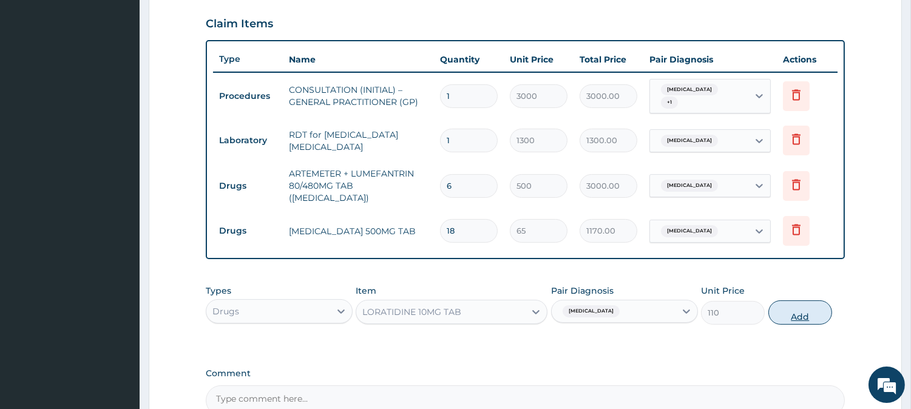
click at [804, 305] on button "Add" at bounding box center [800, 312] width 64 height 24
type input "0"
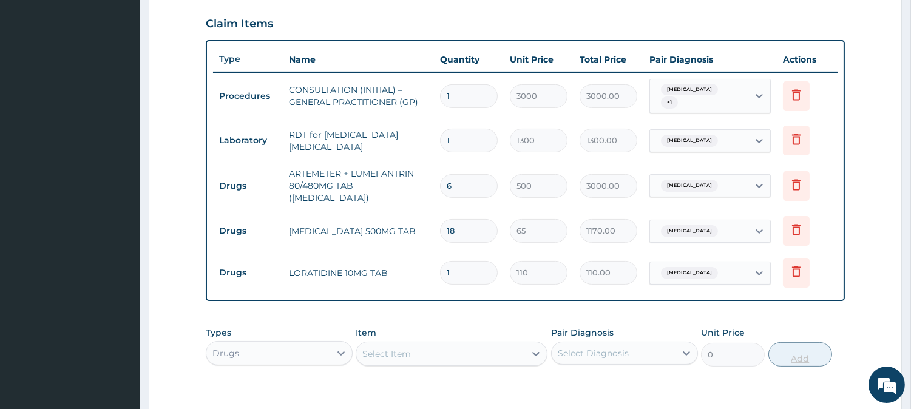
type input "10"
type input "1100.00"
type input "10"
click at [488, 344] on div "Select Item" at bounding box center [440, 353] width 169 height 19
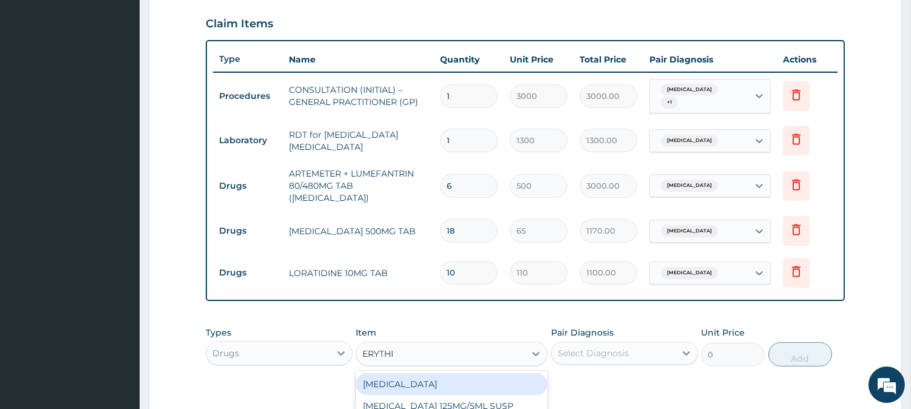
type input "ERYTHRO"
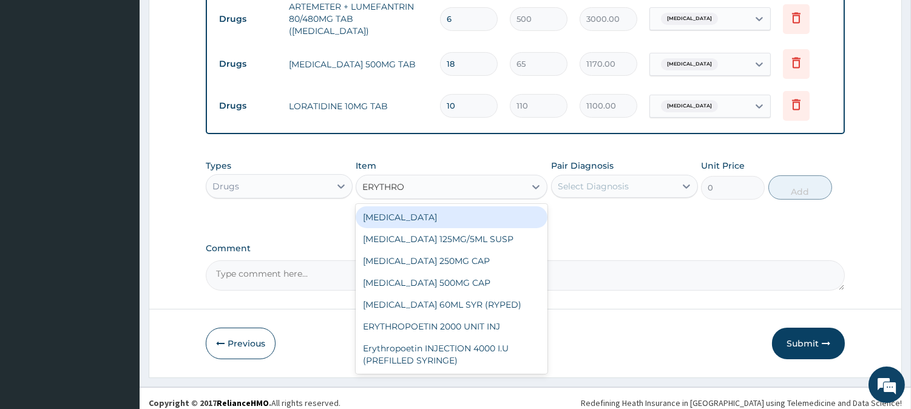
scroll to position [581, 0]
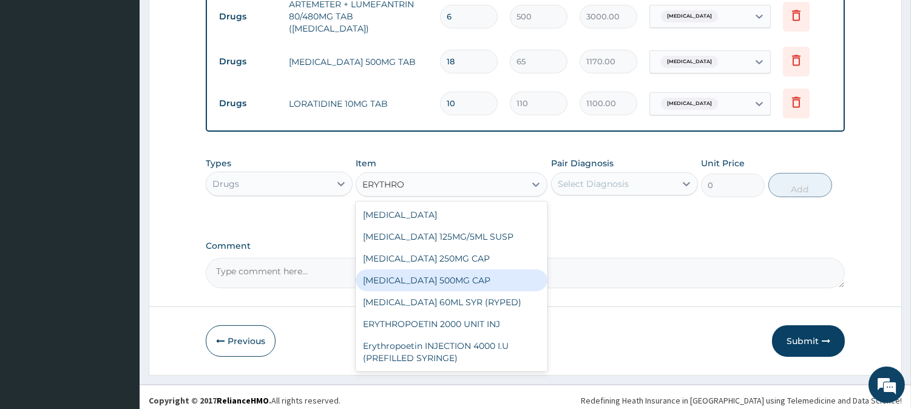
click at [419, 274] on div "[MEDICAL_DATA] 500MG CAP" at bounding box center [451, 280] width 192 height 22
type input "130"
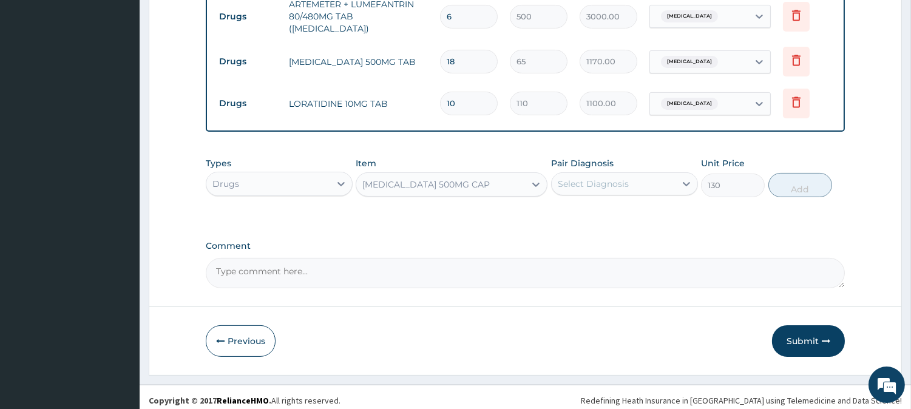
click at [608, 178] on div "Select Diagnosis" at bounding box center [592, 184] width 71 height 12
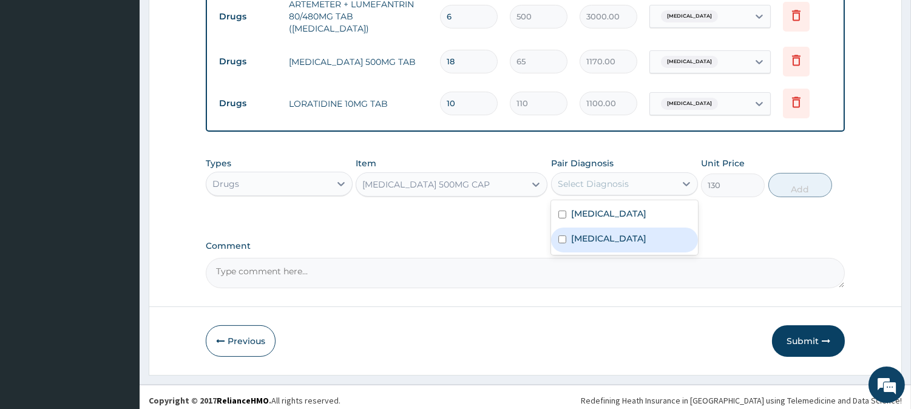
click at [633, 232] on label "[MEDICAL_DATA]" at bounding box center [608, 238] width 75 height 12
checkbox input "true"
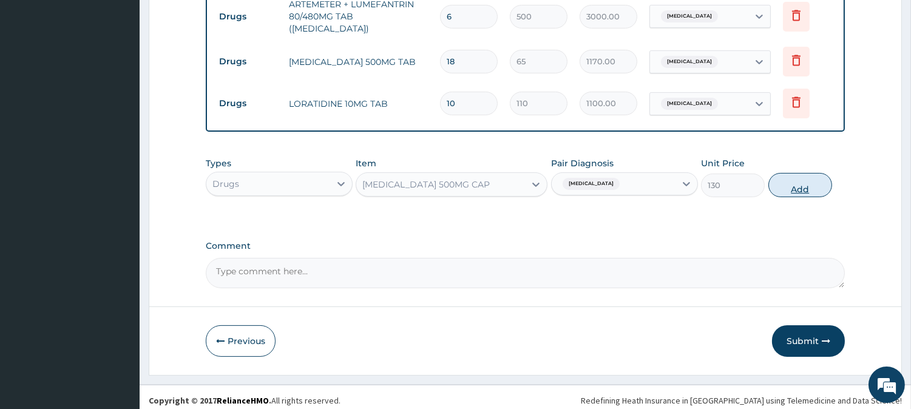
click at [804, 173] on button "Add" at bounding box center [800, 185] width 64 height 24
type input "0"
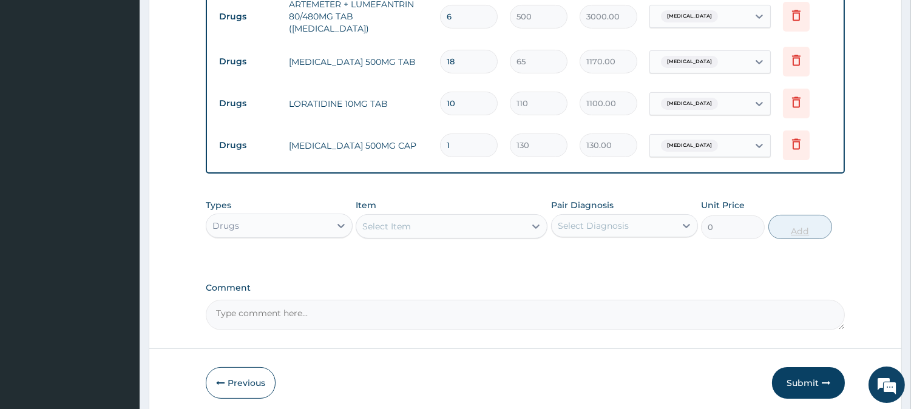
type input "21"
type input "2730.00"
type input "21"
click at [508, 219] on div "Select Item" at bounding box center [440, 226] width 169 height 19
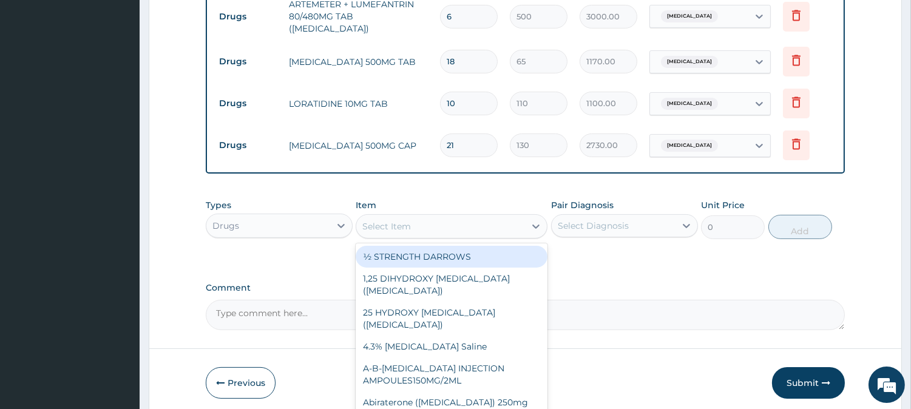
click at [704, 292] on div "Comment" at bounding box center [525, 306] width 639 height 47
click at [834, 371] on button "Submit" at bounding box center [808, 383] width 73 height 32
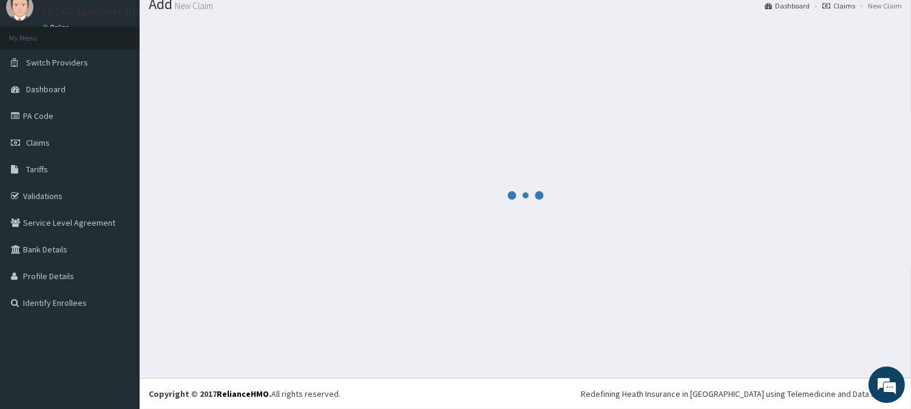
scroll to position [1, 0]
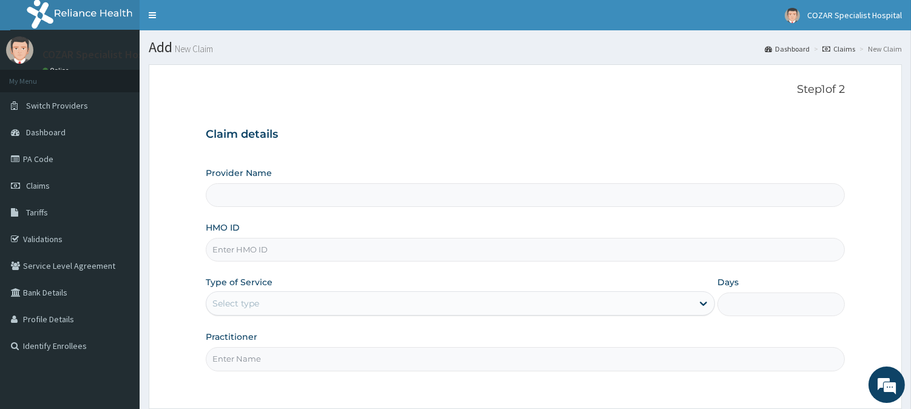
click at [347, 250] on input "HMO ID" at bounding box center [525, 250] width 639 height 24
paste input "PPI/10064/D"
type input "PPI/10064/D"
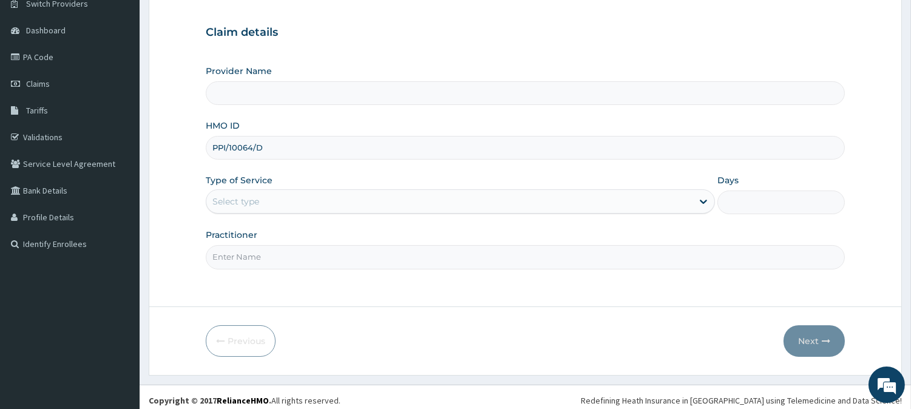
type input "Cozar Specialist Hospital"
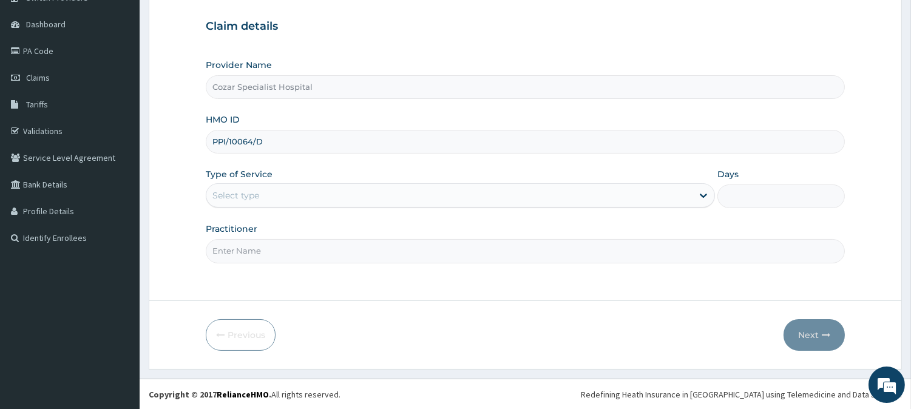
click at [228, 140] on input "PPI/10064/D" at bounding box center [525, 142] width 639 height 24
type input "PPI/10064/D"
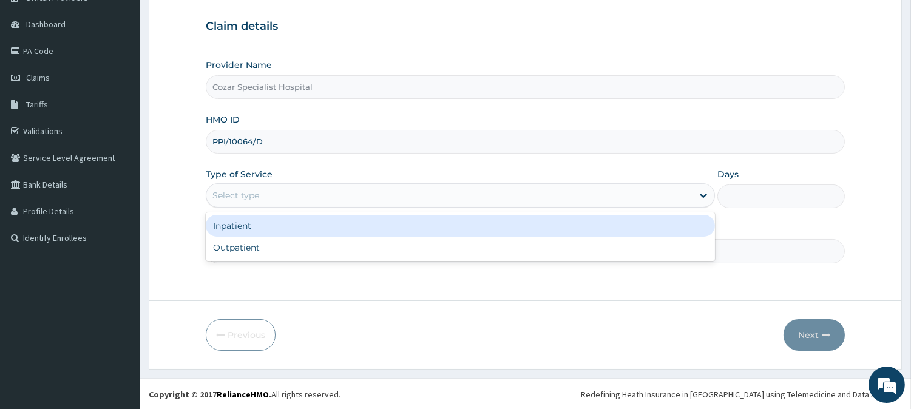
click at [282, 196] on div "Select type" at bounding box center [449, 195] width 486 height 19
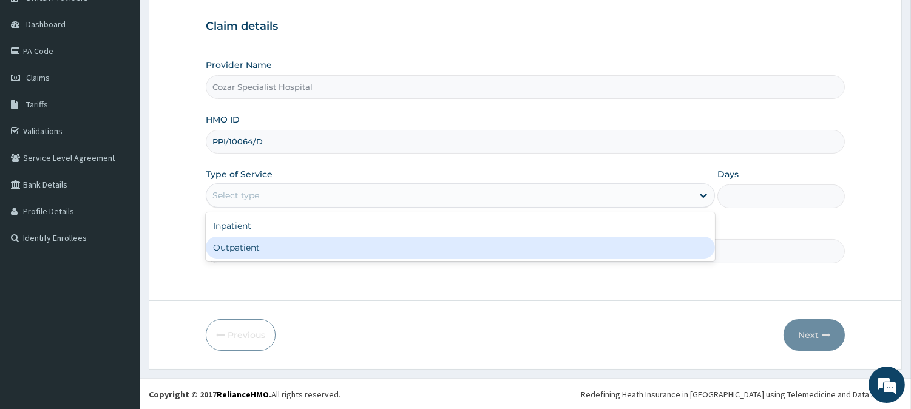
click at [290, 251] on div "Outpatient" at bounding box center [460, 248] width 509 height 22
type input "1"
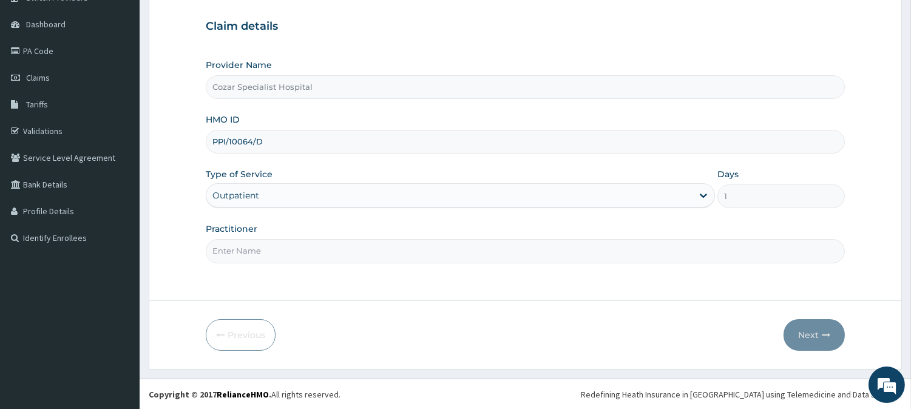
click at [434, 255] on input "Practitioner" at bounding box center [525, 251] width 639 height 24
type input "[PERSON_NAME][MEDICAL_DATA]"
click at [832, 331] on button "Next" at bounding box center [813, 335] width 61 height 32
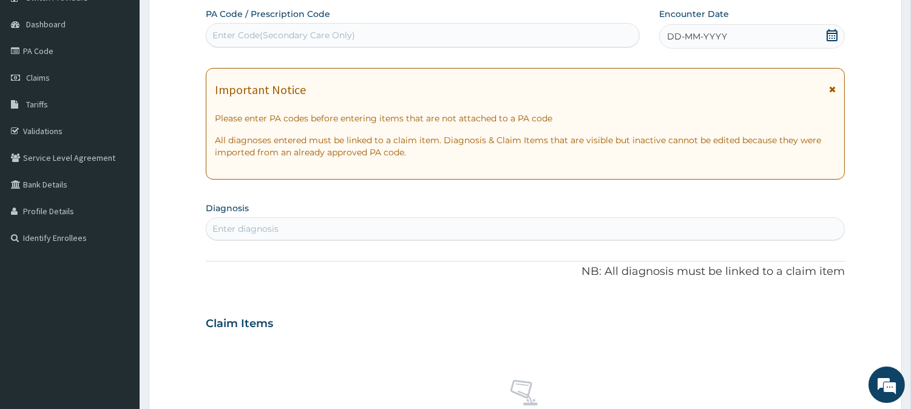
click at [834, 36] on icon at bounding box center [832, 35] width 12 height 12
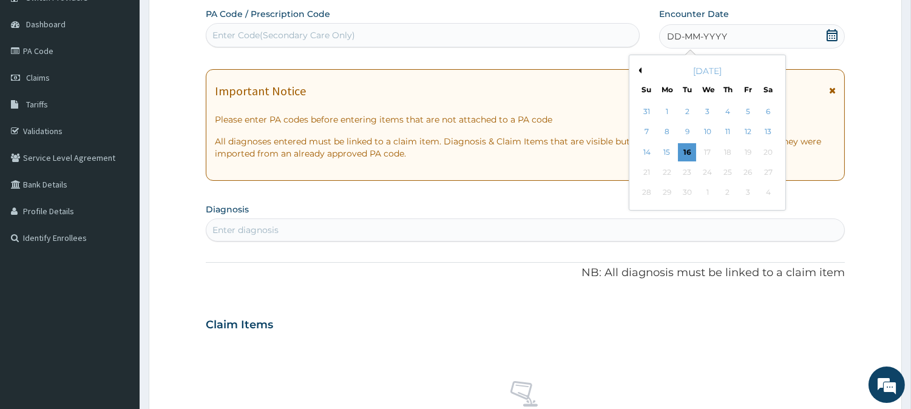
click at [638, 73] on button "Previous Month" at bounding box center [638, 70] width 6 height 6
click at [650, 166] on div "17" at bounding box center [646, 172] width 18 height 18
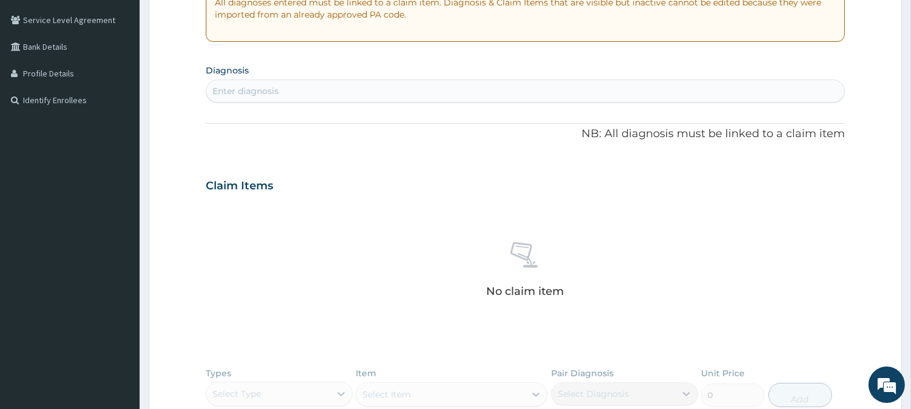
scroll to position [244, 0]
click at [338, 92] on div "Enter diagnosis" at bounding box center [525, 92] width 638 height 19
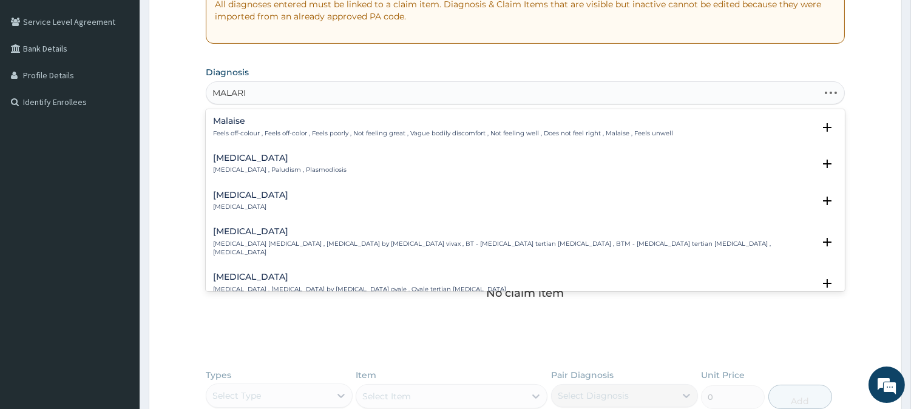
type input "[MEDICAL_DATA]"
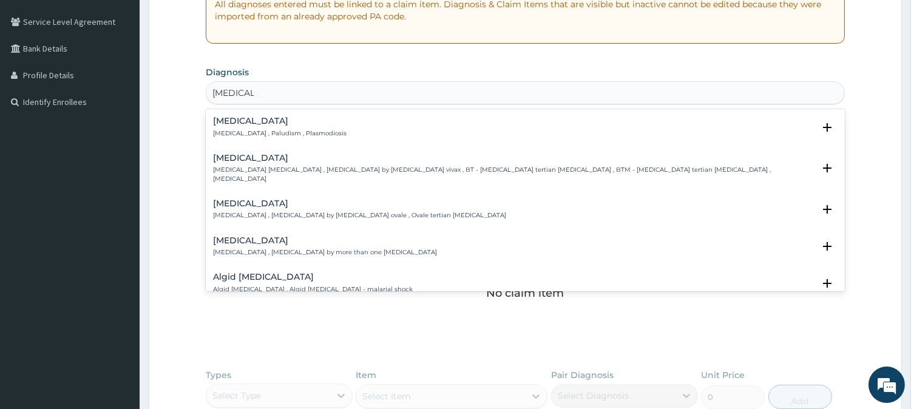
click at [325, 127] on div "[MEDICAL_DATA] [MEDICAL_DATA] , Paludism , Plasmodiosis" at bounding box center [525, 126] width 624 height 21
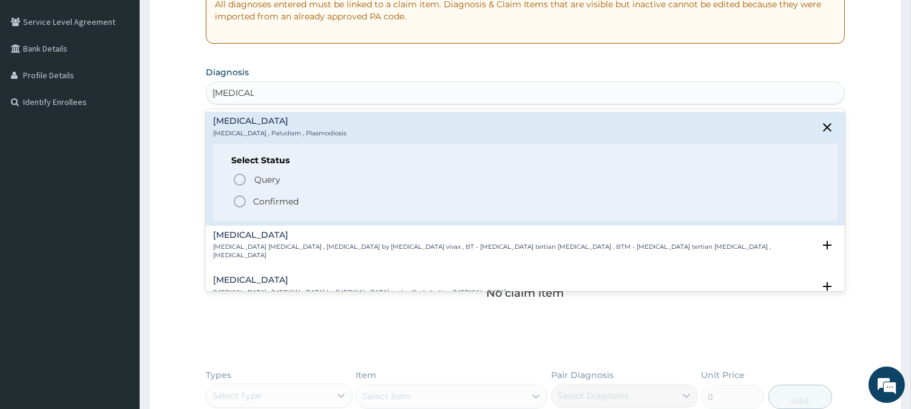
click at [272, 194] on span "Confirmed" at bounding box center [525, 201] width 587 height 15
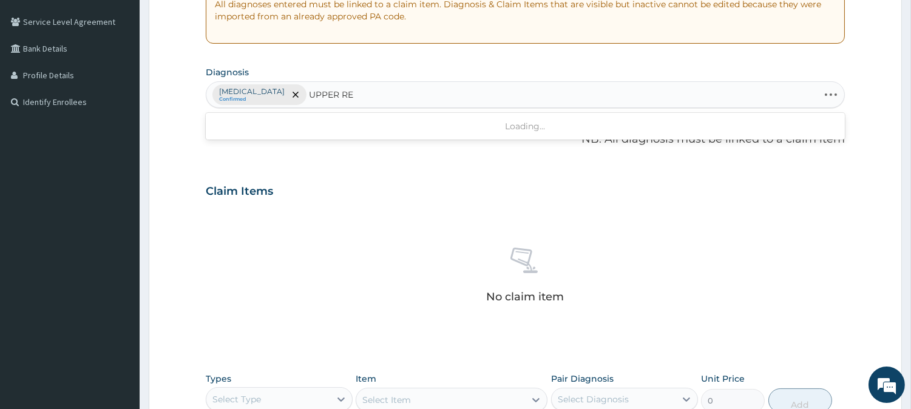
type input "UPPER RES"
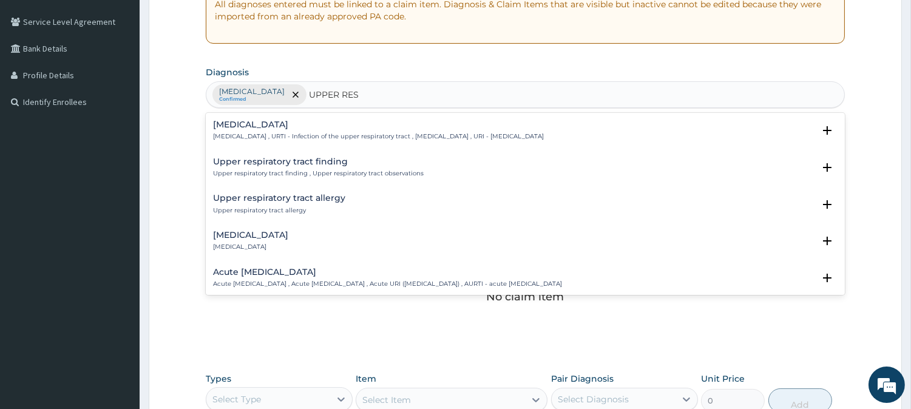
click at [391, 138] on p "[MEDICAL_DATA] , URTI - Infection of the upper respiratory tract , [MEDICAL_DAT…" at bounding box center [378, 136] width 331 height 8
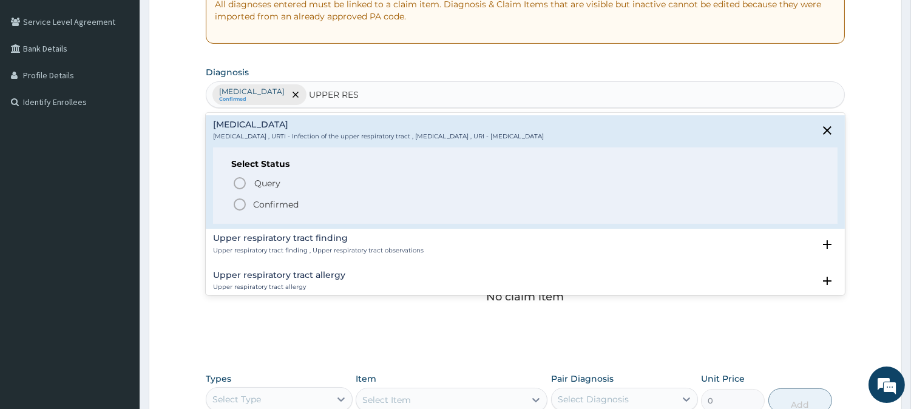
click at [351, 206] on span "Confirmed" at bounding box center [525, 204] width 587 height 15
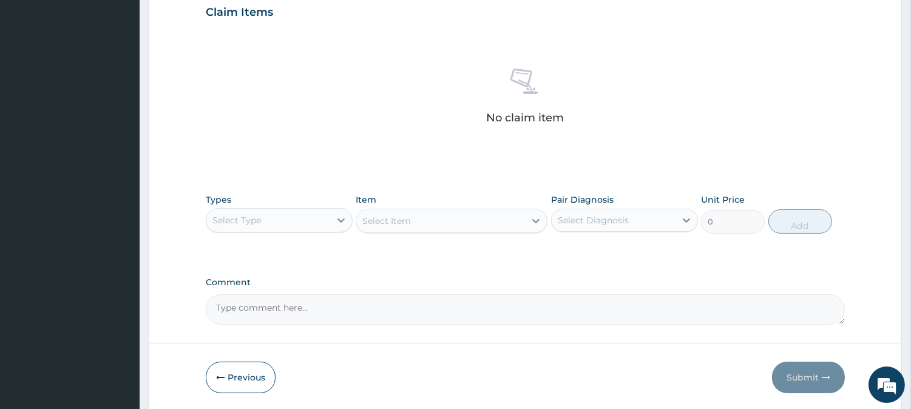
scroll to position [465, 0]
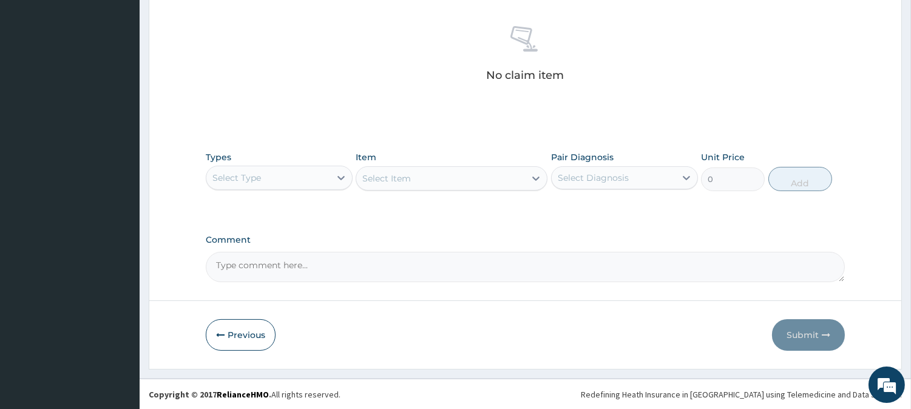
click at [320, 168] on div "Select Type" at bounding box center [268, 177] width 124 height 19
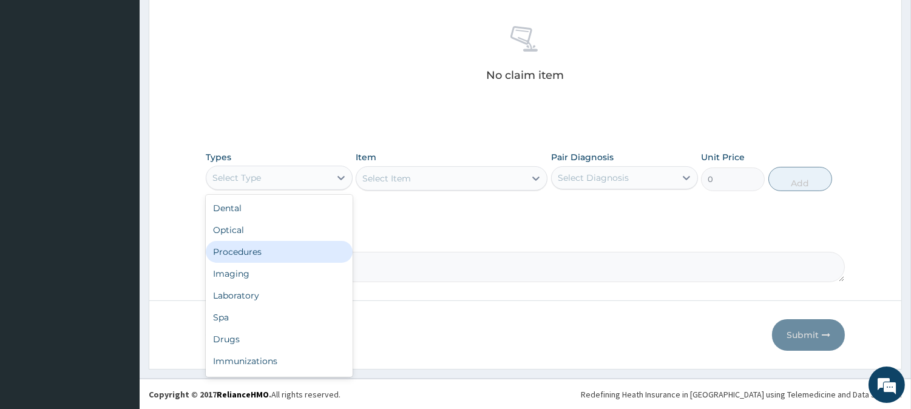
click at [317, 250] on div "Procedures" at bounding box center [279, 252] width 147 height 22
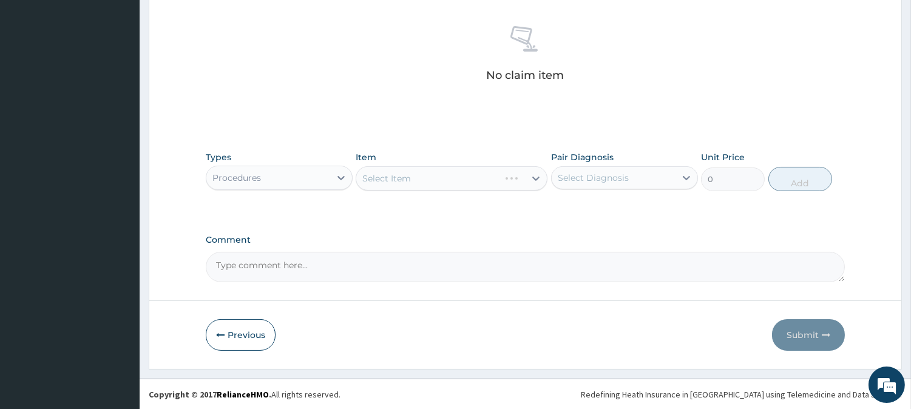
click at [484, 182] on div "Select Item" at bounding box center [451, 178] width 192 height 24
click at [499, 170] on div "Select Item" at bounding box center [440, 178] width 169 height 19
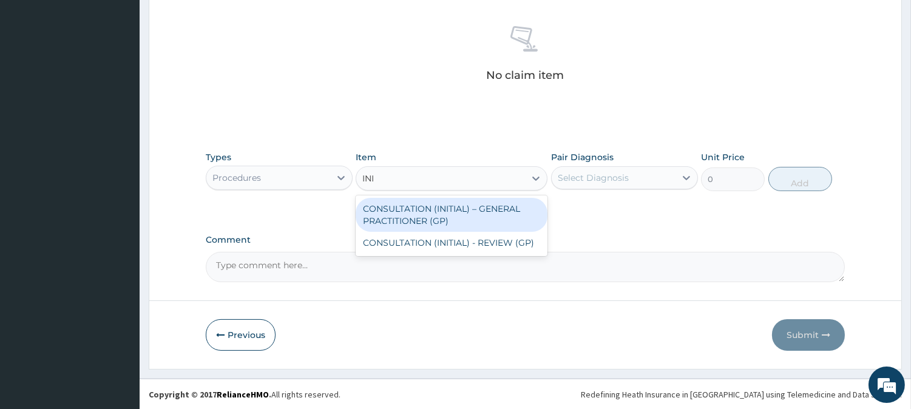
type input "INIT"
click at [507, 215] on div "CONSULTATION (INITIAL) – GENERAL PRACTITIONER (GP)" at bounding box center [451, 215] width 192 height 34
type input "3000"
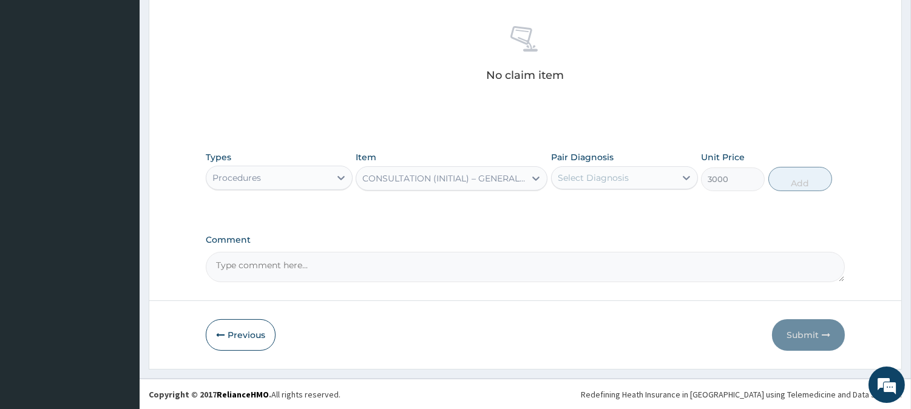
click at [598, 182] on div "Select Diagnosis" at bounding box center [592, 178] width 71 height 12
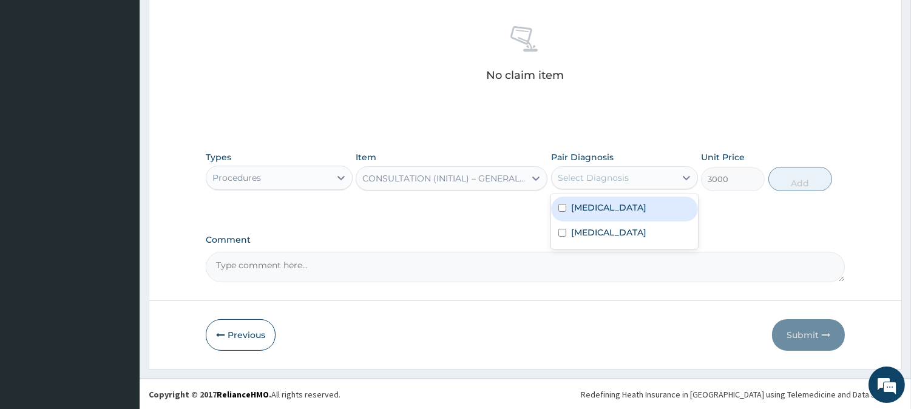
click at [602, 216] on div "[MEDICAL_DATA]" at bounding box center [624, 209] width 147 height 25
checkbox input "true"
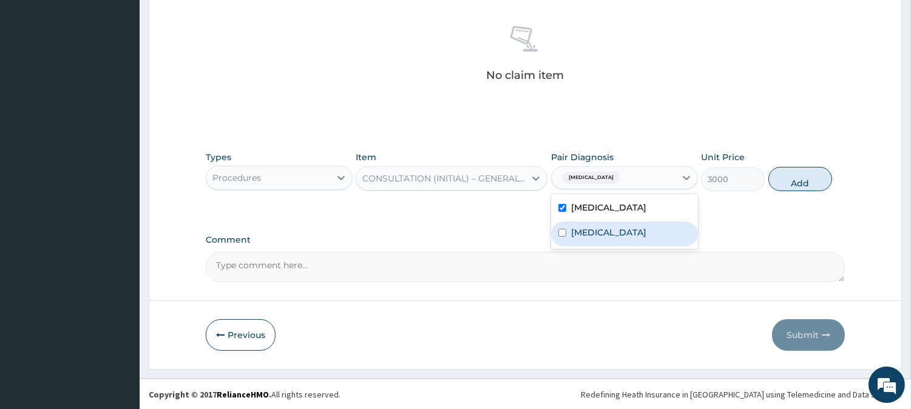
click at [602, 231] on label "[MEDICAL_DATA]" at bounding box center [608, 232] width 75 height 12
checkbox input "true"
click at [800, 184] on button "Add" at bounding box center [800, 179] width 64 height 24
type input "0"
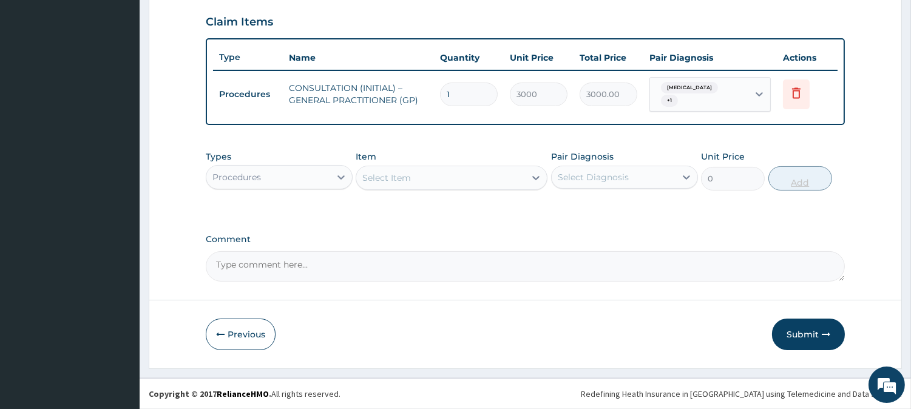
scroll to position [407, 0]
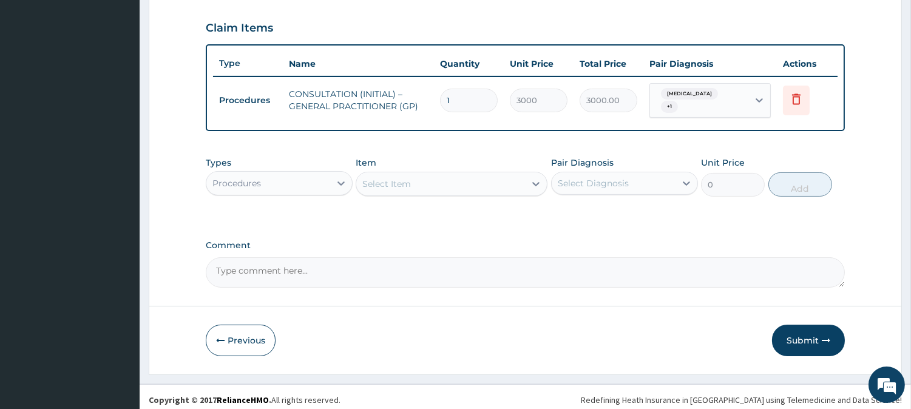
click at [329, 180] on div "Procedures" at bounding box center [268, 182] width 124 height 19
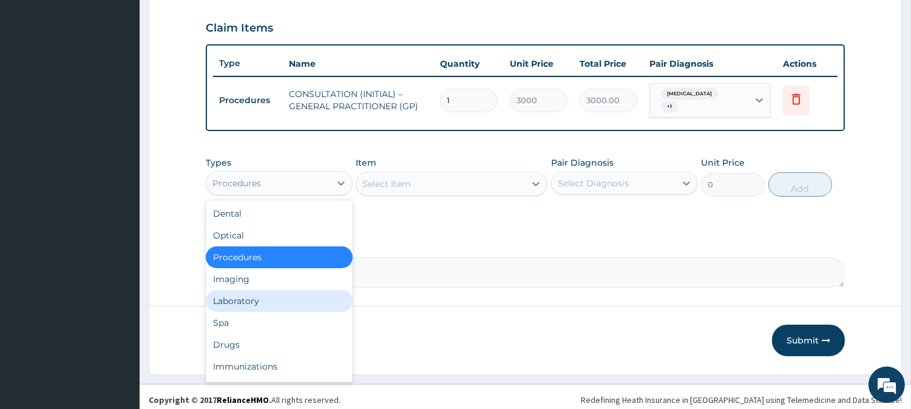
click at [289, 292] on div "Laboratory" at bounding box center [279, 301] width 147 height 22
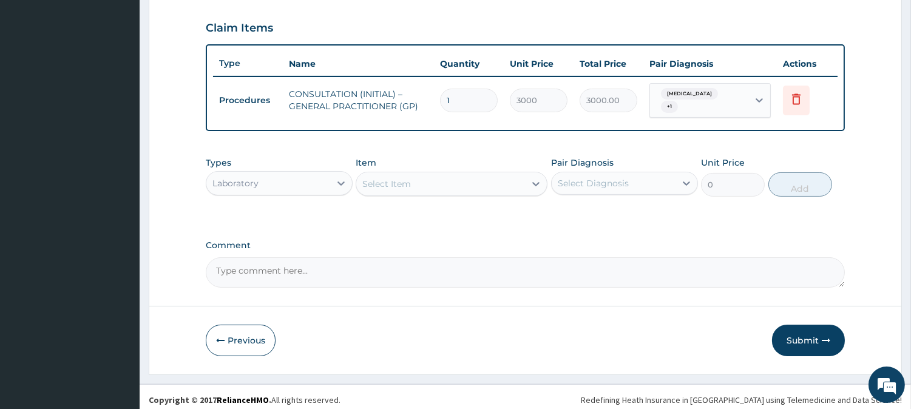
click at [423, 174] on div "Select Item" at bounding box center [440, 183] width 169 height 19
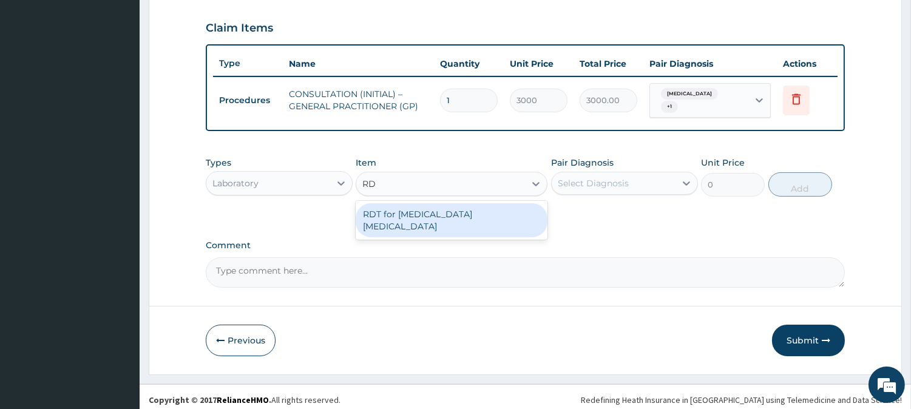
type input "RDT"
click at [447, 203] on div "RDT for [MEDICAL_DATA] [MEDICAL_DATA]" at bounding box center [451, 220] width 192 height 34
type input "1300"
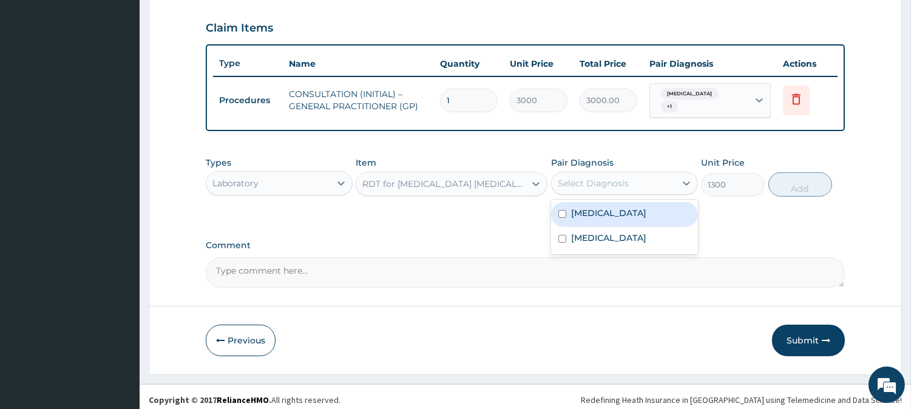
click at [604, 185] on div "Select Diagnosis" at bounding box center [613, 182] width 124 height 19
click at [617, 211] on div "[MEDICAL_DATA]" at bounding box center [624, 214] width 147 height 25
checkbox input "true"
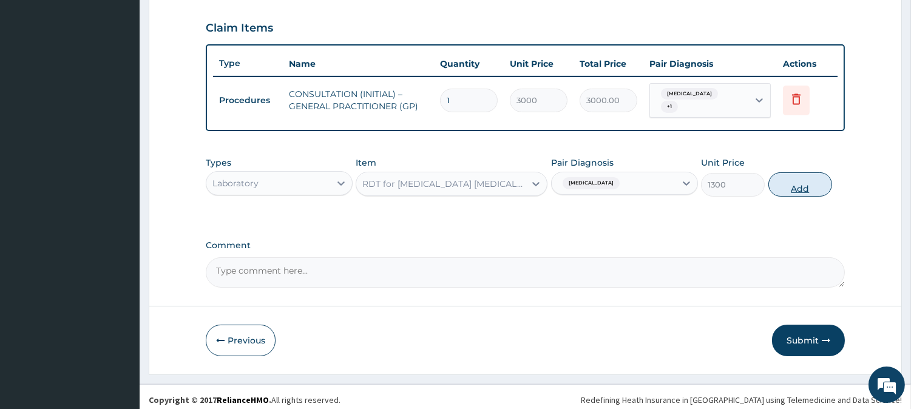
click at [803, 180] on button "Add" at bounding box center [800, 184] width 64 height 24
type input "0"
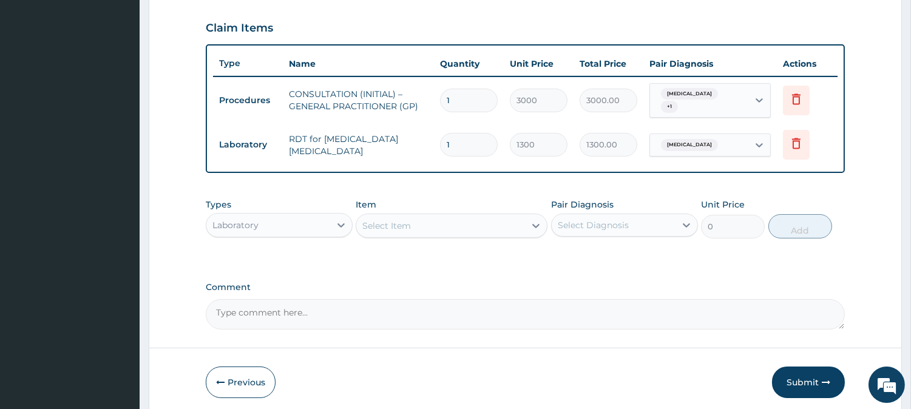
click at [499, 218] on div "Select Item" at bounding box center [440, 225] width 169 height 19
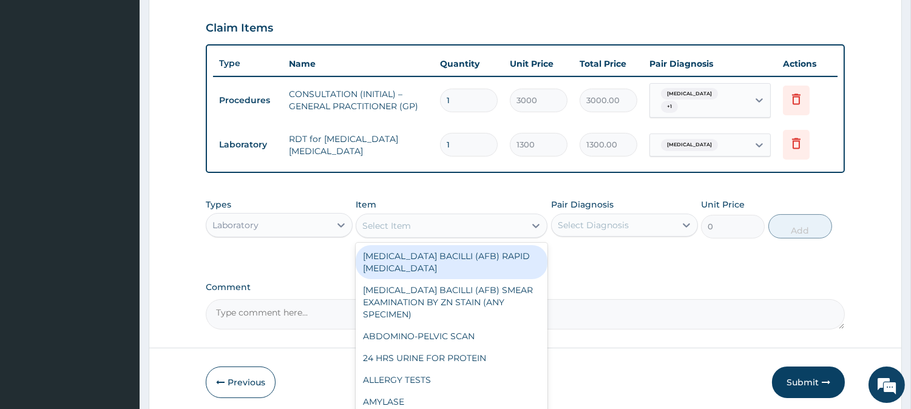
click at [325, 213] on div "Laboratory" at bounding box center [279, 225] width 147 height 24
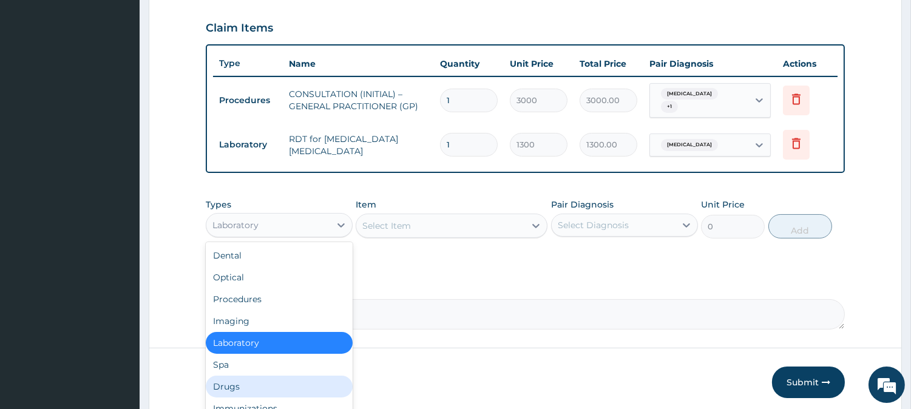
click at [300, 378] on div "Drugs" at bounding box center [279, 387] width 147 height 22
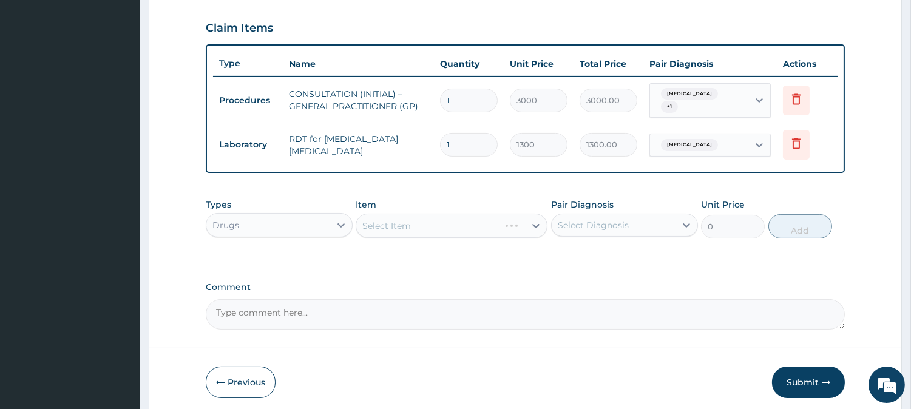
click at [465, 221] on div "Select Item" at bounding box center [451, 226] width 192 height 24
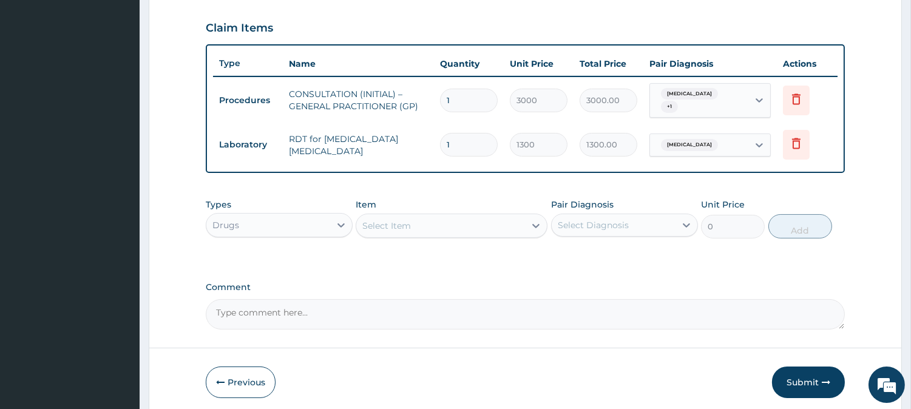
click at [465, 221] on div "Select Item" at bounding box center [440, 225] width 169 height 19
click at [466, 221] on div "Select Item" at bounding box center [440, 225] width 169 height 19
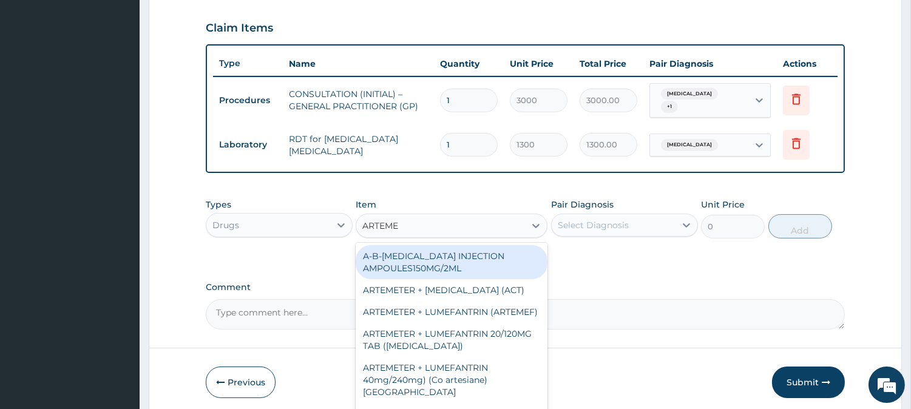
type input "ARTEMET"
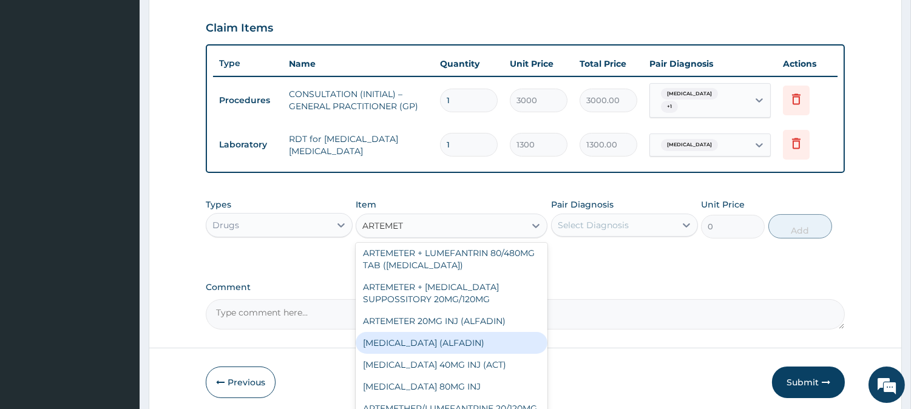
scroll to position [174, 0]
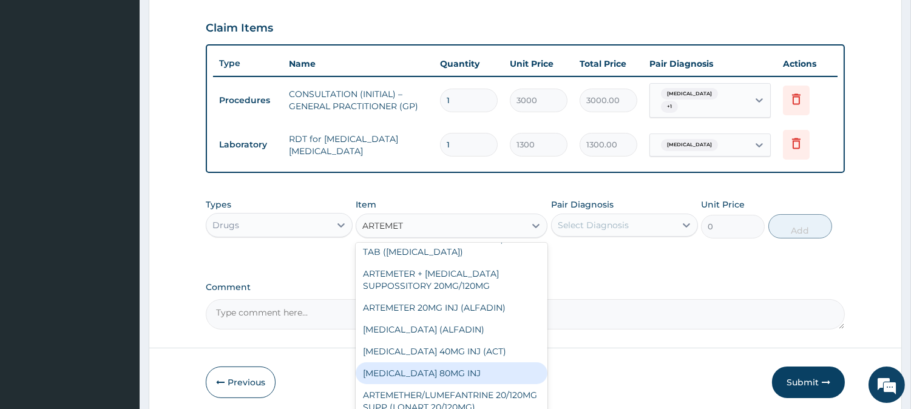
click at [510, 371] on div "[MEDICAL_DATA] 80MG INJ" at bounding box center [451, 373] width 192 height 22
type input "750"
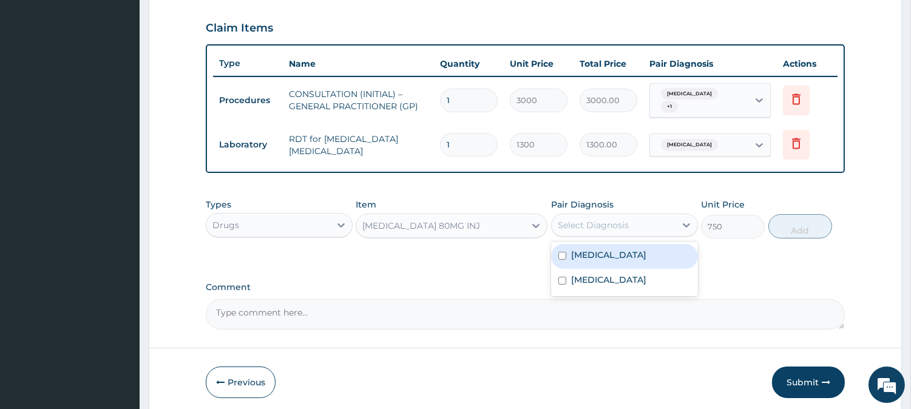
click at [672, 215] on div "Select Diagnosis" at bounding box center [613, 224] width 124 height 19
click at [676, 252] on div "[MEDICAL_DATA]" at bounding box center [624, 256] width 147 height 25
checkbox input "true"
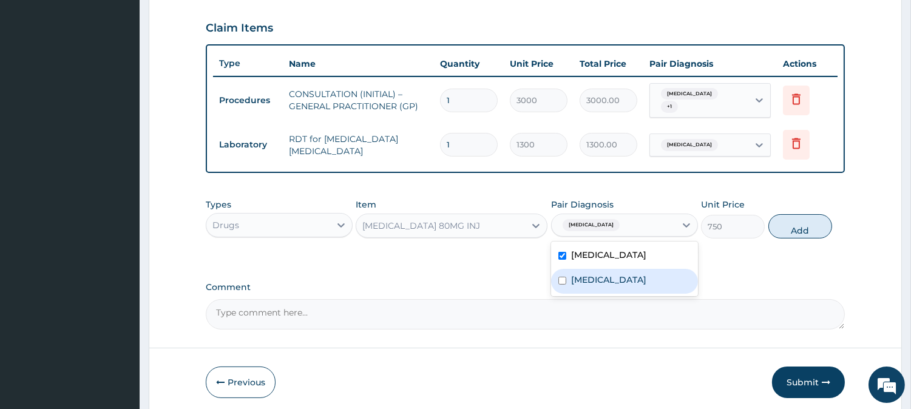
click at [646, 274] on label "[MEDICAL_DATA]" at bounding box center [608, 280] width 75 height 12
checkbox input "true"
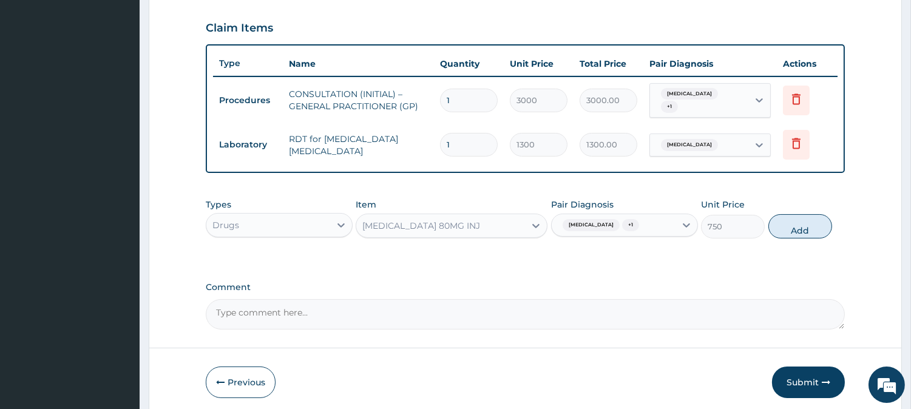
click at [795, 217] on button "Add" at bounding box center [800, 226] width 64 height 24
type input "0"
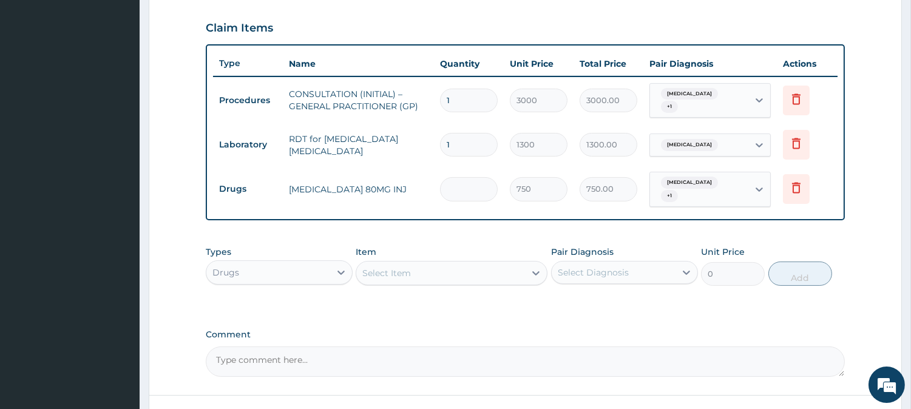
type input "0.00"
type input "6"
type input "4500.00"
type input "6"
click at [448, 264] on div "Select Item" at bounding box center [440, 272] width 169 height 19
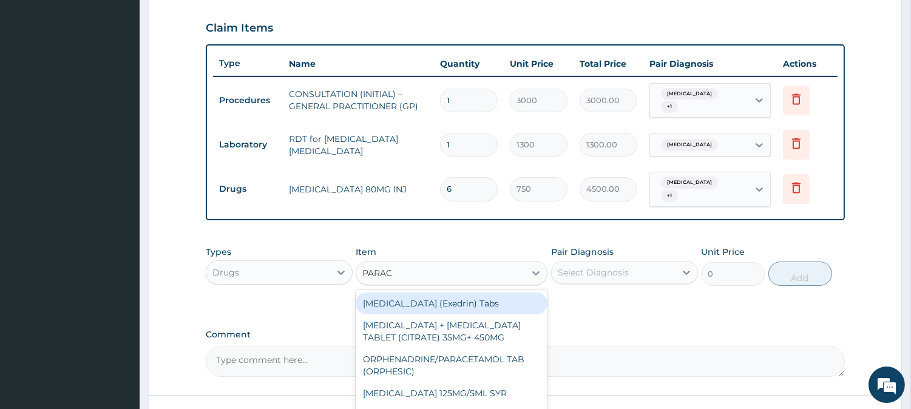
type input "PARACE"
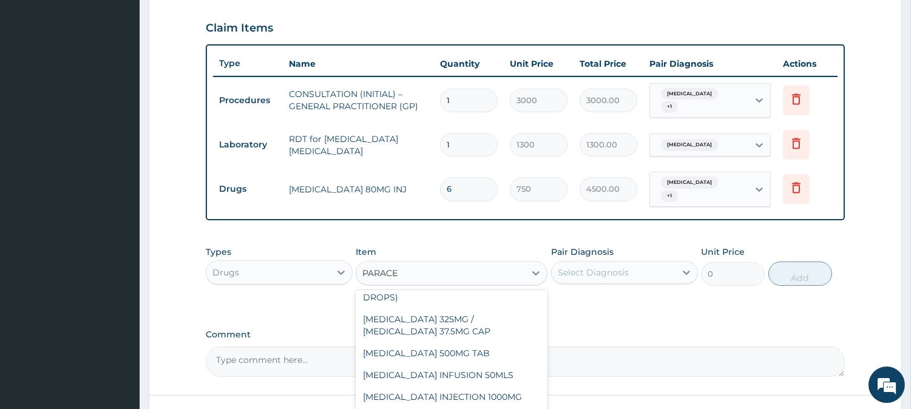
scroll to position [179, 0]
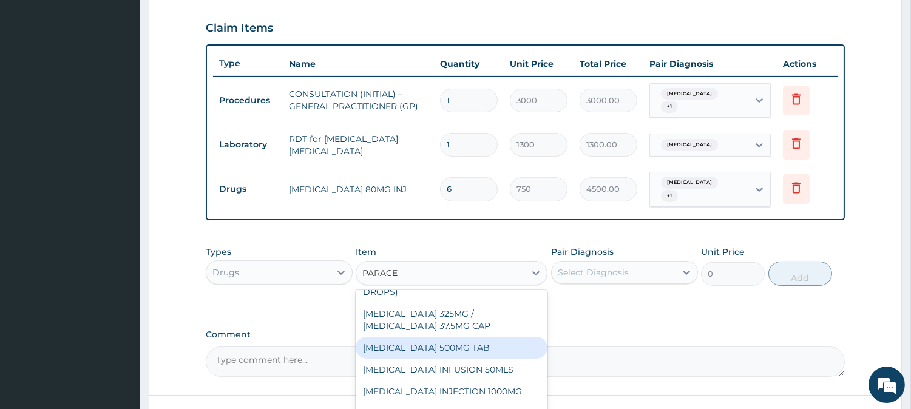
click at [525, 349] on div "[MEDICAL_DATA] 500MG TAB" at bounding box center [451, 348] width 192 height 22
type input "65"
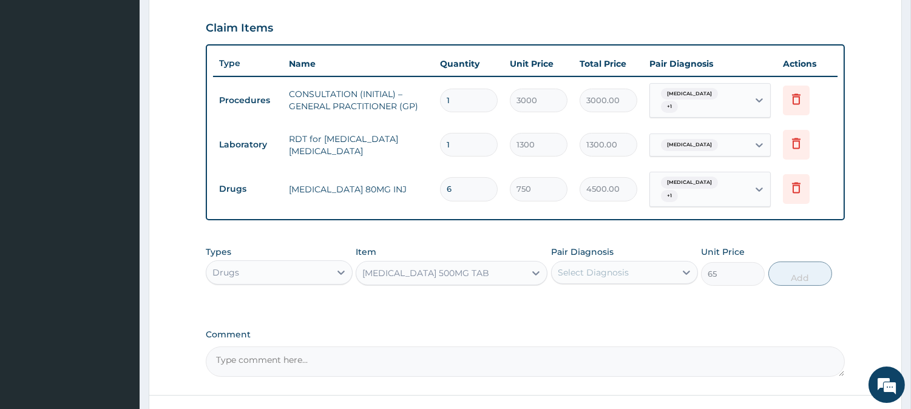
click at [645, 263] on div "Select Diagnosis" at bounding box center [613, 272] width 124 height 19
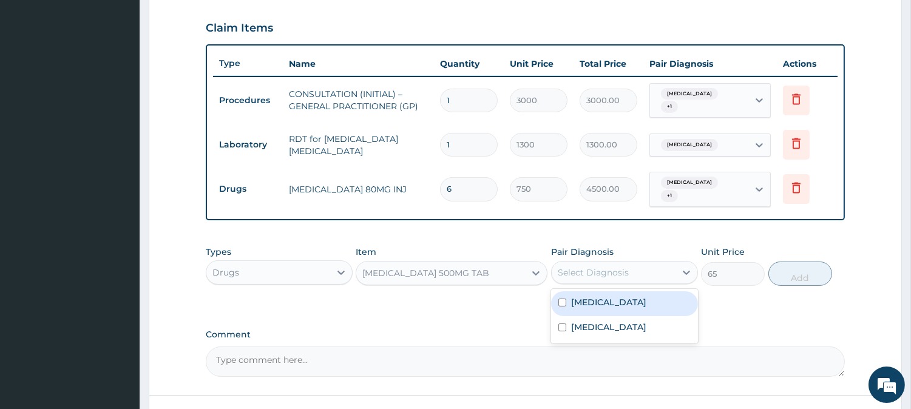
click at [649, 291] on div "Malaria" at bounding box center [624, 303] width 147 height 25
checkbox input "true"
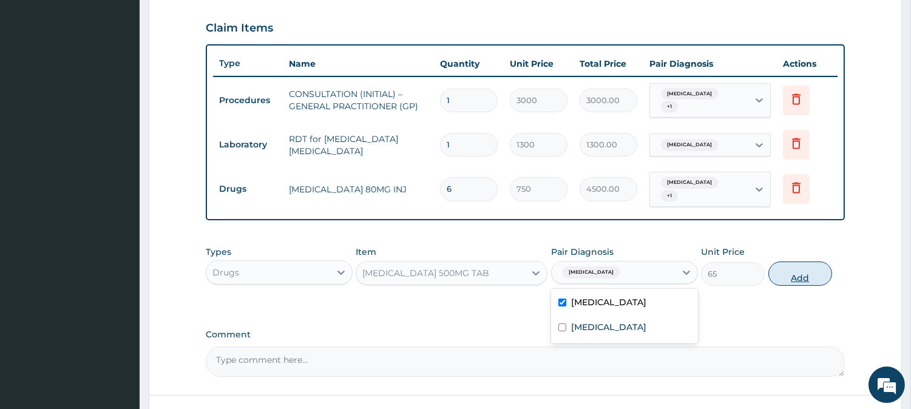
click at [804, 261] on button "Add" at bounding box center [800, 273] width 64 height 24
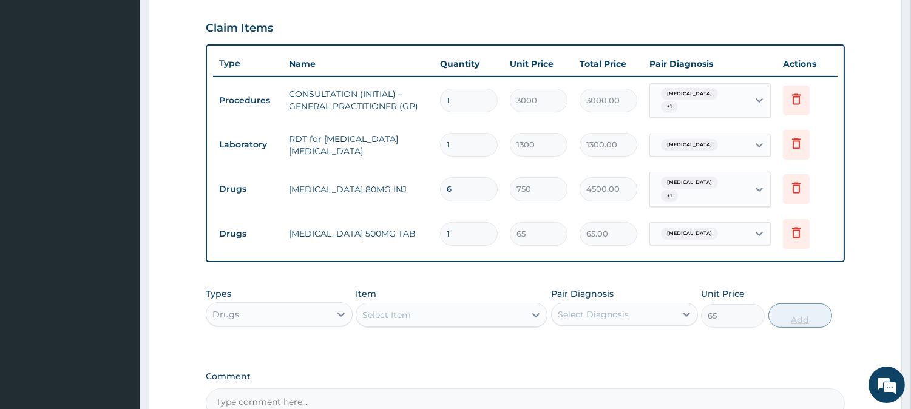
type input "0"
type input "18"
type input "1170.00"
type input "18"
click at [397, 309] on div "Select Item" at bounding box center [386, 315] width 49 height 12
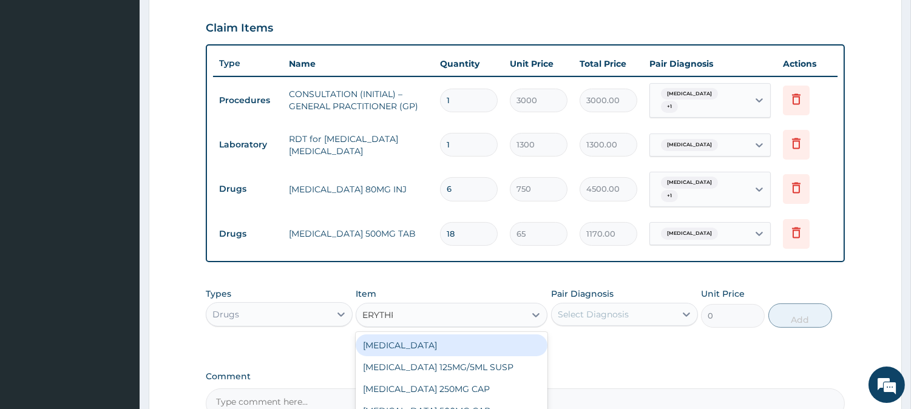
type input "ERYTHRO"
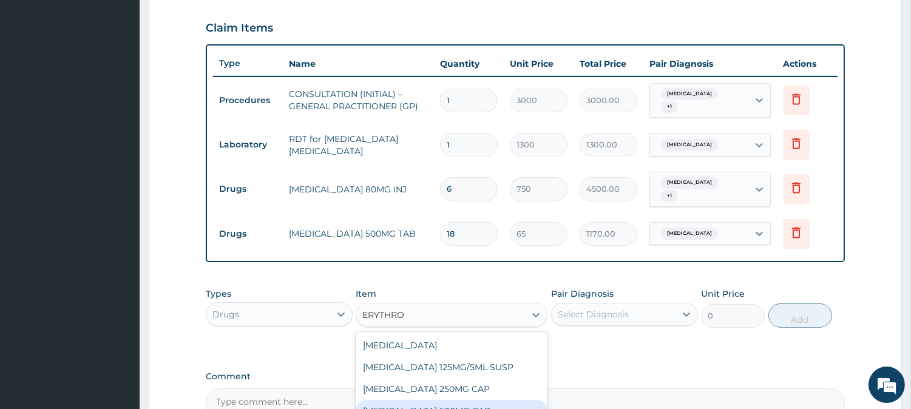
click at [486, 400] on div "ERYTHROMYCIN 500MG CAP" at bounding box center [451, 411] width 192 height 22
type input "130"
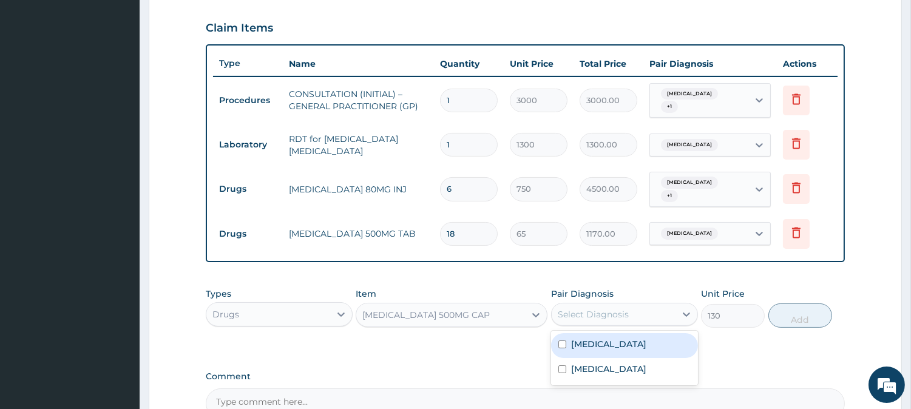
click at [661, 308] on div "Select Diagnosis" at bounding box center [613, 314] width 124 height 19
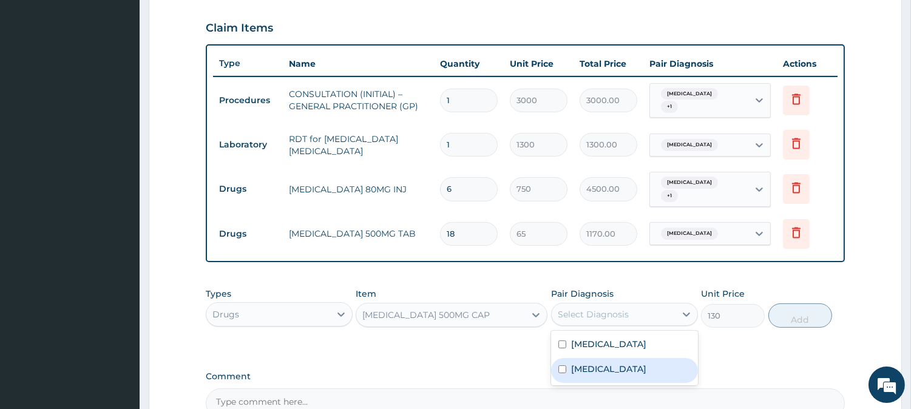
click at [646, 364] on label "Upper respiratory infection" at bounding box center [608, 369] width 75 height 12
checkbox input "true"
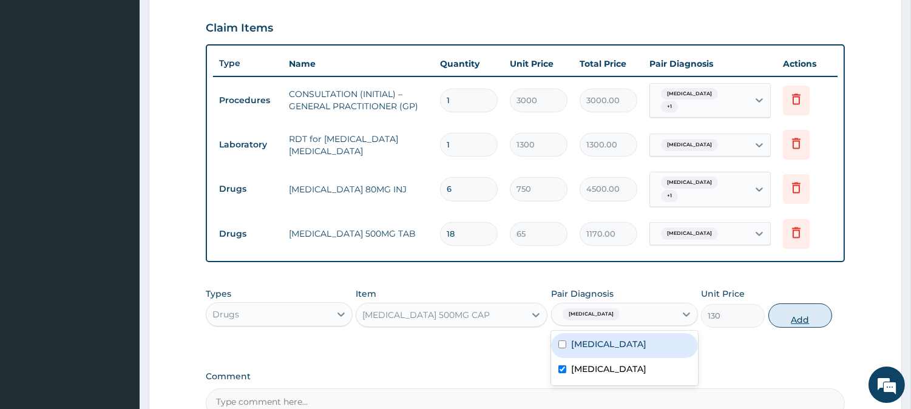
click at [791, 303] on button "Add" at bounding box center [800, 315] width 64 height 24
type input "0"
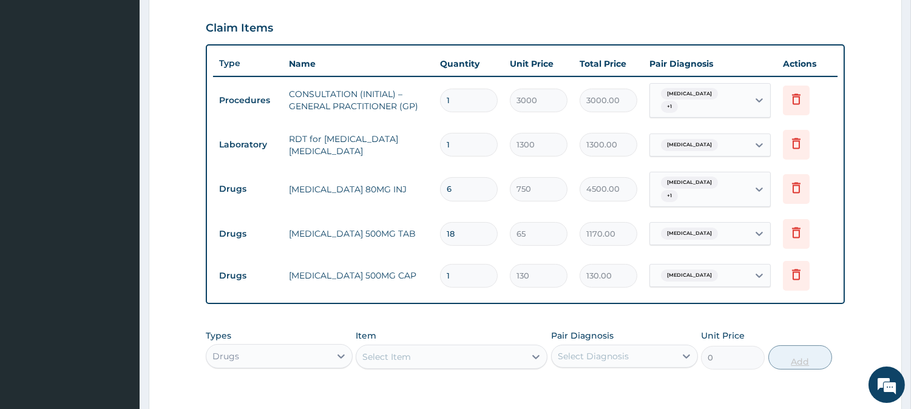
type input "21"
type input "2730.00"
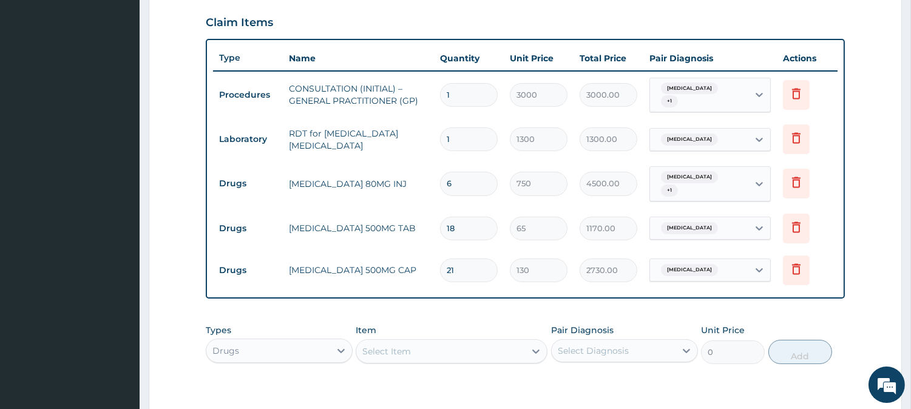
scroll to position [398, 0]
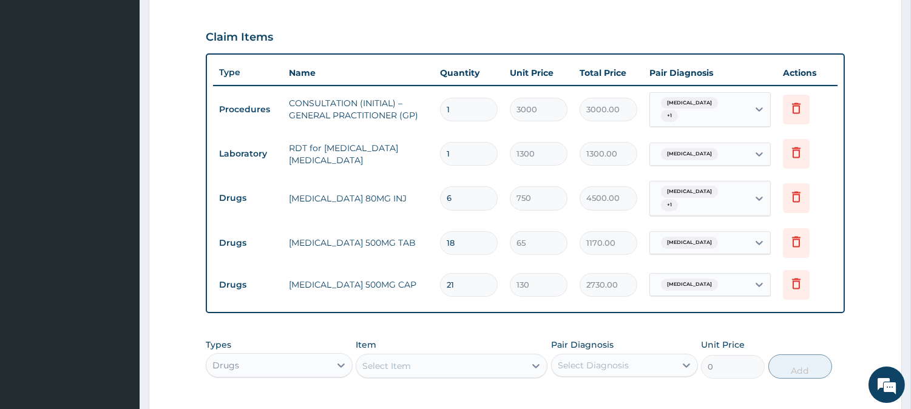
type input "21"
click at [462, 357] on div "Select Item" at bounding box center [440, 365] width 169 height 19
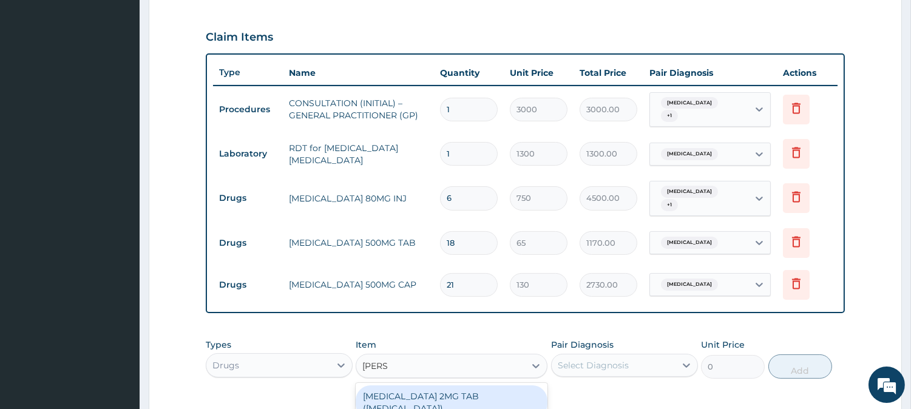
type input "LORAT"
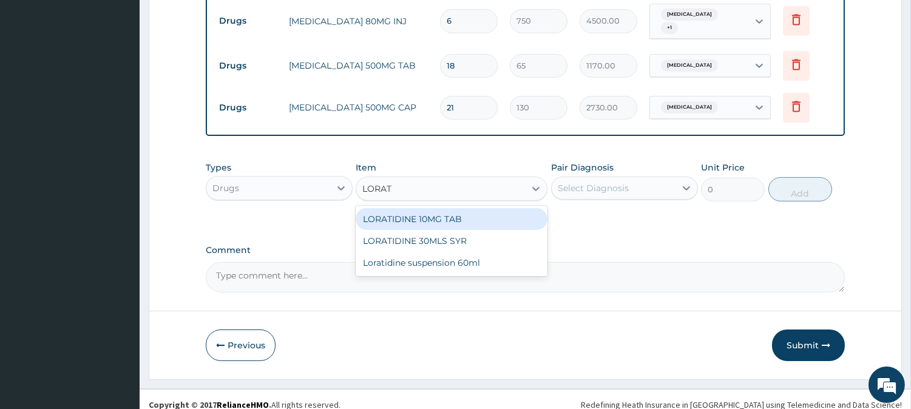
click at [519, 211] on div "LORATIDINE 10MG TAB" at bounding box center [451, 219] width 192 height 22
type input "110"
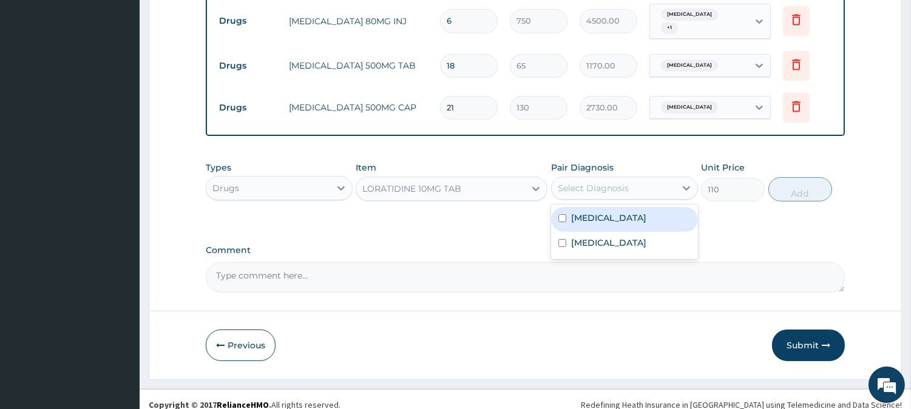
click at [629, 184] on div "Select Diagnosis" at bounding box center [613, 187] width 124 height 19
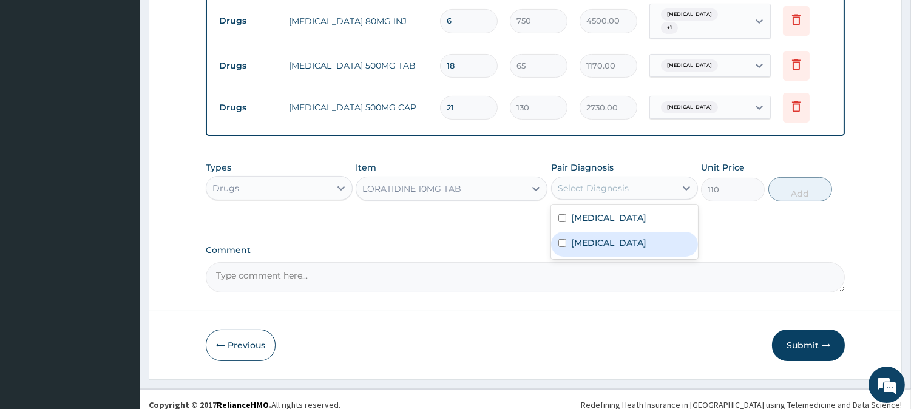
click at [629, 237] on label "Upper respiratory infection" at bounding box center [608, 243] width 75 height 12
checkbox input "true"
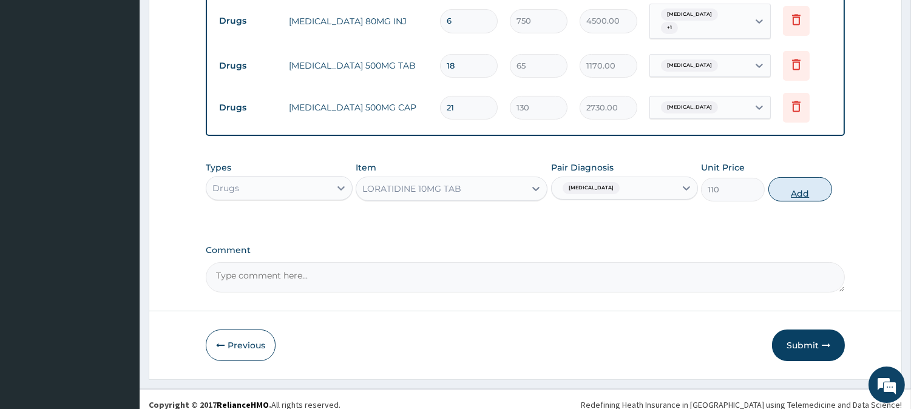
click at [801, 177] on button "Add" at bounding box center [800, 189] width 64 height 24
type input "0"
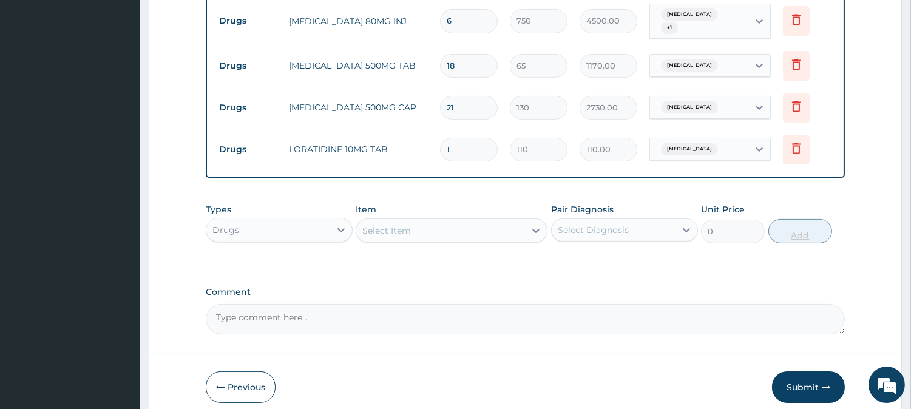
type input "10"
type input "1100.00"
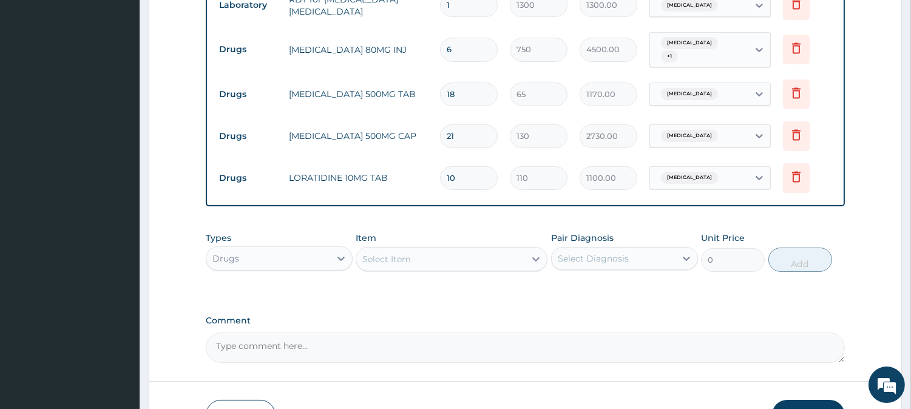
scroll to position [548, 0]
type input "10"
click at [388, 251] on div "Select Item" at bounding box center [386, 257] width 49 height 12
type input "MENTH"
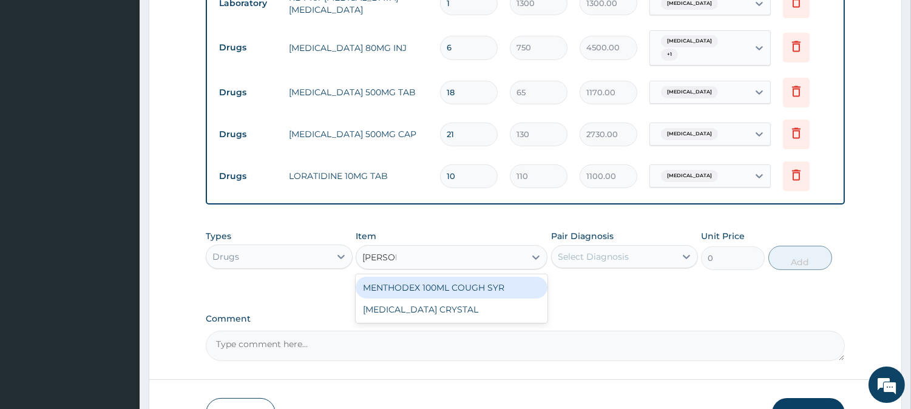
click at [514, 277] on div "MENTHODEX 100ML COUGH SYR" at bounding box center [451, 288] width 192 height 22
type input "1400"
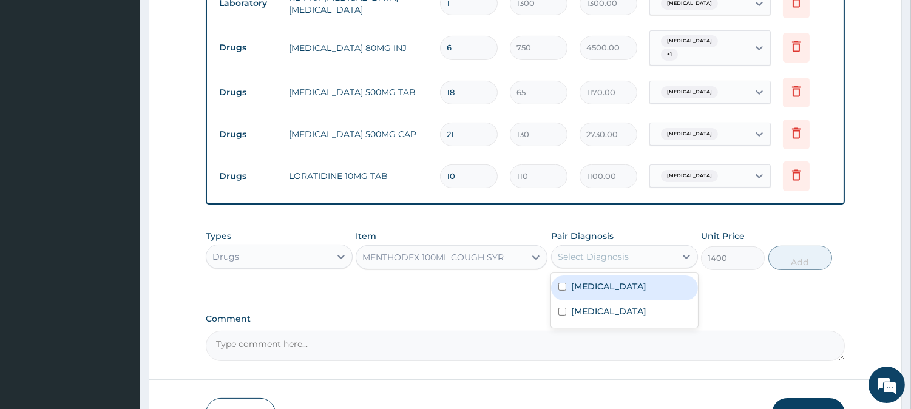
click at [631, 249] on div "Select Diagnosis" at bounding box center [613, 256] width 124 height 19
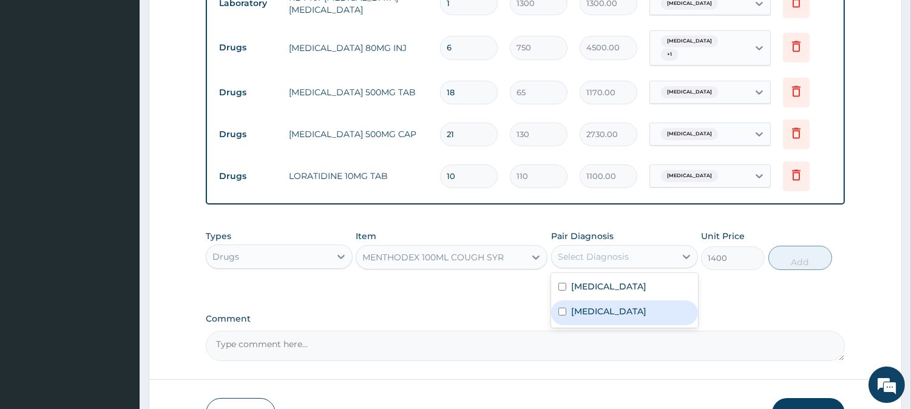
click at [646, 305] on label "Upper respiratory infection" at bounding box center [608, 311] width 75 height 12
checkbox input "true"
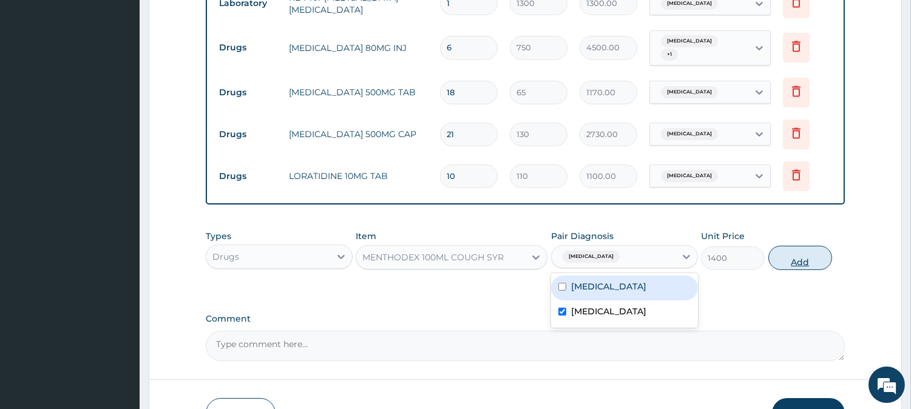
click at [821, 249] on button "Add" at bounding box center [800, 258] width 64 height 24
type input "0"
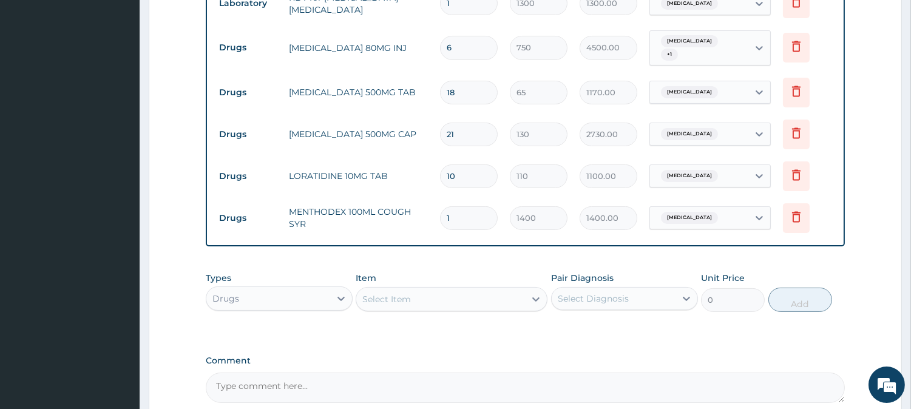
scroll to position [659, 0]
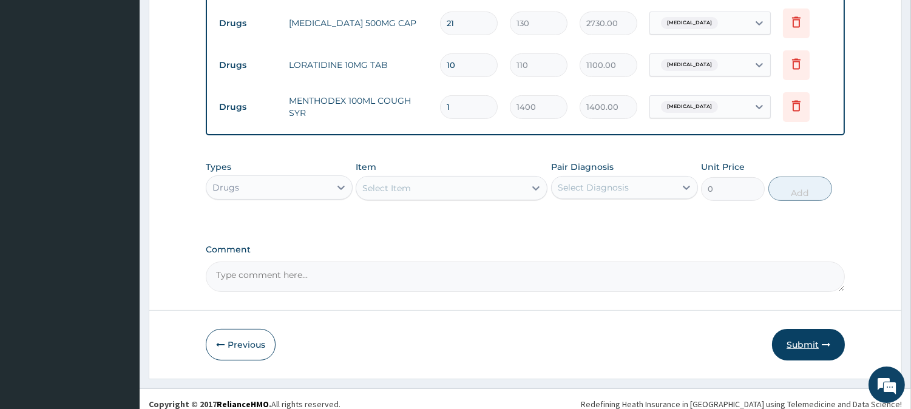
click at [835, 334] on button "Submit" at bounding box center [808, 345] width 73 height 32
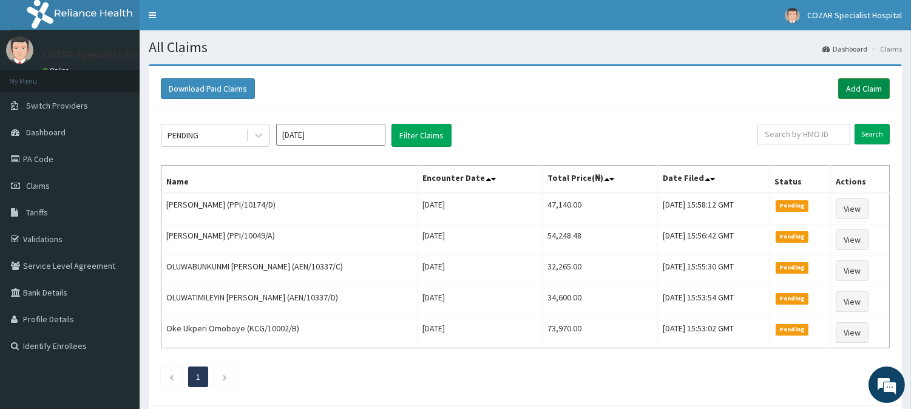
click at [882, 91] on link "Add Claim" at bounding box center [864, 88] width 52 height 21
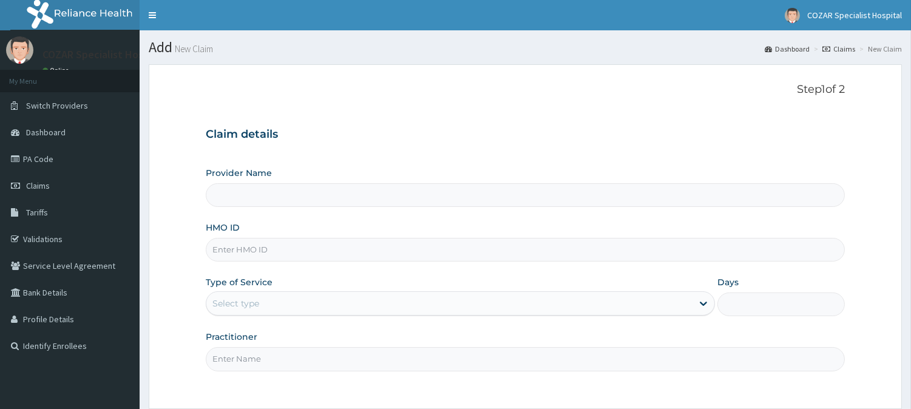
click at [371, 249] on input "HMO ID" at bounding box center [525, 250] width 639 height 24
paste input "TBE/10099/D"
type input "TBE/10099/D"
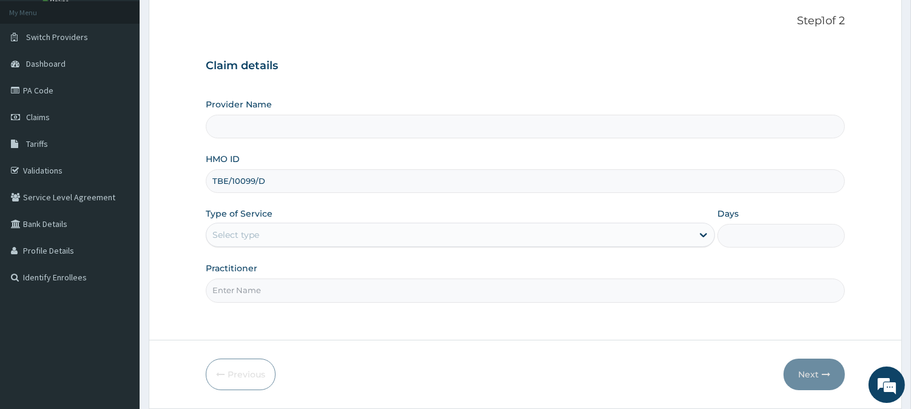
scroll to position [108, 0]
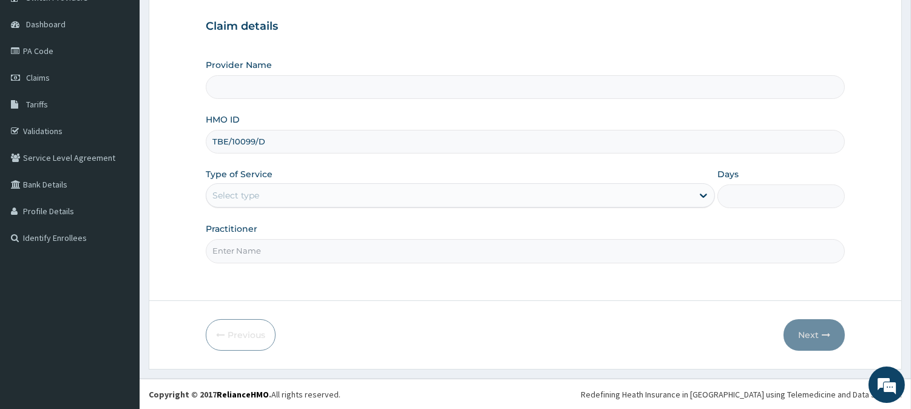
type input "Cozar Specialist Hospital"
type input "TBE/10099/D"
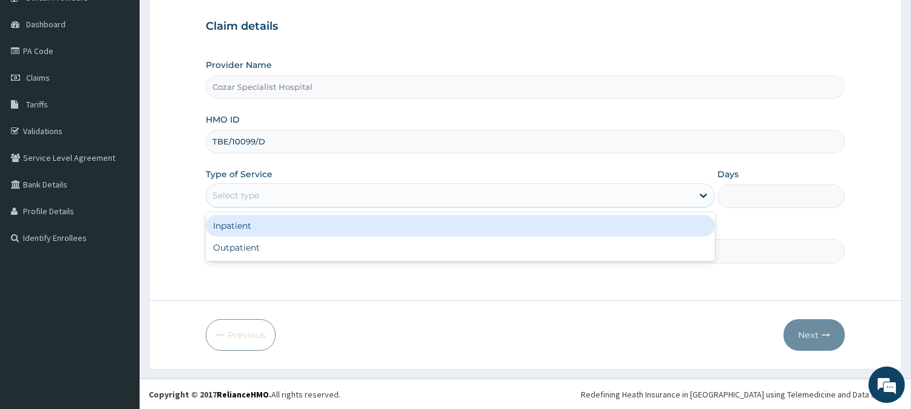
click at [436, 200] on div "Select type" at bounding box center [449, 195] width 486 height 19
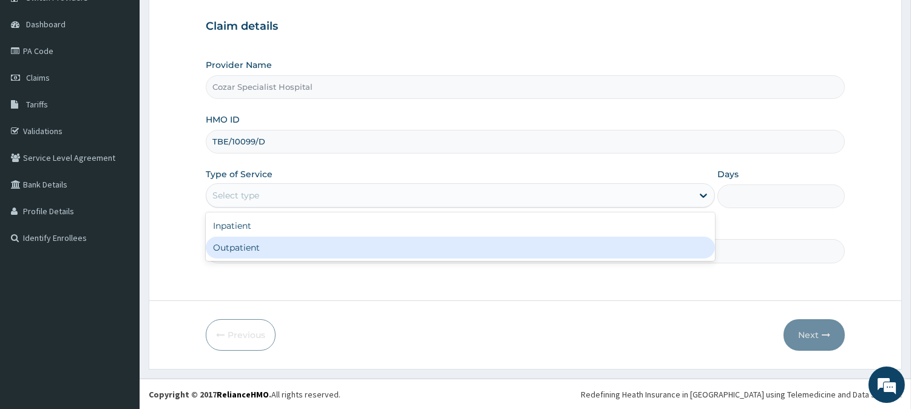
click at [413, 248] on div "Outpatient" at bounding box center [460, 248] width 509 height 22
type input "1"
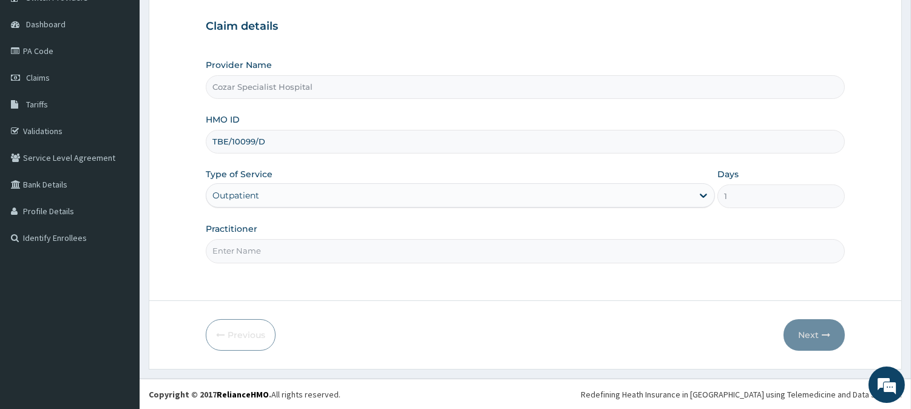
click at [425, 250] on input "Practitioner" at bounding box center [525, 251] width 639 height 24
type input "[PERSON_NAME][MEDICAL_DATA]"
click at [804, 329] on button "Next" at bounding box center [813, 335] width 61 height 32
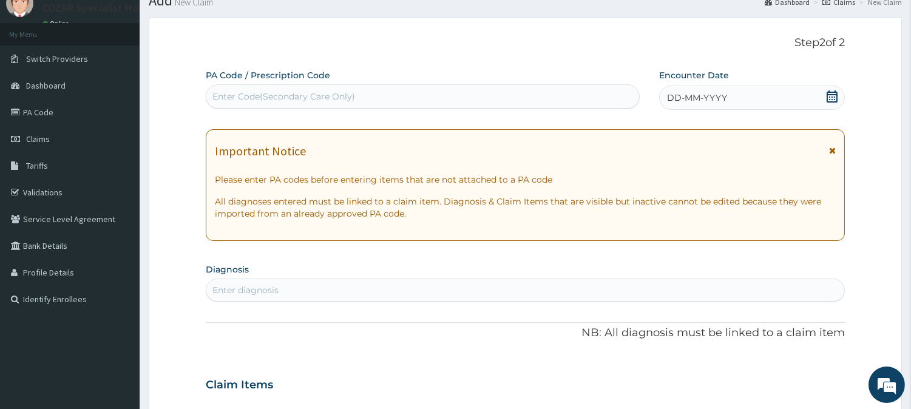
scroll to position [0, 0]
click at [833, 96] on icon at bounding box center [832, 96] width 12 height 12
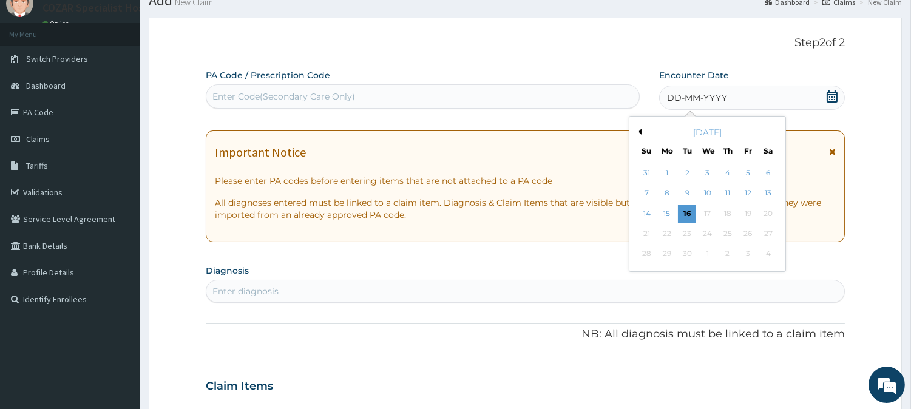
click at [637, 132] on button "Previous Month" at bounding box center [638, 132] width 6 height 6
click at [647, 232] on div "17" at bounding box center [646, 233] width 18 height 18
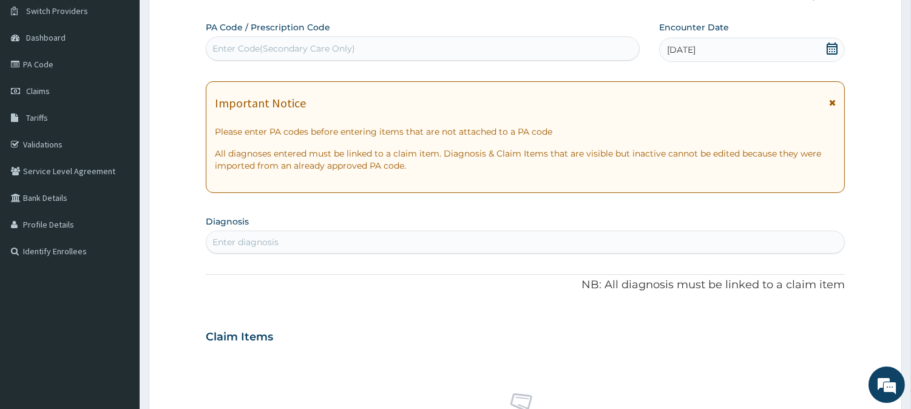
scroll to position [112, 0]
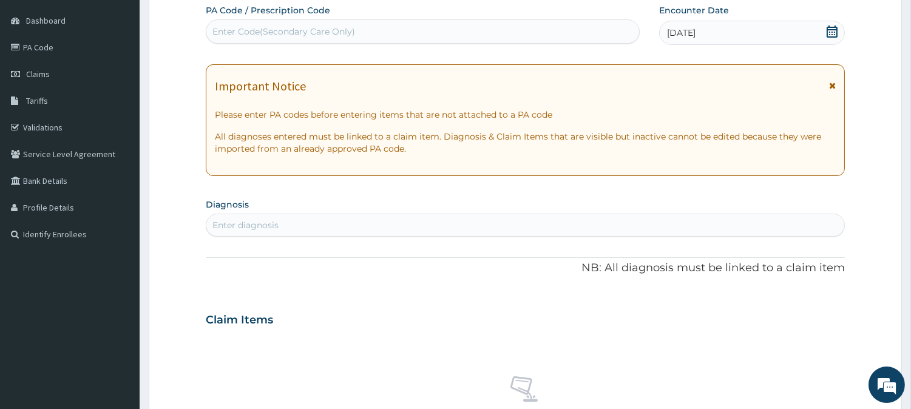
click at [833, 28] on icon at bounding box center [832, 31] width 12 height 12
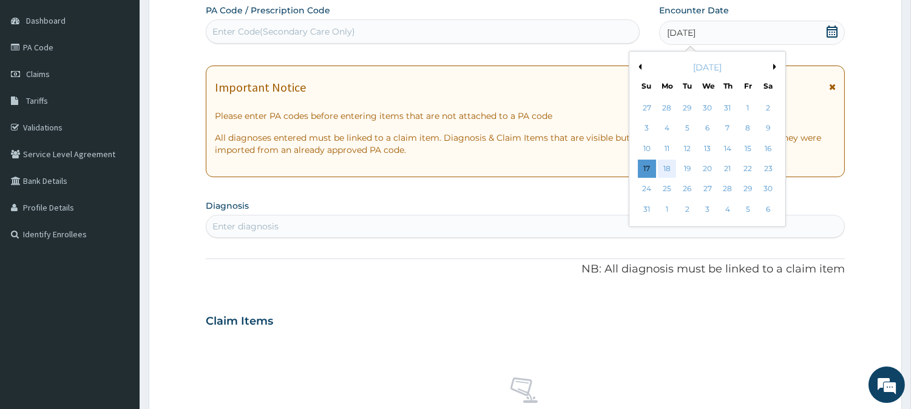
click at [670, 173] on div "18" at bounding box center [667, 169] width 18 height 18
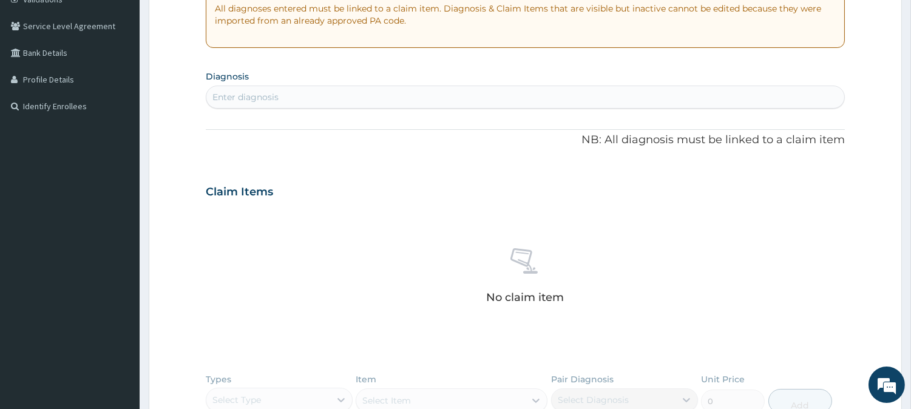
scroll to position [270, 0]
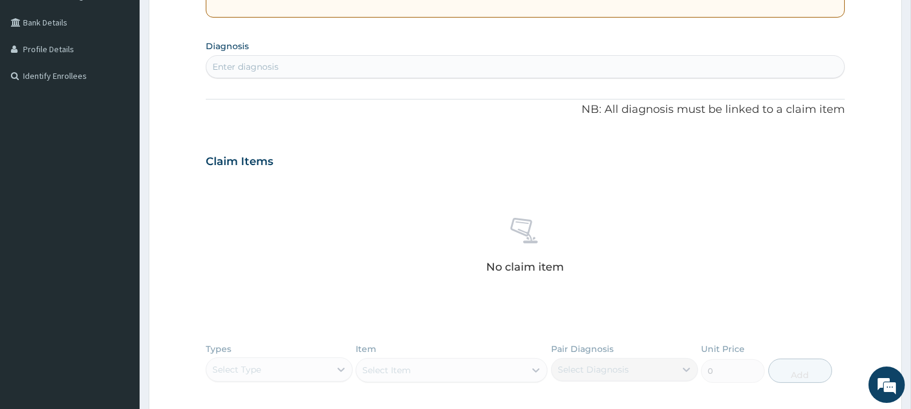
click at [500, 65] on div "Enter diagnosis" at bounding box center [525, 66] width 638 height 19
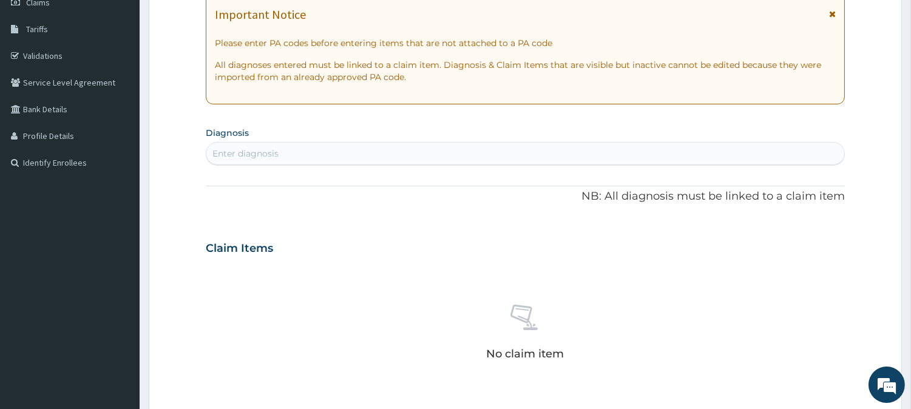
scroll to position [197, 0]
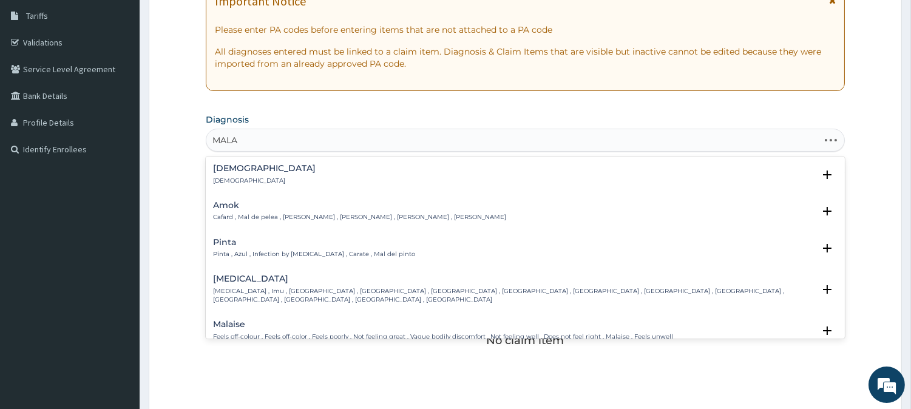
type input "MALAR"
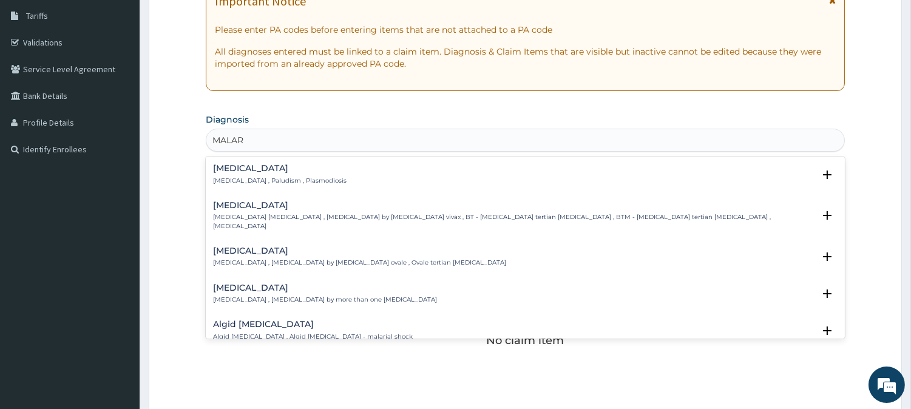
click at [480, 177] on div "[MEDICAL_DATA] [MEDICAL_DATA] , Paludism , Plasmodiosis" at bounding box center [525, 174] width 624 height 21
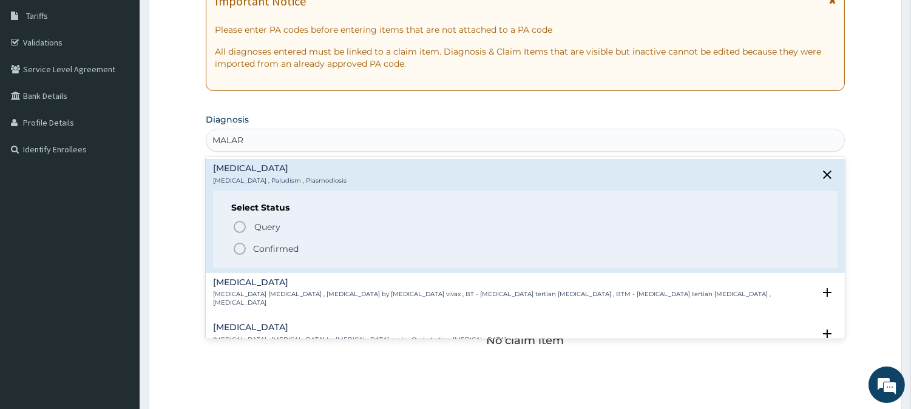
click at [316, 251] on span "Confirmed" at bounding box center [525, 248] width 587 height 15
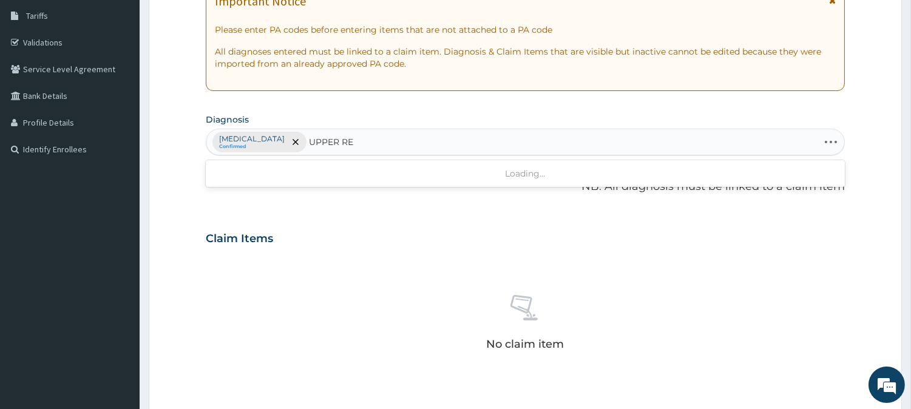
type input "UPPER RES"
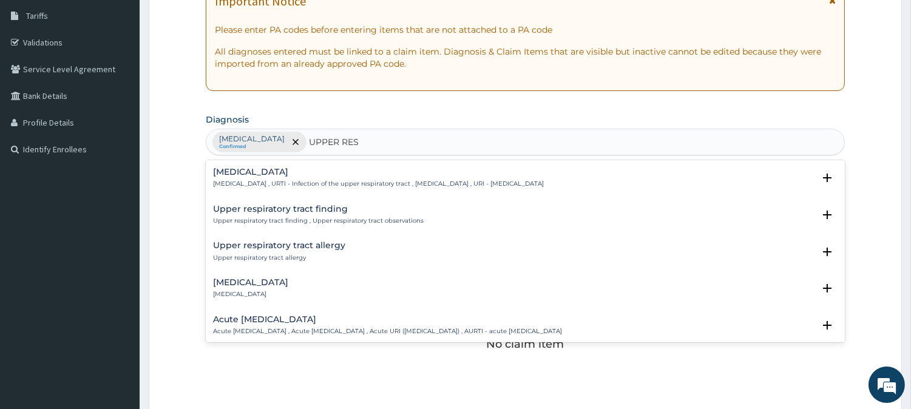
click at [347, 170] on h4 "[MEDICAL_DATA]" at bounding box center [378, 171] width 331 height 9
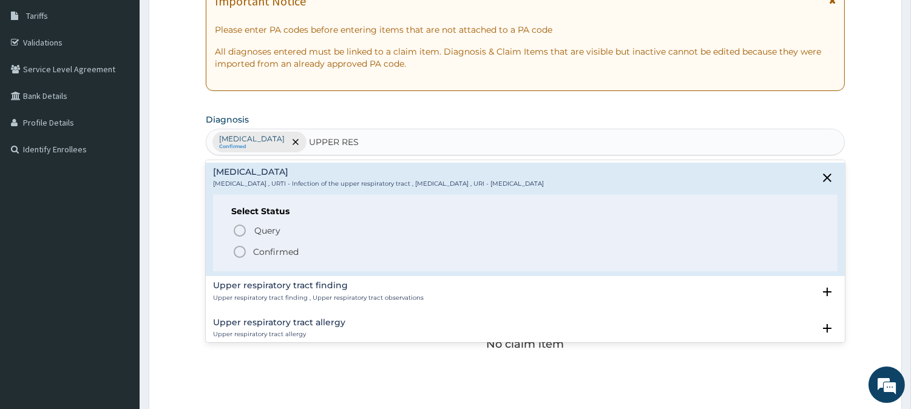
click at [303, 244] on span "Confirmed" at bounding box center [525, 251] width 587 height 15
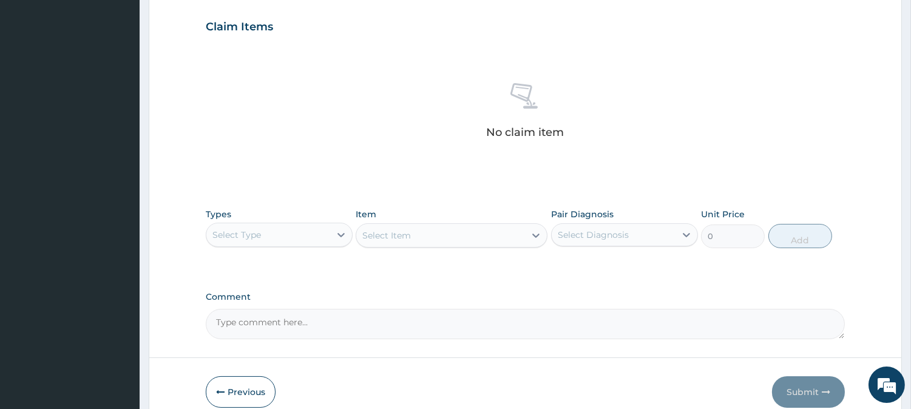
scroll to position [465, 0]
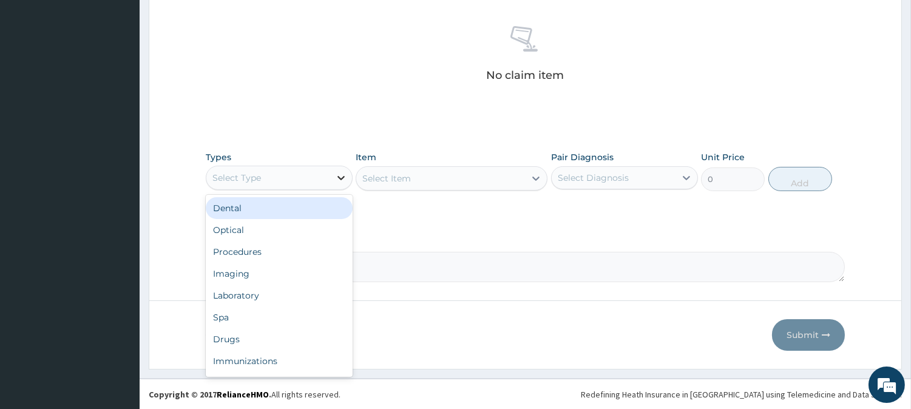
click at [338, 168] on div at bounding box center [341, 178] width 22 height 22
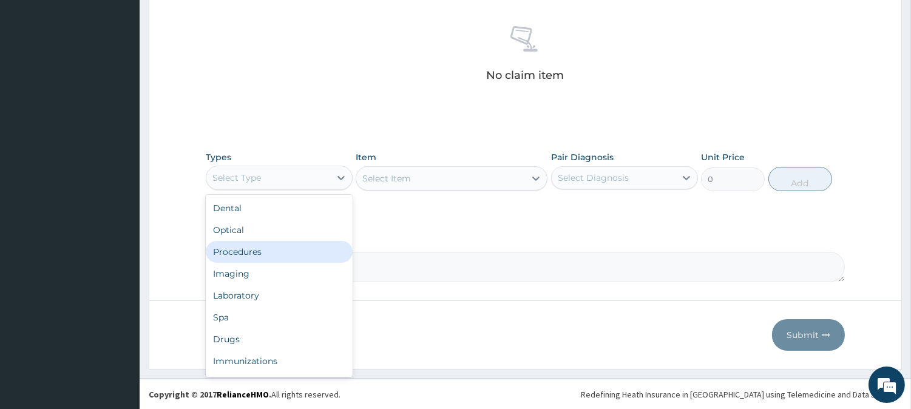
click at [318, 244] on div "Procedures" at bounding box center [279, 252] width 147 height 22
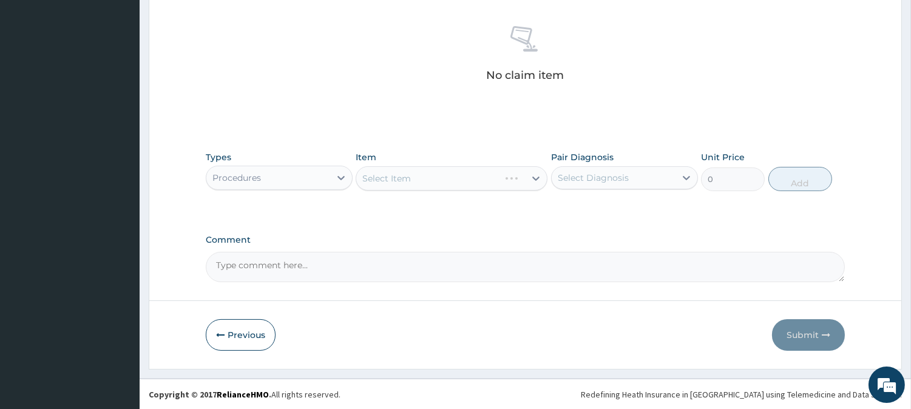
click at [484, 178] on div "Select Item" at bounding box center [451, 178] width 192 height 24
click at [484, 178] on div "Select Item" at bounding box center [440, 178] width 169 height 19
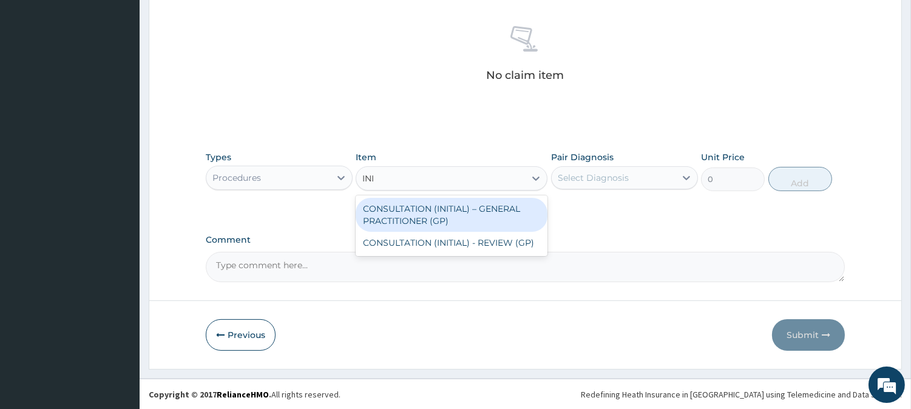
type input "INIT"
click at [479, 208] on div "CONSULTATION (INITIAL) – GENERAL PRACTITIONER (GP)" at bounding box center [451, 215] width 192 height 34
type input "3000"
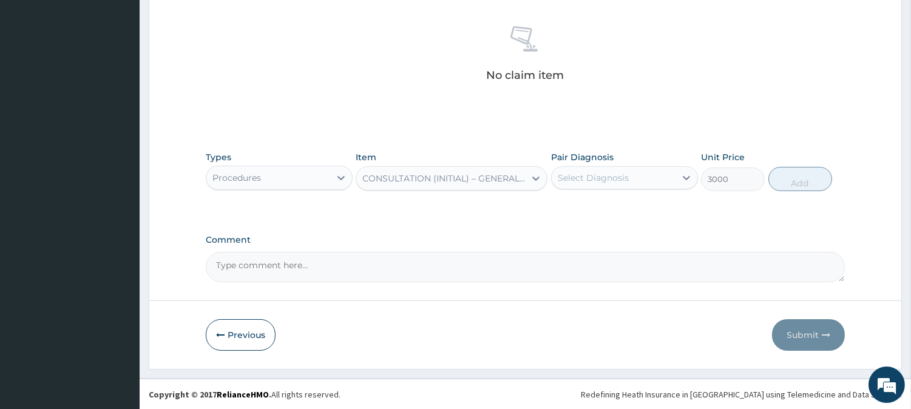
click at [596, 180] on div "Select Diagnosis" at bounding box center [592, 178] width 71 height 12
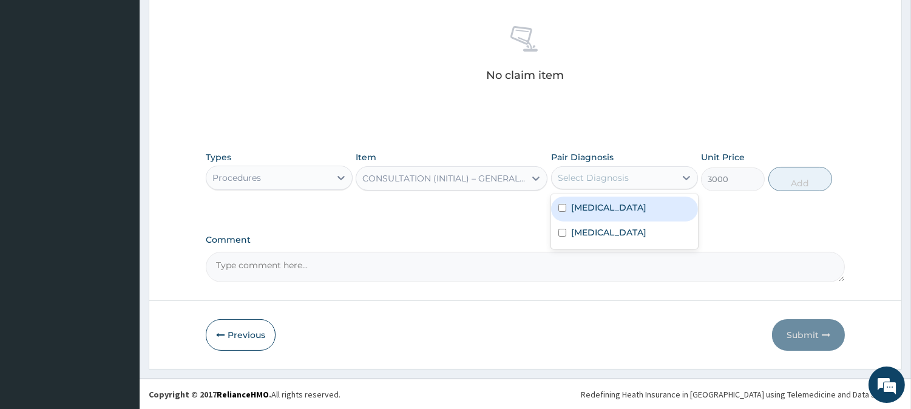
click at [605, 205] on div "[MEDICAL_DATA]" at bounding box center [624, 209] width 147 height 25
checkbox input "true"
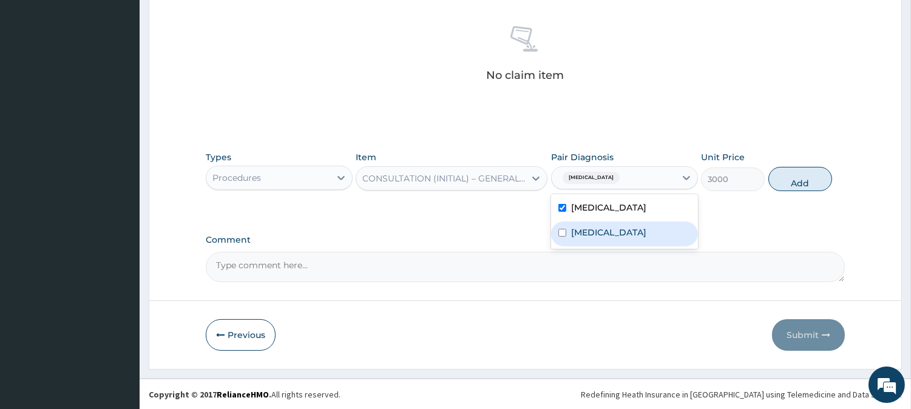
click at [626, 233] on label "[MEDICAL_DATA]" at bounding box center [608, 232] width 75 height 12
checkbox input "true"
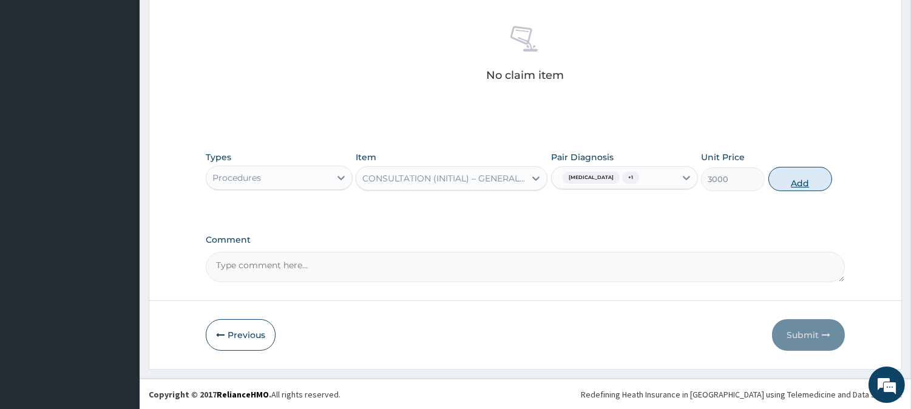
click at [823, 173] on button "Add" at bounding box center [800, 179] width 64 height 24
type input "0"
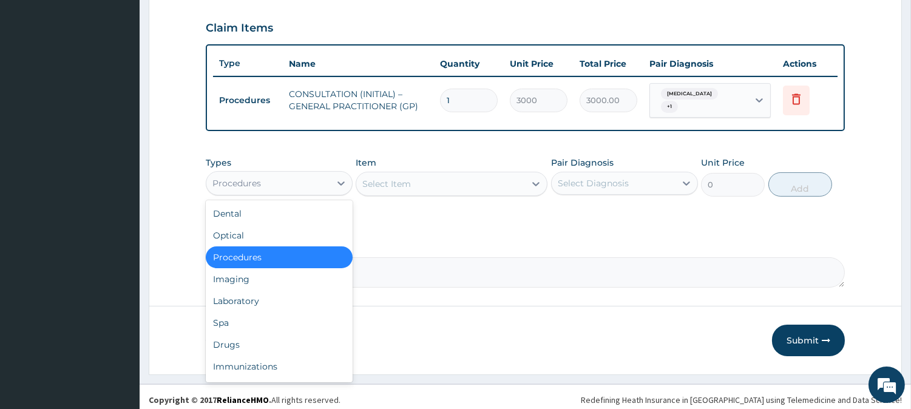
click at [326, 174] on div "Procedures" at bounding box center [268, 182] width 124 height 19
click at [324, 295] on div "Laboratory" at bounding box center [279, 301] width 147 height 22
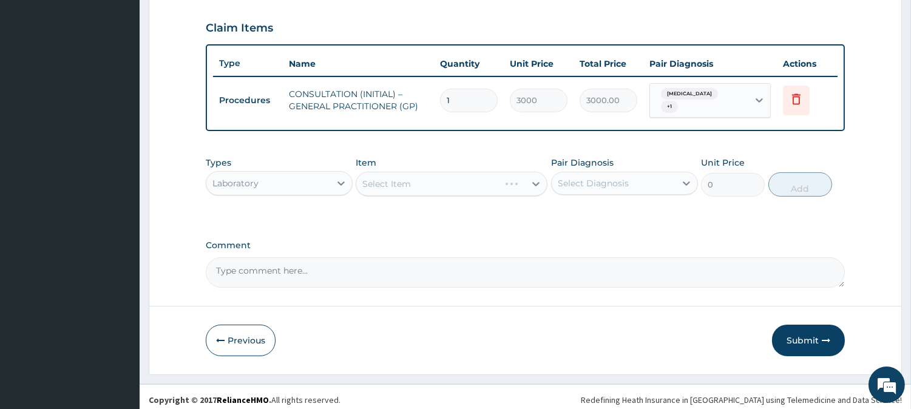
click at [498, 192] on div "Types option Laboratory, selected. Select is focused ,type to refine list, pres…" at bounding box center [525, 176] width 639 height 52
click at [439, 176] on div "Select Item" at bounding box center [440, 183] width 169 height 19
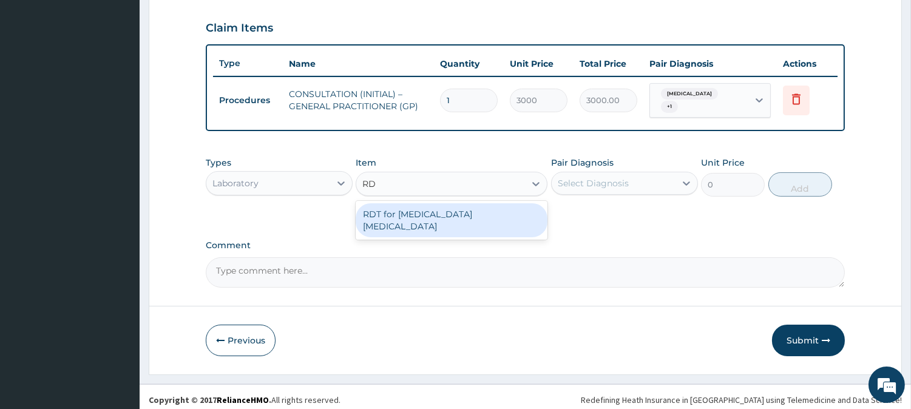
type input "RDT"
click at [468, 204] on div "RDT for [MEDICAL_DATA] [MEDICAL_DATA]" at bounding box center [451, 220] width 192 height 34
type input "1300"
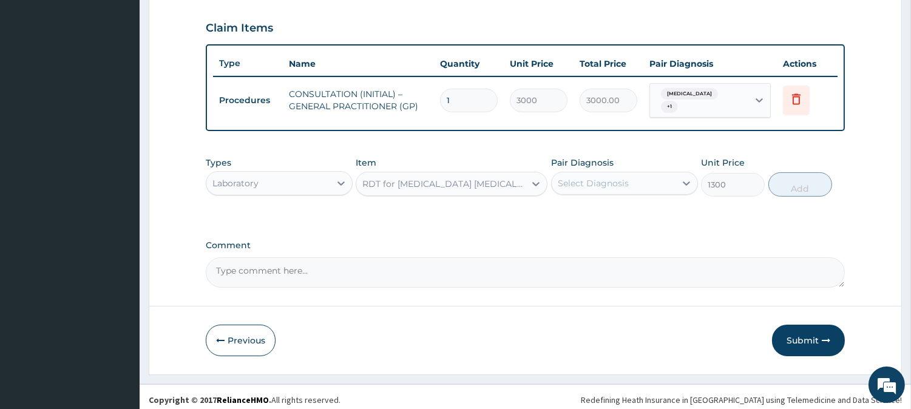
click at [659, 174] on div "Select Diagnosis" at bounding box center [613, 182] width 124 height 19
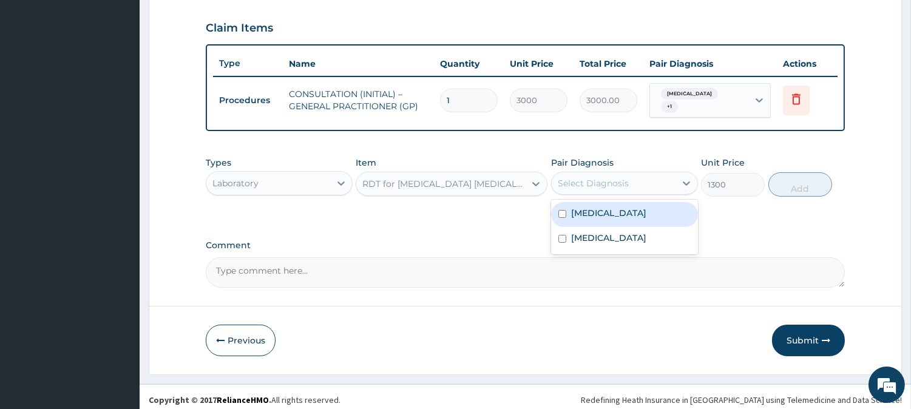
click at [659, 210] on div "[MEDICAL_DATA]" at bounding box center [624, 214] width 147 height 25
checkbox input "true"
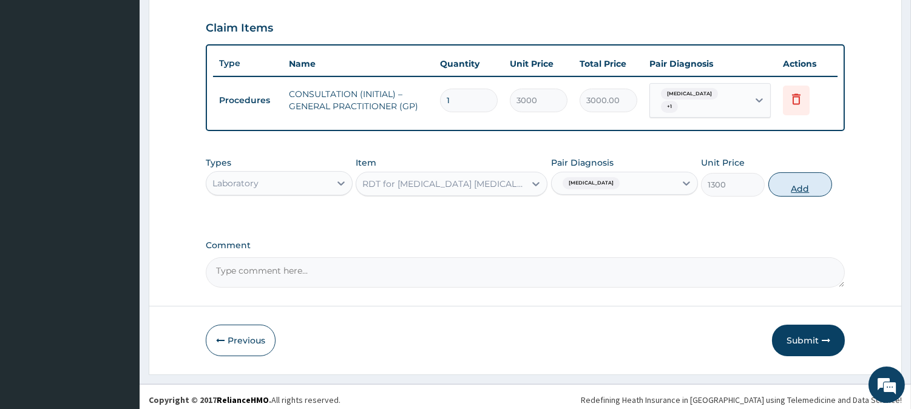
click at [800, 182] on button "Add" at bounding box center [800, 184] width 64 height 24
type input "0"
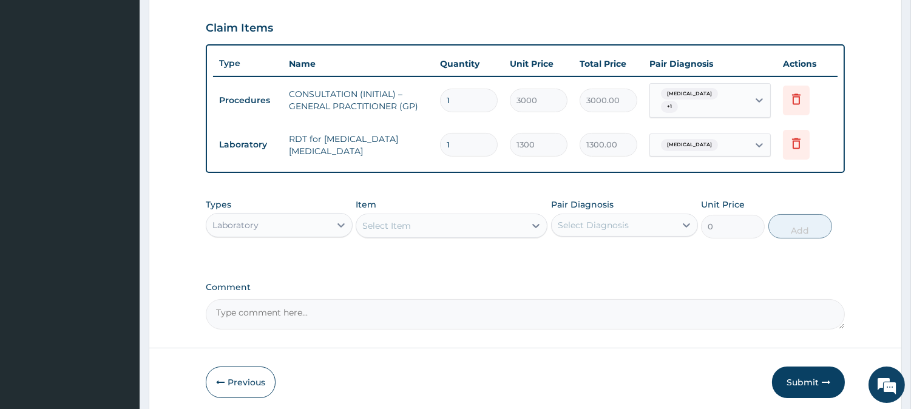
click at [294, 217] on div "Laboratory" at bounding box center [268, 224] width 124 height 19
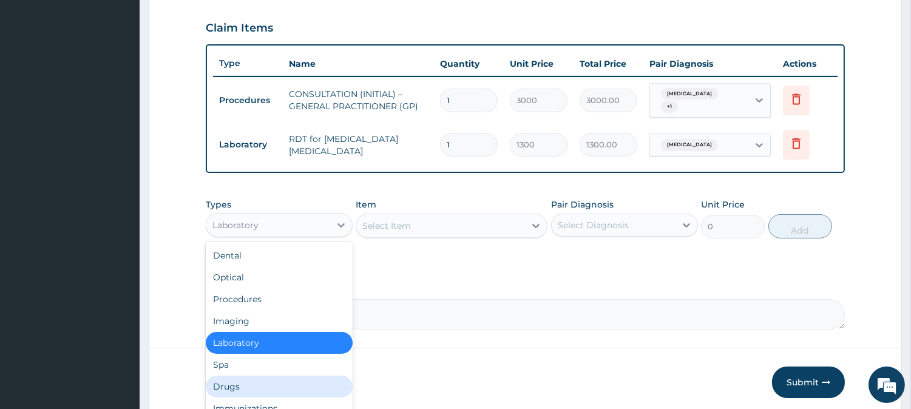
click at [309, 376] on div "Drugs" at bounding box center [279, 387] width 147 height 22
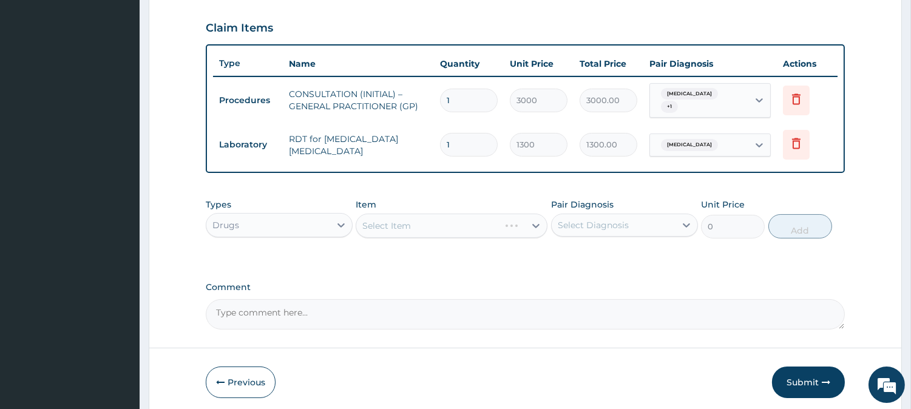
click at [505, 219] on div "Select Item" at bounding box center [451, 226] width 192 height 24
click at [471, 216] on div "Select Item" at bounding box center [440, 225] width 169 height 19
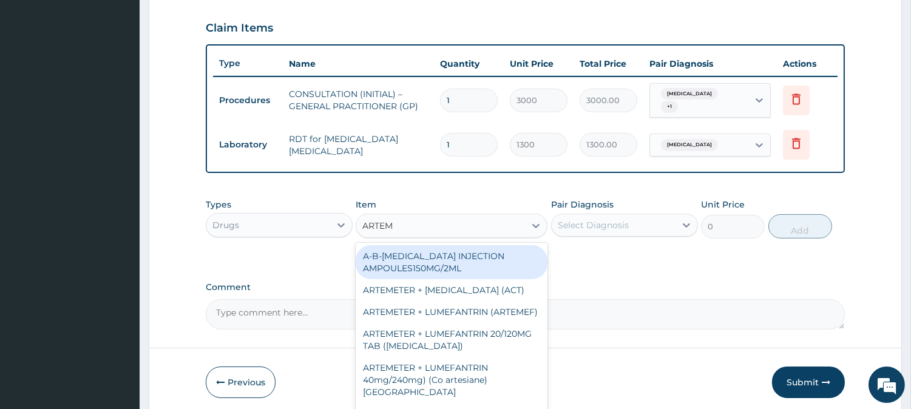
type input "ARTEME"
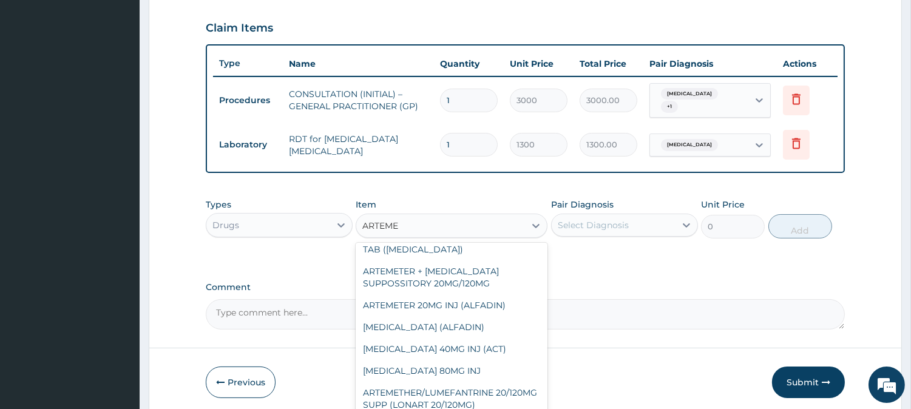
scroll to position [192, 0]
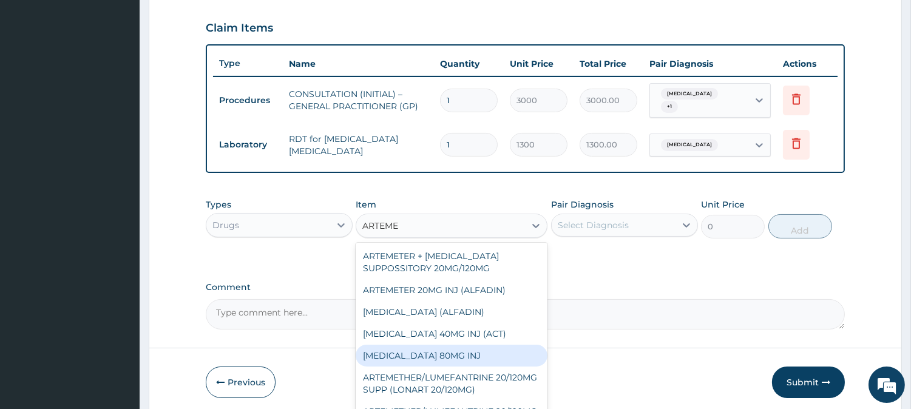
click at [512, 349] on div "ARTEMETHER 80MG INJ" at bounding box center [451, 356] width 192 height 22
type input "750"
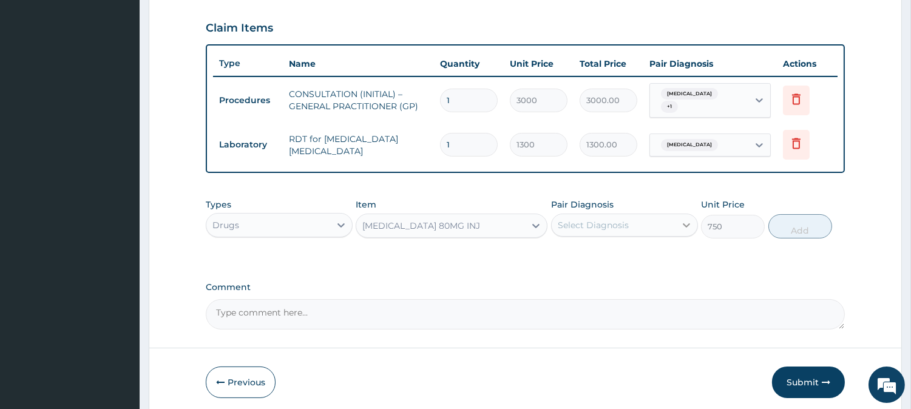
click at [675, 214] on div at bounding box center [686, 225] width 22 height 22
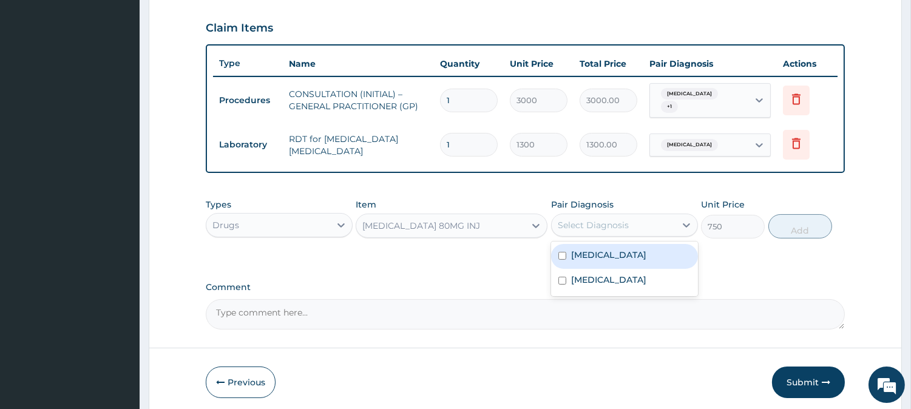
click at [666, 252] on div "Malaria" at bounding box center [624, 256] width 147 height 25
checkbox input "true"
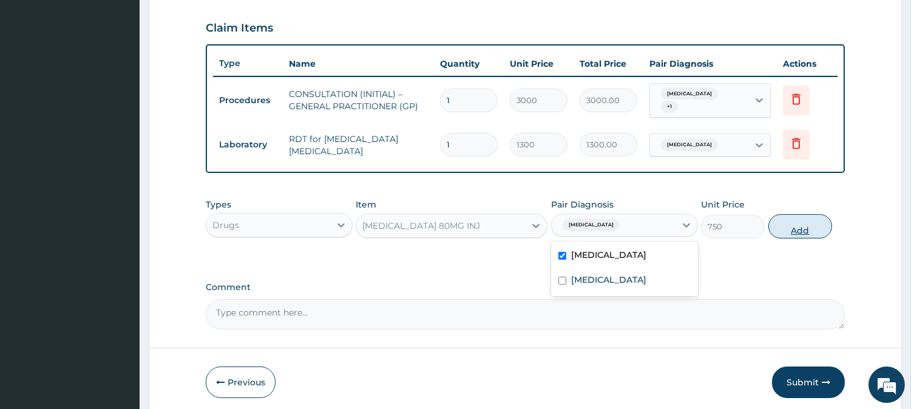
click at [818, 220] on button "Add" at bounding box center [800, 226] width 64 height 24
type input "0"
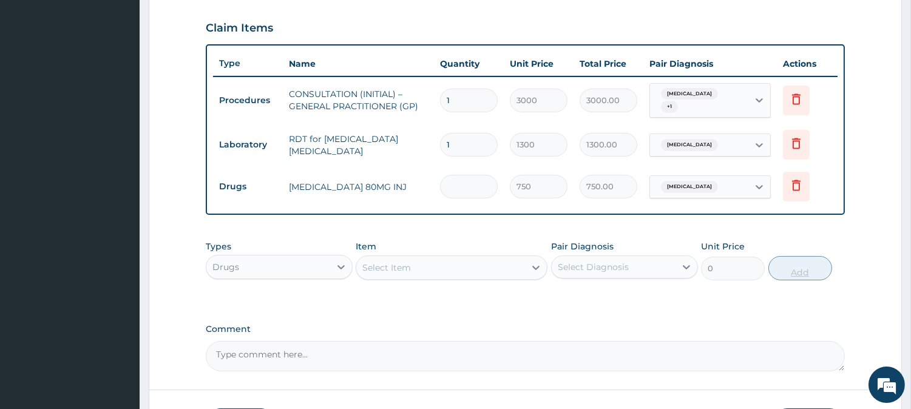
type input "0.00"
type input "6"
type input "4500.00"
type input "6"
click at [433, 262] on div "Select Item" at bounding box center [440, 267] width 169 height 19
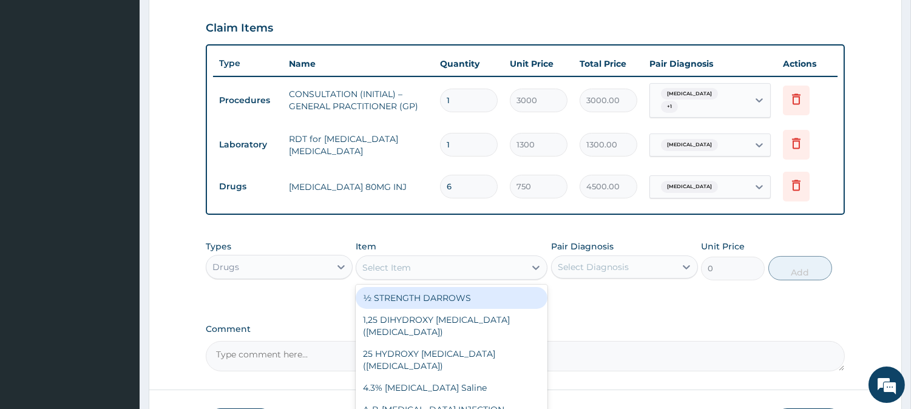
type input "O"
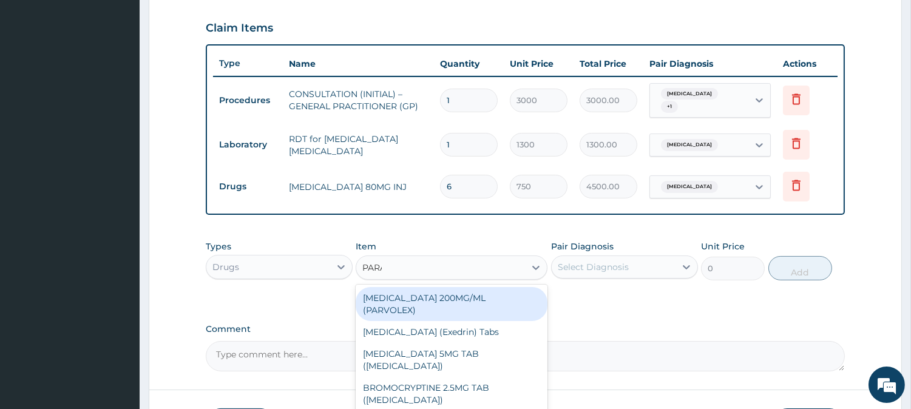
type input "PARACET"
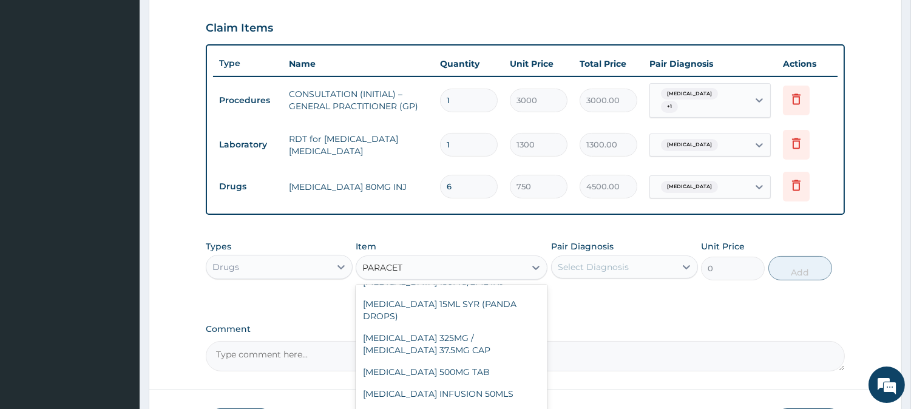
scroll to position [157, 0]
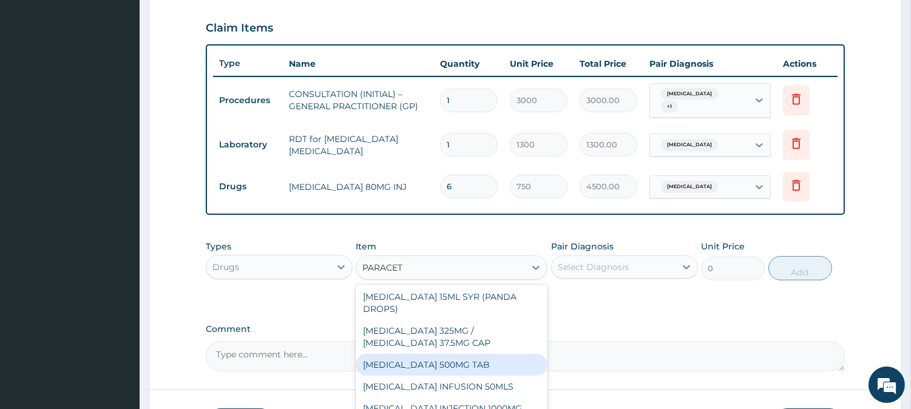
click at [508, 368] on div "PARACETAMOL 500MG TAB" at bounding box center [451, 365] width 192 height 22
type input "65"
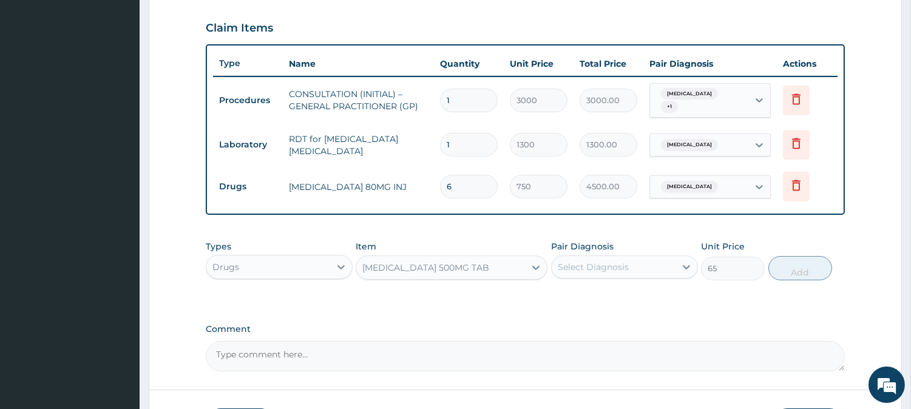
click at [620, 261] on div "Select Diagnosis" at bounding box center [592, 267] width 71 height 12
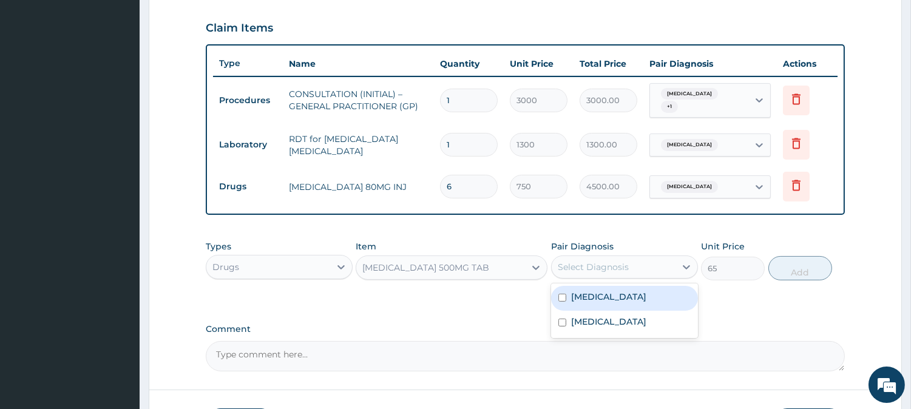
click at [628, 287] on div "Malaria" at bounding box center [624, 298] width 147 height 25
checkbox input "true"
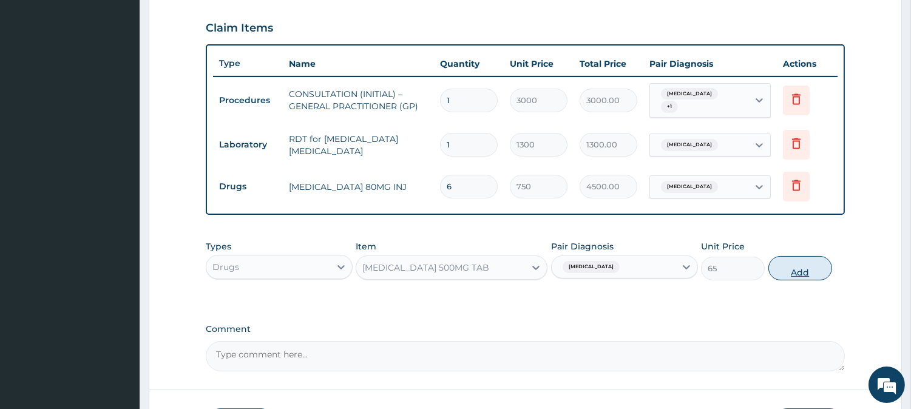
click at [827, 257] on button "Add" at bounding box center [800, 268] width 64 height 24
type input "0"
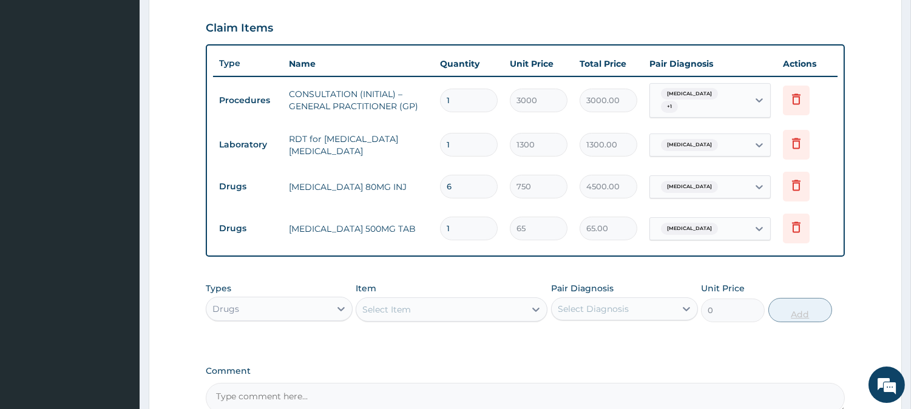
type input "18"
type input "1170.00"
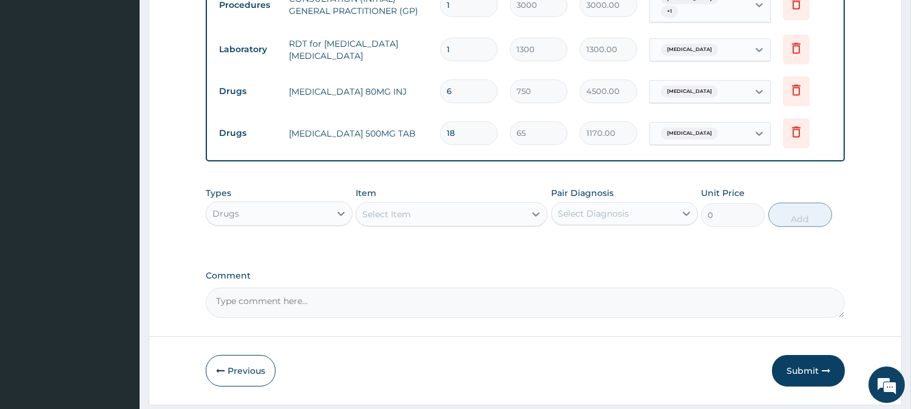
scroll to position [508, 0]
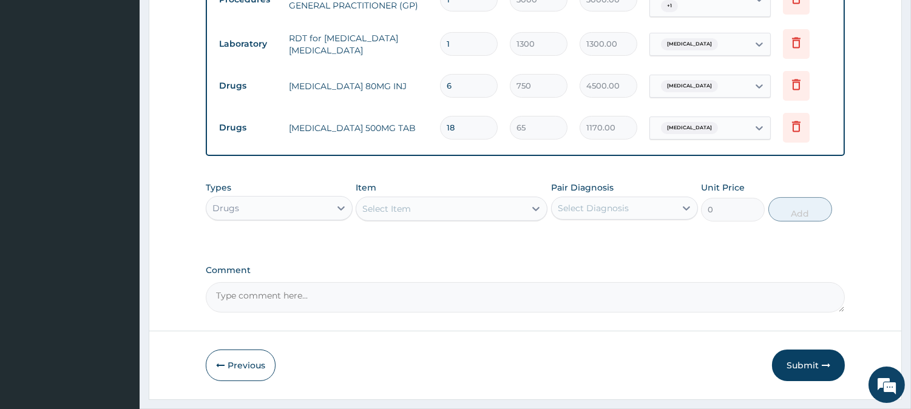
type input "18"
click at [414, 199] on div "Select Item" at bounding box center [440, 208] width 169 height 19
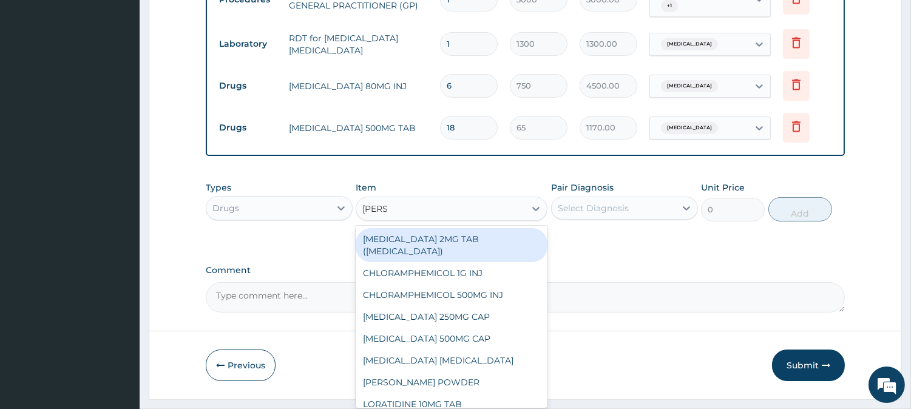
type input "LORAT"
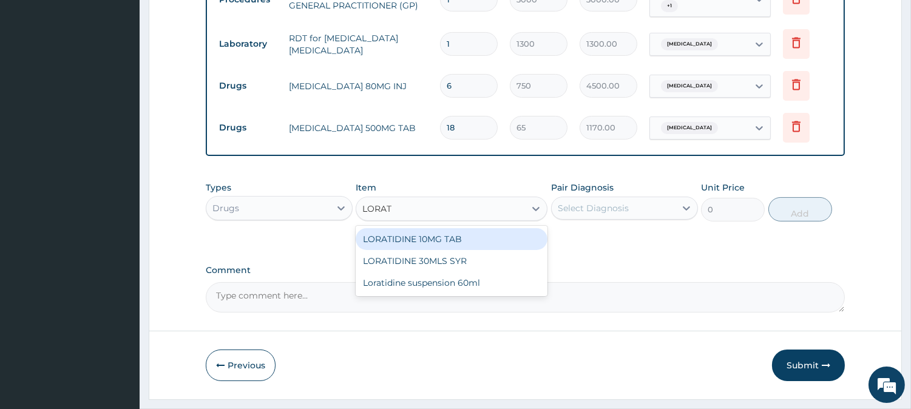
click at [470, 231] on div "LORATIDINE 10MG TAB" at bounding box center [451, 239] width 192 height 22
type input "110"
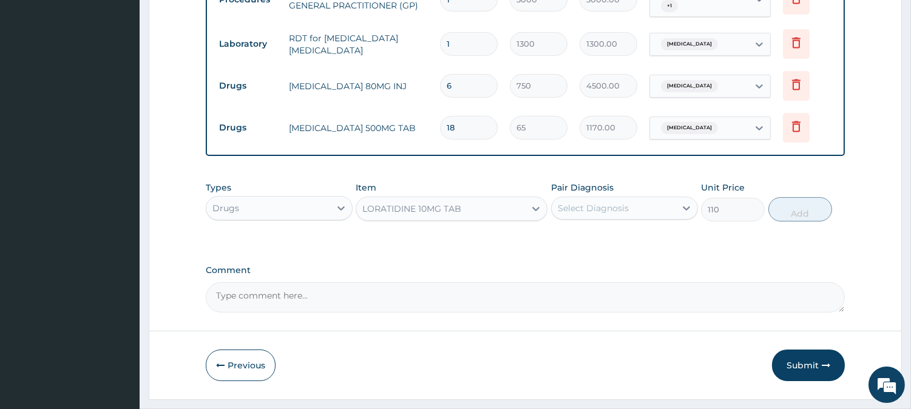
click at [621, 203] on div "Select Diagnosis" at bounding box center [592, 208] width 71 height 12
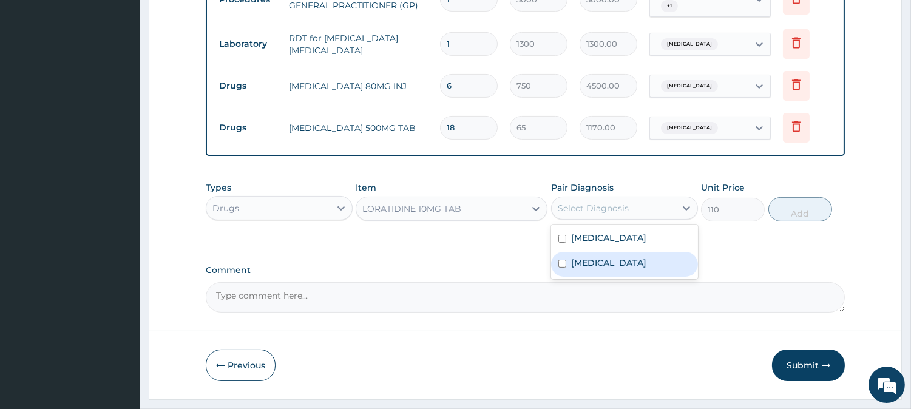
click at [631, 252] on div "Upper respiratory infection" at bounding box center [624, 264] width 147 height 25
checkbox input "true"
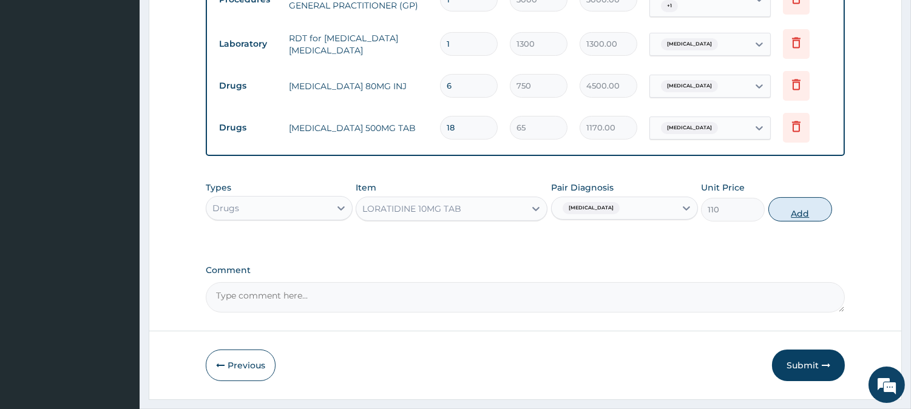
click at [805, 210] on button "Add" at bounding box center [800, 209] width 64 height 24
type input "0"
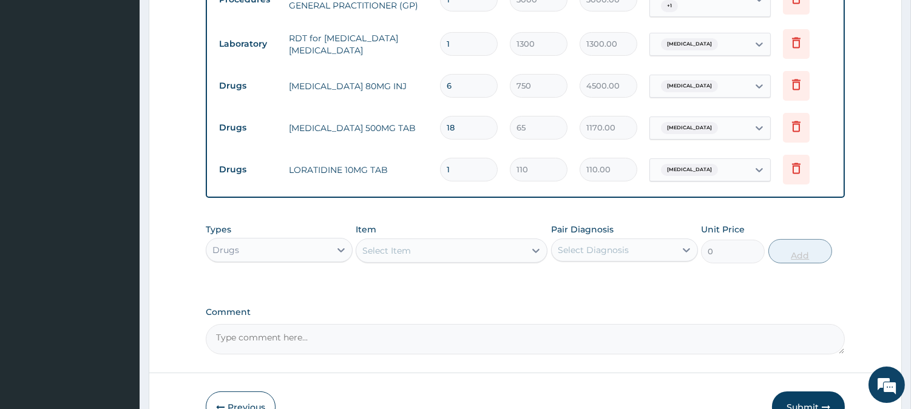
type input "10"
type input "1100.00"
type input "10"
click at [479, 241] on div "Select Item" at bounding box center [440, 250] width 169 height 19
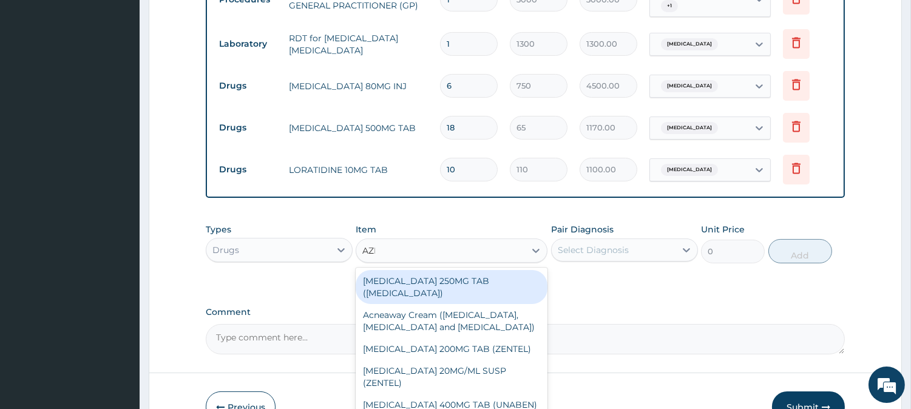
type input "AZITHRO"
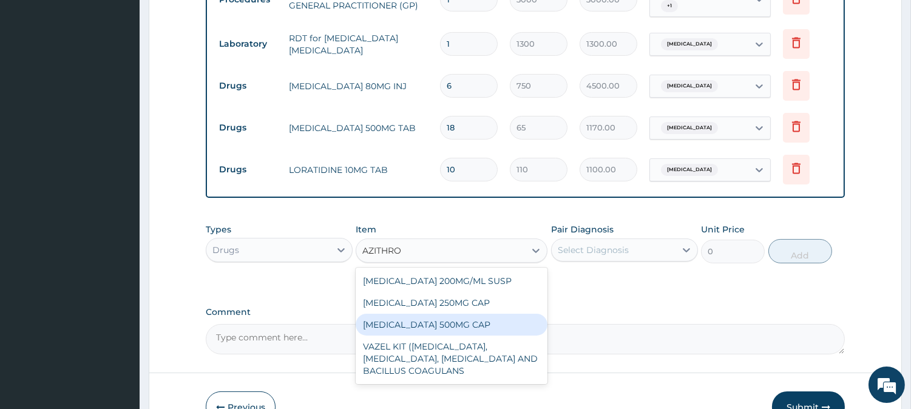
click at [517, 316] on div "AZITHROMYCIN 500MG CAP" at bounding box center [451, 325] width 192 height 22
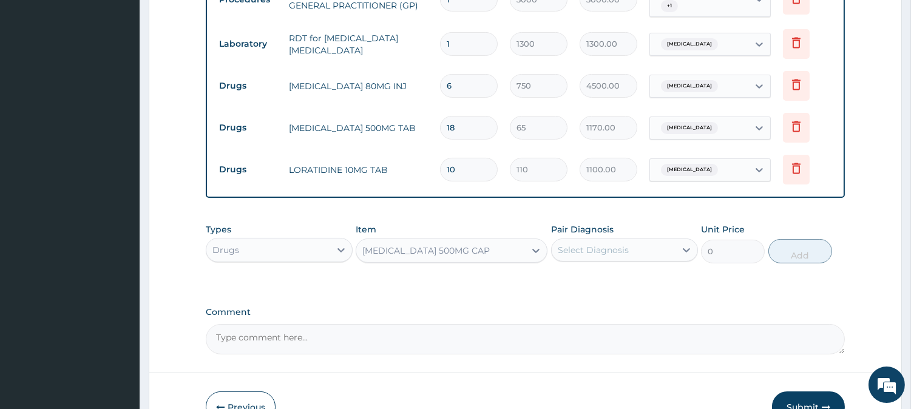
type input "450"
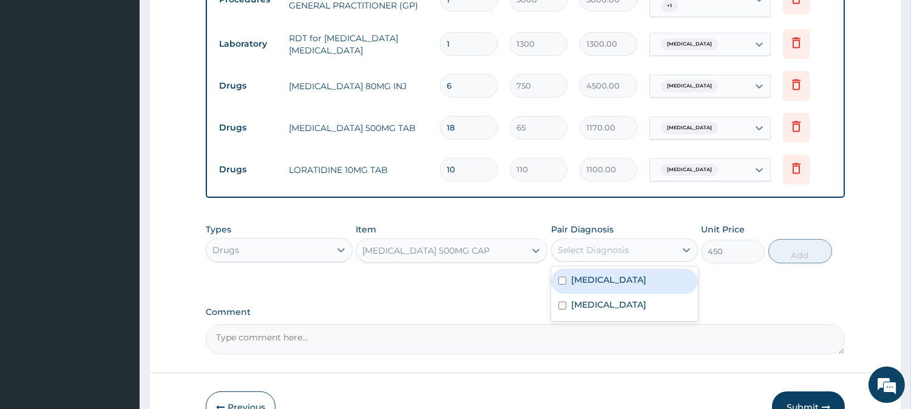
click at [616, 244] on div "Select Diagnosis" at bounding box center [592, 250] width 71 height 12
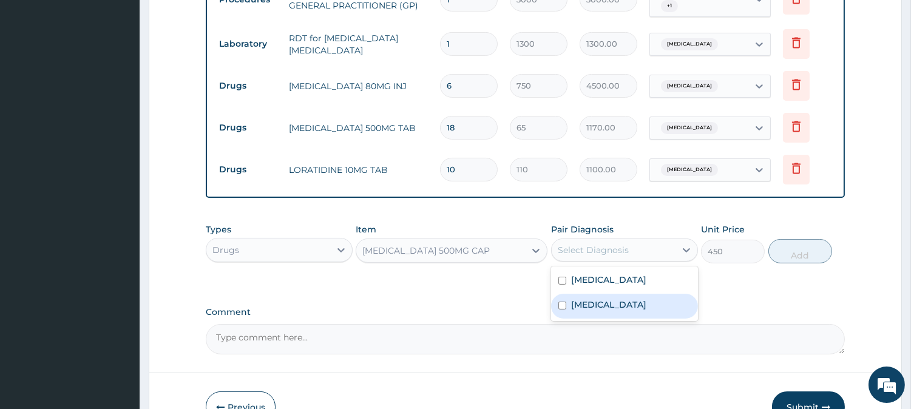
click at [628, 298] on label "Upper respiratory infection" at bounding box center [608, 304] width 75 height 12
checkbox input "true"
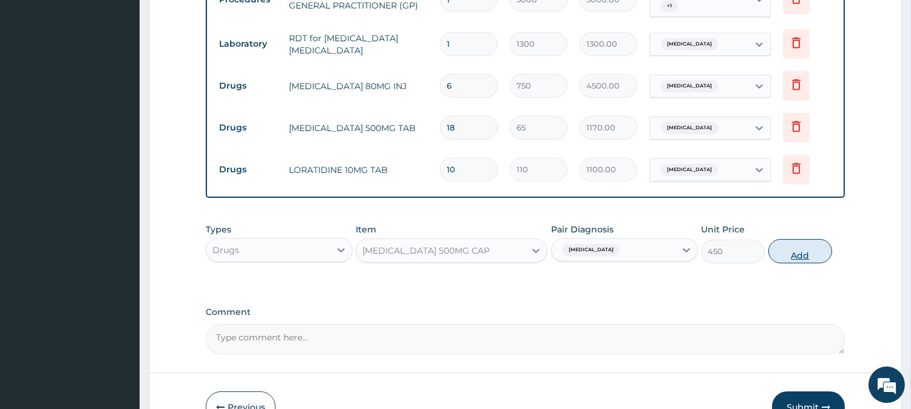
click at [798, 245] on button "Add" at bounding box center [800, 251] width 64 height 24
type input "0"
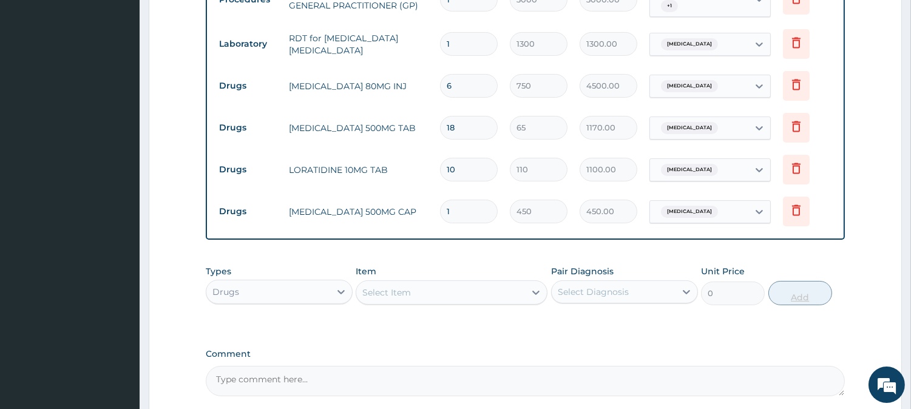
type input "0.00"
type input "6"
type input "2700.00"
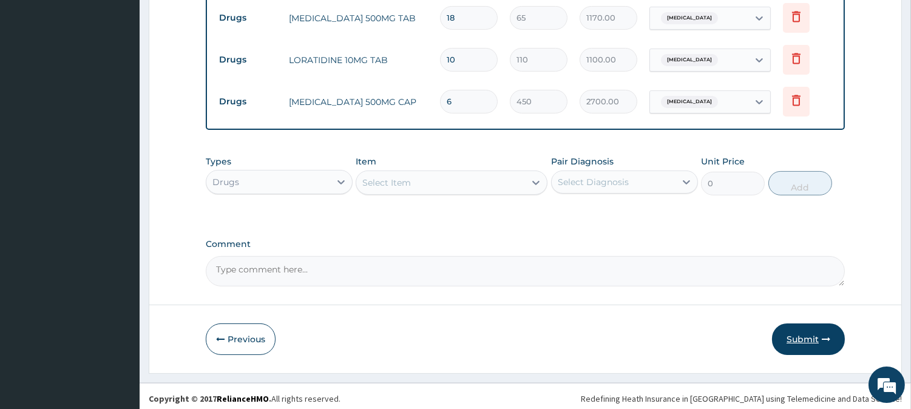
type input "6"
click at [820, 331] on button "Submit" at bounding box center [808, 339] width 73 height 32
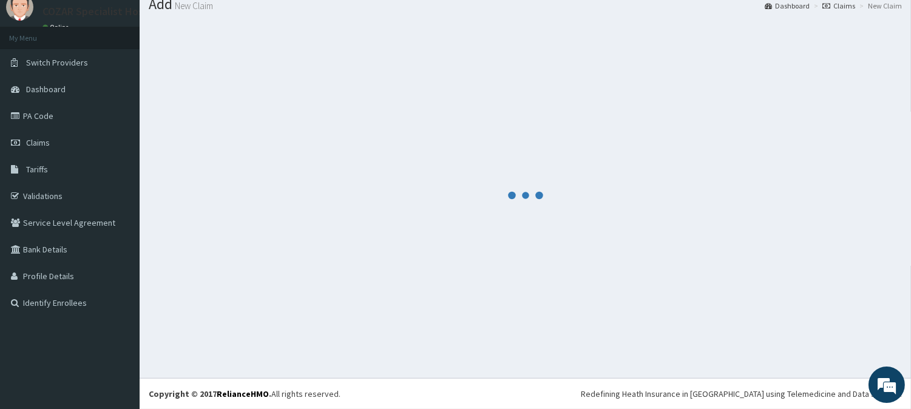
scroll to position [43, 0]
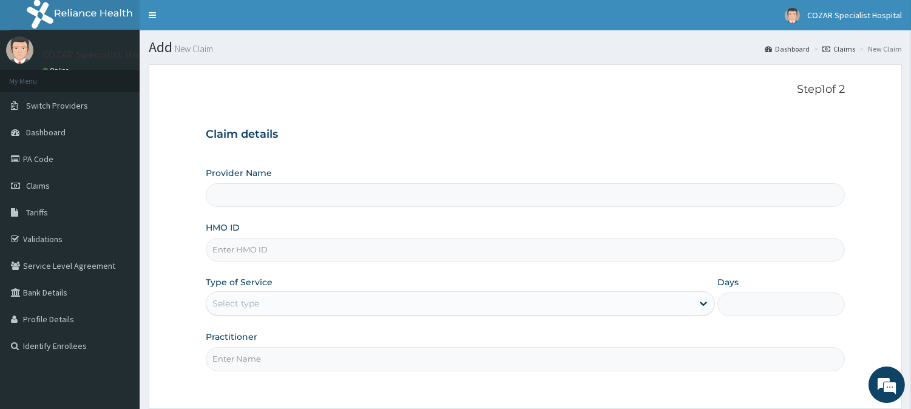
type input "Cozar Specialist Hospital"
click at [328, 252] on input "HMO ID" at bounding box center [525, 250] width 639 height 24
paste input "TBE/10099/C"
type input "TBE/10099/C"
click at [464, 320] on div "Provider Name Cozar Specialist Hospital HMO ID TBE/10099/C Type of Service Sele…" at bounding box center [525, 269] width 639 height 204
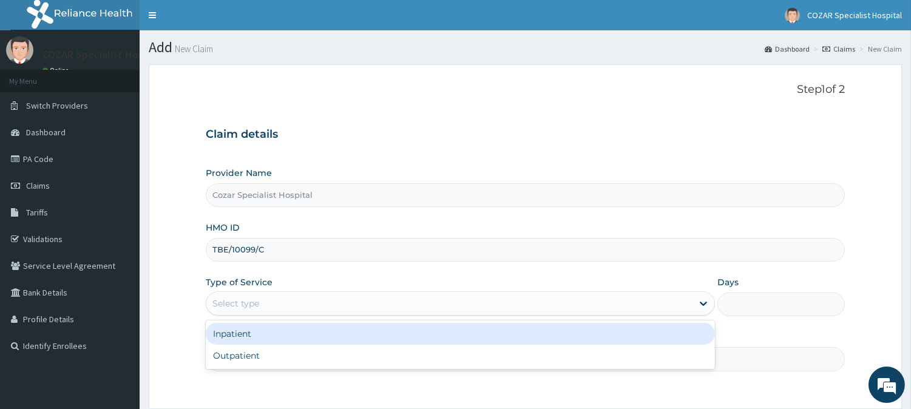
click at [555, 312] on div "Select type" at bounding box center [449, 303] width 486 height 19
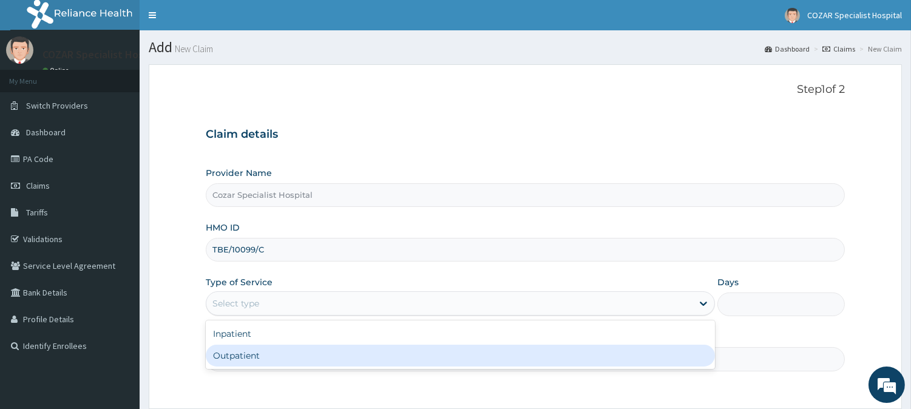
click at [559, 348] on div "Outpatient" at bounding box center [460, 356] width 509 height 22
type input "1"
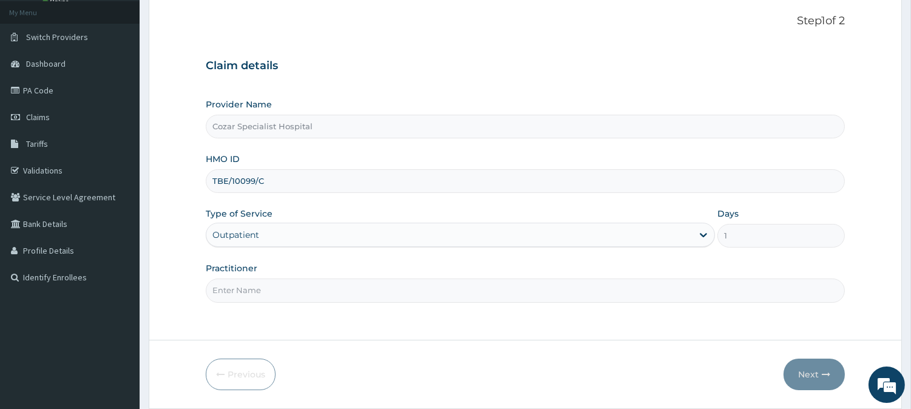
scroll to position [108, 0]
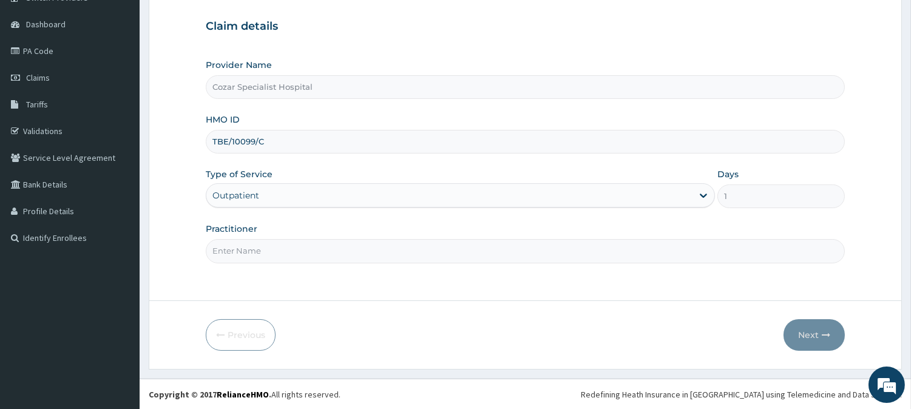
click at [602, 251] on input "Practitioner" at bounding box center [525, 251] width 639 height 24
type input "[PERSON_NAME][MEDICAL_DATA]"
click at [823, 337] on icon "button" at bounding box center [825, 335] width 8 height 8
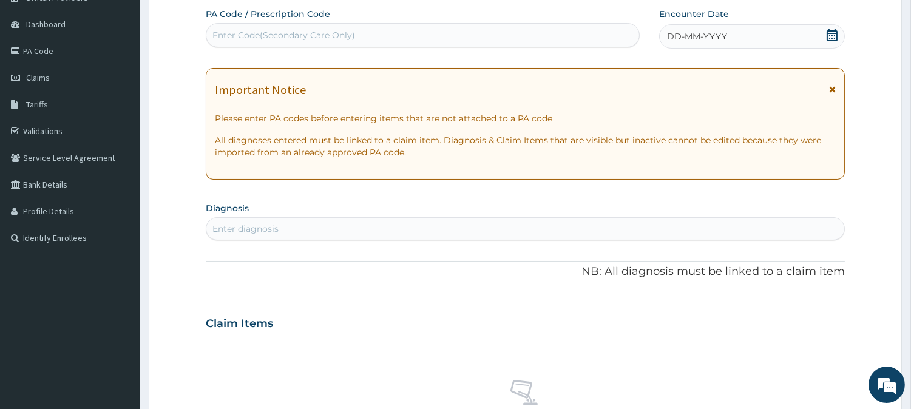
click at [829, 27] on div "DD-MM-YYYY" at bounding box center [752, 36] width 186 height 24
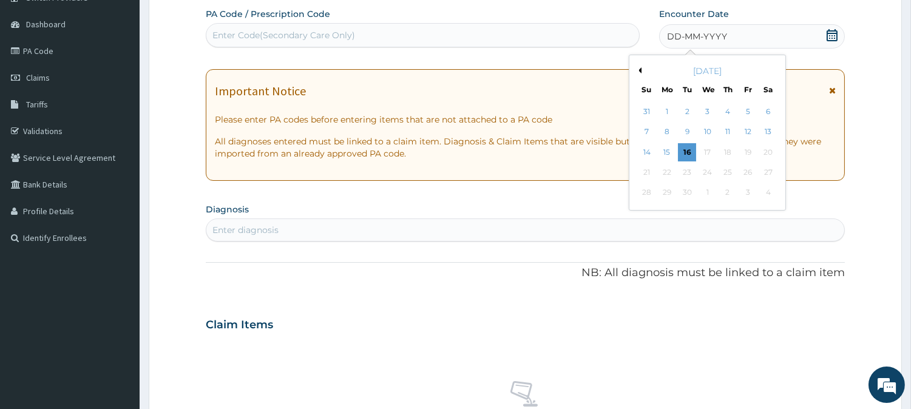
click at [642, 71] on div "[DATE]" at bounding box center [707, 71] width 146 height 12
click at [638, 70] on button "Previous Month" at bounding box center [638, 70] width 6 height 6
click at [670, 172] on div "18" at bounding box center [667, 172] width 18 height 18
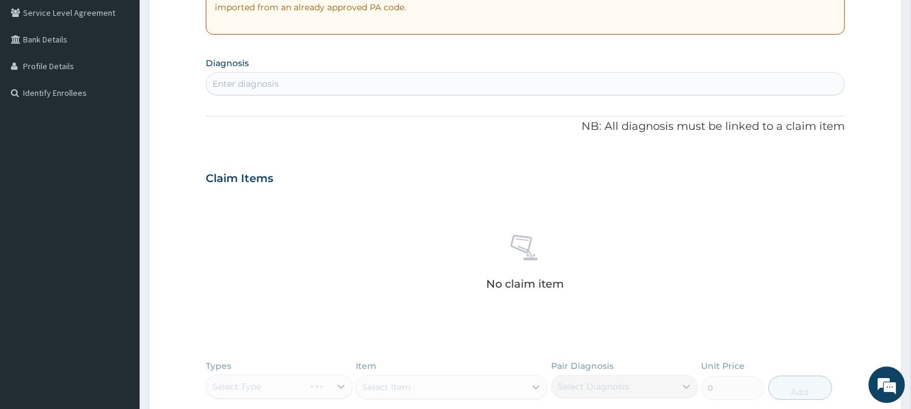
scroll to position [265, 0]
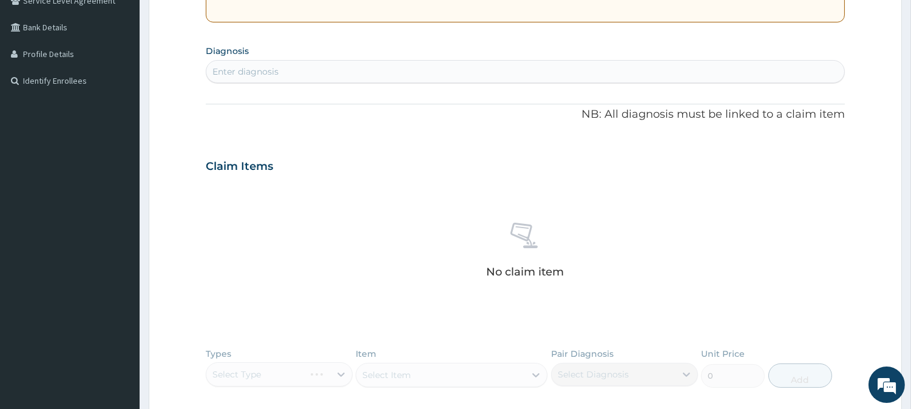
click at [512, 64] on div "Enter diagnosis" at bounding box center [525, 71] width 638 height 19
type input "[MEDICAL_DATA]"
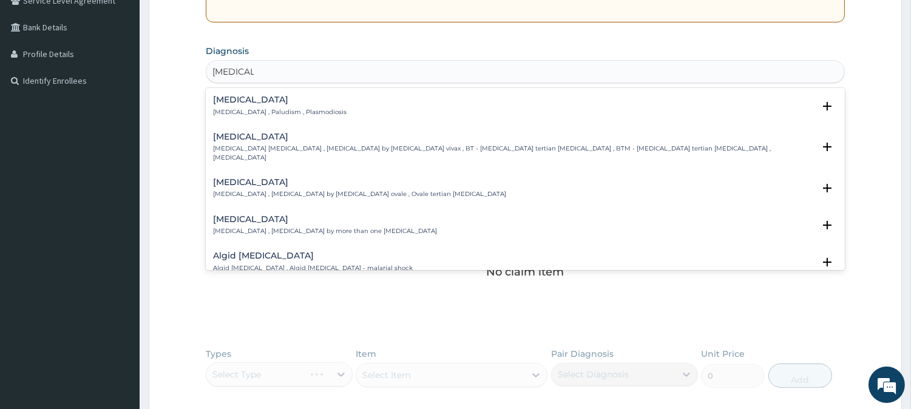
click at [334, 107] on div "[MEDICAL_DATA] [MEDICAL_DATA] , Paludism , Plasmodiosis" at bounding box center [525, 105] width 624 height 21
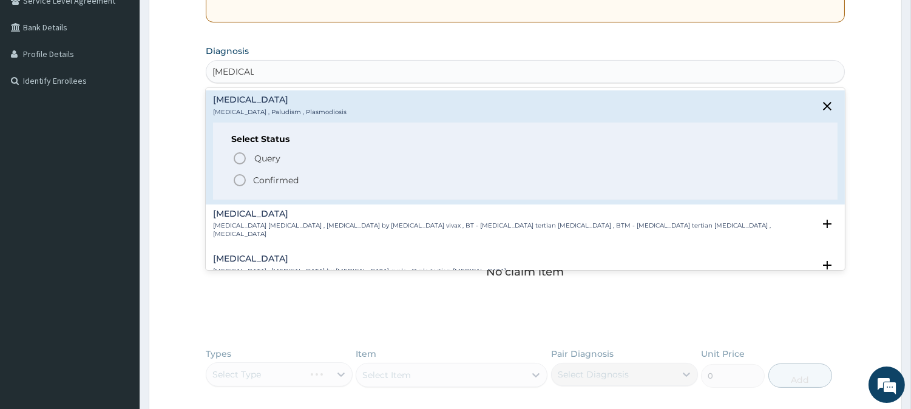
click at [272, 180] on p "Confirmed" at bounding box center [275, 180] width 45 height 12
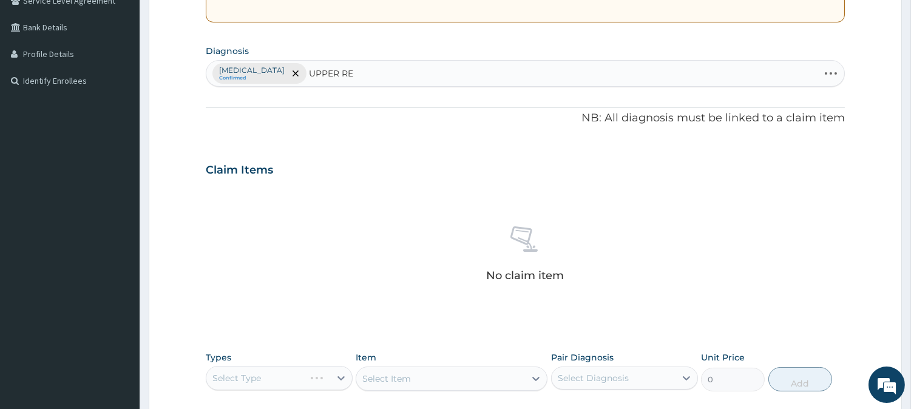
type input "UPPER RES"
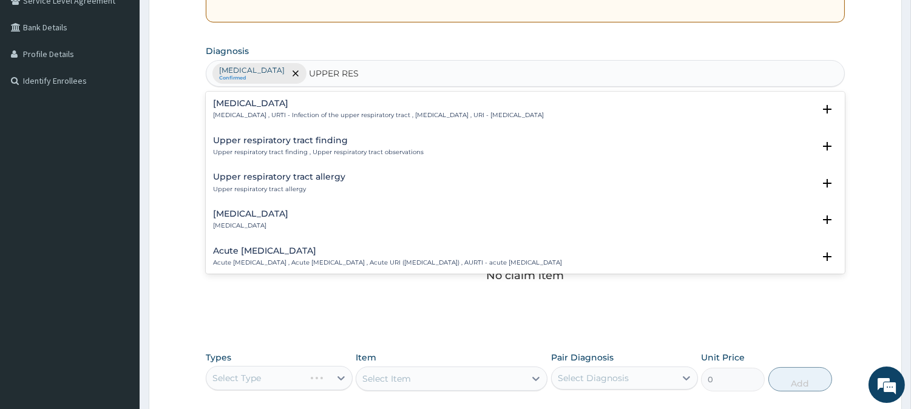
click at [344, 112] on p "[MEDICAL_DATA] , URTI - Infection of the upper respiratory tract , [MEDICAL_DAT…" at bounding box center [378, 115] width 331 height 8
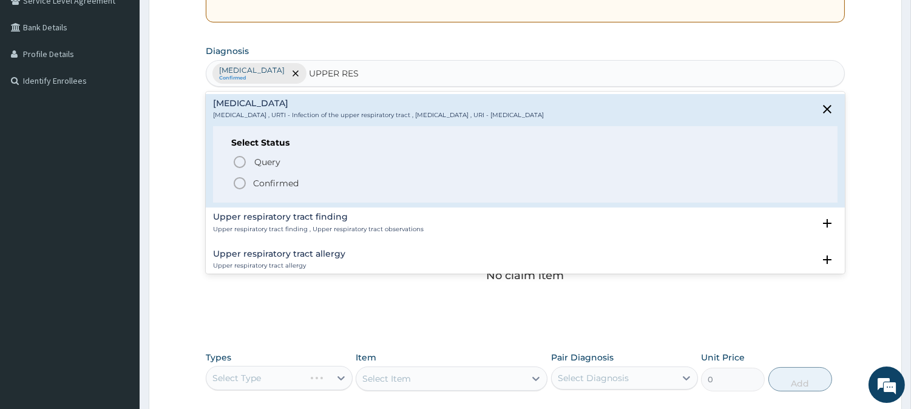
click at [305, 183] on span "Confirmed" at bounding box center [525, 183] width 587 height 15
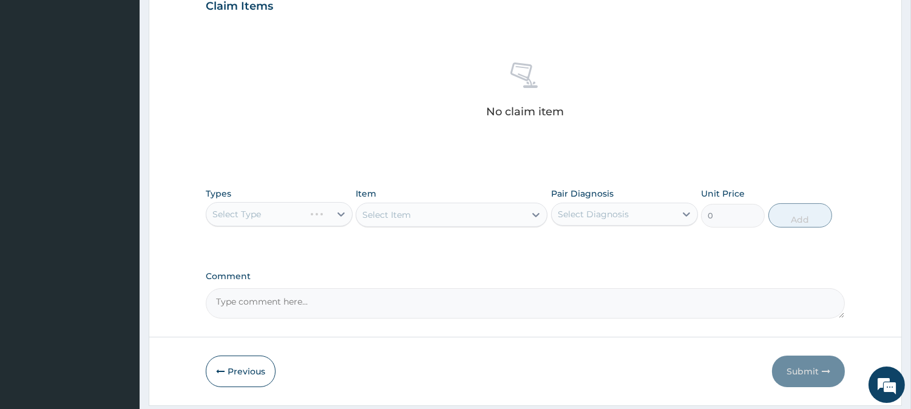
scroll to position [465, 0]
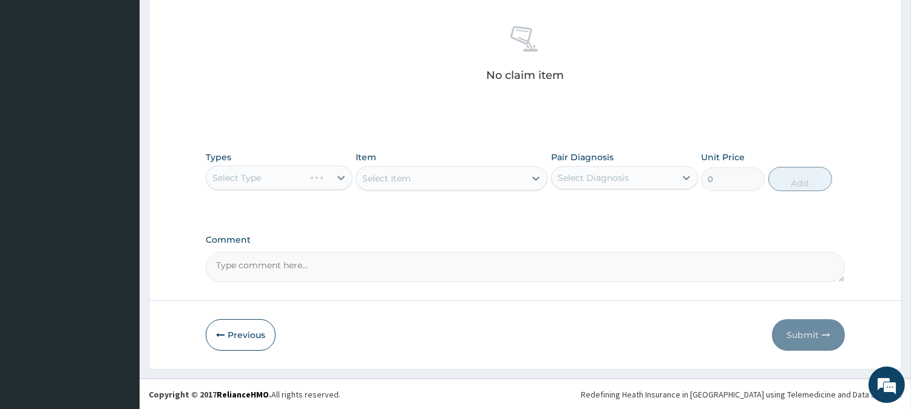
click at [281, 176] on div "Select Type" at bounding box center [279, 178] width 147 height 24
click at [335, 177] on div "Select Type" at bounding box center [279, 178] width 147 height 24
click at [318, 175] on div "Select Type" at bounding box center [279, 178] width 147 height 24
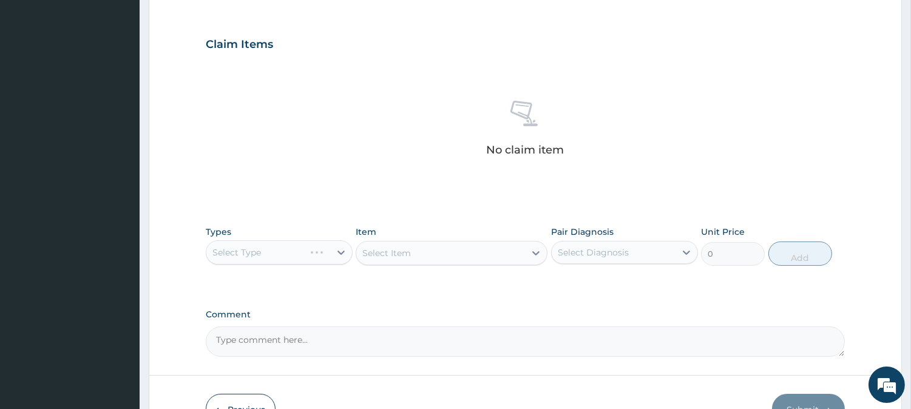
scroll to position [393, 0]
click at [331, 246] on div "Select Type" at bounding box center [279, 250] width 147 height 24
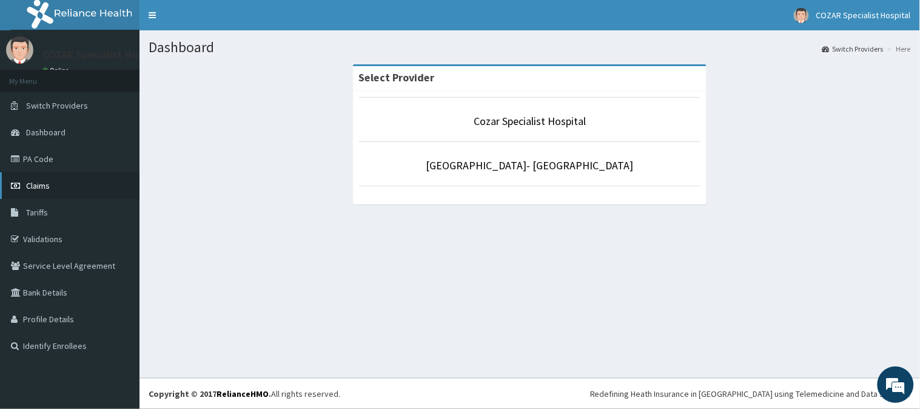
click at [87, 178] on link "Claims" at bounding box center [70, 185] width 140 height 27
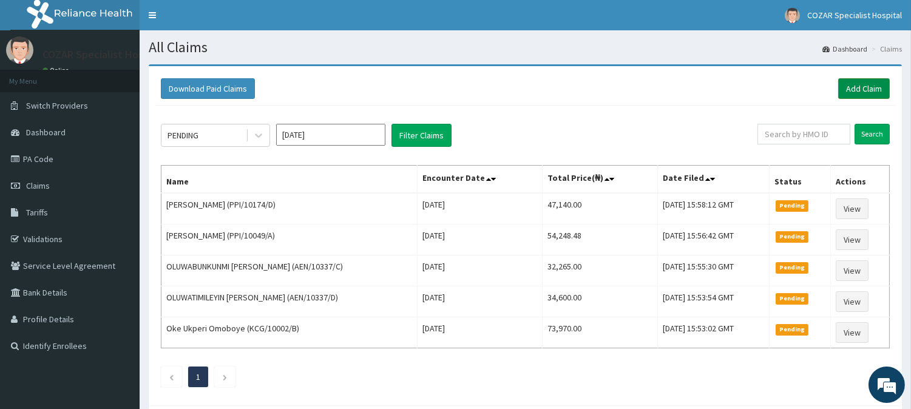
click at [877, 85] on link "Add Claim" at bounding box center [864, 88] width 52 height 21
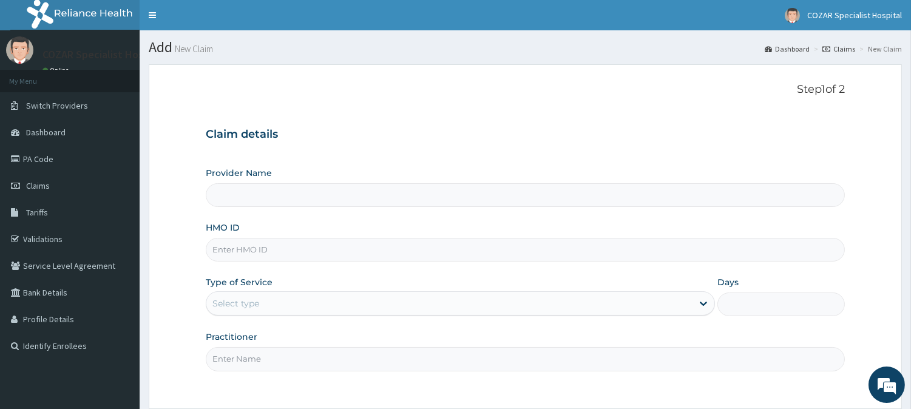
scroll to position [108, 0]
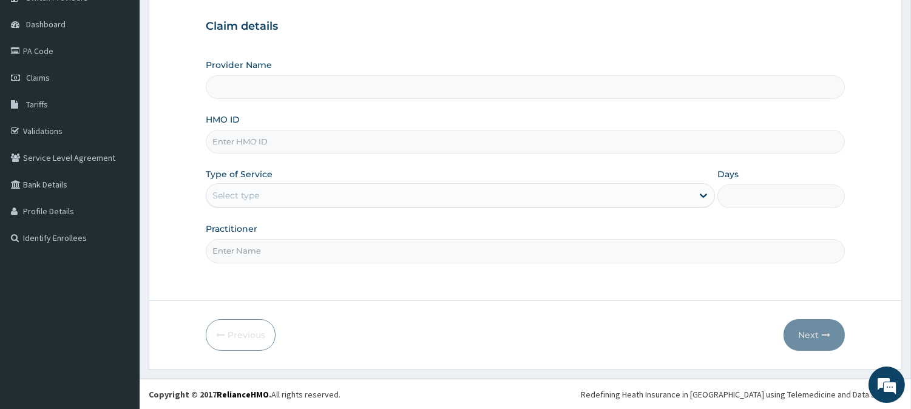
type input "Cozar Specialist Hospital"
click at [298, 148] on input "HMO ID" at bounding box center [525, 142] width 639 height 24
paste input "TBE/10099/C"
type input "TBE/10099/C"
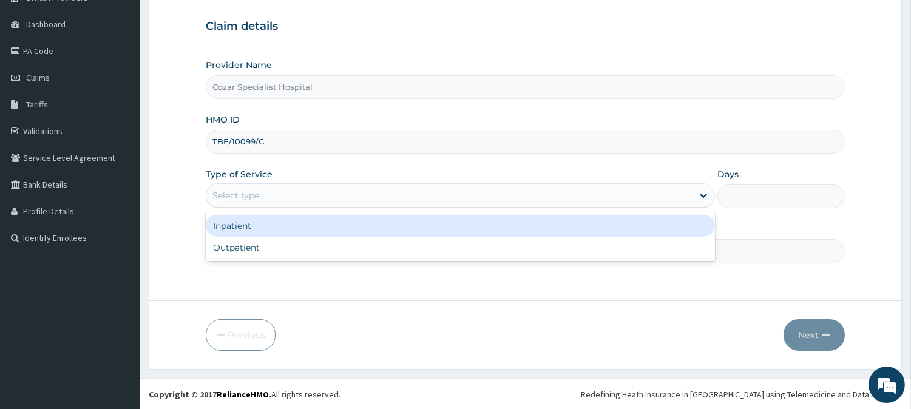
click at [383, 201] on div "Select type" at bounding box center [449, 195] width 486 height 19
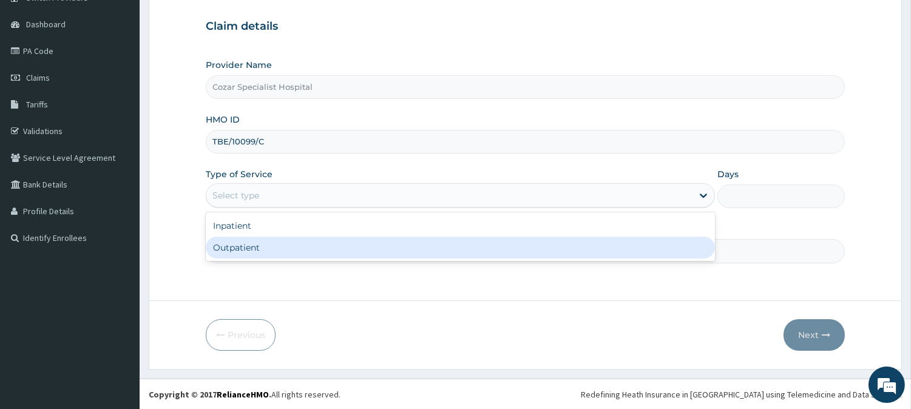
click at [372, 256] on div "Outpatient" at bounding box center [460, 248] width 509 height 22
type input "1"
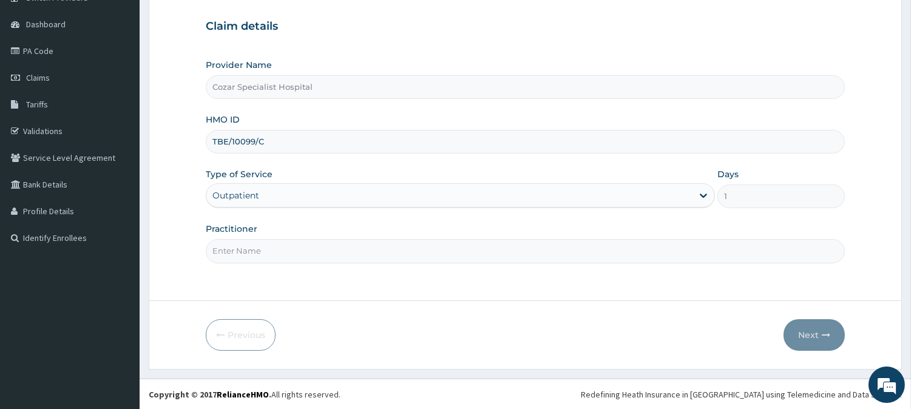
click at [370, 249] on input "Practitioner" at bounding box center [525, 251] width 639 height 24
type input "DR OSENI"
click at [810, 337] on button "Next" at bounding box center [813, 335] width 61 height 32
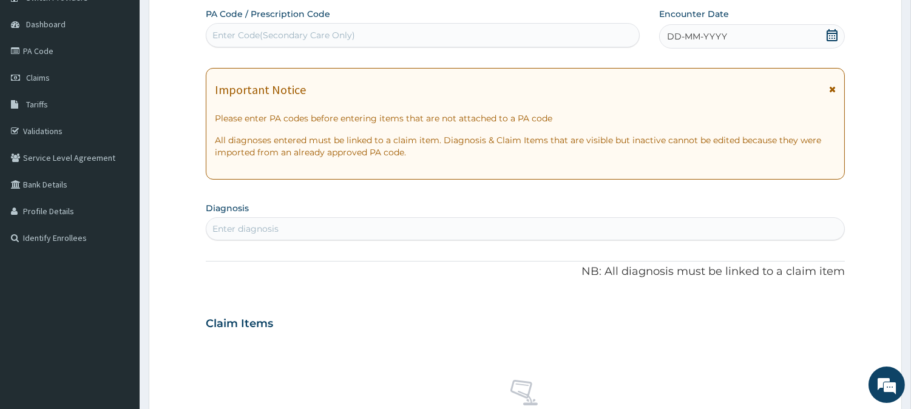
click at [830, 32] on icon at bounding box center [832, 35] width 12 height 12
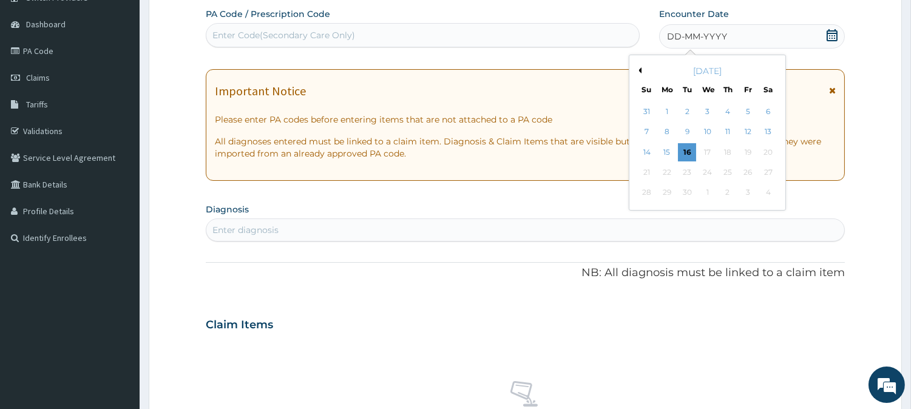
click at [641, 69] on div "[DATE]" at bounding box center [707, 71] width 146 height 12
click at [639, 69] on button "Previous Month" at bounding box center [638, 70] width 6 height 6
click at [709, 147] on div "13" at bounding box center [707, 152] width 18 height 18
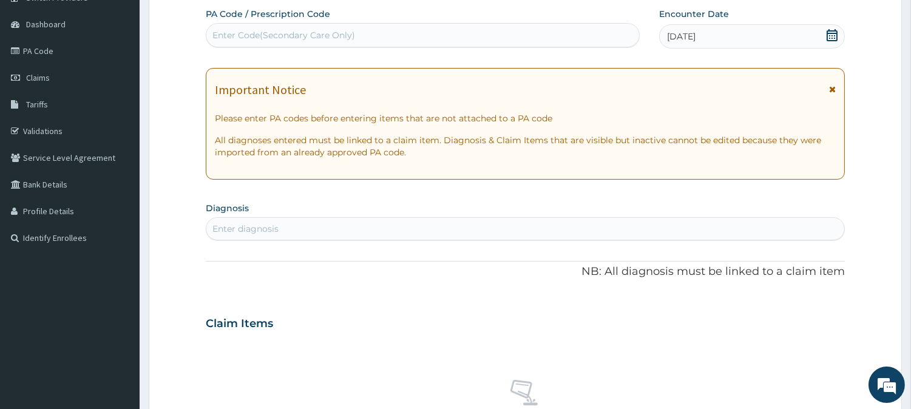
click at [831, 35] on icon at bounding box center [832, 35] width 12 height 12
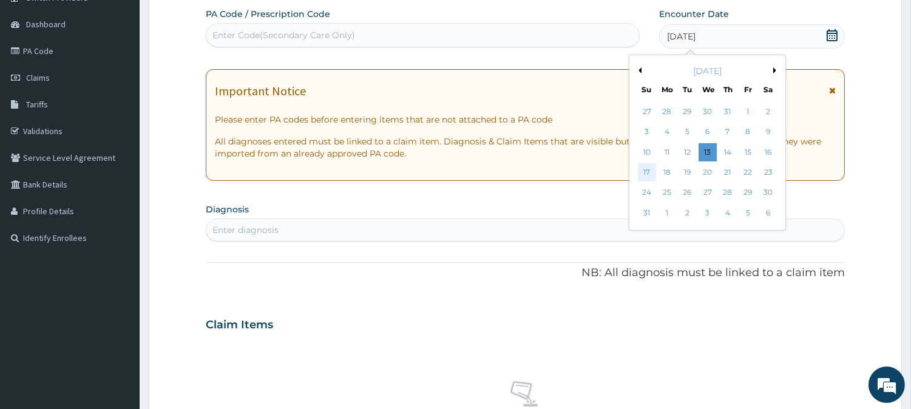
click at [642, 170] on div "17" at bounding box center [646, 172] width 18 height 18
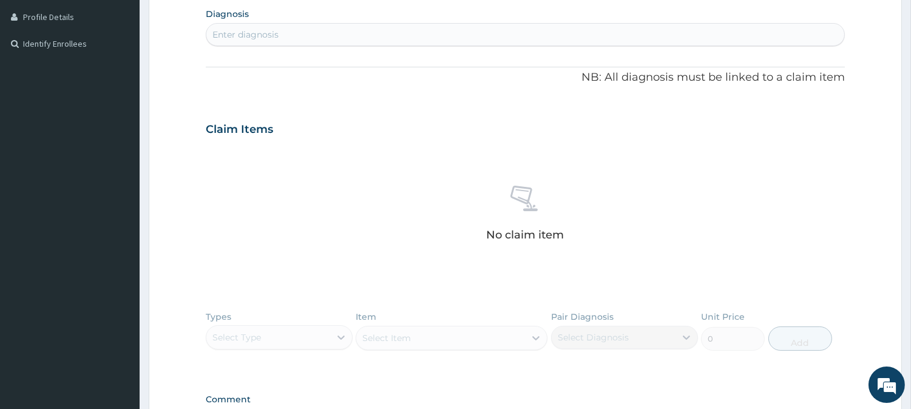
scroll to position [300, 0]
click at [476, 32] on div "Enter diagnosis" at bounding box center [525, 36] width 638 height 19
type input "B"
type input "MALARIA"
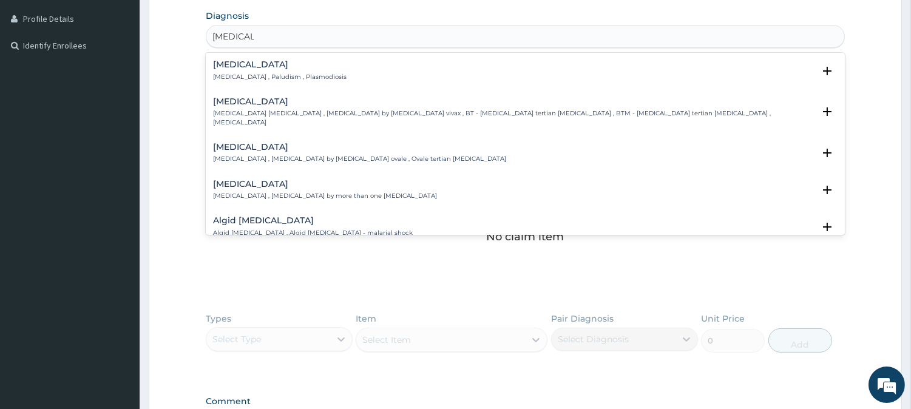
click at [417, 67] on div "Malaria Malaria , Paludism , Plasmodiosis" at bounding box center [525, 70] width 624 height 21
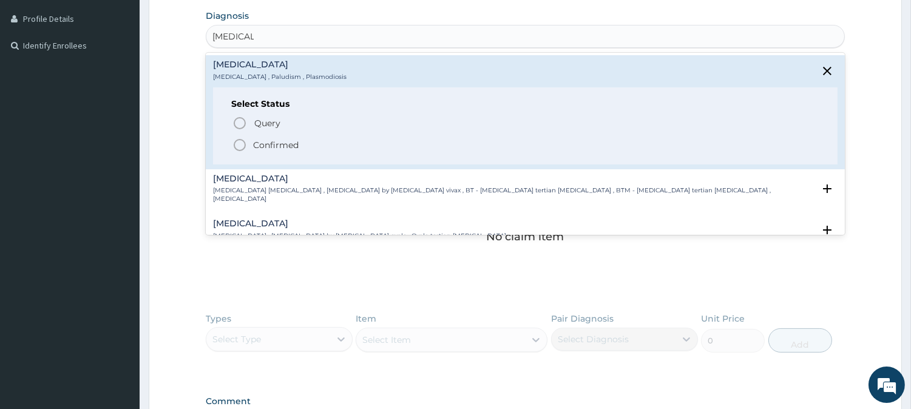
click at [309, 149] on span "Confirmed" at bounding box center [525, 145] width 587 height 15
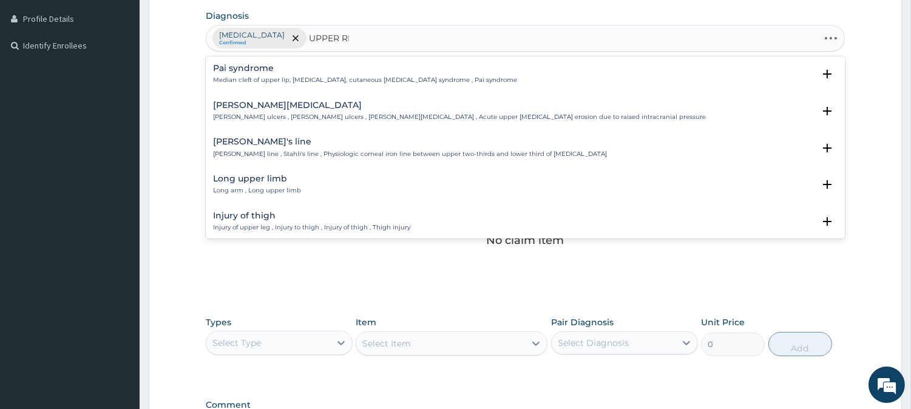
type input "UPPER RES"
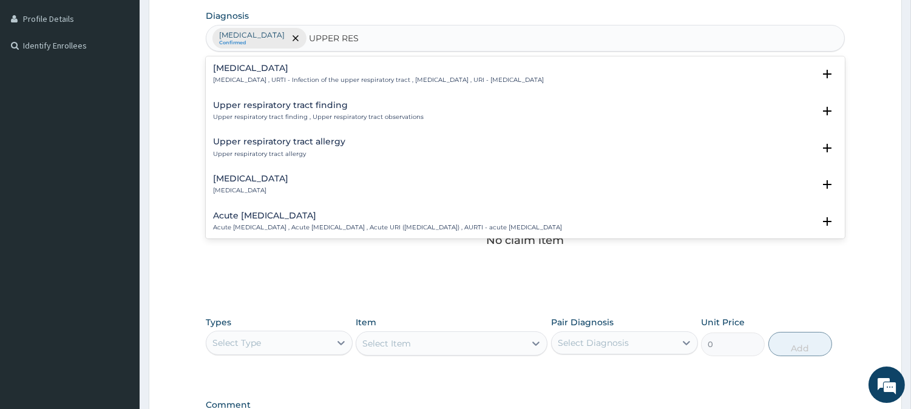
click at [414, 72] on h4 "[MEDICAL_DATA]" at bounding box center [378, 68] width 331 height 9
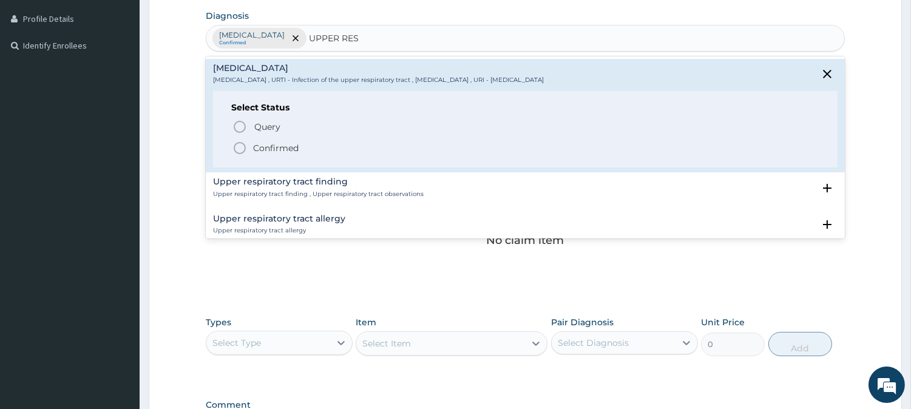
click at [326, 149] on span "Confirmed" at bounding box center [525, 148] width 587 height 15
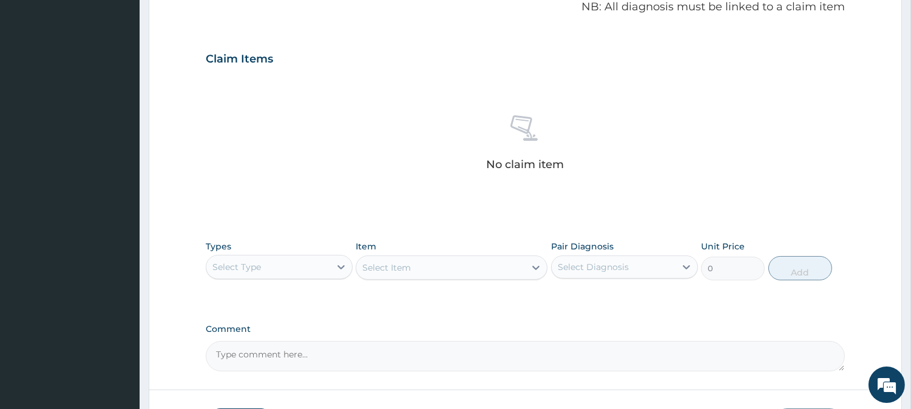
scroll to position [416, 0]
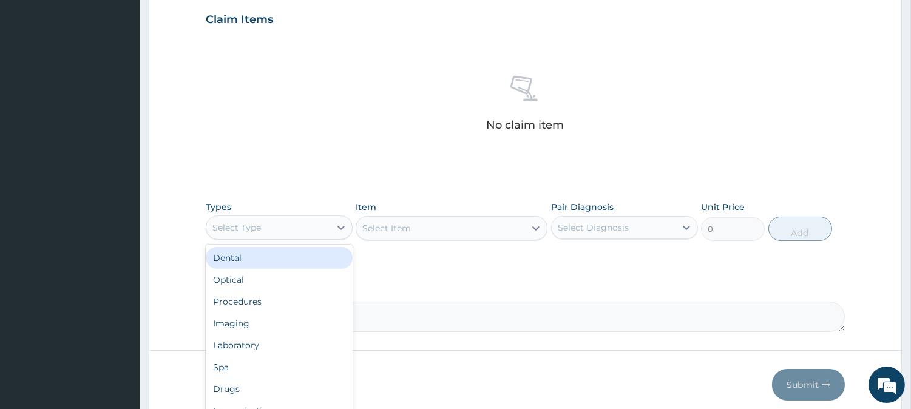
click at [312, 234] on div "Select Type" at bounding box center [268, 227] width 124 height 19
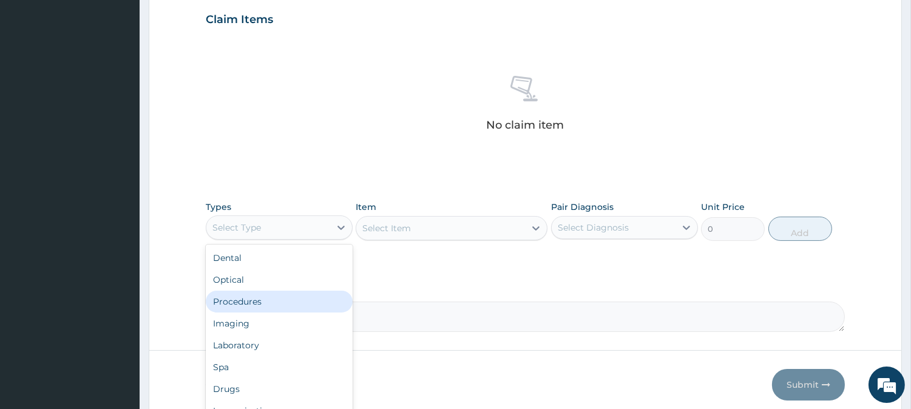
click at [323, 298] on div "Procedures" at bounding box center [279, 302] width 147 height 22
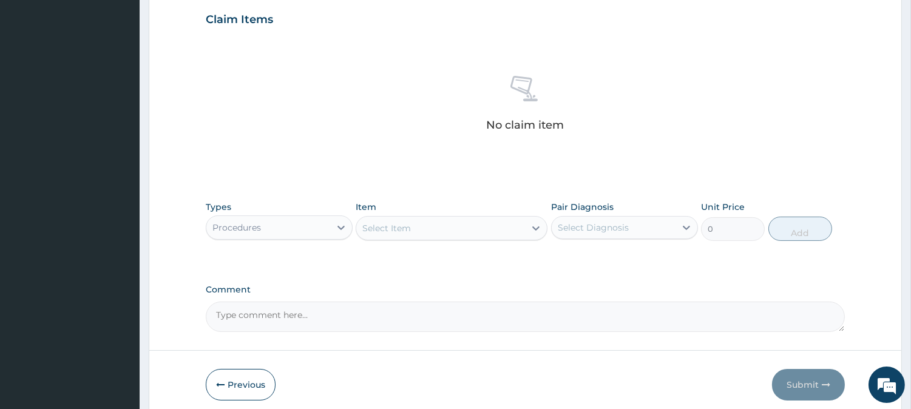
click at [451, 220] on div "Select Item" at bounding box center [440, 227] width 169 height 19
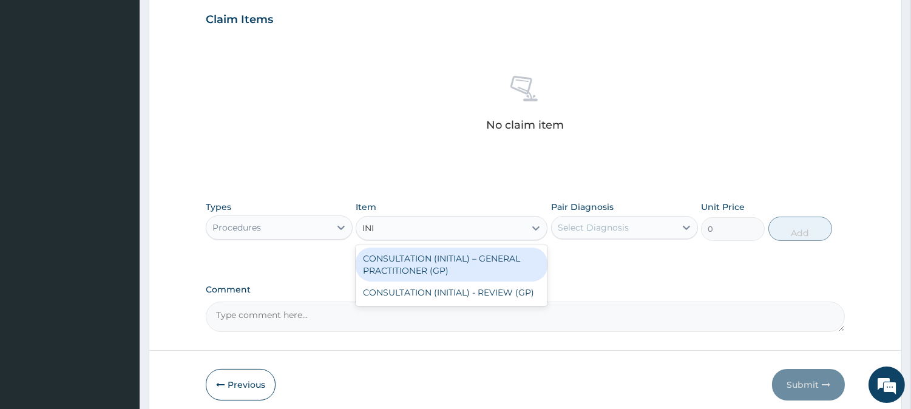
type input "INIT"
click at [477, 258] on div "CONSULTATION (INITIAL) – GENERAL PRACTITIONER (GP)" at bounding box center [451, 265] width 192 height 34
type input "3000"
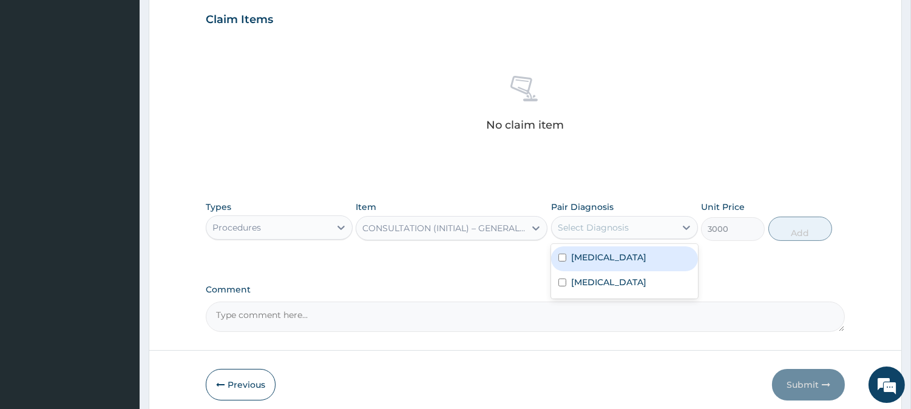
click at [620, 232] on div "Select Diagnosis" at bounding box center [592, 227] width 71 height 12
click at [645, 268] on div "[MEDICAL_DATA]" at bounding box center [624, 258] width 147 height 25
checkbox input "true"
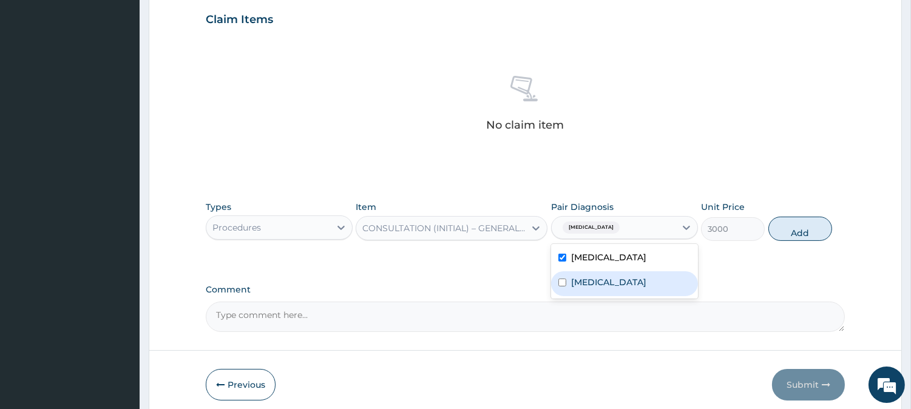
click at [646, 279] on label "[MEDICAL_DATA]" at bounding box center [608, 282] width 75 height 12
checkbox input "true"
click at [796, 229] on button "Add" at bounding box center [800, 229] width 64 height 24
type input "0"
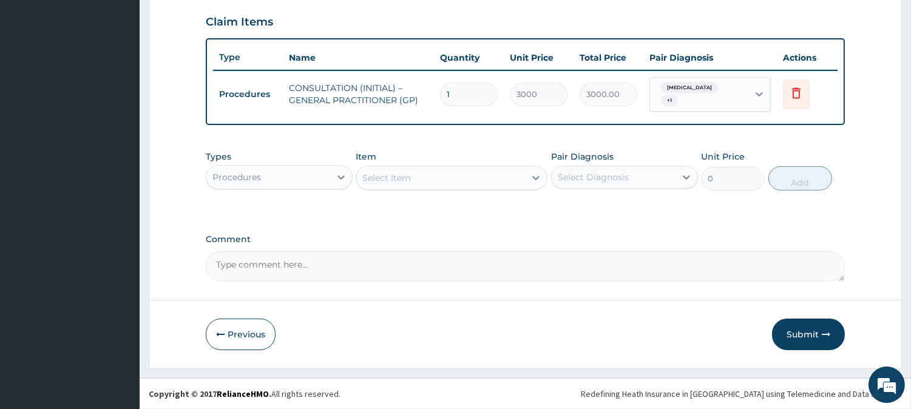
scroll to position [407, 0]
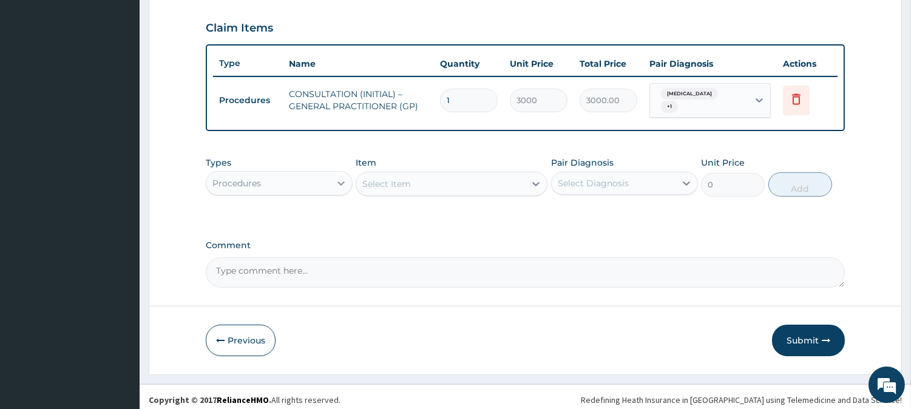
click at [337, 181] on icon at bounding box center [340, 183] width 7 height 4
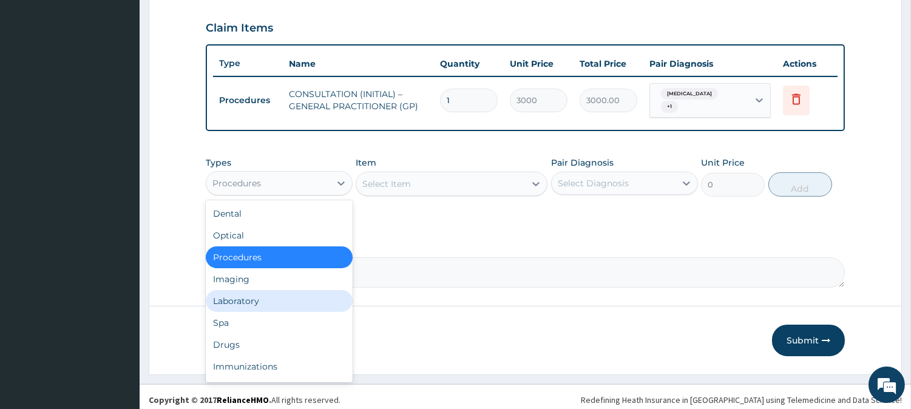
click at [302, 294] on div "Laboratory" at bounding box center [279, 301] width 147 height 22
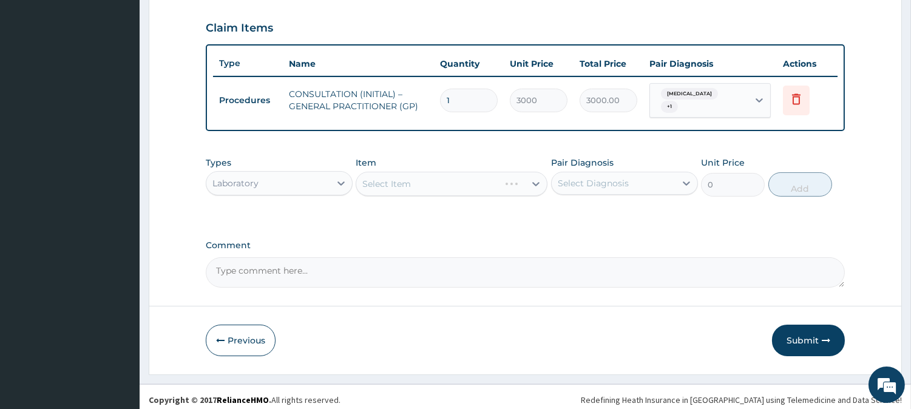
click at [524, 180] on div "Select Item" at bounding box center [451, 184] width 192 height 24
click at [504, 172] on div "Select Item" at bounding box center [451, 184] width 192 height 24
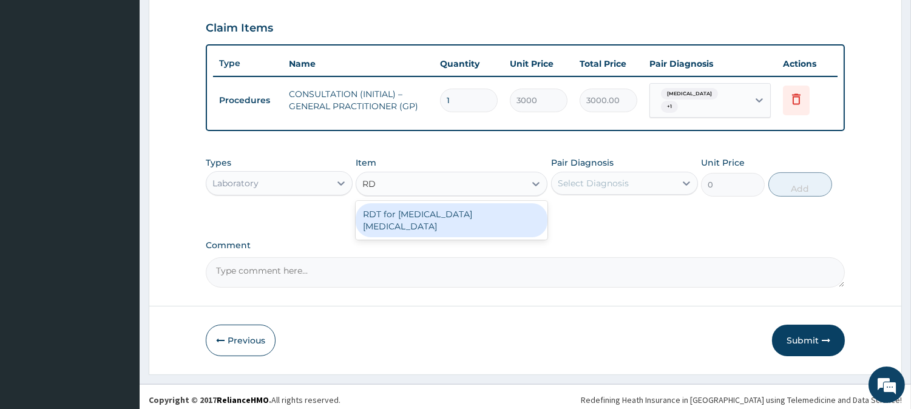
type input "RDT"
click at [487, 204] on div "RDT for Malaria Parasite" at bounding box center [451, 220] width 192 height 34
type input "1300"
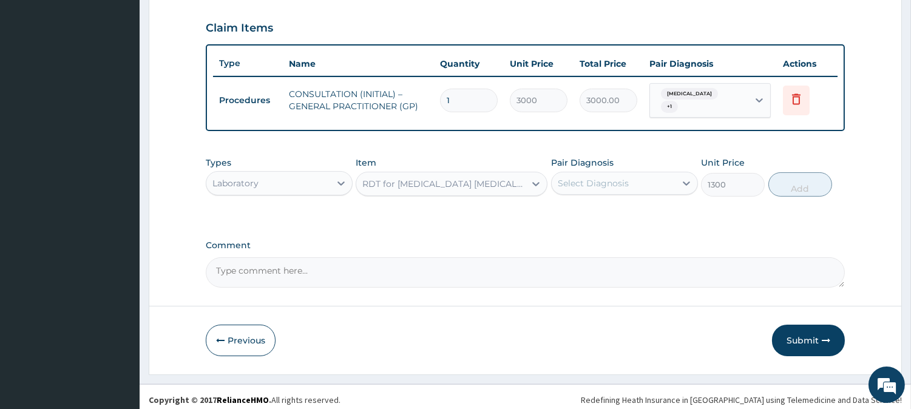
click at [622, 178] on div "Select Diagnosis" at bounding box center [592, 183] width 71 height 12
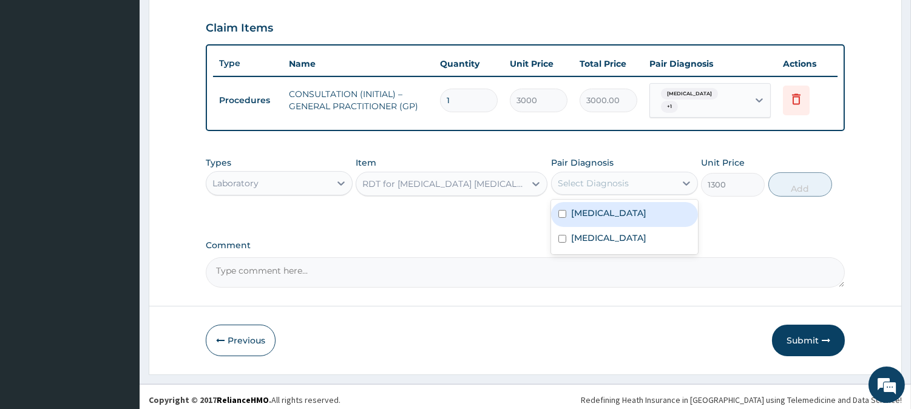
click at [632, 211] on div "Malaria" at bounding box center [624, 214] width 147 height 25
checkbox input "true"
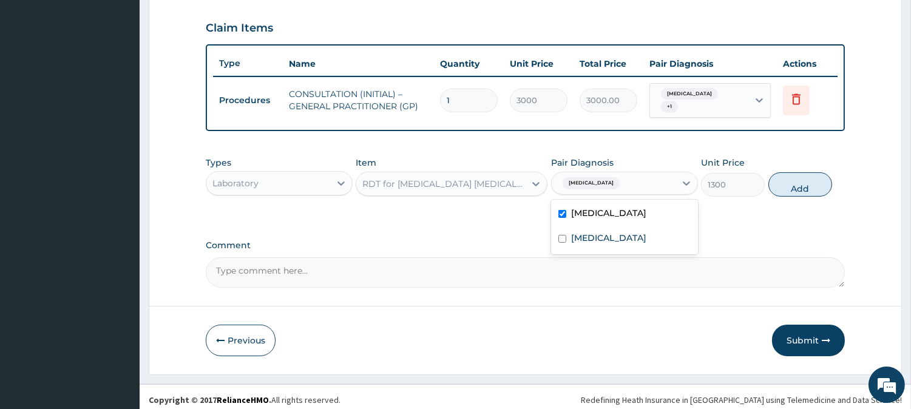
click at [793, 173] on button "Add" at bounding box center [800, 184] width 64 height 24
type input "0"
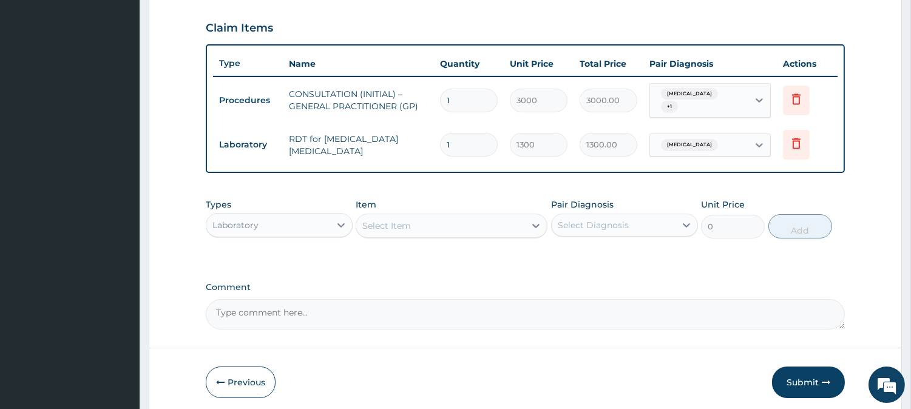
click at [319, 217] on div "Laboratory" at bounding box center [268, 224] width 124 height 19
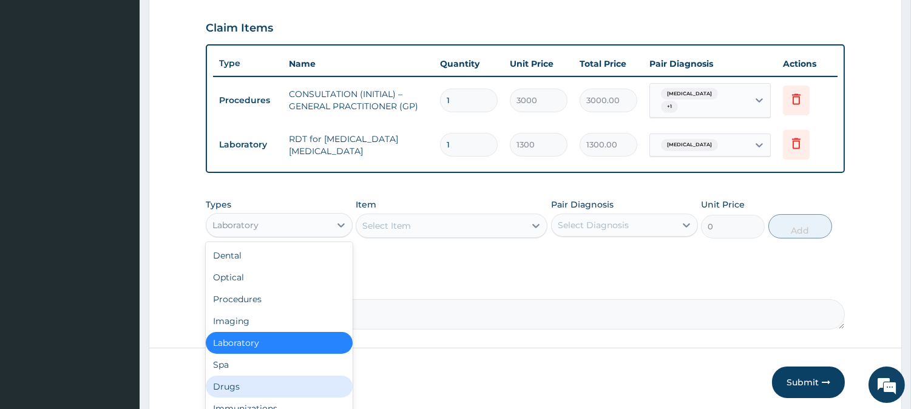
click at [292, 380] on div "Drugs" at bounding box center [279, 387] width 147 height 22
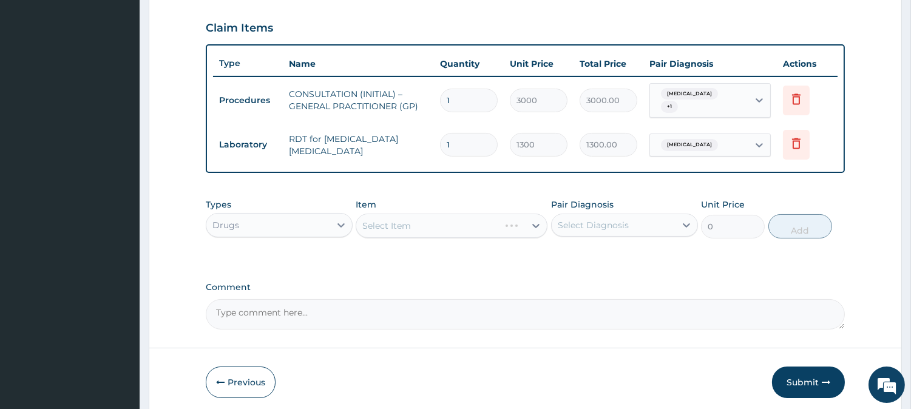
click at [501, 221] on div "Select Item" at bounding box center [451, 226] width 192 height 24
click at [501, 221] on div "Select Item" at bounding box center [440, 225] width 169 height 19
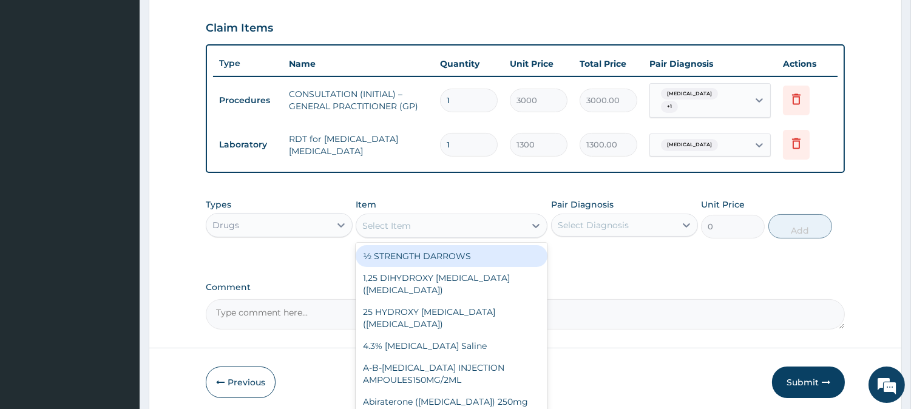
scroll to position [449, 0]
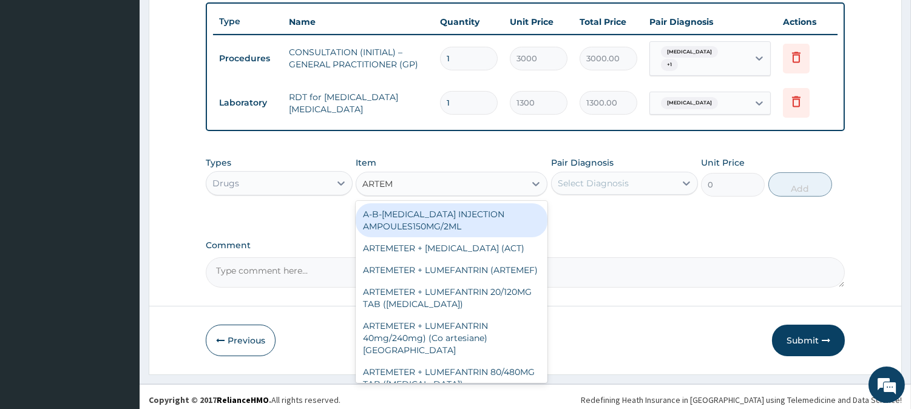
click at [363, 178] on input "ARTEM" at bounding box center [378, 184] width 32 height 12
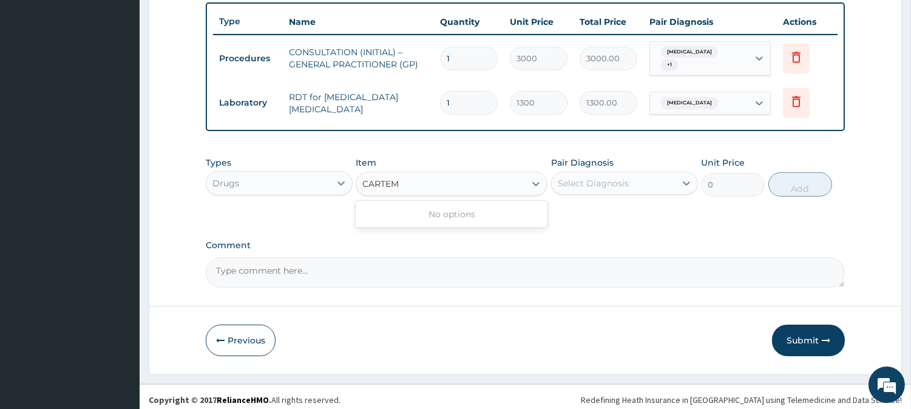
type input "COARTEM"
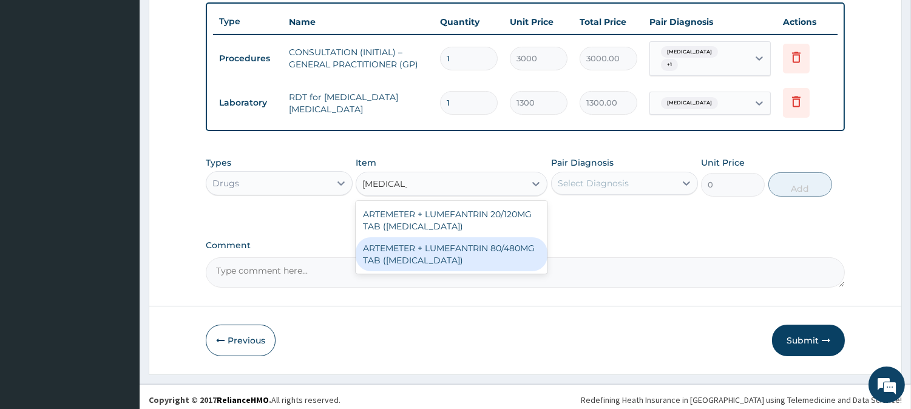
click at [439, 250] on div "ARTEMETER + LUMEFANTRIN 80/480MG TAB (COARTEM)" at bounding box center [451, 254] width 192 height 34
type input "500"
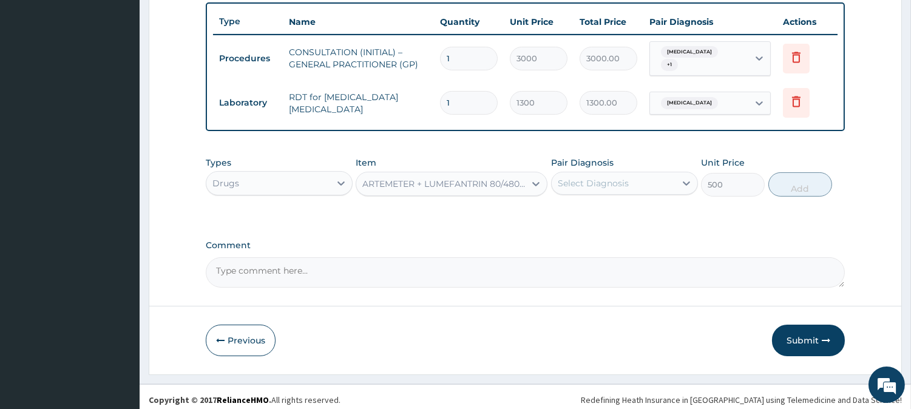
click at [619, 180] on div "Select Diagnosis" at bounding box center [592, 183] width 71 height 12
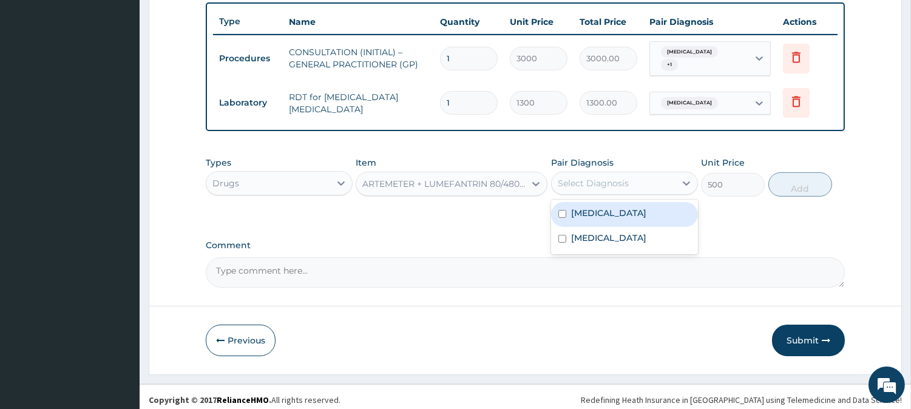
click at [623, 202] on div "Malaria" at bounding box center [624, 214] width 147 height 25
checkbox input "true"
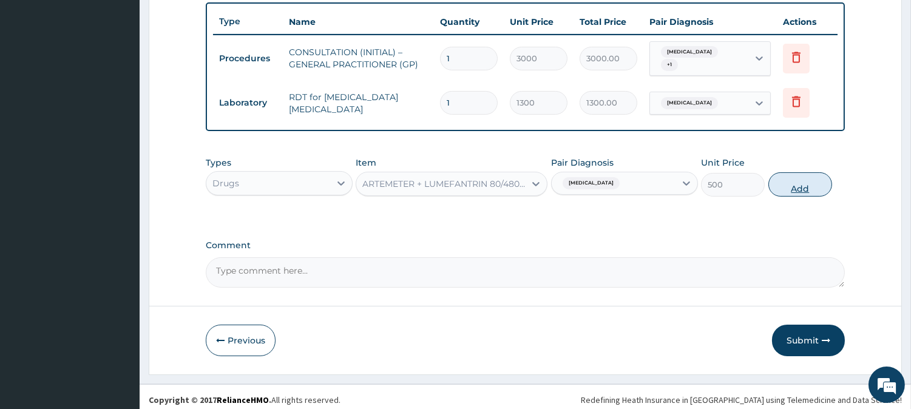
click at [823, 173] on button "Add" at bounding box center [800, 184] width 64 height 24
type input "0"
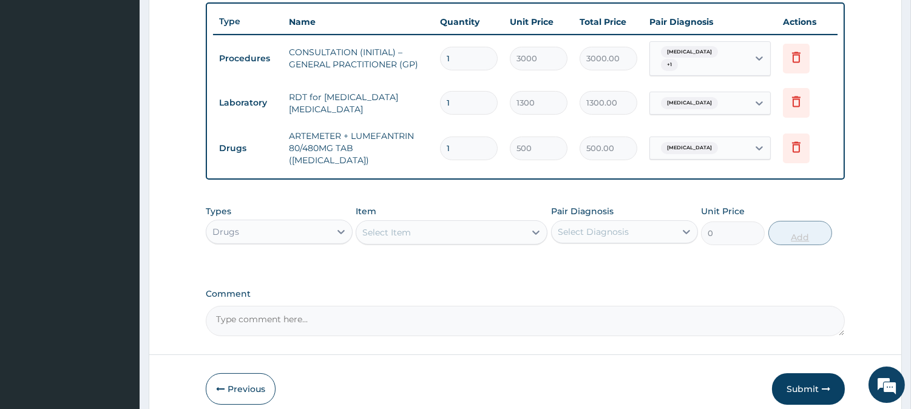
type input "0.00"
type input "6"
type input "3000.00"
type input "6"
click at [421, 223] on div "Select Item" at bounding box center [440, 232] width 169 height 19
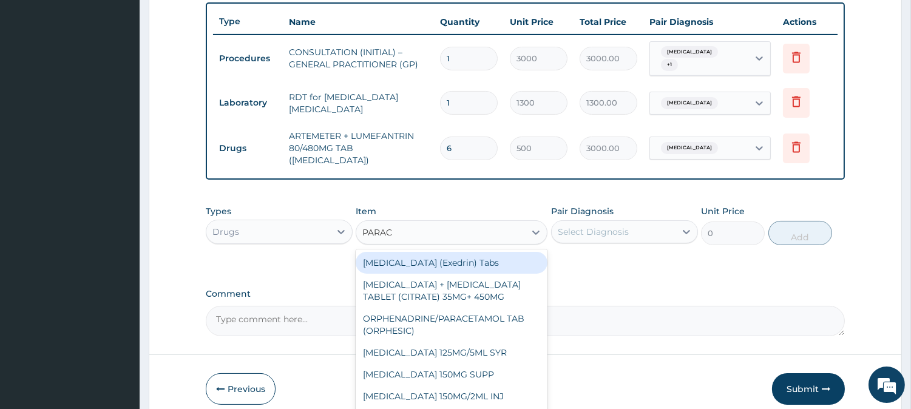
type input "PARACE"
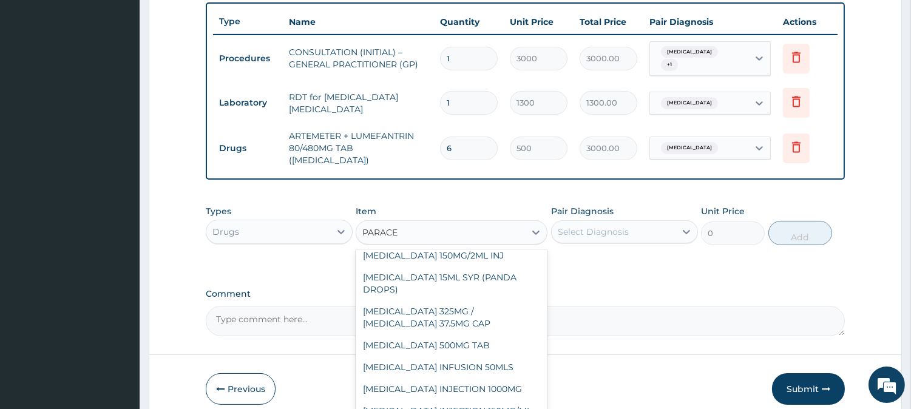
scroll to position [149, 0]
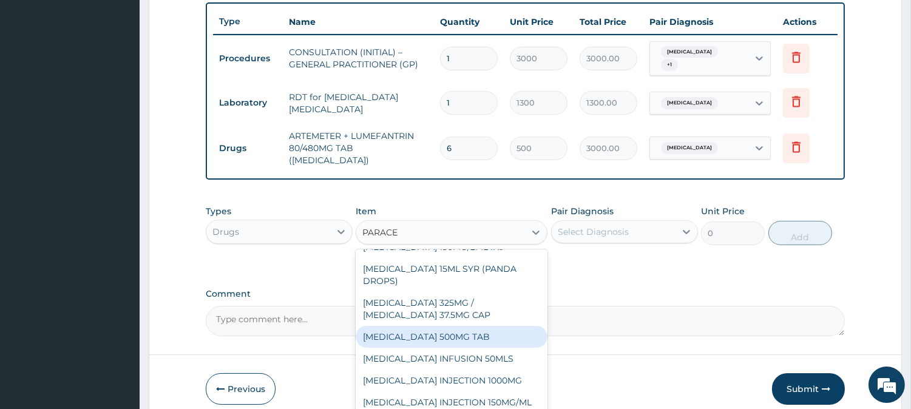
click at [519, 330] on div "PARACETAMOL 500MG TAB" at bounding box center [451, 337] width 192 height 22
type input "65"
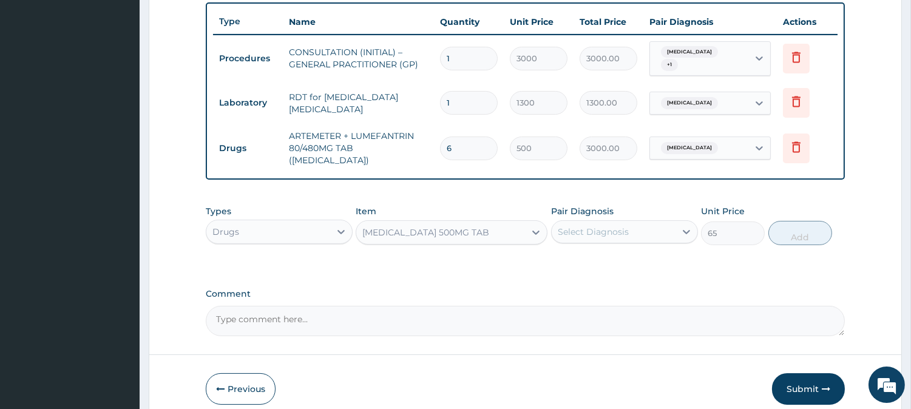
click at [638, 224] on div "Select Diagnosis" at bounding box center [613, 231] width 124 height 19
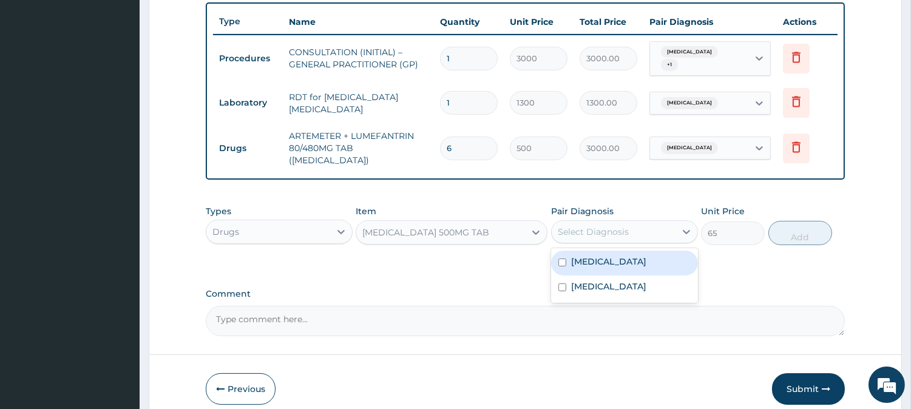
click at [652, 256] on div "Malaria" at bounding box center [624, 263] width 147 height 25
checkbox input "true"
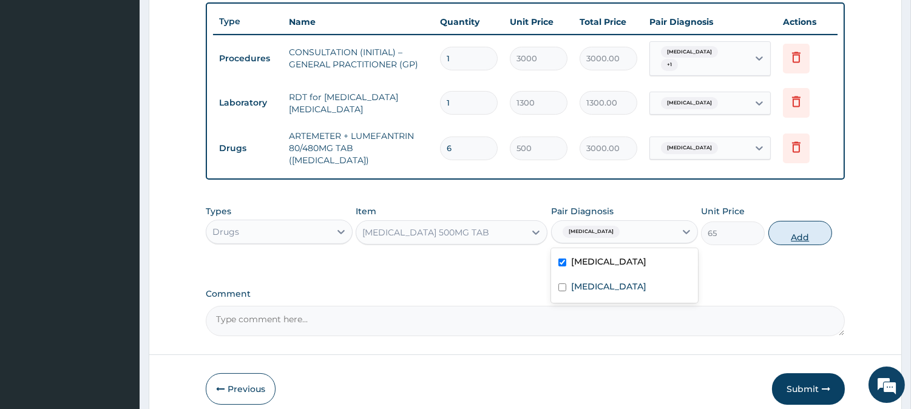
click at [791, 226] on button "Add" at bounding box center [800, 233] width 64 height 24
type input "0"
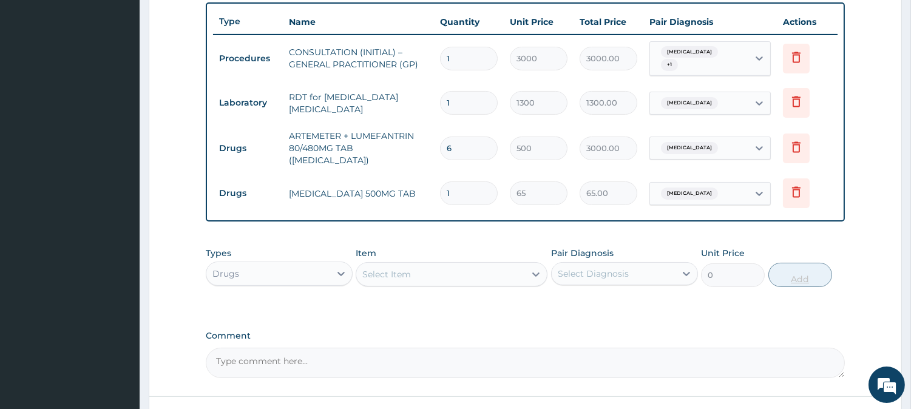
type input "81"
type input "5265.00"
type input "1"
type input "65.00"
type input "18"
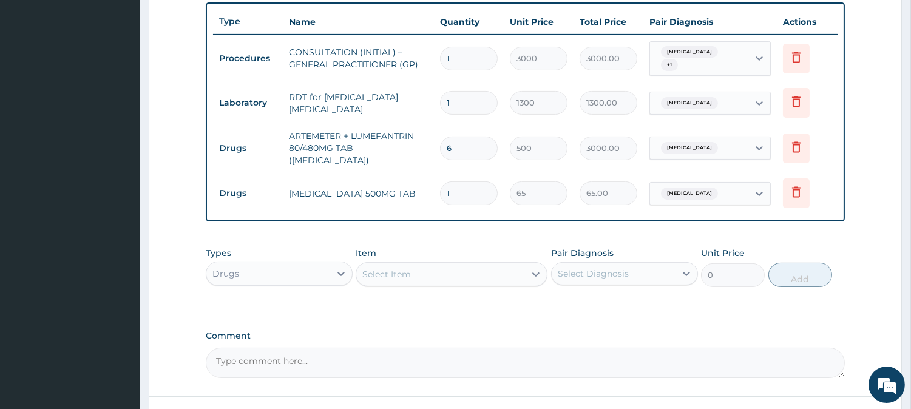
type input "1170.00"
type input "18"
click at [526, 263] on div at bounding box center [536, 274] width 22 height 22
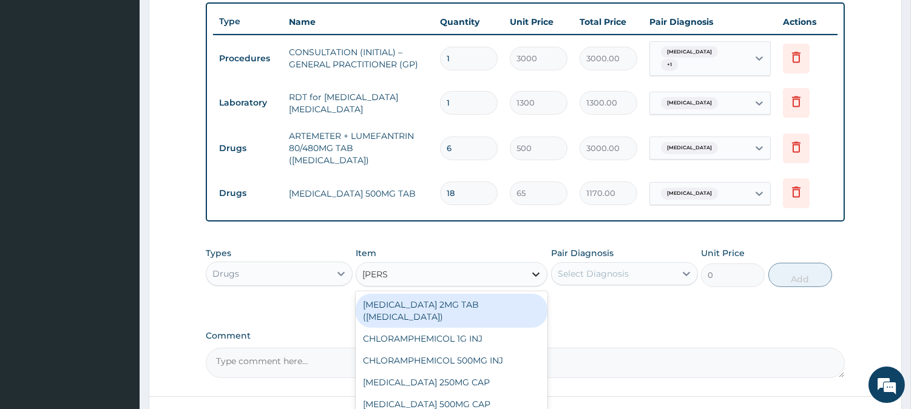
type input "LORAT"
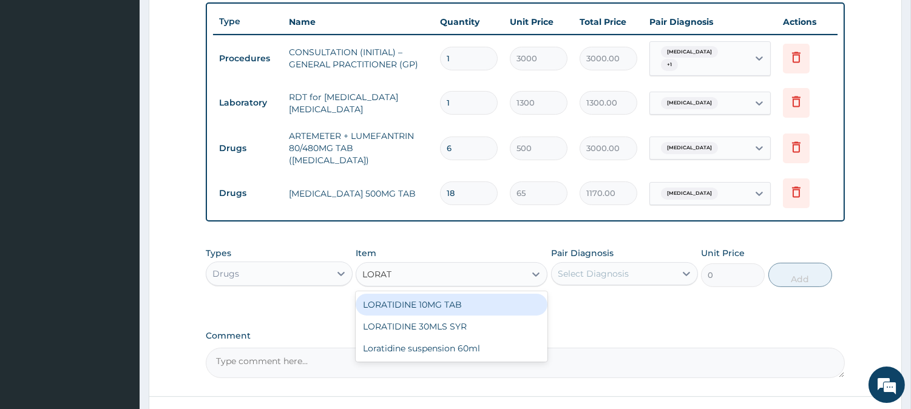
click at [502, 294] on div "LORATIDINE 10MG TAB" at bounding box center [451, 305] width 192 height 22
type input "110"
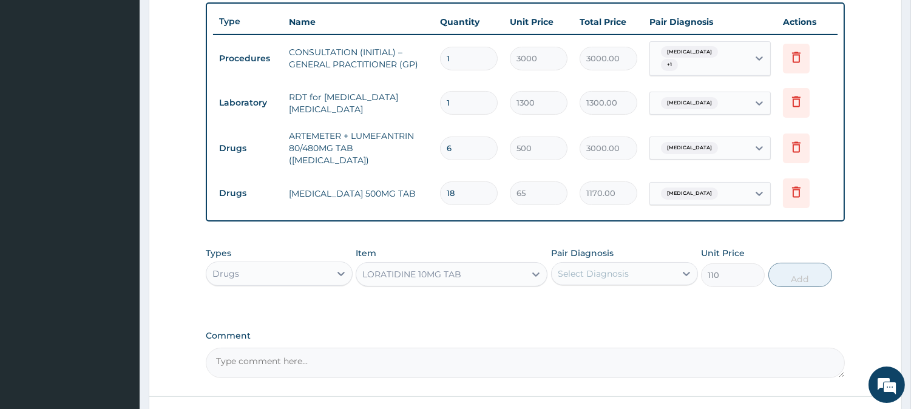
click at [615, 268] on div "Select Diagnosis" at bounding box center [592, 274] width 71 height 12
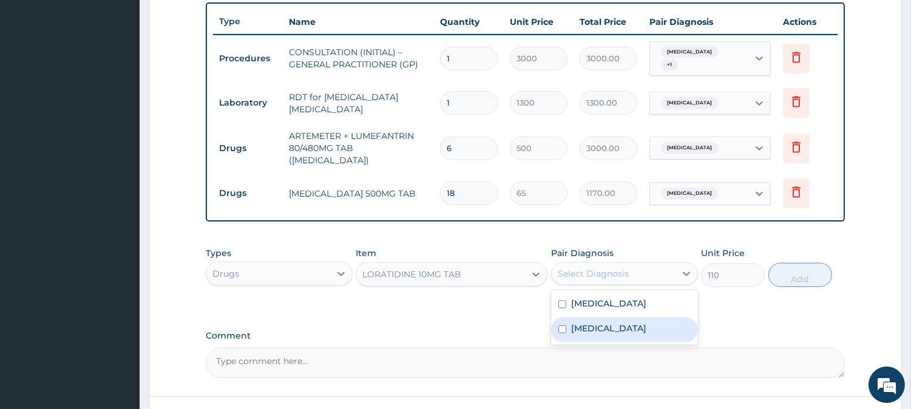
click at [621, 322] on label "Upper respiratory infection" at bounding box center [608, 328] width 75 height 12
checkbox input "true"
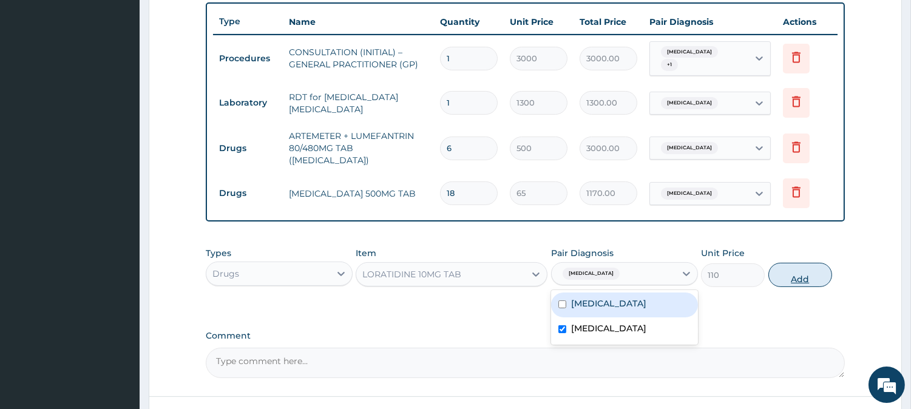
click at [807, 263] on button "Add" at bounding box center [800, 275] width 64 height 24
type input "0"
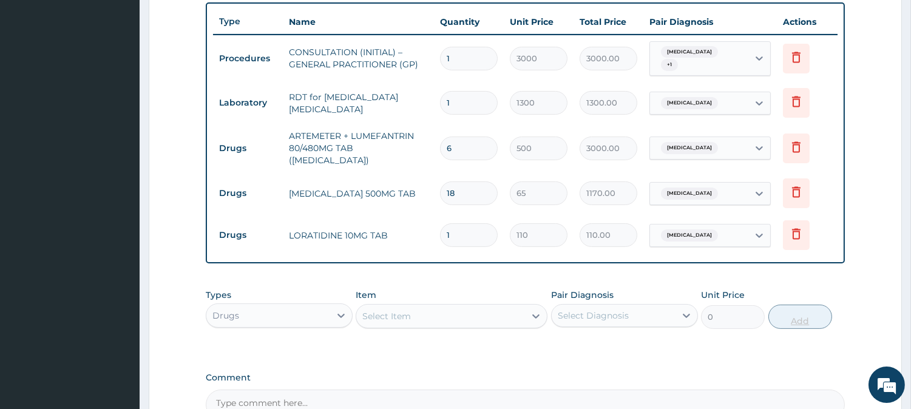
type input "10"
type input "1100.00"
type input "10"
click at [481, 306] on div "Select Item" at bounding box center [440, 315] width 169 height 19
type input "AZITHRO"
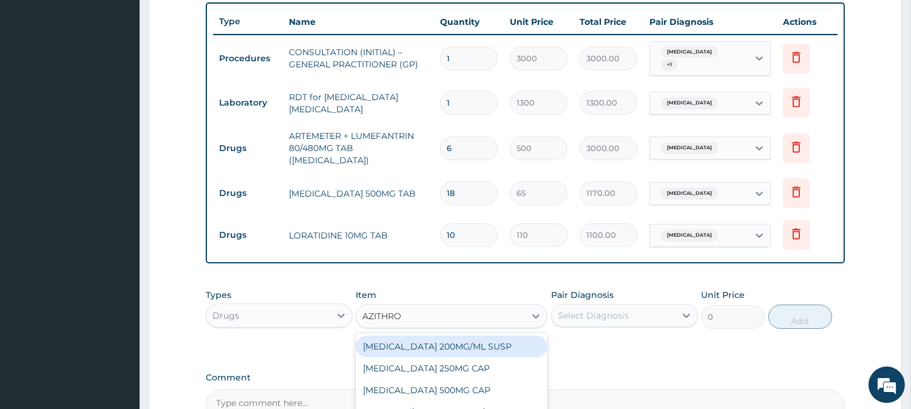
click at [516, 379] on div "AZITHROMYCIN 500MG CAP" at bounding box center [451, 390] width 192 height 22
click at [514, 389] on textarea "Comment" at bounding box center [525, 404] width 639 height 30
type input "450"
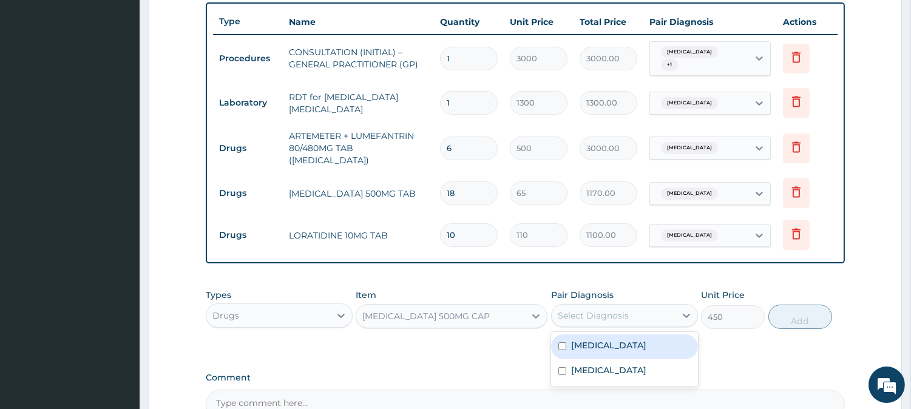
click at [613, 309] on div "Select Diagnosis" at bounding box center [592, 315] width 71 height 12
click at [618, 334] on div "Malaria" at bounding box center [624, 346] width 147 height 25
checkbox input "true"
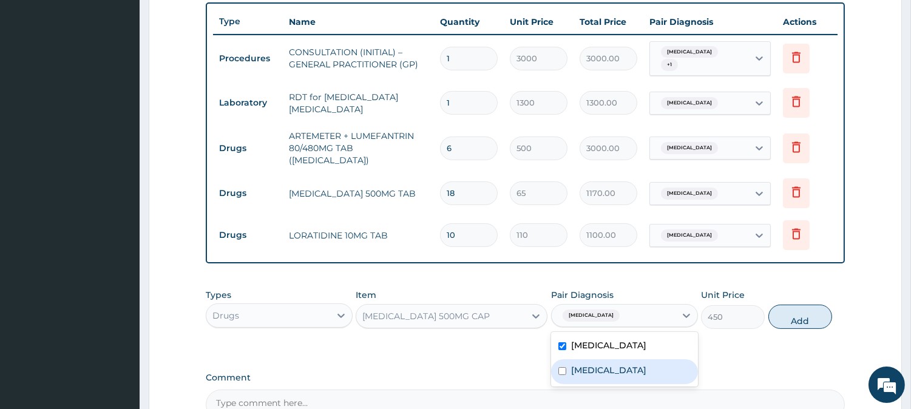
click at [655, 366] on div "Upper respiratory infection" at bounding box center [624, 371] width 147 height 25
checkbox input "true"
click at [669, 334] on div "Malaria" at bounding box center [624, 346] width 147 height 25
checkbox input "false"
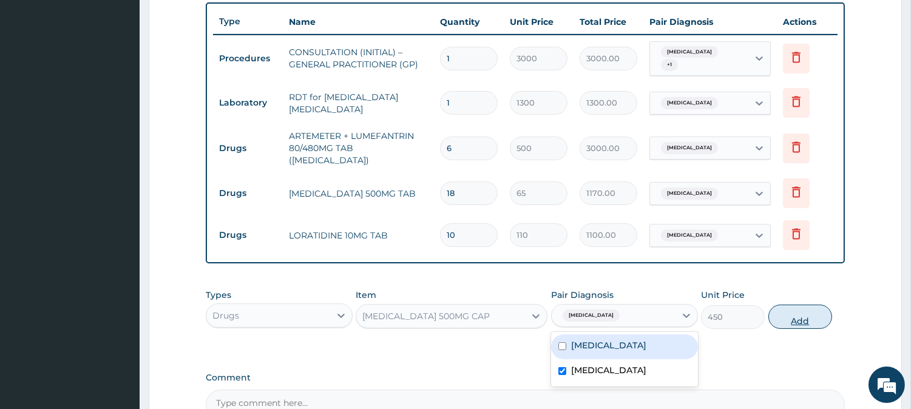
click at [811, 305] on button "Add" at bounding box center [800, 317] width 64 height 24
type input "0"
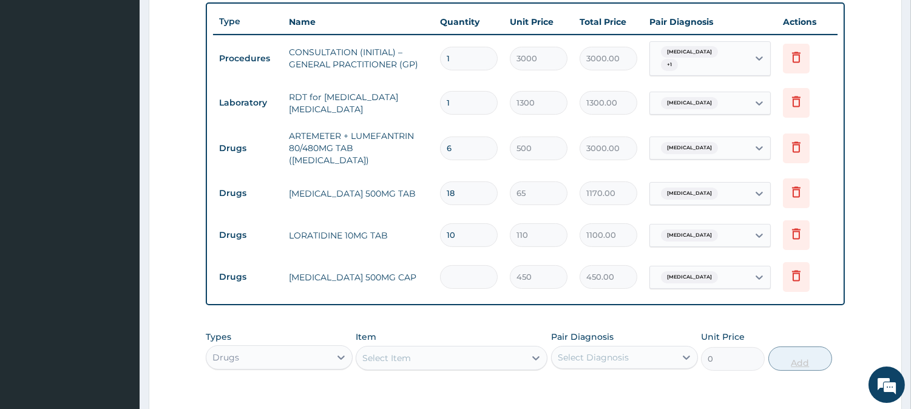
type input "0.00"
type input "6"
type input "2700.00"
type input "6"
click at [450, 353] on div "Select Item" at bounding box center [440, 357] width 169 height 19
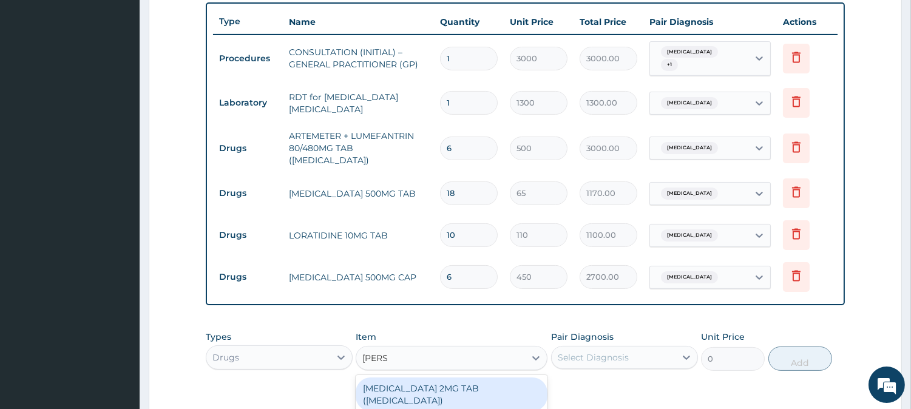
type input "LORAT"
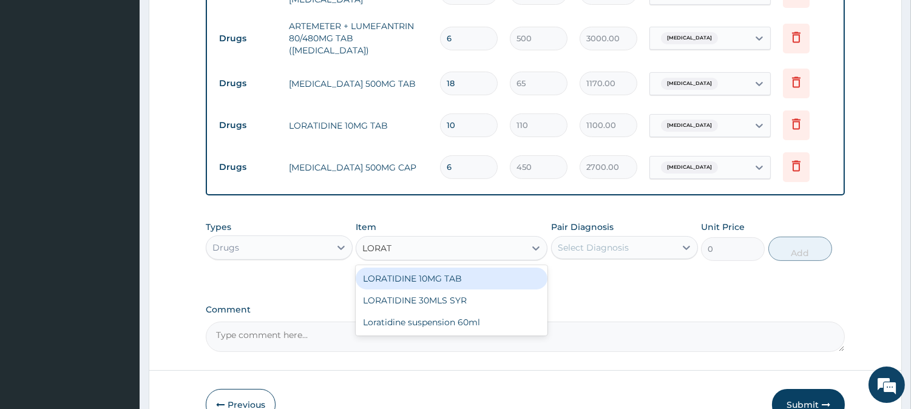
scroll to position [574, 0]
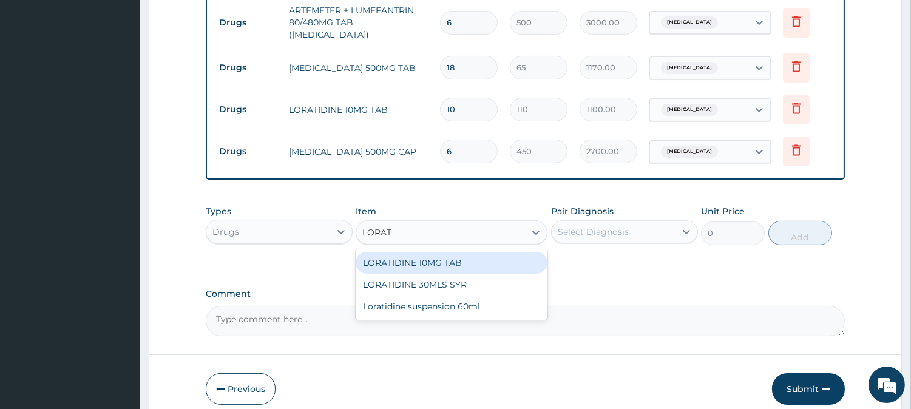
click at [475, 252] on div "LORATIDINE 10MG TAB" at bounding box center [451, 263] width 192 height 22
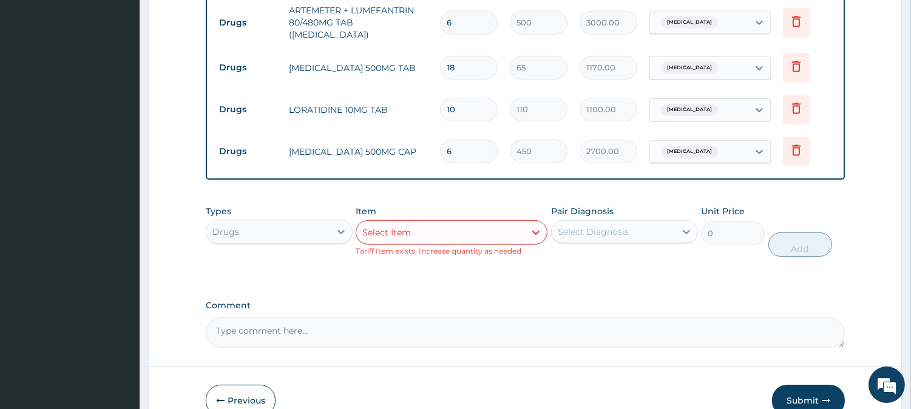
click at [409, 226] on div "Select Item" at bounding box center [386, 232] width 49 height 12
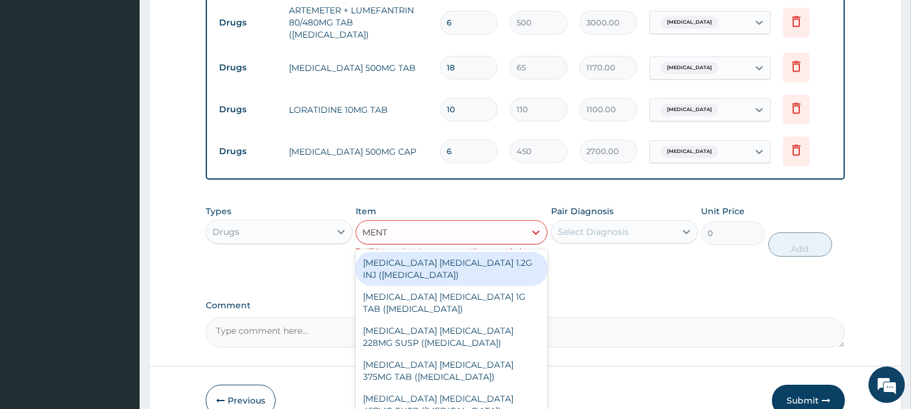
type input "MENTH"
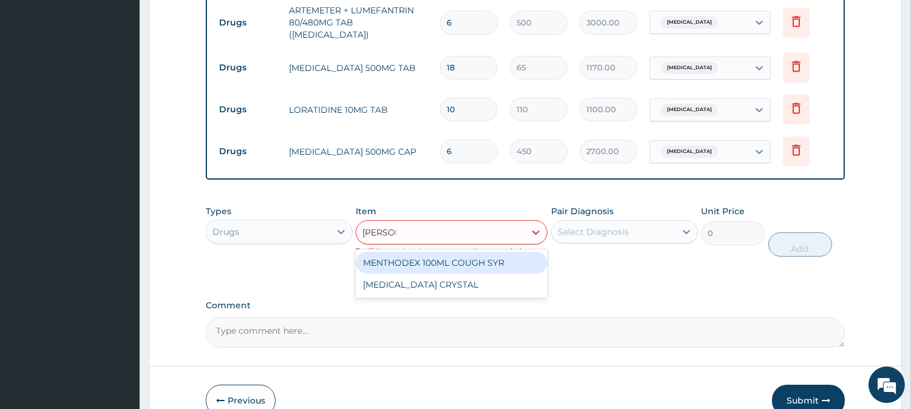
click at [528, 252] on div "MENTHODEX 100ML COUGH SYR" at bounding box center [451, 263] width 192 height 22
type input "1400"
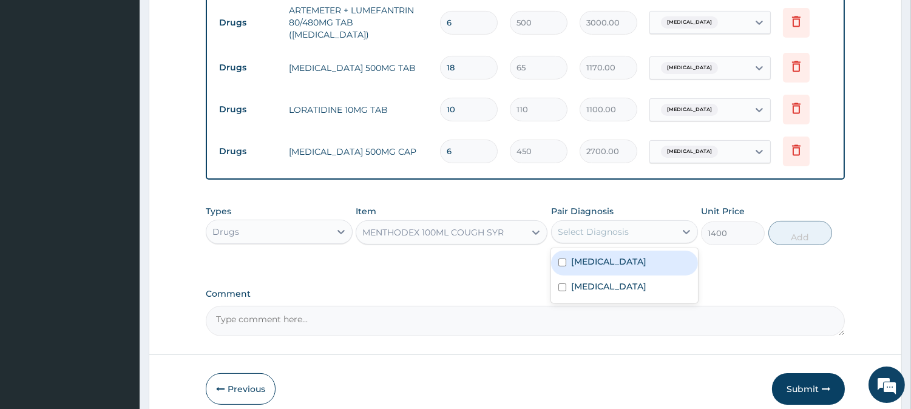
click at [627, 225] on div "Select Diagnosis" at bounding box center [613, 231] width 124 height 19
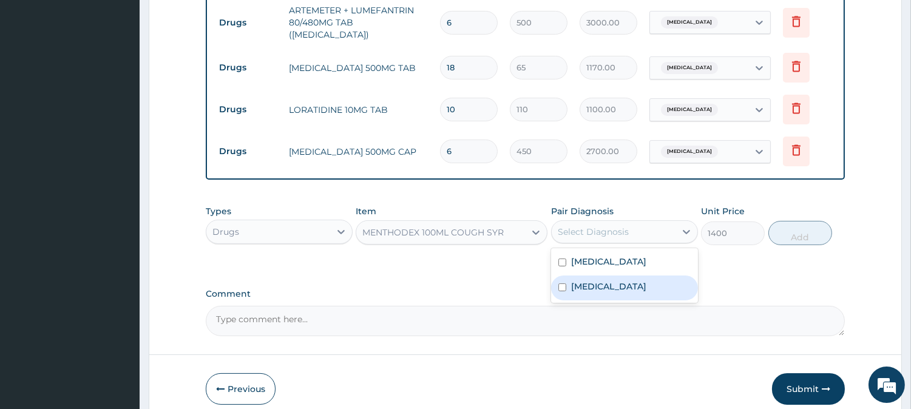
click at [646, 280] on label "Upper respiratory infection" at bounding box center [608, 286] width 75 height 12
checkbox input "true"
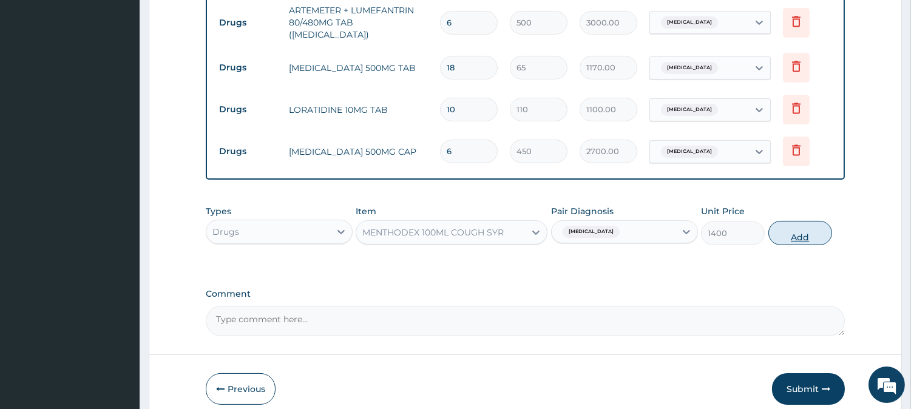
click at [812, 225] on button "Add" at bounding box center [800, 233] width 64 height 24
type input "0"
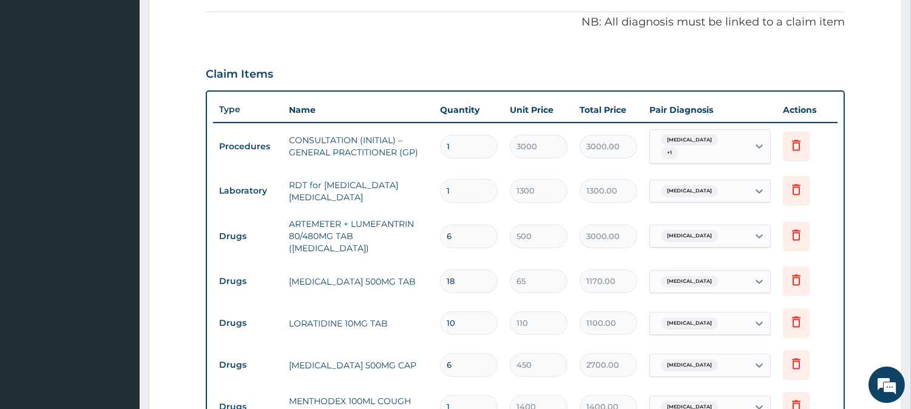
scroll to position [357, 0]
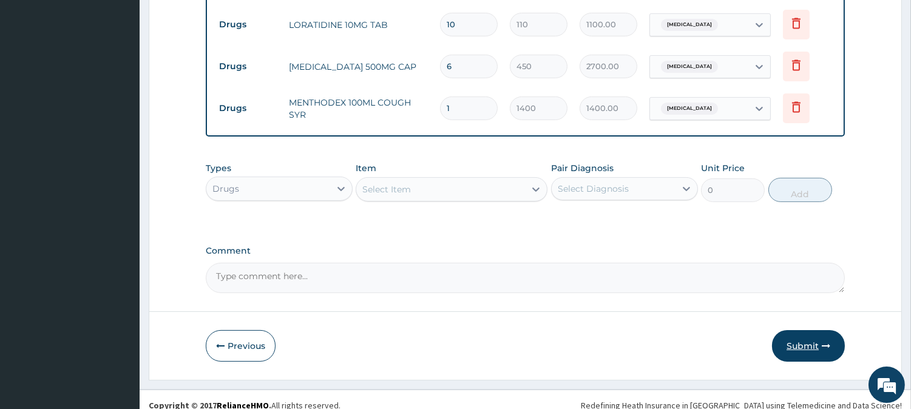
click at [810, 335] on button "Submit" at bounding box center [808, 346] width 73 height 32
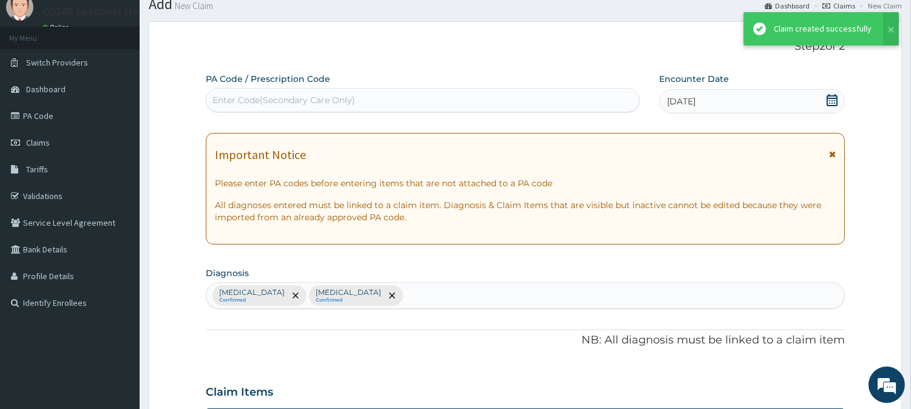
scroll to position [659, 0]
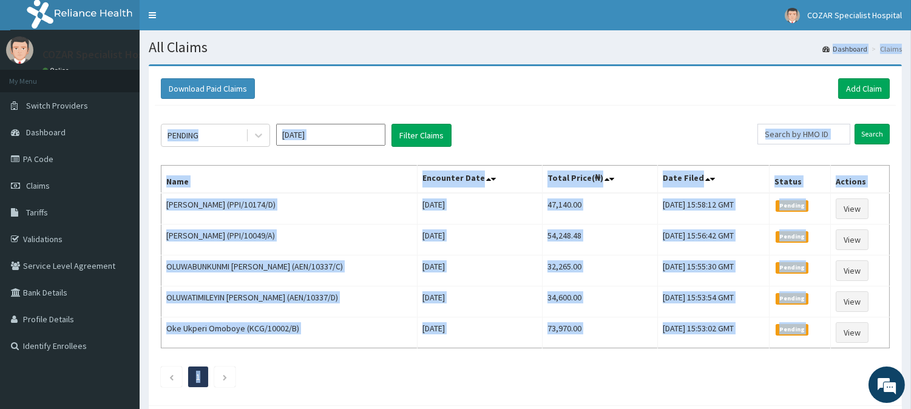
drag, startPoint x: 392, startPoint y: 405, endPoint x: 784, endPoint y: 56, distance: 524.6
click at [784, 56] on section "Download Paid Claims Add Claim × Note you can only download claims within a max…" at bounding box center [525, 247] width 771 height 384
click at [618, 108] on div "PENDING [DATE] Filter Claims Search Name Encounter Date Total Price(₦) Date Fil…" at bounding box center [525, 253] width 741 height 294
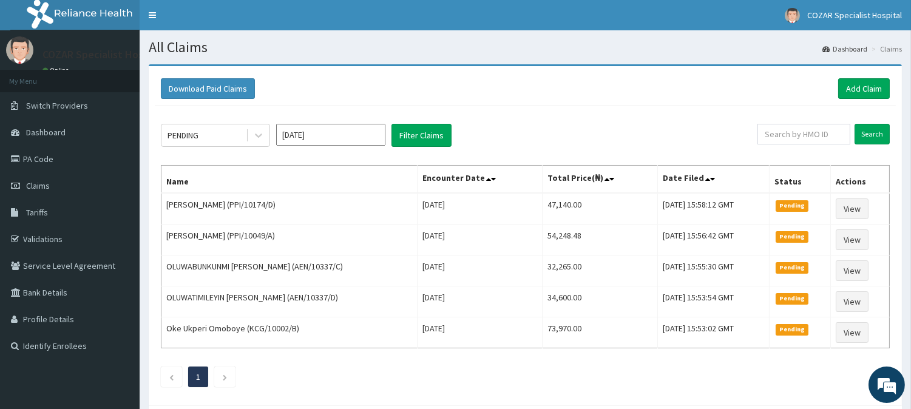
click at [706, 81] on div "Download Paid Claims Add Claim" at bounding box center [525, 88] width 729 height 21
click at [867, 91] on link "Add Claim" at bounding box center [864, 88] width 52 height 21
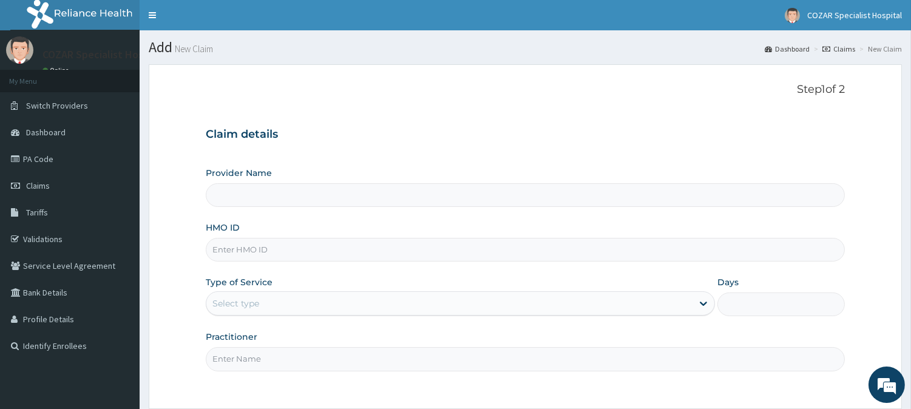
click at [309, 252] on input "HMO ID" at bounding box center [525, 250] width 639 height 24
paste input "TBE/10099/B"
type input "TBE/10099/B"
type input "Cozar Specialist Hospital"
type input "TBE/10099/B"
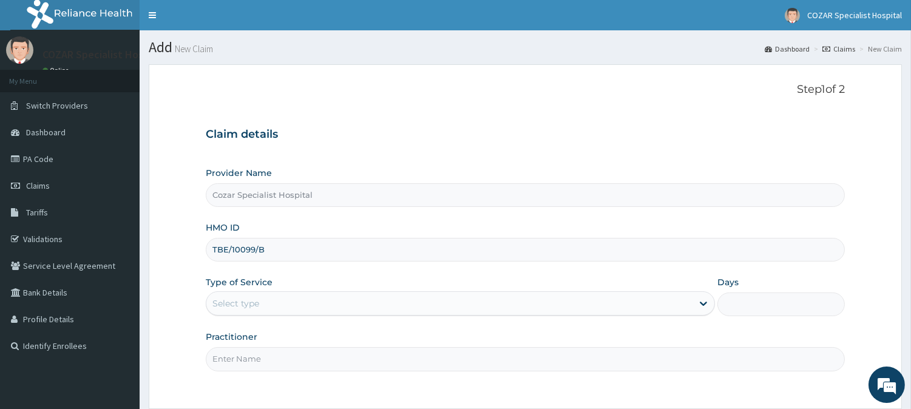
click at [580, 161] on div "Claim details Provider Name Cozar Specialist Hospital HMO ID TBE/10099/B Type o…" at bounding box center [525, 243] width 639 height 255
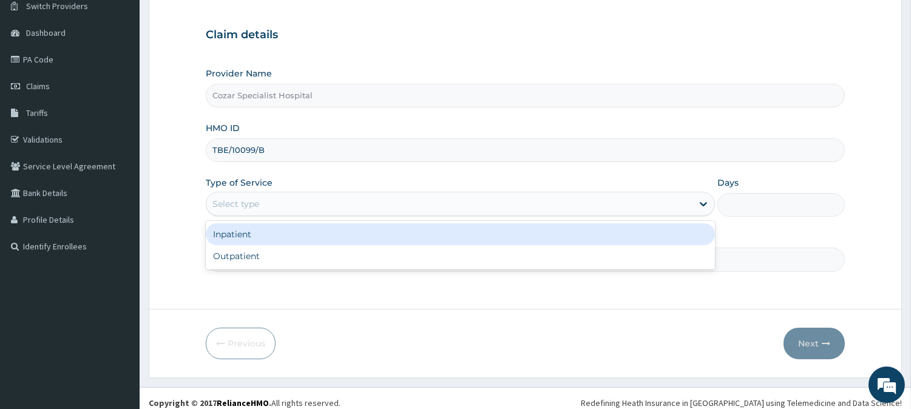
click at [414, 211] on div "Select type" at bounding box center [449, 203] width 486 height 19
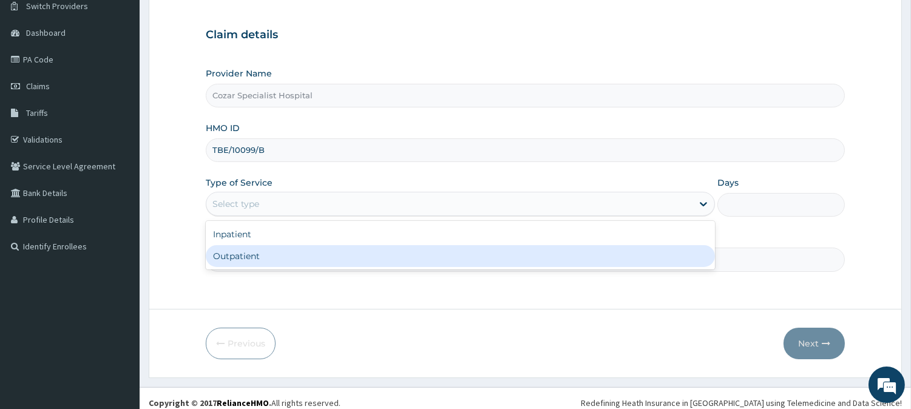
click at [391, 268] on div "Inpatient Outpatient" at bounding box center [460, 245] width 509 height 49
click at [395, 259] on div "Outpatient" at bounding box center [460, 256] width 509 height 22
type input "1"
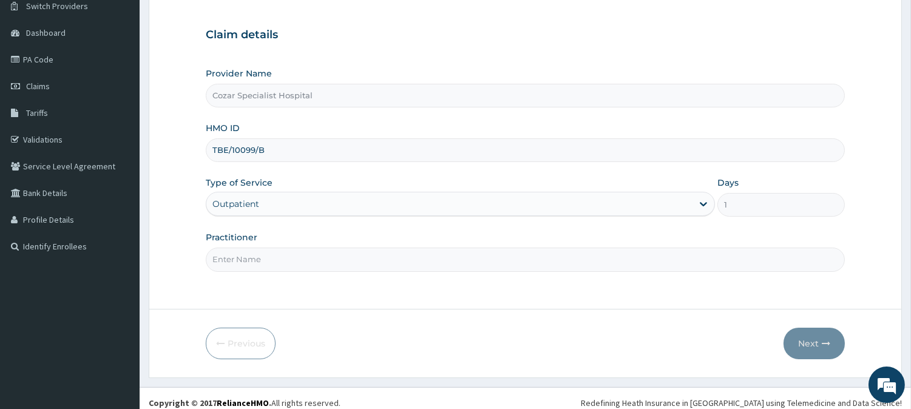
click at [388, 254] on input "Practitioner" at bounding box center [525, 260] width 639 height 24
type input "[PERSON_NAME][MEDICAL_DATA]"
click at [804, 342] on button "Next" at bounding box center [813, 344] width 61 height 32
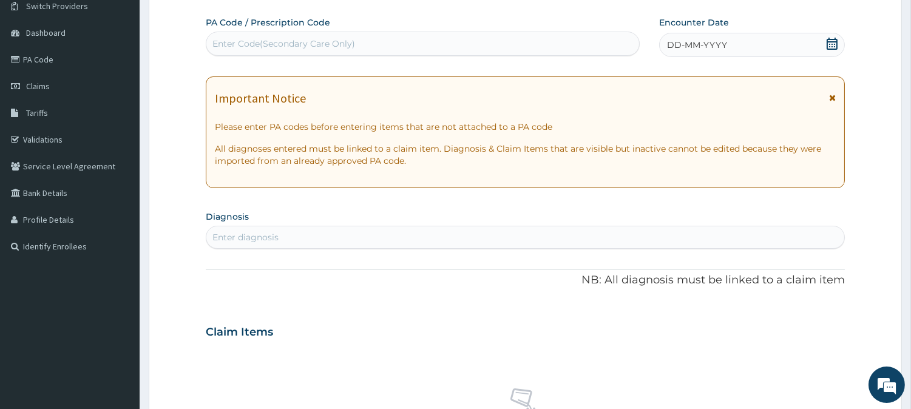
click at [832, 44] on icon at bounding box center [831, 44] width 11 height 12
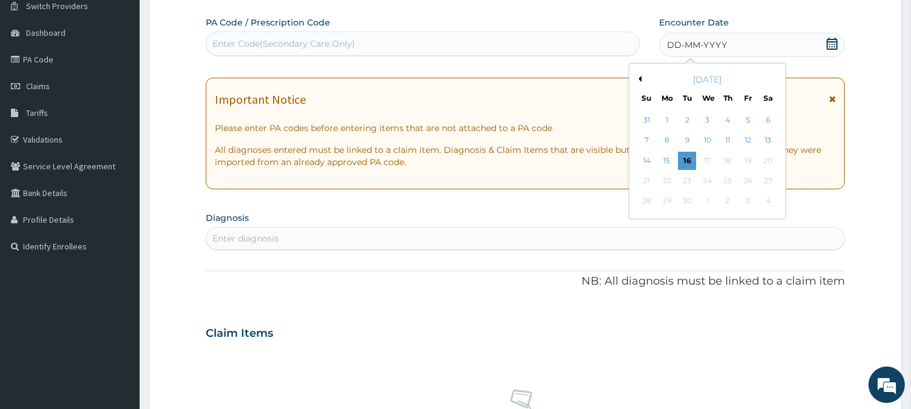
click at [638, 79] on button "Previous Month" at bounding box center [638, 79] width 6 height 6
click at [668, 173] on div "18" at bounding box center [667, 181] width 18 height 18
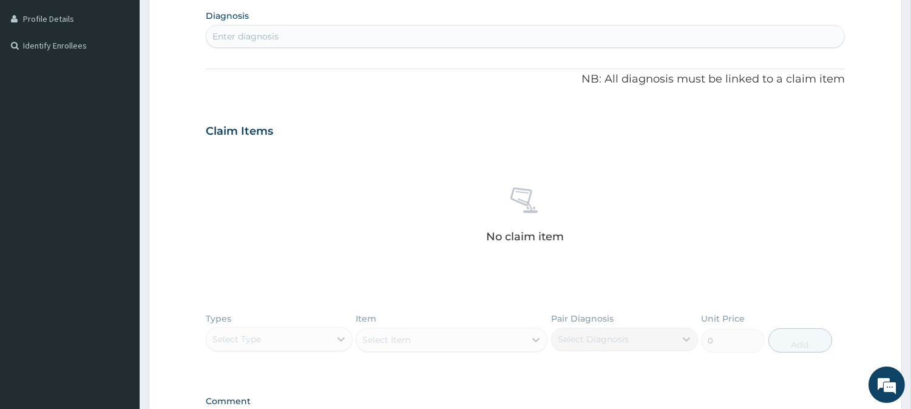
scroll to position [296, 0]
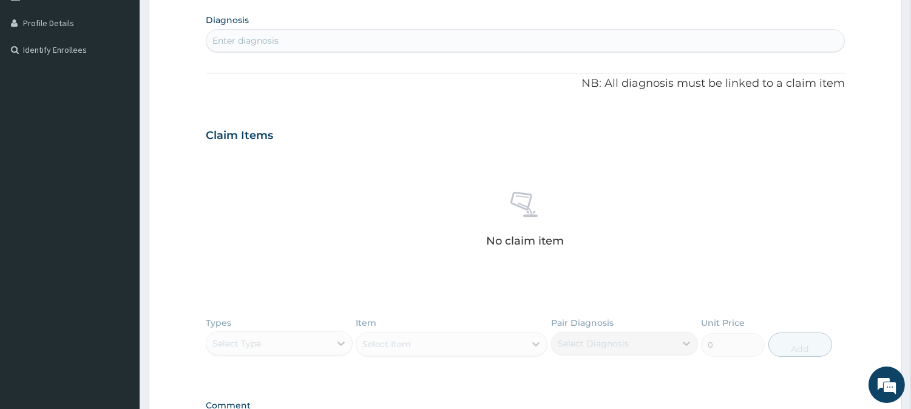
click at [524, 56] on div "PA Code / Prescription Code Enter Code(Secondary Care Only) Encounter Date [DAT…" at bounding box center [525, 134] width 639 height 628
click at [500, 43] on div "Enter diagnosis" at bounding box center [525, 40] width 638 height 19
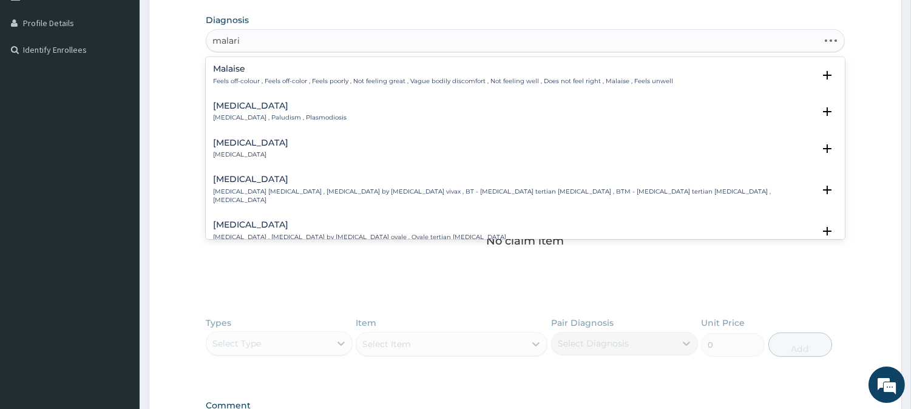
type input "[MEDICAL_DATA]"
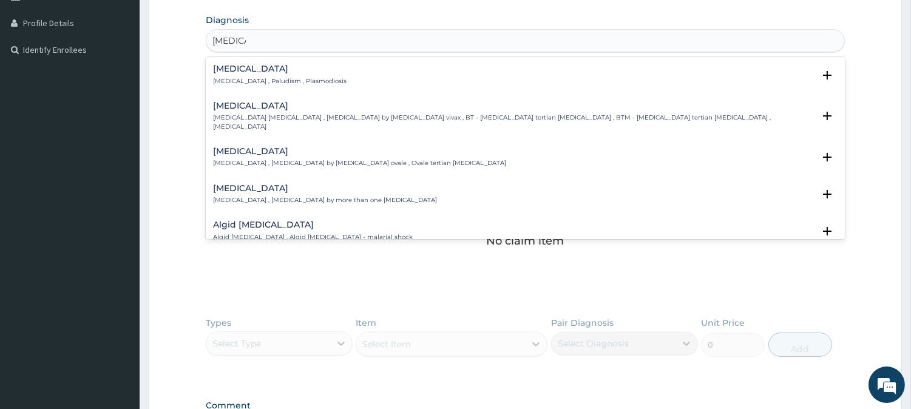
click at [402, 74] on div "[MEDICAL_DATA] [MEDICAL_DATA] , Paludism , Plasmodiosis" at bounding box center [525, 74] width 624 height 21
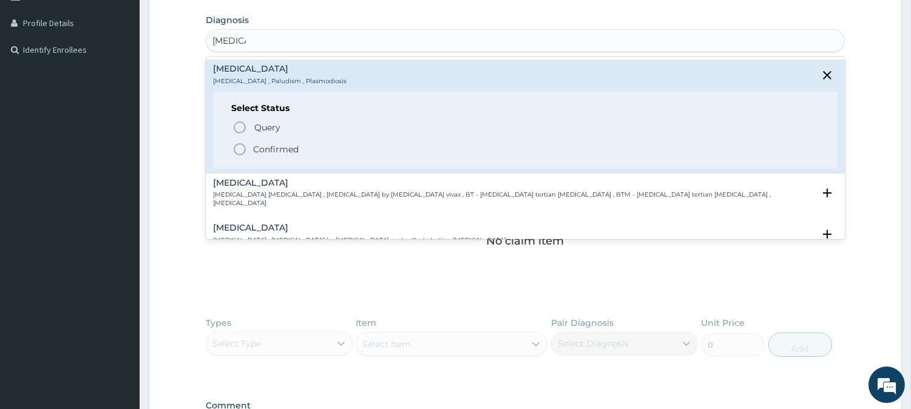
click at [289, 138] on div "Query Query covers suspected (?), Keep in view (kiv), Ruled out (r/o) Confirmed" at bounding box center [525, 137] width 588 height 37
click at [295, 146] on p "Confirmed" at bounding box center [275, 149] width 45 height 12
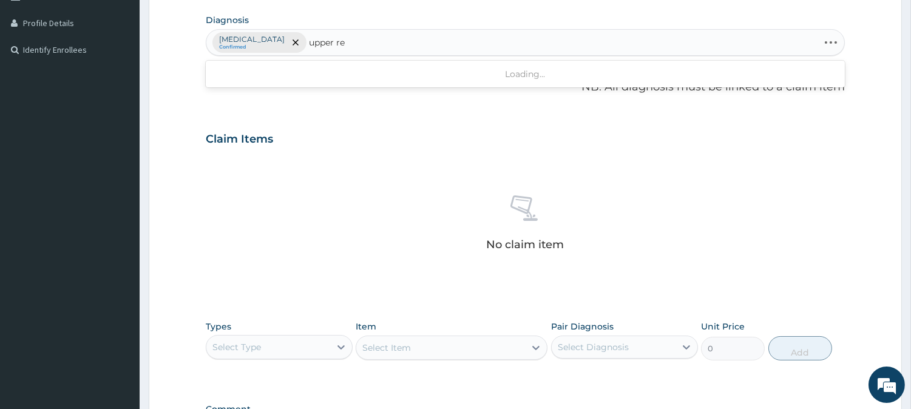
type input "upper res"
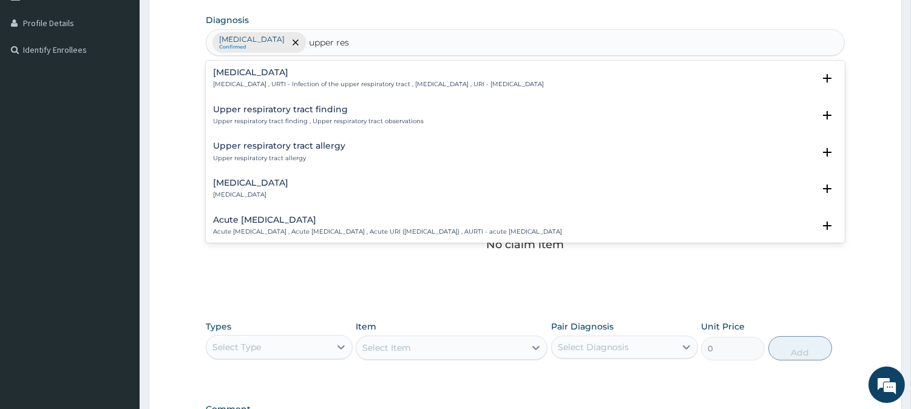
click at [427, 81] on p "[MEDICAL_DATA] , URTI - Infection of the upper respiratory tract , [MEDICAL_DAT…" at bounding box center [378, 84] width 331 height 8
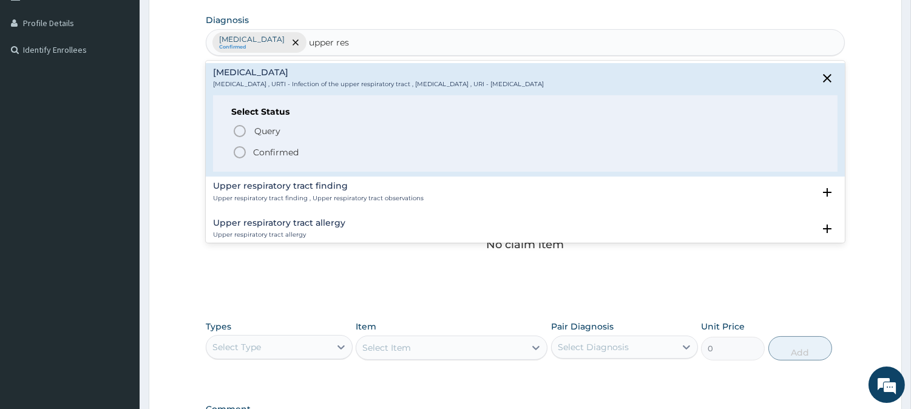
click at [290, 158] on span "Confirmed" at bounding box center [525, 152] width 587 height 15
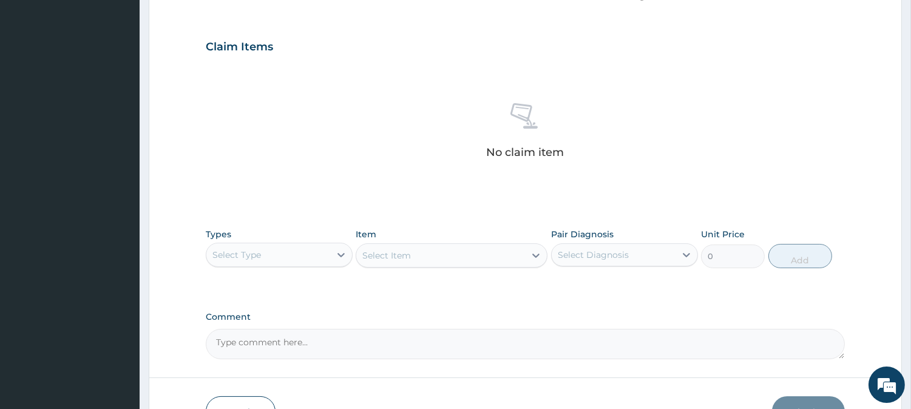
scroll to position [465, 0]
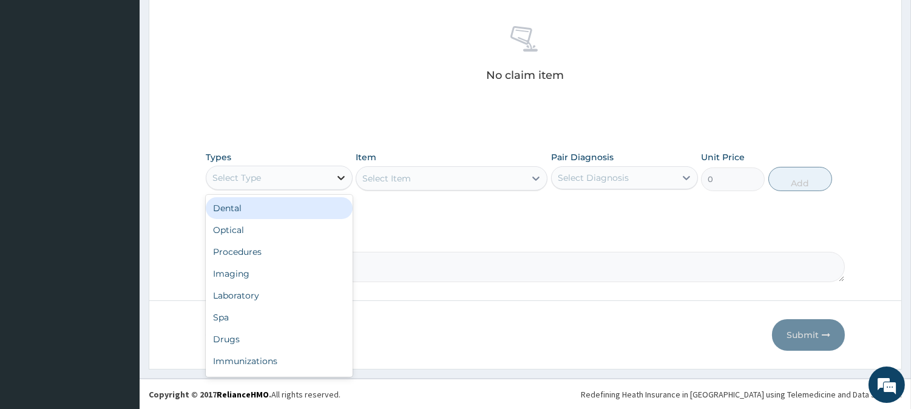
click at [332, 184] on div at bounding box center [341, 178] width 22 height 22
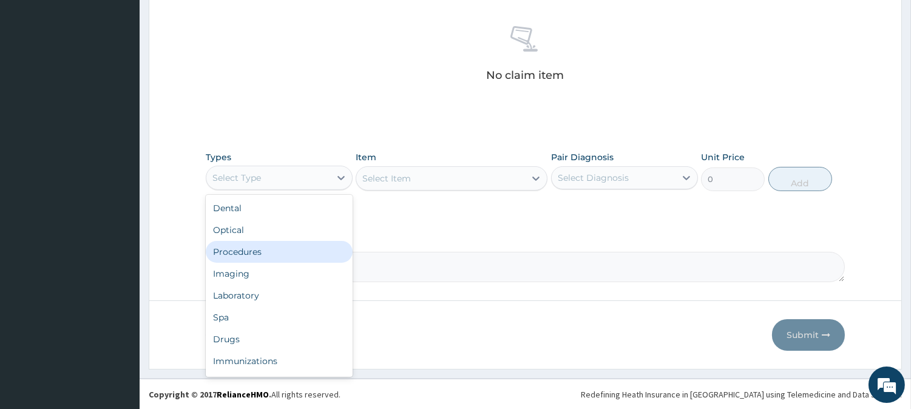
click at [297, 255] on div "Procedures" at bounding box center [279, 252] width 147 height 22
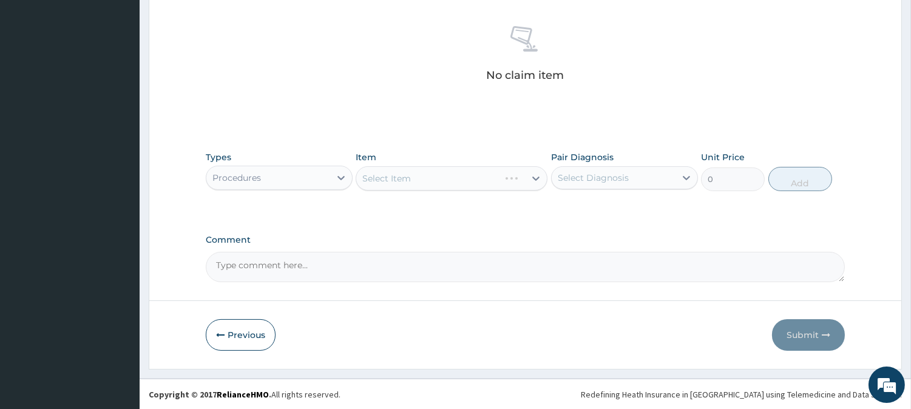
click at [484, 183] on div "Select Item" at bounding box center [451, 178] width 192 height 24
click at [484, 183] on div "Select Item" at bounding box center [440, 178] width 169 height 19
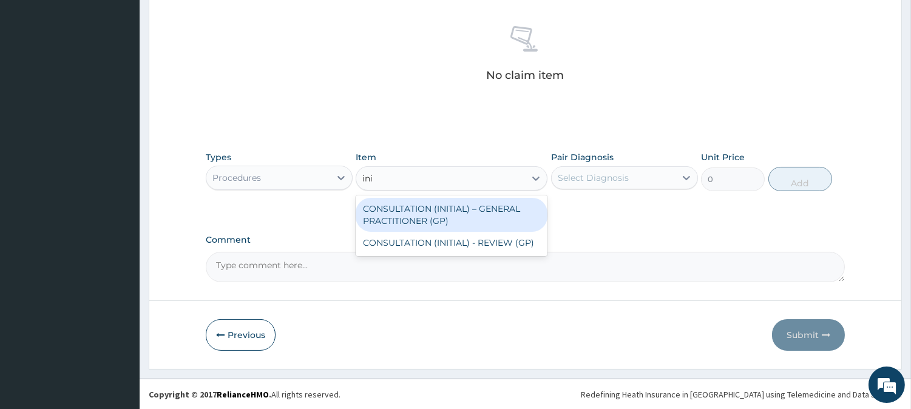
type input "init"
click at [523, 217] on div "CONSULTATION (INITIAL) – GENERAL PRACTITIONER (GP)" at bounding box center [451, 215] width 192 height 34
type input "3000"
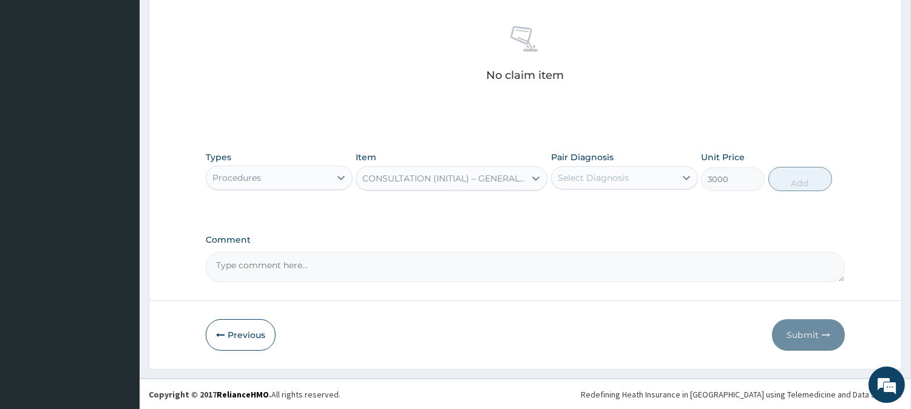
click at [665, 181] on div "Select Diagnosis" at bounding box center [613, 177] width 124 height 19
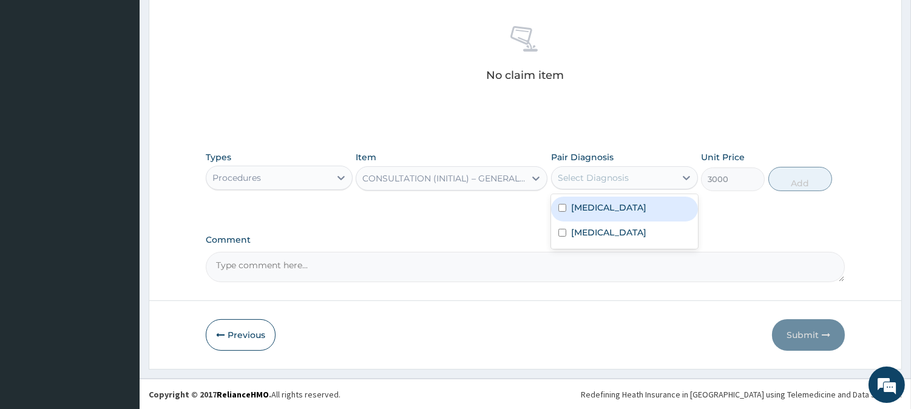
click at [681, 213] on div "[MEDICAL_DATA]" at bounding box center [624, 209] width 147 height 25
checkbox input "true"
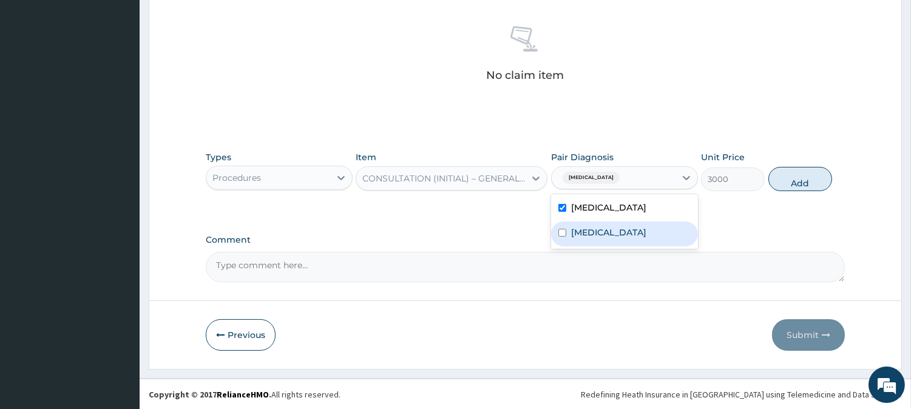
click at [689, 226] on div "[MEDICAL_DATA]" at bounding box center [624, 233] width 147 height 25
checkbox input "true"
click at [798, 177] on button "Add" at bounding box center [800, 179] width 64 height 24
type input "0"
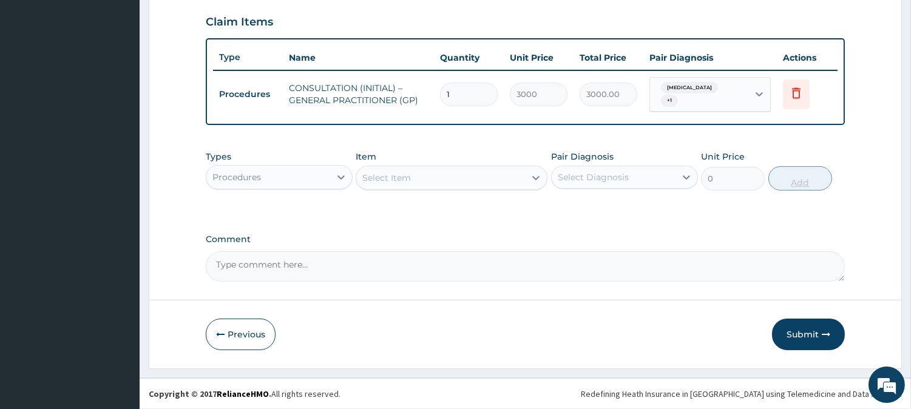
scroll to position [407, 0]
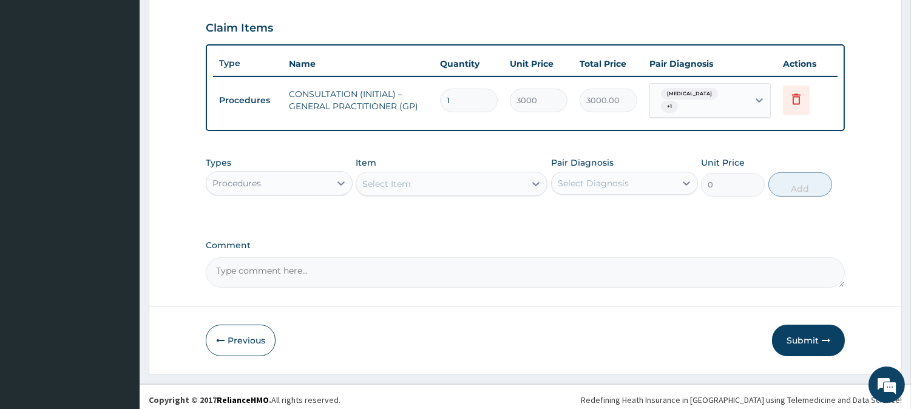
click at [314, 179] on div "Procedures" at bounding box center [268, 182] width 124 height 19
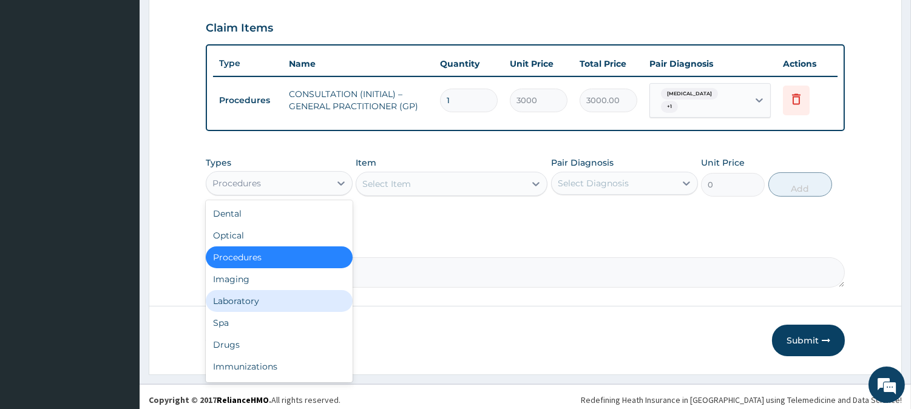
click at [306, 294] on div "Laboratory" at bounding box center [279, 301] width 147 height 22
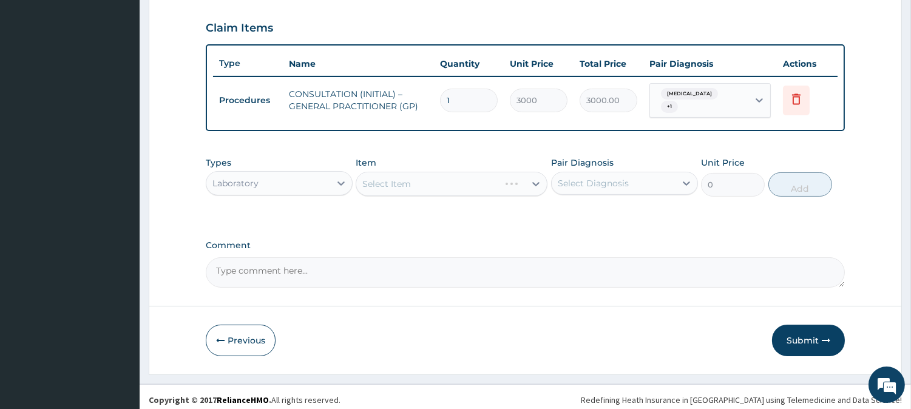
click at [461, 186] on div "Select Item" at bounding box center [451, 184] width 192 height 24
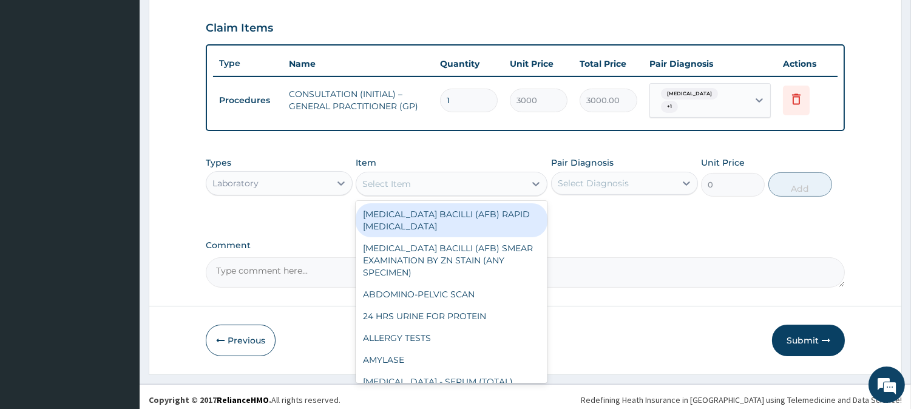
click at [461, 186] on div "Select Item" at bounding box center [440, 183] width 169 height 19
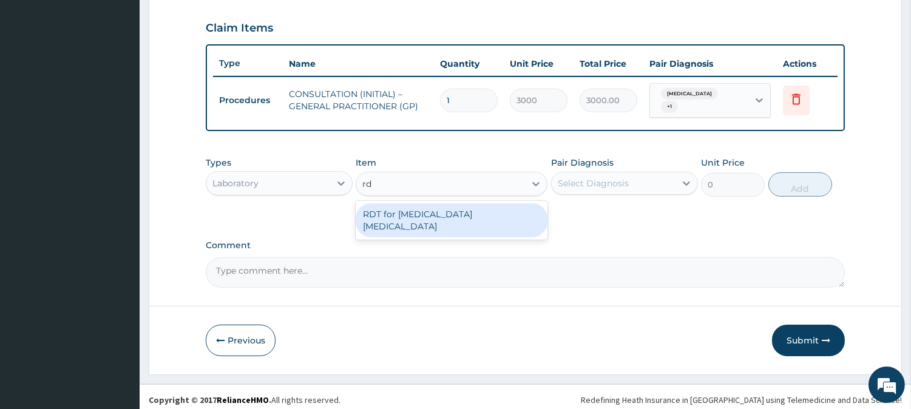
type input "rdt"
click at [496, 206] on div "RDT for [MEDICAL_DATA] [MEDICAL_DATA]" at bounding box center [451, 220] width 192 height 34
type input "1300"
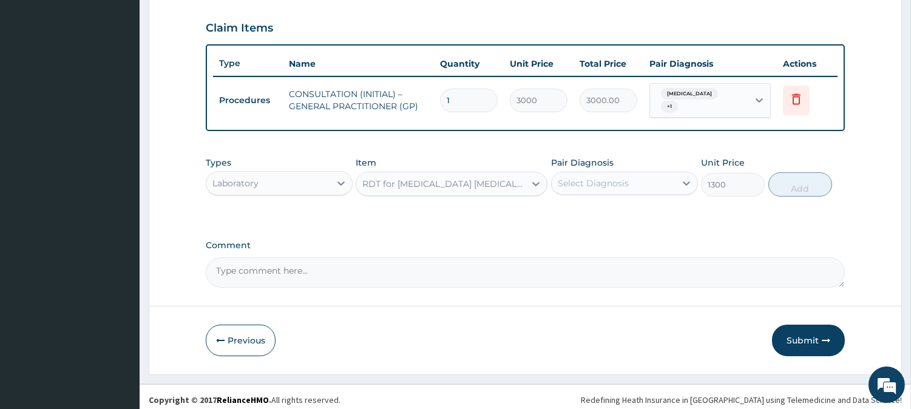
click at [650, 175] on div "Select Diagnosis" at bounding box center [613, 182] width 124 height 19
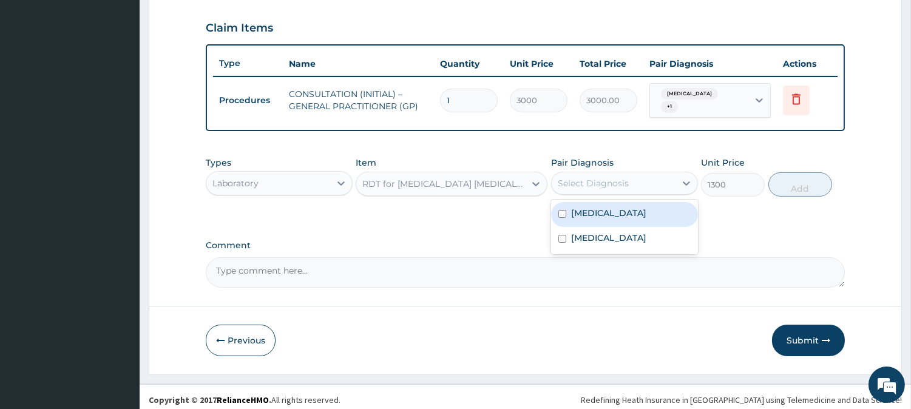
click at [666, 202] on div "[MEDICAL_DATA]" at bounding box center [624, 214] width 147 height 25
checkbox input "true"
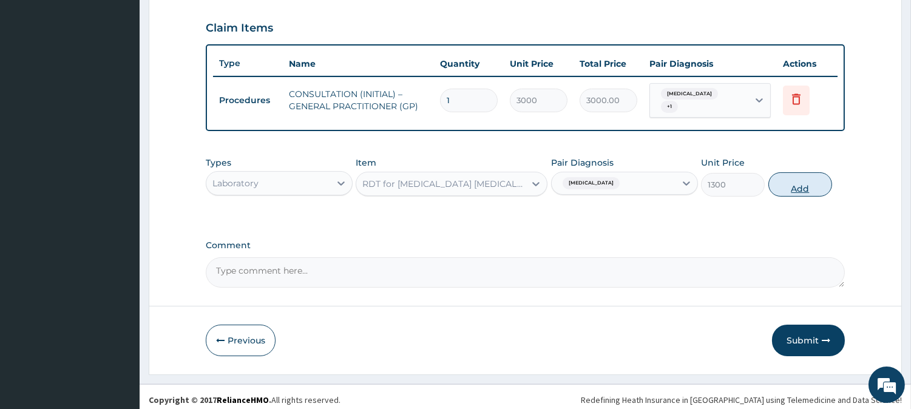
click at [775, 178] on button "Add" at bounding box center [800, 184] width 64 height 24
type input "0"
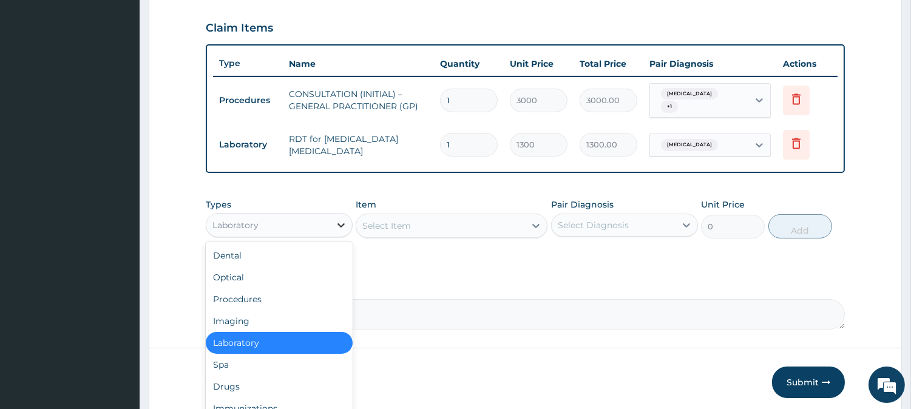
click at [335, 222] on icon at bounding box center [341, 225] width 12 height 12
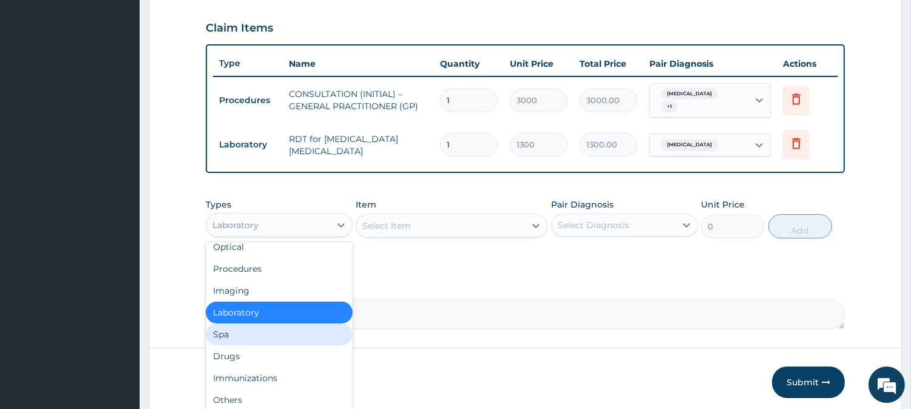
scroll to position [33, 0]
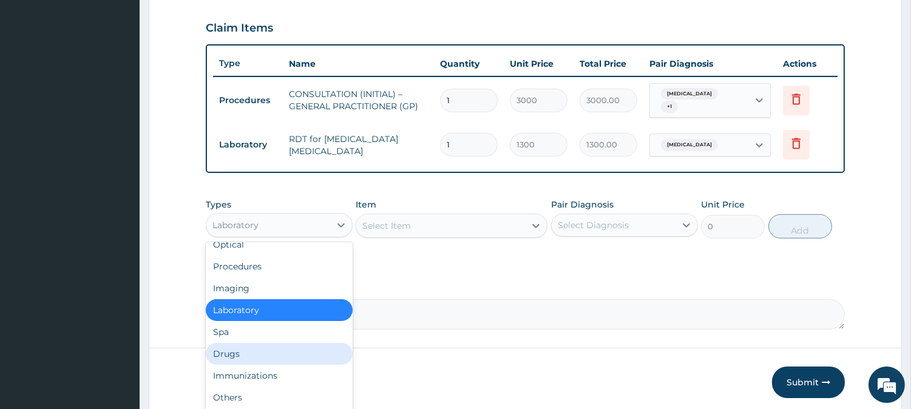
click at [314, 343] on div "Drugs" at bounding box center [279, 354] width 147 height 22
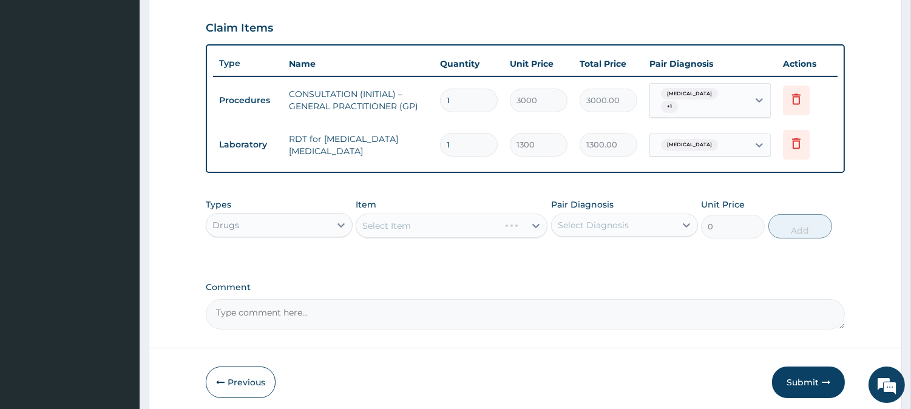
click at [488, 222] on div "Select Item" at bounding box center [451, 226] width 192 height 24
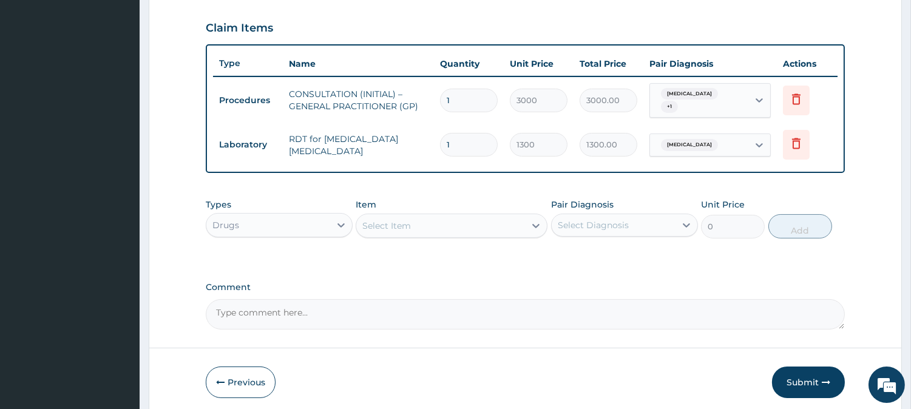
click at [488, 222] on div "Select Item" at bounding box center [440, 225] width 169 height 19
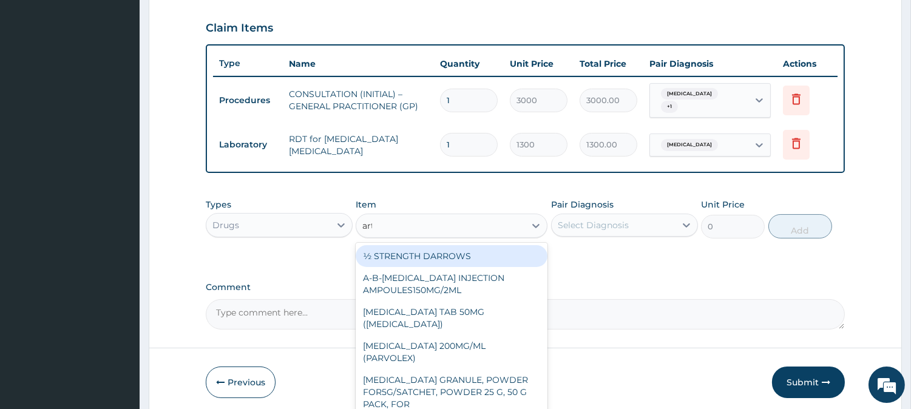
type input "arteme"
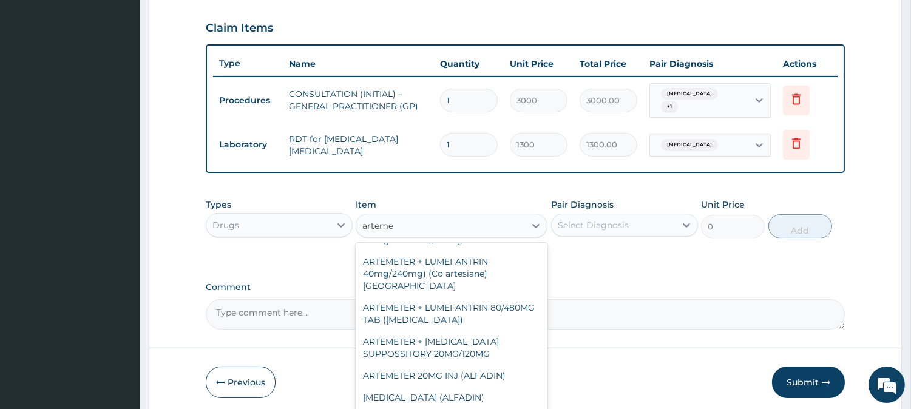
scroll to position [108, 0]
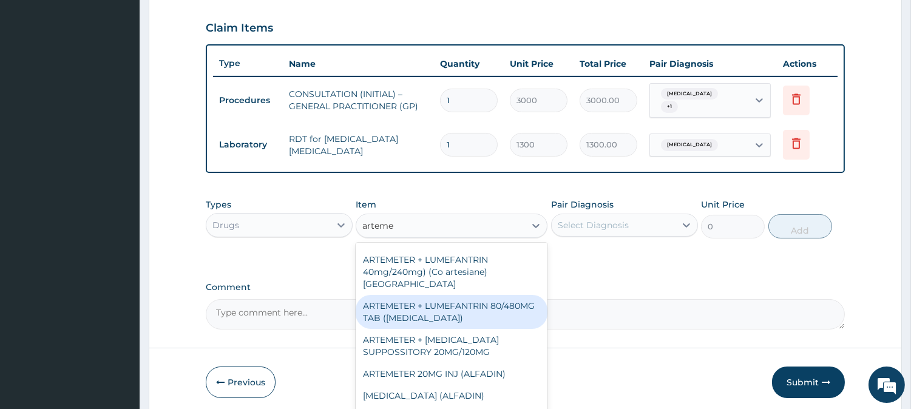
click at [471, 306] on div "ARTEMETER + LUMEFANTRIN 80/480MG TAB ([MEDICAL_DATA])" at bounding box center [451, 312] width 192 height 34
type input "500"
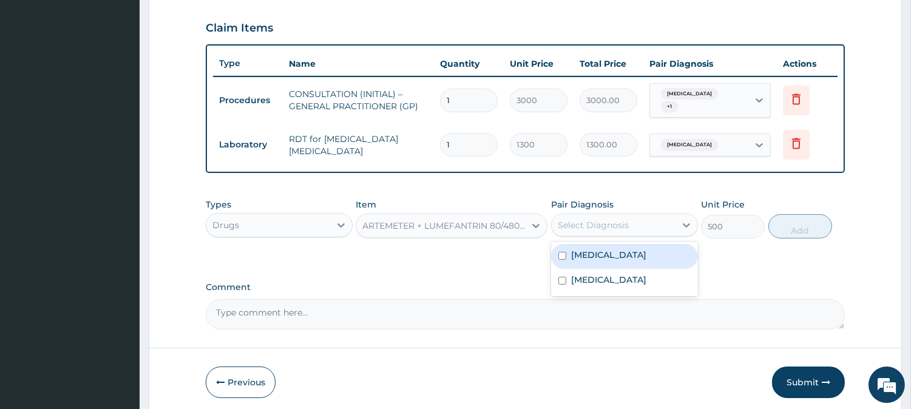
click at [672, 218] on div "Select Diagnosis" at bounding box center [613, 224] width 124 height 19
click at [669, 255] on div "[MEDICAL_DATA]" at bounding box center [624, 256] width 147 height 25
checkbox input "true"
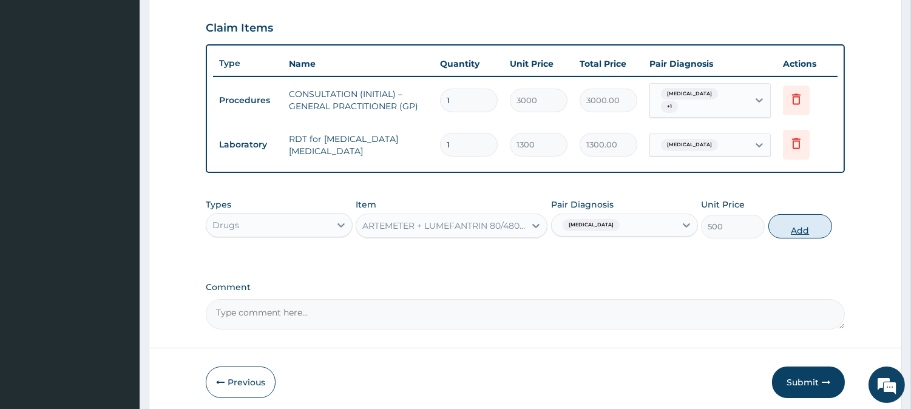
click at [795, 219] on button "Add" at bounding box center [800, 226] width 64 height 24
type input "0"
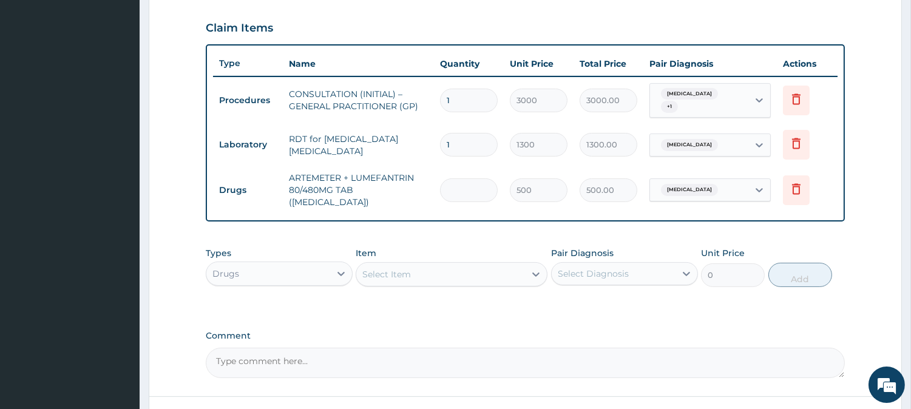
type input "0.00"
type input "6"
type input "3000.00"
type input "6"
click at [396, 268] on div "Select Item" at bounding box center [386, 274] width 49 height 12
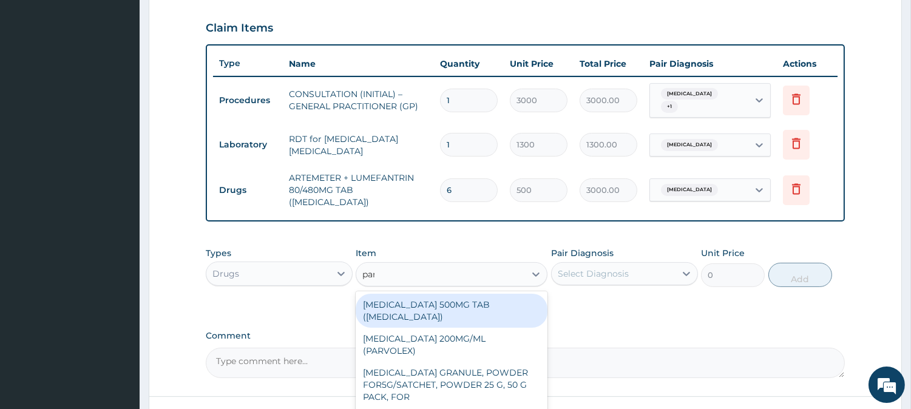
type input "parace"
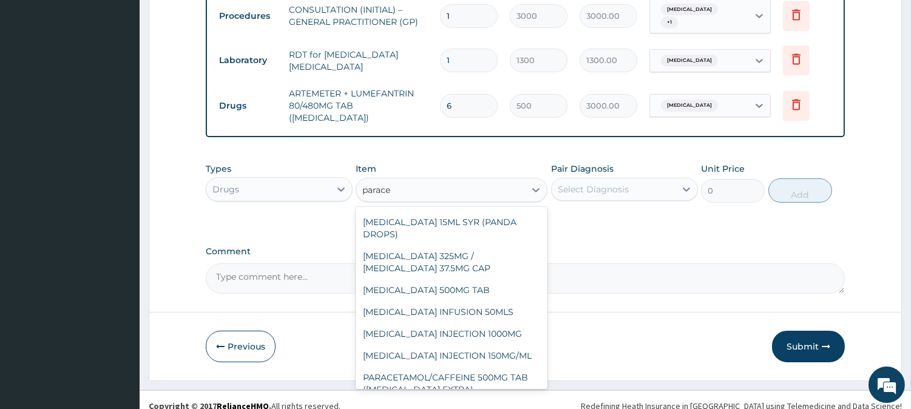
scroll to position [155, 0]
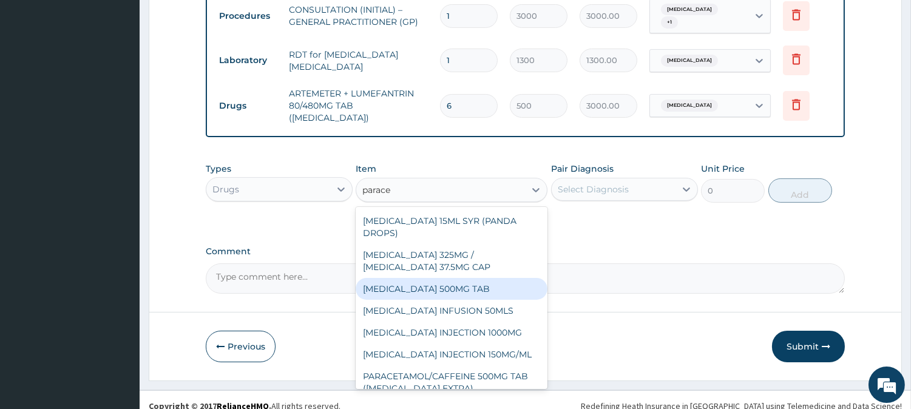
click at [525, 294] on div "[MEDICAL_DATA] 500MG TAB" at bounding box center [451, 289] width 192 height 22
type input "65"
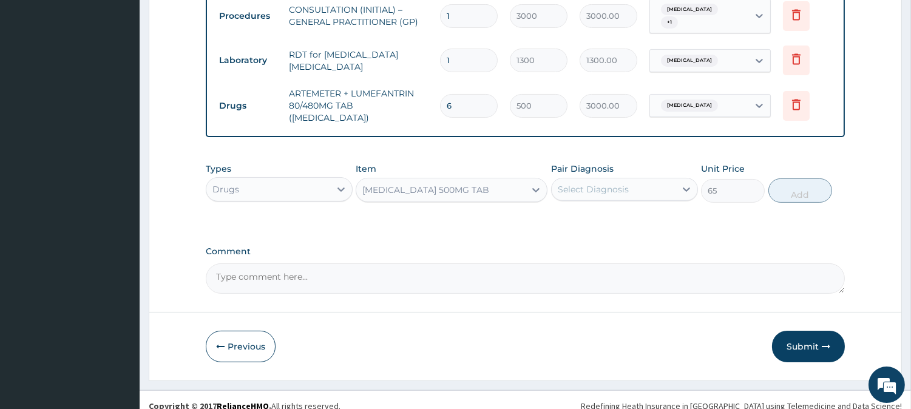
click at [632, 180] on div "Select Diagnosis" at bounding box center [613, 189] width 124 height 19
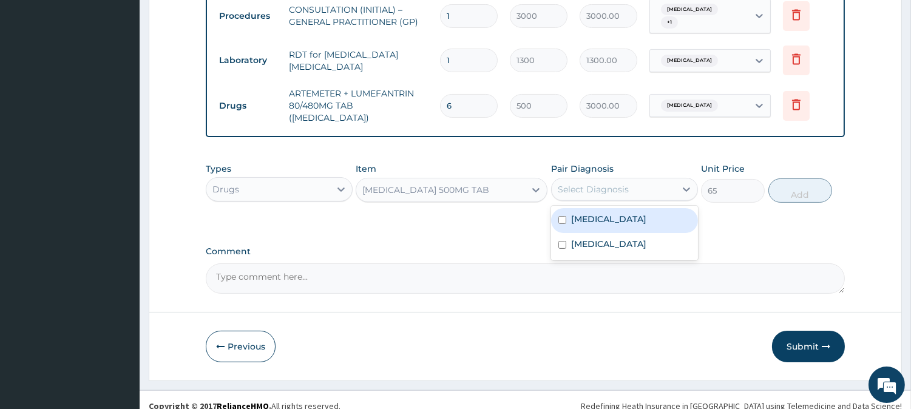
click at [641, 208] on div "[MEDICAL_DATA]" at bounding box center [624, 220] width 147 height 25
checkbox input "true"
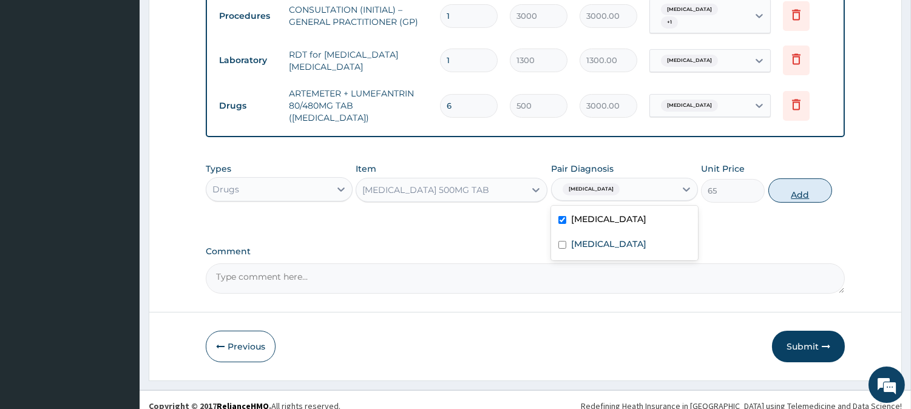
click at [792, 178] on button "Add" at bounding box center [800, 190] width 64 height 24
type input "0"
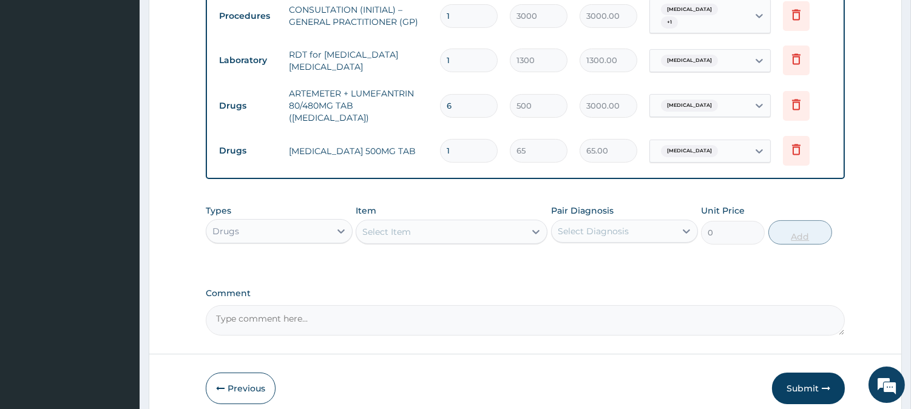
type input "18"
type input "1170.00"
type input "18"
click at [399, 226] on div "Select Item" at bounding box center [386, 232] width 49 height 12
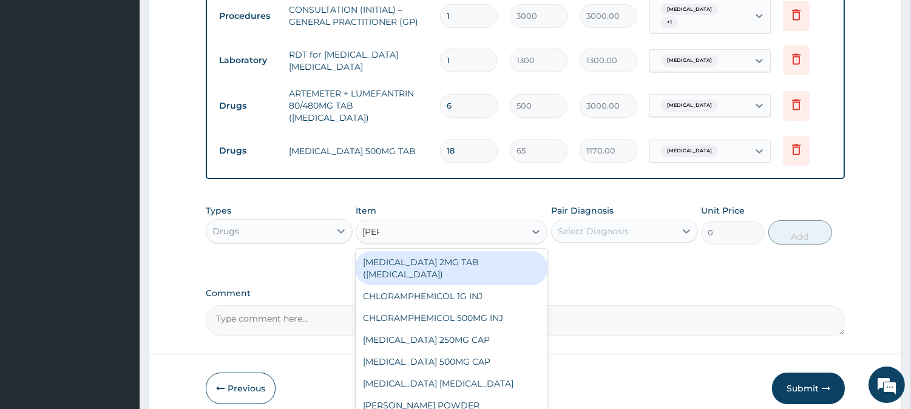
type input "lorat"
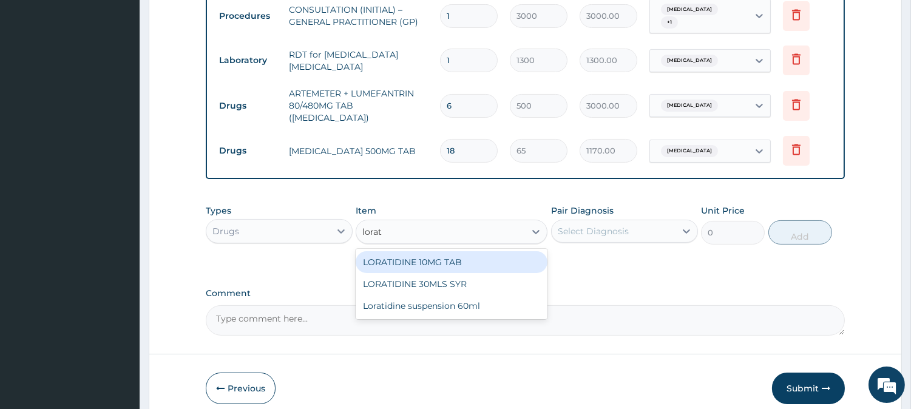
click at [514, 256] on div "LORATIDINE 10MG TAB" at bounding box center [451, 262] width 192 height 22
type input "110"
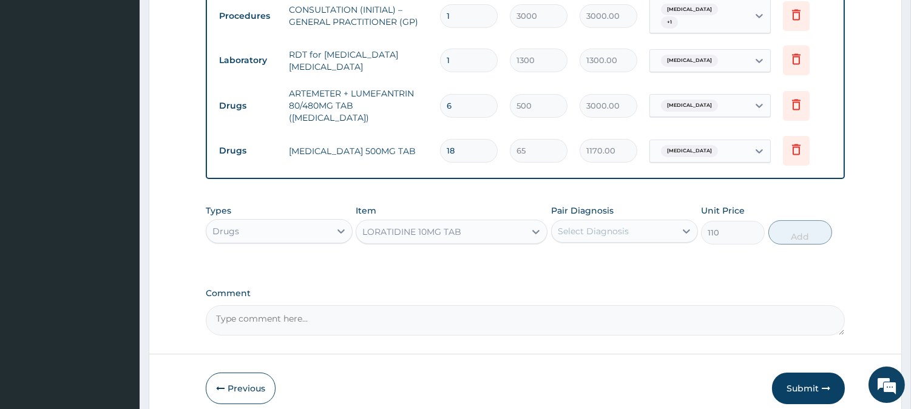
click at [657, 223] on div "Select Diagnosis" at bounding box center [613, 230] width 124 height 19
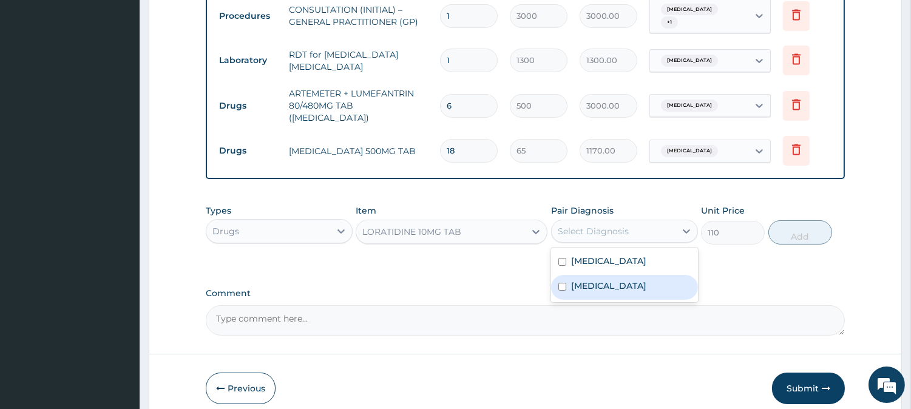
click at [646, 280] on label "[MEDICAL_DATA]" at bounding box center [608, 286] width 75 height 12
checkbox input "true"
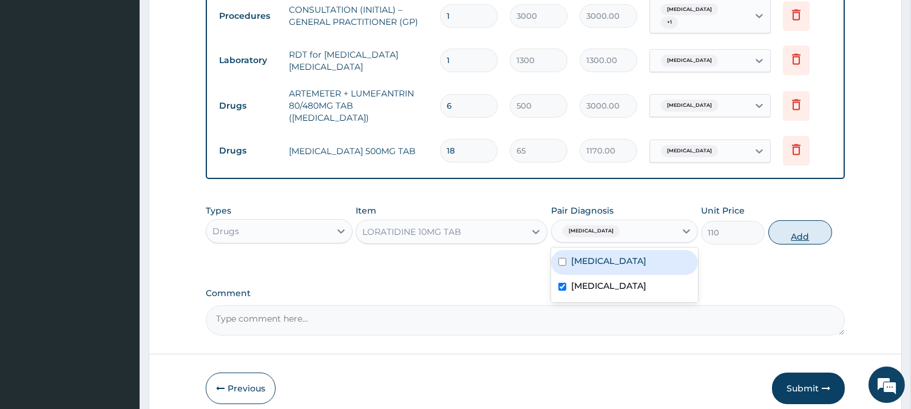
click at [803, 231] on button "Add" at bounding box center [800, 232] width 64 height 24
type input "0"
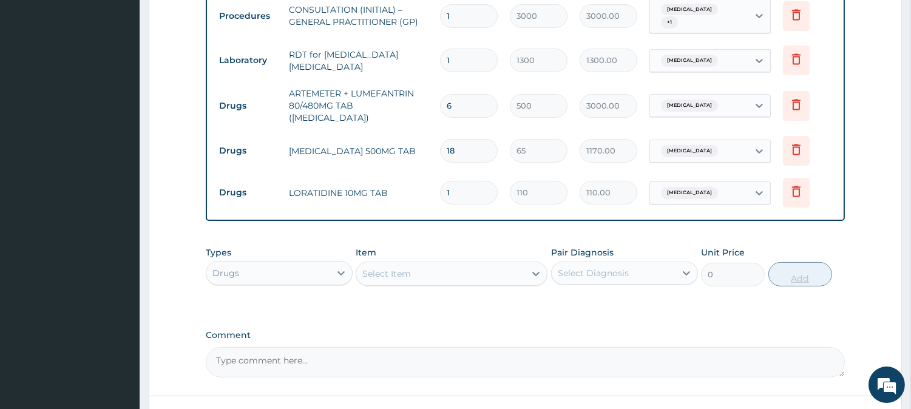
type input "10"
type input "1100.00"
type input "10"
click at [429, 264] on div "Select Item" at bounding box center [440, 273] width 169 height 19
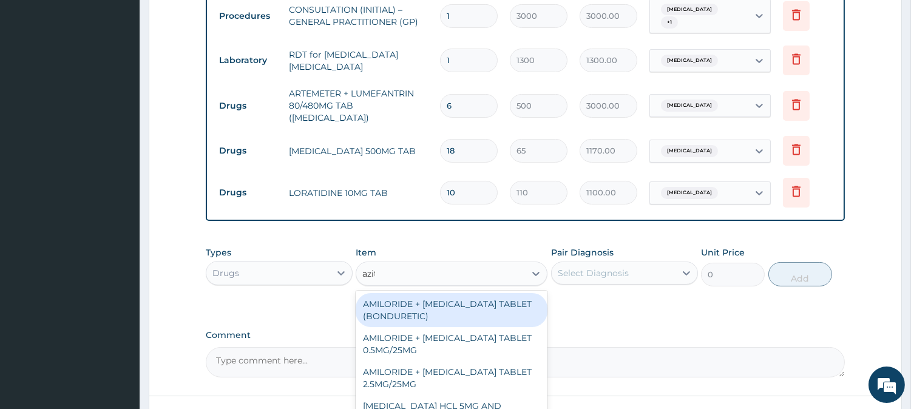
type input "azithro"
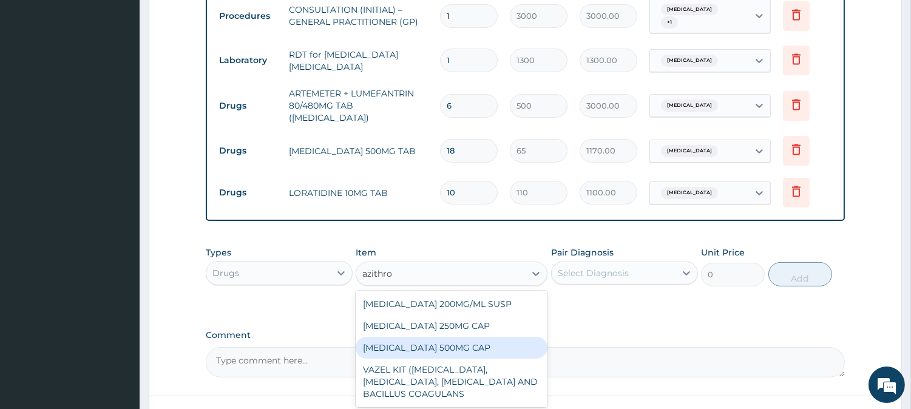
click at [533, 337] on div "[MEDICAL_DATA] 500MG CAP" at bounding box center [451, 348] width 192 height 22
type input "450"
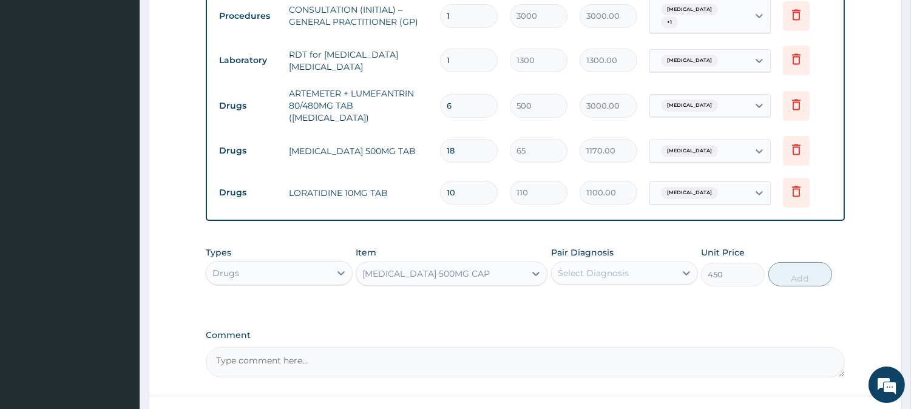
click at [604, 267] on div "Select Diagnosis" at bounding box center [592, 273] width 71 height 12
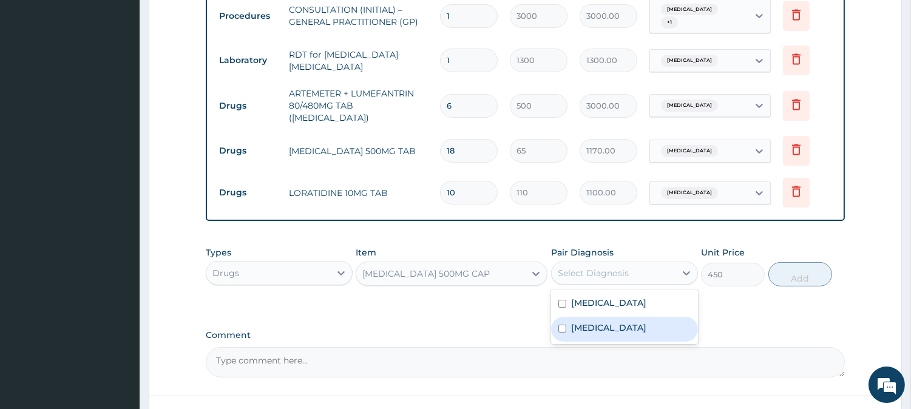
click at [633, 322] on label "[MEDICAL_DATA]" at bounding box center [608, 328] width 75 height 12
checkbox input "true"
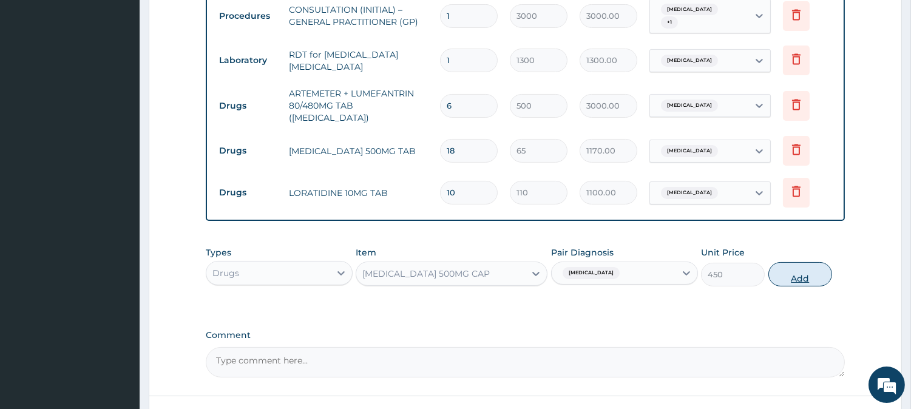
click at [810, 262] on button "Add" at bounding box center [800, 274] width 64 height 24
type input "0"
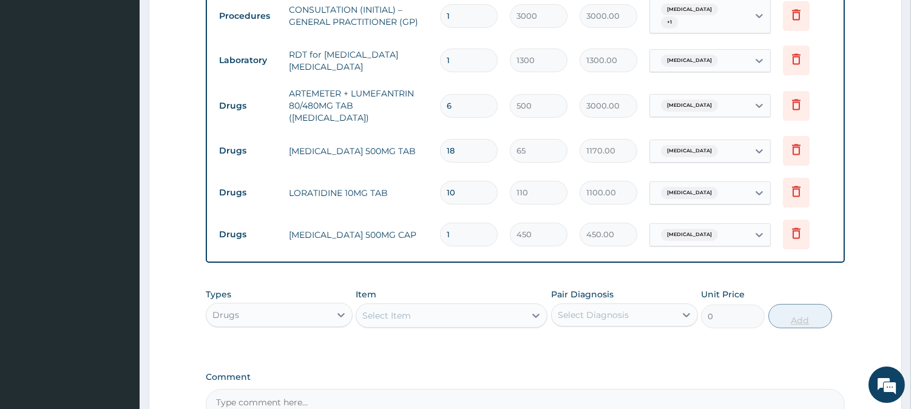
type input "0.00"
type input "6"
type input "2700.00"
type input "6"
click at [479, 309] on div "Select Item" at bounding box center [440, 315] width 169 height 19
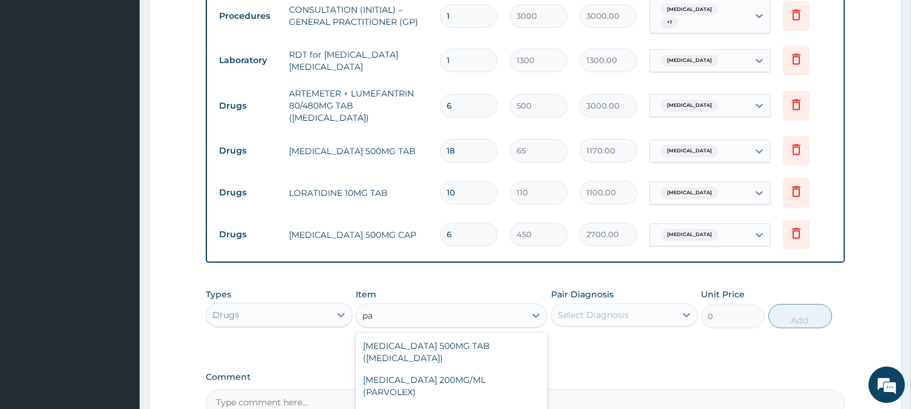
type input "p"
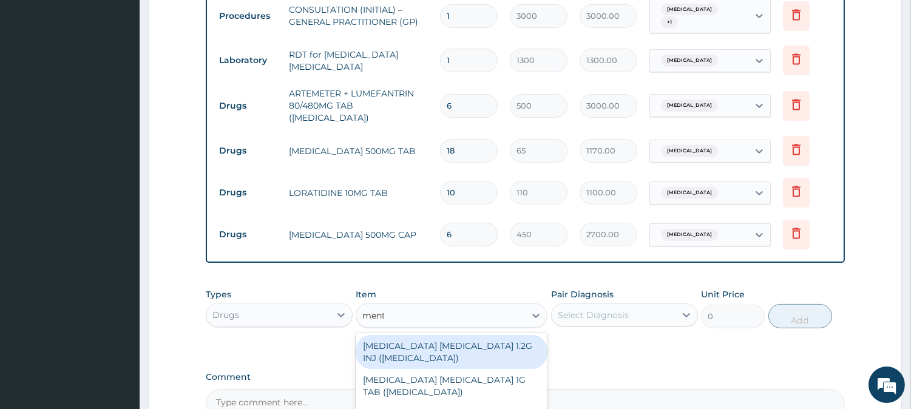
type input "[PERSON_NAME]"
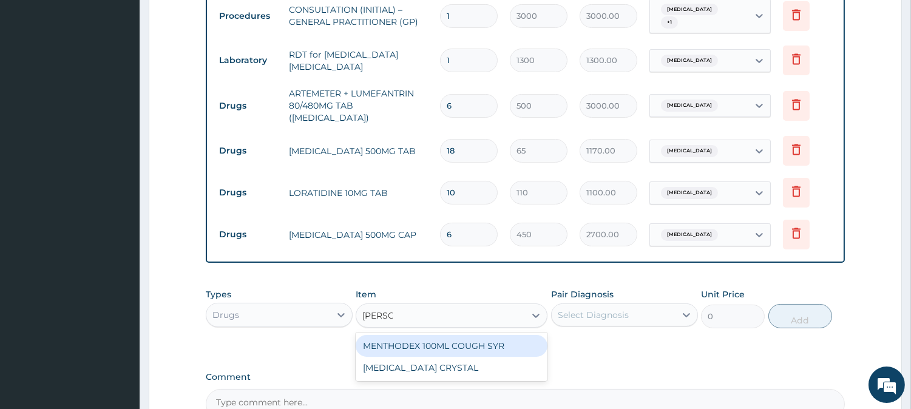
click at [504, 335] on div "MENTHODEX 100ML COUGH SYR" at bounding box center [451, 346] width 192 height 22
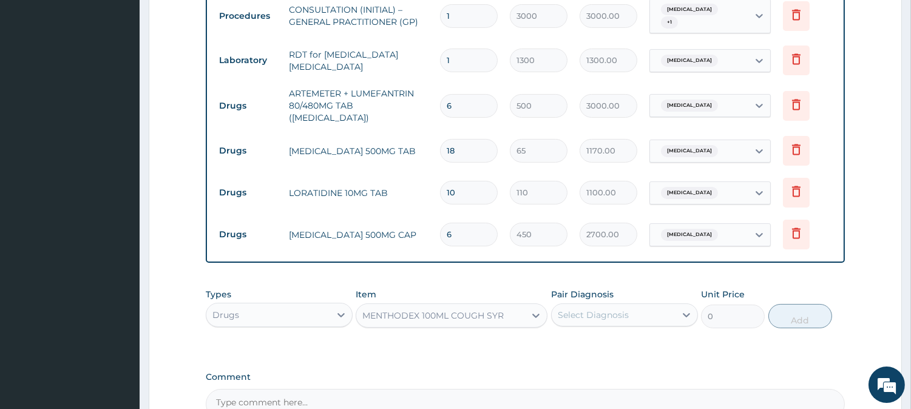
type input "1400"
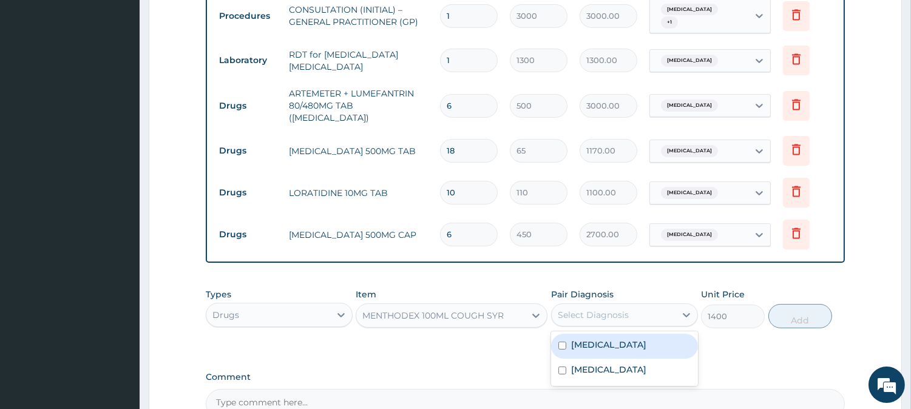
click at [632, 305] on div "Select Diagnosis" at bounding box center [613, 314] width 124 height 19
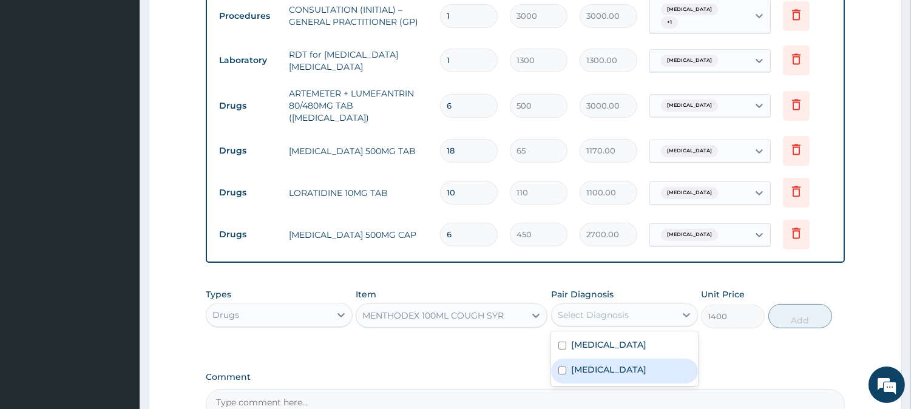
click at [644, 364] on label "[MEDICAL_DATA]" at bounding box center [608, 369] width 75 height 12
checkbox input "true"
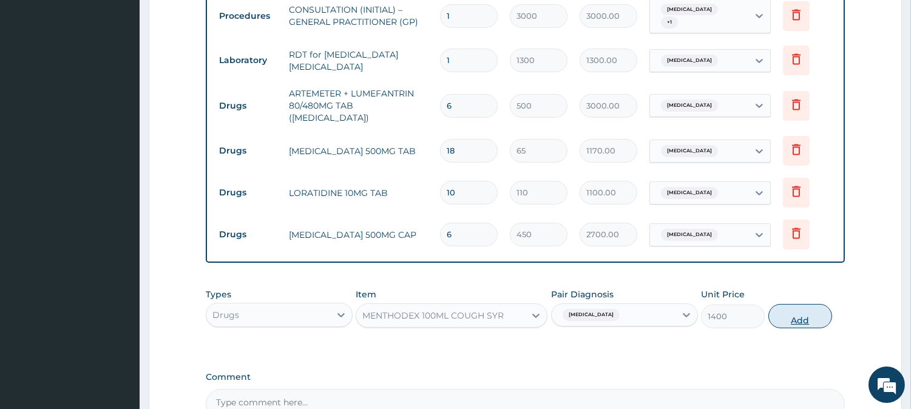
click at [798, 304] on button "Add" at bounding box center [800, 316] width 64 height 24
type input "0"
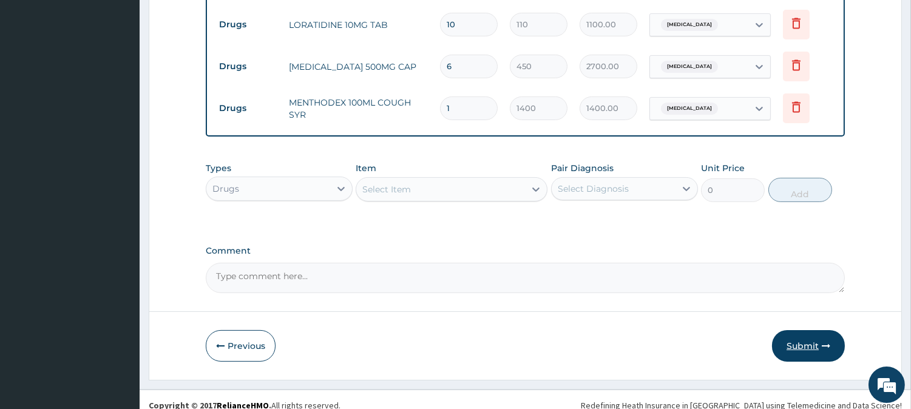
click at [798, 330] on button "Submit" at bounding box center [808, 346] width 73 height 32
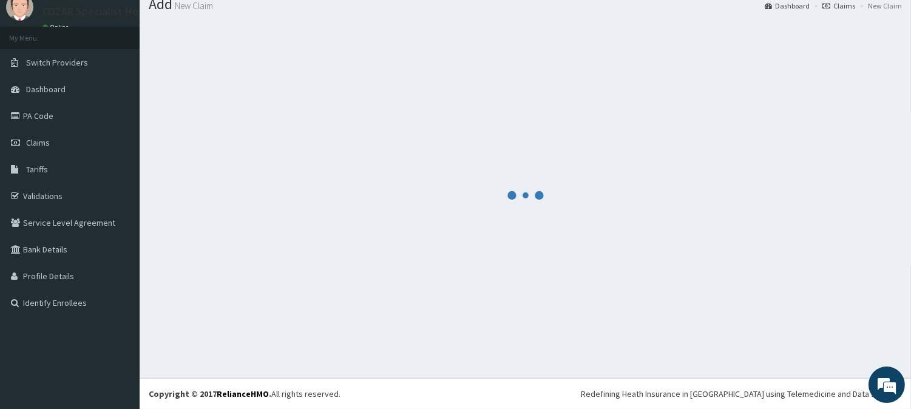
scroll to position [43, 0]
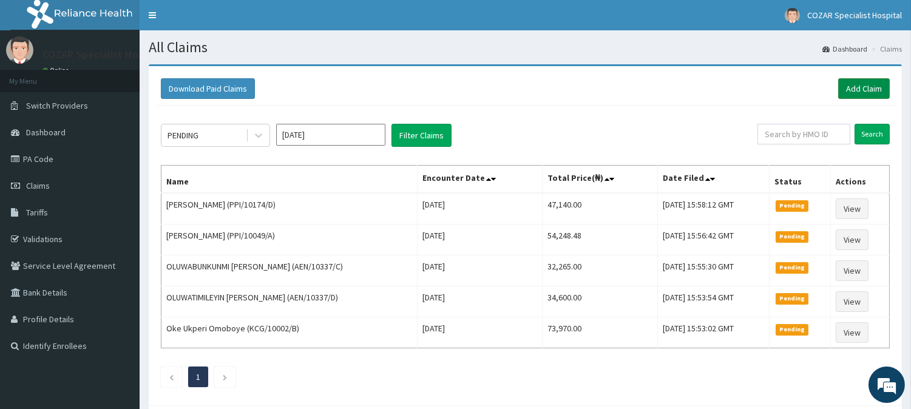
click at [862, 83] on link "Add Claim" at bounding box center [864, 88] width 52 height 21
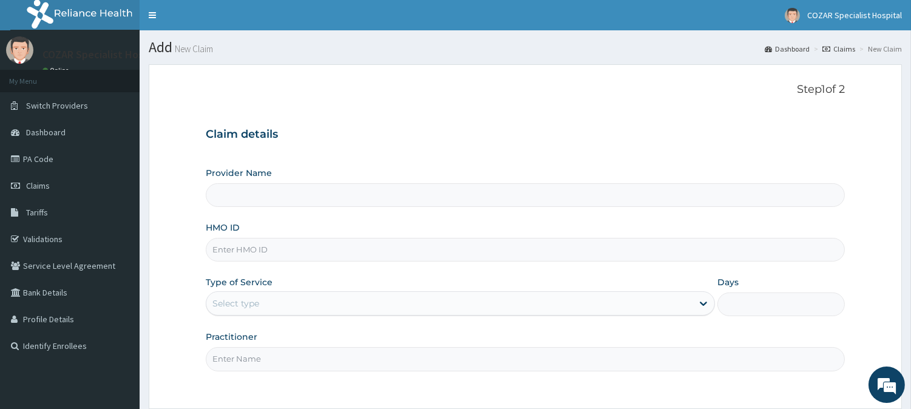
click at [545, 250] on input "HMO ID" at bounding box center [525, 250] width 639 height 24
type input "Cozar Specialist Hospital"
paste input "TBE/1OO99/A"
click at [246, 252] on input "TBE/1OO99/A" at bounding box center [525, 250] width 639 height 24
type input "TBE/10099/A"
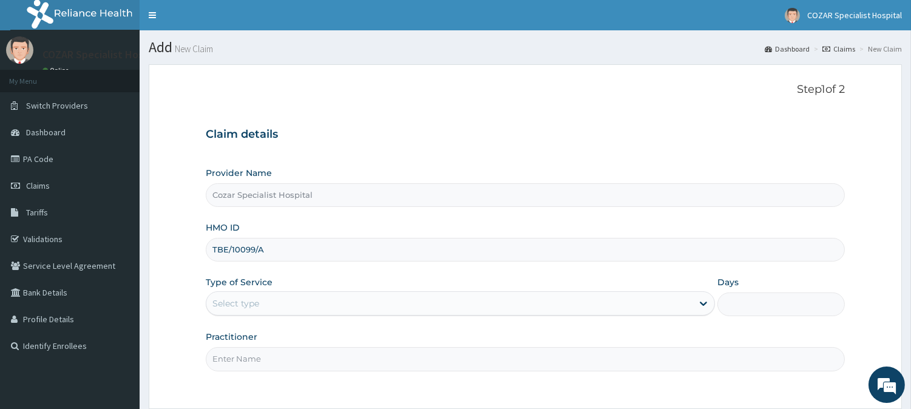
click at [422, 306] on div "Select type" at bounding box center [449, 303] width 486 height 19
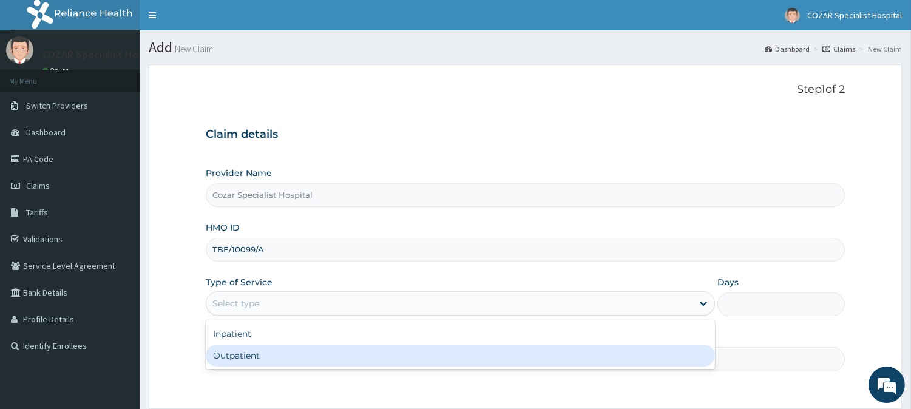
click at [366, 368] on div "Inpatient Outpatient" at bounding box center [460, 344] width 509 height 49
click at [536, 356] on div "Outpatient" at bounding box center [460, 356] width 509 height 22
type input "1"
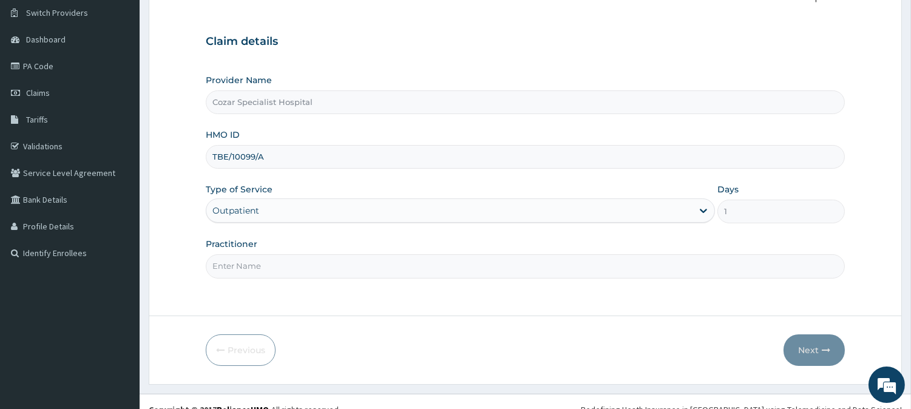
scroll to position [100, 0]
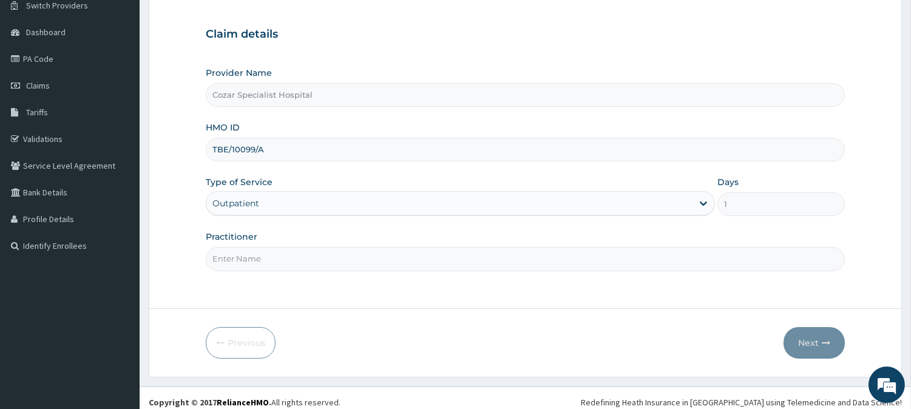
click at [340, 262] on input "Practitioner" at bounding box center [525, 259] width 639 height 24
type input "[PERSON_NAME][MEDICAL_DATA]"
click at [802, 338] on button "Next" at bounding box center [813, 343] width 61 height 32
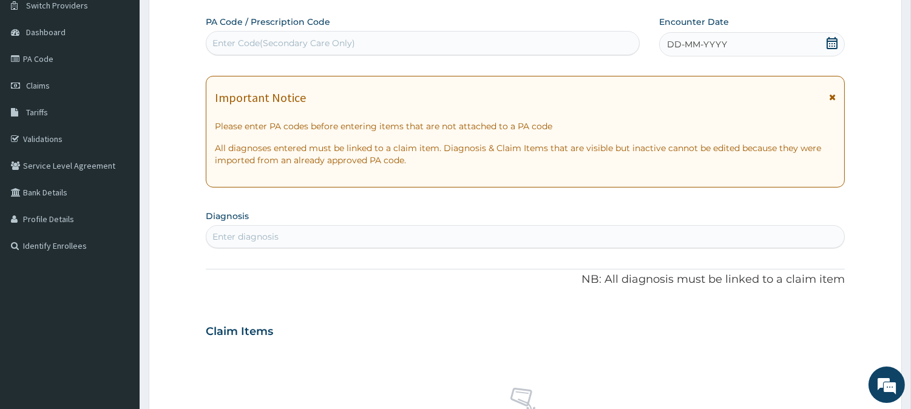
click at [827, 38] on icon at bounding box center [831, 43] width 11 height 12
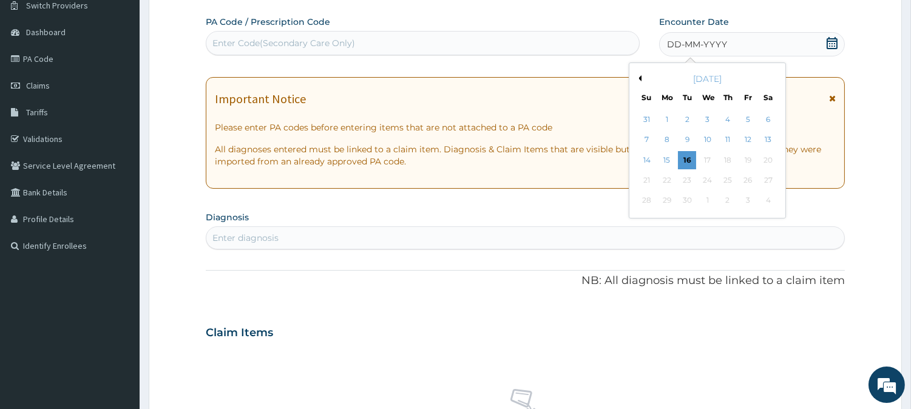
click at [639, 79] on button "Previous Month" at bounding box center [638, 78] width 6 height 6
click at [670, 175] on div "18" at bounding box center [667, 180] width 18 height 18
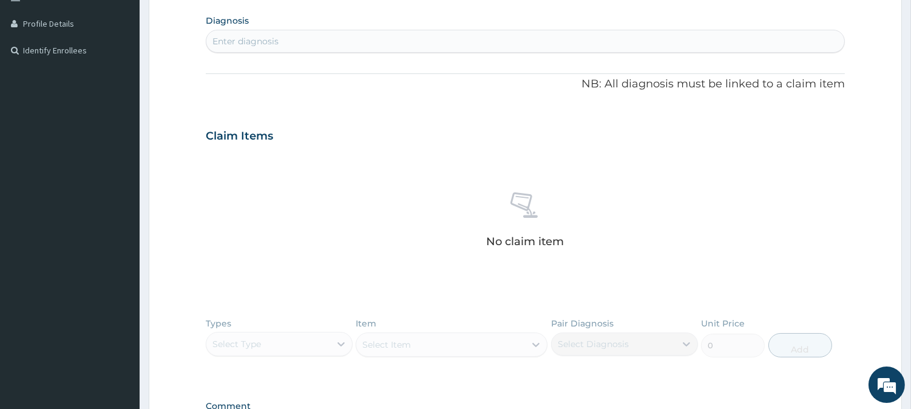
scroll to position [297, 0]
click at [477, 35] on div "Enter diagnosis" at bounding box center [525, 39] width 638 height 19
type input "mala"
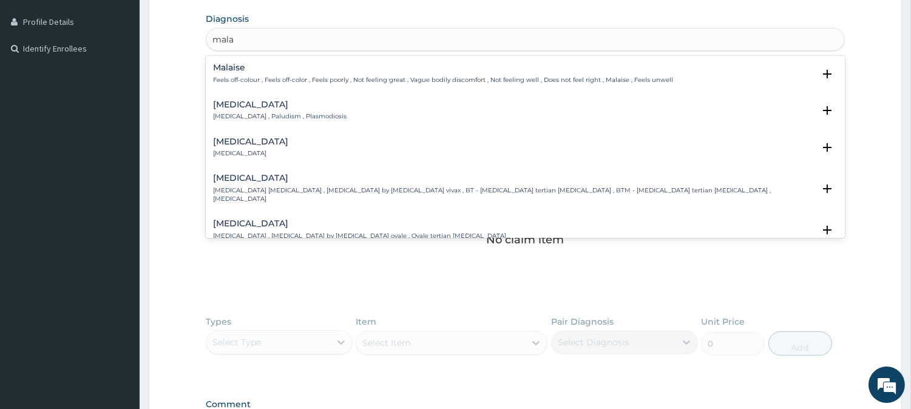
click at [379, 107] on div "[MEDICAL_DATA] [MEDICAL_DATA] , Paludism , Plasmodiosis" at bounding box center [525, 110] width 624 height 21
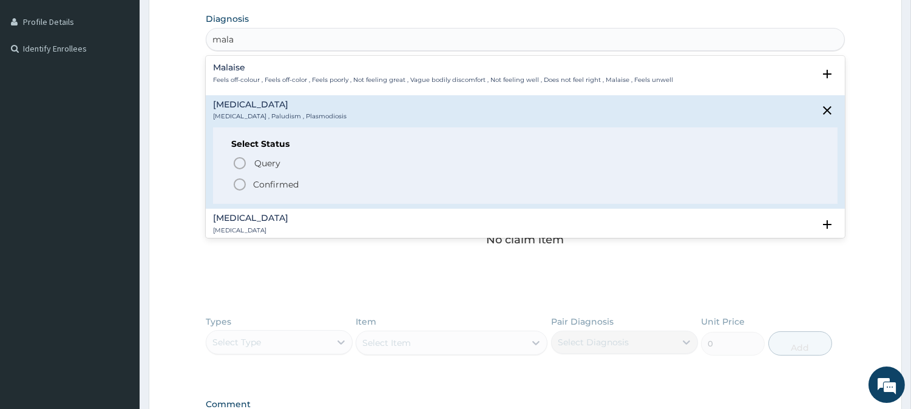
click at [238, 188] on icon "status option filled" at bounding box center [239, 184] width 15 height 15
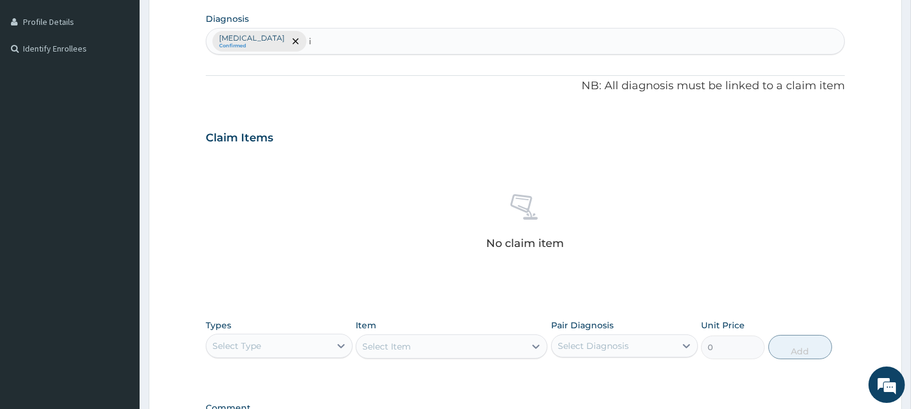
type input "i"
type input "upper res"
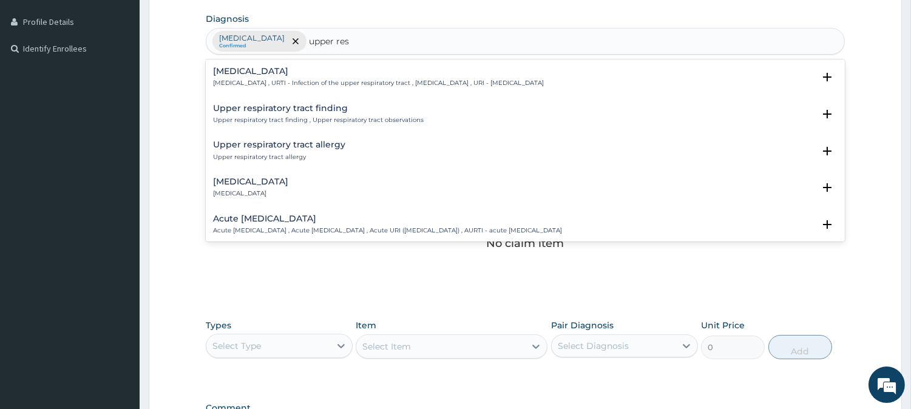
click at [389, 77] on div "[MEDICAL_DATA] [MEDICAL_DATA] , URTI - Infection of the upper respiratory tract…" at bounding box center [378, 77] width 331 height 21
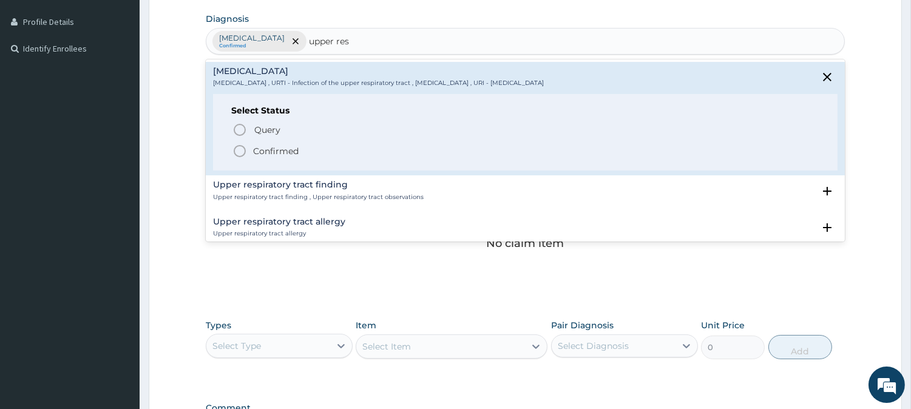
click at [284, 152] on p "Confirmed" at bounding box center [275, 151] width 45 height 12
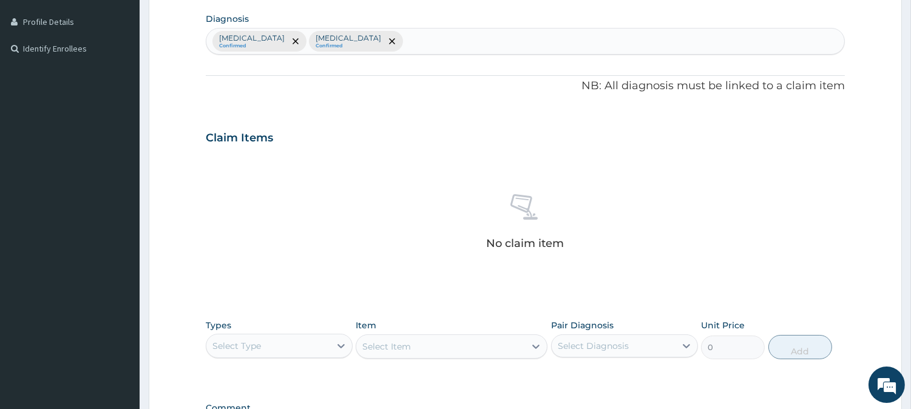
scroll to position [465, 0]
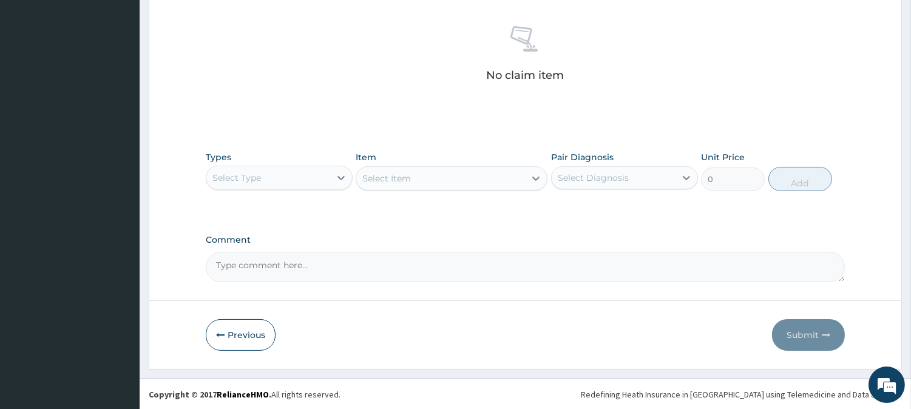
click at [316, 184] on div "Select Type" at bounding box center [268, 177] width 124 height 19
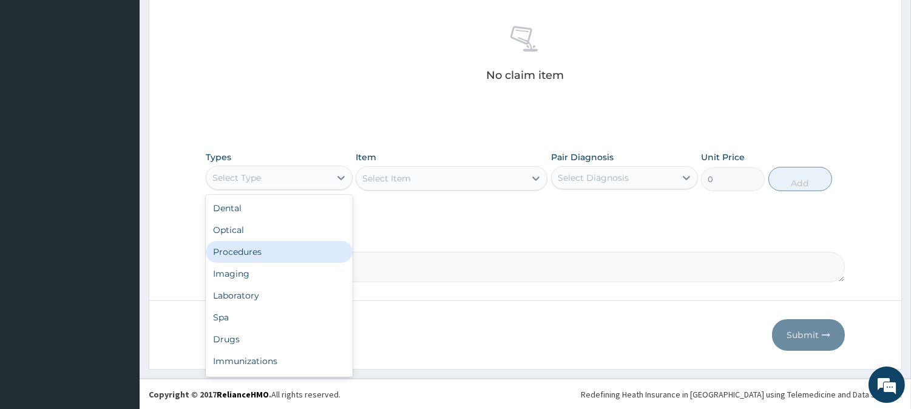
click at [309, 257] on div "Procedures" at bounding box center [279, 252] width 147 height 22
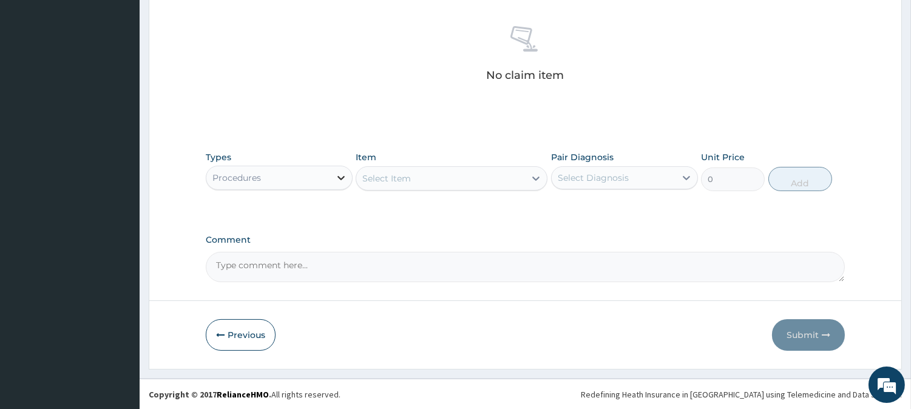
click at [335, 177] on icon at bounding box center [341, 178] width 12 height 12
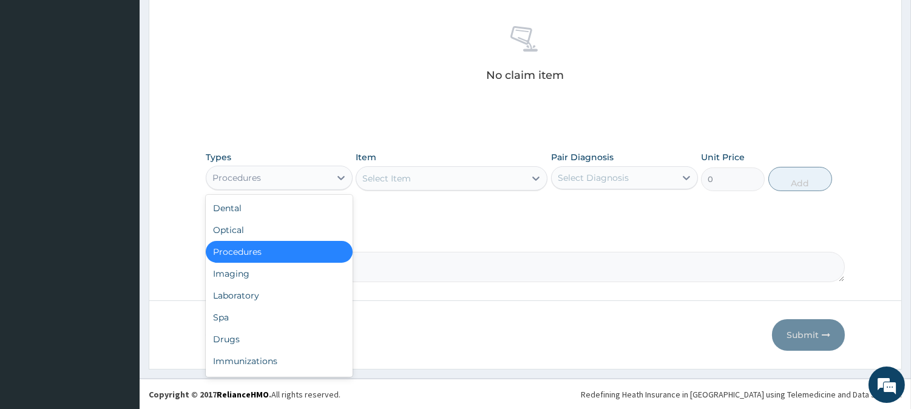
click at [450, 172] on div "Select Item" at bounding box center [440, 178] width 169 height 19
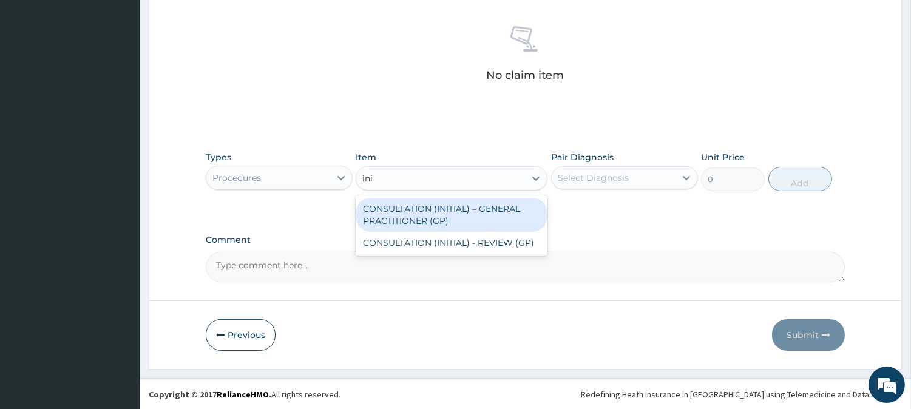
type input "init"
click at [476, 205] on div "CONSULTATION (INITIAL) – GENERAL PRACTITIONER (GP)" at bounding box center [451, 215] width 192 height 34
type input "3000"
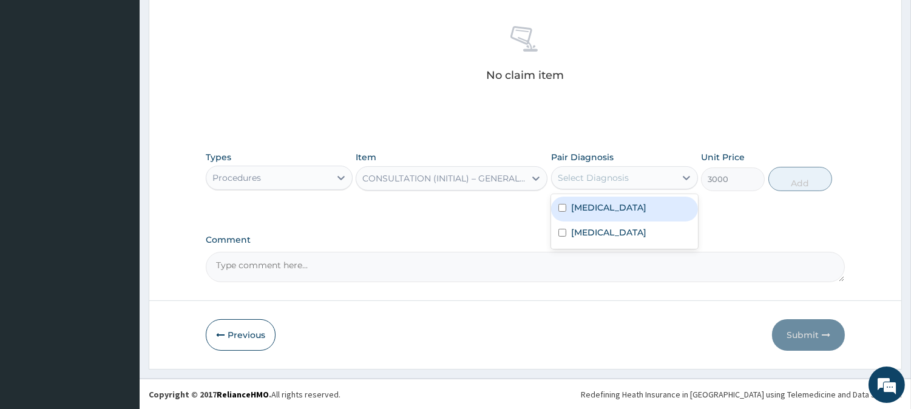
click at [616, 182] on div "Select Diagnosis" at bounding box center [592, 178] width 71 height 12
click at [611, 205] on div "[MEDICAL_DATA]" at bounding box center [624, 209] width 147 height 25
checkbox input "true"
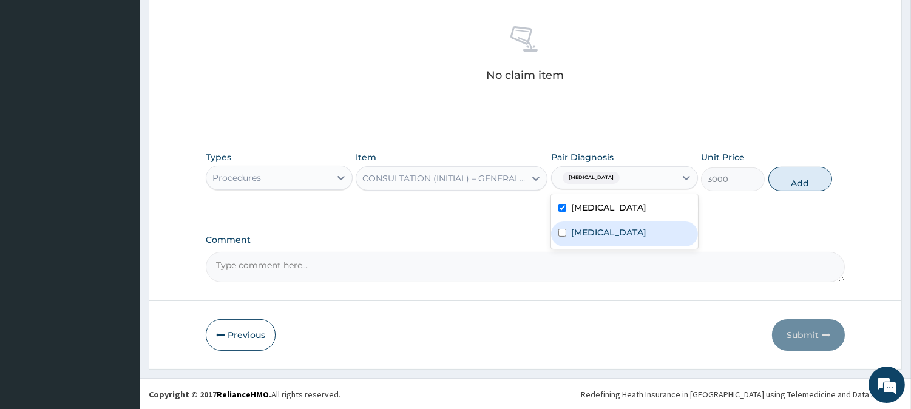
click at [620, 233] on label "[MEDICAL_DATA]" at bounding box center [608, 232] width 75 height 12
checkbox input "true"
click at [781, 172] on button "Add" at bounding box center [800, 179] width 64 height 24
type input "0"
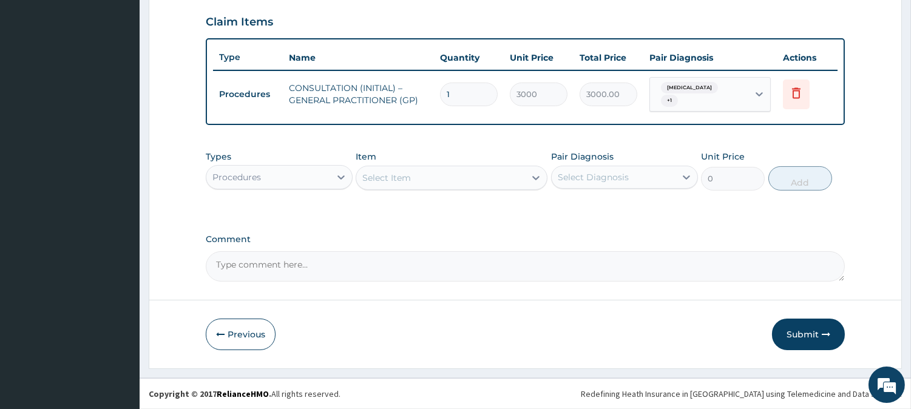
scroll to position [407, 0]
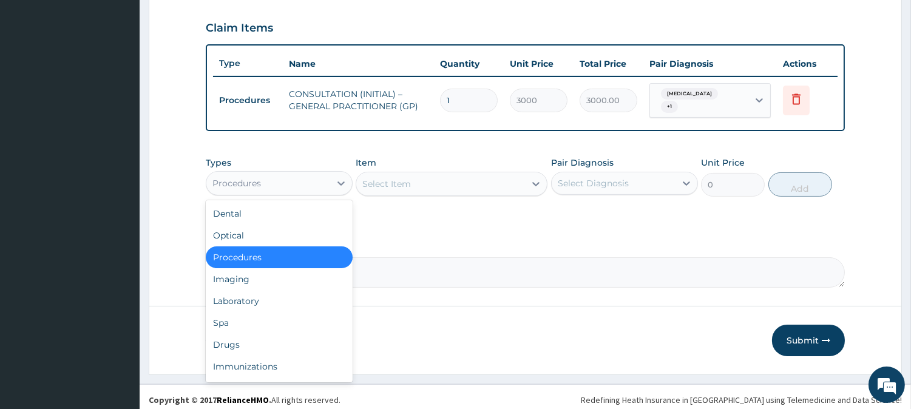
click at [294, 186] on div "Procedures" at bounding box center [268, 182] width 124 height 19
click at [300, 298] on div "Laboratory" at bounding box center [279, 301] width 147 height 22
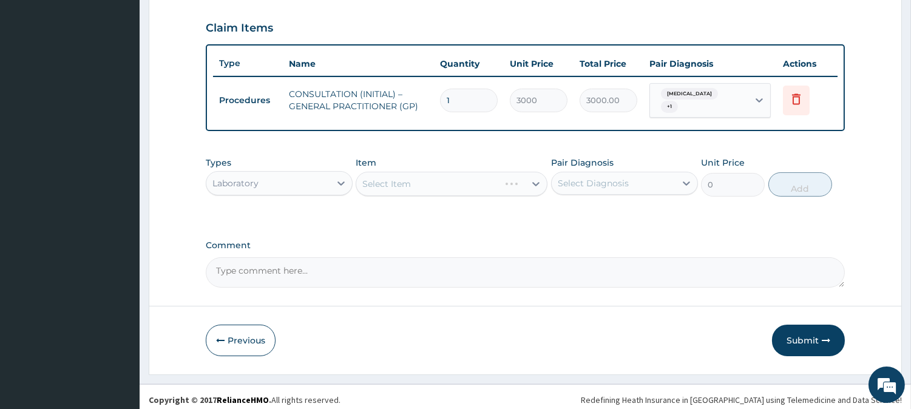
click at [379, 177] on div "Select Item" at bounding box center [451, 184] width 192 height 24
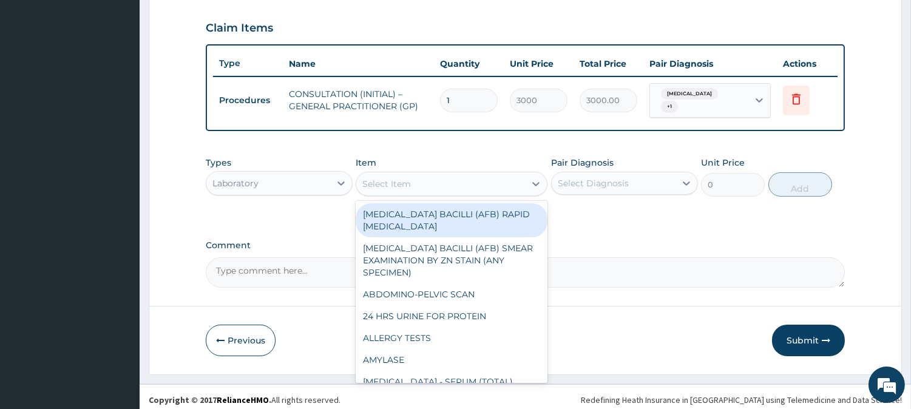
click at [379, 178] on div "Select Item" at bounding box center [386, 184] width 49 height 12
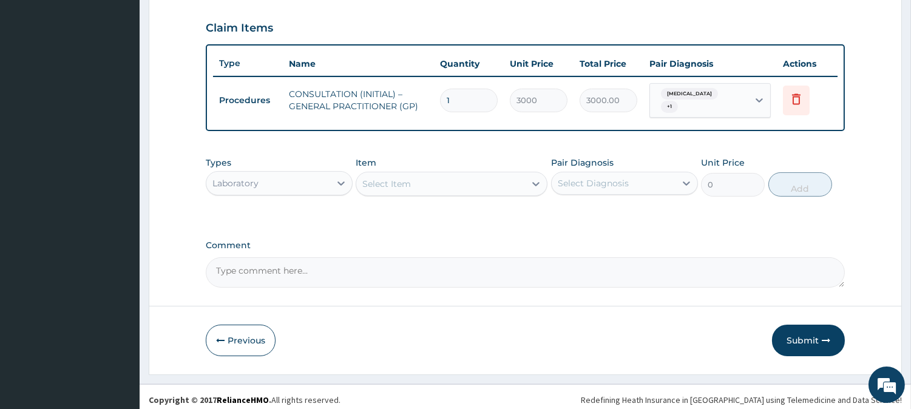
click at [379, 178] on div "Select Item" at bounding box center [386, 184] width 49 height 12
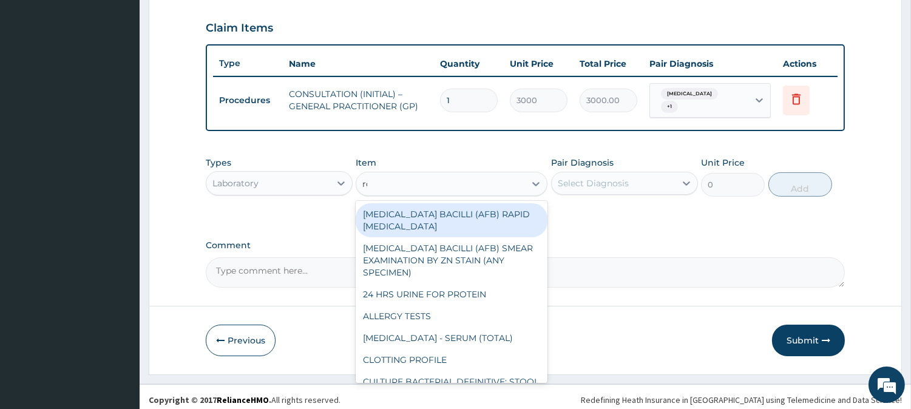
type input "rdt"
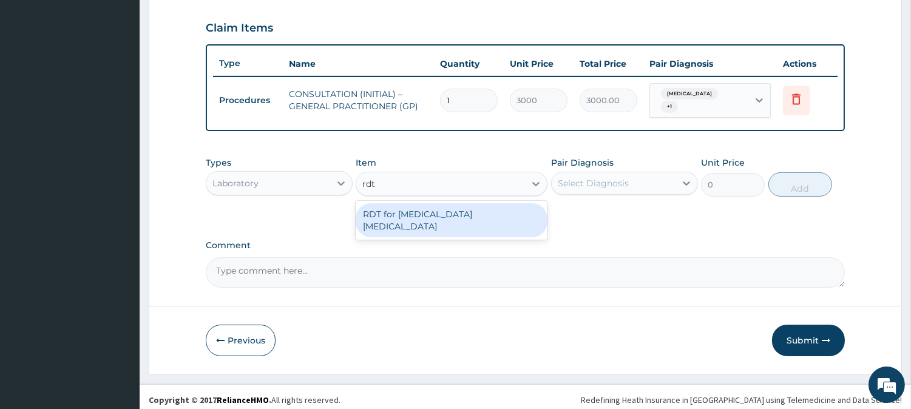
click at [406, 207] on div "RDT for [MEDICAL_DATA] [MEDICAL_DATA]" at bounding box center [451, 220] width 192 height 34
type input "1300"
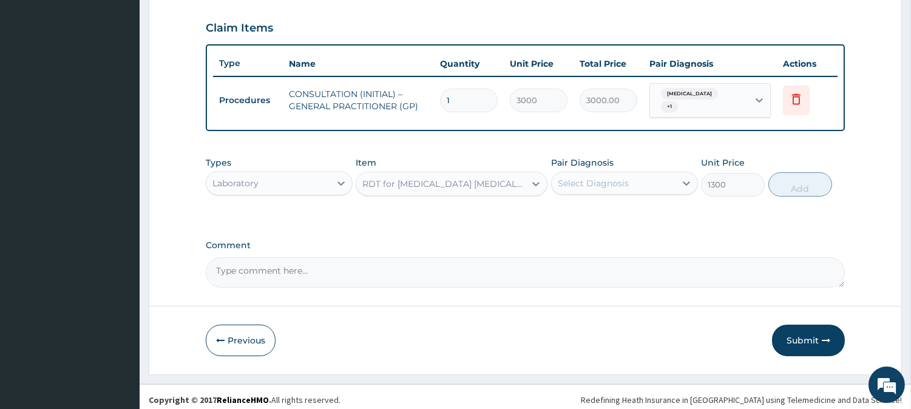
click at [637, 178] on div "Select Diagnosis" at bounding box center [613, 182] width 124 height 19
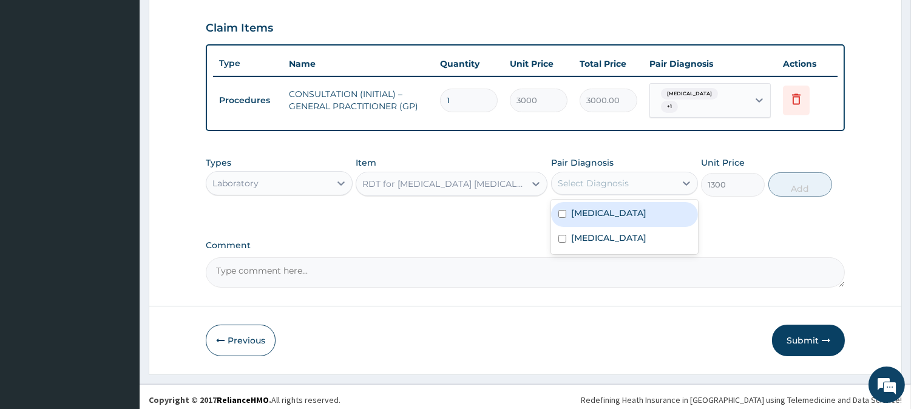
click at [638, 203] on div "[MEDICAL_DATA]" at bounding box center [624, 214] width 147 height 25
checkbox input "true"
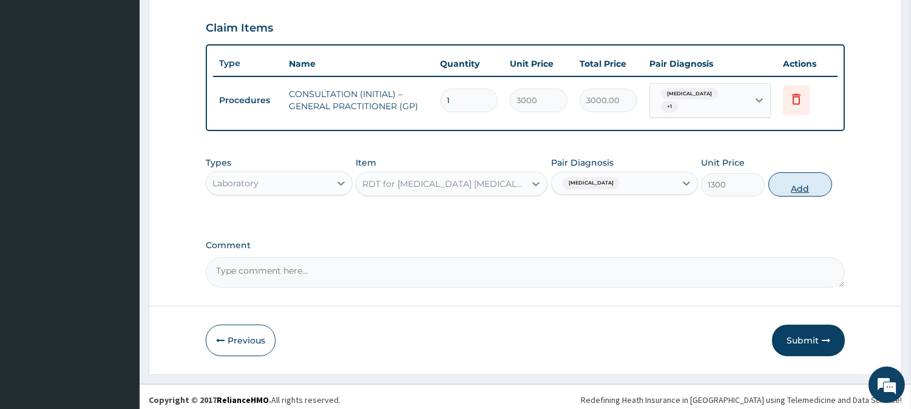
click at [801, 187] on button "Add" at bounding box center [800, 184] width 64 height 24
type input "0"
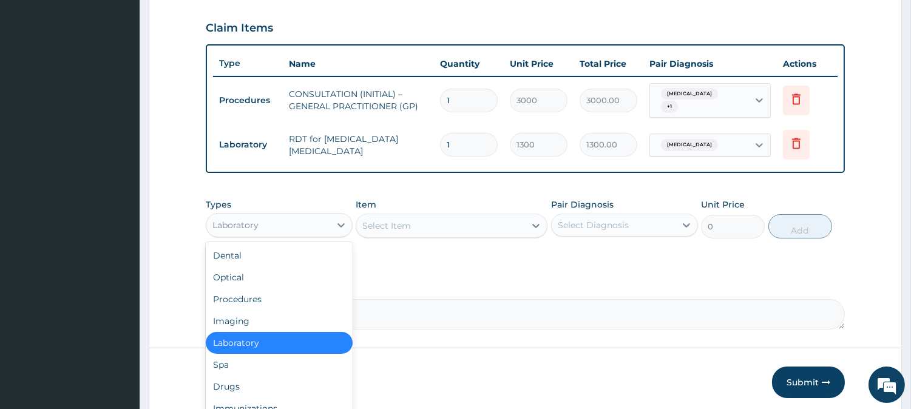
click at [284, 215] on div "Laboratory" at bounding box center [268, 224] width 124 height 19
click at [308, 376] on div "Drugs" at bounding box center [279, 387] width 147 height 22
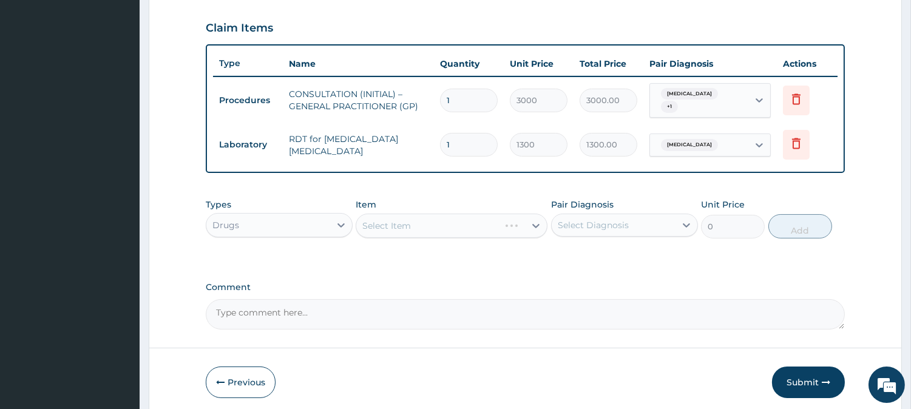
click at [459, 214] on div "Select Item" at bounding box center [451, 226] width 192 height 24
click at [468, 225] on div "Select Item" at bounding box center [451, 226] width 192 height 24
click at [468, 225] on div "Select Item" at bounding box center [440, 225] width 169 height 19
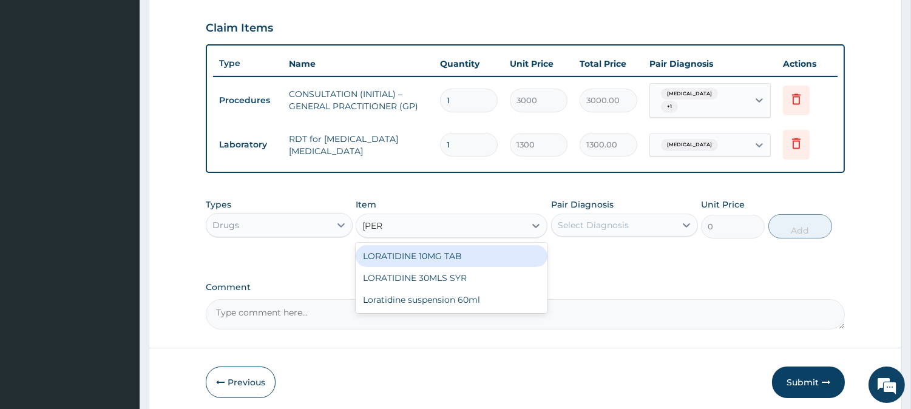
type input "lorat"
click at [524, 250] on div "LORATIDINE 10MG TAB" at bounding box center [451, 256] width 192 height 22
type input "110"
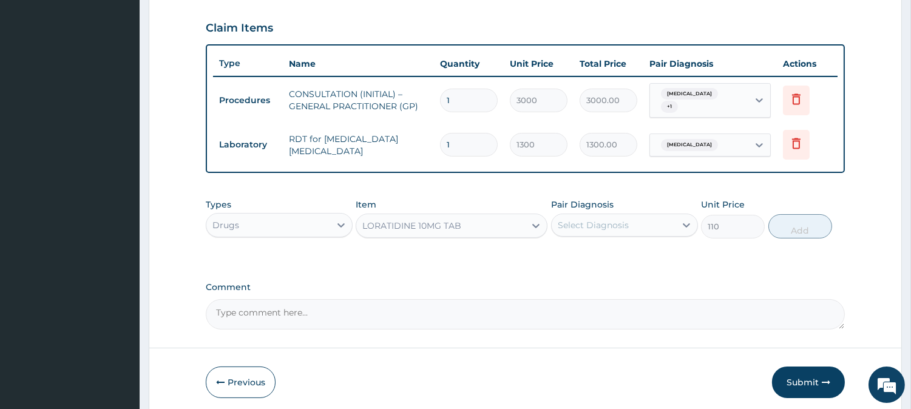
click at [638, 215] on div "Select Diagnosis" at bounding box center [613, 224] width 124 height 19
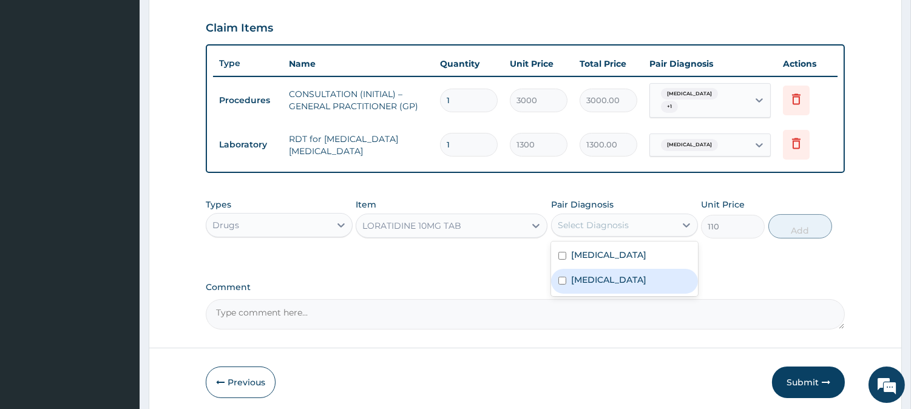
click at [646, 274] on label "[MEDICAL_DATA]" at bounding box center [608, 280] width 75 height 12
checkbox input "true"
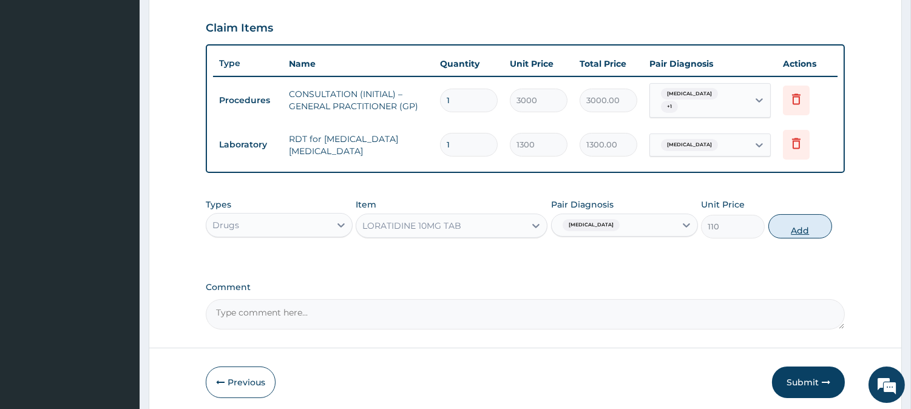
click at [805, 223] on button "Add" at bounding box center [800, 226] width 64 height 24
type input "0"
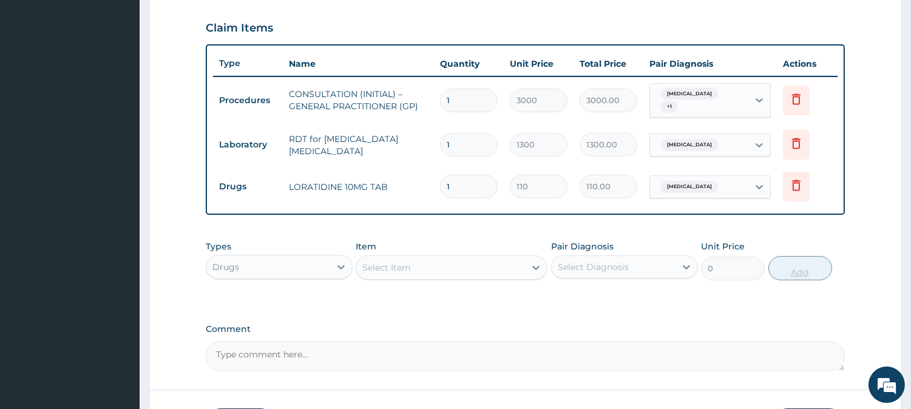
type input "10"
type input "1100.00"
type input "10"
click at [396, 262] on div "Select Item" at bounding box center [386, 267] width 49 height 12
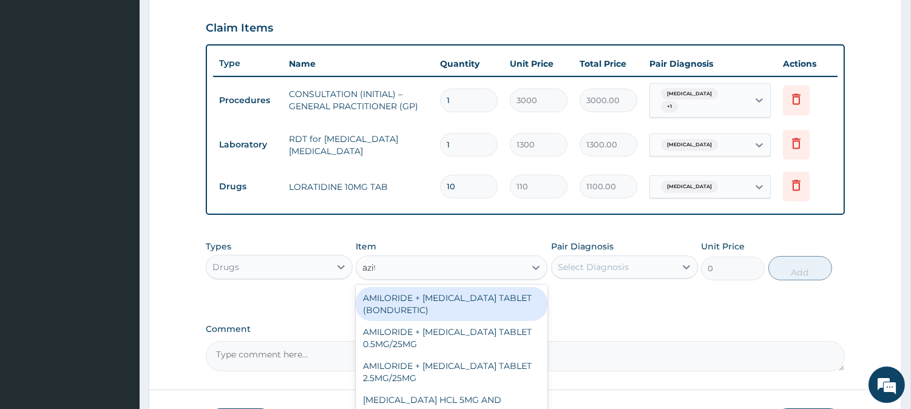
type input "azithr"
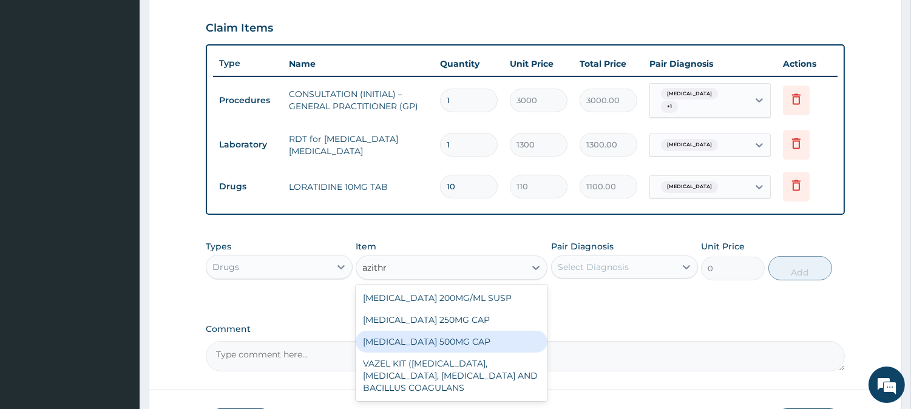
click at [498, 343] on div "[MEDICAL_DATA] 500MG CAP" at bounding box center [451, 342] width 192 height 22
type input "450"
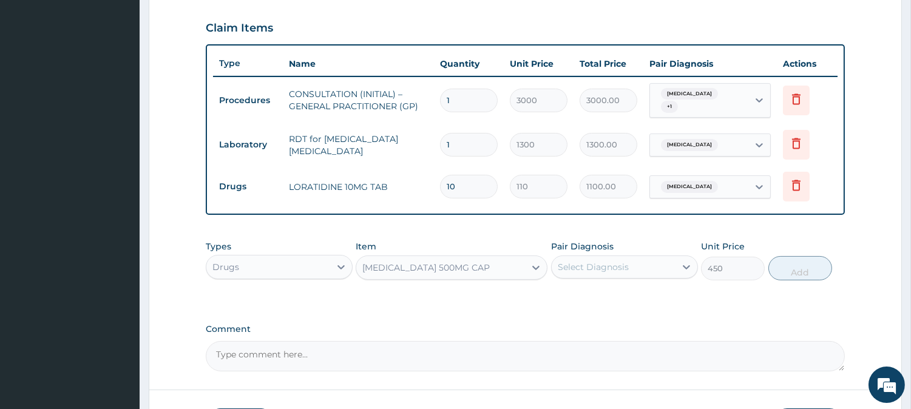
click at [614, 261] on div "Select Diagnosis" at bounding box center [592, 267] width 71 height 12
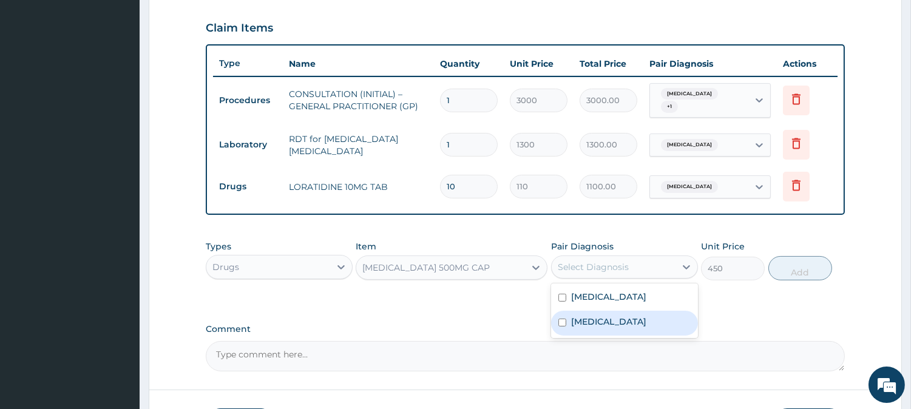
click at [632, 315] on label "[MEDICAL_DATA]" at bounding box center [608, 321] width 75 height 12
checkbox input "true"
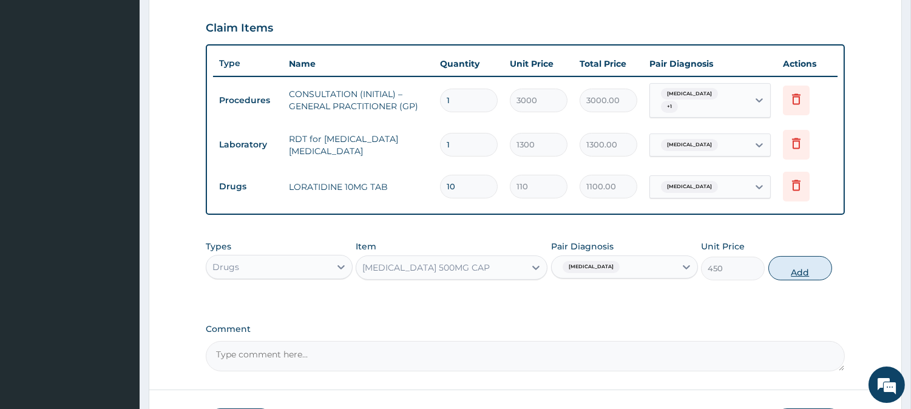
click at [809, 263] on button "Add" at bounding box center [800, 268] width 64 height 24
type input "0"
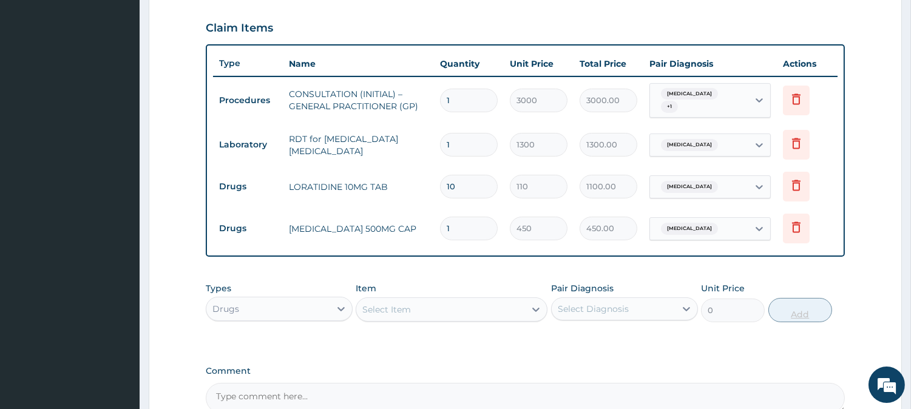
type input "0.00"
type input "6"
type input "2700.00"
type input "6"
click at [428, 304] on div "Select Item" at bounding box center [440, 309] width 169 height 19
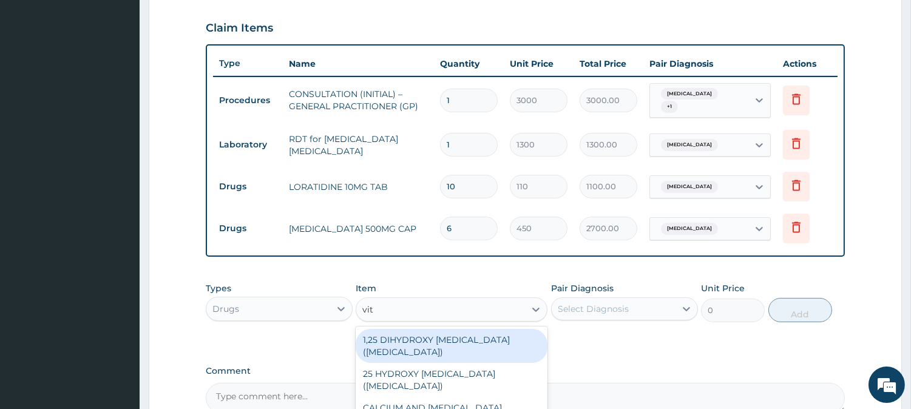
type input "vit c"
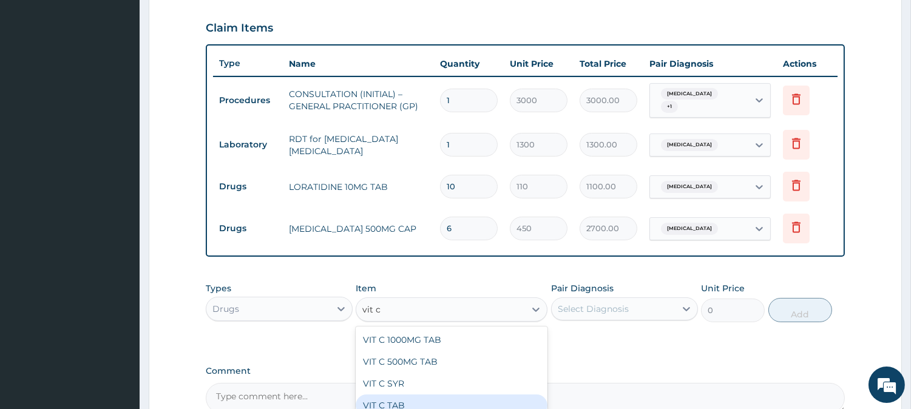
click at [459, 394] on div "VIT C TAB" at bounding box center [451, 405] width 192 height 22
type input "60"
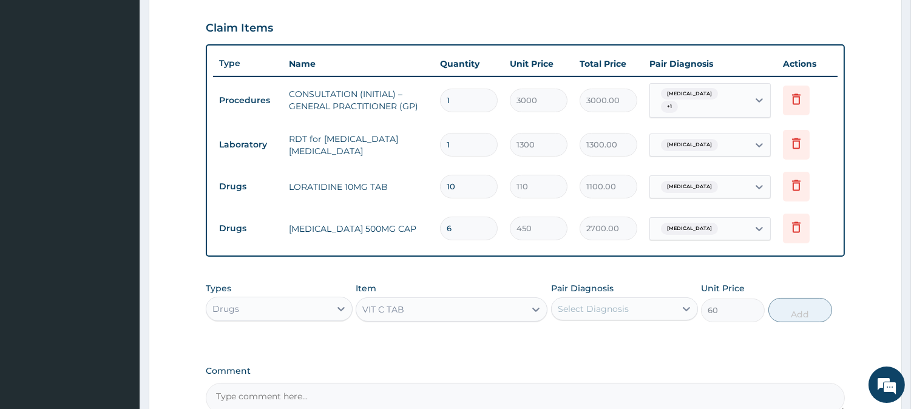
click at [659, 302] on div "Select Diagnosis" at bounding box center [613, 308] width 124 height 19
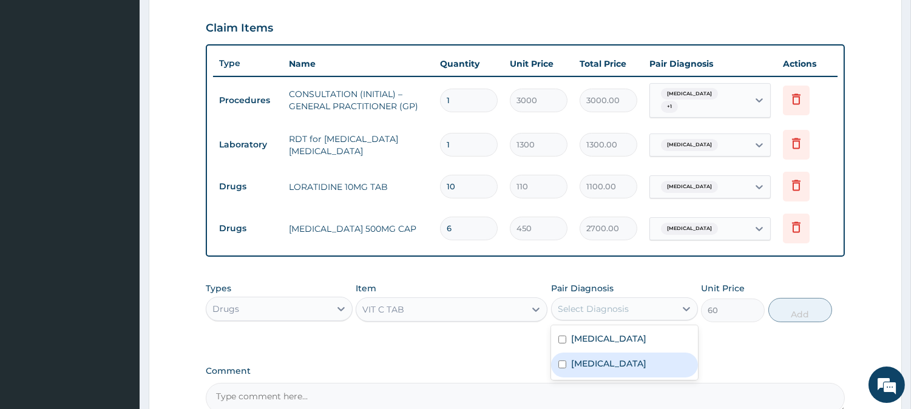
click at [646, 364] on label "[MEDICAL_DATA]" at bounding box center [608, 363] width 75 height 12
checkbox input "true"
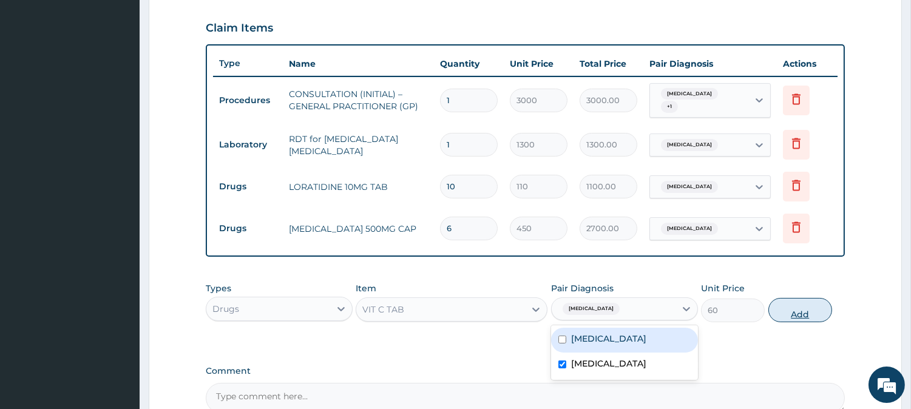
click at [799, 308] on button "Add" at bounding box center [800, 310] width 64 height 24
type input "0"
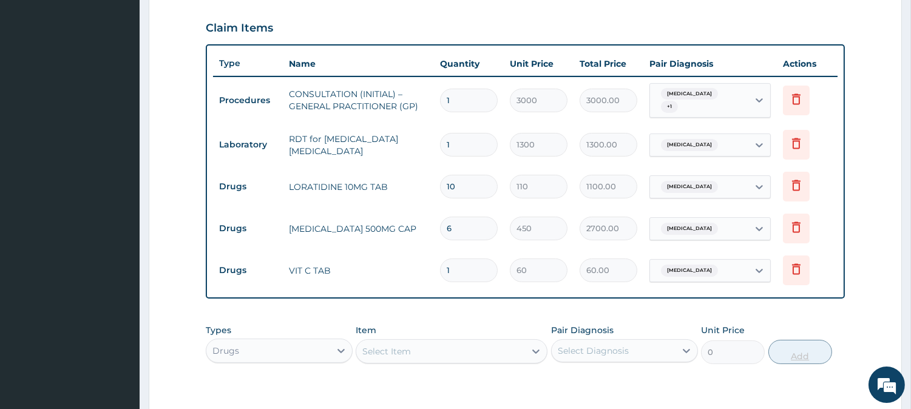
type input "0.00"
type input "3"
type input "180.00"
type input "30"
type input "1800.00"
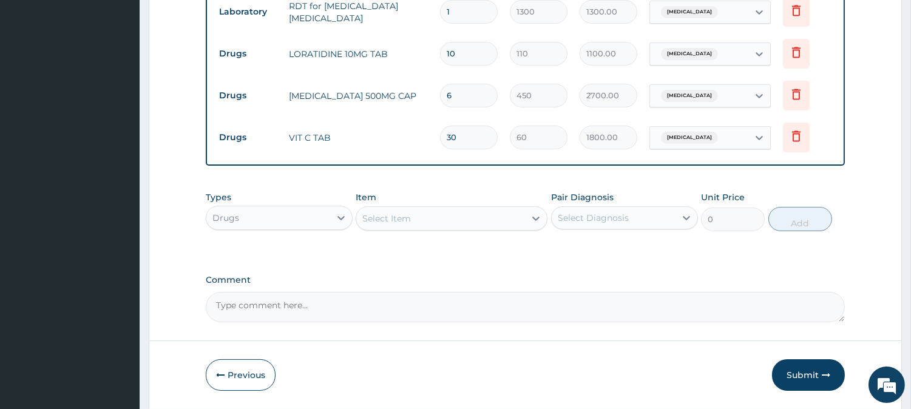
scroll to position [556, 0]
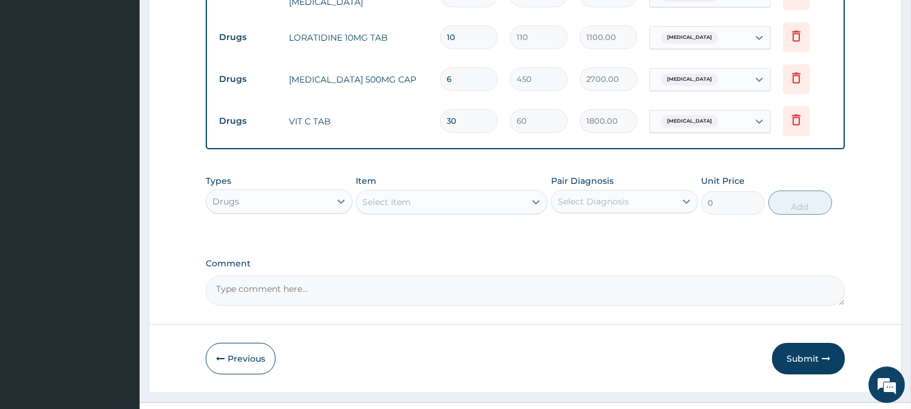
type input "30"
click at [517, 198] on div "Select Item" at bounding box center [440, 201] width 169 height 19
type input "s"
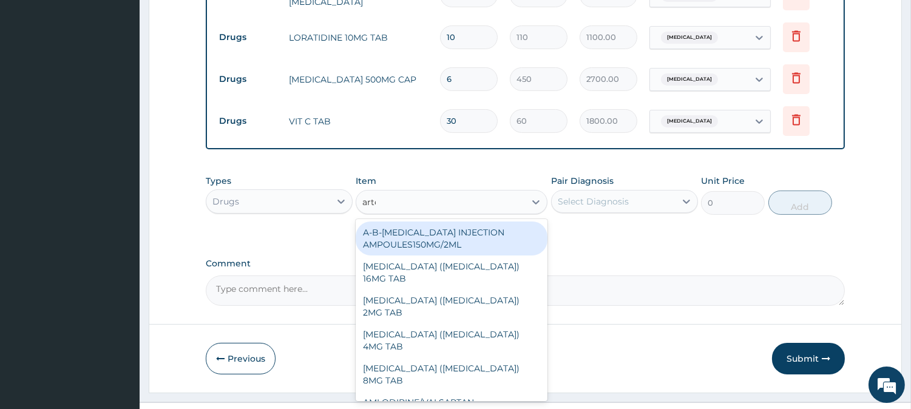
type input "artem"
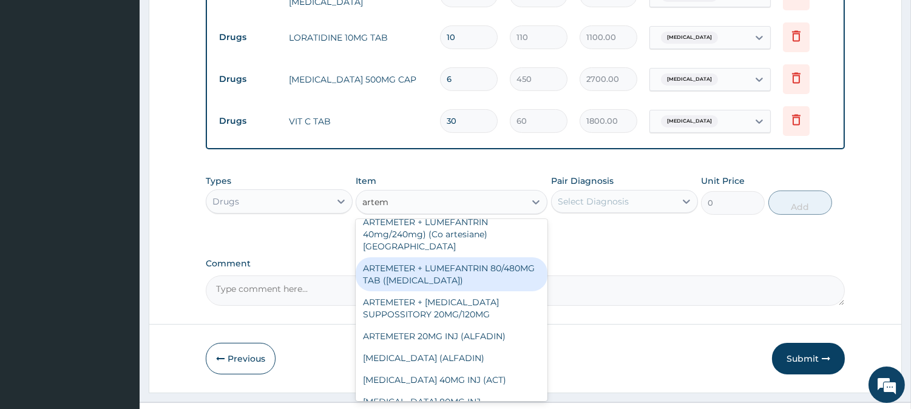
scroll to position [135, 0]
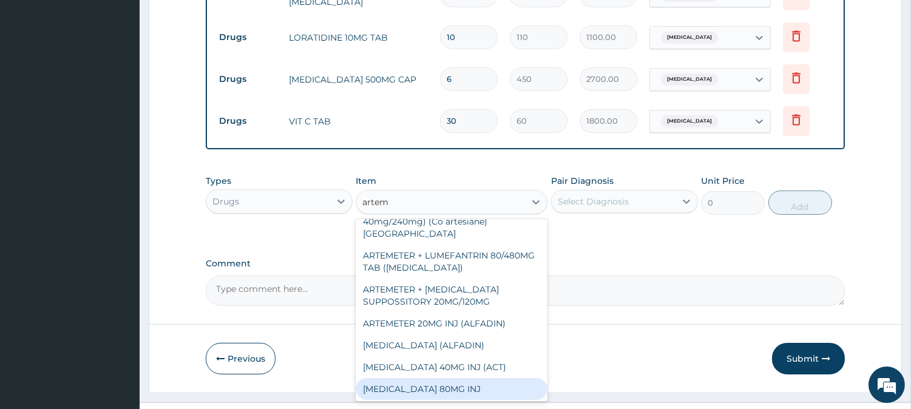
click at [493, 378] on div "[MEDICAL_DATA] 80MG INJ" at bounding box center [451, 389] width 192 height 22
type input "750"
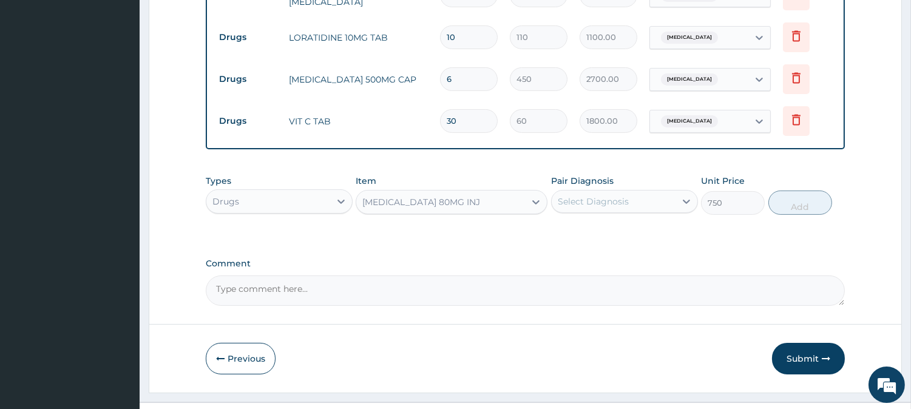
click at [670, 192] on div "Select Diagnosis" at bounding box center [613, 201] width 124 height 19
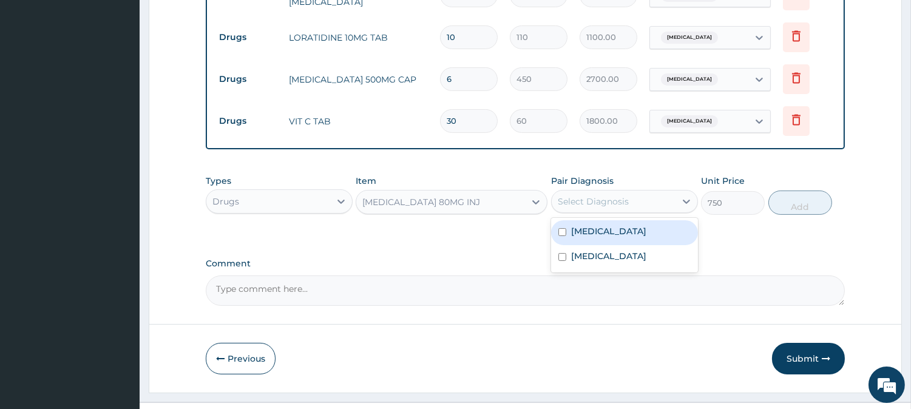
click at [675, 224] on div "[MEDICAL_DATA]" at bounding box center [624, 232] width 147 height 25
checkbox input "true"
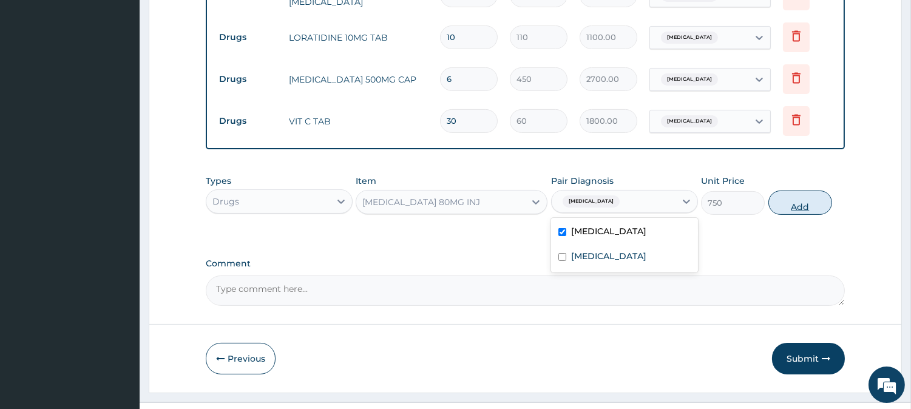
click at [815, 194] on button "Add" at bounding box center [800, 202] width 64 height 24
type input "0"
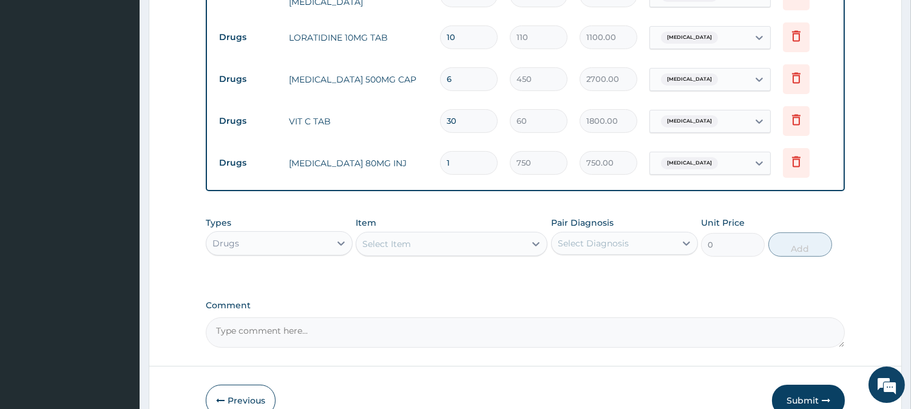
type input "0.00"
type input "6"
type input "4500.00"
type input "6"
click at [388, 238] on div "Select Item" at bounding box center [386, 244] width 49 height 12
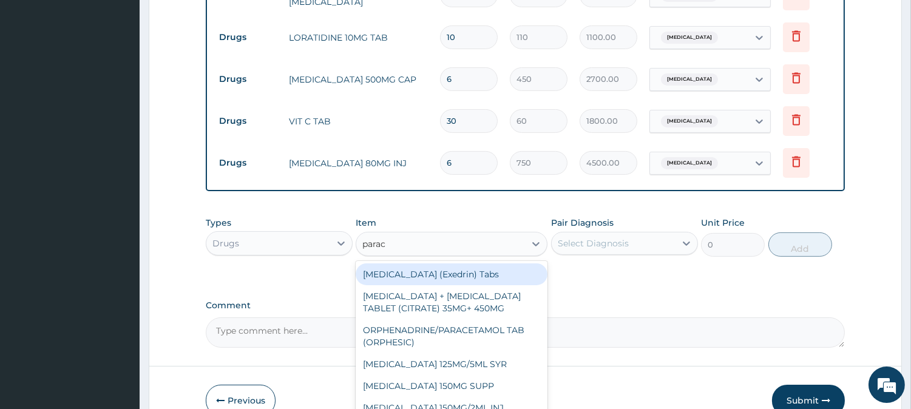
type input "parace"
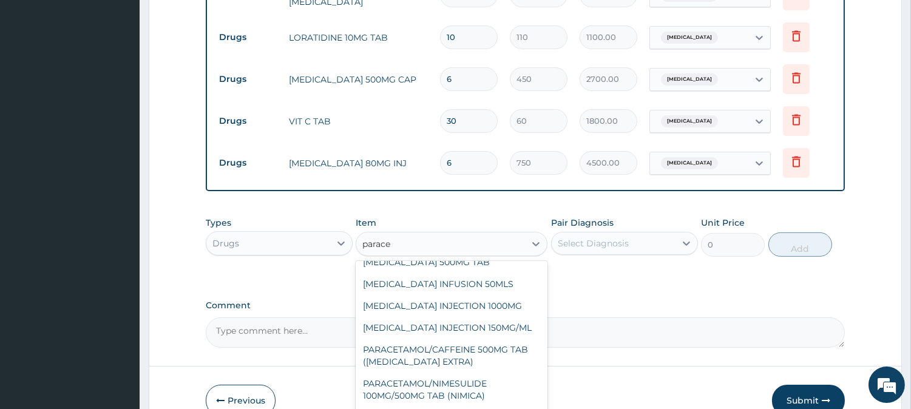
scroll to position [234, 0]
click at [522, 270] on div "[MEDICAL_DATA] 500MG TAB" at bounding box center [451, 264] width 192 height 22
type input "65"
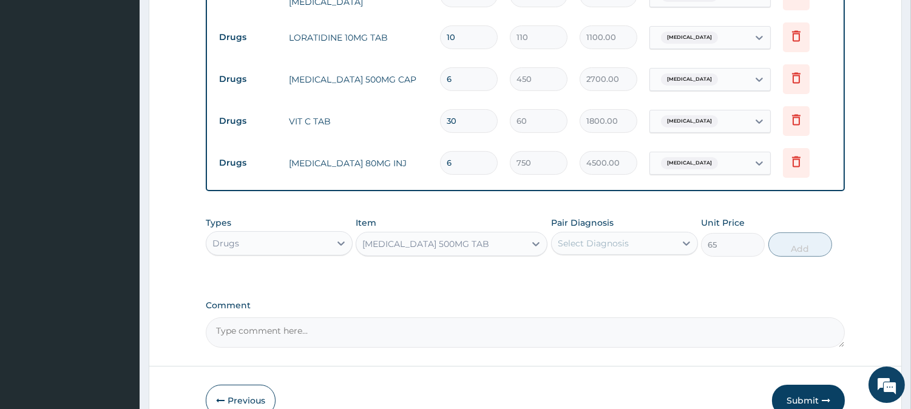
click at [636, 240] on div "Select Diagnosis" at bounding box center [613, 243] width 124 height 19
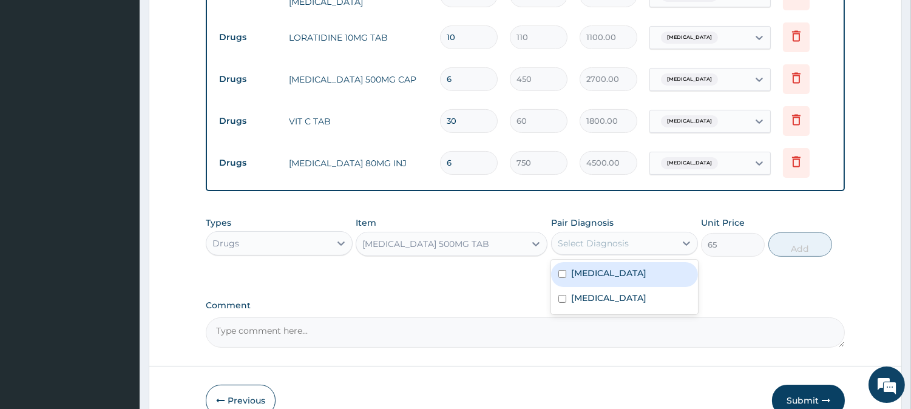
click at [677, 267] on div "[MEDICAL_DATA]" at bounding box center [624, 274] width 147 height 25
checkbox input "true"
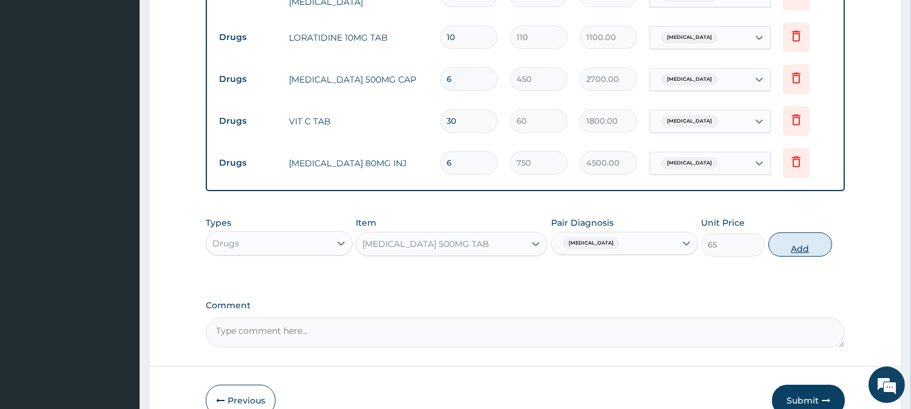
click at [789, 241] on button "Add" at bounding box center [800, 244] width 64 height 24
type input "0"
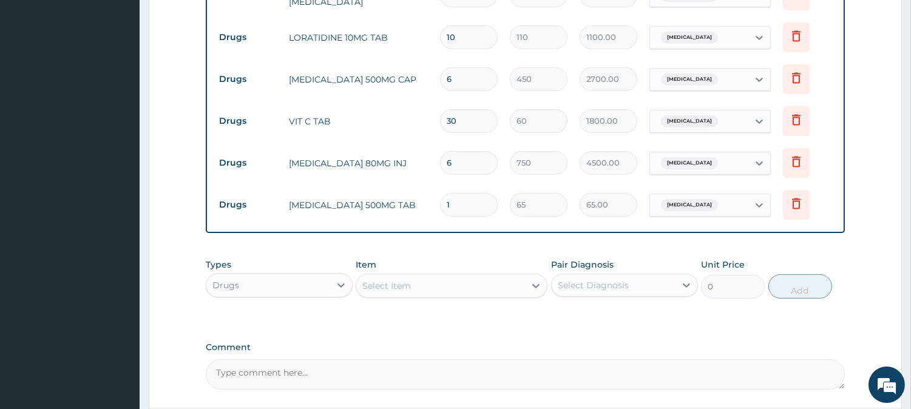
type input "18"
type input "1170.00"
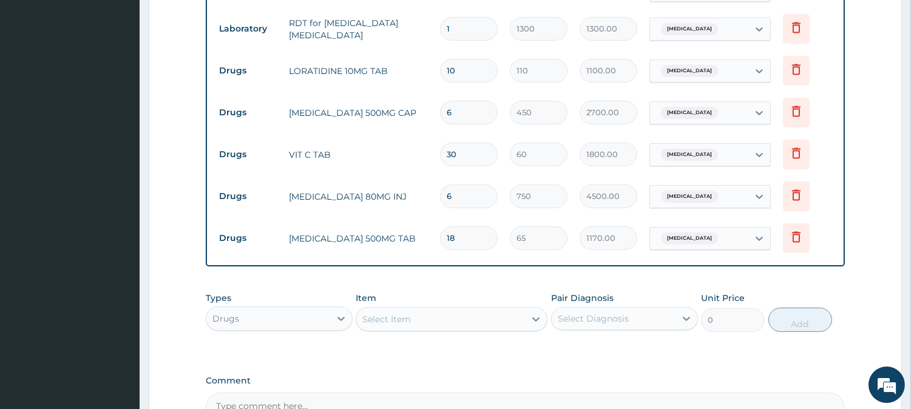
scroll to position [659, 0]
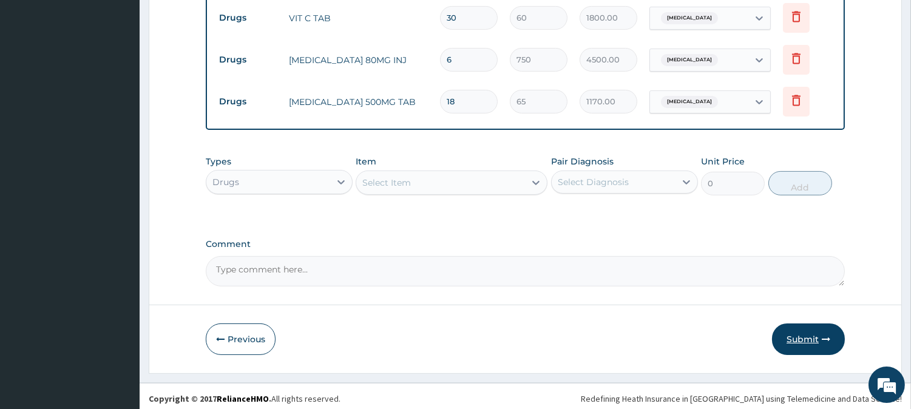
type input "18"
click at [809, 326] on button "Submit" at bounding box center [808, 339] width 73 height 32
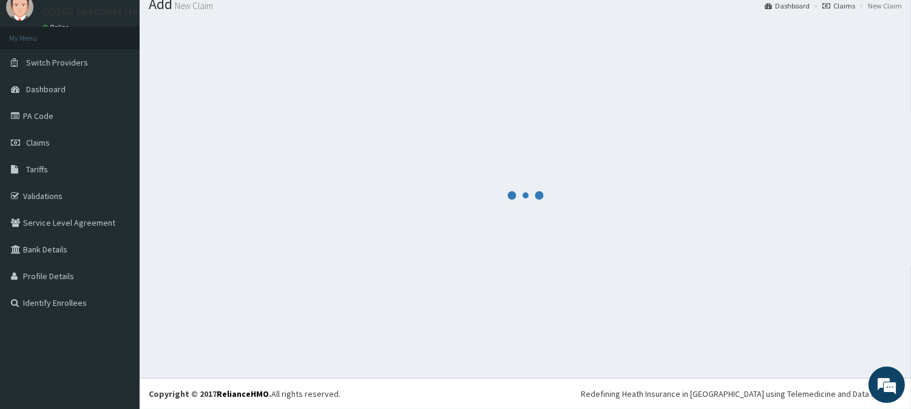
scroll to position [43, 0]
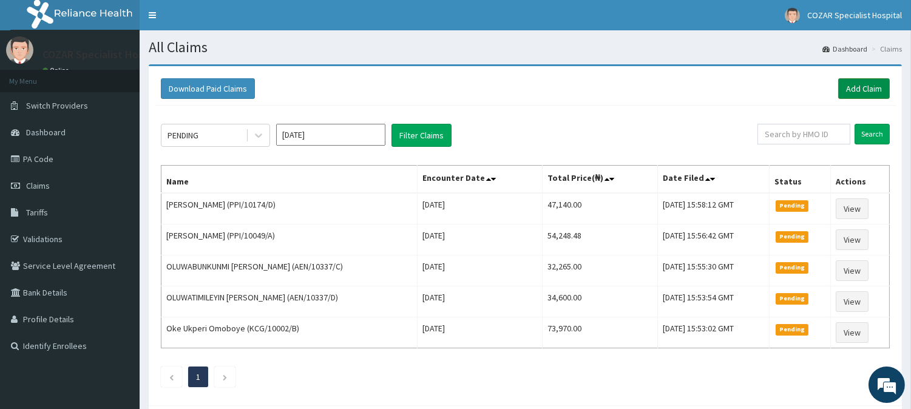
click at [857, 90] on link "Add Claim" at bounding box center [864, 88] width 52 height 21
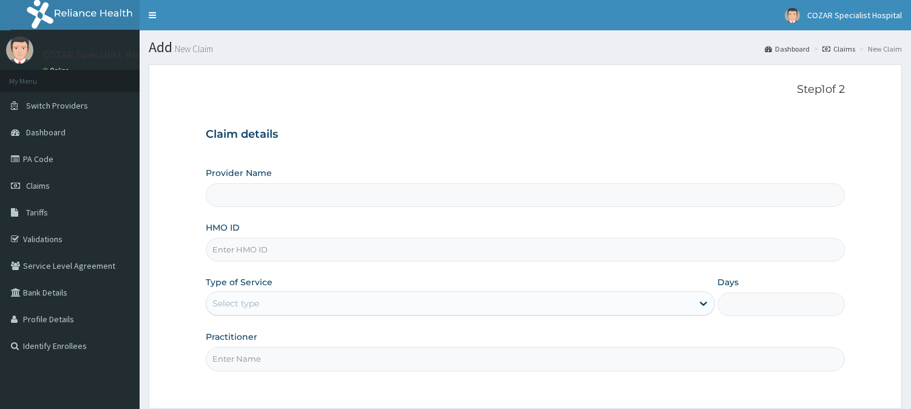
type input "Cozar Specialist Hospital"
click at [293, 249] on input "HMO ID" at bounding box center [525, 250] width 639 height 24
paste input "TBE/10099/F"
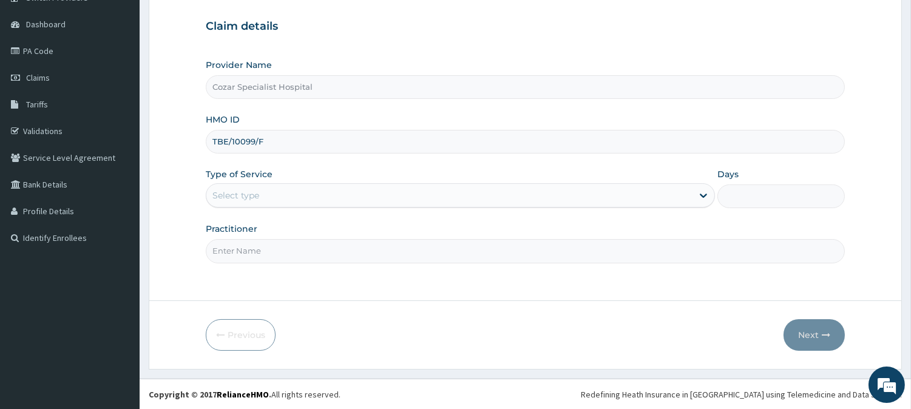
type input "TBE/10099/F"
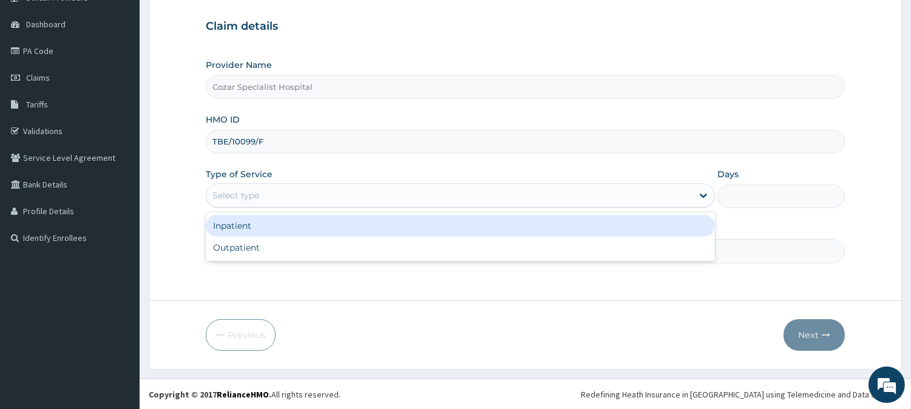
click at [538, 198] on div "Select type" at bounding box center [449, 195] width 486 height 19
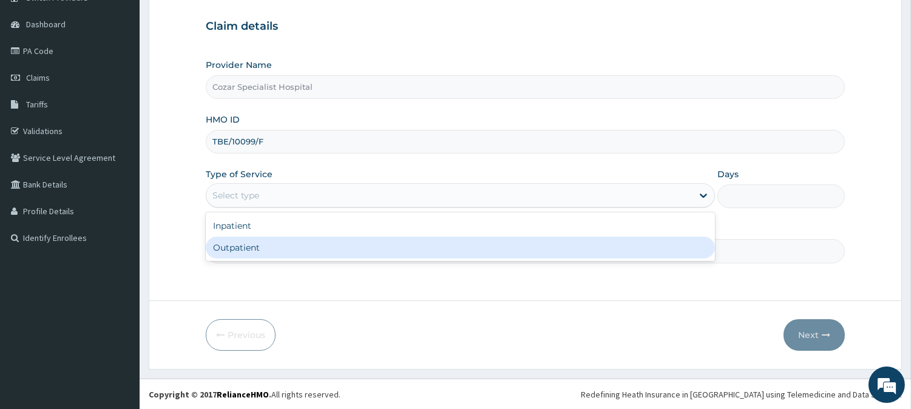
click at [481, 247] on div "Outpatient" at bounding box center [460, 248] width 509 height 22
type input "1"
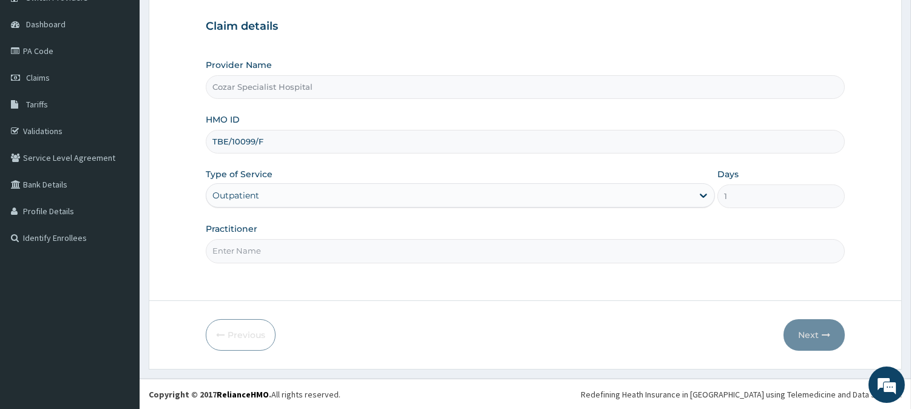
click at [388, 259] on input "Practitioner" at bounding box center [525, 251] width 639 height 24
type input "[PERSON_NAME][MEDICAL_DATA]"
click at [815, 329] on button "Next" at bounding box center [813, 335] width 61 height 32
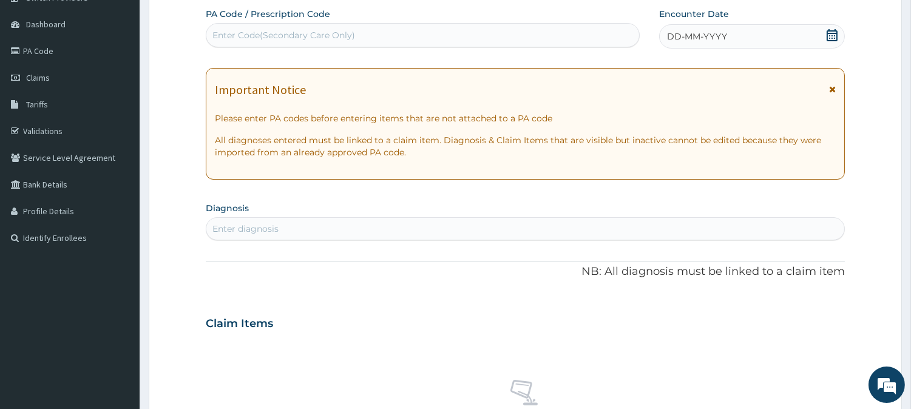
click at [832, 32] on icon at bounding box center [831, 35] width 11 height 12
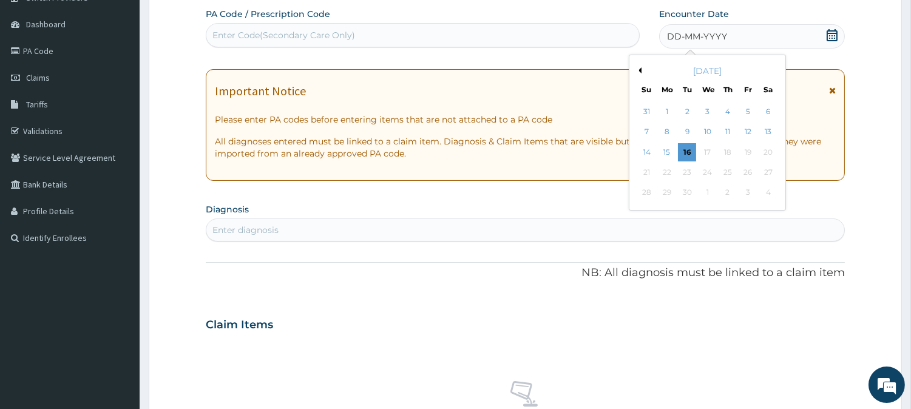
click at [639, 72] on button "Previous Month" at bounding box center [638, 70] width 6 height 6
click at [669, 172] on div "18" at bounding box center [667, 172] width 18 height 18
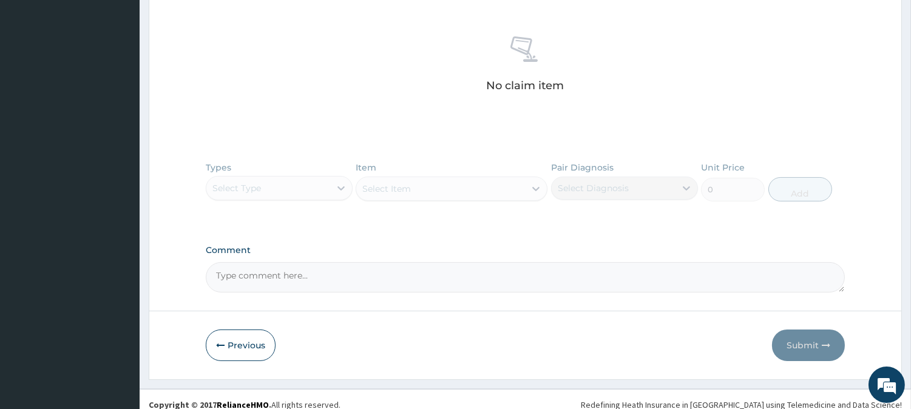
scroll to position [462, 0]
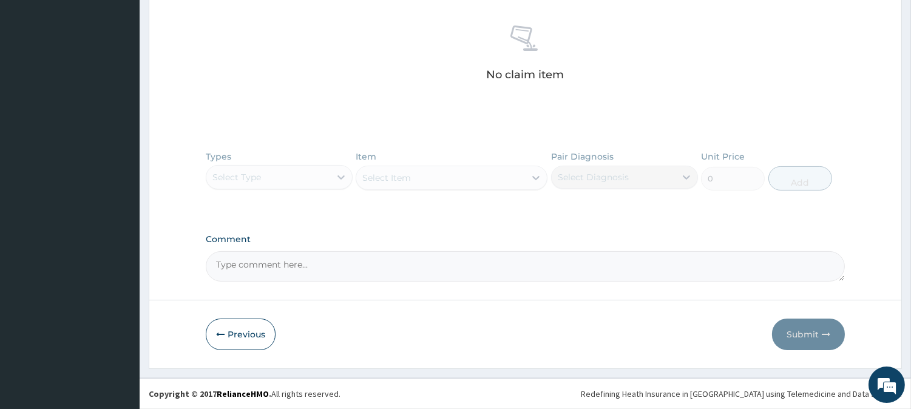
click at [300, 181] on div "Types Select Type Item Select Item Pair Diagnosis Select Diagnosis Unit Price 0…" at bounding box center [525, 179] width 639 height 70
click at [305, 161] on div "Types Select Type Item Select Item Pair Diagnosis Select Diagnosis Unit Price 0…" at bounding box center [525, 179] width 639 height 70
click at [287, 176] on div "Types Select Type Item Select Item Pair Diagnosis Select Diagnosis Unit Price 0…" at bounding box center [525, 179] width 639 height 70
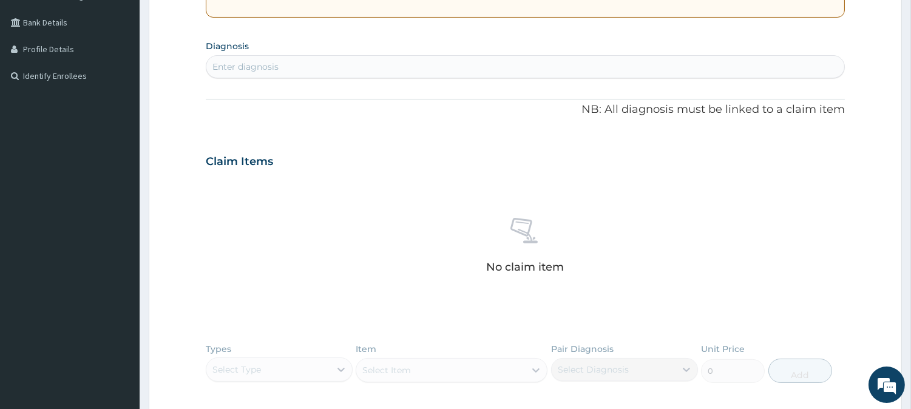
scroll to position [244, 0]
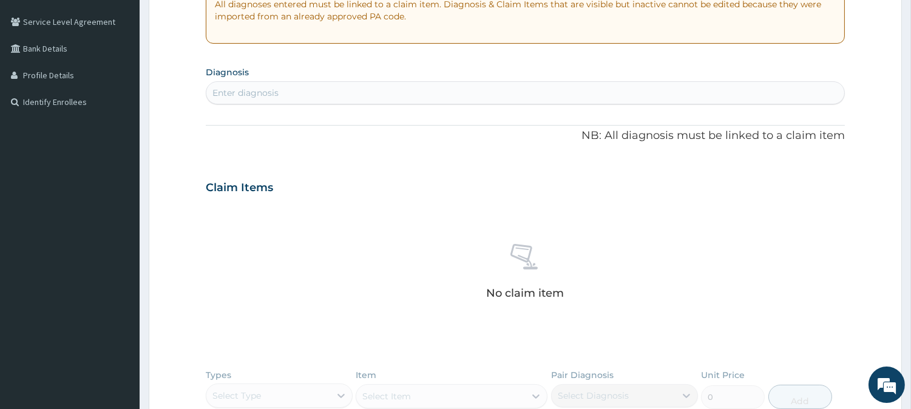
click at [298, 89] on div "Enter diagnosis" at bounding box center [525, 92] width 638 height 19
type input "MALARI"
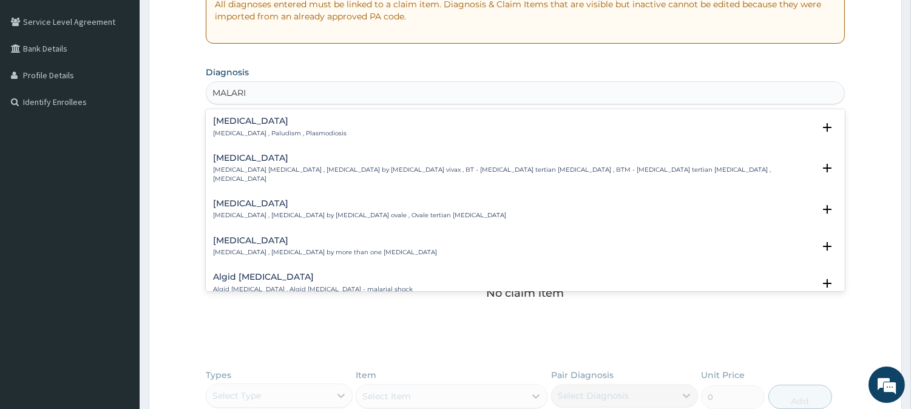
click at [311, 135] on p "Malaria , Paludism , Plasmodiosis" at bounding box center [279, 133] width 133 height 8
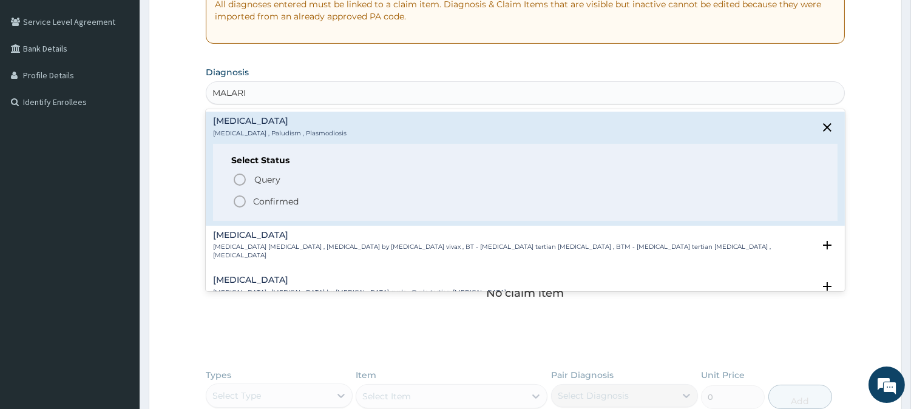
click at [274, 206] on p "Confirmed" at bounding box center [275, 201] width 45 height 12
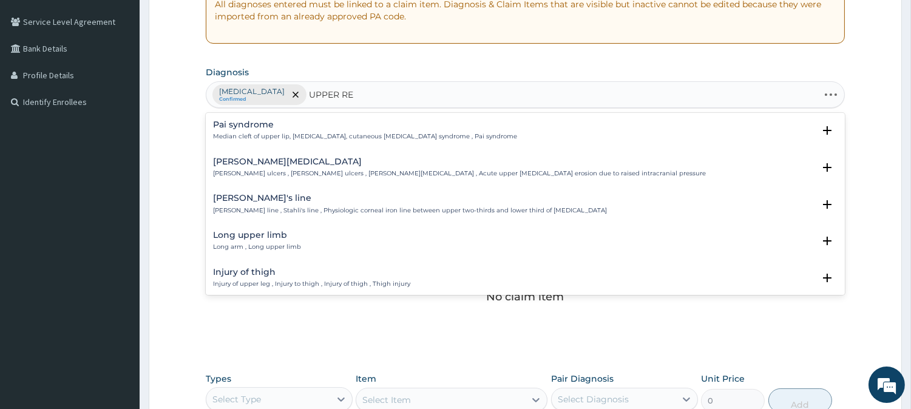
type input "UPPER RES"
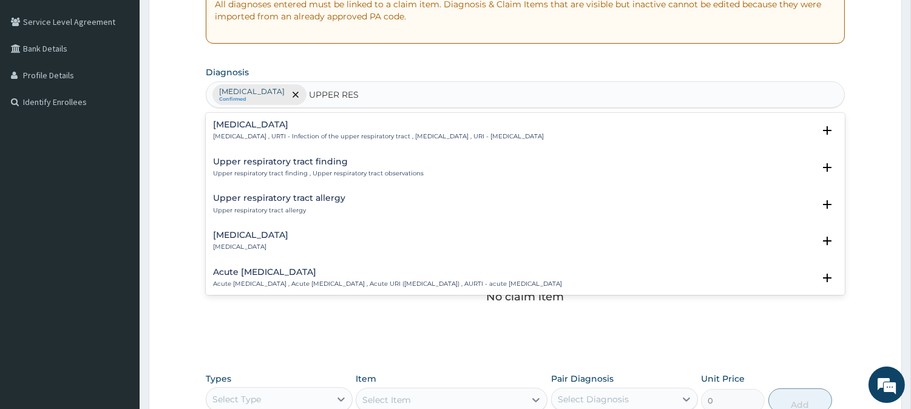
click at [440, 130] on div "Upper respiratory infection Upper respiratory infection , URTI - Infection of t…" at bounding box center [378, 130] width 331 height 21
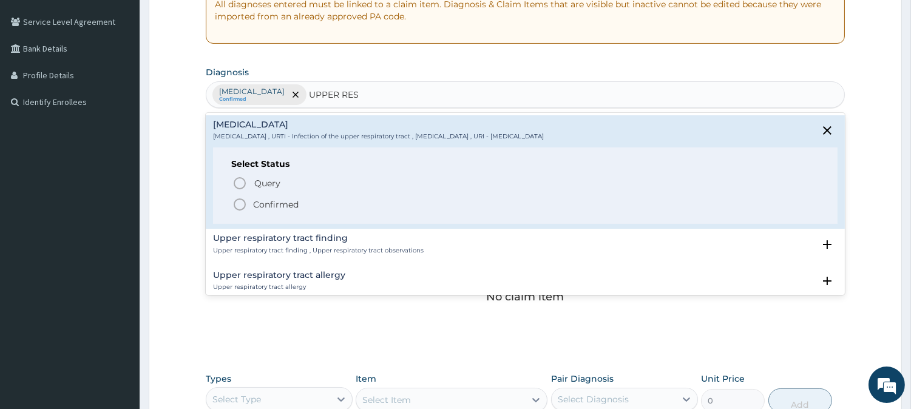
click at [304, 199] on span "Confirmed" at bounding box center [525, 204] width 587 height 15
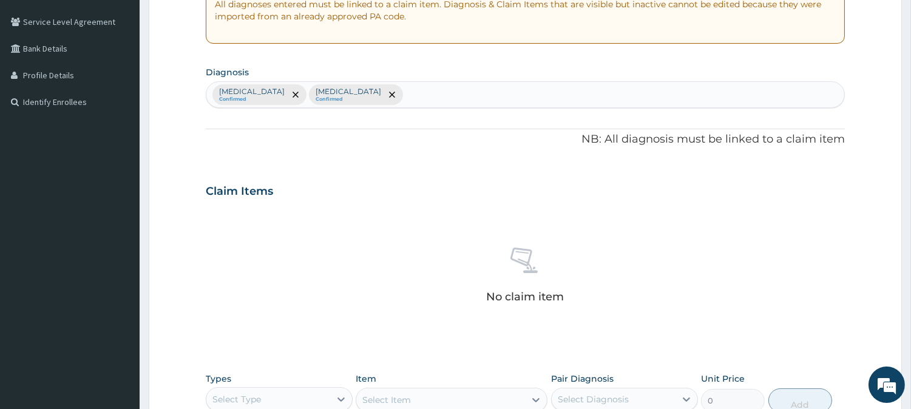
scroll to position [465, 0]
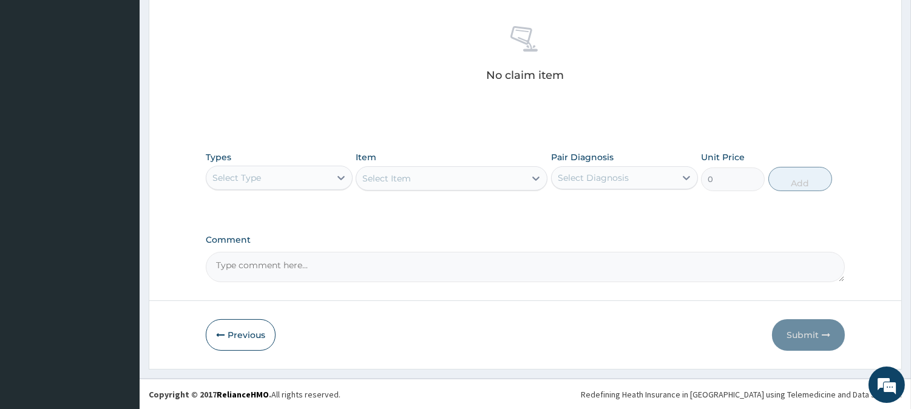
click at [318, 179] on div "Select Type" at bounding box center [268, 177] width 124 height 19
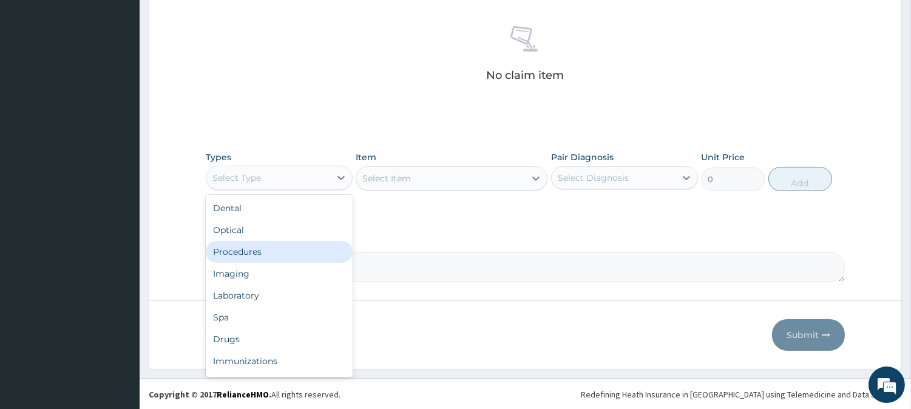
click at [331, 248] on div "Procedures" at bounding box center [279, 252] width 147 height 22
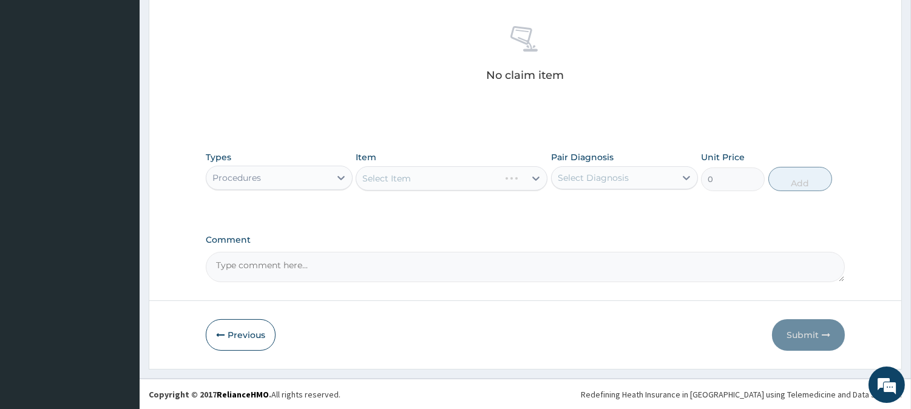
click at [512, 176] on div "Select Item" at bounding box center [451, 178] width 192 height 24
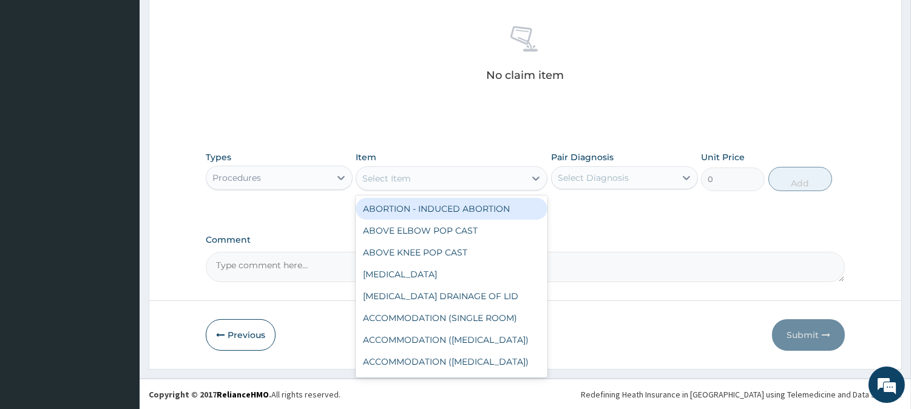
click at [512, 176] on div "Select Item" at bounding box center [440, 178] width 169 height 19
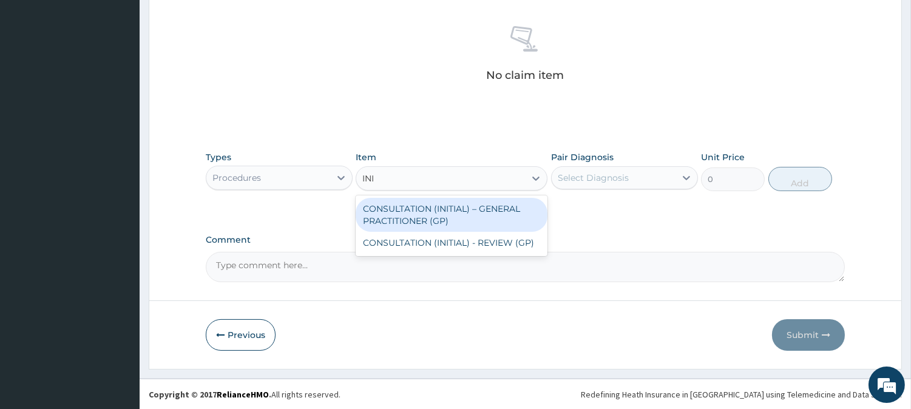
type input "INIT"
click at [519, 207] on div "CONSULTATION (INITIAL) – GENERAL PRACTITIONER (GP)" at bounding box center [451, 215] width 192 height 34
type input "3000"
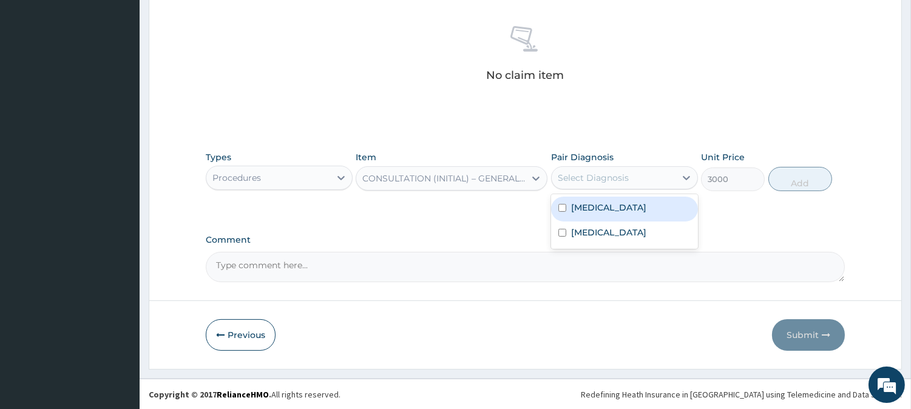
click at [607, 180] on div "Select Diagnosis" at bounding box center [592, 178] width 71 height 12
click at [611, 206] on div "Malaria" at bounding box center [624, 209] width 147 height 25
checkbox input "true"
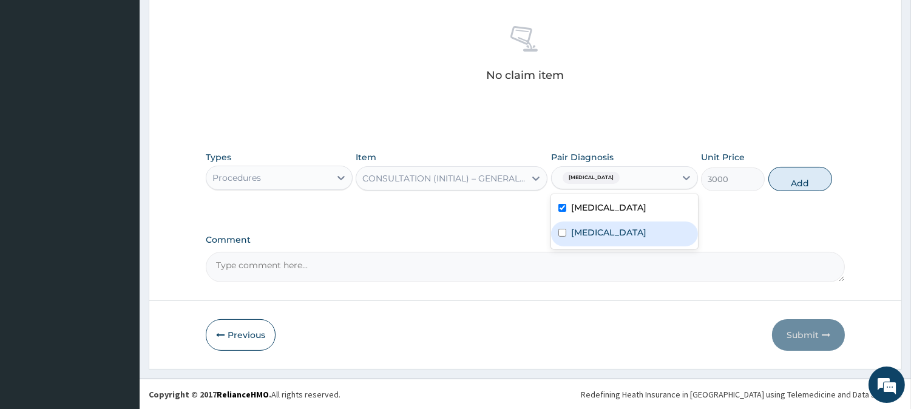
click at [617, 229] on label "Upper respiratory infection" at bounding box center [608, 232] width 75 height 12
checkbox input "true"
click at [814, 173] on button "Add" at bounding box center [800, 179] width 64 height 24
type input "0"
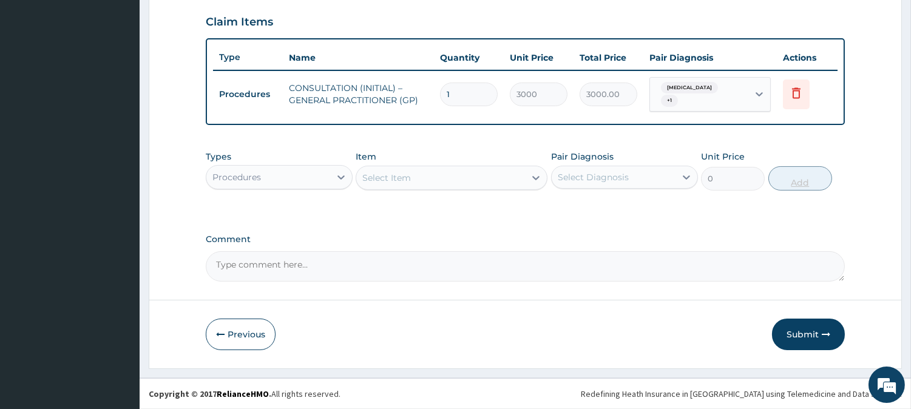
scroll to position [407, 0]
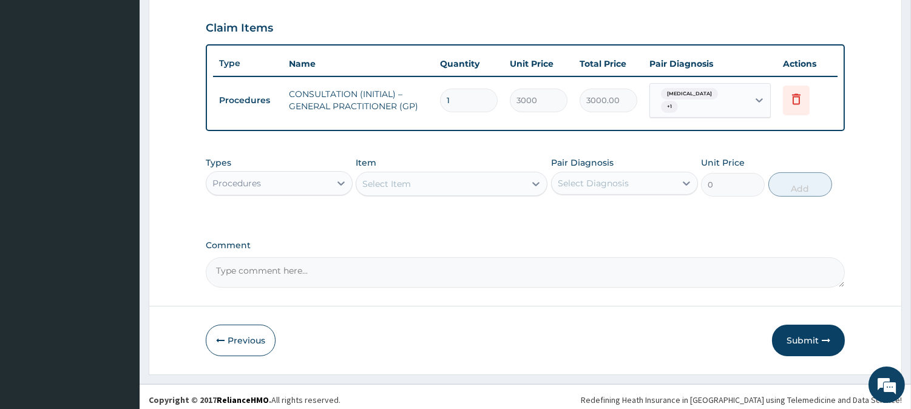
click at [323, 177] on div "Procedures" at bounding box center [268, 182] width 124 height 19
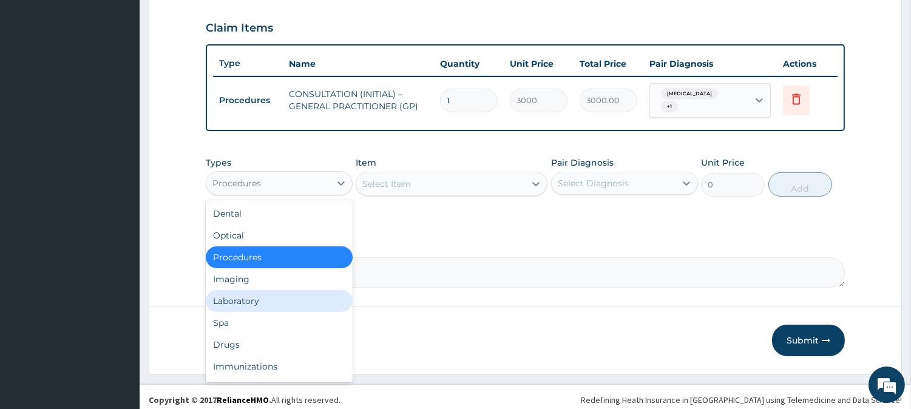
click at [311, 291] on div "Laboratory" at bounding box center [279, 301] width 147 height 22
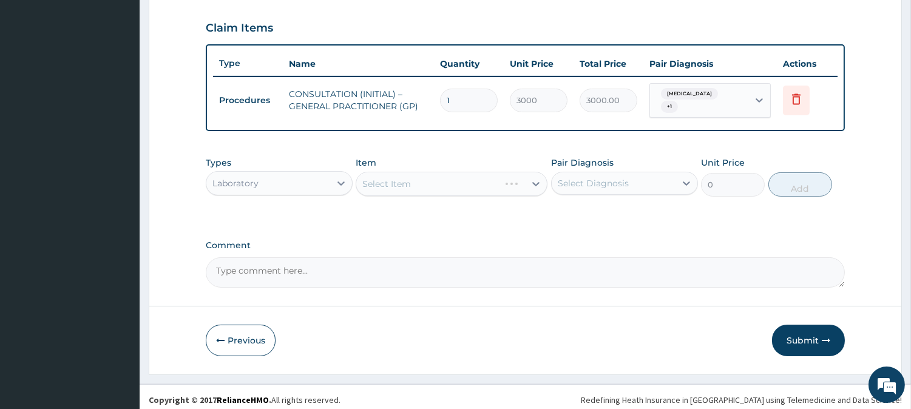
click at [433, 172] on div "Select Item" at bounding box center [451, 184] width 192 height 24
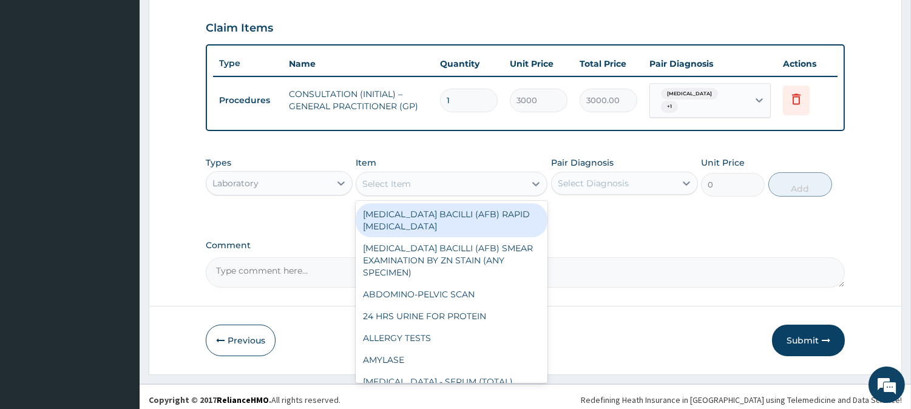
click at [439, 178] on div "Select Item" at bounding box center [440, 183] width 169 height 19
type input "RD"
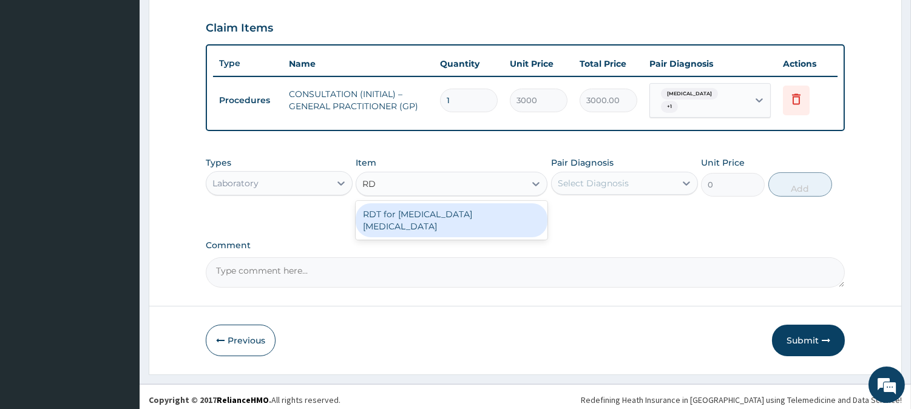
click at [463, 211] on div "RDT for Malaria Parasite" at bounding box center [451, 220] width 192 height 34
type input "1300"
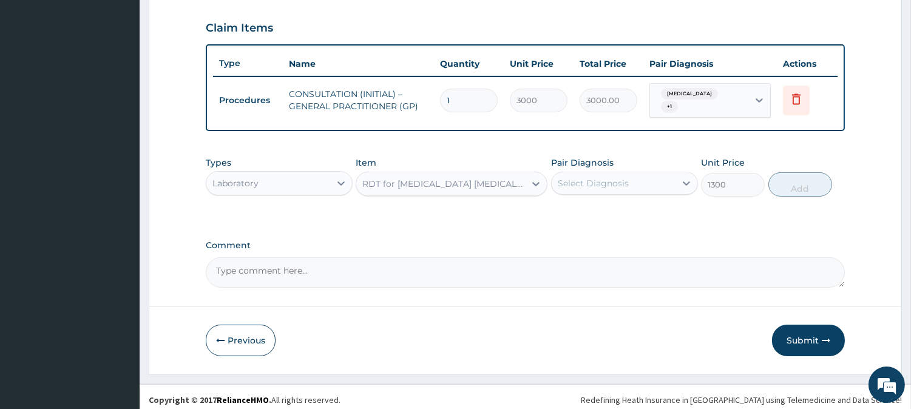
click at [589, 177] on div "Select Diagnosis" at bounding box center [592, 183] width 71 height 12
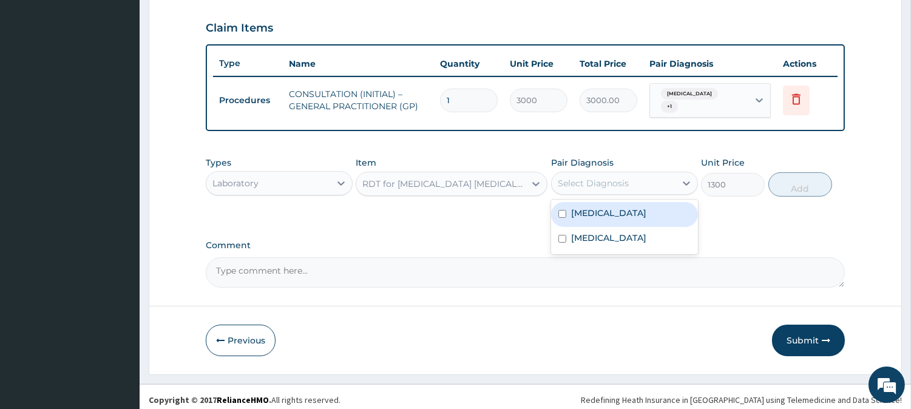
click at [598, 214] on div "Malaria" at bounding box center [624, 214] width 147 height 25
checkbox input "true"
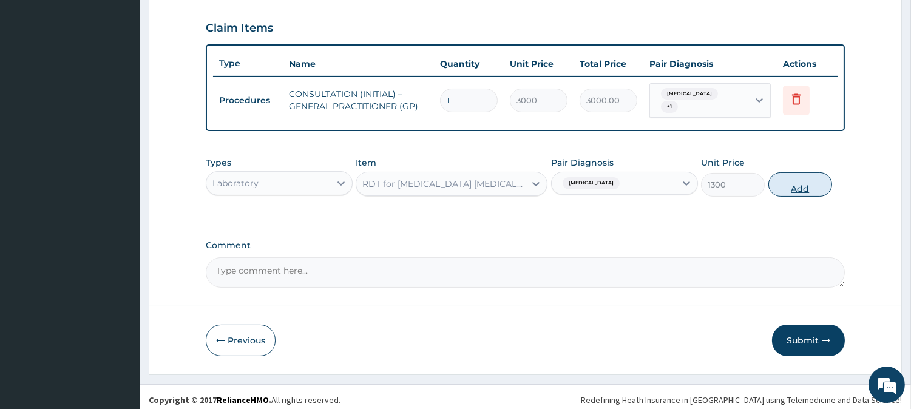
click at [810, 183] on button "Add" at bounding box center [800, 184] width 64 height 24
type input "0"
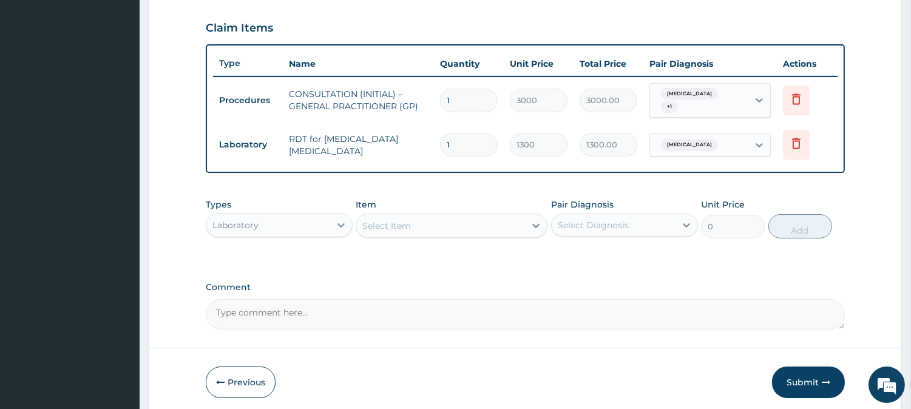
click at [315, 220] on div "Laboratory" at bounding box center [268, 224] width 124 height 19
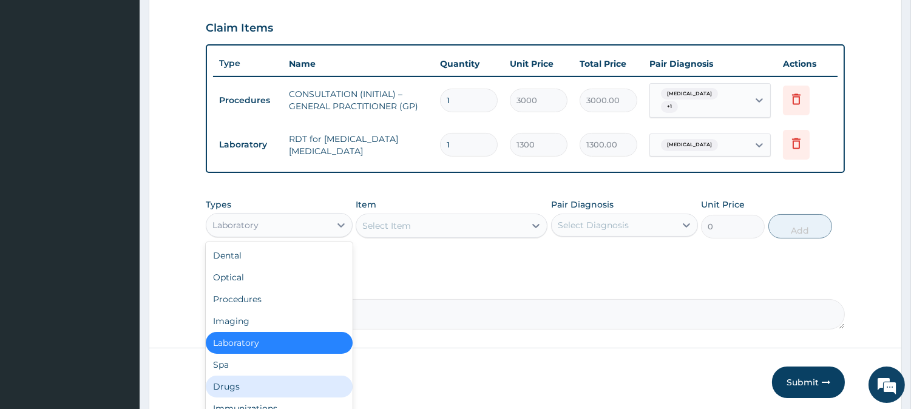
click at [280, 377] on div "Drugs" at bounding box center [279, 387] width 147 height 22
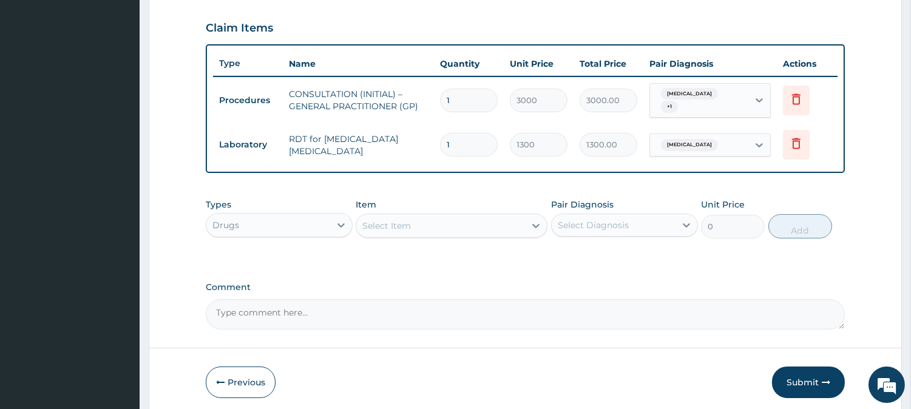
click at [427, 227] on div "Select Item" at bounding box center [440, 225] width 169 height 19
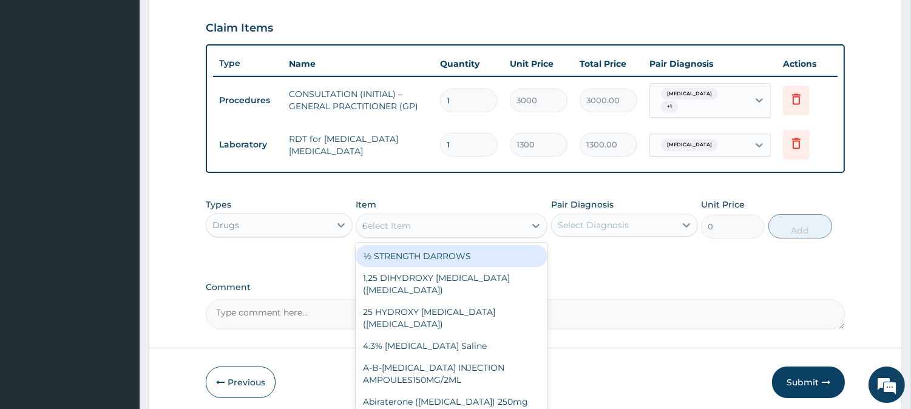
type input "COARTE"
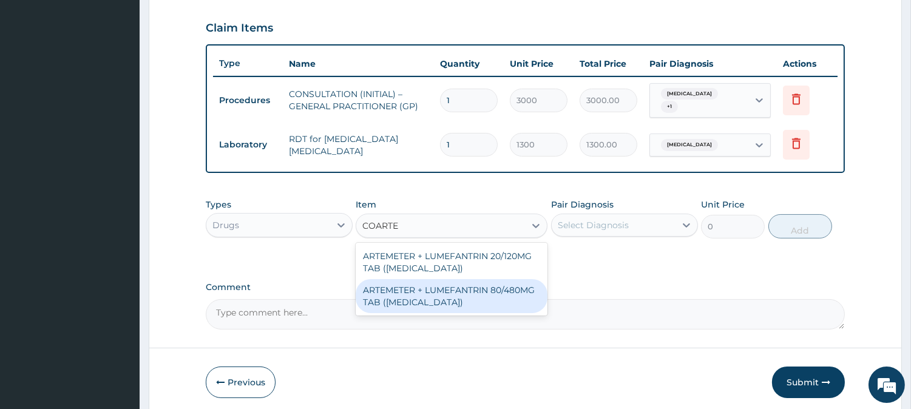
click at [519, 284] on div "ARTEMETER + LUMEFANTRIN 80/480MG TAB (COARTEM)" at bounding box center [451, 296] width 192 height 34
type input "500"
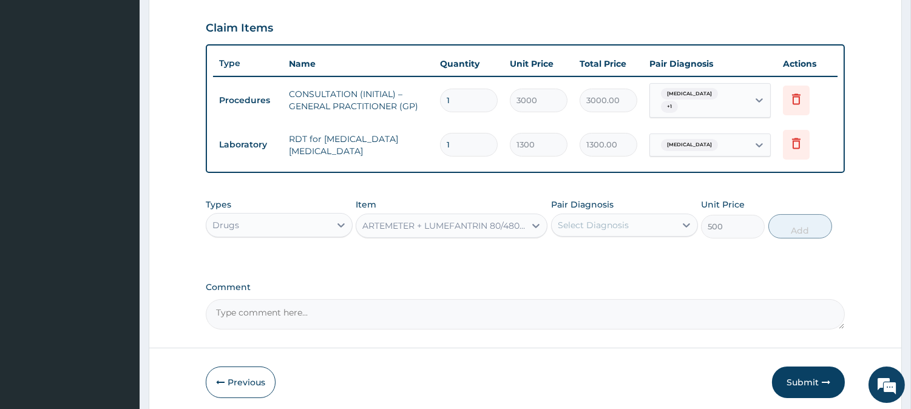
click at [625, 219] on div "Select Diagnosis" at bounding box center [592, 225] width 71 height 12
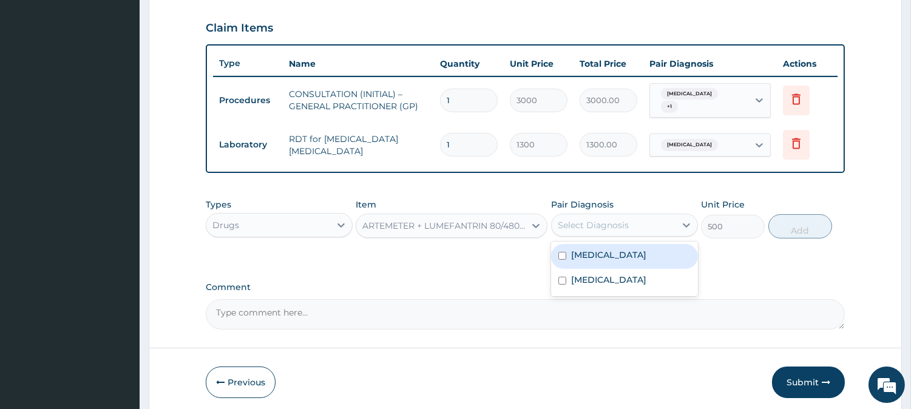
click at [638, 248] on div "Malaria" at bounding box center [624, 256] width 147 height 25
checkbox input "true"
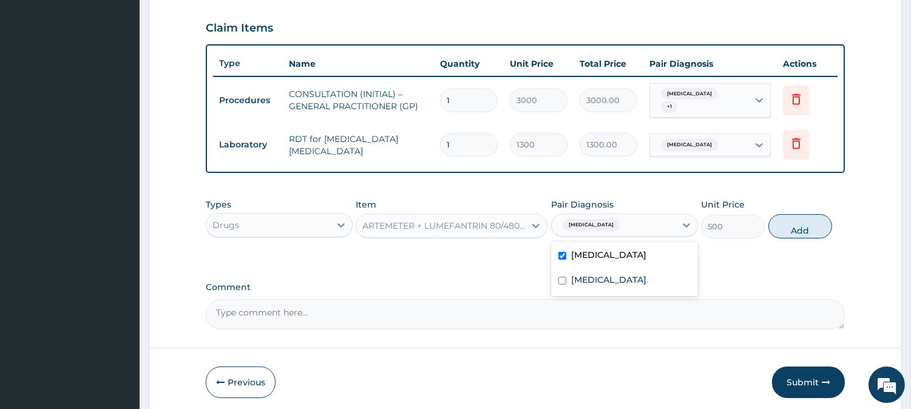
click at [795, 221] on button "Add" at bounding box center [800, 226] width 64 height 24
type input "0"
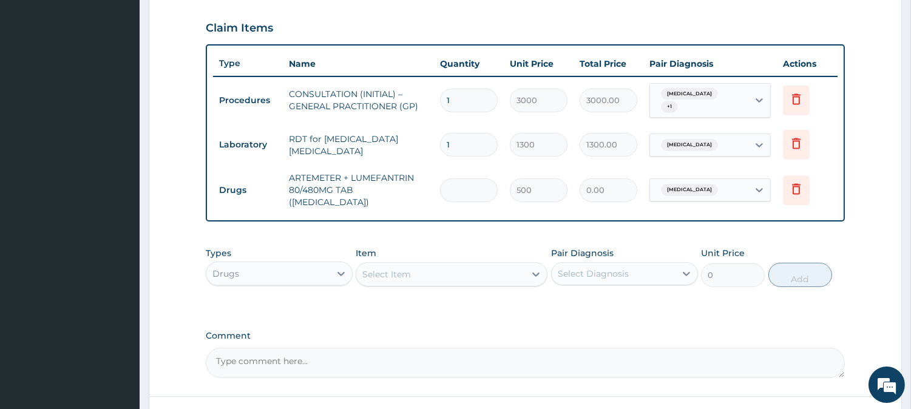
type input "0.00"
type input "6"
type input "3000.00"
type input "6"
click at [469, 264] on div "Select Item" at bounding box center [440, 273] width 169 height 19
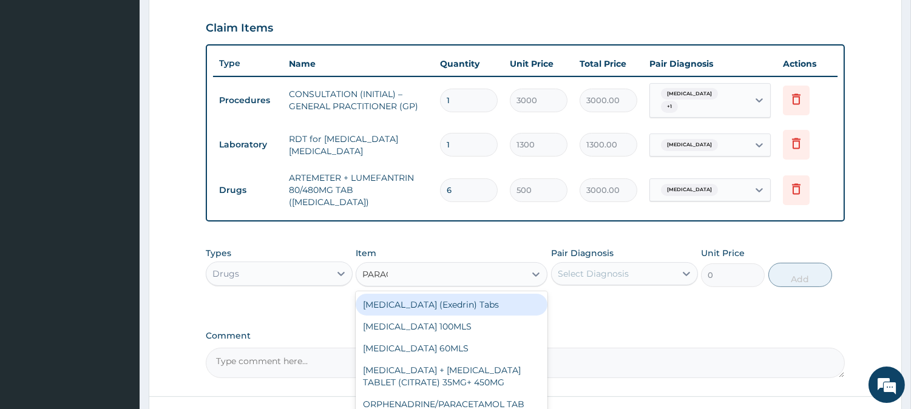
type input "PARACETA"
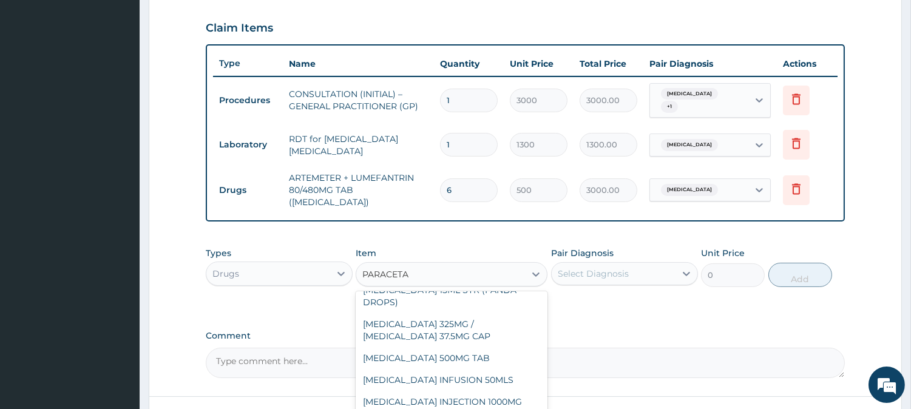
scroll to position [172, 0]
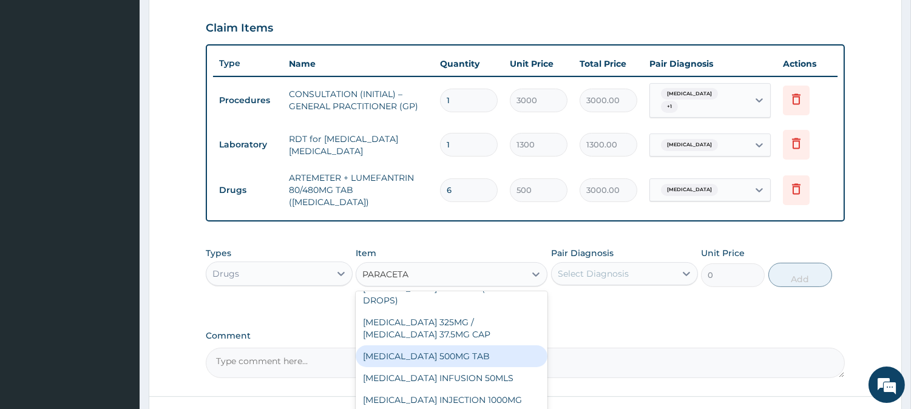
click at [526, 359] on div "PARACETAMOL 500MG TAB" at bounding box center [451, 356] width 192 height 22
type input "65"
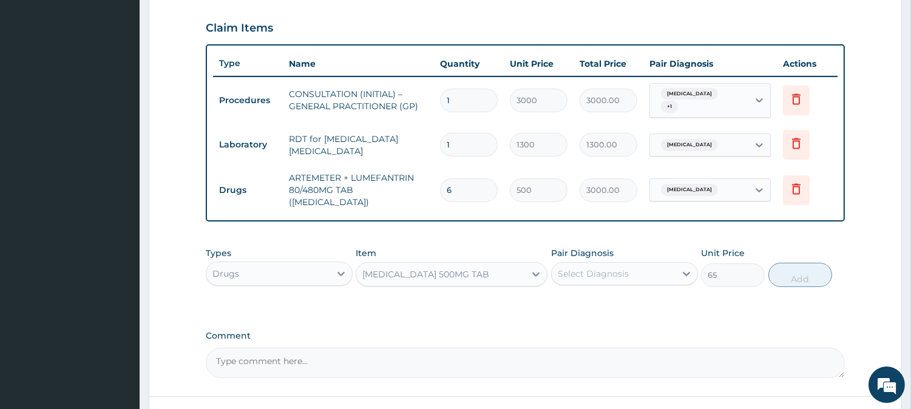
click at [615, 268] on div "Select Diagnosis" at bounding box center [592, 274] width 71 height 12
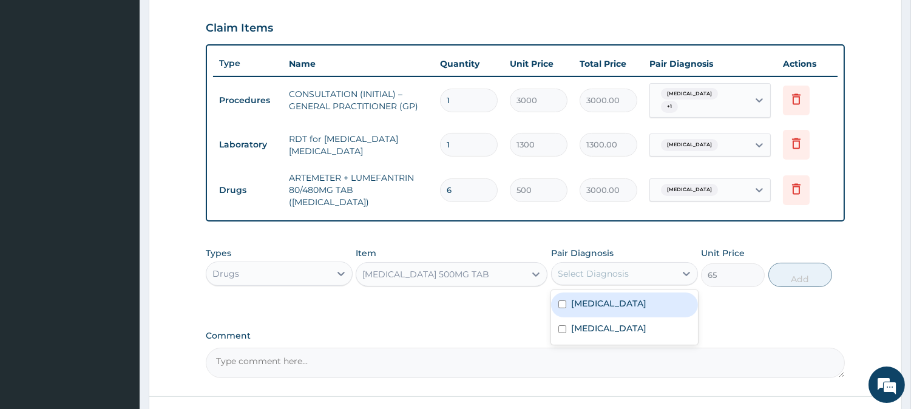
click at [613, 292] on div "Malaria" at bounding box center [624, 304] width 147 height 25
checkbox input "true"
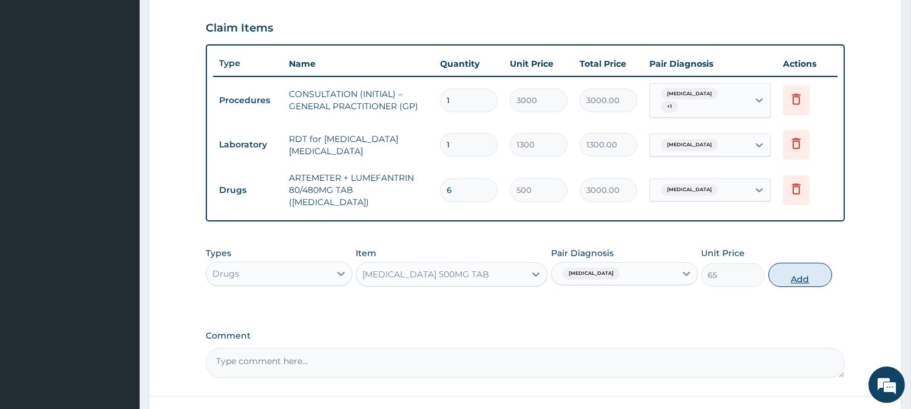
click at [789, 263] on button "Add" at bounding box center [800, 275] width 64 height 24
type input "0"
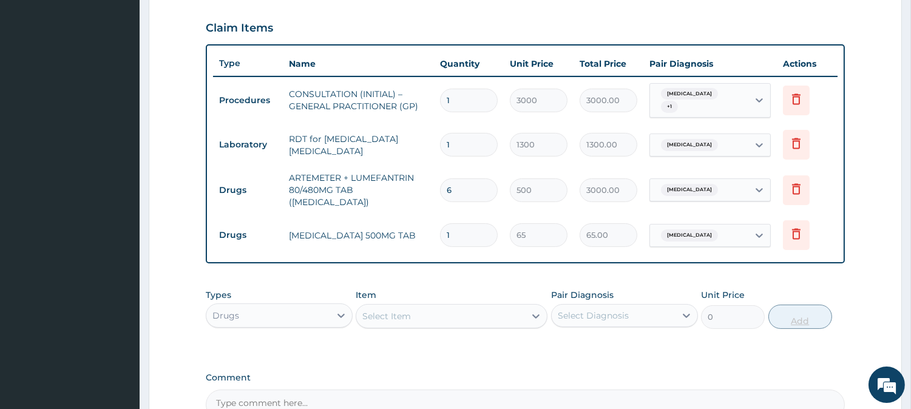
type input "18"
type input "1170.00"
type input "18"
click at [434, 308] on div "Select Item" at bounding box center [440, 315] width 169 height 19
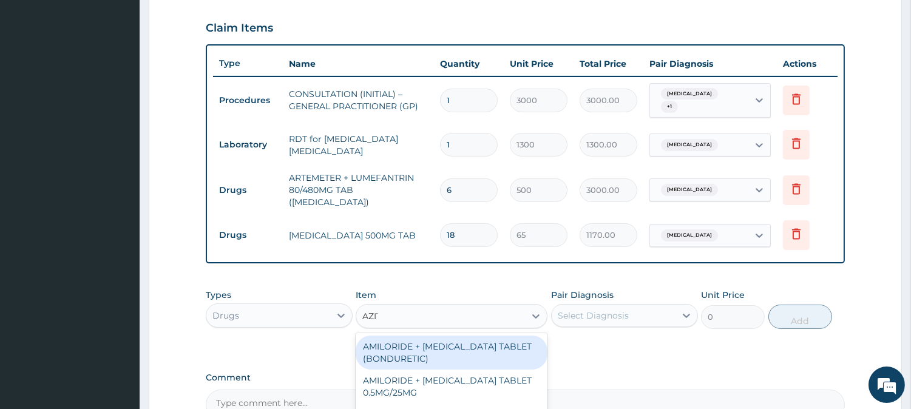
type input "AZITHR"
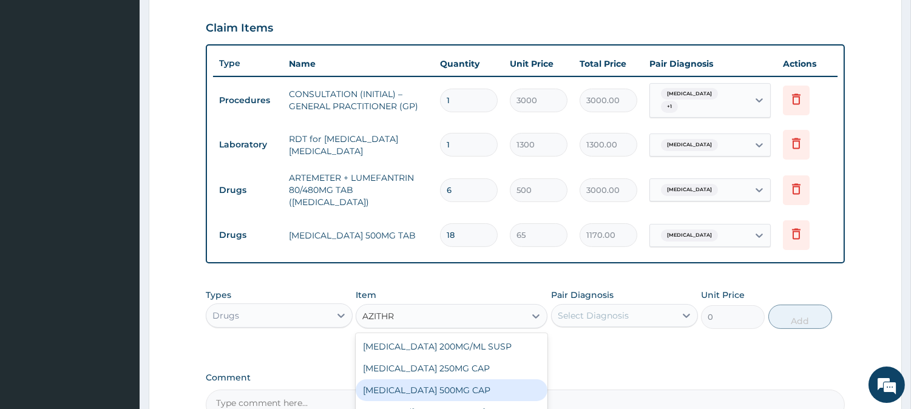
click at [525, 379] on div "AZITHROMYCIN 500MG CAP" at bounding box center [451, 390] width 192 height 22
type input "450"
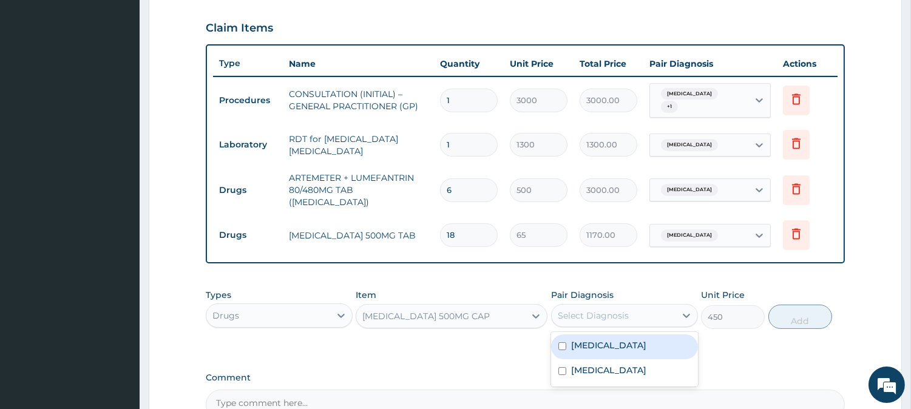
click at [646, 313] on div "Select Diagnosis" at bounding box center [624, 315] width 147 height 23
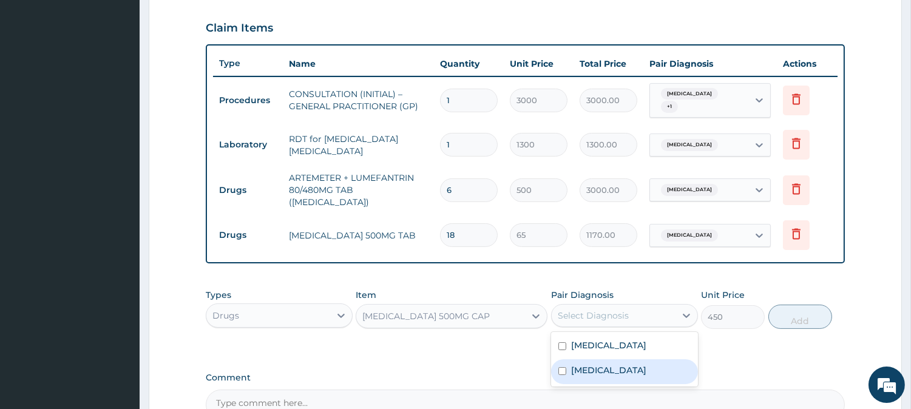
click at [635, 364] on label "Upper respiratory infection" at bounding box center [608, 370] width 75 height 12
checkbox input "true"
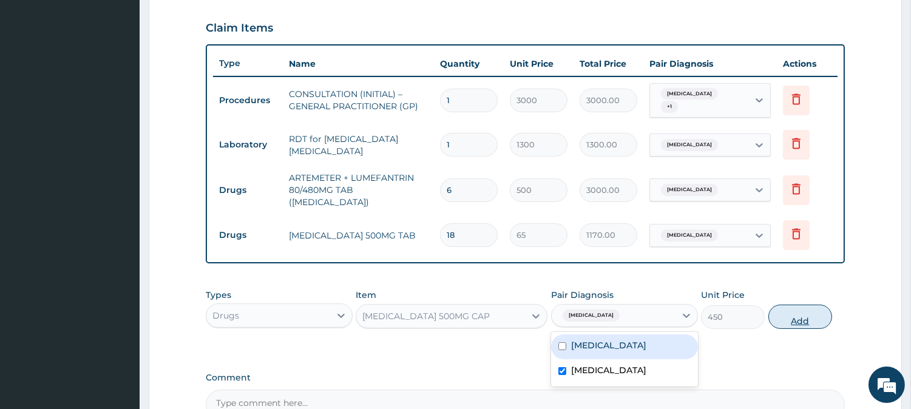
click at [792, 305] on button "Add" at bounding box center [800, 317] width 64 height 24
type input "0"
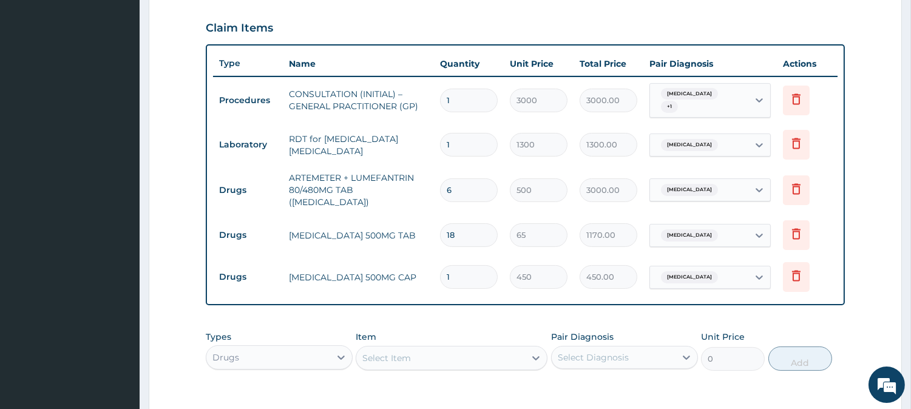
type input "0.00"
type input "6"
type input "2700.00"
type input "6"
click at [464, 353] on div "Select Item" at bounding box center [440, 357] width 169 height 19
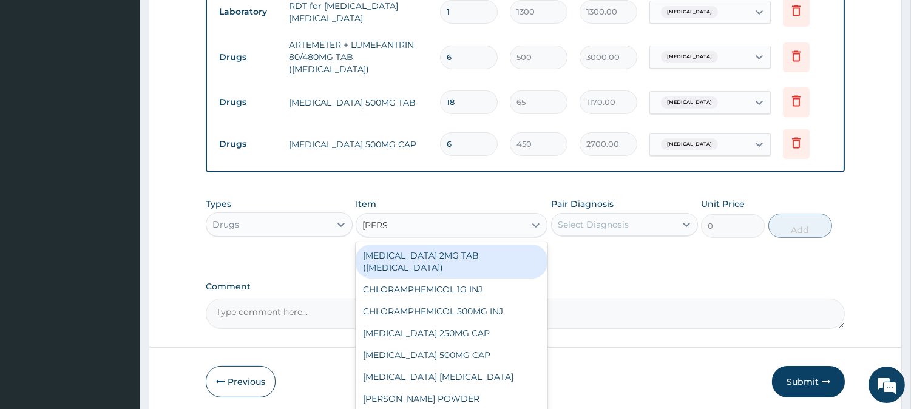
scroll to position [575, 0]
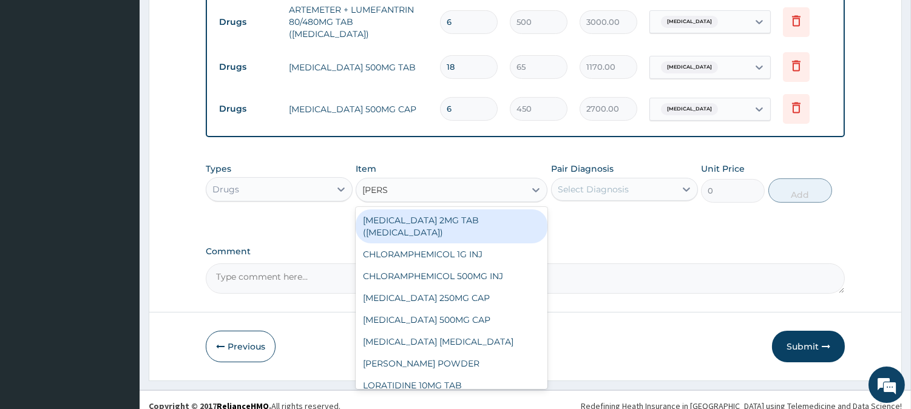
type input "LORAT"
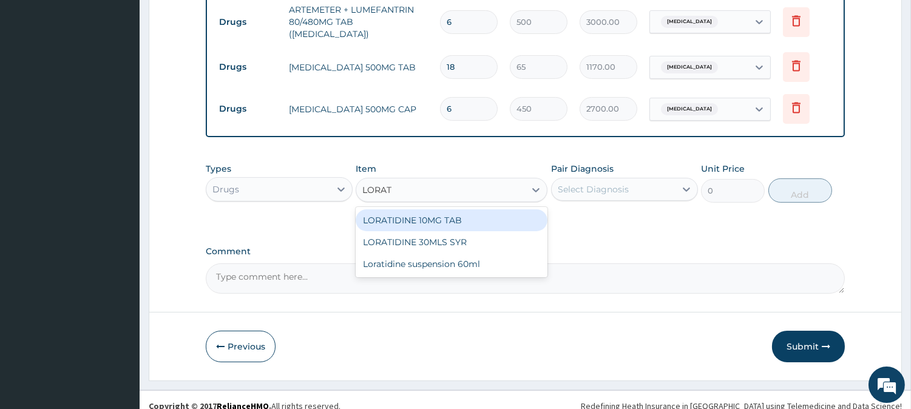
click at [494, 209] on div "LORATIDINE 10MG TAB" at bounding box center [451, 220] width 192 height 22
type input "110"
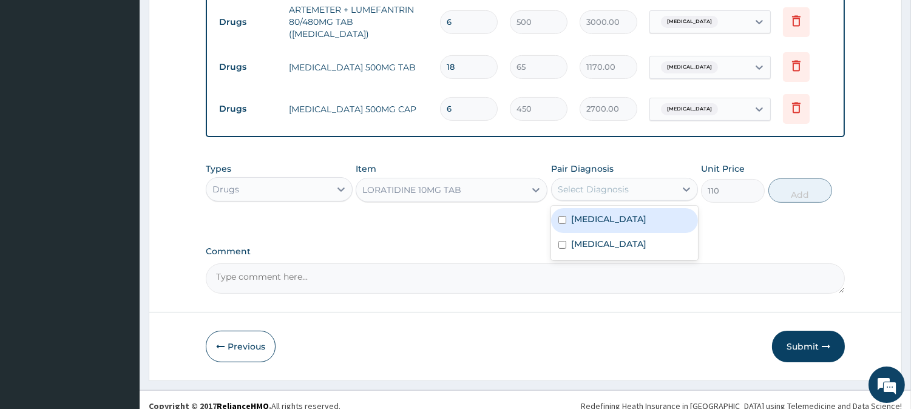
click at [613, 183] on div "Select Diagnosis" at bounding box center [592, 189] width 71 height 12
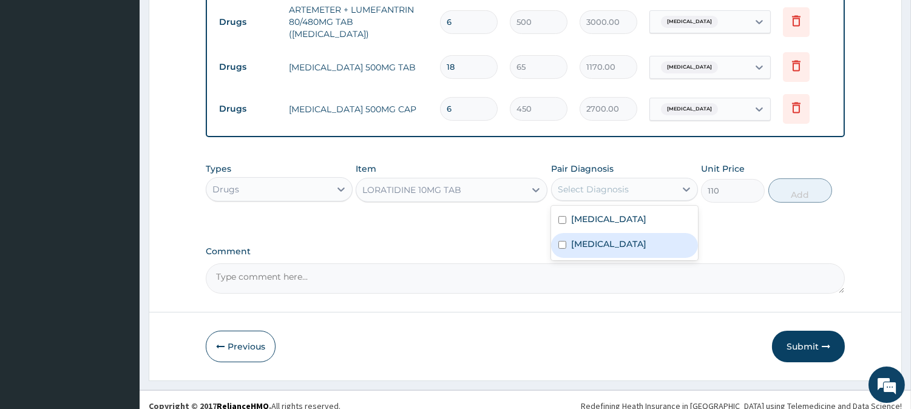
click at [632, 238] on label "Upper respiratory infection" at bounding box center [608, 244] width 75 height 12
checkbox input "true"
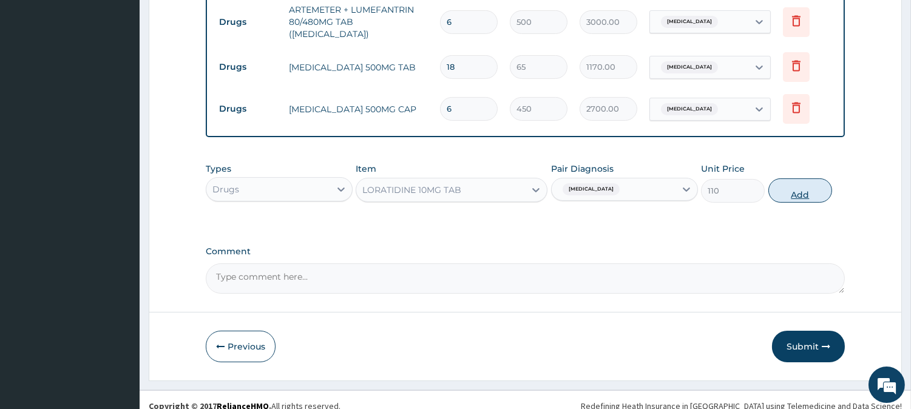
click at [797, 181] on button "Add" at bounding box center [800, 190] width 64 height 24
type input "0"
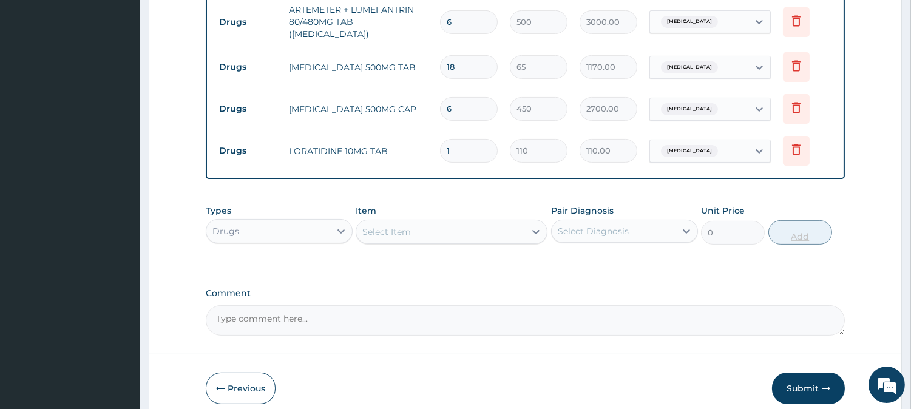
type input "19"
type input "2090.00"
type input "1"
type input "110.00"
type input "10"
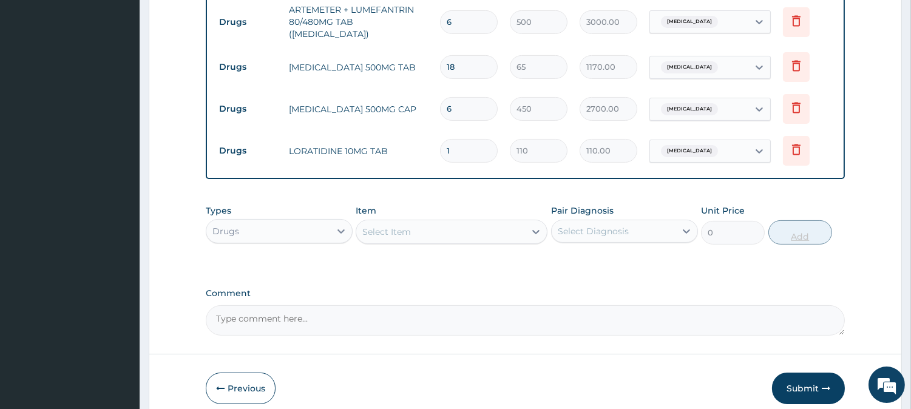
type input "1100.00"
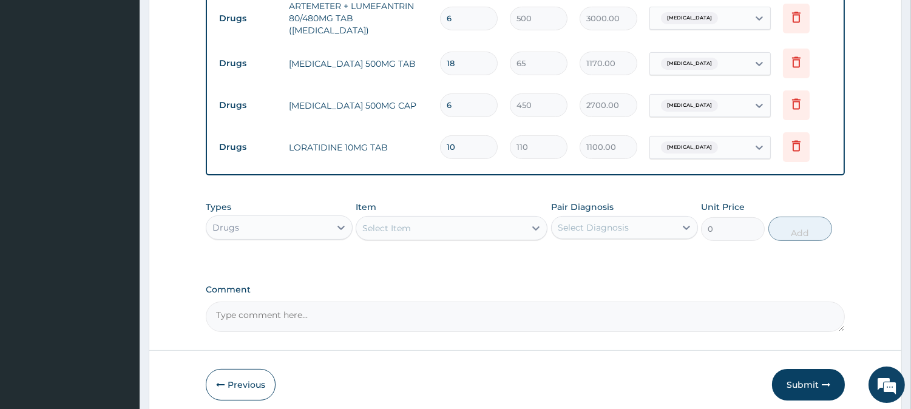
scroll to position [618, 0]
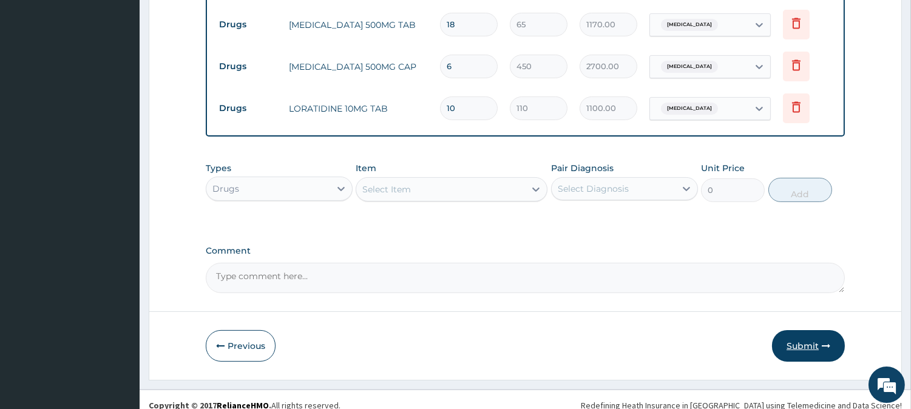
type input "10"
click at [825, 330] on button "Submit" at bounding box center [808, 346] width 73 height 32
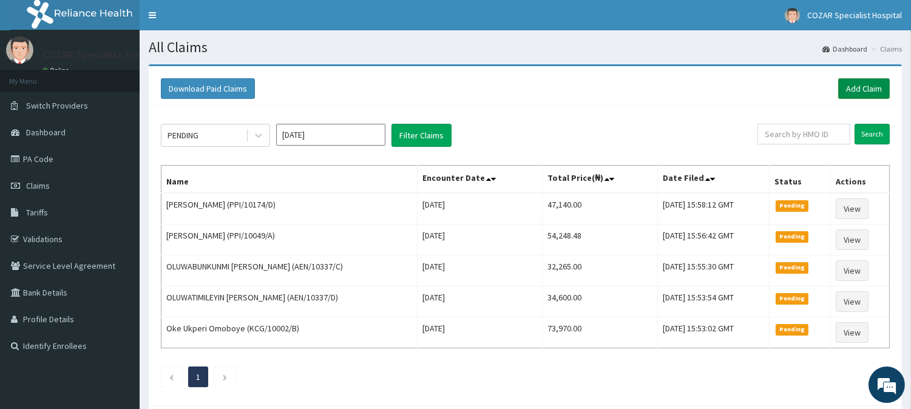
click at [872, 92] on link "Add Claim" at bounding box center [864, 88] width 52 height 21
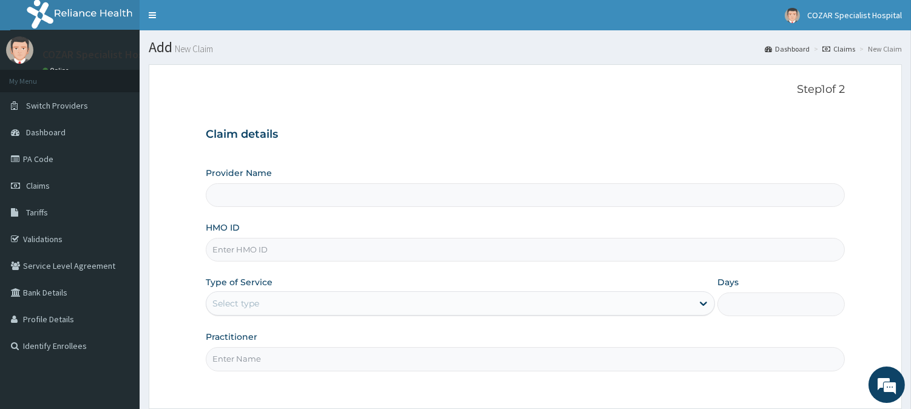
type input "Cozar Specialist Hospital"
click at [518, 255] on input "HMO ID" at bounding box center [525, 250] width 639 height 24
paste input "ETS/10084/A"
type input "ETS/10084/A"
click at [701, 304] on icon at bounding box center [702, 304] width 7 height 4
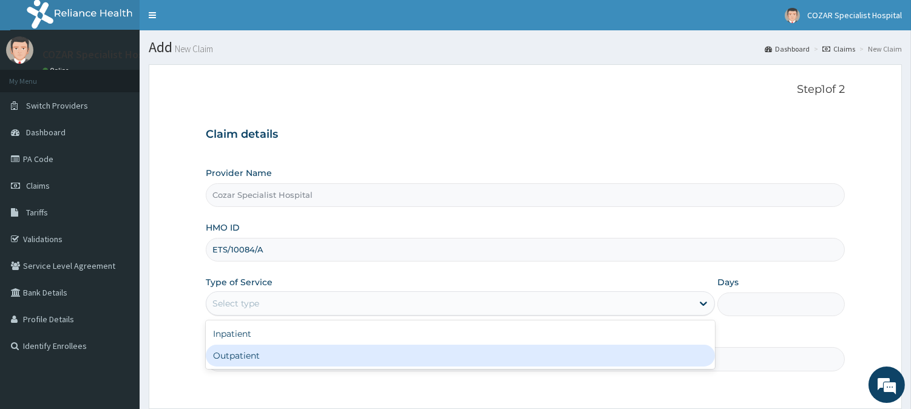
click at [610, 359] on div "Outpatient" at bounding box center [460, 356] width 509 height 22
type input "1"
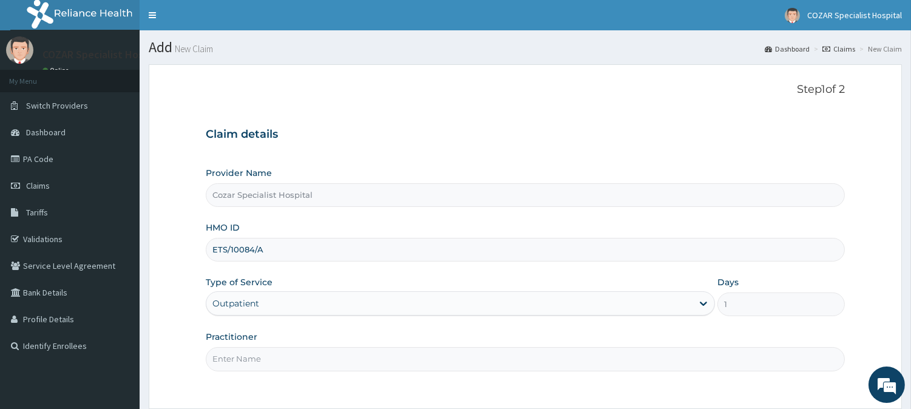
scroll to position [108, 0]
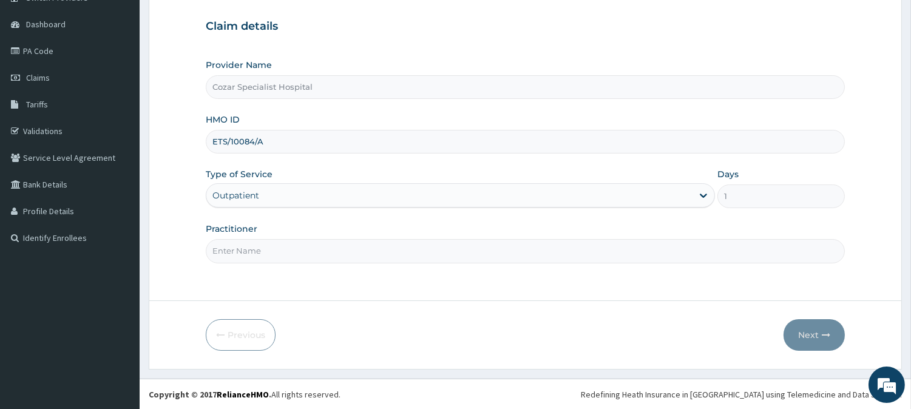
drag, startPoint x: 252, startPoint y: 253, endPoint x: 262, endPoint y: 257, distance: 10.4
click at [252, 253] on input "Practitioner" at bounding box center [525, 251] width 639 height 24
type input "[PERSON_NAME][MEDICAL_DATA]"
click at [824, 329] on button "Next" at bounding box center [813, 335] width 61 height 32
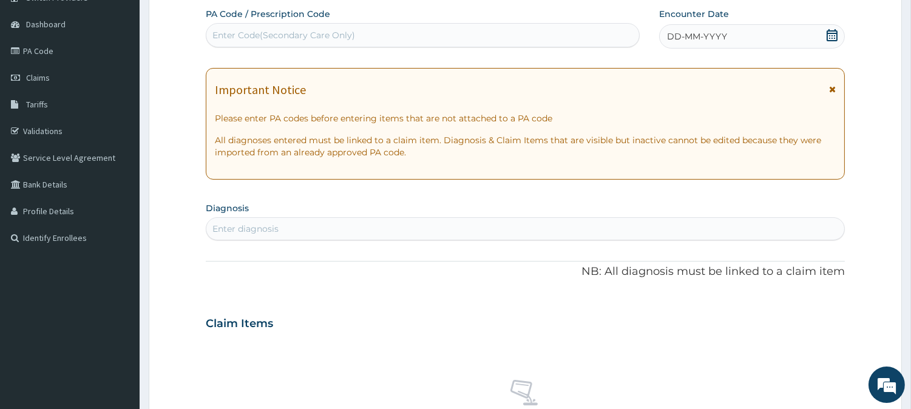
click at [832, 33] on icon at bounding box center [832, 35] width 12 height 12
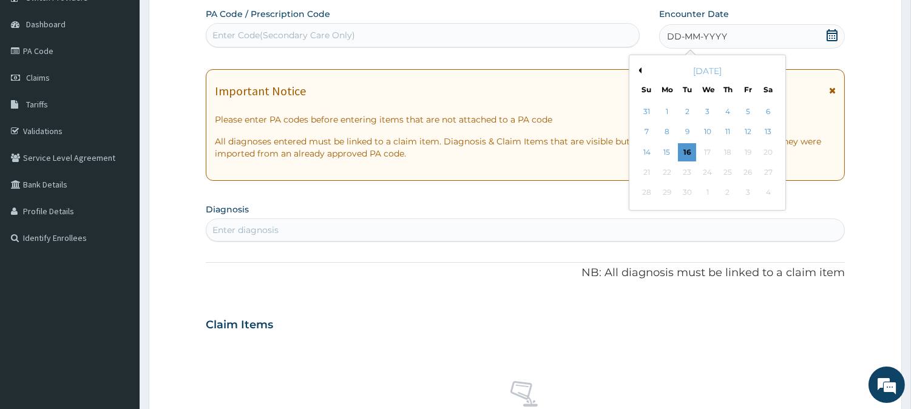
click at [641, 68] on div "[DATE]" at bounding box center [707, 71] width 146 height 12
